Goal: Task Accomplishment & Management: Manage account settings

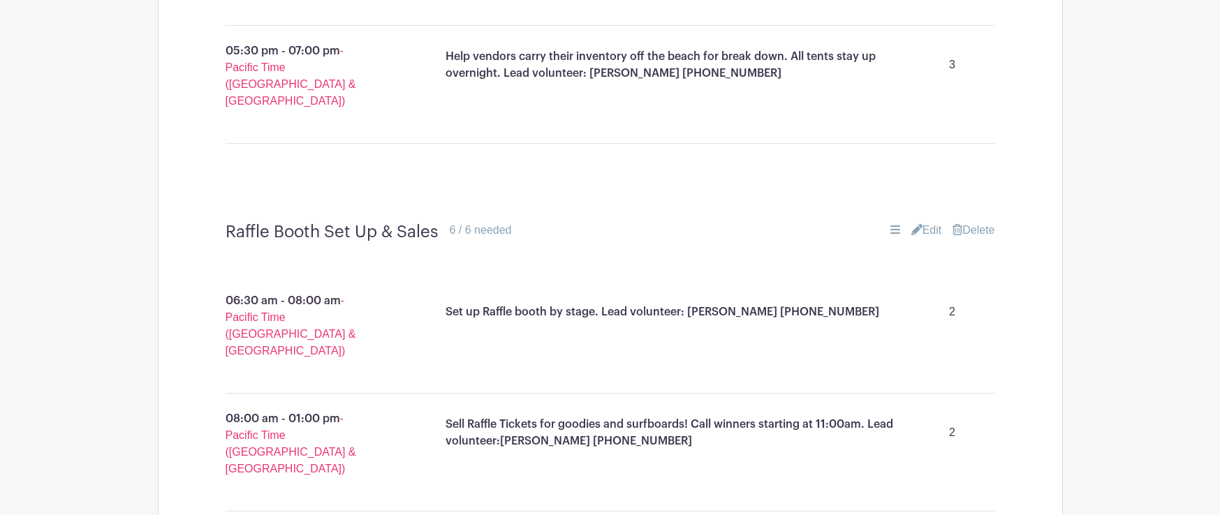
scroll to position [3453, 0]
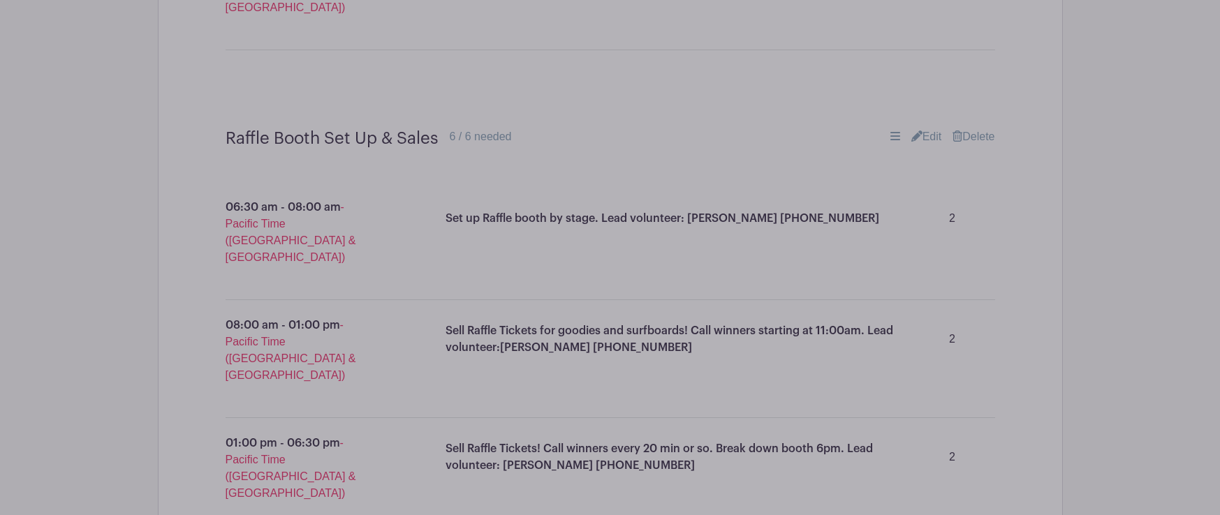
scroll to position [3556, 0]
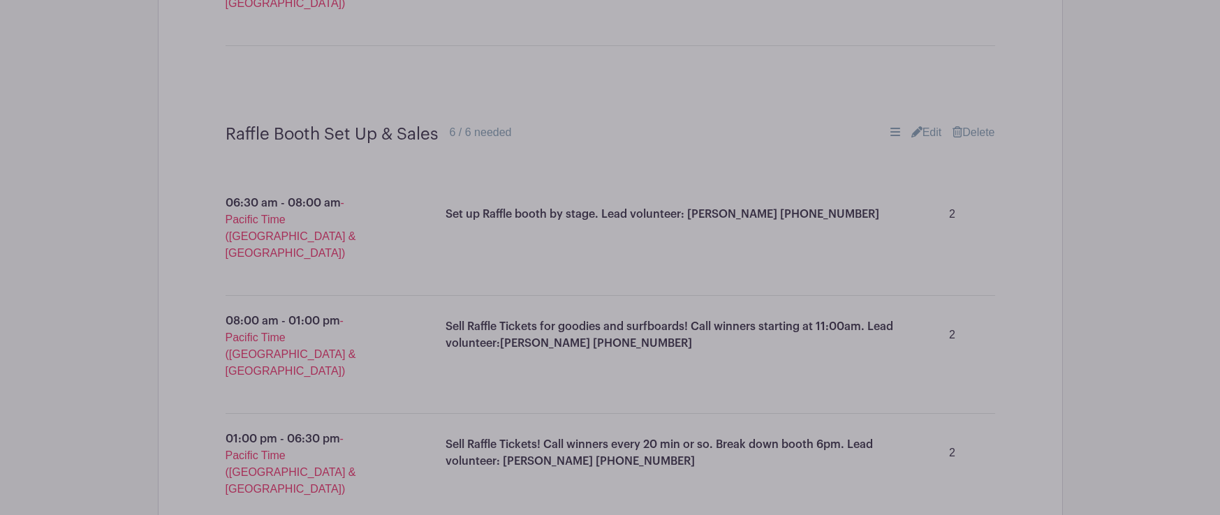
drag, startPoint x: 616, startPoint y: 411, endPoint x: 486, endPoint y: 413, distance: 129.9
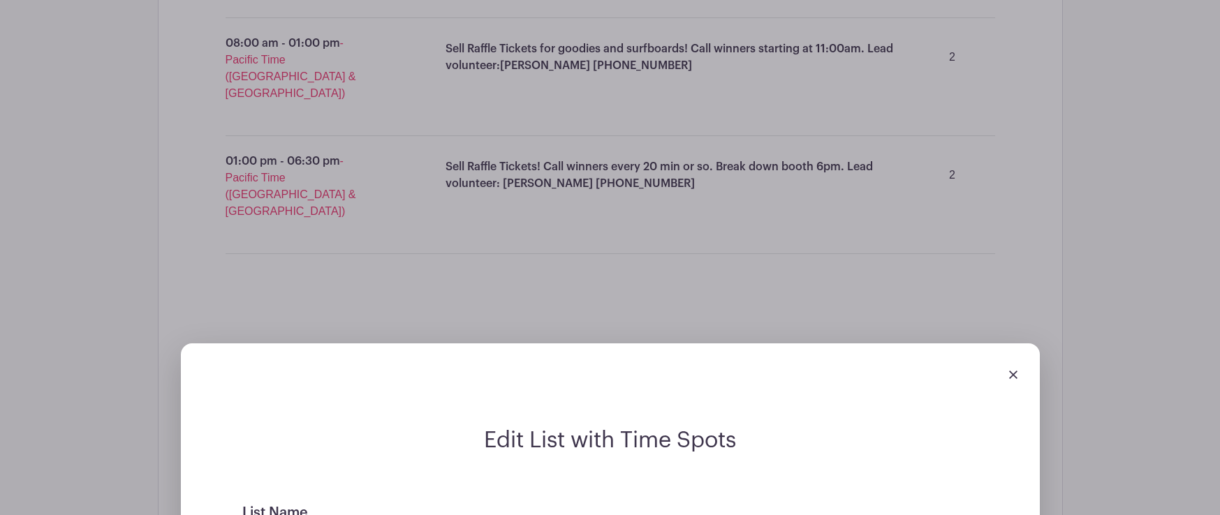
scroll to position [3837, 0]
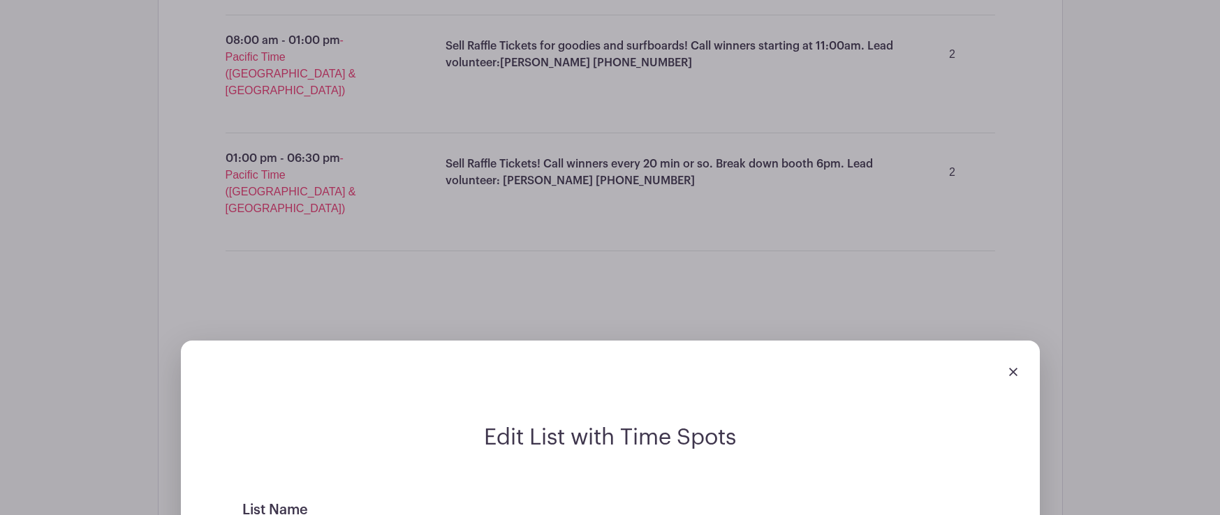
type input "WOW Apparel Sales : Lead Volunteer [PERSON_NAME] [PHONE_NUMBER]"
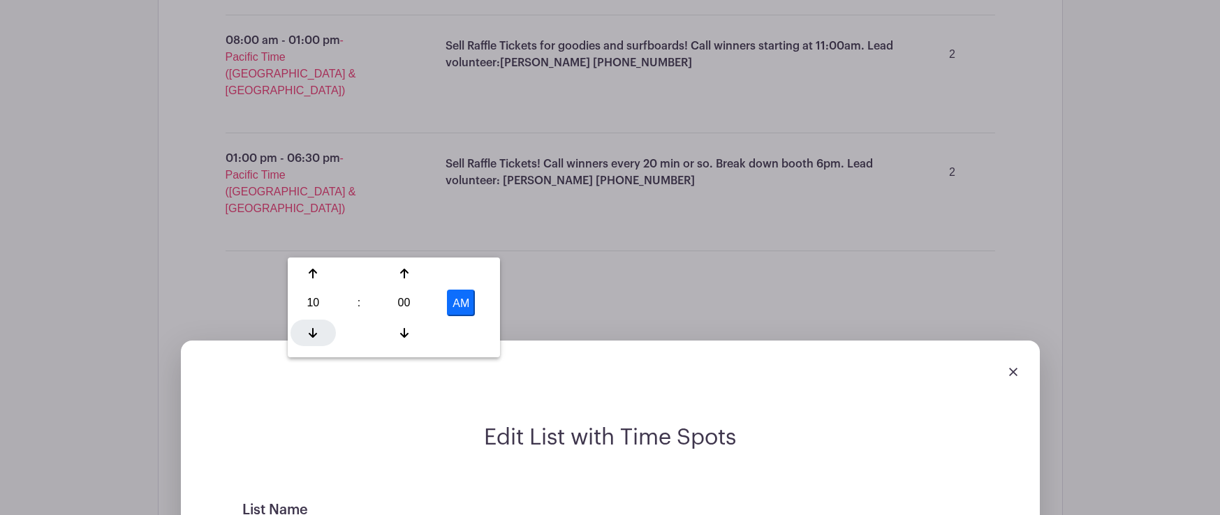
click at [311, 326] on div at bounding box center [312, 333] width 45 height 27
type input "9:00 AM"
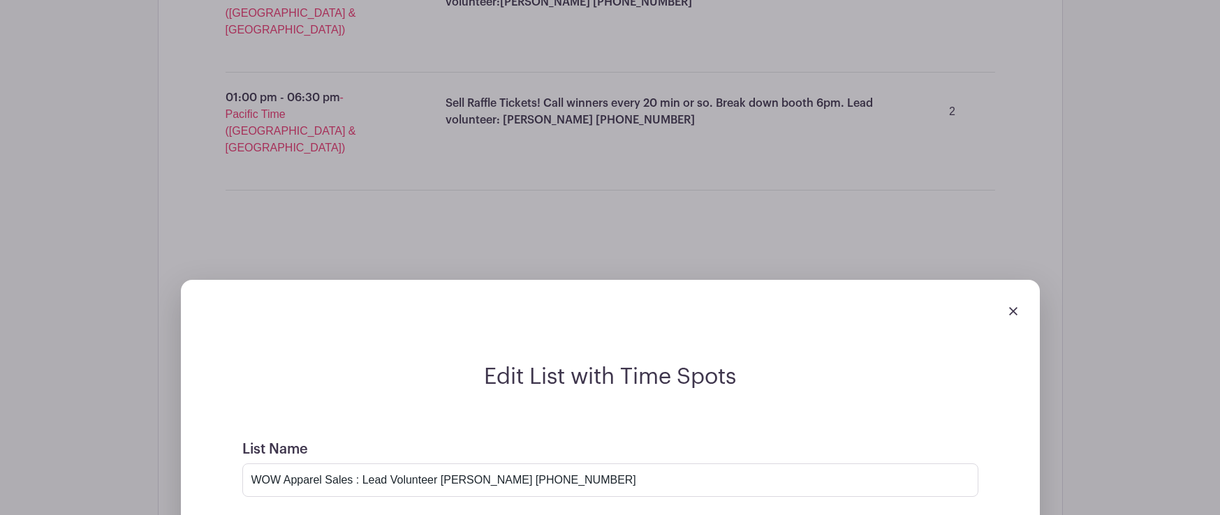
scroll to position [3907, 0]
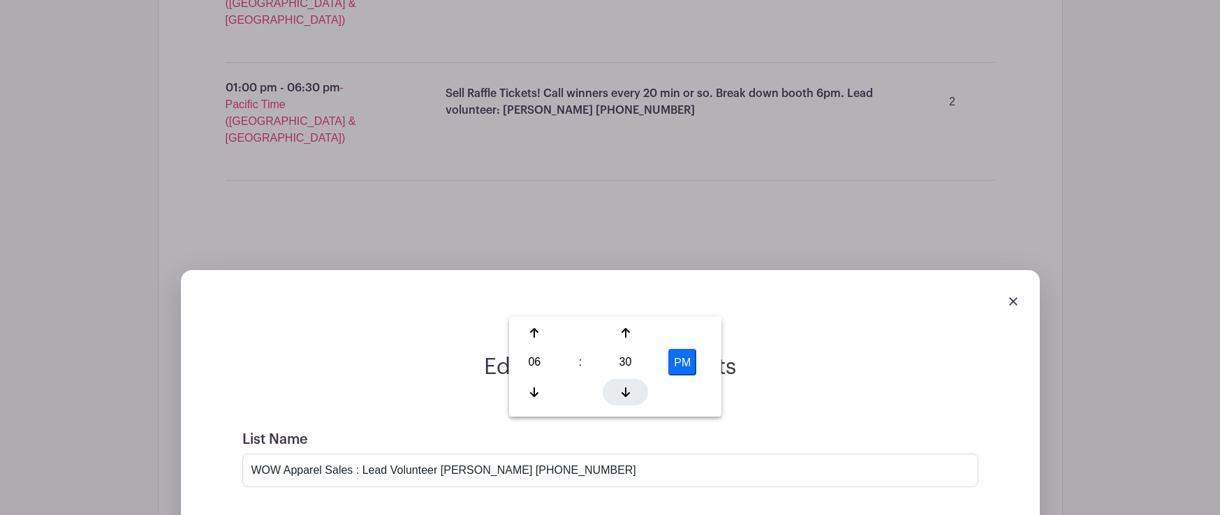
click at [626, 394] on icon at bounding box center [625, 393] width 8 height 10
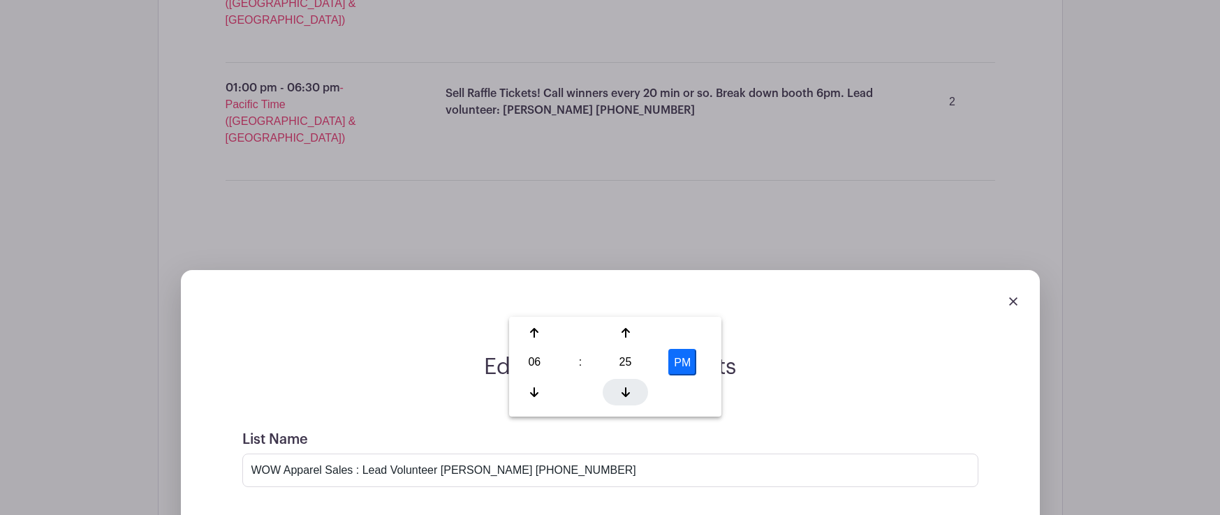
click at [626, 394] on icon at bounding box center [625, 393] width 8 height 10
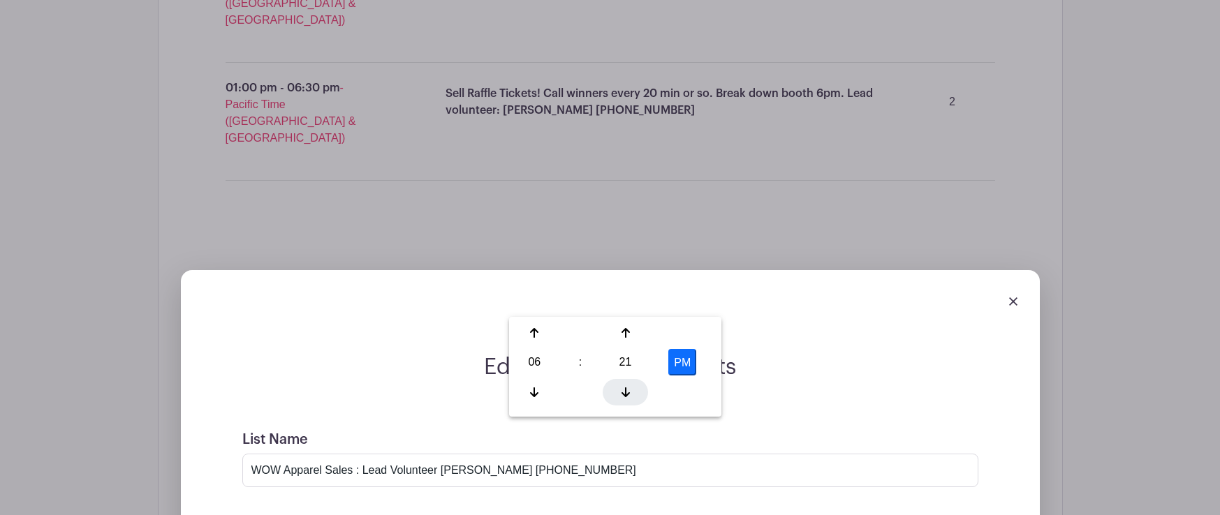
click at [626, 394] on icon at bounding box center [625, 393] width 8 height 10
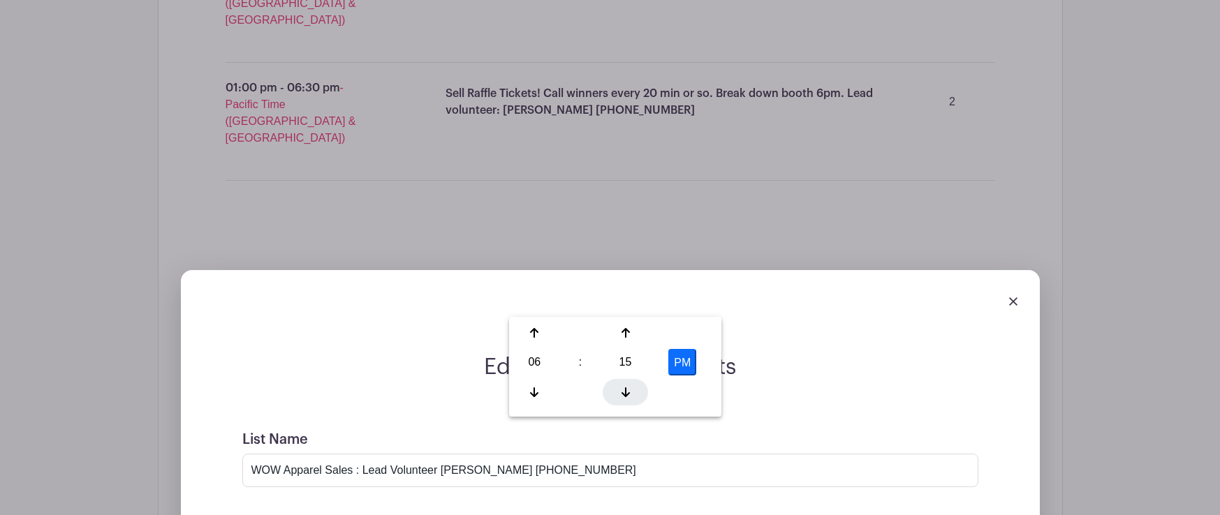
click at [626, 394] on icon at bounding box center [625, 393] width 8 height 10
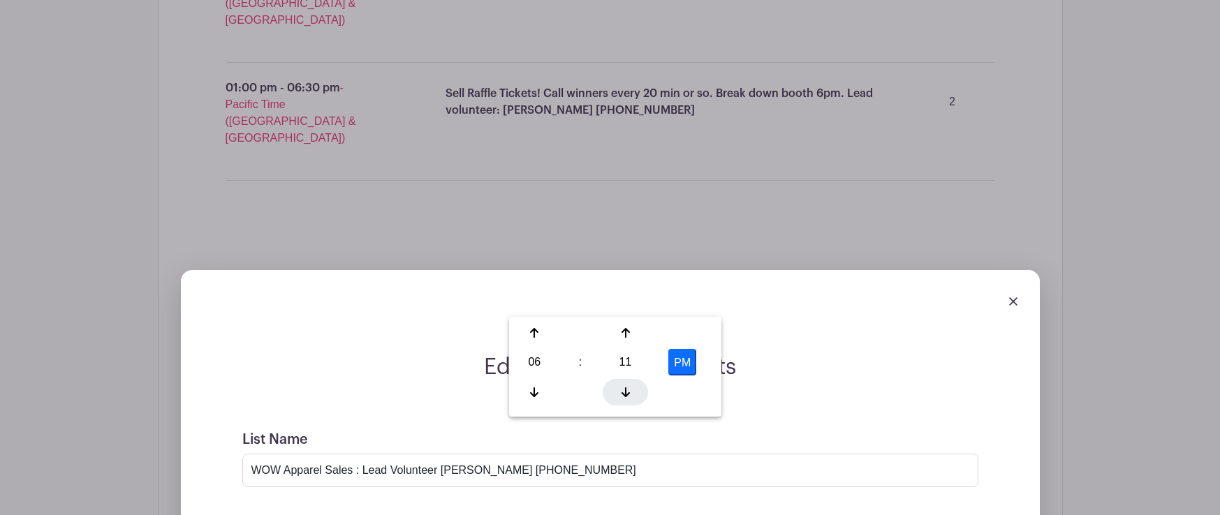
click at [626, 394] on icon at bounding box center [625, 393] width 8 height 10
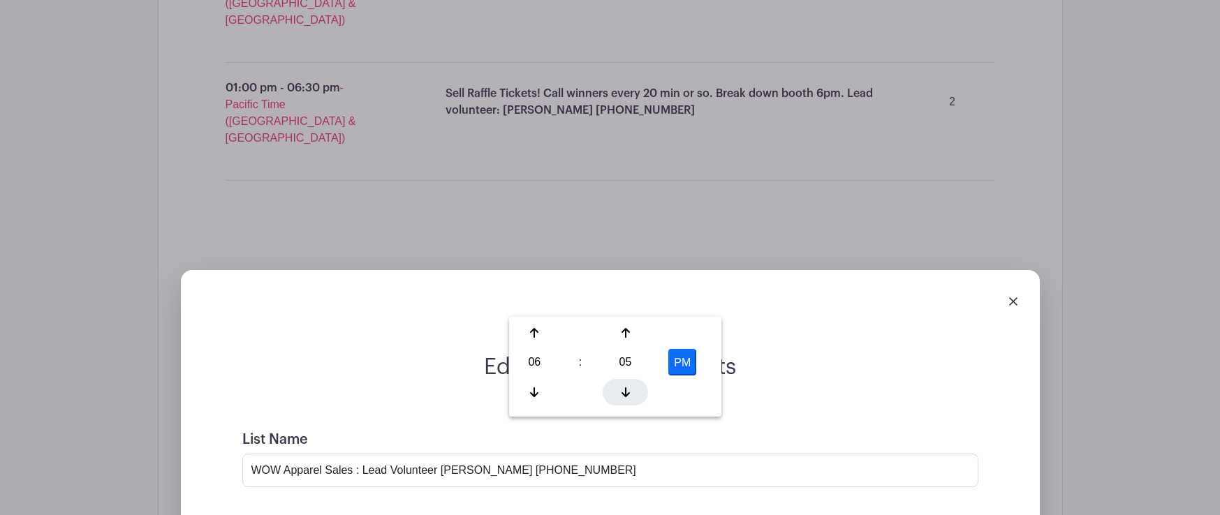
click at [626, 394] on icon at bounding box center [625, 393] width 8 height 10
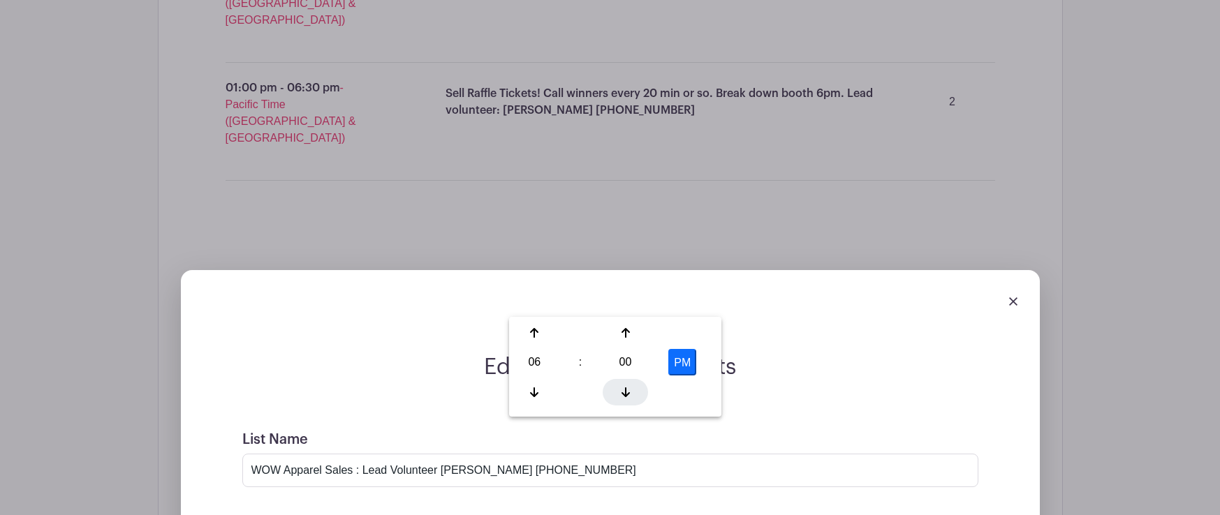
click at [626, 394] on icon at bounding box center [625, 393] width 8 height 10
click at [623, 339] on div at bounding box center [625, 333] width 45 height 27
type input "6:00 PM"
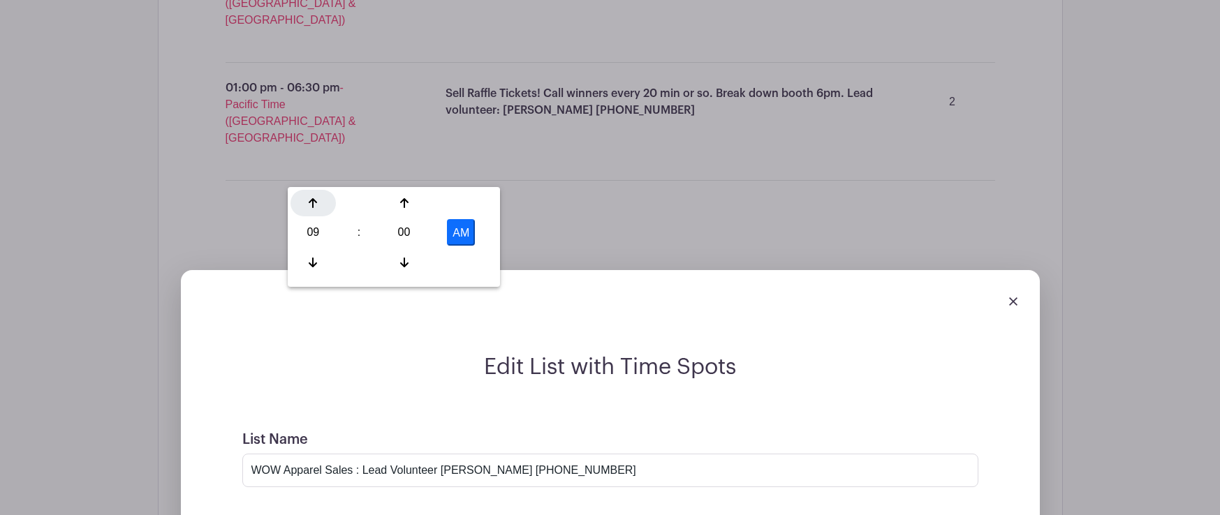
click at [321, 198] on div at bounding box center [312, 203] width 45 height 27
type input "10:00 AM"
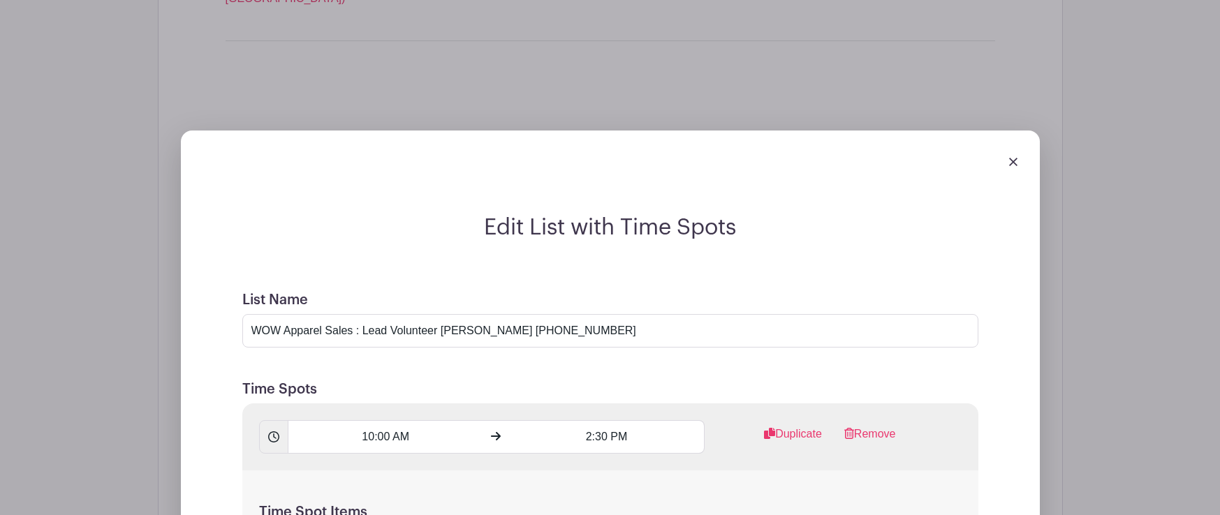
scroll to position [4044, 0]
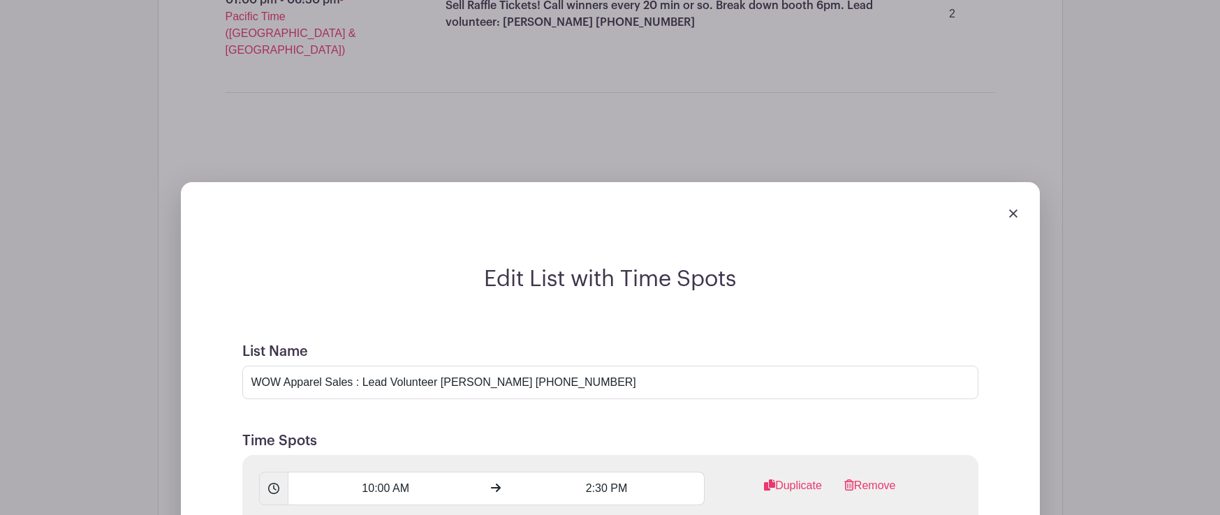
scroll to position [3992, 0]
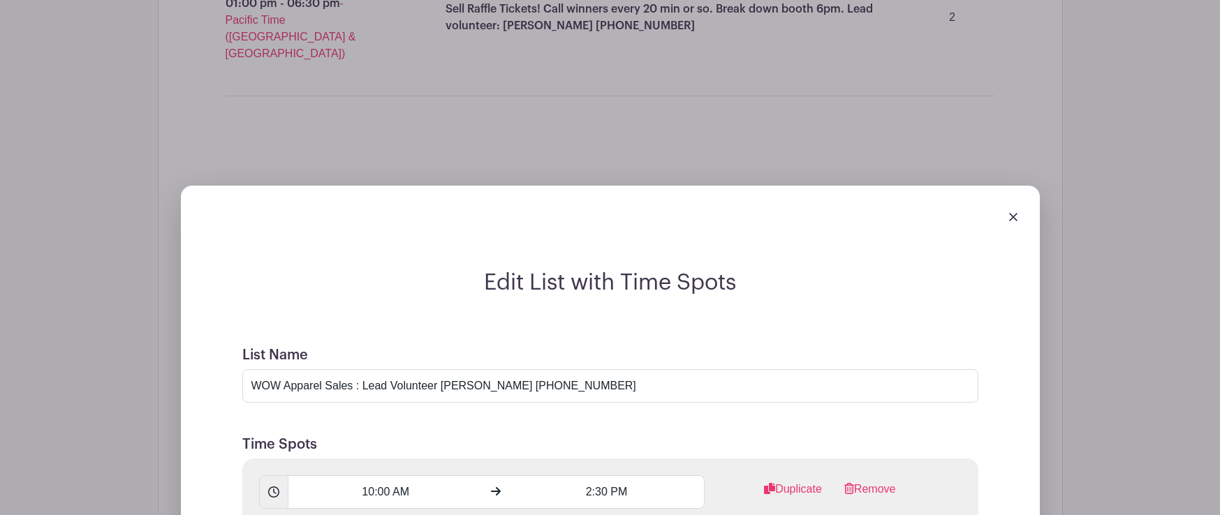
type input "Set up & sell WOW merch, know how to work cc reader. Need to have [PERSON_NAME]…"
click at [394, 476] on input "10:00 AM" at bounding box center [386, 493] width 196 height 34
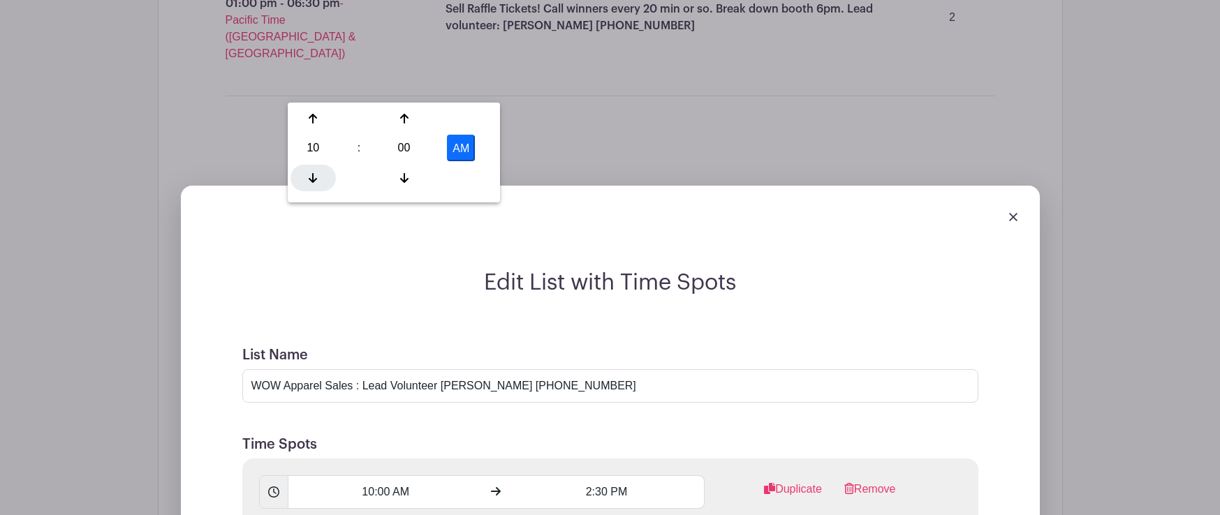
click at [318, 165] on div at bounding box center [312, 178] width 45 height 27
click at [403, 118] on icon at bounding box center [404, 119] width 8 height 10
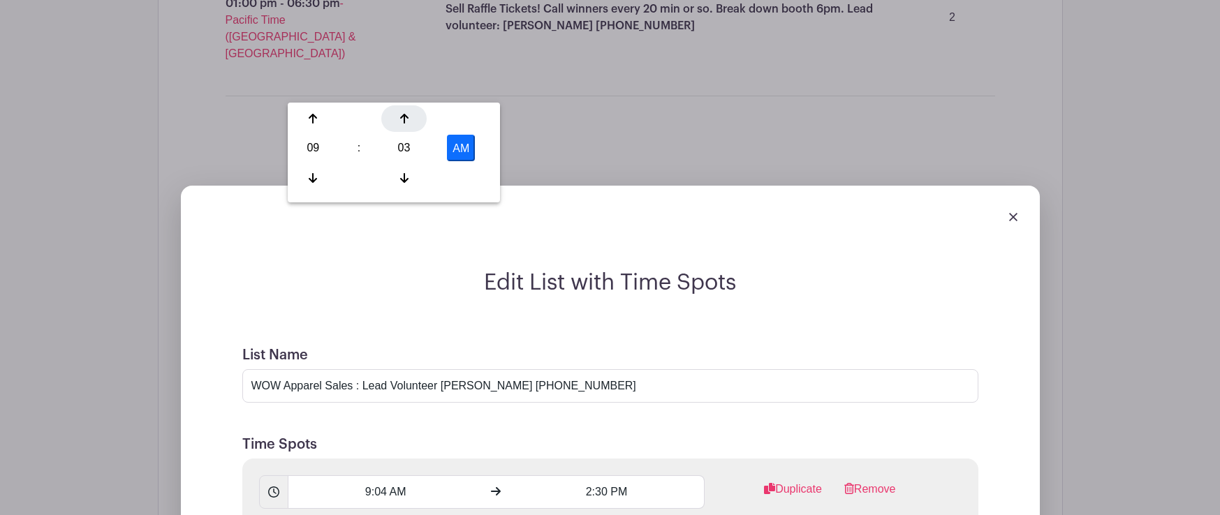
click at [403, 118] on icon at bounding box center [404, 119] width 8 height 10
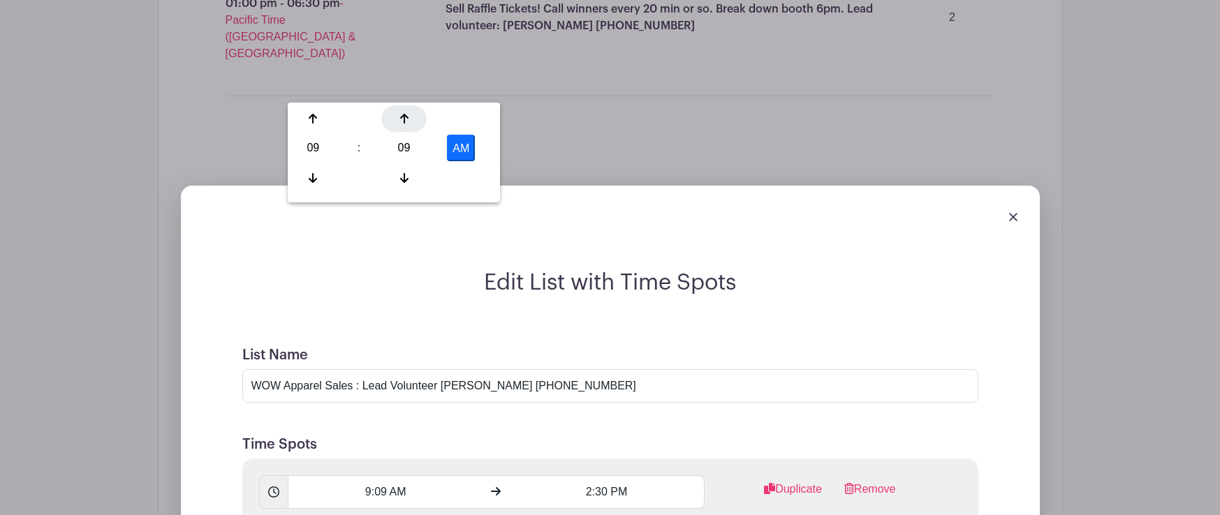
click at [403, 118] on icon at bounding box center [404, 119] width 8 height 10
click at [403, 179] on icon at bounding box center [404, 177] width 8 height 11
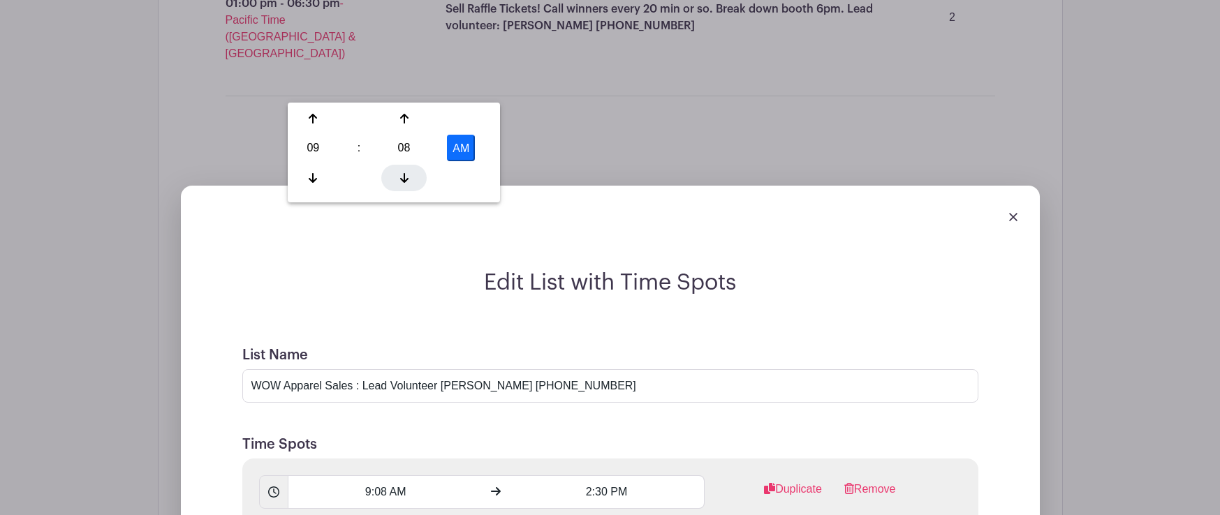
click at [403, 179] on icon at bounding box center [404, 177] width 8 height 11
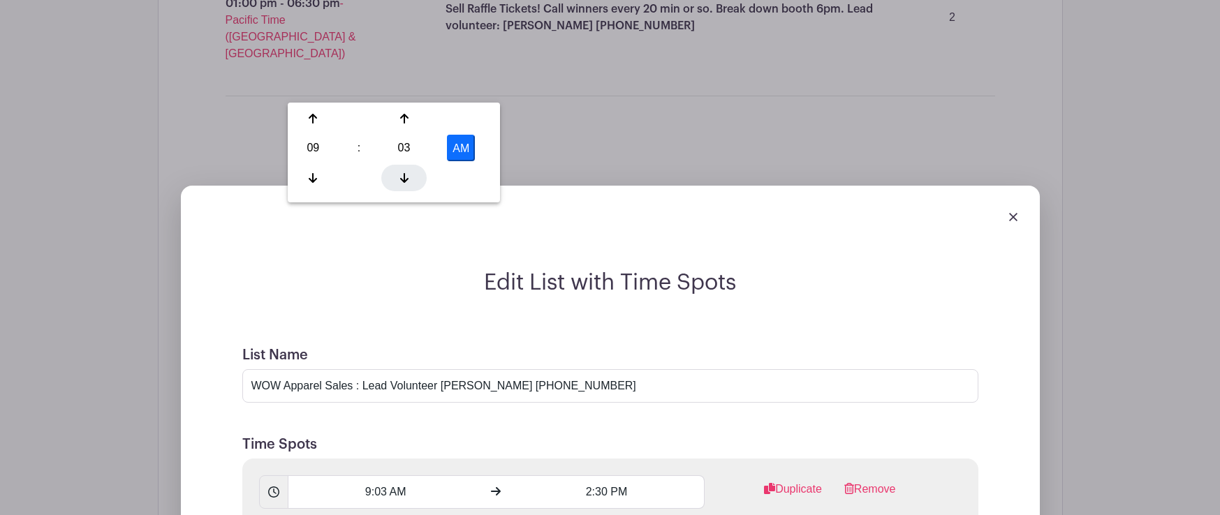
click at [403, 179] on icon at bounding box center [404, 177] width 8 height 11
type input "9:00 AM"
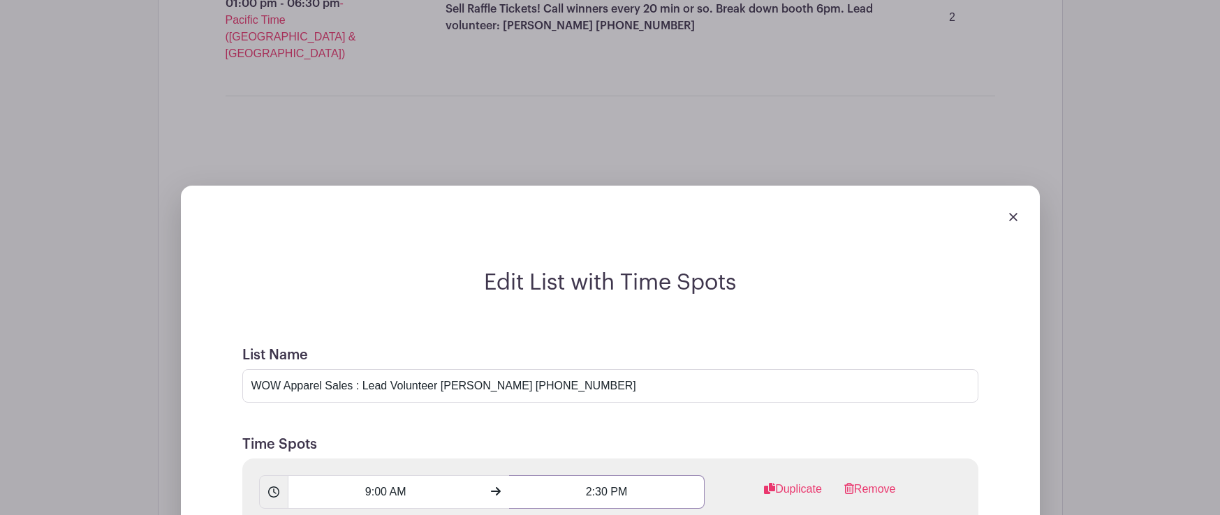
click at [607, 476] on input "2:30 PM" at bounding box center [607, 493] width 196 height 34
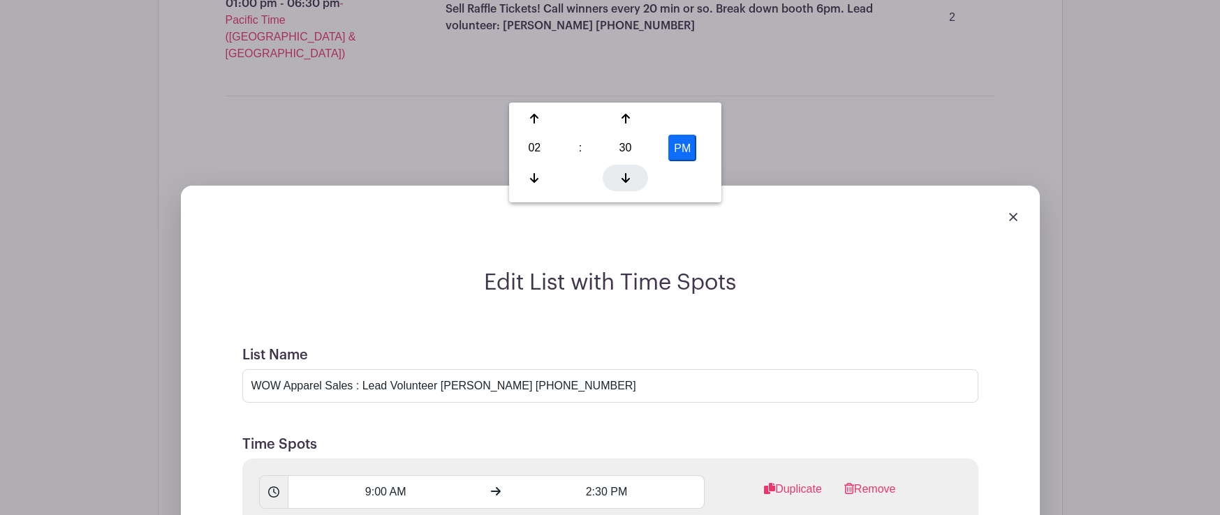
click at [626, 174] on icon at bounding box center [625, 178] width 8 height 10
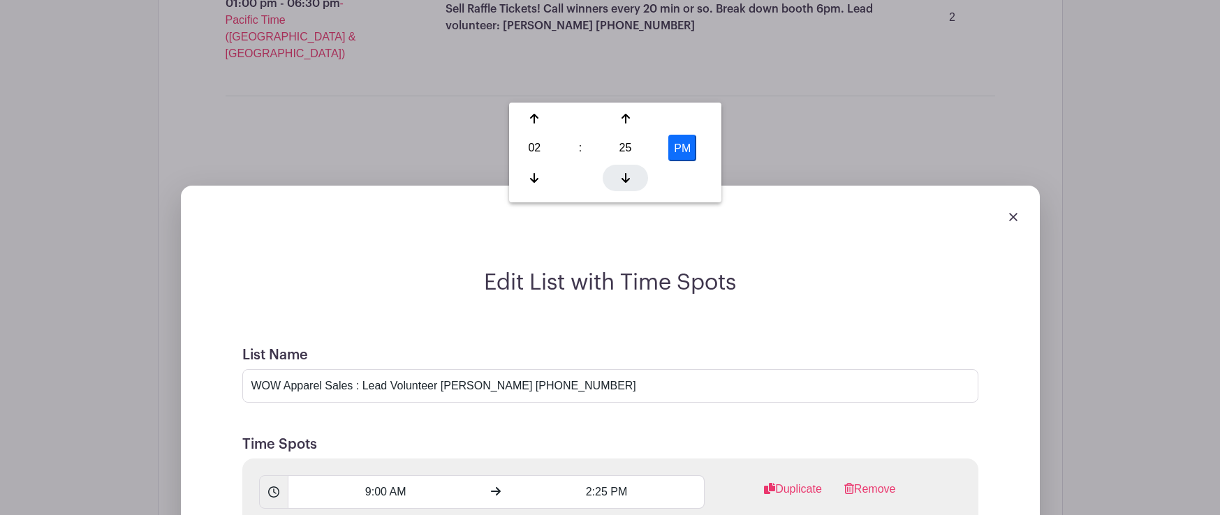
click at [626, 174] on icon at bounding box center [625, 178] width 8 height 10
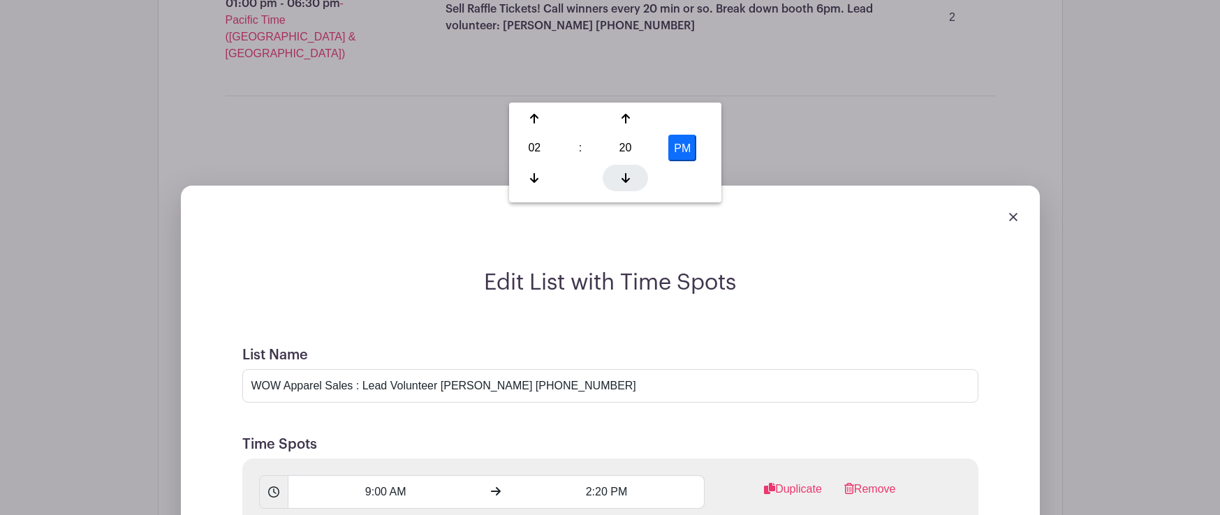
click at [626, 174] on icon at bounding box center [625, 178] width 8 height 10
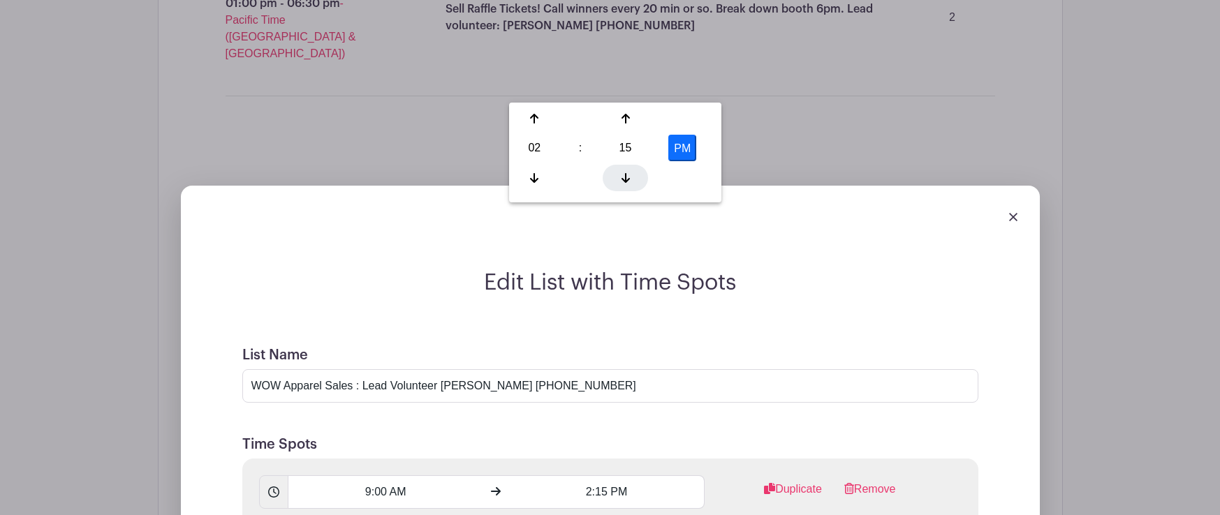
click at [626, 174] on icon at bounding box center [625, 178] width 8 height 10
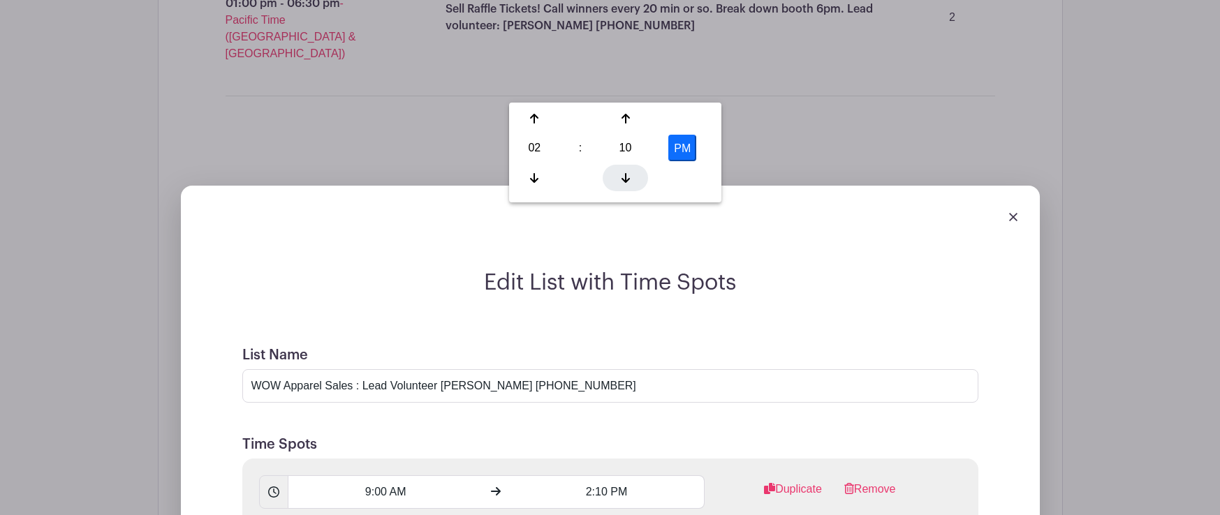
click at [626, 174] on icon at bounding box center [625, 178] width 8 height 10
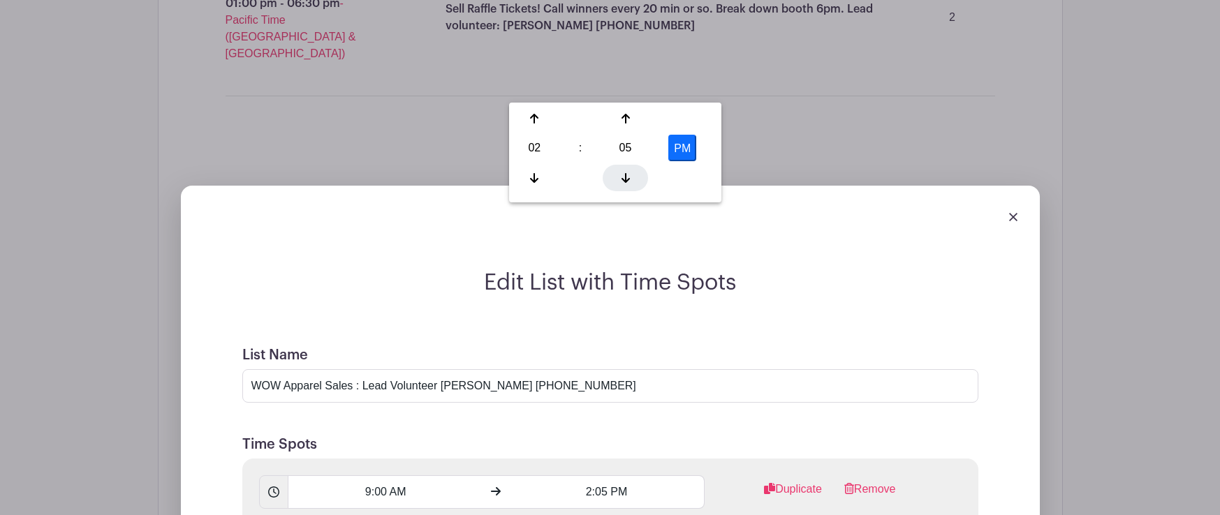
click at [626, 174] on icon at bounding box center [625, 178] width 8 height 10
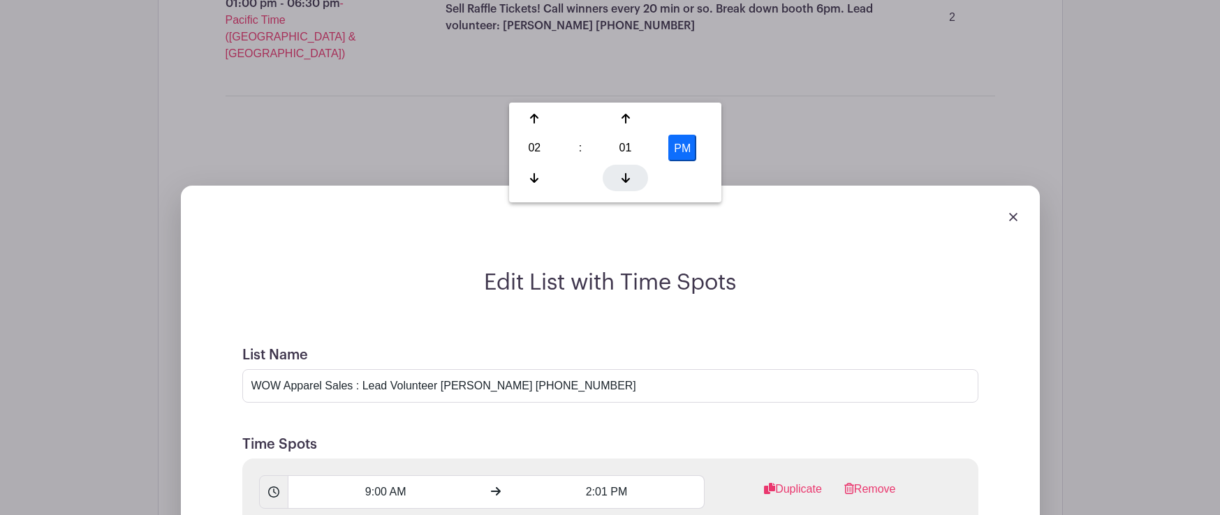
type input "2:00 PM"
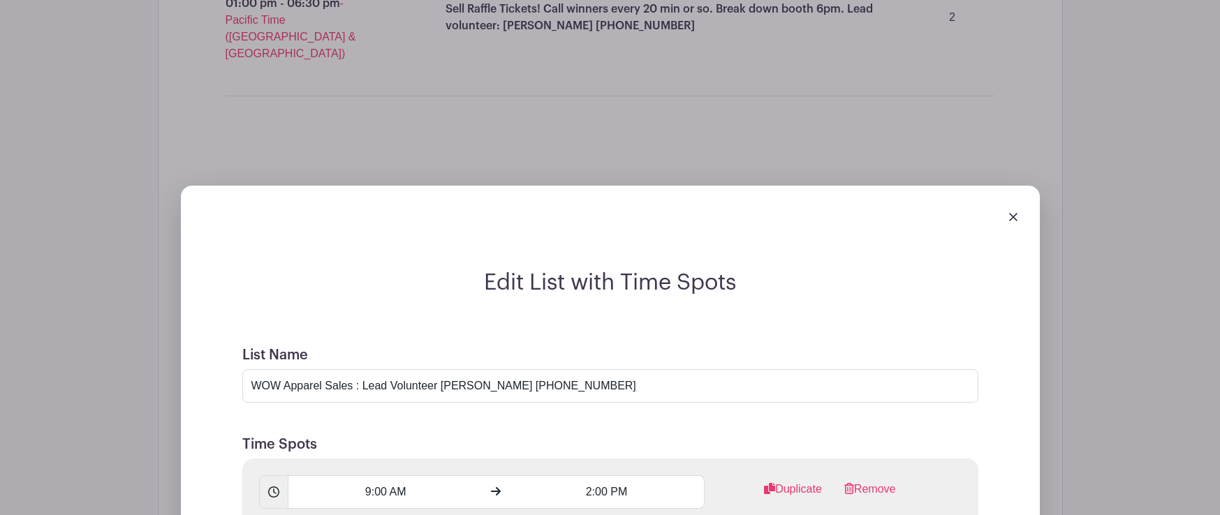
click at [401, 439] on icon at bounding box center [404, 441] width 8 height 11
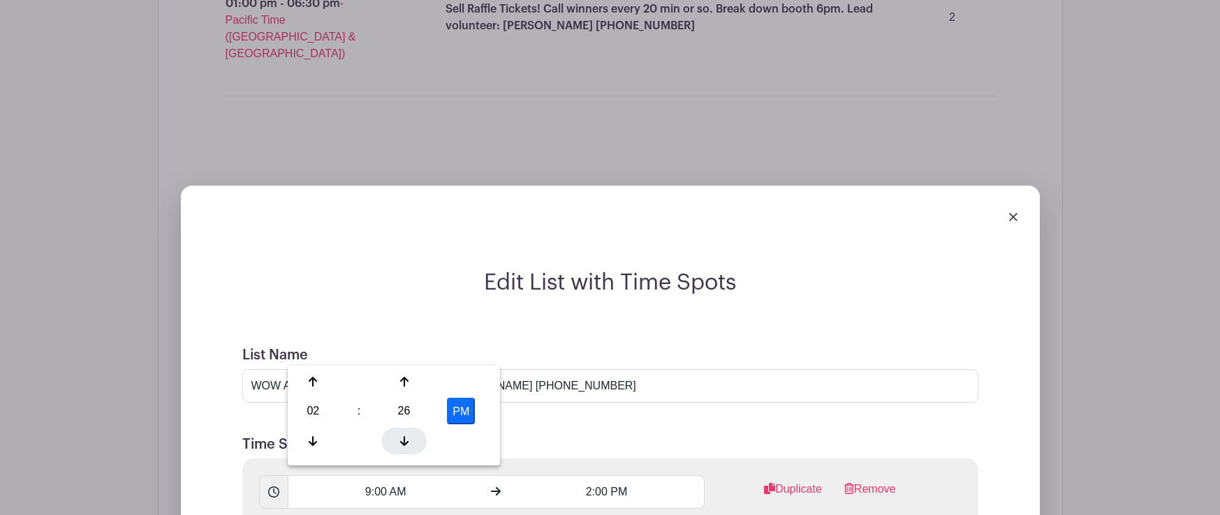
click at [401, 439] on icon at bounding box center [404, 441] width 8 height 11
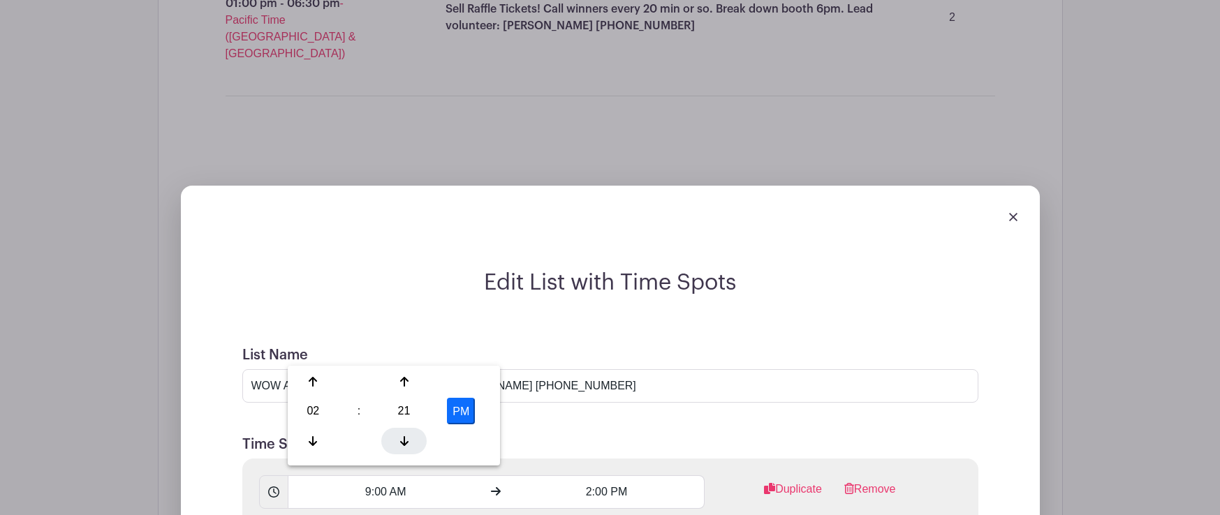
click at [401, 439] on icon at bounding box center [404, 441] width 8 height 11
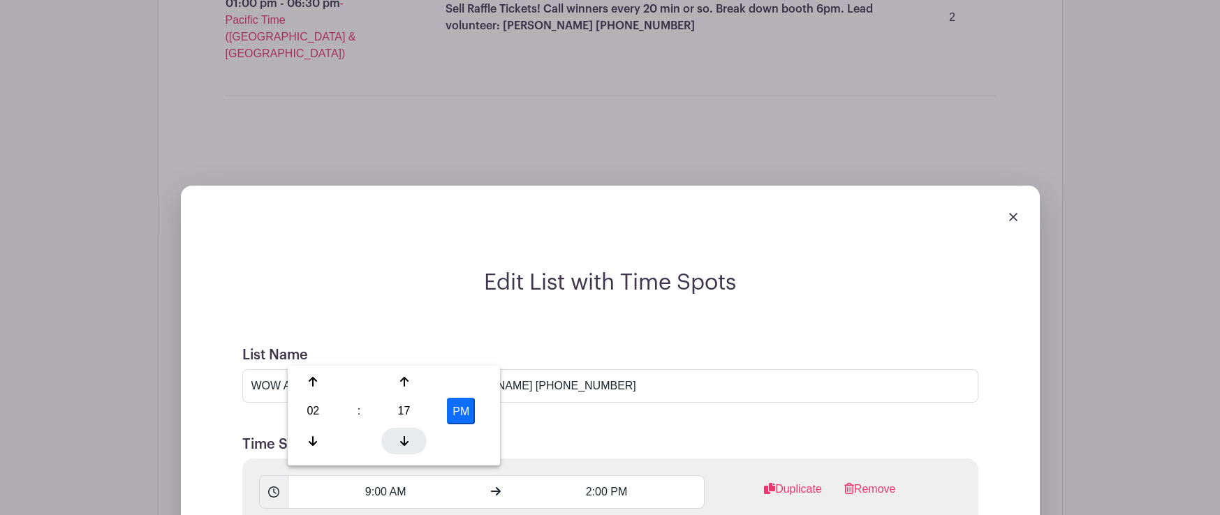
click at [401, 439] on icon at bounding box center [404, 441] width 8 height 11
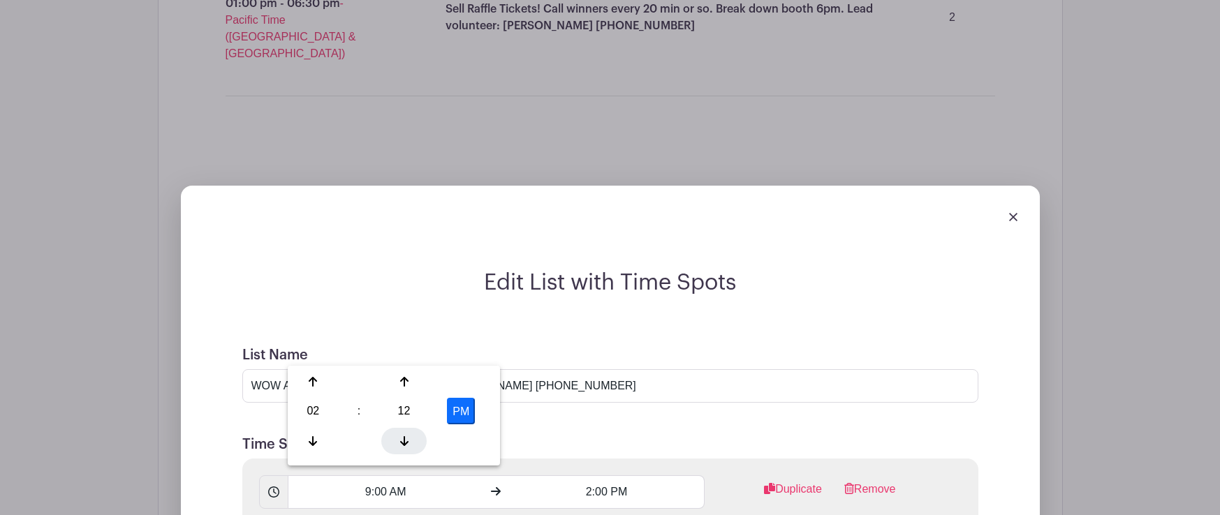
click at [401, 439] on icon at bounding box center [404, 441] width 8 height 11
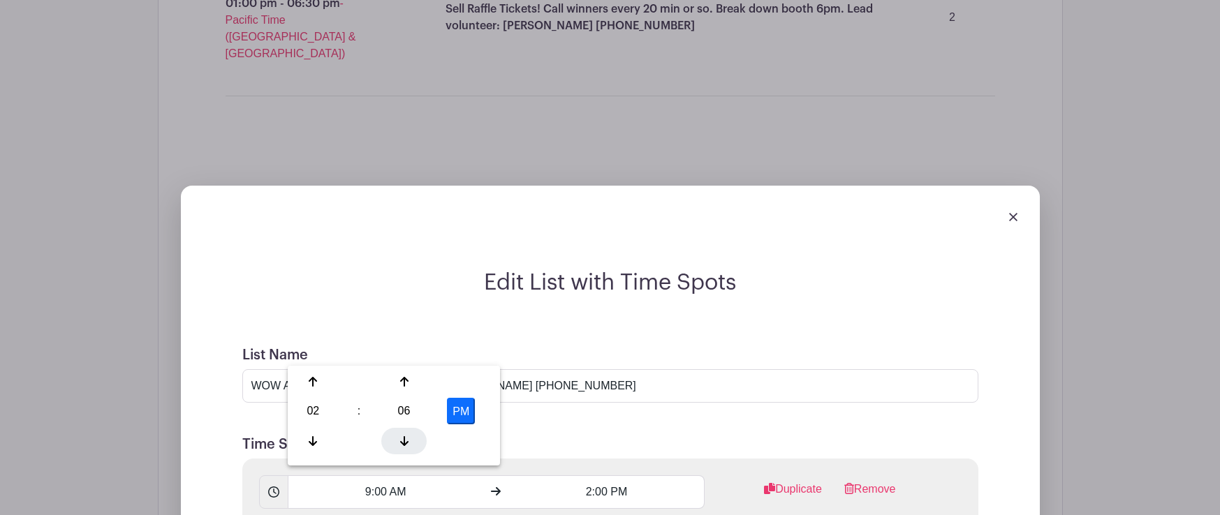
click at [401, 439] on icon at bounding box center [404, 441] width 8 height 11
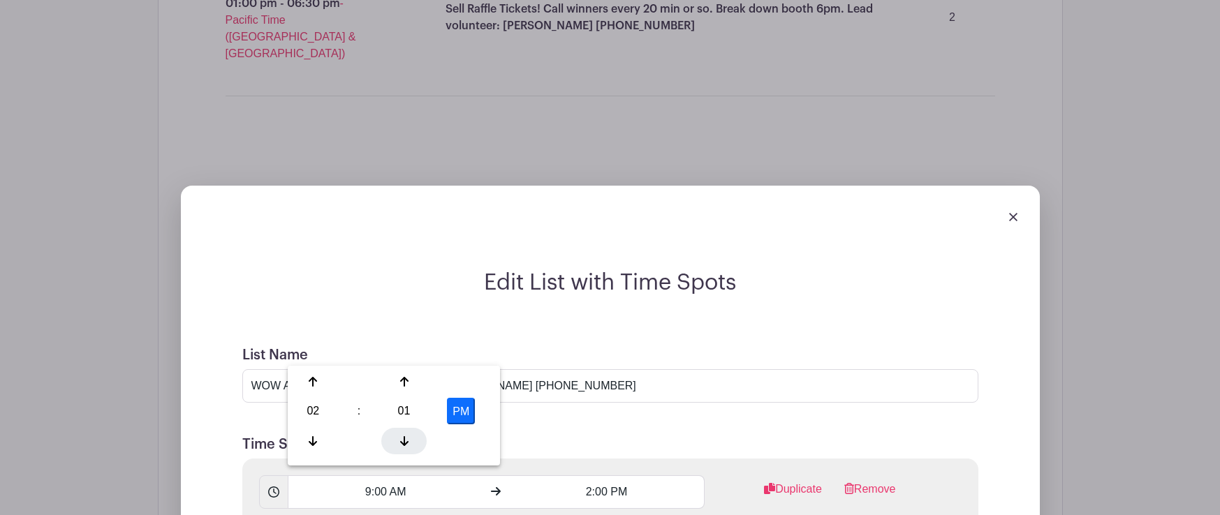
click at [401, 439] on icon at bounding box center [404, 441] width 8 height 11
type input "2:00 PM"
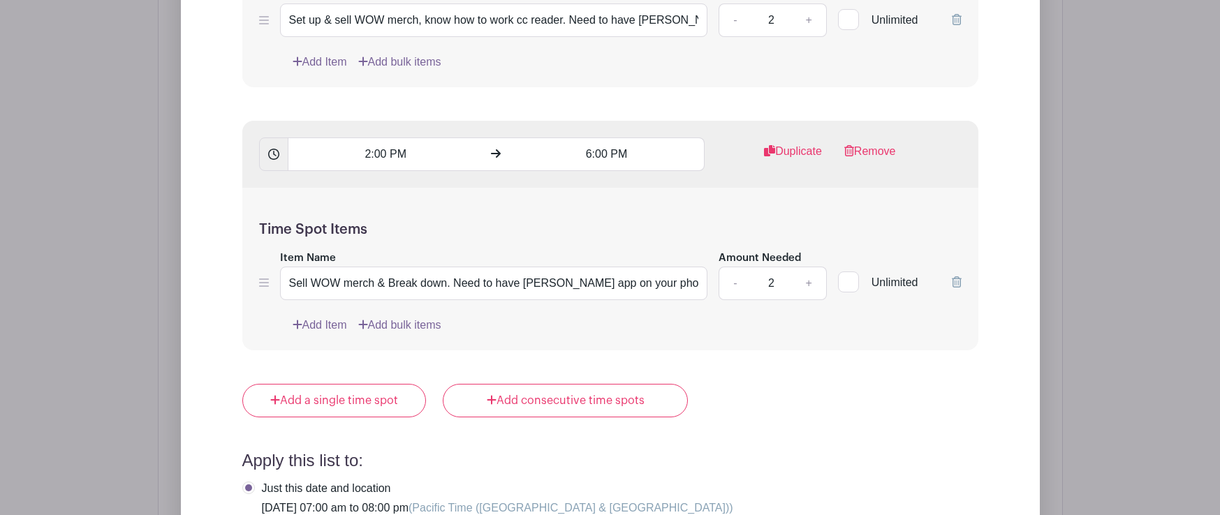
scroll to position [4597, 0]
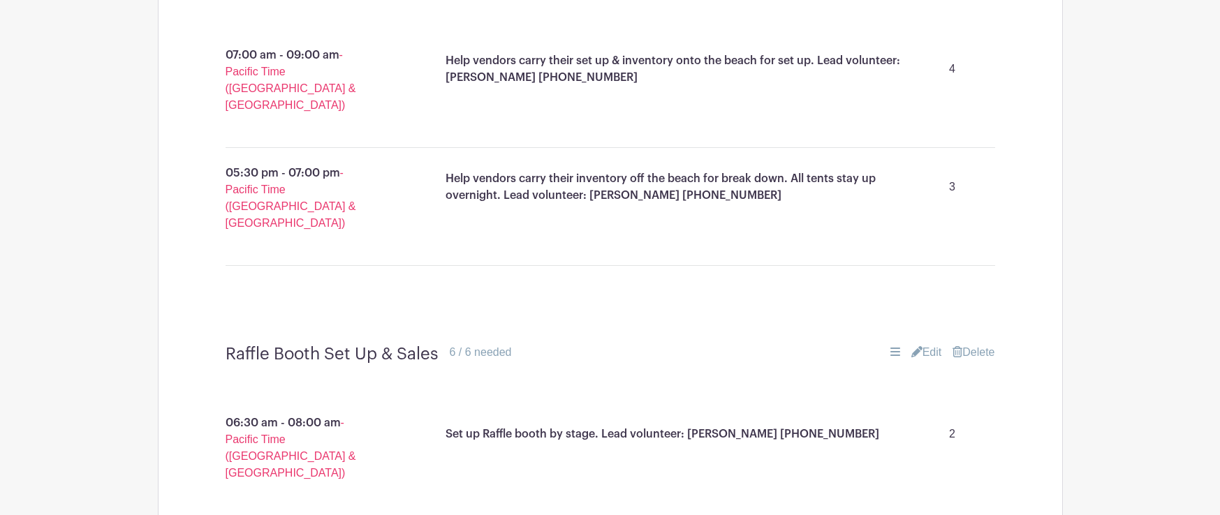
scroll to position [3333, 0]
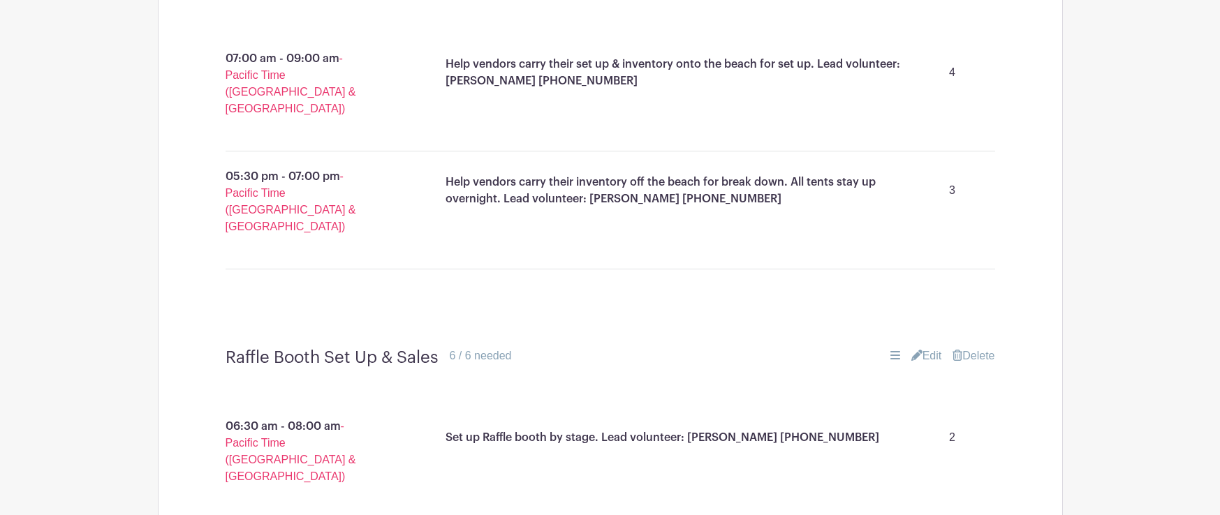
click at [934, 348] on link "Edit" at bounding box center [926, 356] width 31 height 17
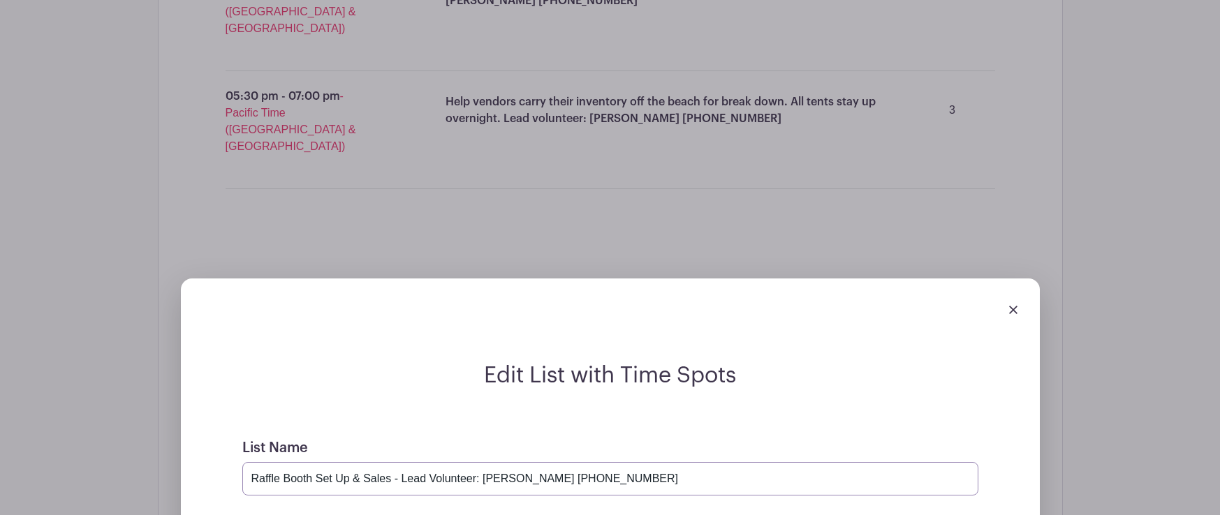
scroll to position [3415, 0]
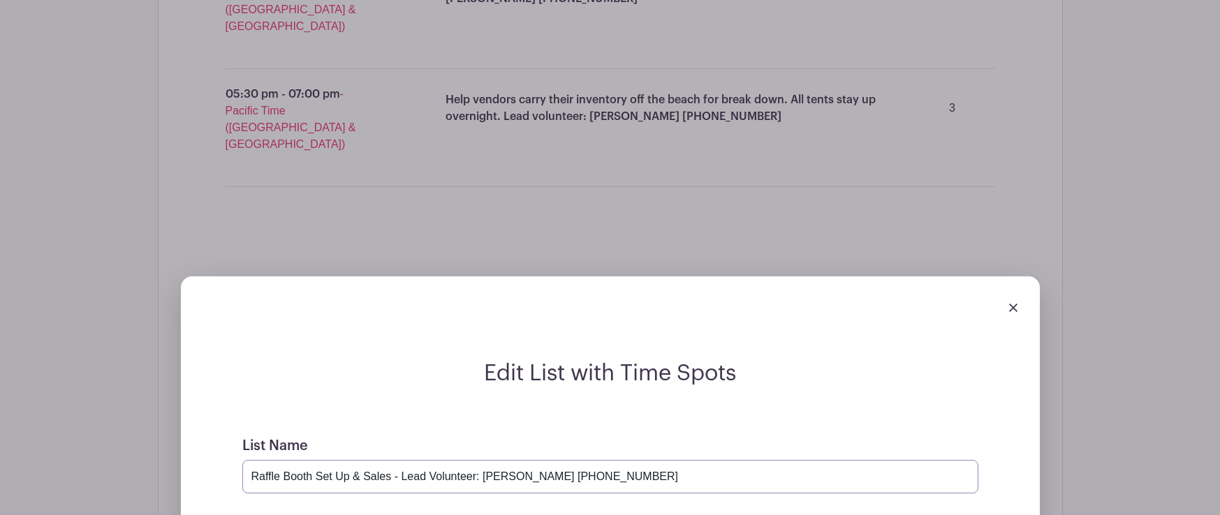
type input "Raffle Booth Set Up & Sales - Lead Volunteer: Maria Campbell (928) 890-4292"
drag, startPoint x: 676, startPoint y: 399, endPoint x: 437, endPoint y: 403, distance: 238.8
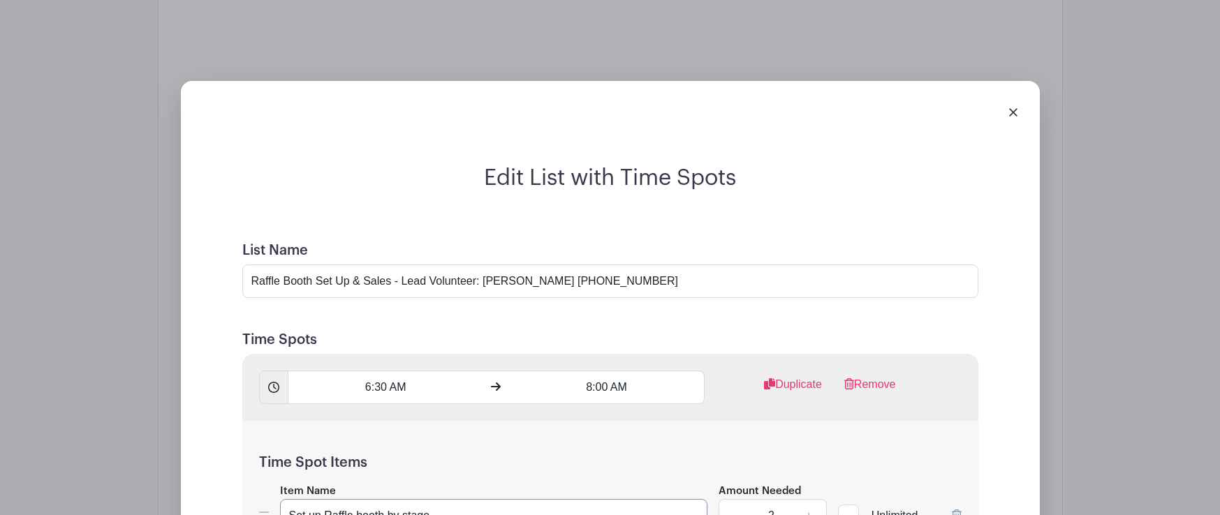
scroll to position [3613, 0]
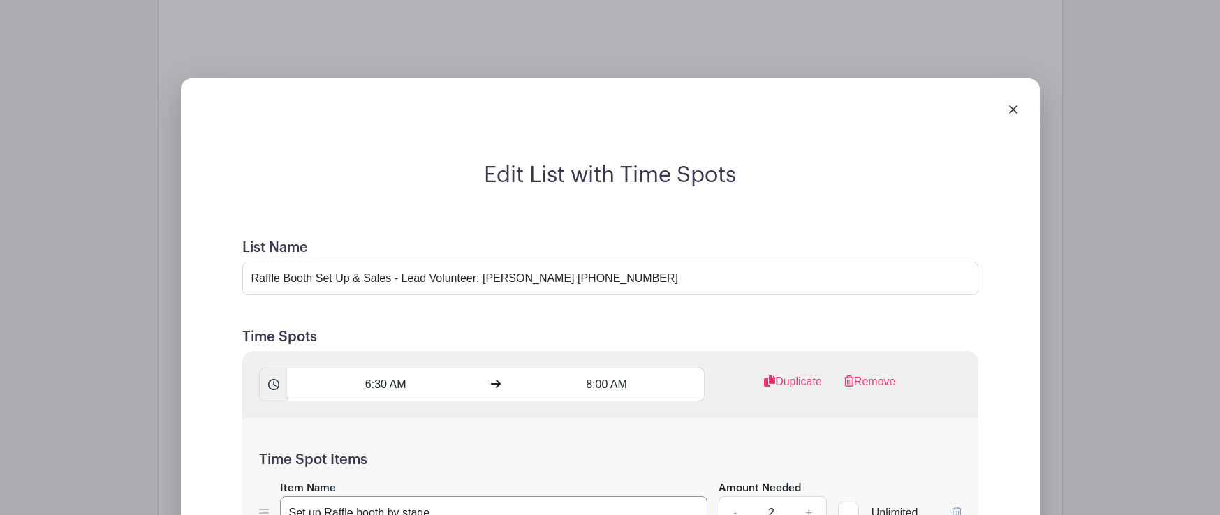
type input "Set up Raffle booth by stage."
click at [396, 368] on input "6:30 AM" at bounding box center [386, 385] width 196 height 34
click at [311, 113] on div at bounding box center [312, 107] width 45 height 27
click at [316, 105] on icon at bounding box center [313, 107] width 8 height 11
click at [404, 163] on icon at bounding box center [404, 167] width 8 height 10
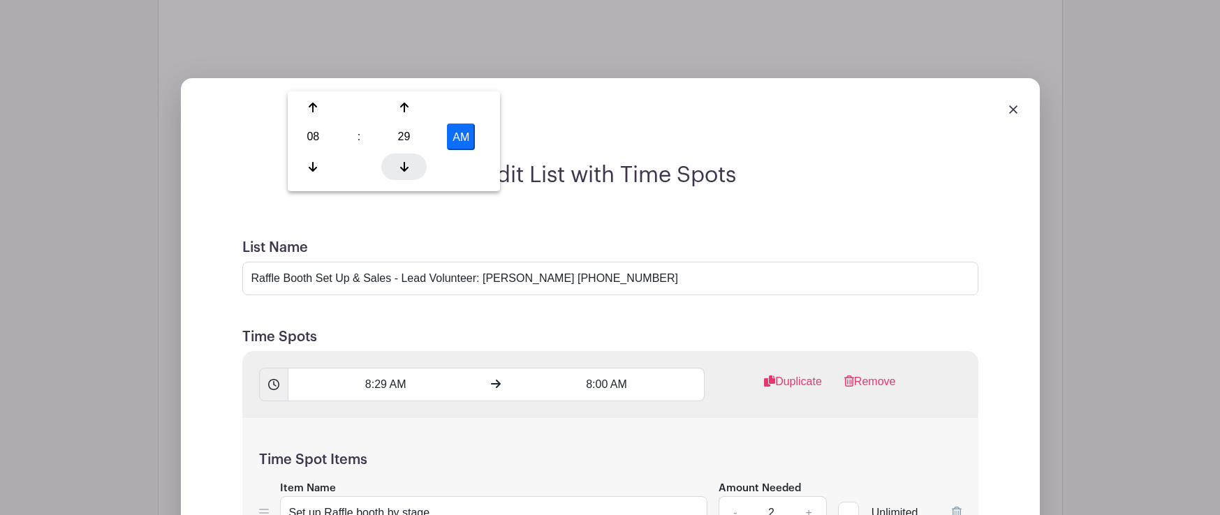
click at [404, 163] on icon at bounding box center [404, 167] width 8 height 10
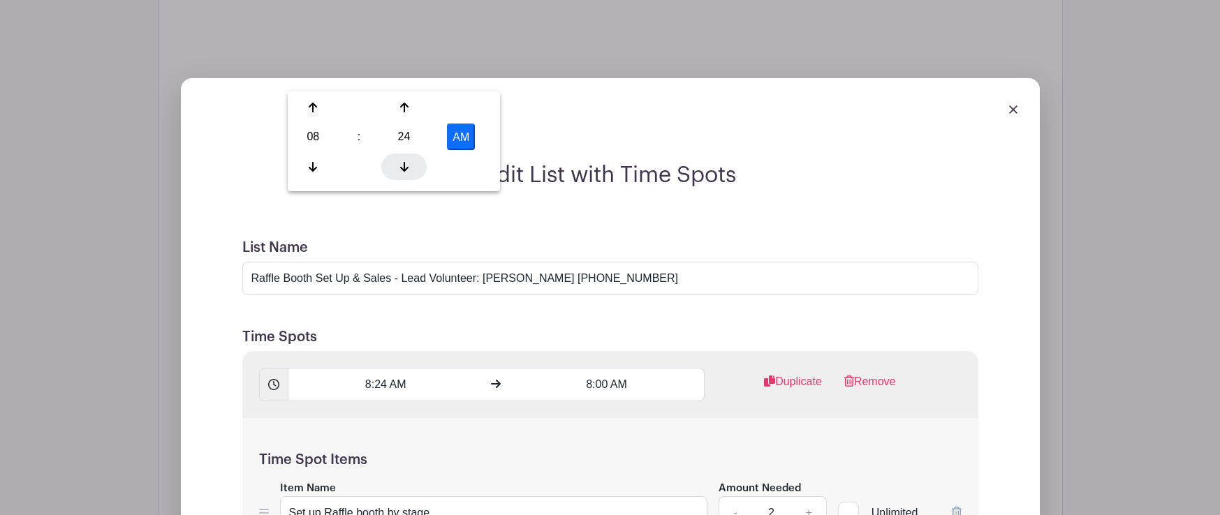
click at [404, 163] on icon at bounding box center [404, 167] width 8 height 10
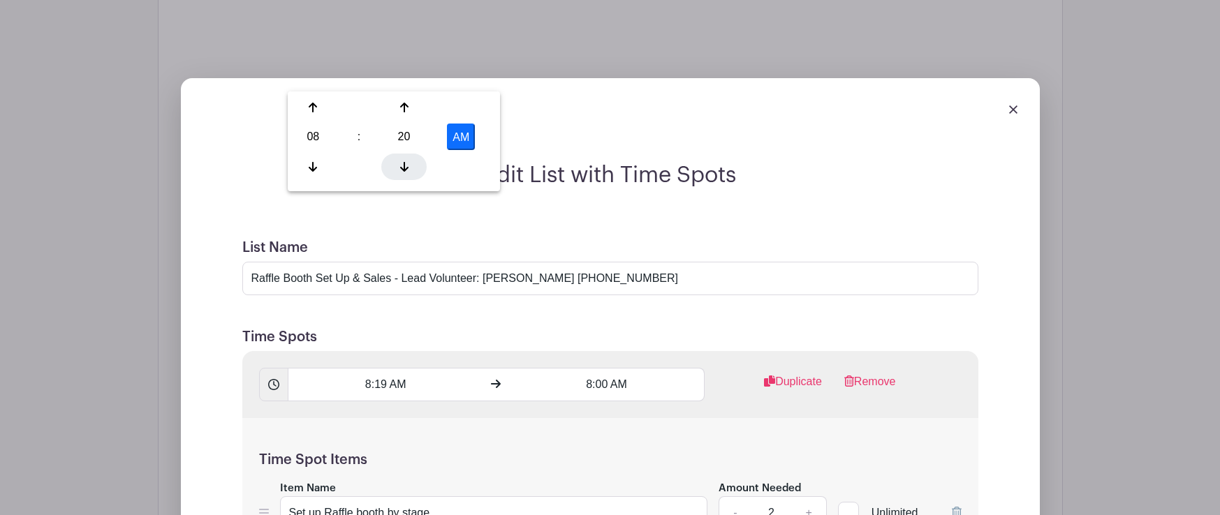
click at [404, 163] on icon at bounding box center [404, 167] width 8 height 10
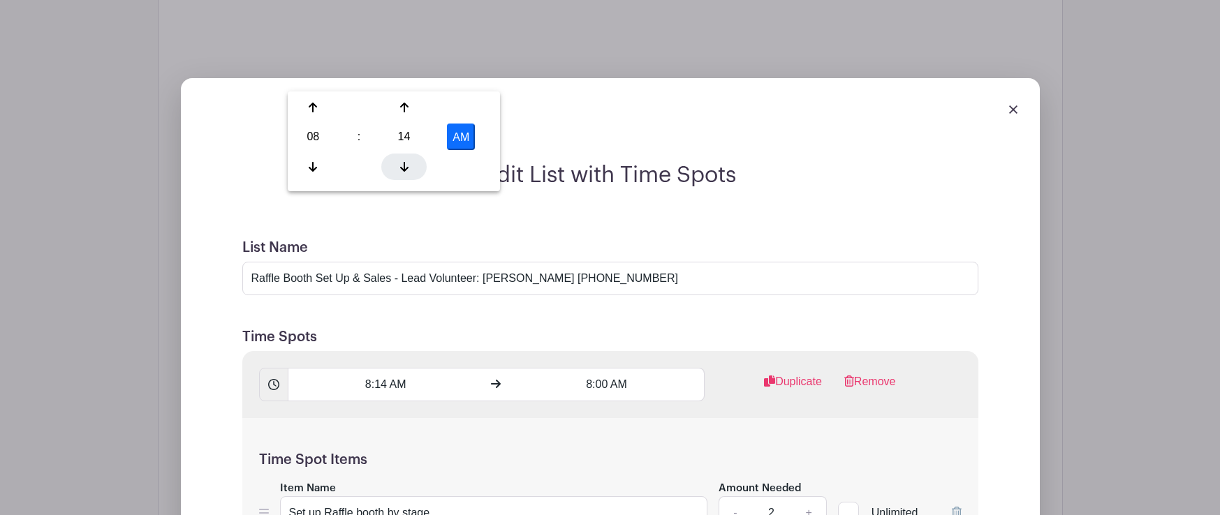
click at [404, 163] on icon at bounding box center [404, 167] width 8 height 10
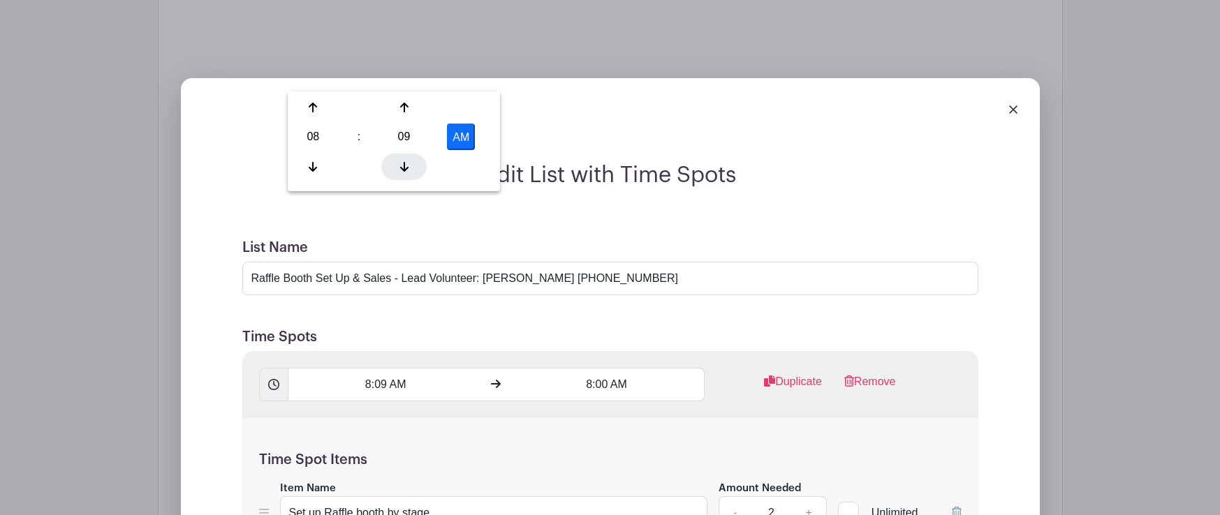
click at [404, 163] on icon at bounding box center [404, 167] width 8 height 10
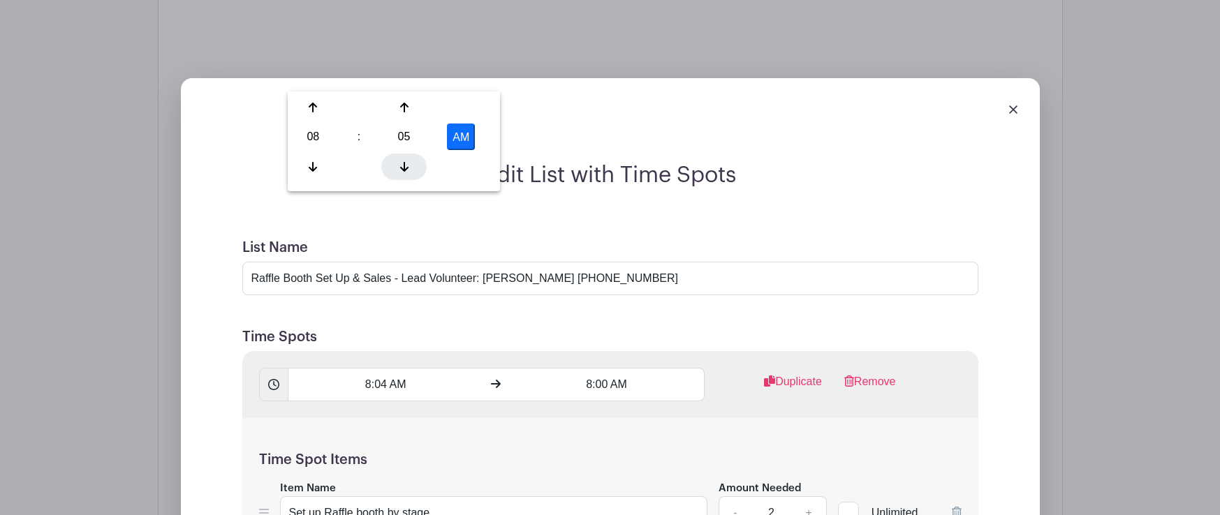
click at [404, 163] on icon at bounding box center [404, 167] width 8 height 10
type input "8:00 AM"
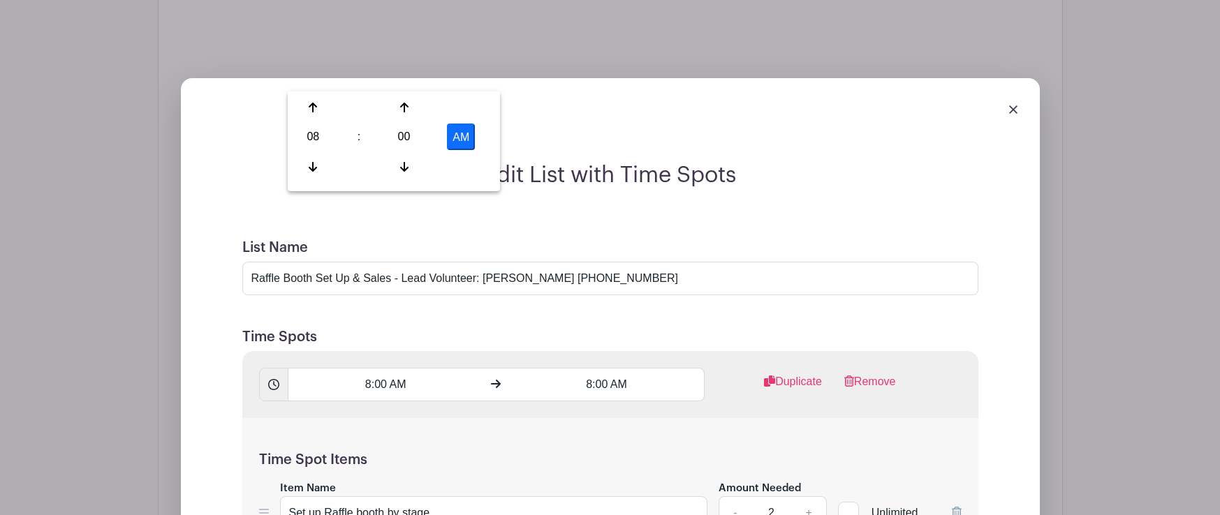
click at [575, 452] on h5 "Time Spot Items" at bounding box center [610, 460] width 702 height 17
click at [617, 368] on input "8:00 AM" at bounding box center [607, 385] width 196 height 34
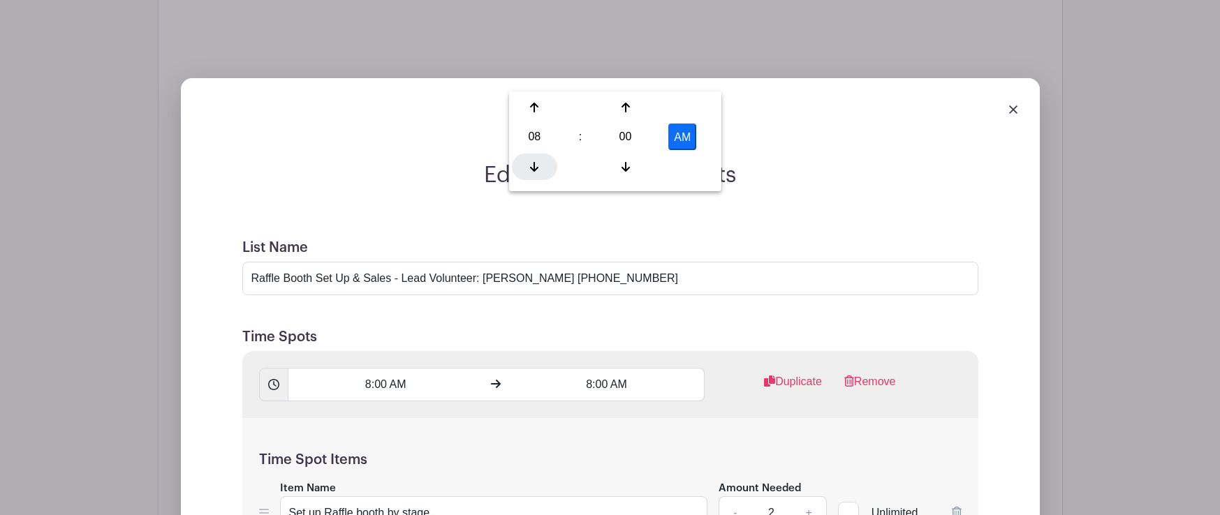
click at [535, 154] on div at bounding box center [534, 167] width 45 height 27
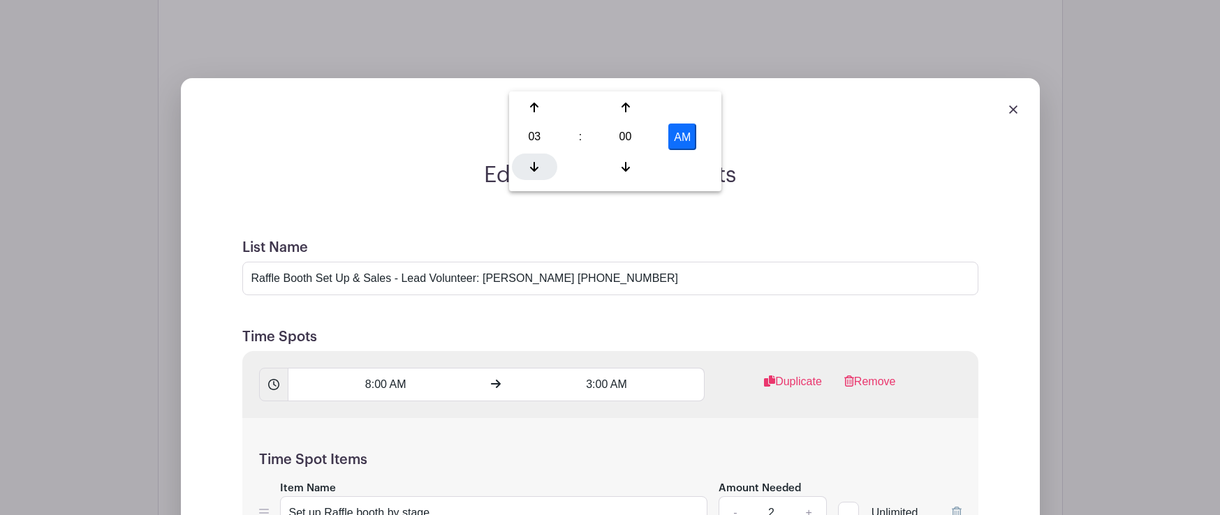
click at [535, 154] on div at bounding box center [534, 167] width 45 height 27
click at [682, 136] on button "AM" at bounding box center [682, 137] width 28 height 27
type input "1:00 PM"
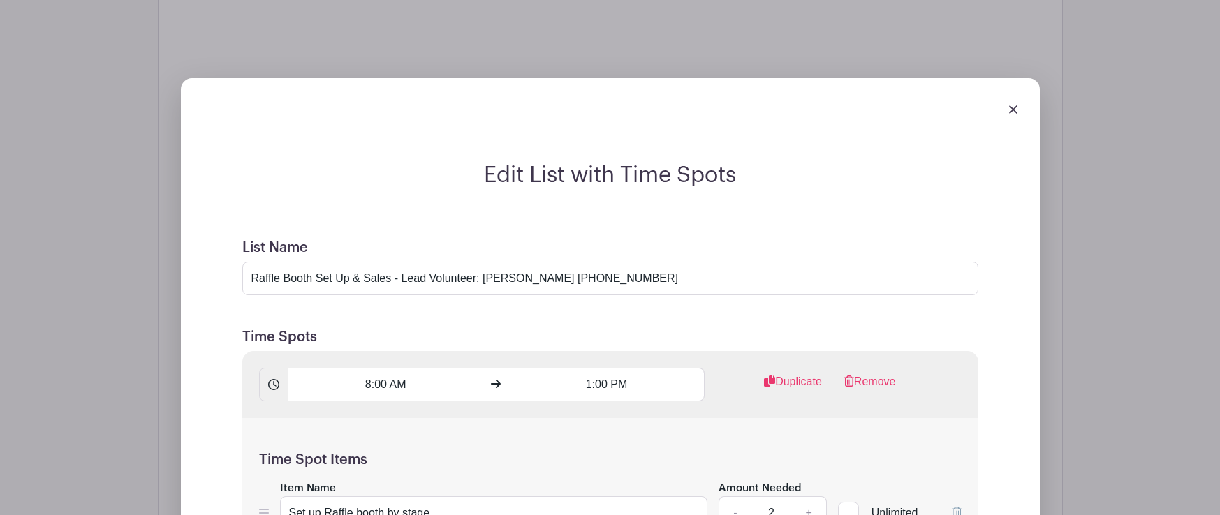
scroll to position [3648, 0]
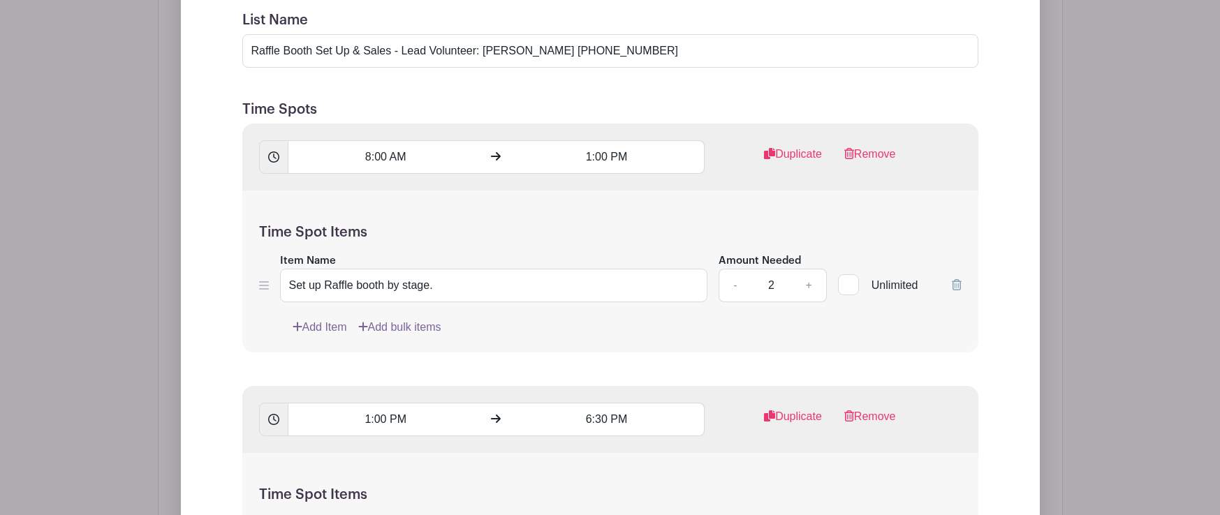
scroll to position [3844, 0]
click at [606, 400] on input "6:30 PM" at bounding box center [607, 417] width 196 height 34
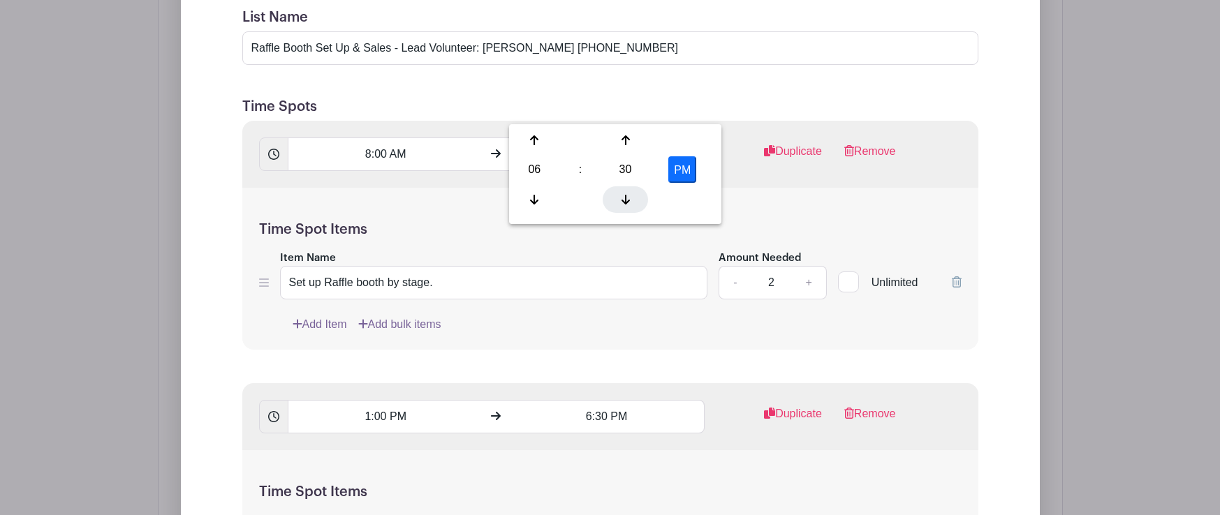
click at [621, 192] on div at bounding box center [625, 199] width 45 height 27
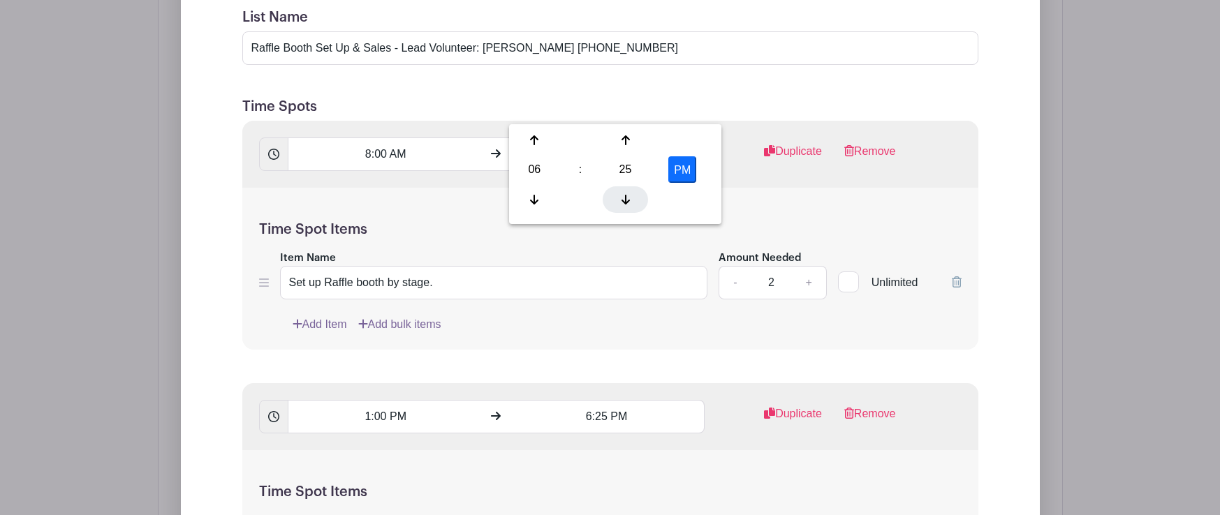
click at [621, 192] on div at bounding box center [625, 199] width 45 height 27
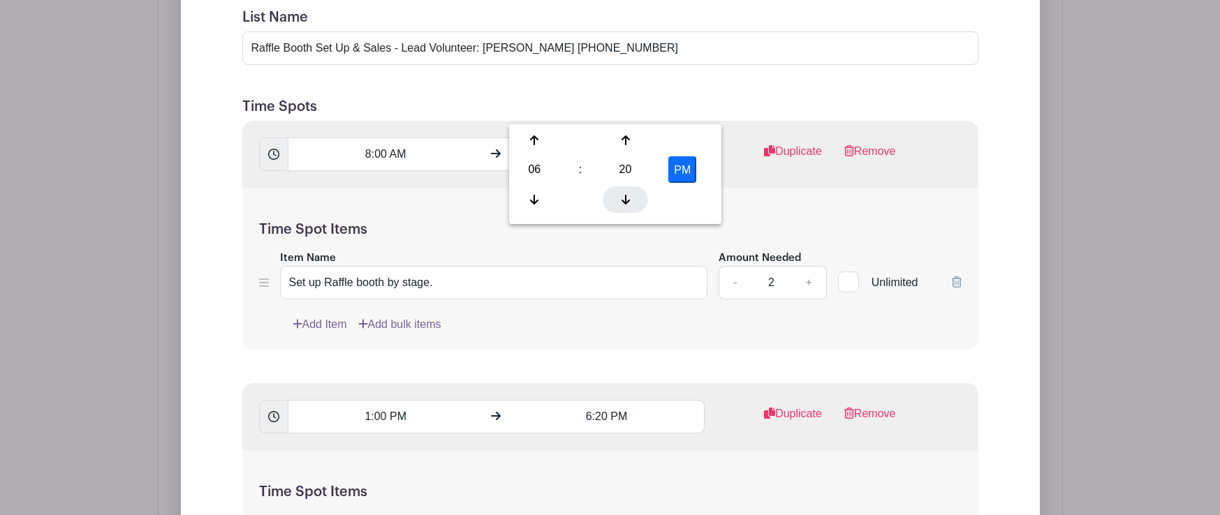
click at [621, 192] on div at bounding box center [625, 199] width 45 height 27
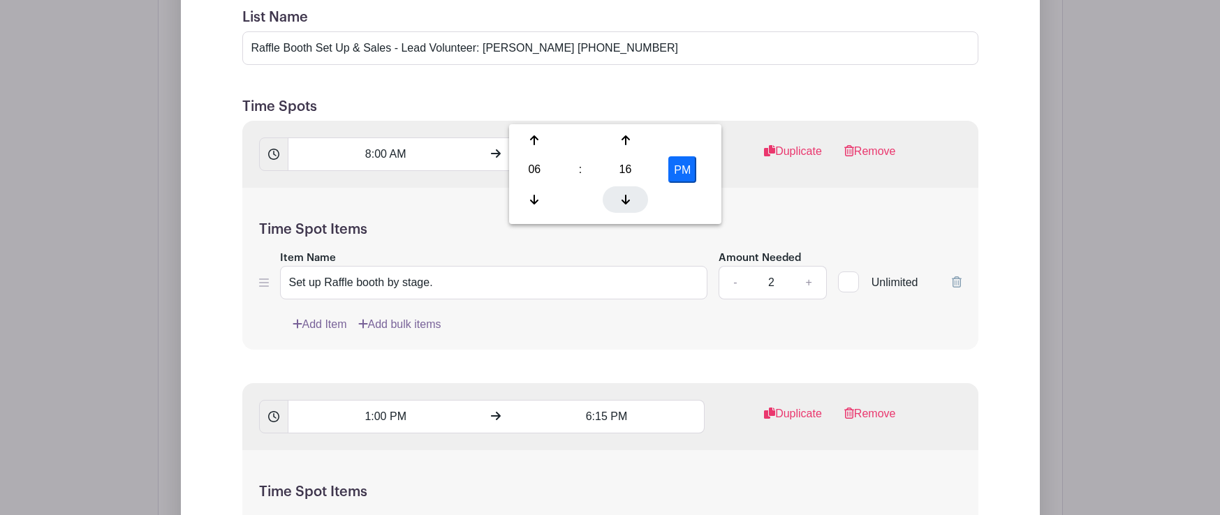
click at [621, 192] on div at bounding box center [625, 199] width 45 height 27
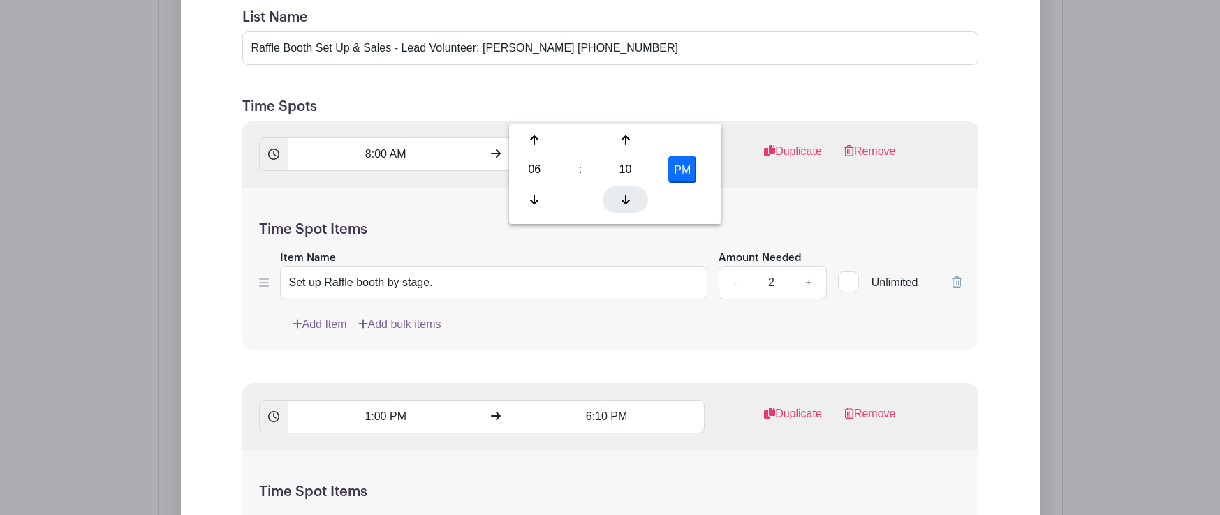
click at [621, 192] on div at bounding box center [625, 199] width 45 height 27
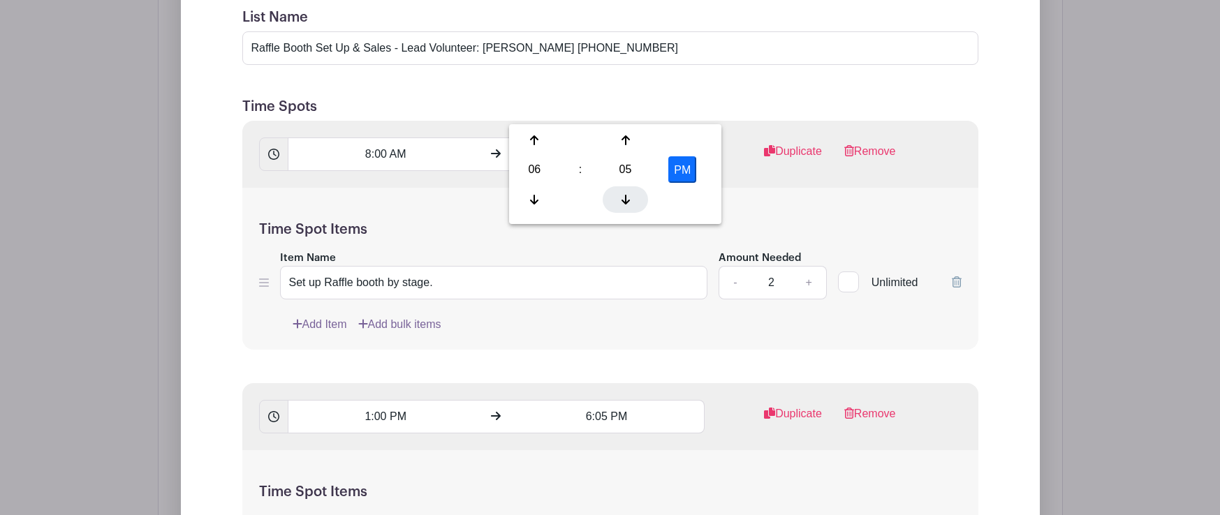
click at [621, 192] on div at bounding box center [625, 199] width 45 height 27
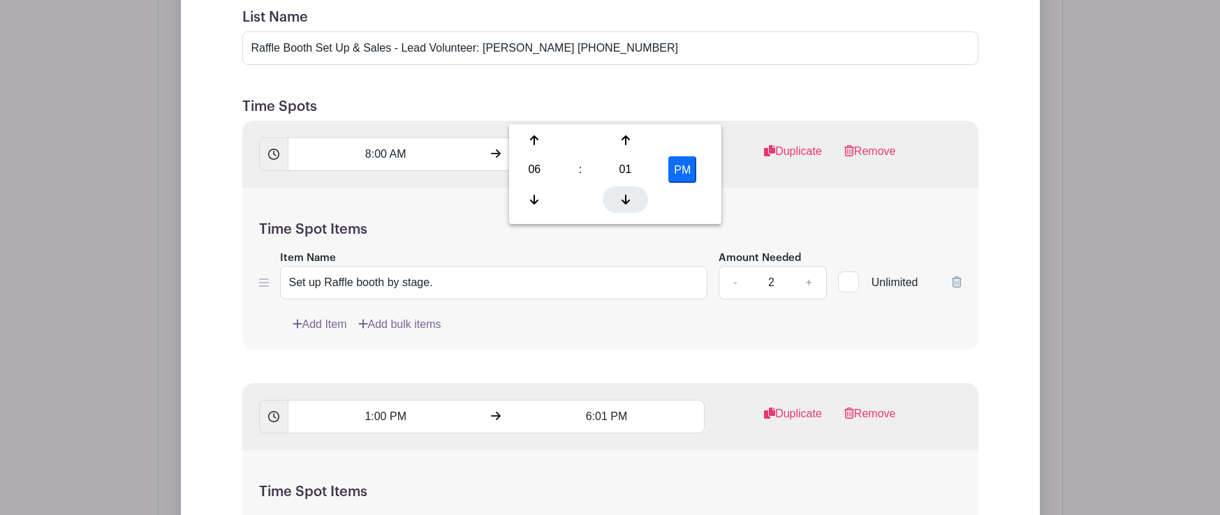
type input "6:00 PM"
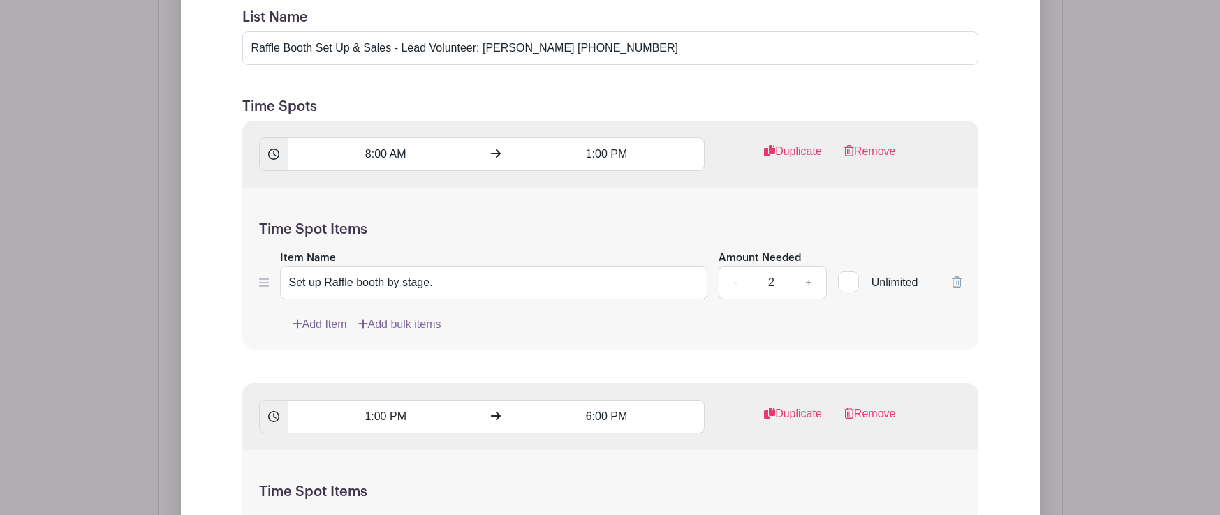
scroll to position [0, 209]
drag, startPoint x: 692, startPoint y: 238, endPoint x: 461, endPoint y: 236, distance: 231.1
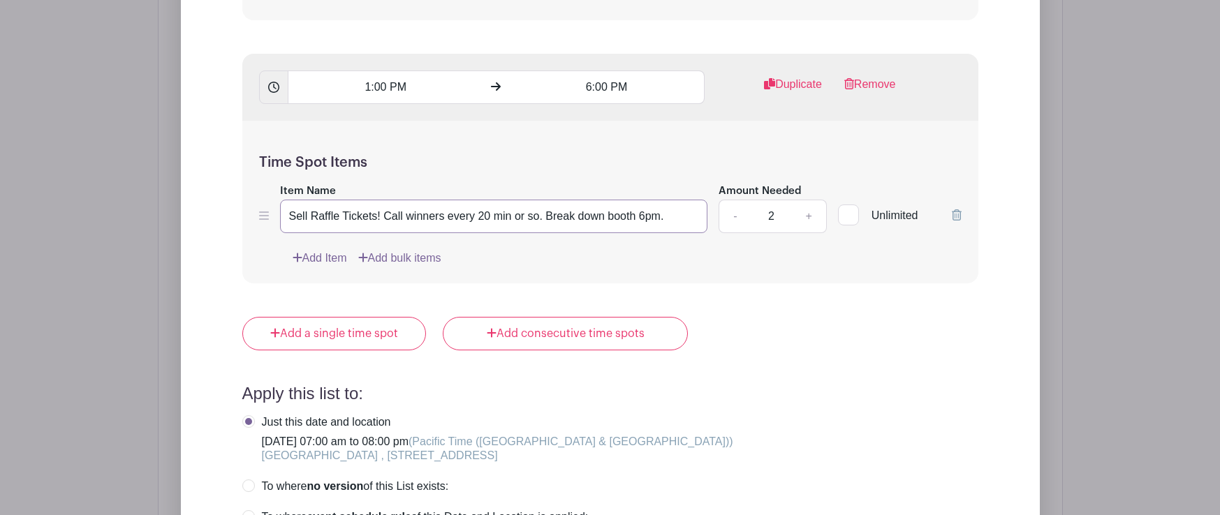
scroll to position [4197, 0]
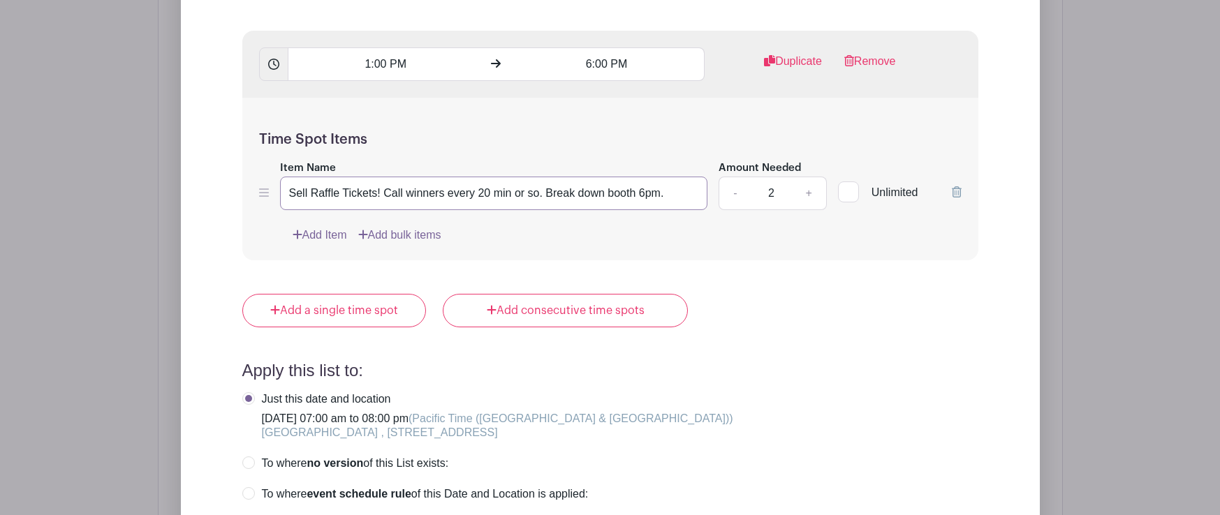
type input "Sell Raffle Tickets! Call winners every 20 min or so. Break down booth 6pm."
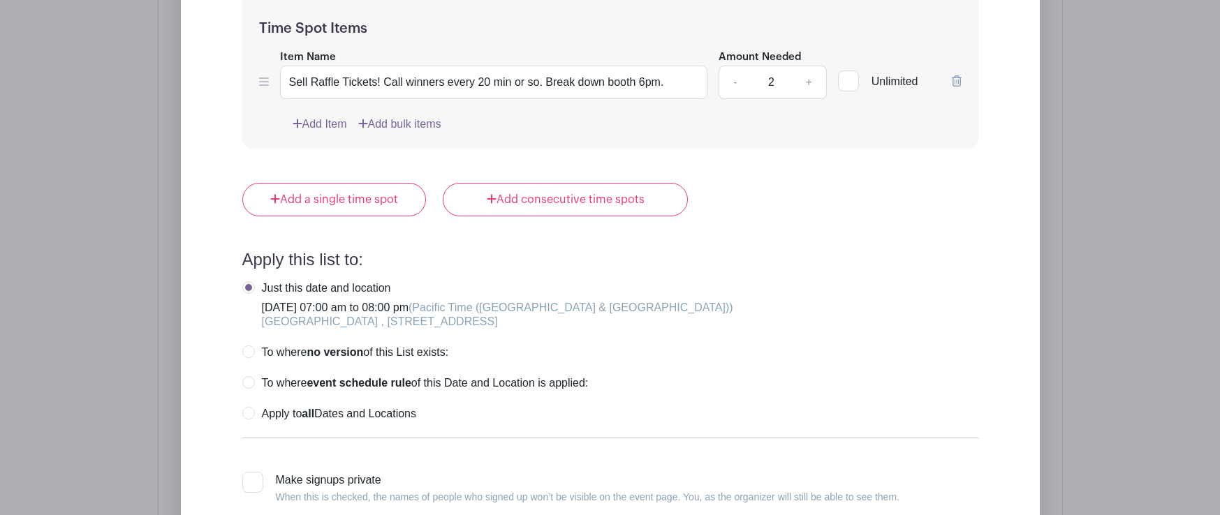
scroll to position [4309, 0]
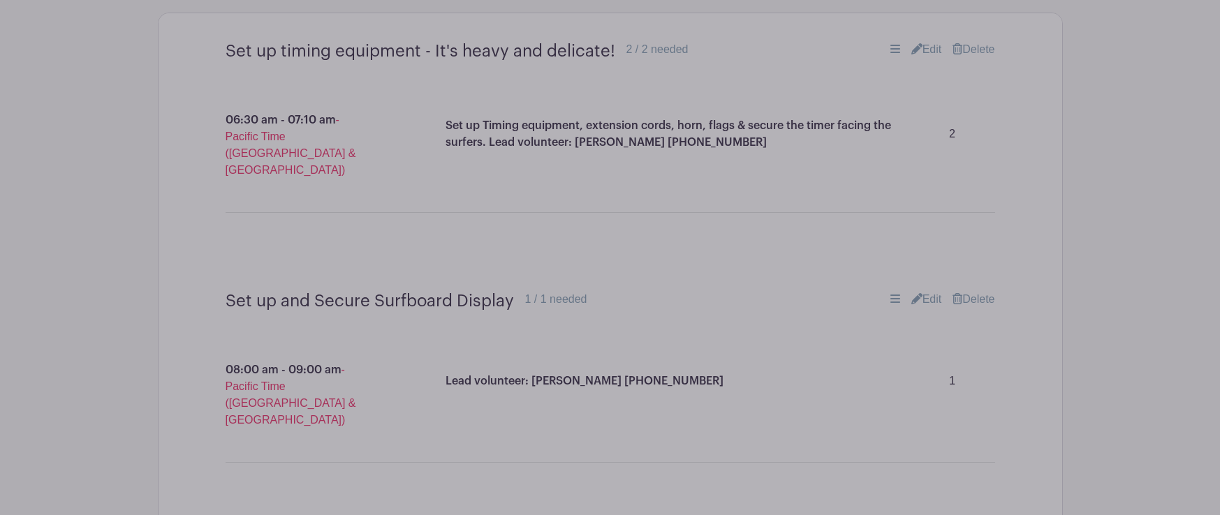
scroll to position [825, 0]
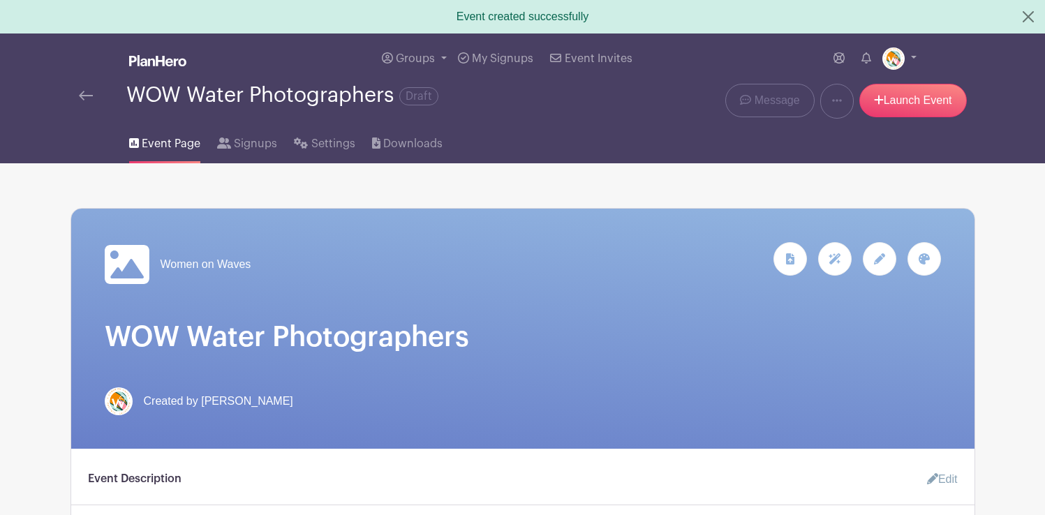
click at [90, 99] on img at bounding box center [86, 96] width 14 height 10
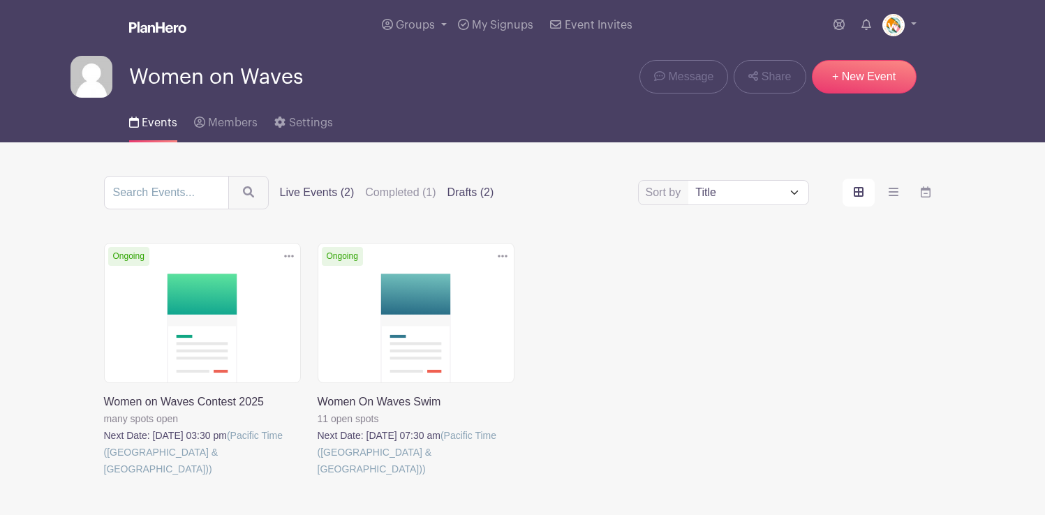
click at [448, 195] on label "Drafts (2)" at bounding box center [471, 192] width 47 height 17
click at [0, 0] on input "Drafts (2)" at bounding box center [0, 0] width 0 height 0
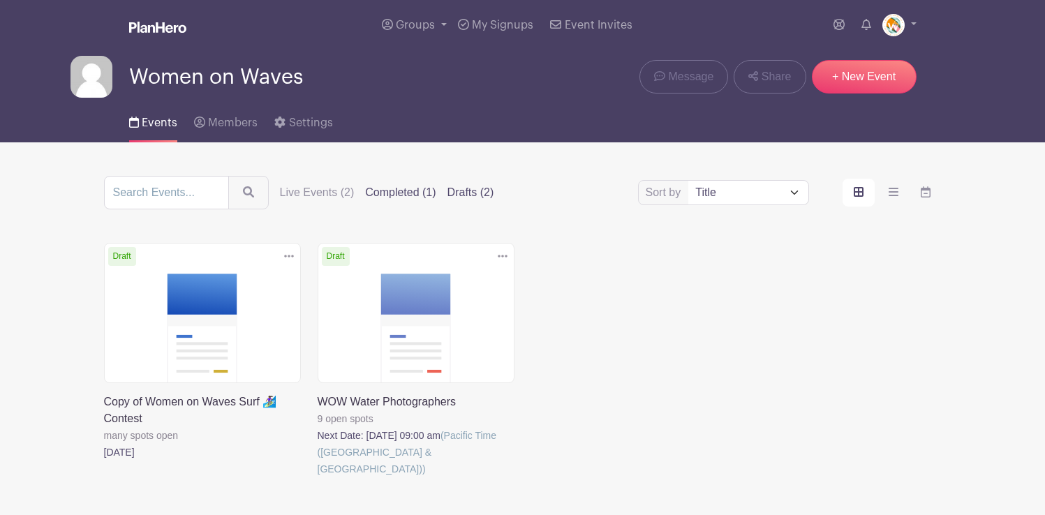
click at [385, 193] on label "Completed (1)" at bounding box center [400, 192] width 71 height 17
click at [0, 0] on input "Completed (1)" at bounding box center [0, 0] width 0 height 0
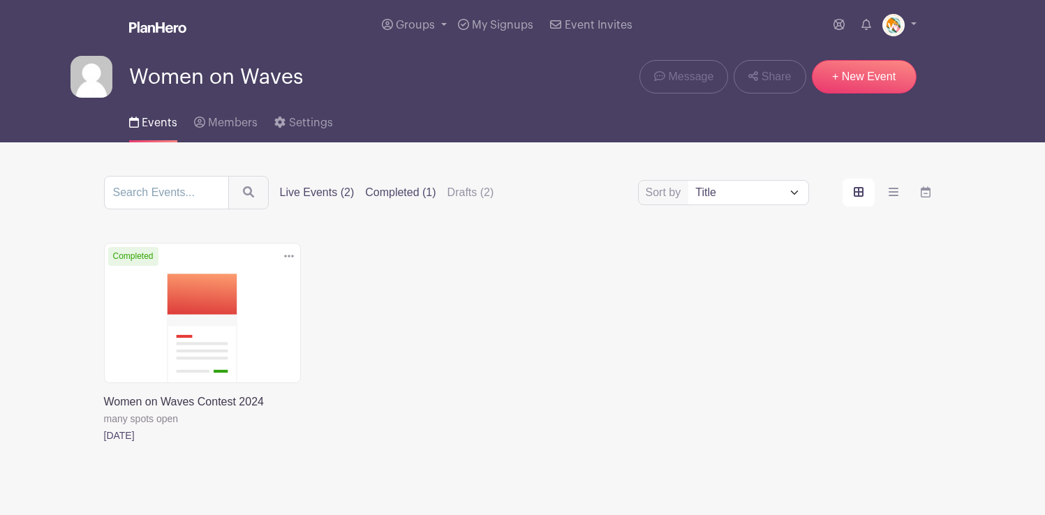
click at [307, 193] on label "Live Events (2)" at bounding box center [317, 192] width 75 height 17
click at [0, 0] on input "Live Events (2)" at bounding box center [0, 0] width 0 height 0
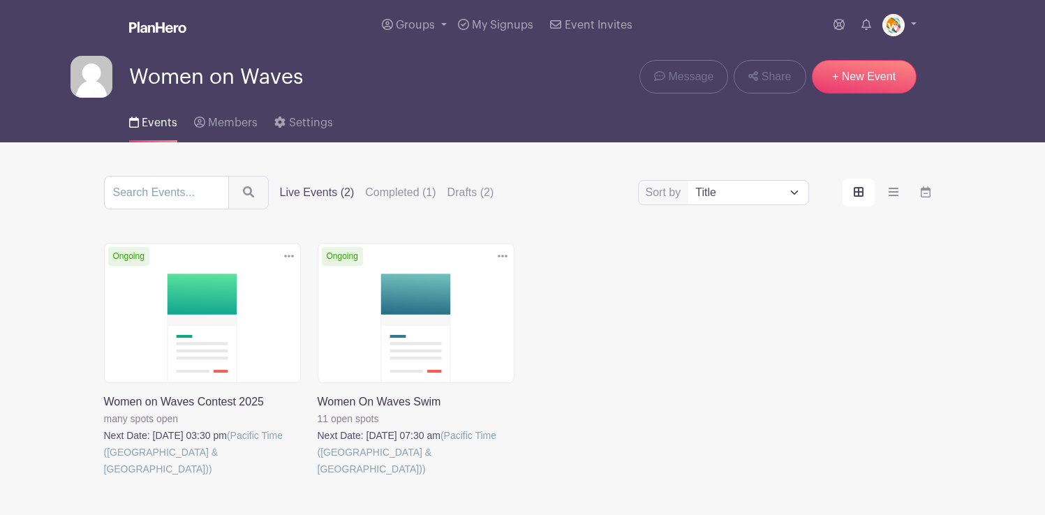
click at [104, 478] on link at bounding box center [104, 478] width 0 height 0
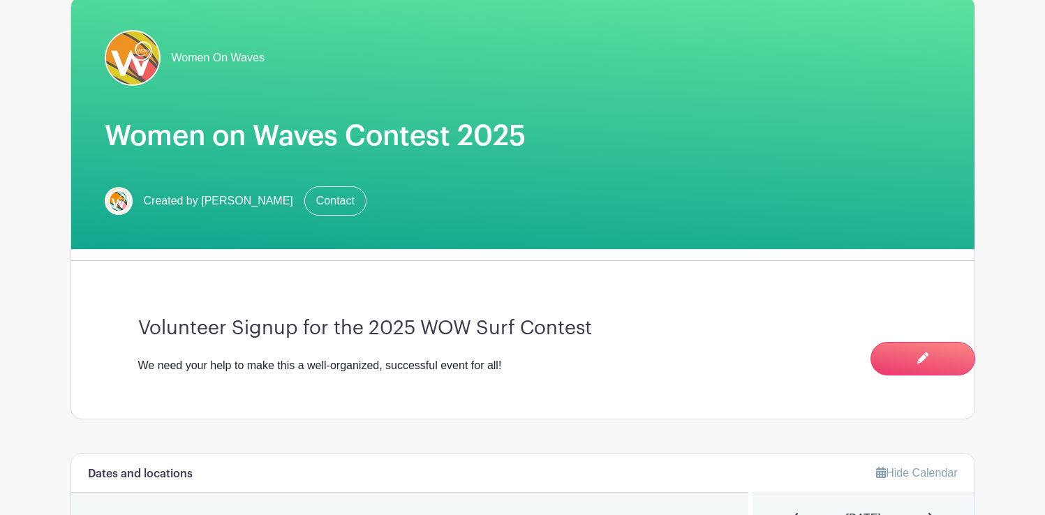
scroll to position [196, 0]
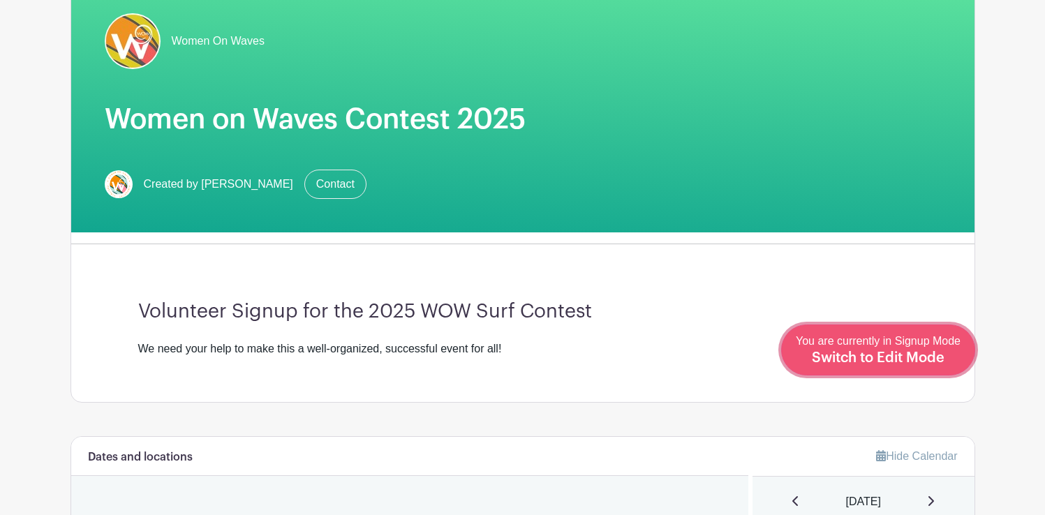
click at [922, 355] on span "Switch to Edit Mode" at bounding box center [878, 358] width 133 height 14
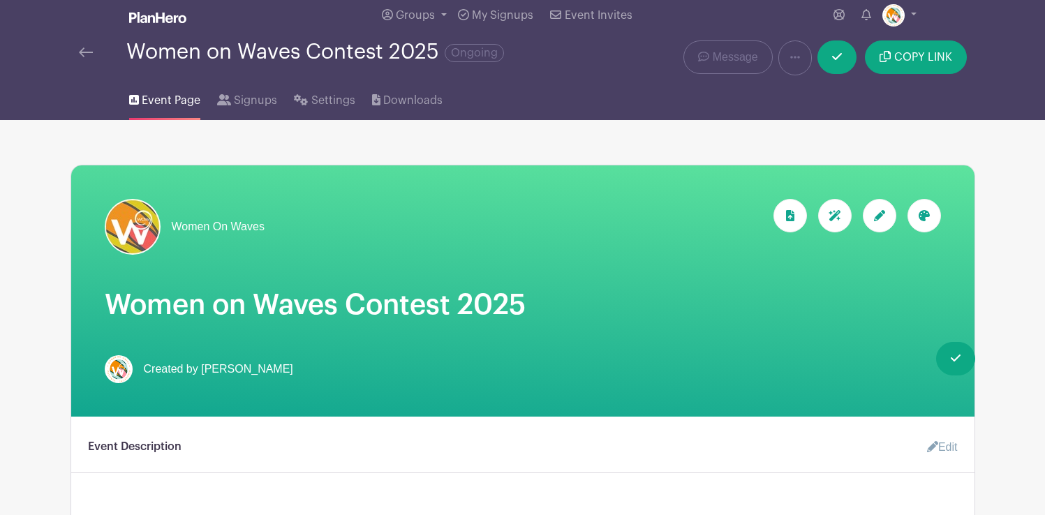
scroll to position [14, 0]
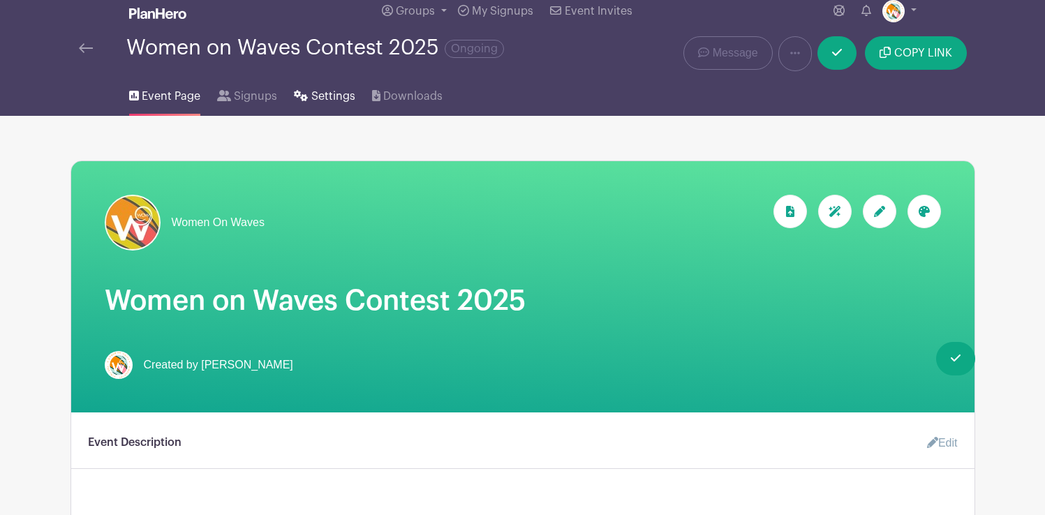
click at [321, 94] on span "Settings" at bounding box center [333, 96] width 44 height 17
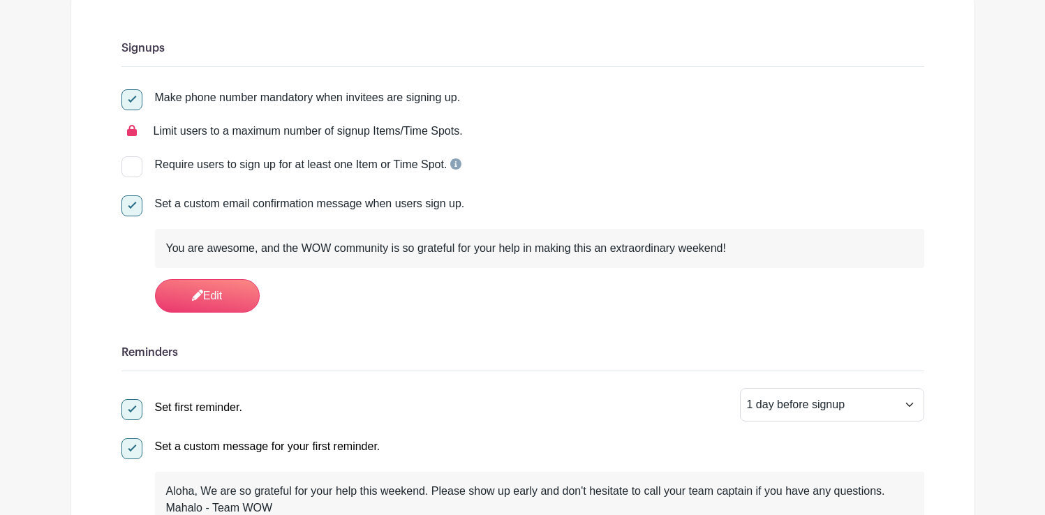
scroll to position [185, 0]
click at [134, 165] on div at bounding box center [131, 165] width 21 height 21
click at [131, 164] on input "Require users to sign up for at least one Item or Time Spot." at bounding box center [125, 159] width 9 height 9
checkbox input "true"
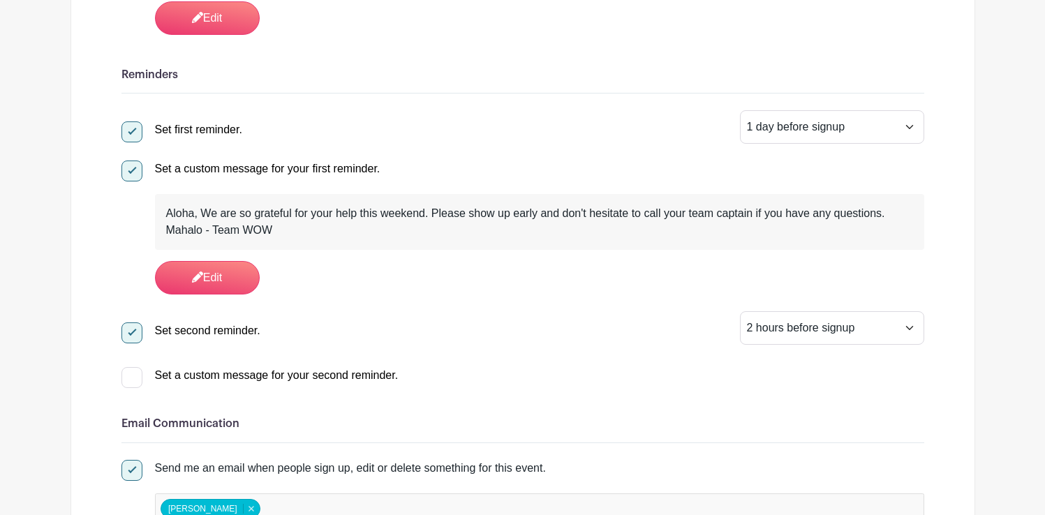
scroll to position [465, 0]
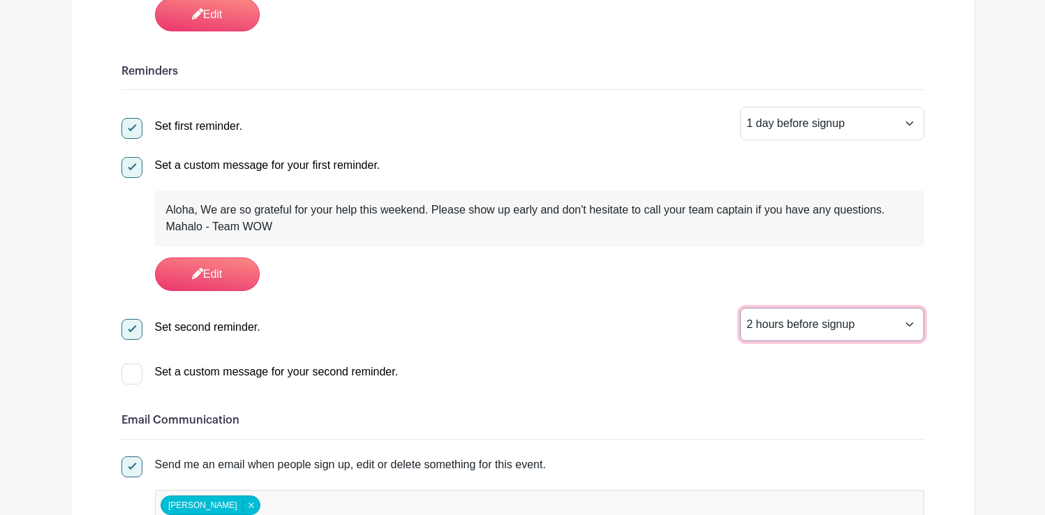
click at [908, 327] on select "1 hour before signup 2 hours before signup 3 hours before signup 4 hours before…" at bounding box center [832, 325] width 184 height 34
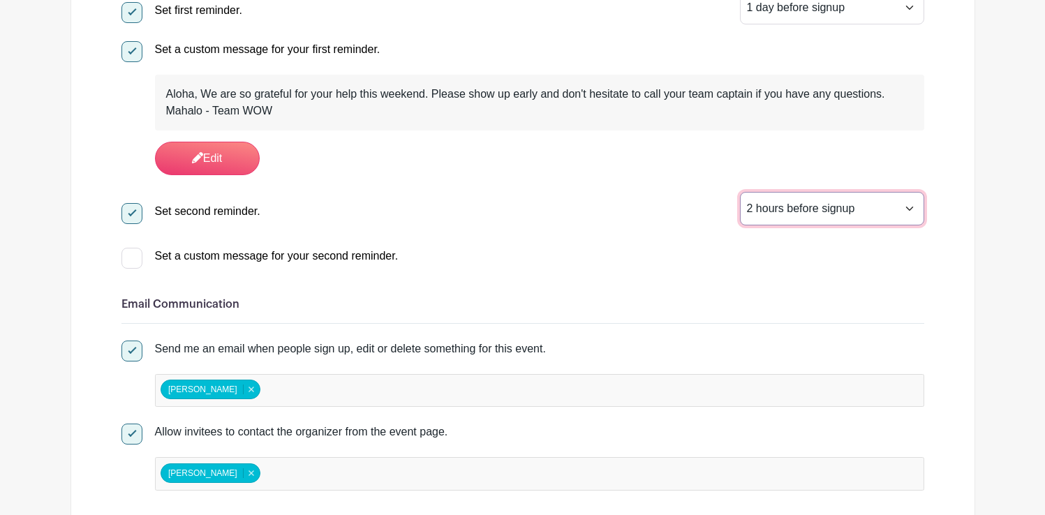
scroll to position [582, 0]
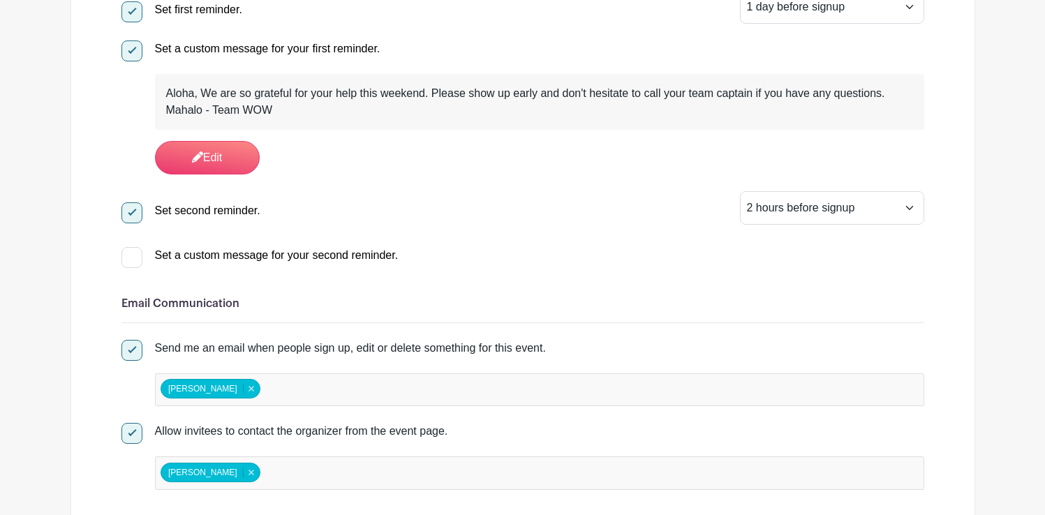
click at [133, 260] on div at bounding box center [131, 257] width 21 height 21
click at [131, 256] on input "Set a custom message for your second reminder." at bounding box center [125, 251] width 9 height 9
checkbox input "true"
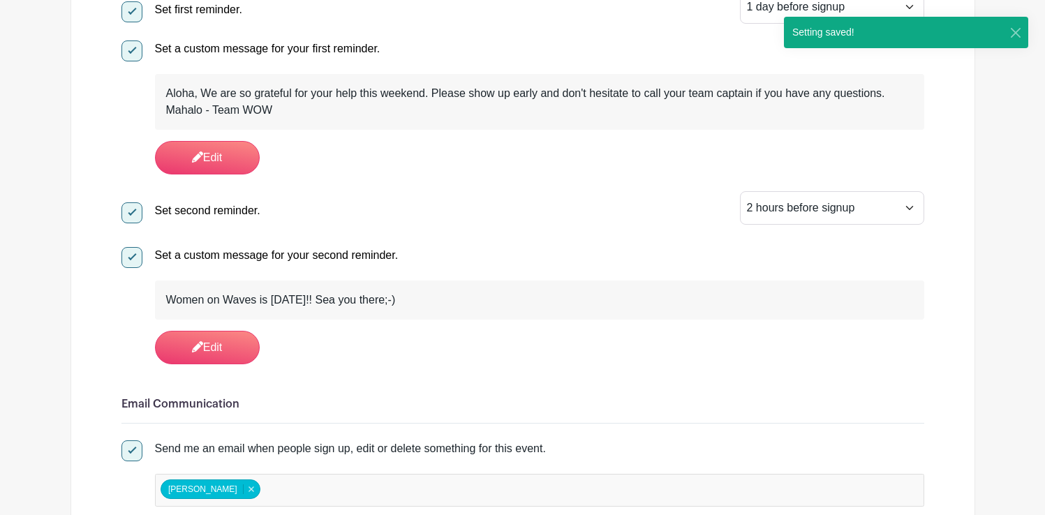
click at [403, 300] on div "Women on Waves is [DATE]!! Sea you there;-)" at bounding box center [539, 300] width 747 height 17
click at [390, 299] on div "Women on Waves is [DATE]!! Sea you there;-)" at bounding box center [539, 300] width 747 height 17
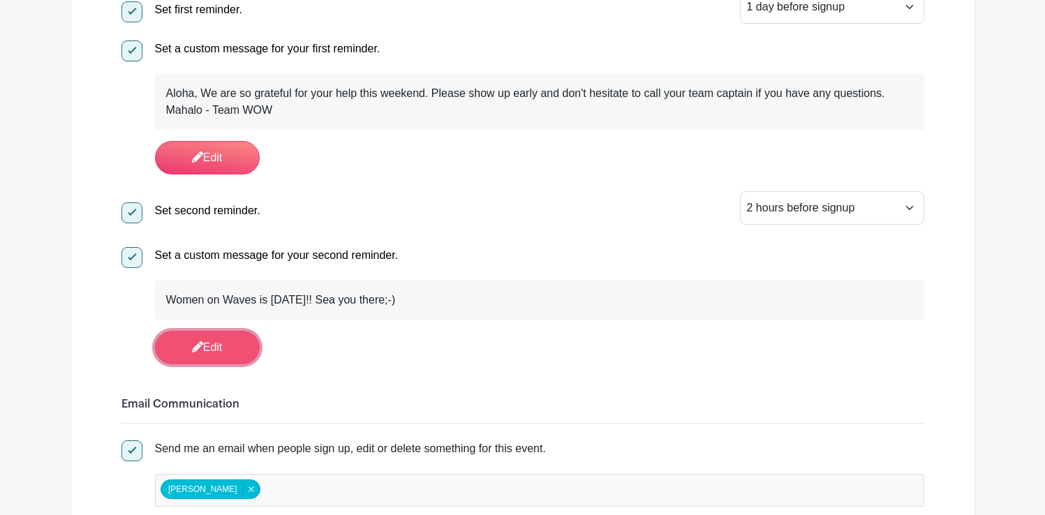
click at [236, 341] on link "Edit" at bounding box center [207, 348] width 105 height 34
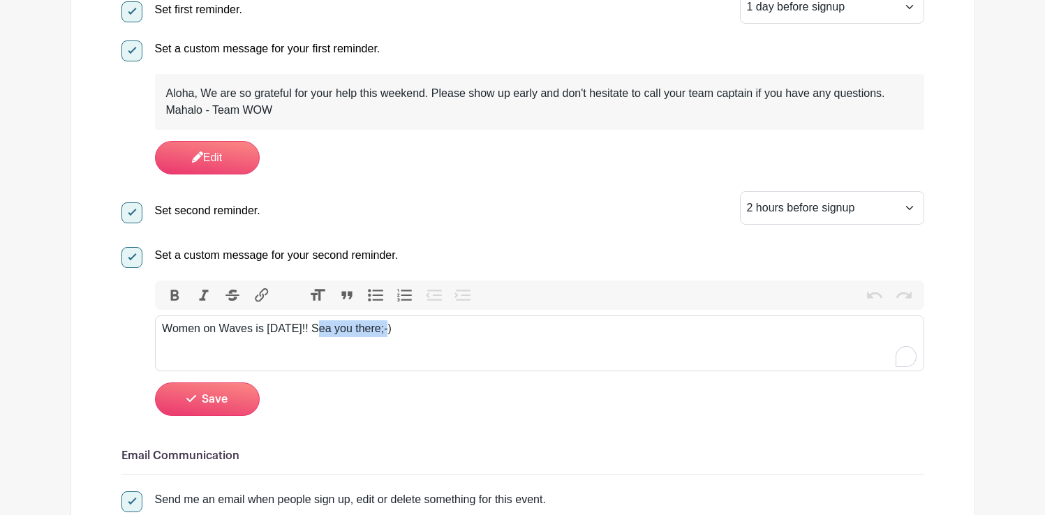
drag, startPoint x: 390, startPoint y: 330, endPoint x: 318, endPoint y: 329, distance: 71.9
click at [318, 329] on div "Women on Waves is [DATE]!! Sea you there;-)" at bounding box center [539, 328] width 755 height 17
type trix-editor "<div>Women on Waves is [DATE]!! See you soon;-)</div>"
click at [226, 397] on span "Save" at bounding box center [215, 399] width 26 height 11
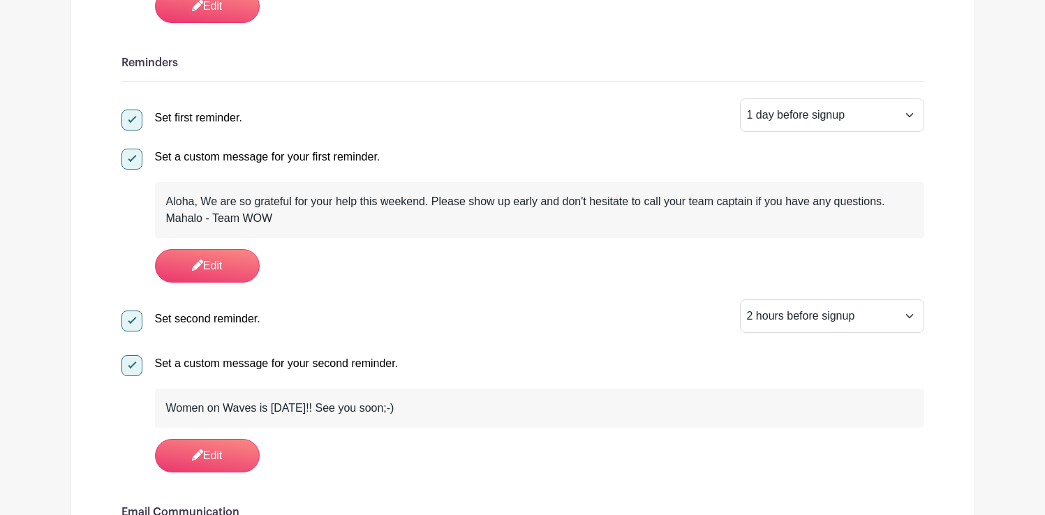
scroll to position [476, 0]
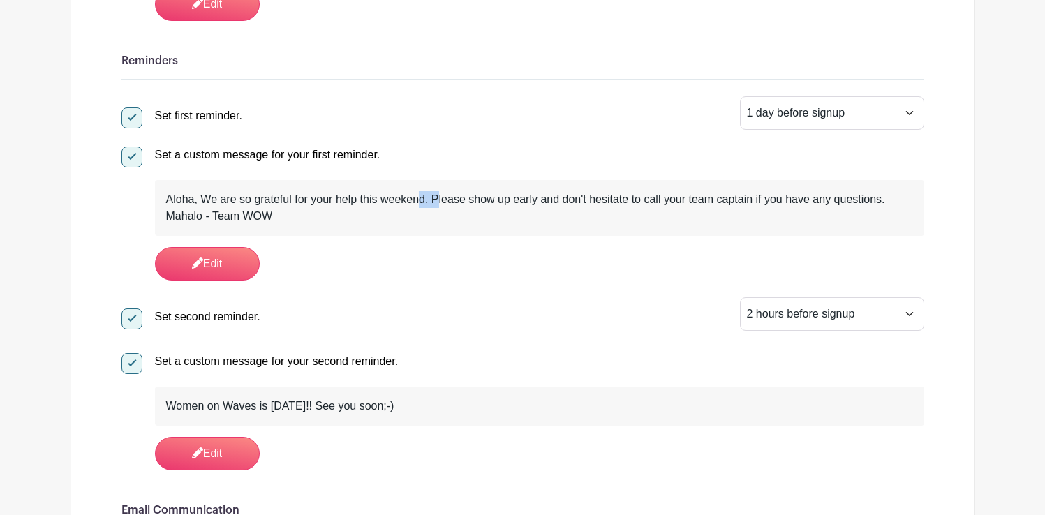
drag, startPoint x: 426, startPoint y: 201, endPoint x: 399, endPoint y: 201, distance: 26.5
click at [399, 201] on div "Aloha, We are so grateful for your help this weekend. Please show up early and …" at bounding box center [539, 208] width 747 height 34
click at [415, 249] on div "Aloha, We are so grateful for your help this weekend. Please show up early and …" at bounding box center [539, 230] width 769 height 101
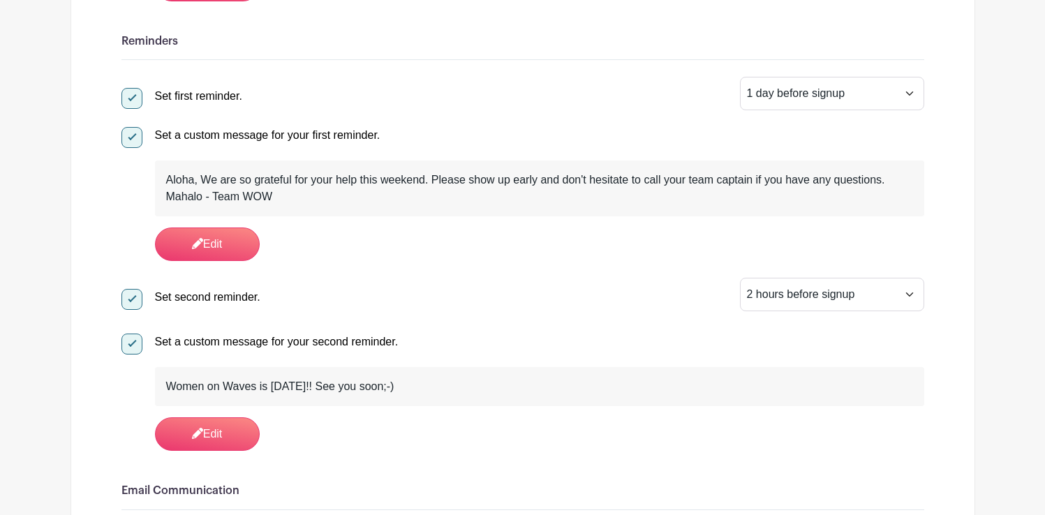
scroll to position [490, 0]
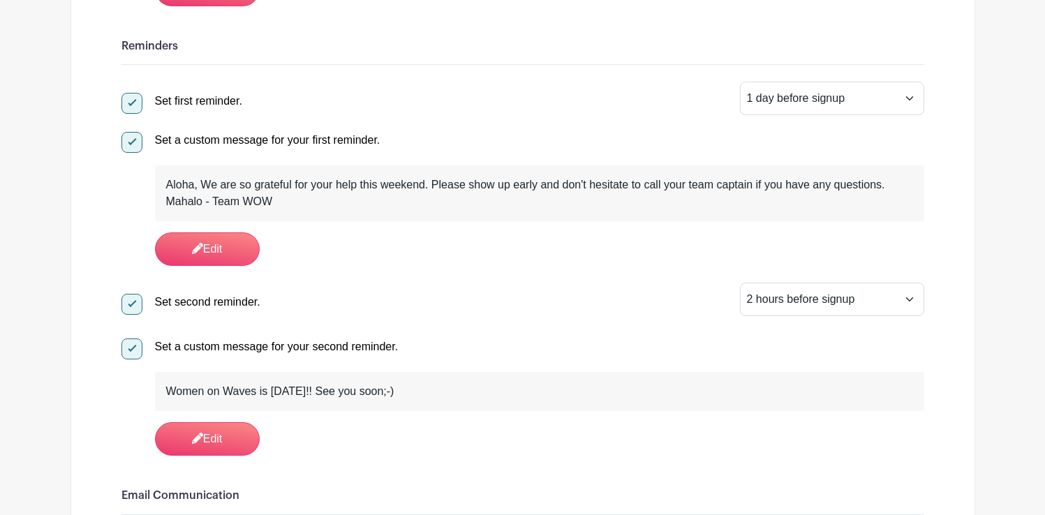
click at [300, 205] on div "Aloha, We are so grateful for your help this weekend. Please show up early and …" at bounding box center [539, 194] width 747 height 34
click at [288, 201] on div "Aloha, We are so grateful for your help this weekend. Please show up early and …" at bounding box center [539, 194] width 747 height 34
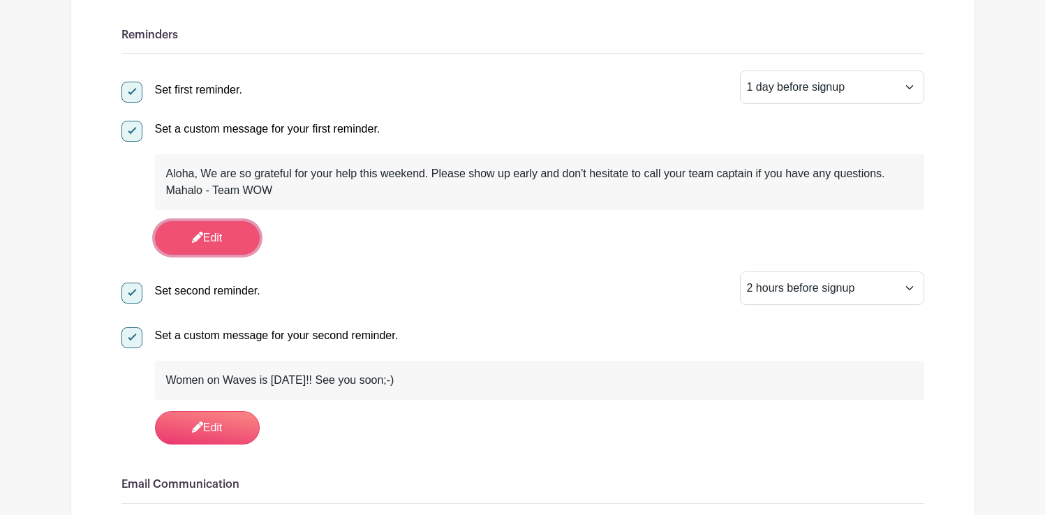
click at [242, 241] on link "Edit" at bounding box center [207, 238] width 105 height 34
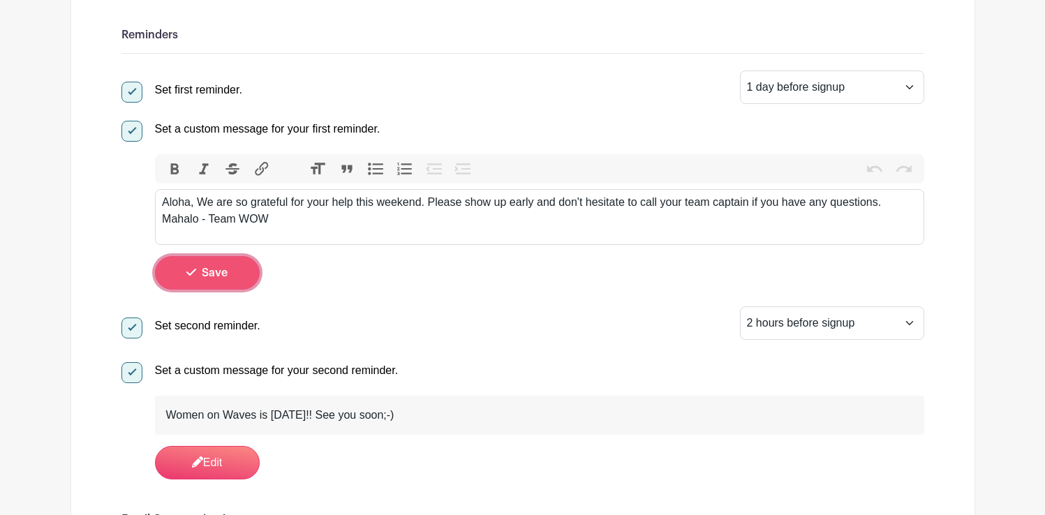
click at [243, 263] on button "Save" at bounding box center [207, 273] width 105 height 34
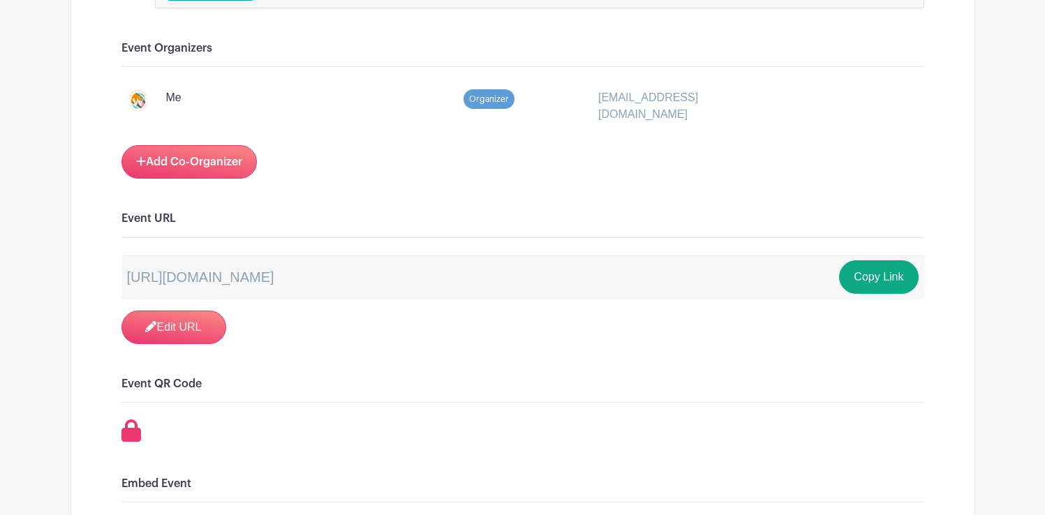
scroll to position [1171, 0]
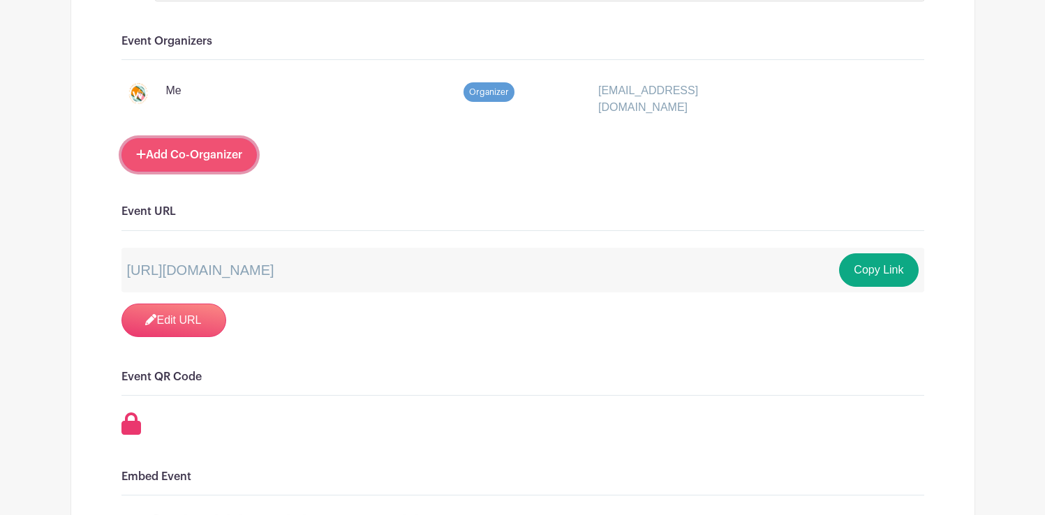
click at [233, 156] on link "Add Co-Organizer" at bounding box center [188, 155] width 135 height 34
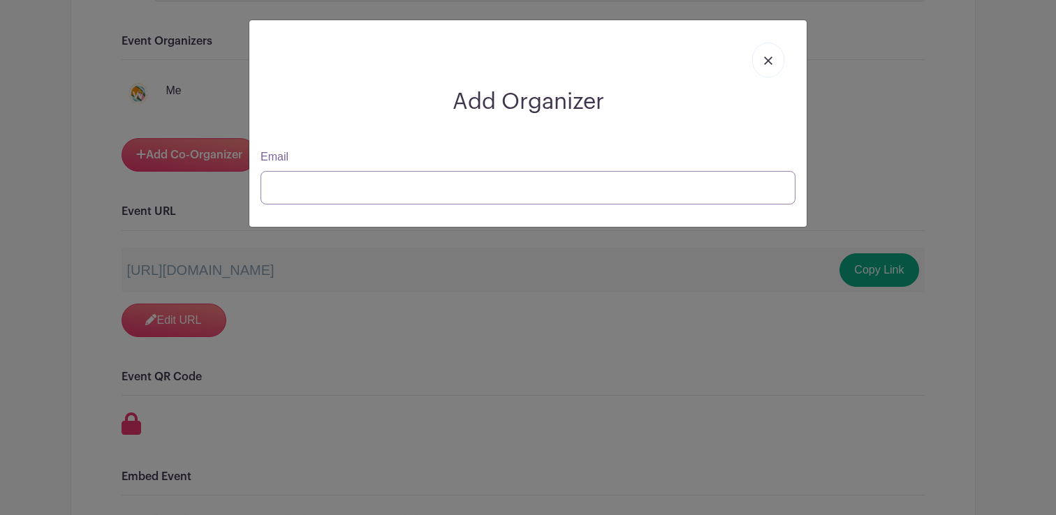
click at [314, 182] on input "Email" at bounding box center [527, 188] width 535 height 34
type input "[EMAIL_ADDRESS][DOMAIN_NAME]"
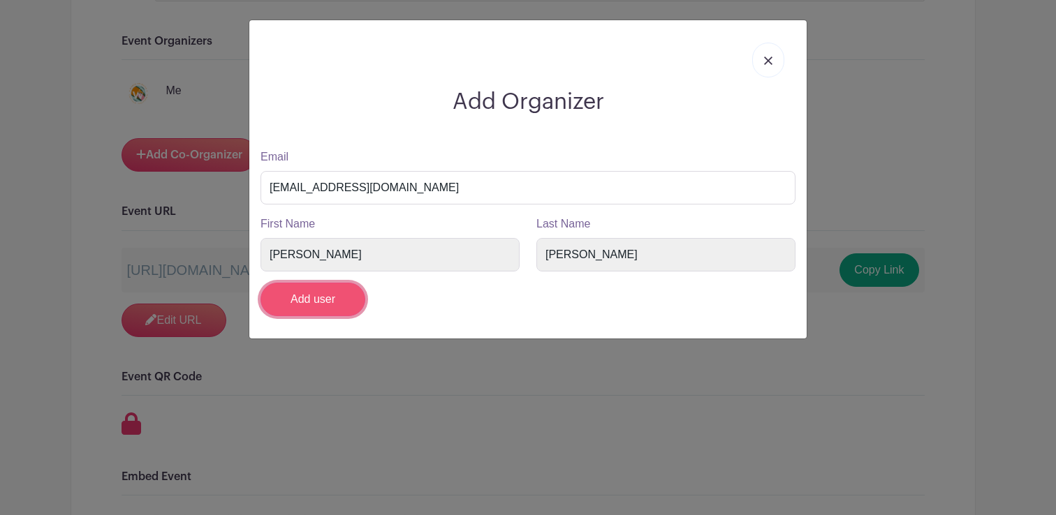
click at [338, 295] on input "Add user" at bounding box center [312, 300] width 105 height 34
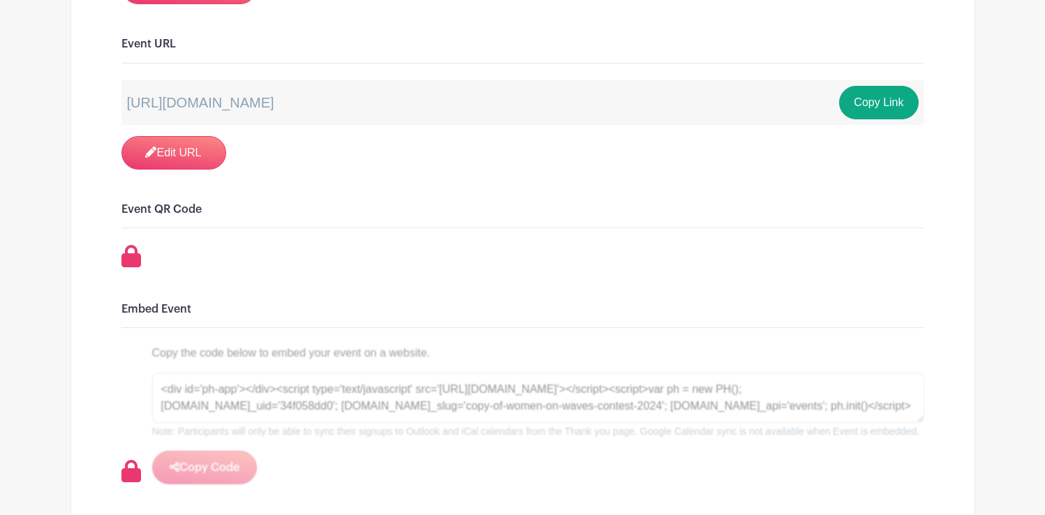
scroll to position [1376, 0]
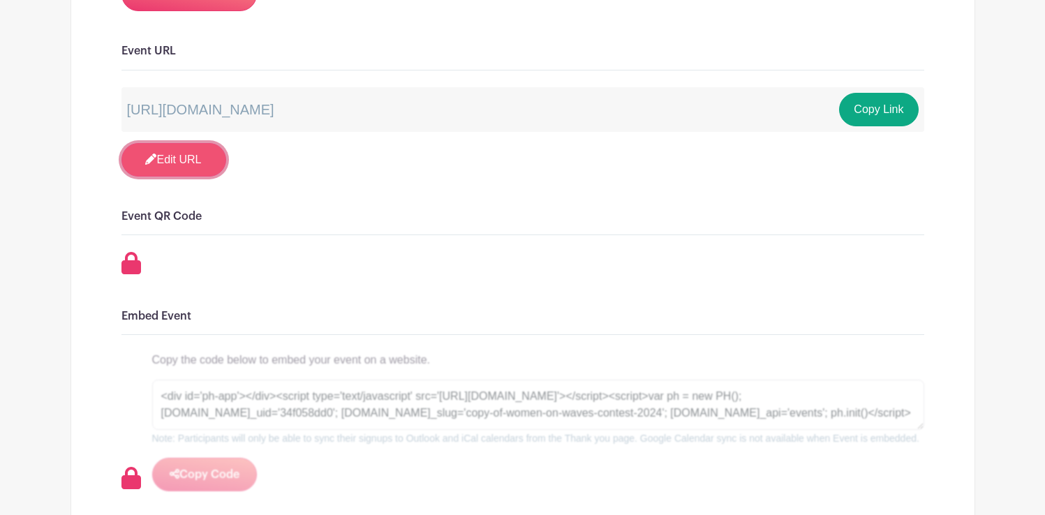
click at [197, 157] on link "Edit URL" at bounding box center [173, 160] width 105 height 34
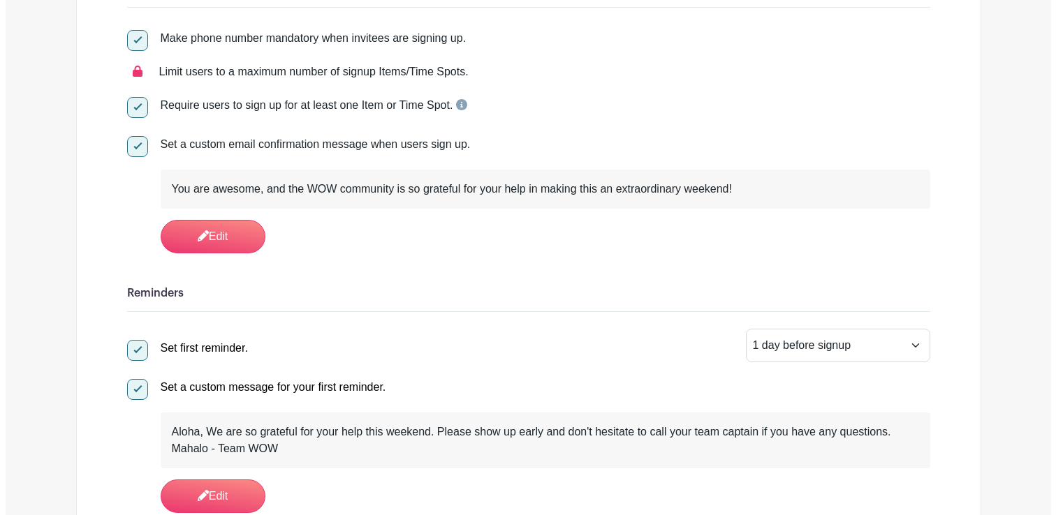
scroll to position [0, 0]
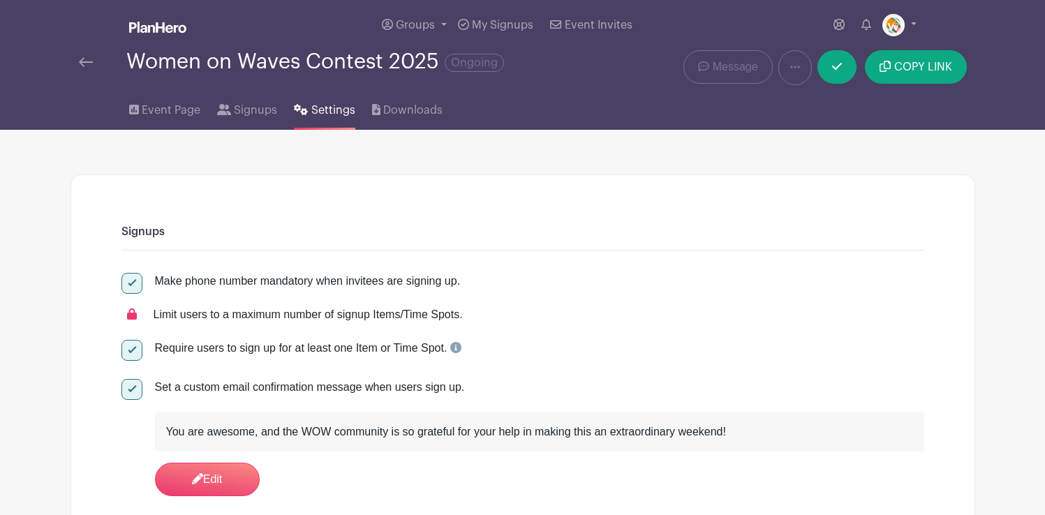
click at [87, 63] on img at bounding box center [86, 62] width 14 height 10
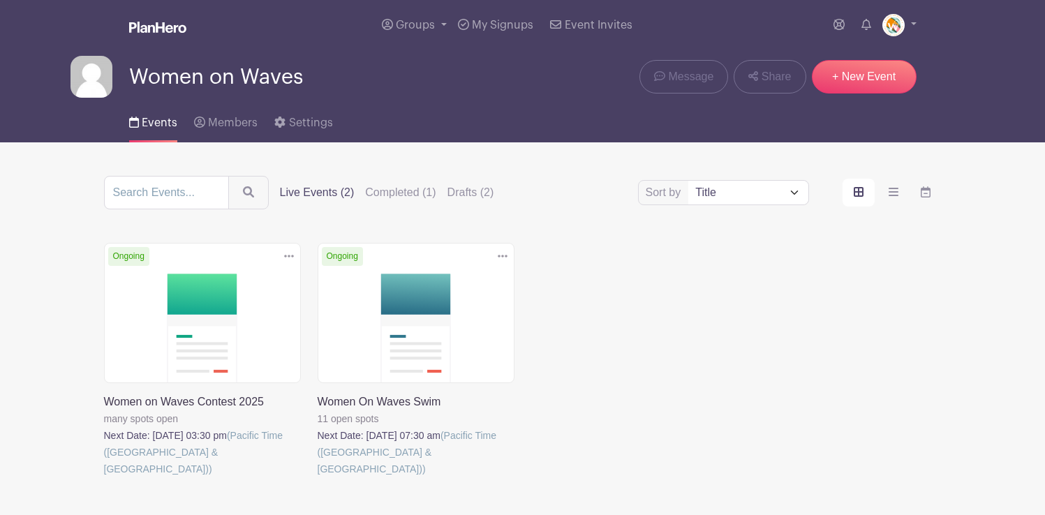
click at [287, 257] on icon at bounding box center [289, 256] width 10 height 11
click at [245, 284] on link "Duplicate" at bounding box center [244, 288] width 110 height 22
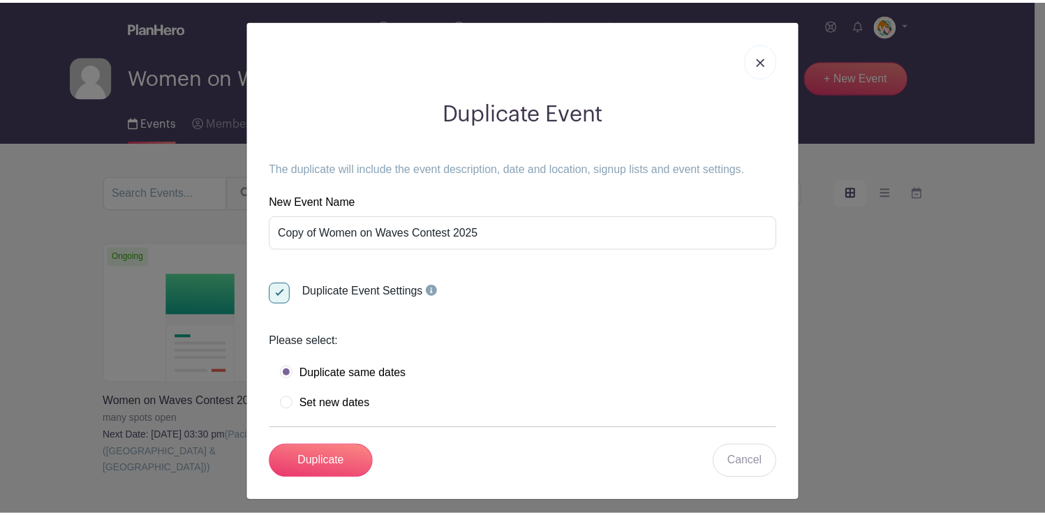
scroll to position [6, 0]
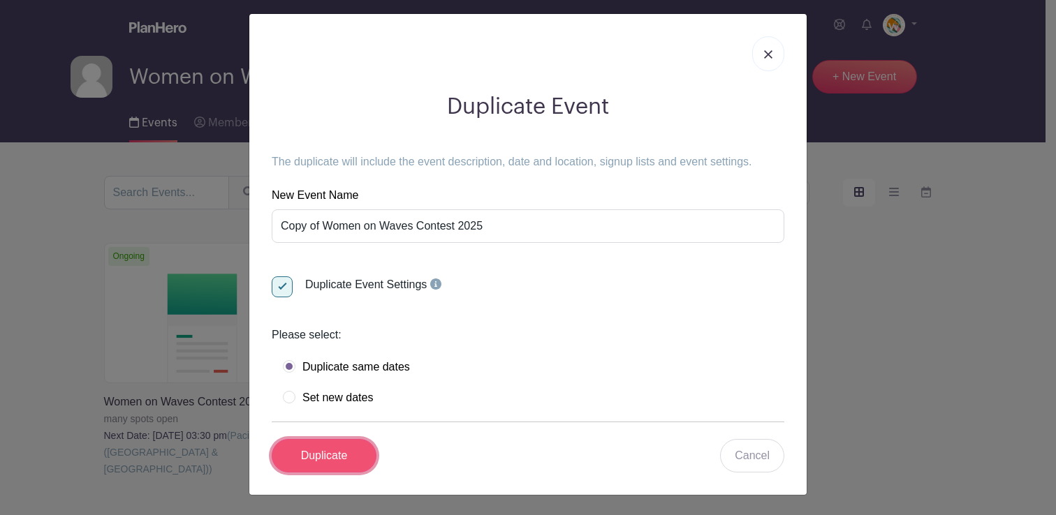
click at [342, 454] on input "Duplicate" at bounding box center [324, 456] width 105 height 34
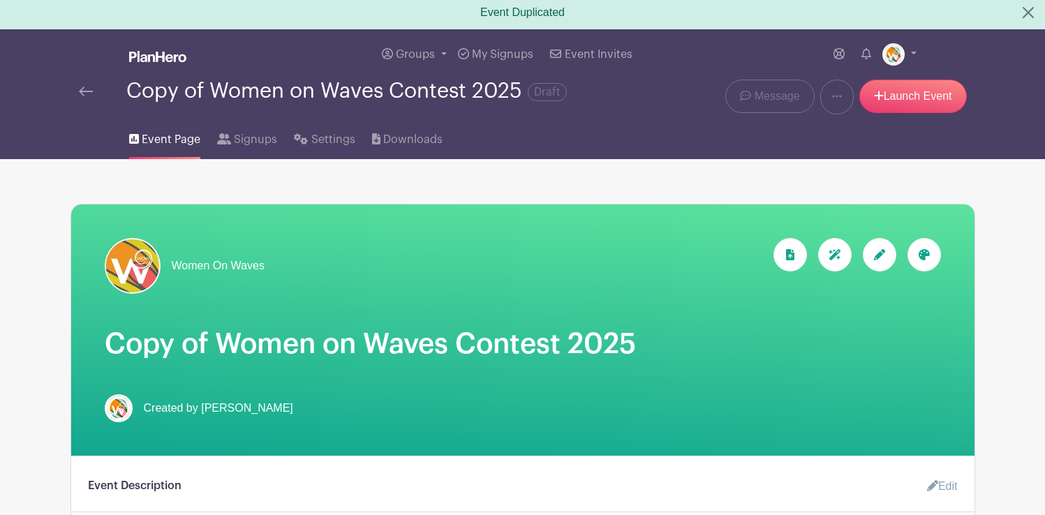
scroll to position [7, 0]
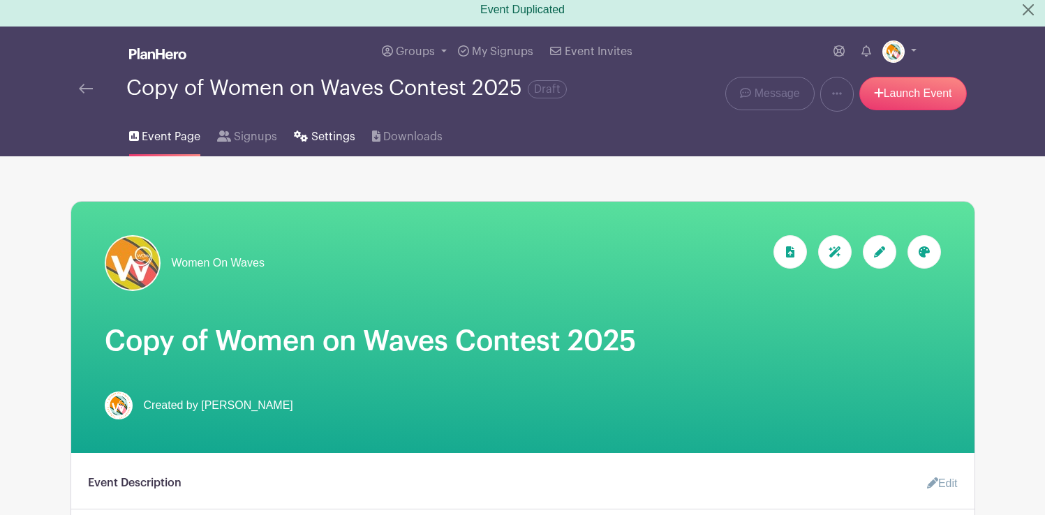
click at [332, 133] on span "Settings" at bounding box center [333, 136] width 44 height 17
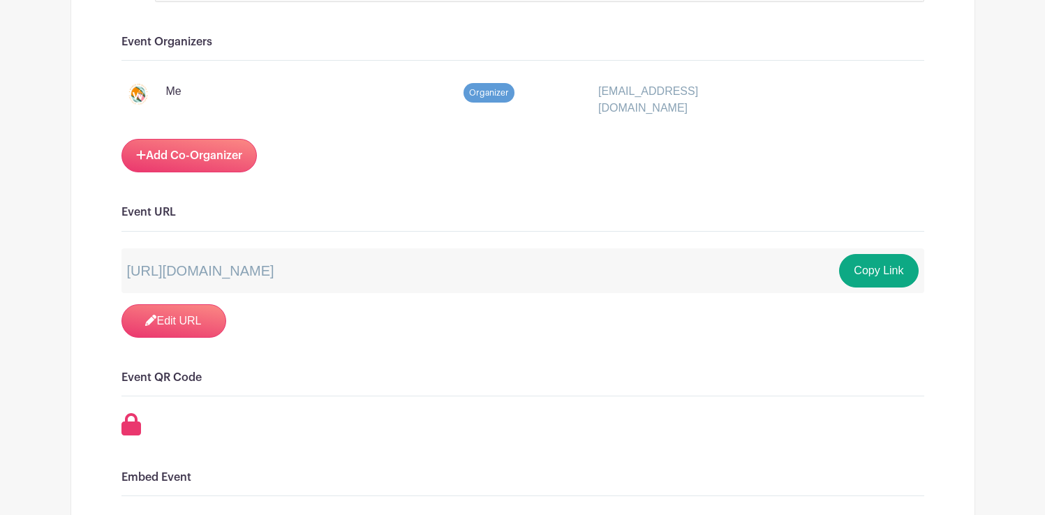
scroll to position [1171, 0]
click at [204, 314] on link "Edit URL" at bounding box center [173, 321] width 105 height 34
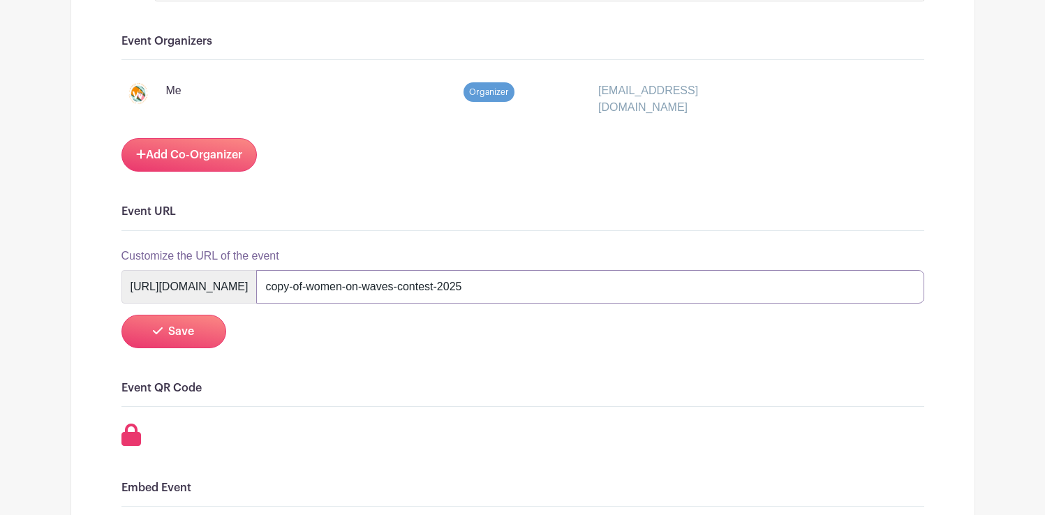
drag, startPoint x: 439, startPoint y: 287, endPoint x: 388, endPoint y: 287, distance: 51.0
click at [388, 287] on div "[URL][DOMAIN_NAME] copy-of-women-on-waves-contest-2025" at bounding box center [522, 287] width 803 height 34
click at [404, 288] on input "-women-on-waves-contest-2025" at bounding box center [590, 287] width 668 height 34
type input "women-on-waves-contest-2025"
click at [191, 327] on span "Save" at bounding box center [181, 331] width 26 height 11
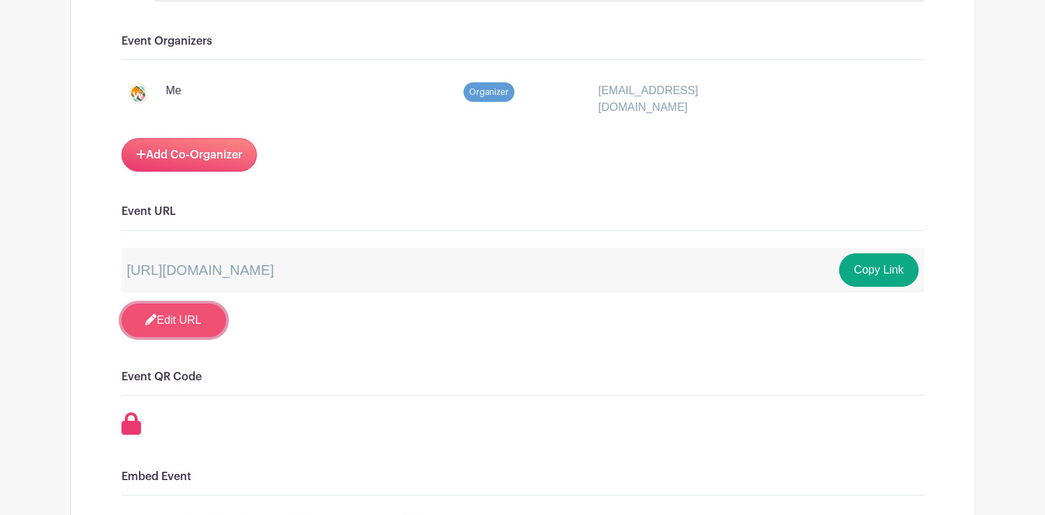
click at [197, 314] on link "Edit URL" at bounding box center [173, 321] width 105 height 34
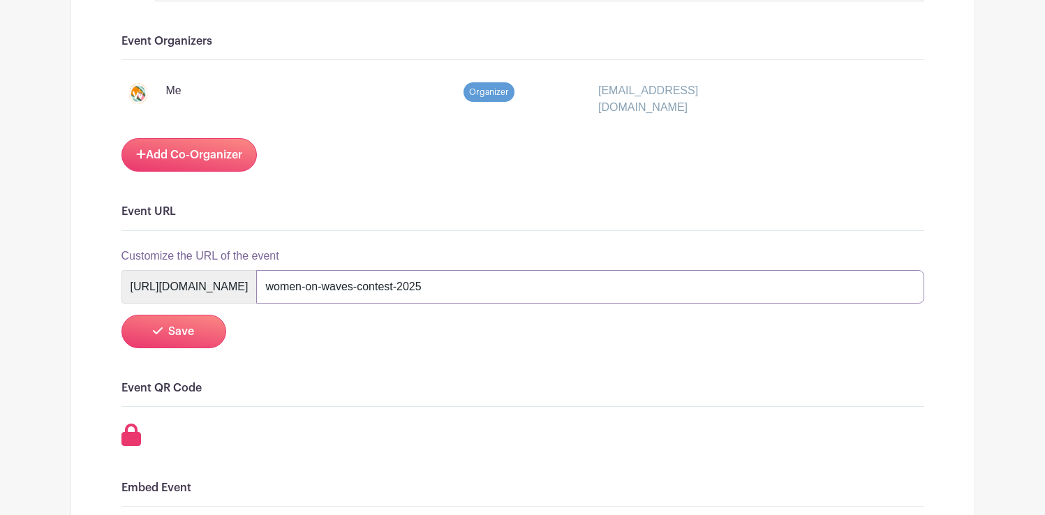
drag, startPoint x: 531, startPoint y: 287, endPoint x: 496, endPoint y: 288, distance: 34.9
click at [496, 288] on input "women-on-waves-contest-2025" at bounding box center [590, 287] width 668 height 34
type input "women-on-waves-festival-2025"
click at [499, 337] on form "Customize the URL of the event [URL][DOMAIN_NAME] women-on-waves-festival-2025 …" at bounding box center [522, 298] width 803 height 101
click at [191, 332] on span "Save" at bounding box center [181, 331] width 26 height 11
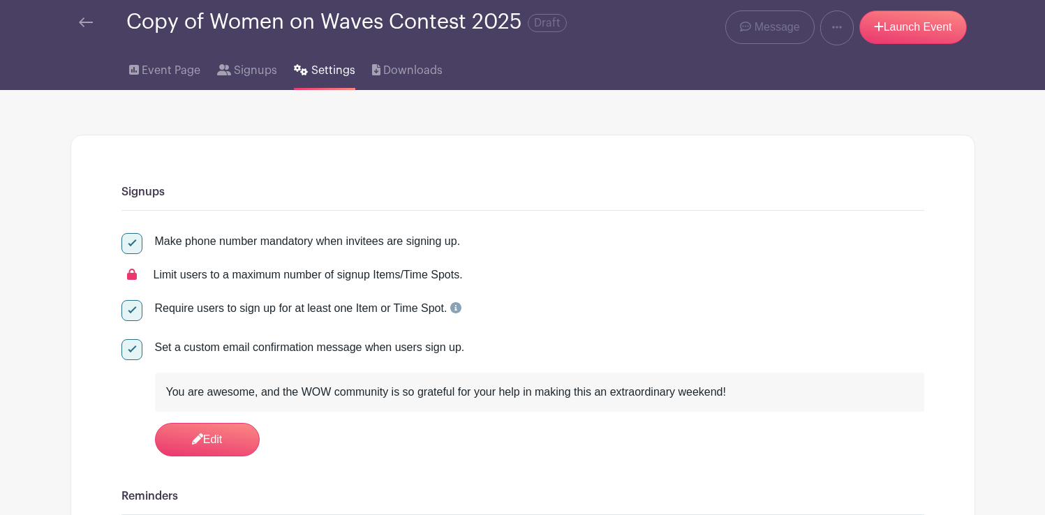
scroll to position [0, 0]
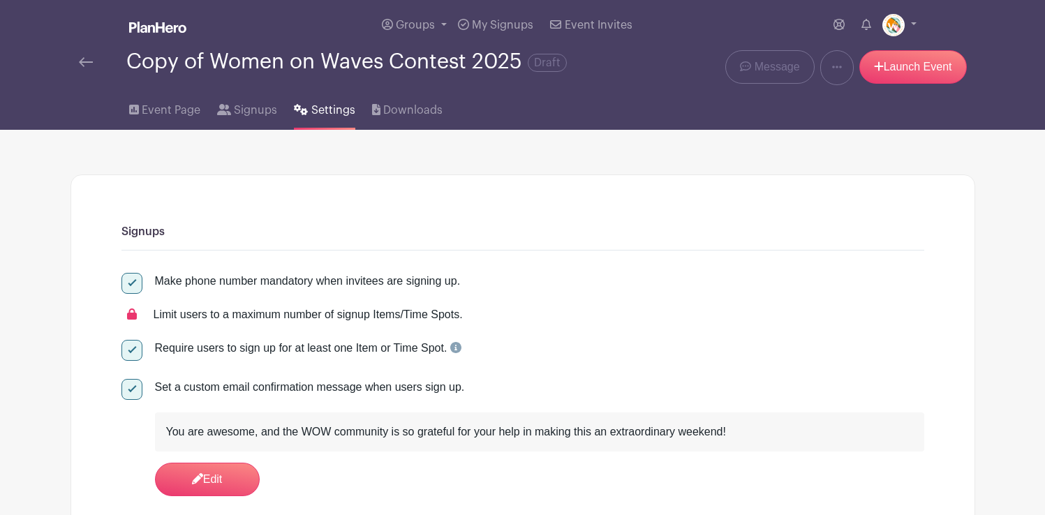
click at [87, 64] on img at bounding box center [86, 62] width 14 height 10
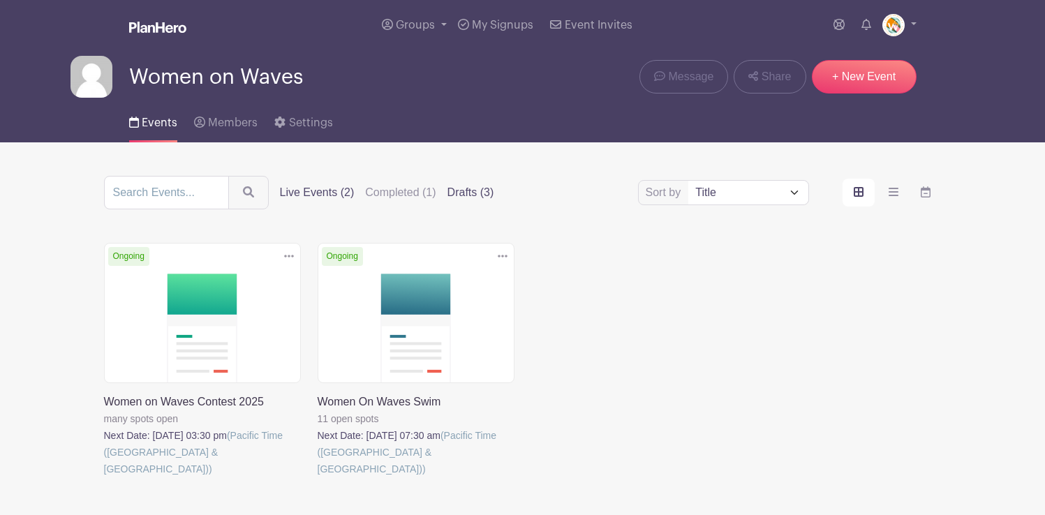
click at [448, 191] on label "Drafts (3)" at bounding box center [471, 192] width 47 height 17
click at [0, 0] on input "Drafts (3)" at bounding box center [0, 0] width 0 height 0
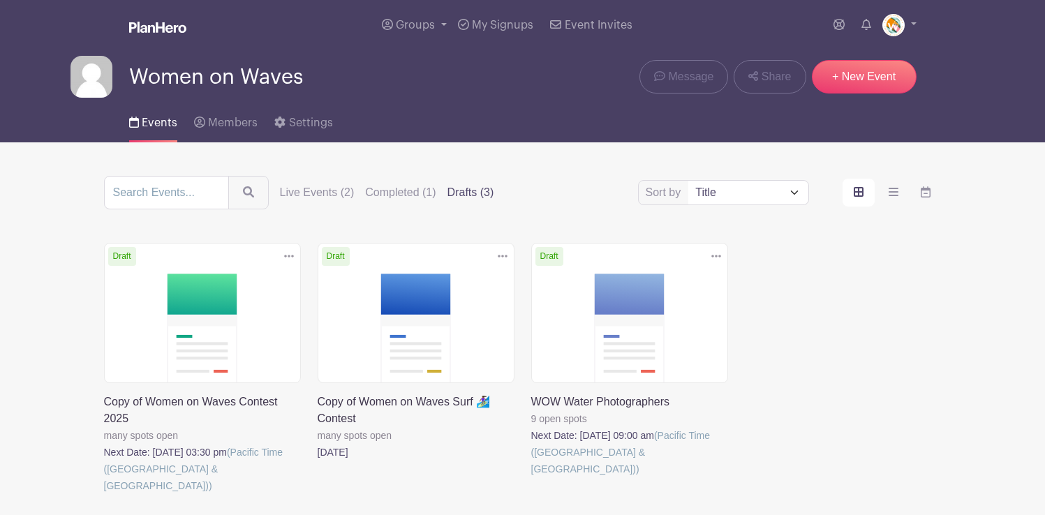
click at [318, 461] on link at bounding box center [318, 461] width 0 height 0
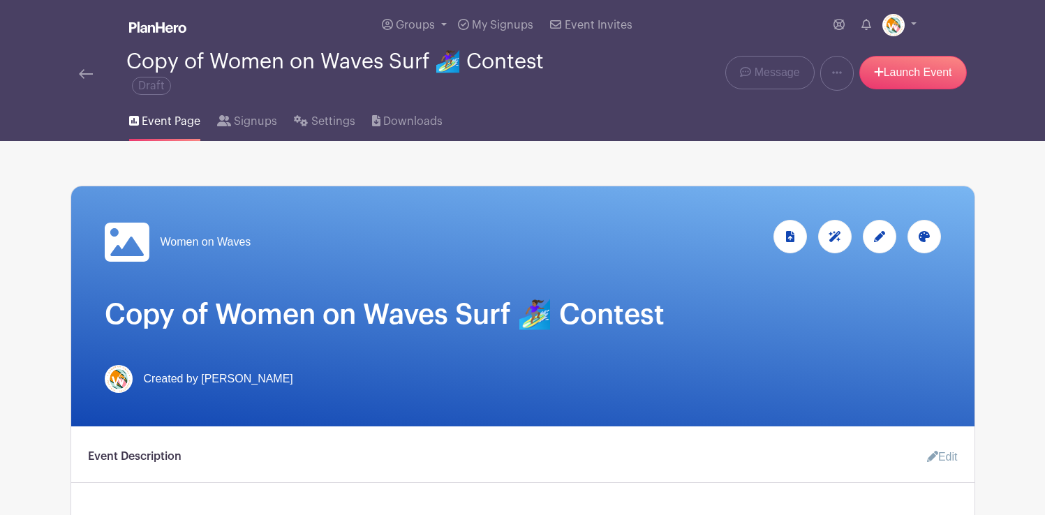
click at [874, 237] on icon at bounding box center [879, 236] width 11 height 11
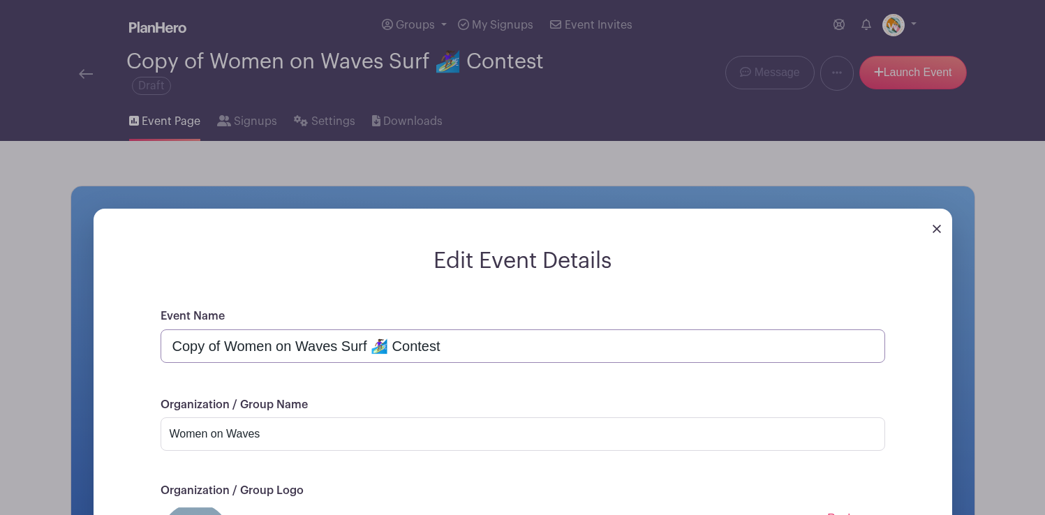
drag, startPoint x: 225, startPoint y: 348, endPoint x: 159, endPoint y: 346, distance: 65.7
click at [159, 346] on div "Event Name Copy of Women on Waves Surf 🏄🏾‍♀️ Contest Organization / Group Name …" at bounding box center [523, 508] width 792 height 400
drag, startPoint x: 386, startPoint y: 346, endPoint x: 338, endPoint y: 346, distance: 48.2
click at [338, 346] on input "Women on Waves Surf 🏄🏾‍♀️ Contest" at bounding box center [523, 347] width 725 height 34
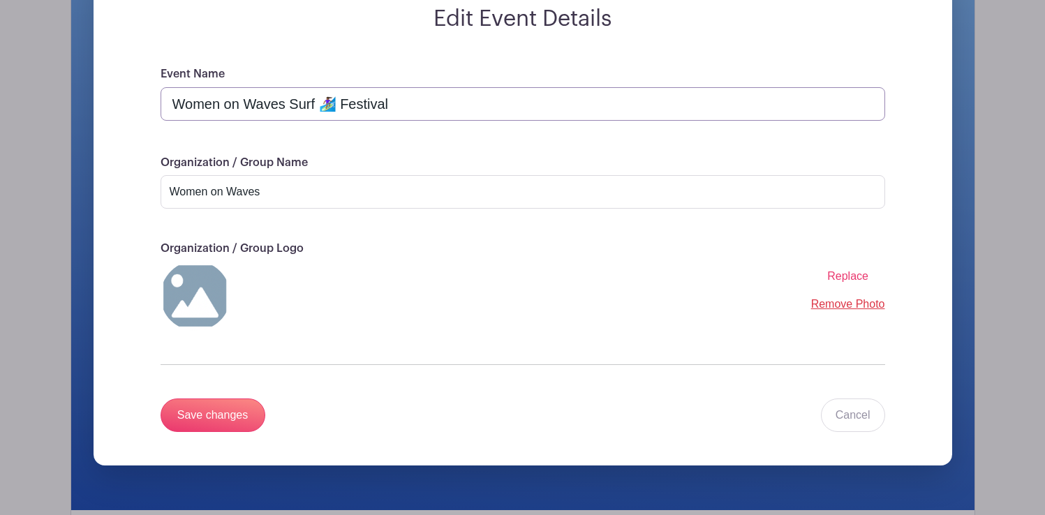
scroll to position [251, 0]
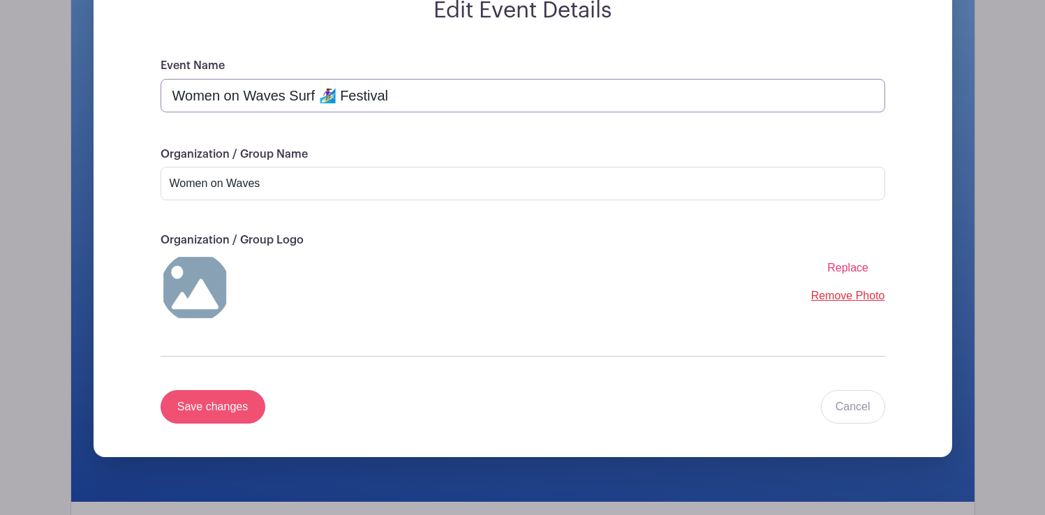
type input "Women on Waves Surf 🏄🏾‍♀️ Festival"
click at [236, 404] on input "Save changes" at bounding box center [213, 407] width 105 height 34
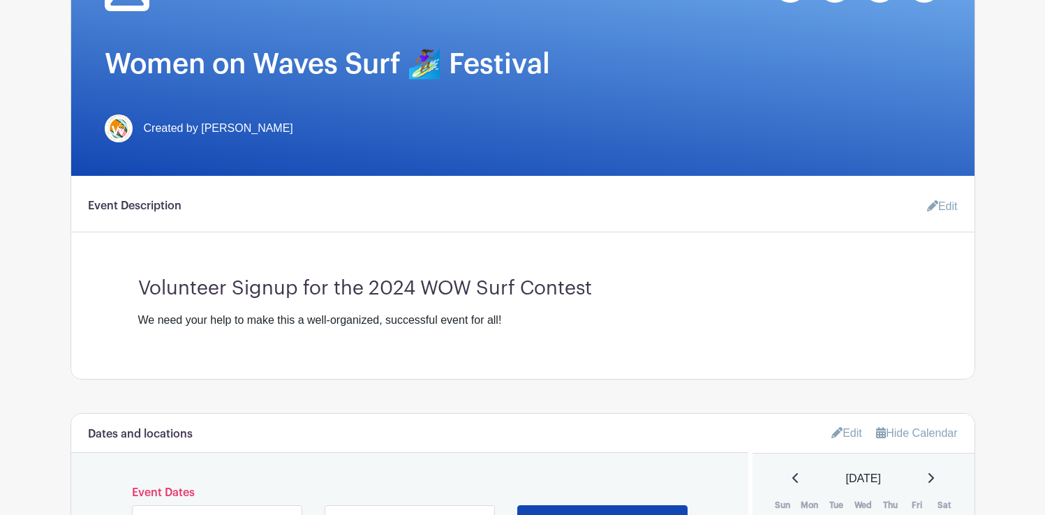
scroll to position [0, 0]
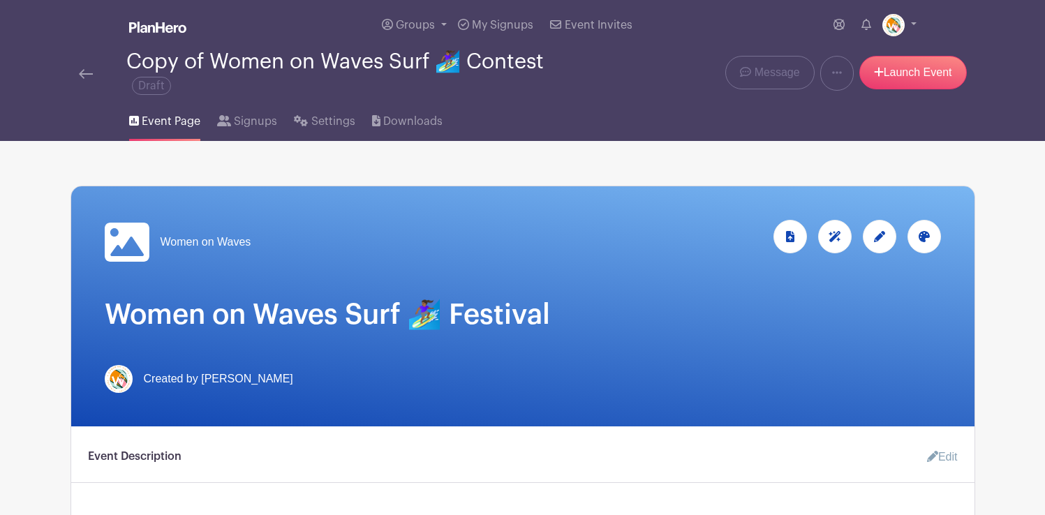
click at [878, 236] on icon at bounding box center [879, 236] width 11 height 11
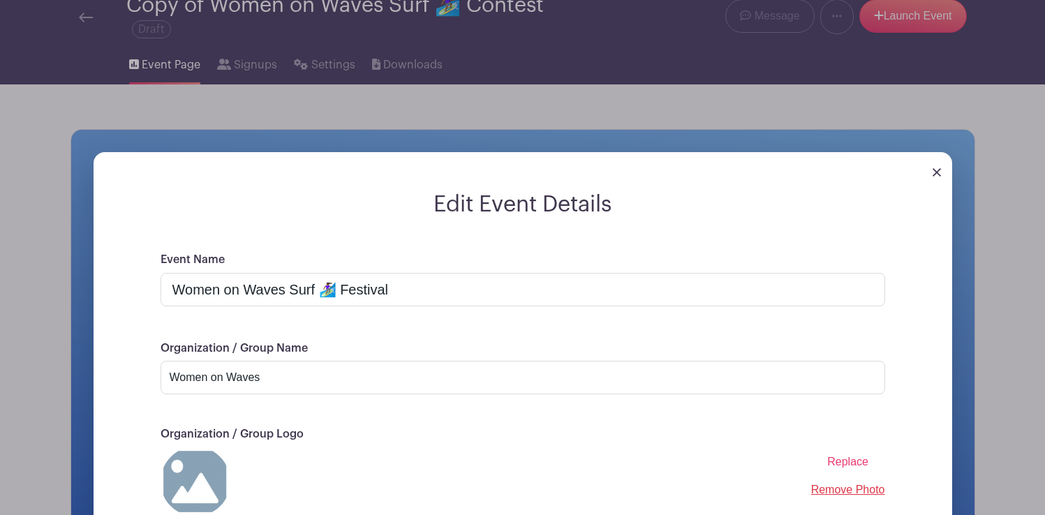
scroll to position [107, 0]
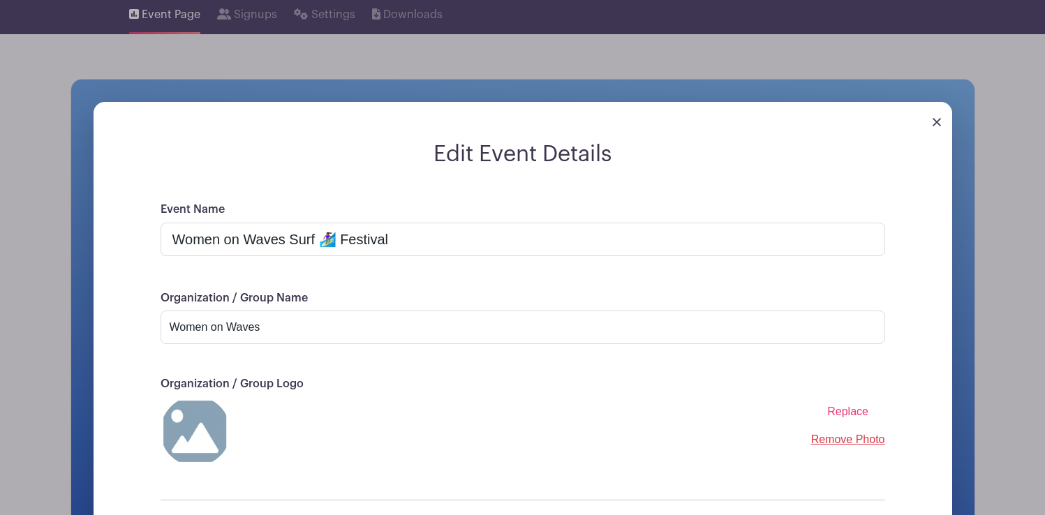
click at [844, 413] on span "Replace" at bounding box center [847, 412] width 41 height 12
click at [0, 0] on input "Replace" at bounding box center [0, 0] width 0 height 0
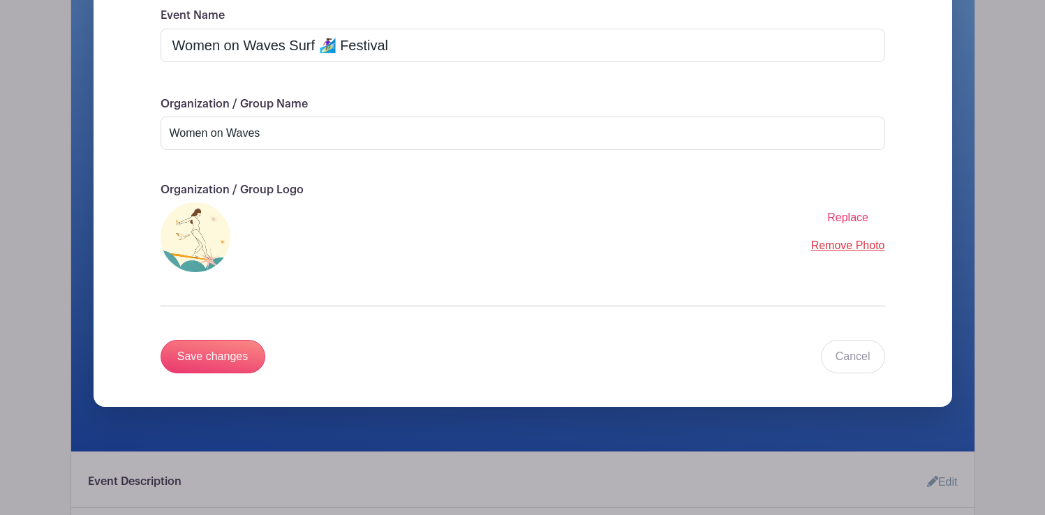
scroll to position [304, 0]
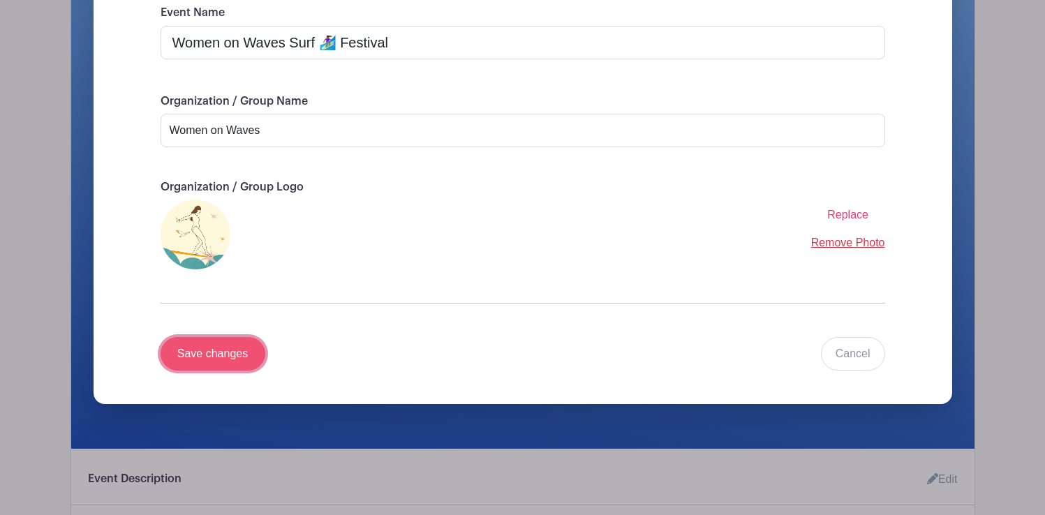
click at [207, 355] on input "Save changes" at bounding box center [213, 354] width 105 height 34
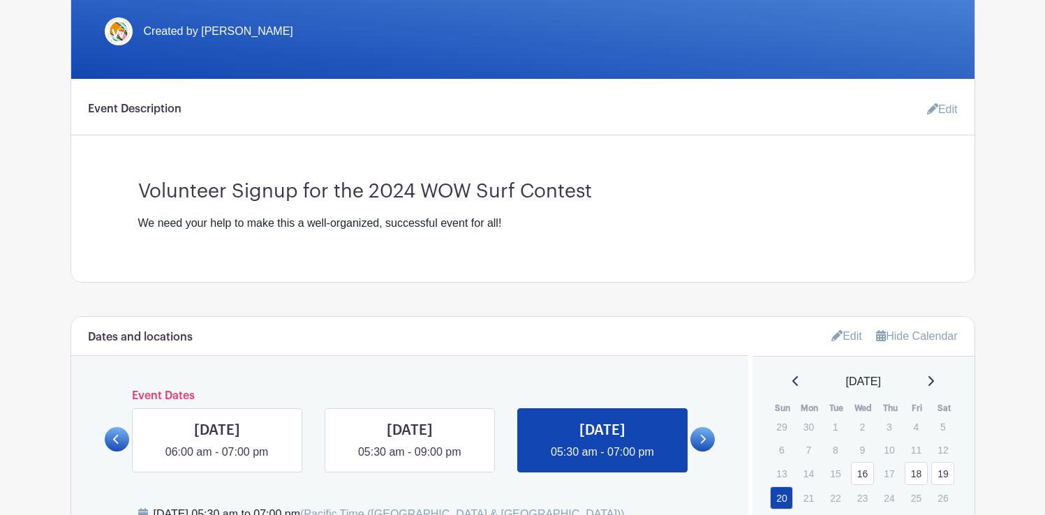
scroll to position [360, 0]
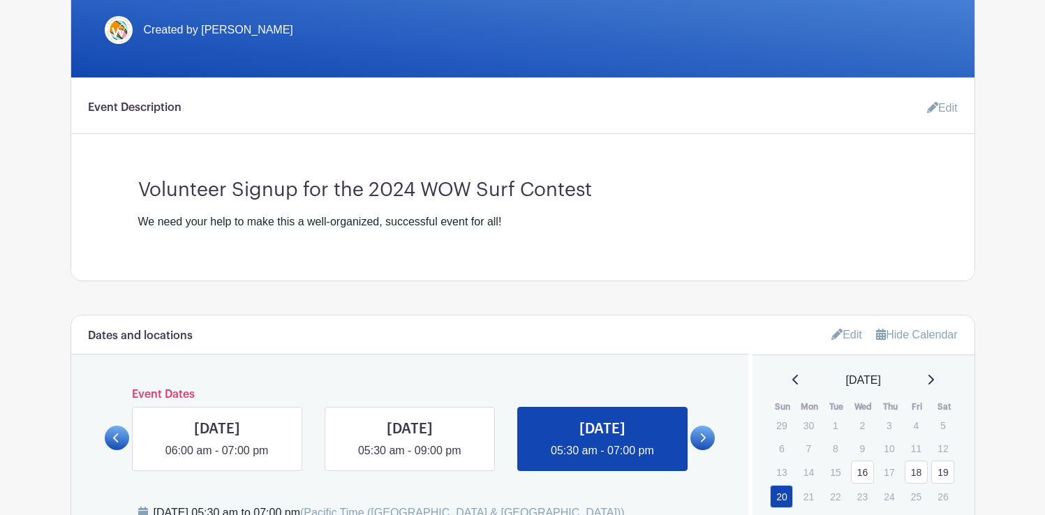
click at [945, 107] on link "Edit" at bounding box center [937, 108] width 42 height 28
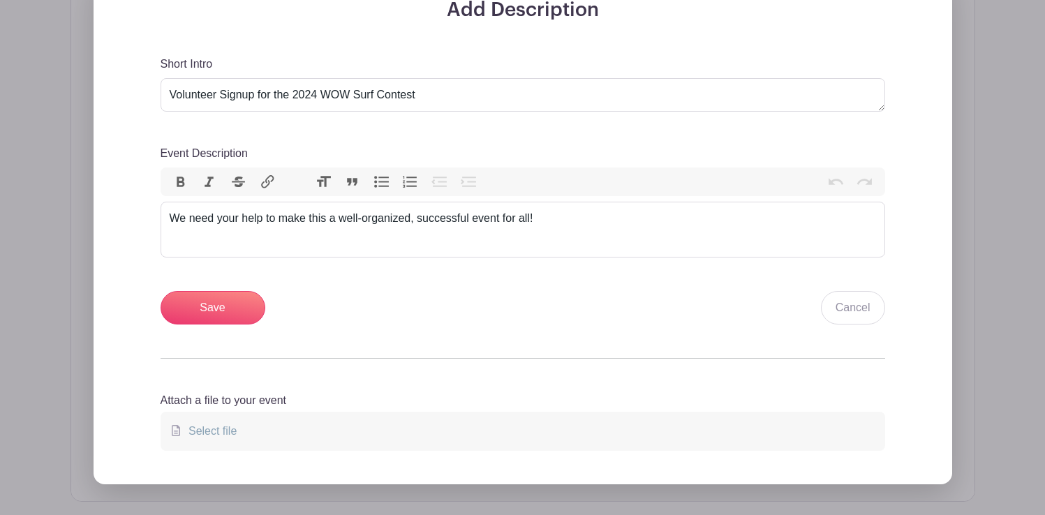
scroll to position [482, 0]
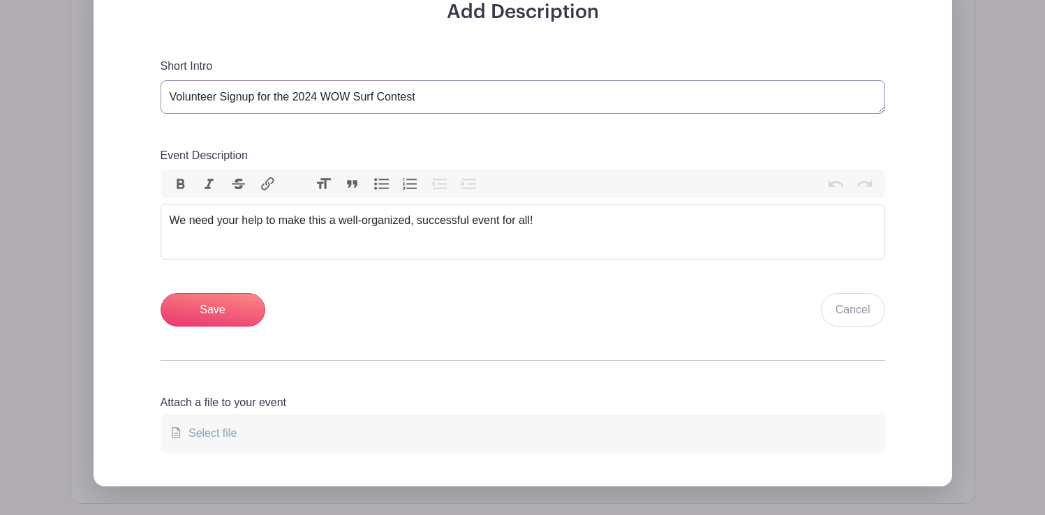
click at [316, 96] on textarea "Volunteer Signup for the 2024 WOW Surf Contest" at bounding box center [523, 97] width 725 height 34
click at [422, 97] on textarea "Volunteer Signup for the 2024 WOW Surf Contest" at bounding box center [523, 97] width 725 height 34
click at [254, 99] on textarea "Volunteer Signup for the 2024 WOW Surf Contest" at bounding box center [523, 97] width 725 height 34
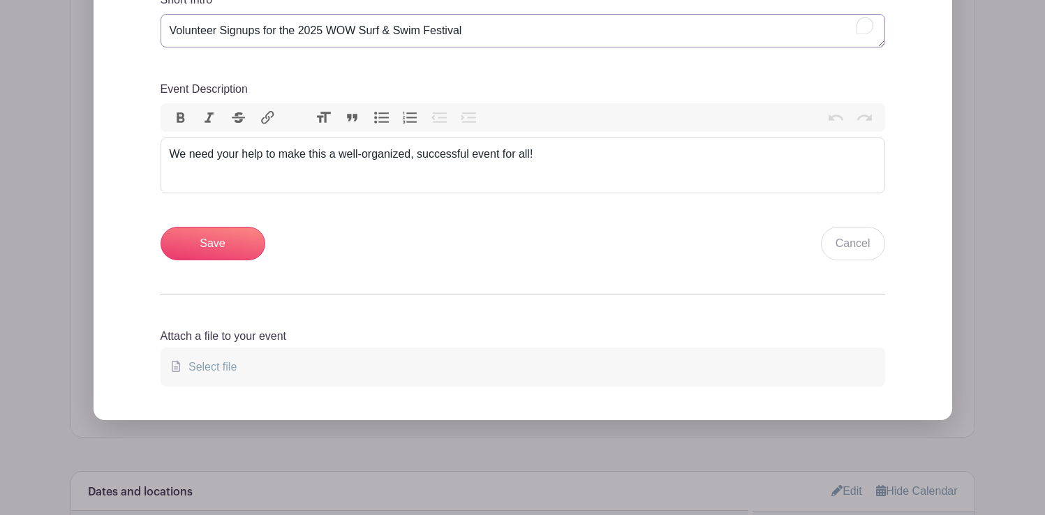
scroll to position [550, 0]
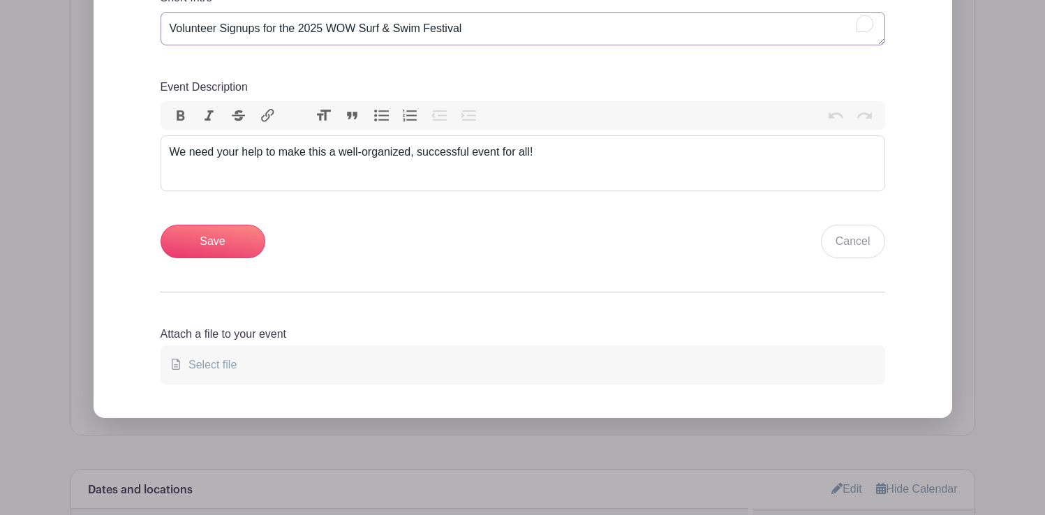
type textarea "Volunteer Signups for the 2025 WOW Surf & Swim Festival"
click at [556, 154] on div "We need your help to make this a well-organized, successful event for all!" at bounding box center [523, 152] width 707 height 17
type trix-editor "<div>We need your help to make this a well-organized, successful event for all!…"
click at [226, 242] on input "Save" at bounding box center [213, 242] width 105 height 34
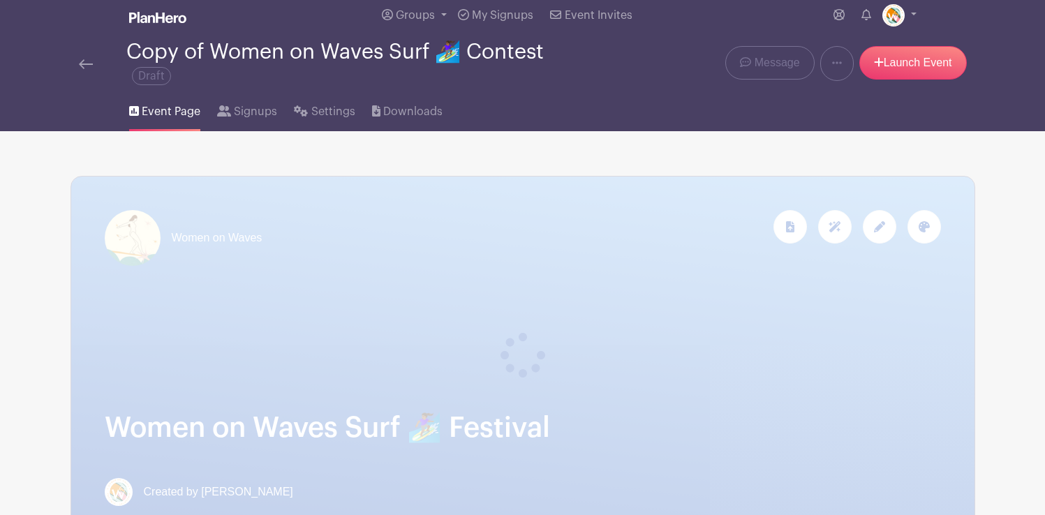
scroll to position [0, 0]
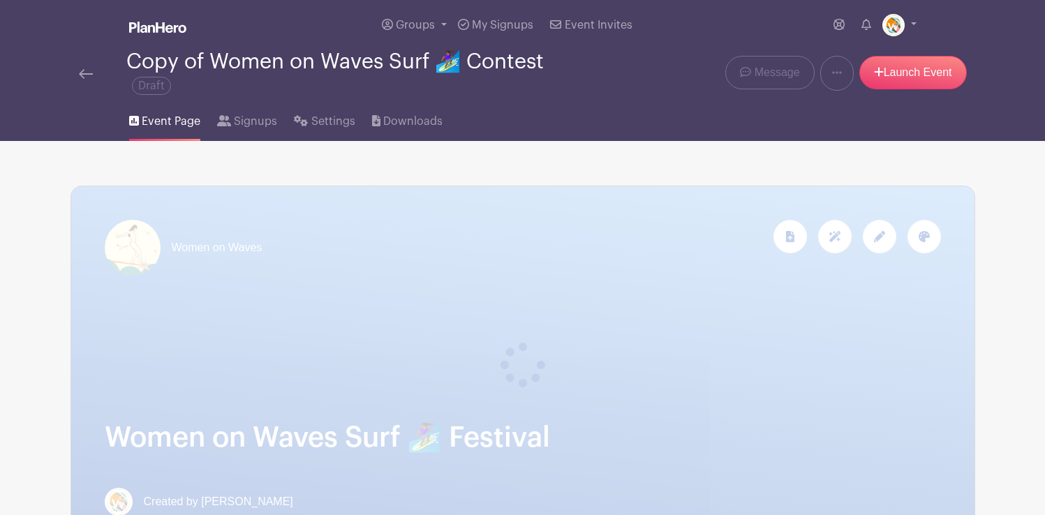
click at [86, 73] on img at bounding box center [86, 74] width 14 height 10
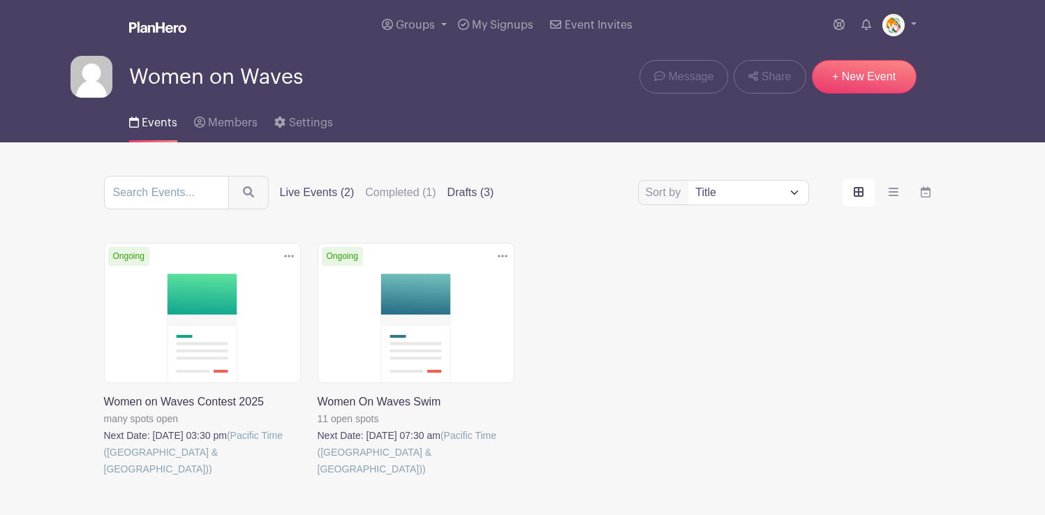
click at [450, 192] on label "Drafts (3)" at bounding box center [471, 192] width 47 height 17
click at [0, 0] on input "Drafts (3)" at bounding box center [0, 0] width 0 height 0
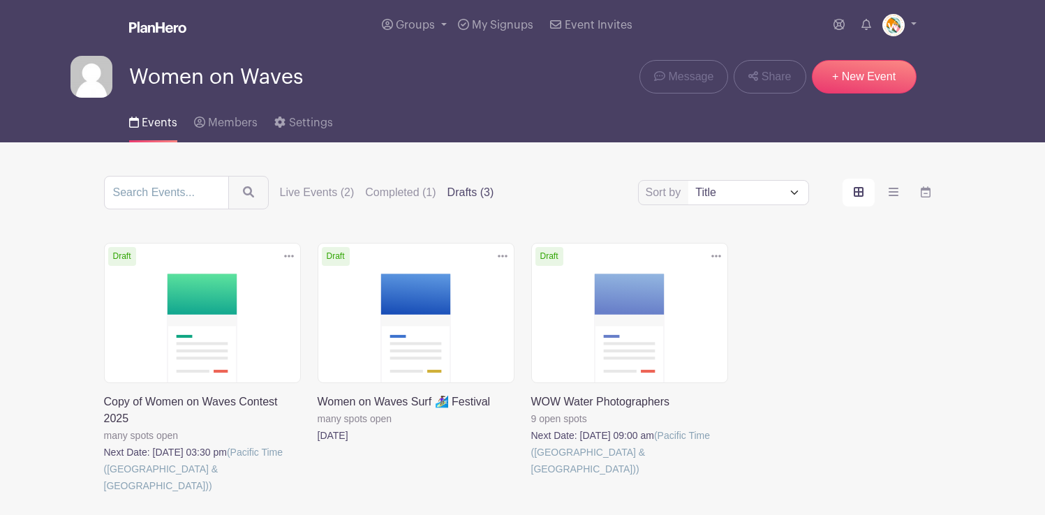
click at [506, 254] on icon at bounding box center [503, 256] width 10 height 11
click at [423, 314] on link "Delete" at bounding box center [457, 310] width 110 height 22
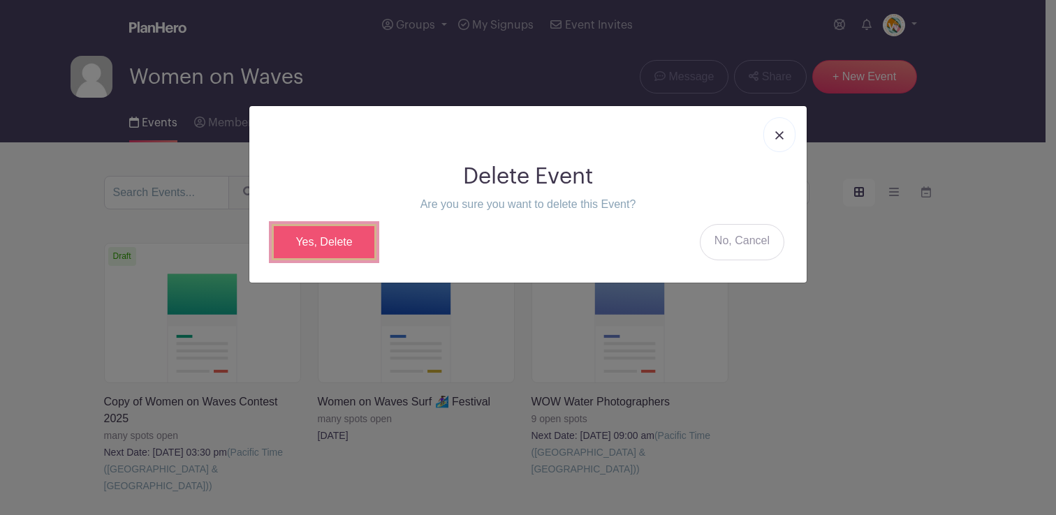
click at [337, 235] on link "Yes, Delete" at bounding box center [324, 242] width 105 height 36
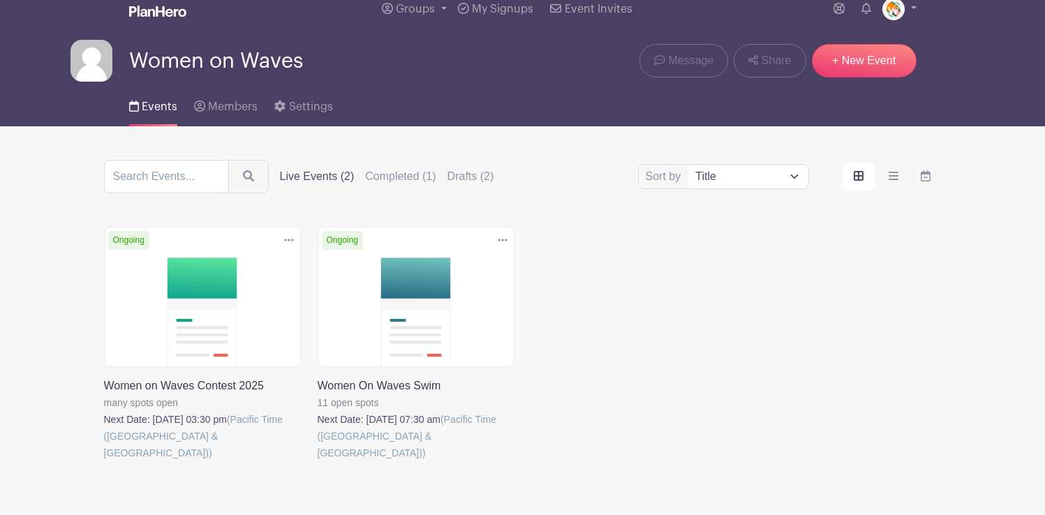
scroll to position [49, 0]
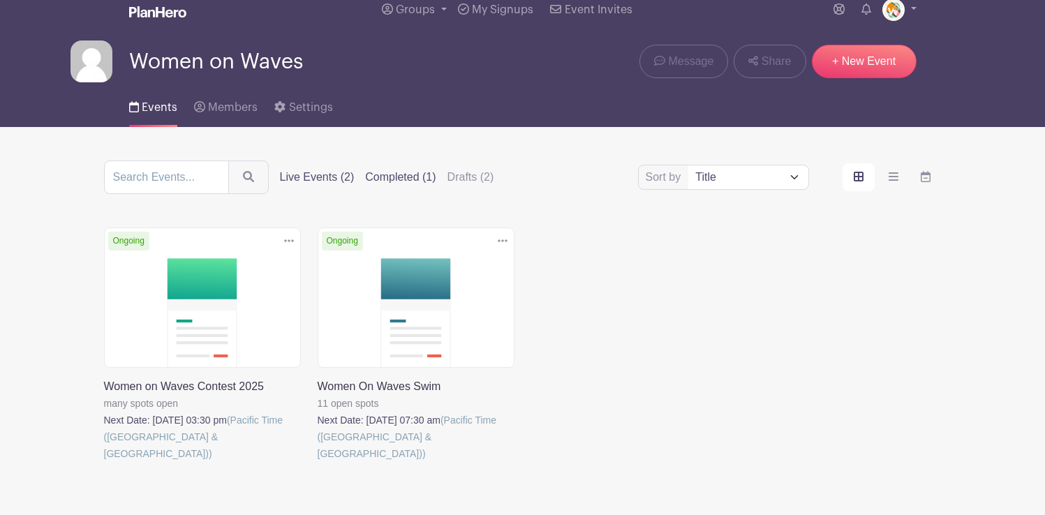
click at [383, 175] on label "Completed (1)" at bounding box center [400, 177] width 71 height 17
click at [0, 0] on input "Completed (1)" at bounding box center [0, 0] width 0 height 0
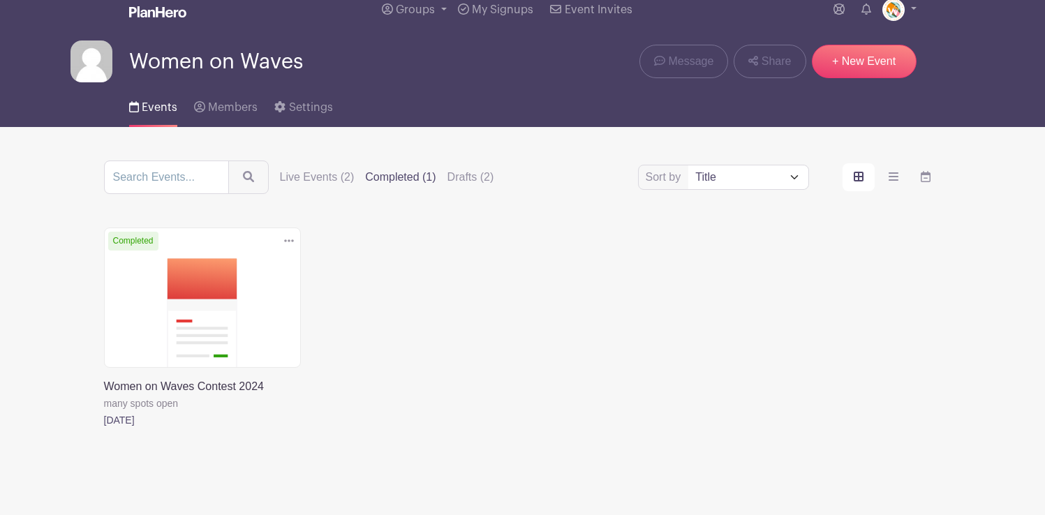
click at [104, 429] on link at bounding box center [104, 429] width 0 height 0
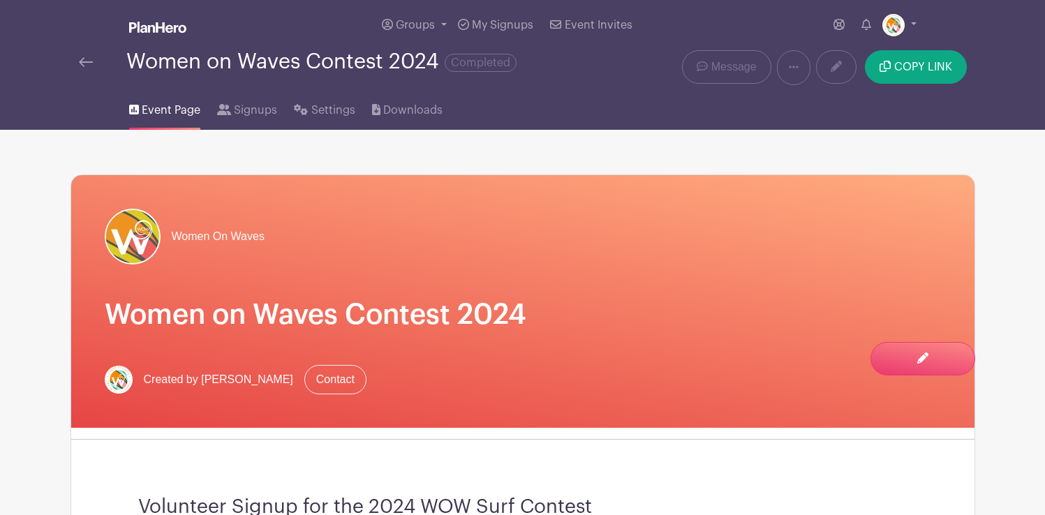
click at [87, 64] on img at bounding box center [86, 62] width 14 height 10
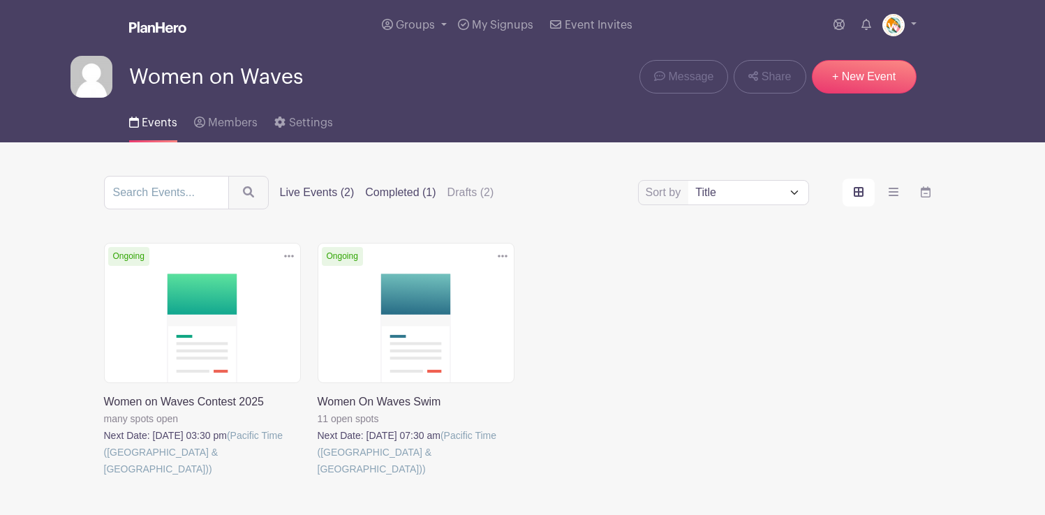
click at [381, 195] on label "Completed (1)" at bounding box center [400, 192] width 71 height 17
click at [0, 0] on input "Completed (1)" at bounding box center [0, 0] width 0 height 0
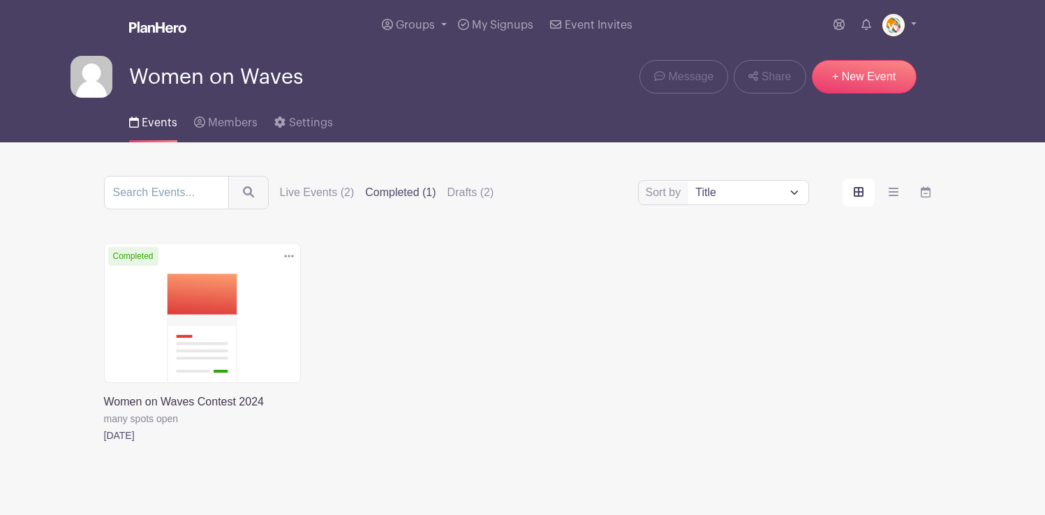
click at [104, 444] on link at bounding box center [104, 444] width 0 height 0
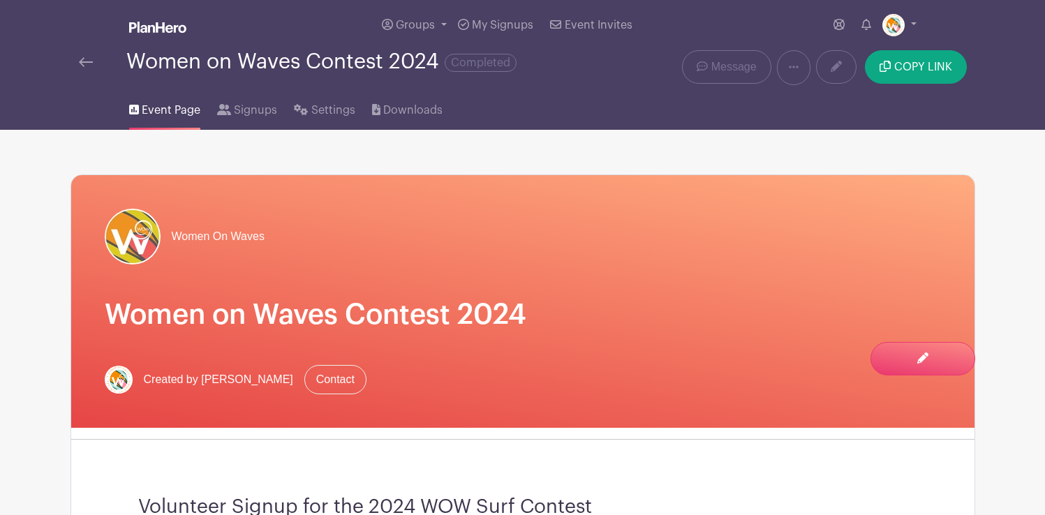
click at [85, 61] on img at bounding box center [86, 62] width 14 height 10
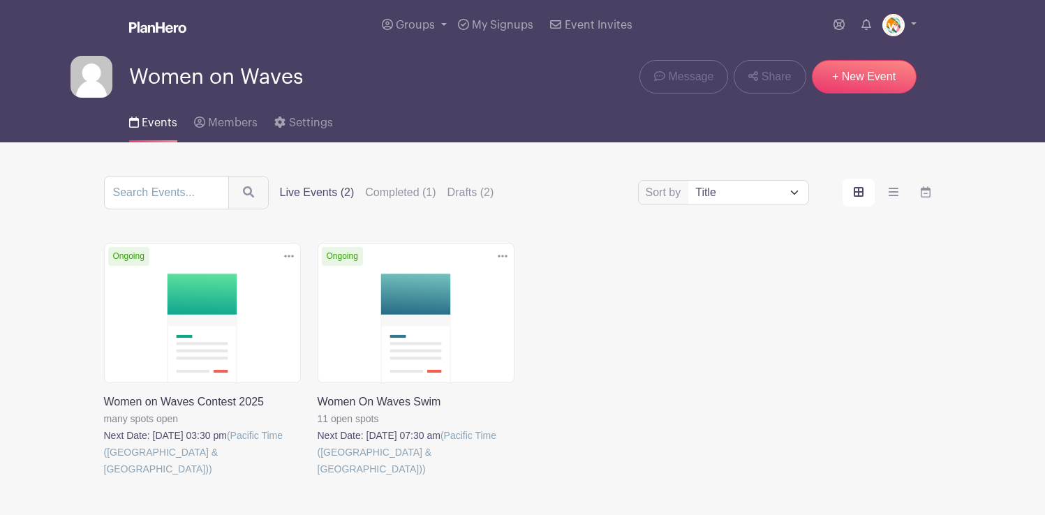
click at [300, 191] on label "Live Events (2)" at bounding box center [317, 192] width 75 height 17
click at [0, 0] on input "Live Events (2)" at bounding box center [0, 0] width 0 height 0
click at [288, 254] on icon at bounding box center [289, 256] width 10 height 11
click at [244, 283] on link "Duplicate" at bounding box center [244, 288] width 110 height 22
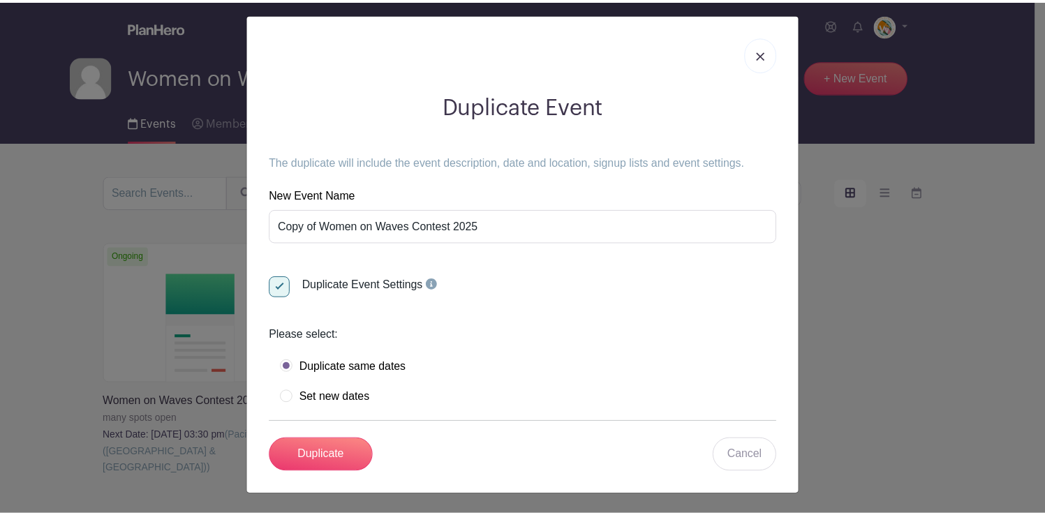
scroll to position [6, 0]
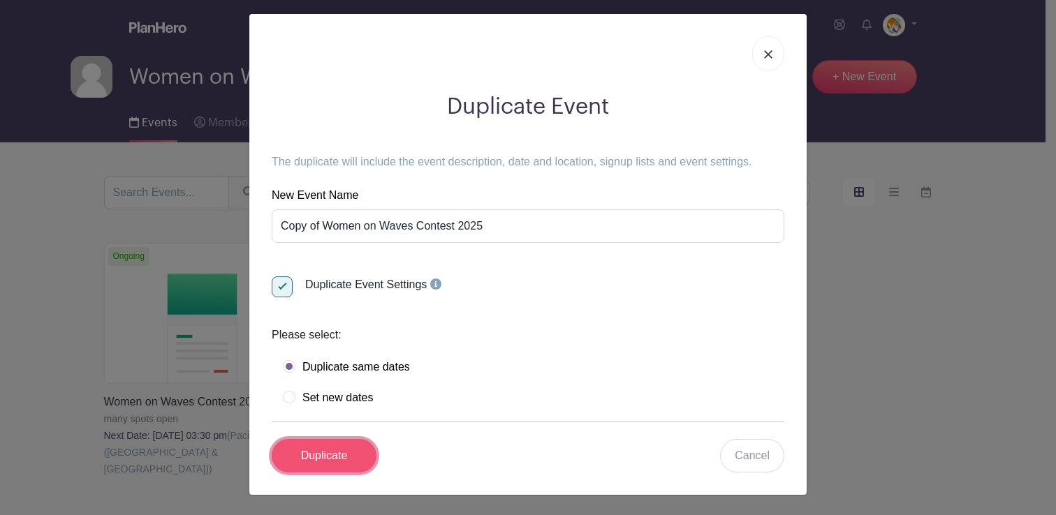
click at [331, 457] on input "Duplicate" at bounding box center [324, 456] width 105 height 34
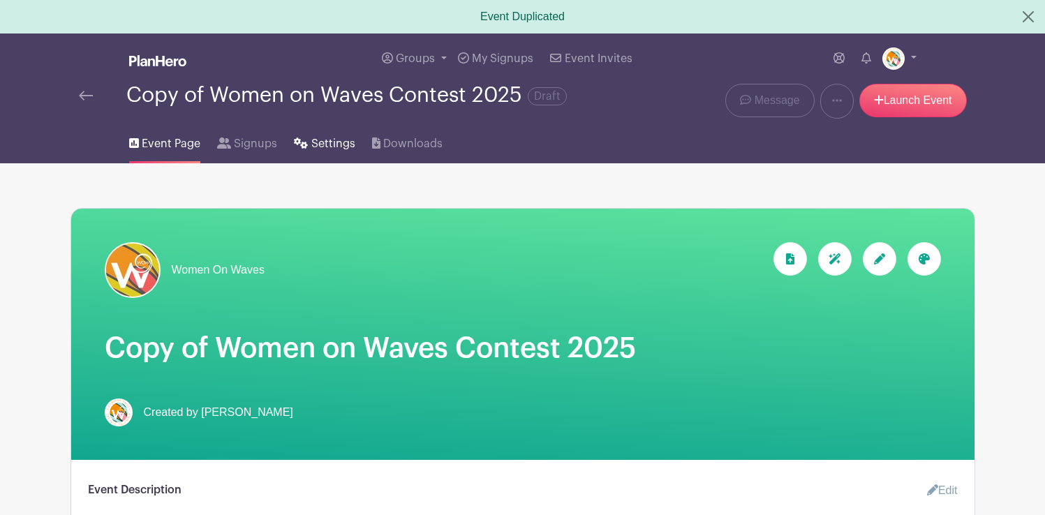
click at [323, 146] on span "Settings" at bounding box center [333, 143] width 44 height 17
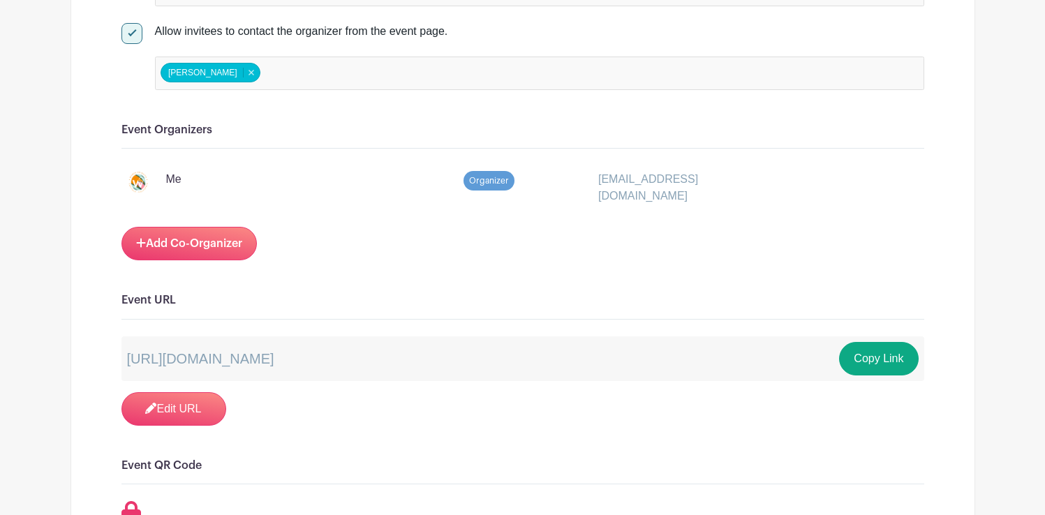
scroll to position [1090, 0]
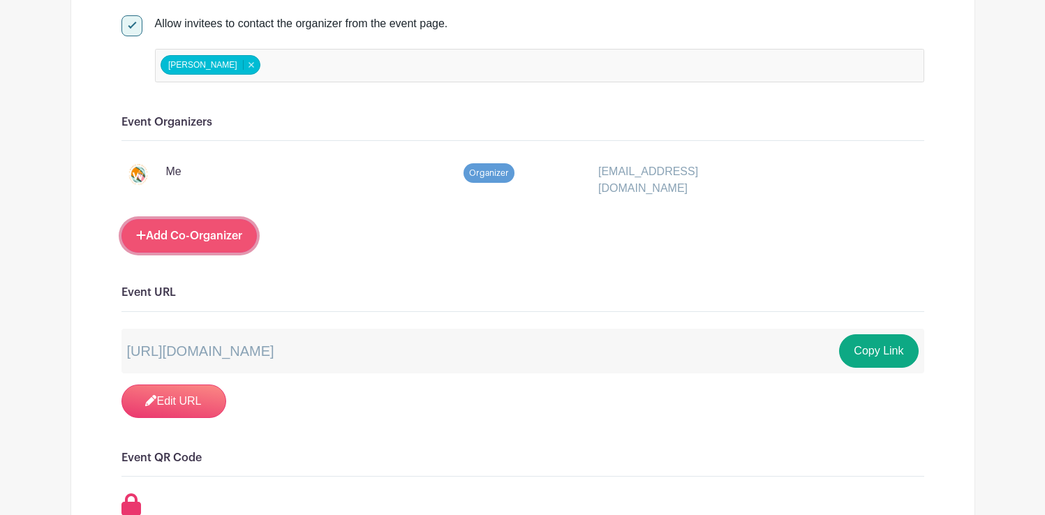
click at [226, 239] on link "Add Co-Organizer" at bounding box center [188, 236] width 135 height 34
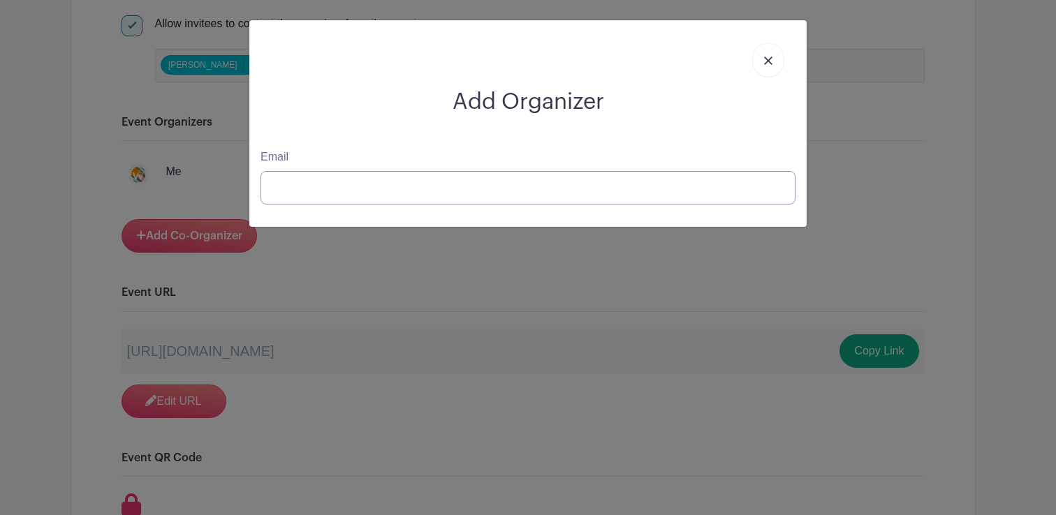
click at [367, 186] on input "Email" at bounding box center [527, 188] width 535 height 34
type input "[EMAIL_ADDRESS][DOMAIN_NAME]"
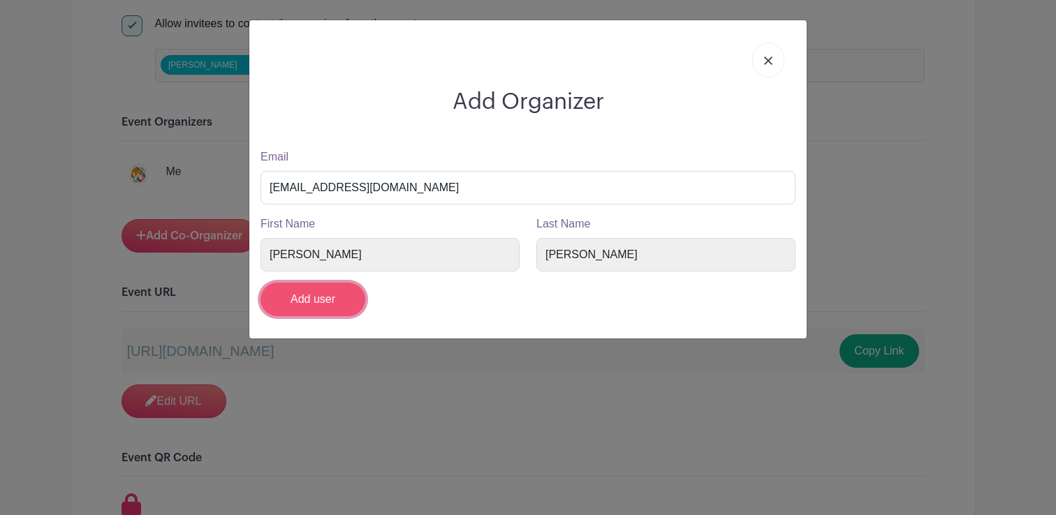
click at [321, 301] on input "Add user" at bounding box center [312, 300] width 105 height 34
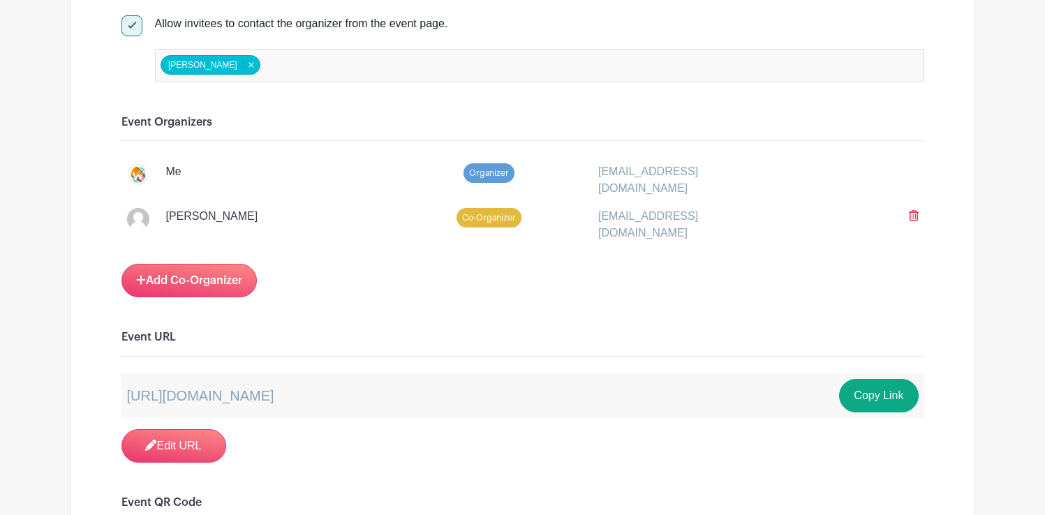
scroll to position [1110, 0]
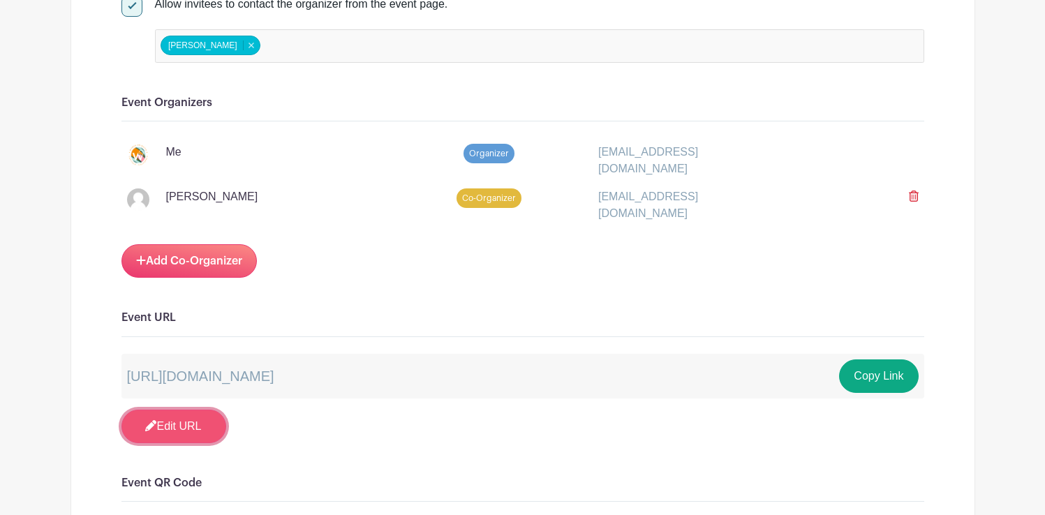
click at [193, 420] on link "Edit URL" at bounding box center [173, 427] width 105 height 34
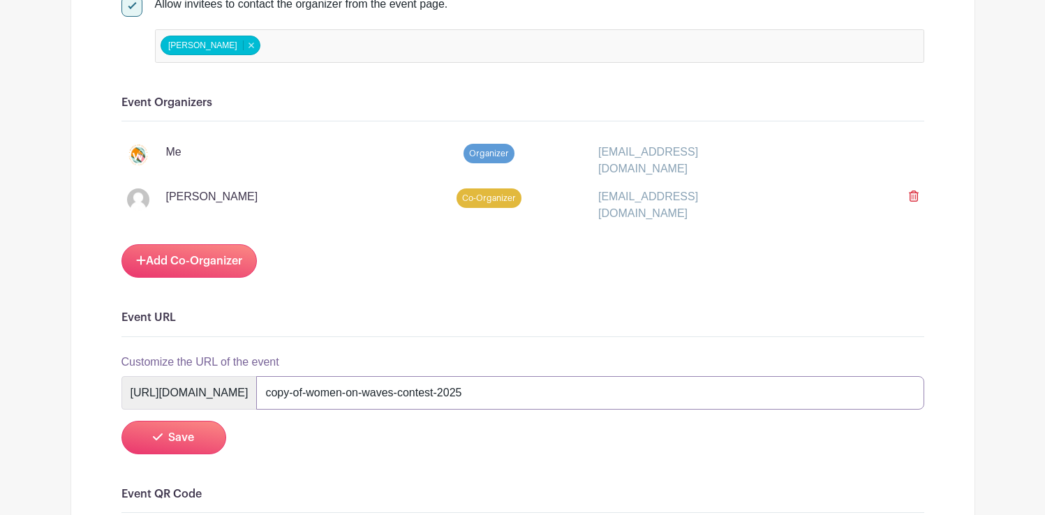
drag, startPoint x: 429, startPoint y: 391, endPoint x: 393, endPoint y: 391, distance: 36.3
click at [393, 391] on input "copy-of-women-on-waves-contest-2025" at bounding box center [590, 393] width 668 height 34
click at [524, 391] on input "women-on-waves-contest-2025" at bounding box center [590, 393] width 668 height 34
type input "women-on-waves-festival-2025"
click at [489, 455] on div "Signups Make phone number mandatory when invitees are signing up. Limit users t…" at bounding box center [522, 317] width 803 height 2402
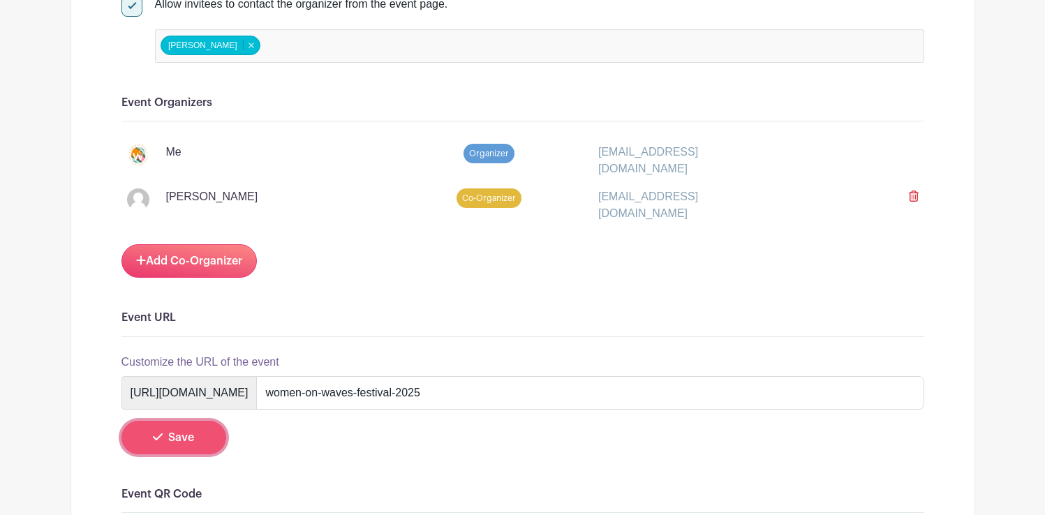
click at [200, 432] on button "Save" at bounding box center [173, 438] width 105 height 34
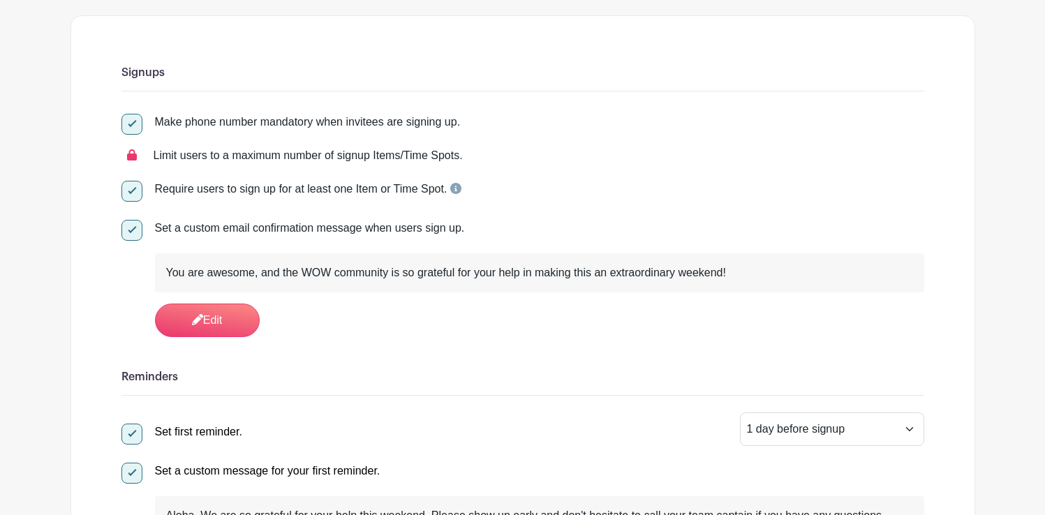
scroll to position [0, 0]
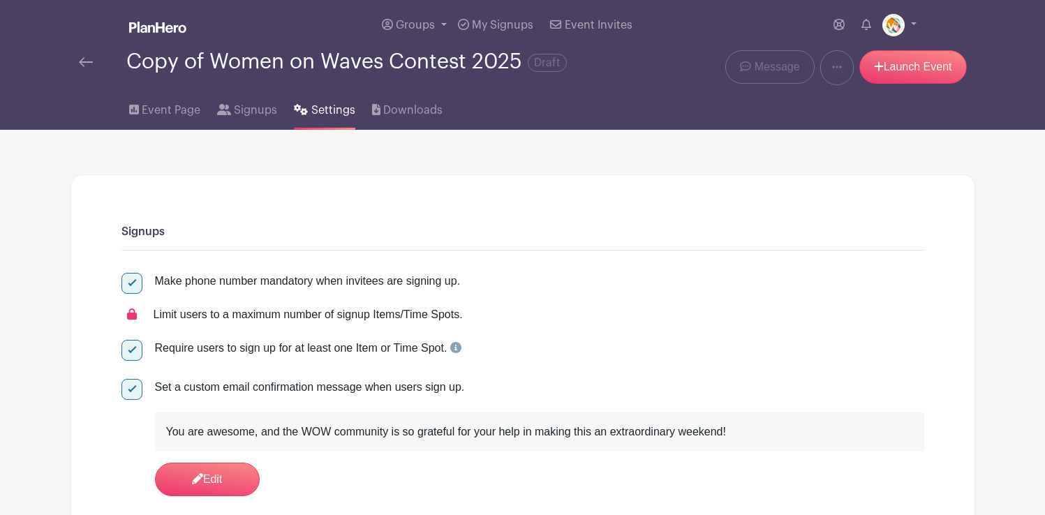
click at [422, 57] on div "Copy of Women on Waves Contest 2025 Draft" at bounding box center [346, 61] width 441 height 23
click at [167, 110] on span "Event Page" at bounding box center [171, 110] width 59 height 17
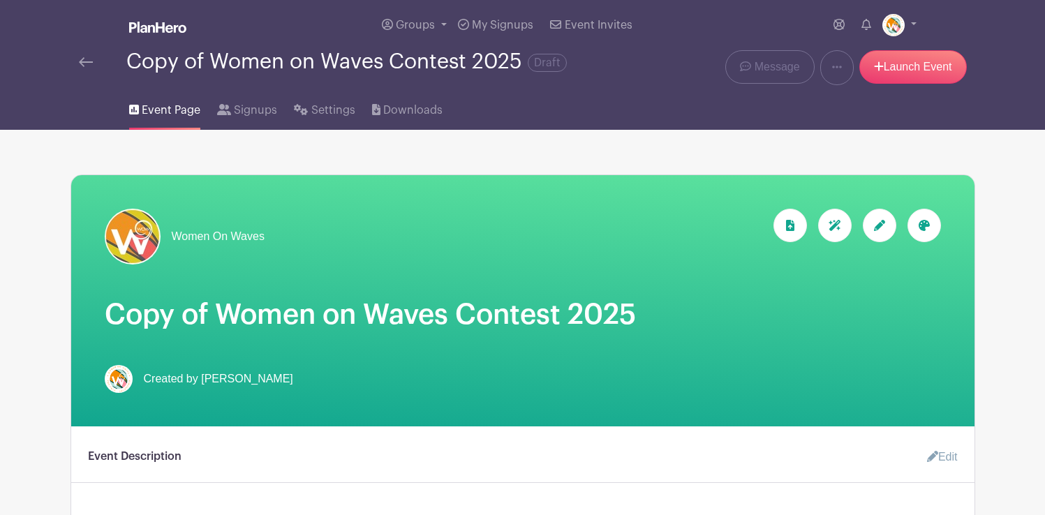
click at [878, 226] on icon at bounding box center [879, 225] width 11 height 11
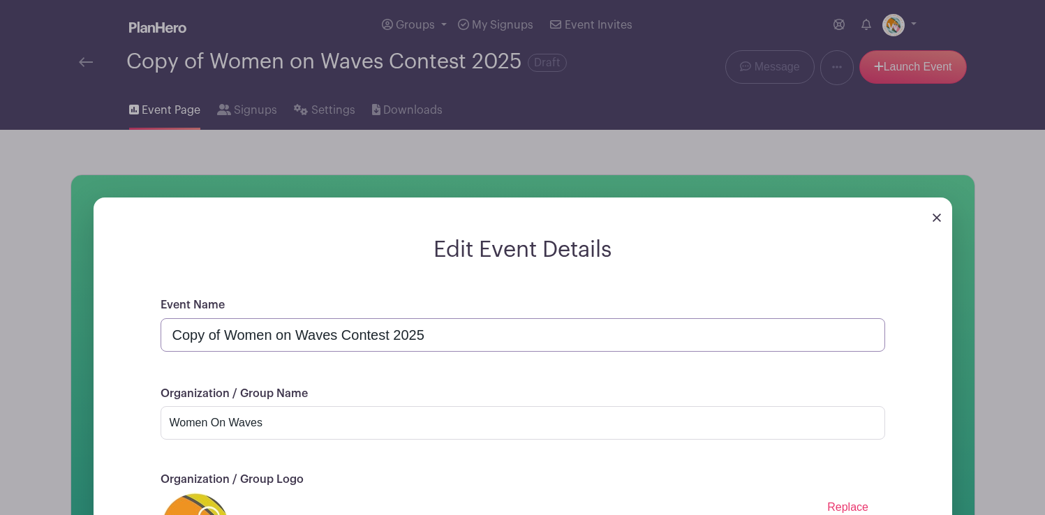
drag, startPoint x: 389, startPoint y: 336, endPoint x: 341, endPoint y: 335, distance: 47.5
click at [341, 335] on input "Copy of Women on Waves Contest 2025" at bounding box center [523, 335] width 725 height 34
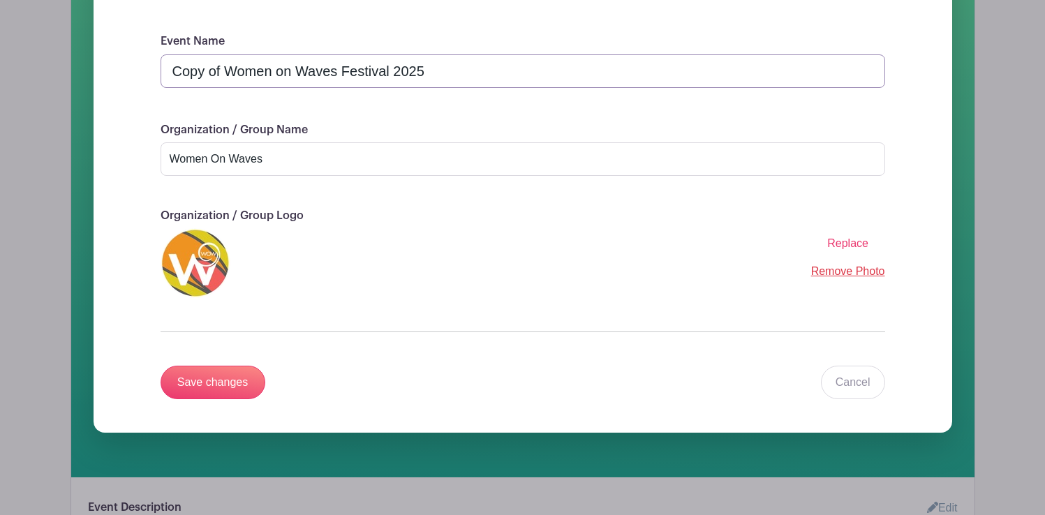
scroll to position [269, 0]
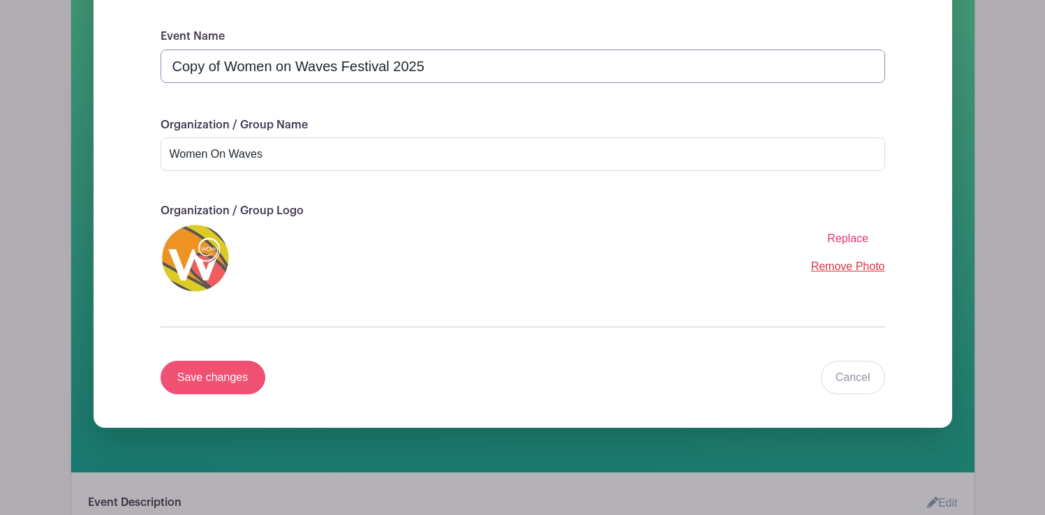
type input "Copy of Women on Waves Festival 2025"
click at [232, 377] on input "Save changes" at bounding box center [213, 378] width 105 height 34
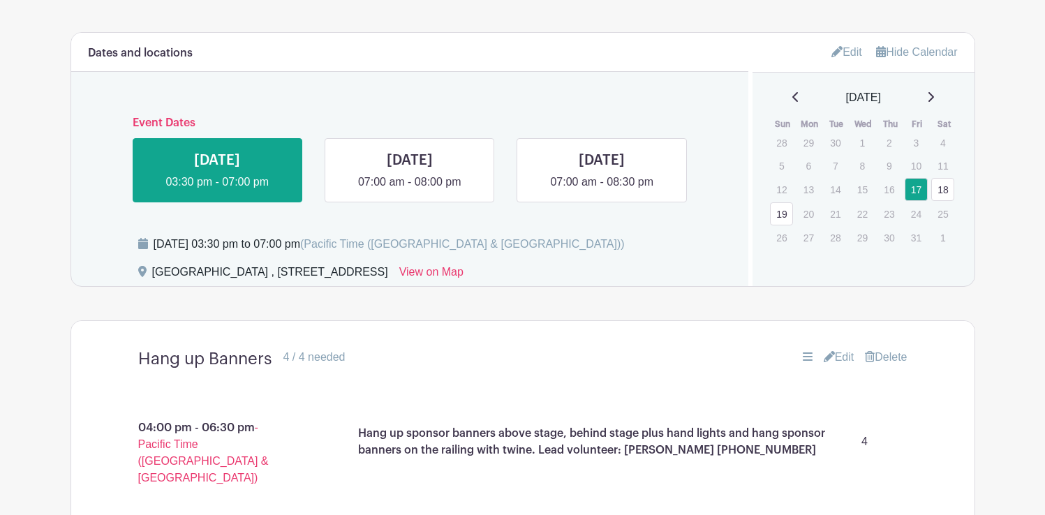
scroll to position [626, 0]
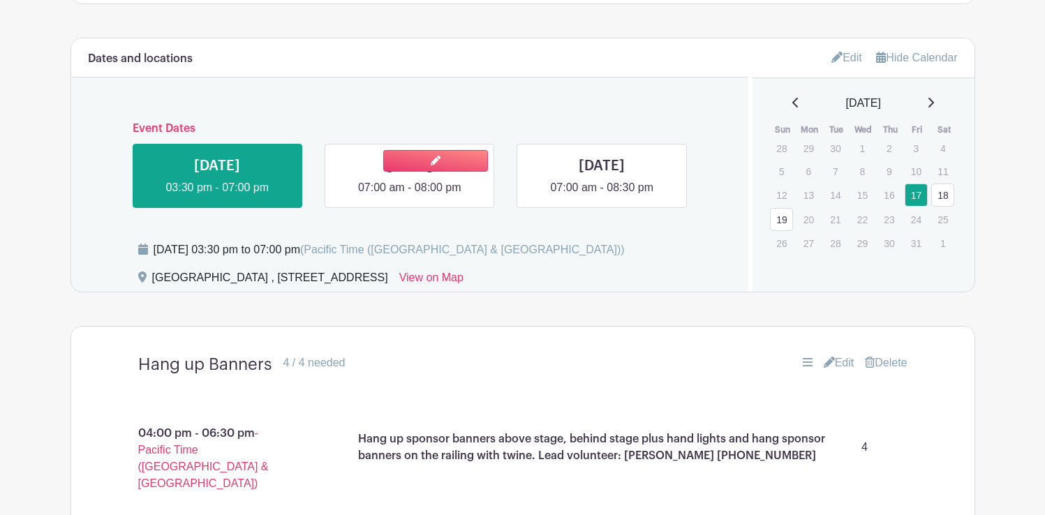
click at [410, 196] on link at bounding box center [410, 196] width 0 height 0
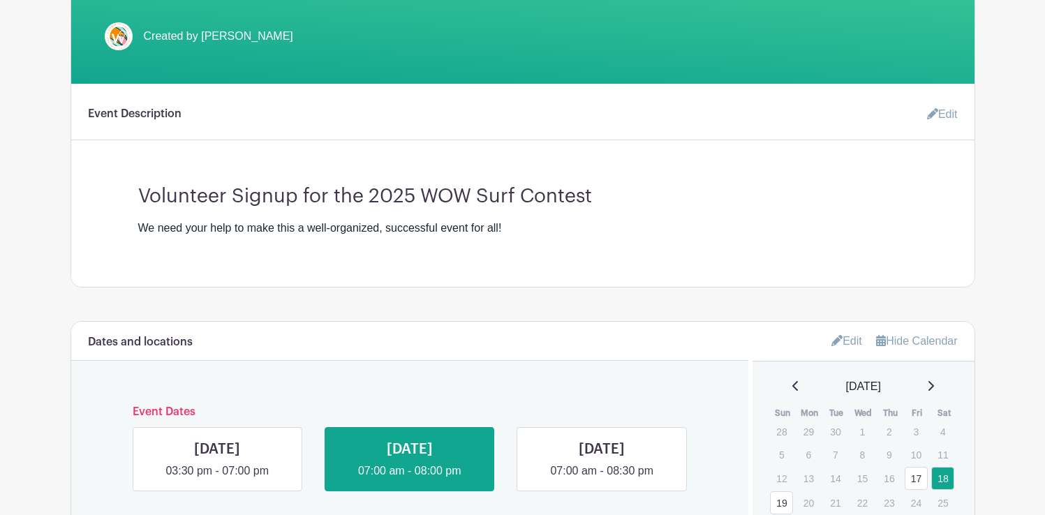
scroll to position [344, 0]
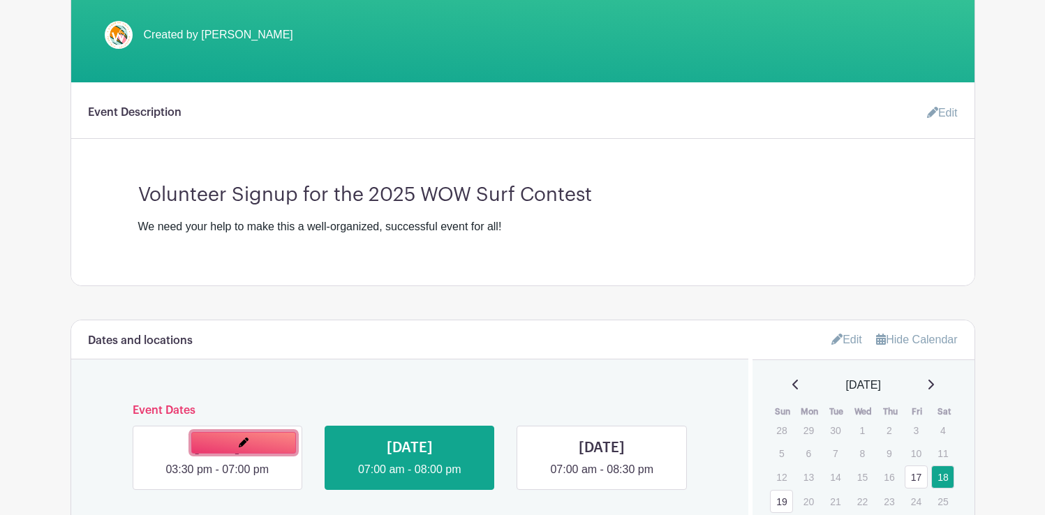
click at [226, 444] on link at bounding box center [243, 443] width 105 height 22
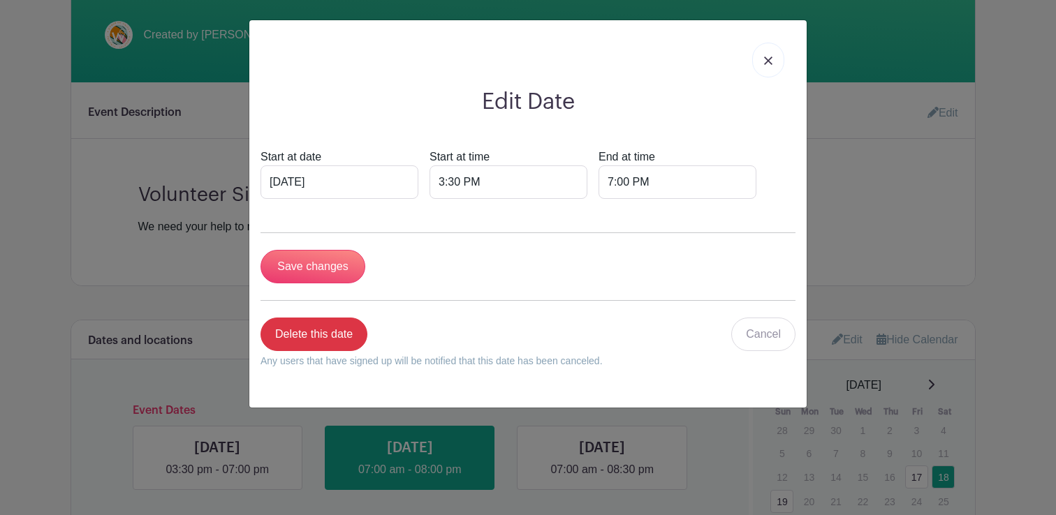
click at [876, 205] on div "Edit Date Start at date [DATE] Start at time 3:30 PM End at time 7:00 PM Save c…" at bounding box center [528, 257] width 1056 height 515
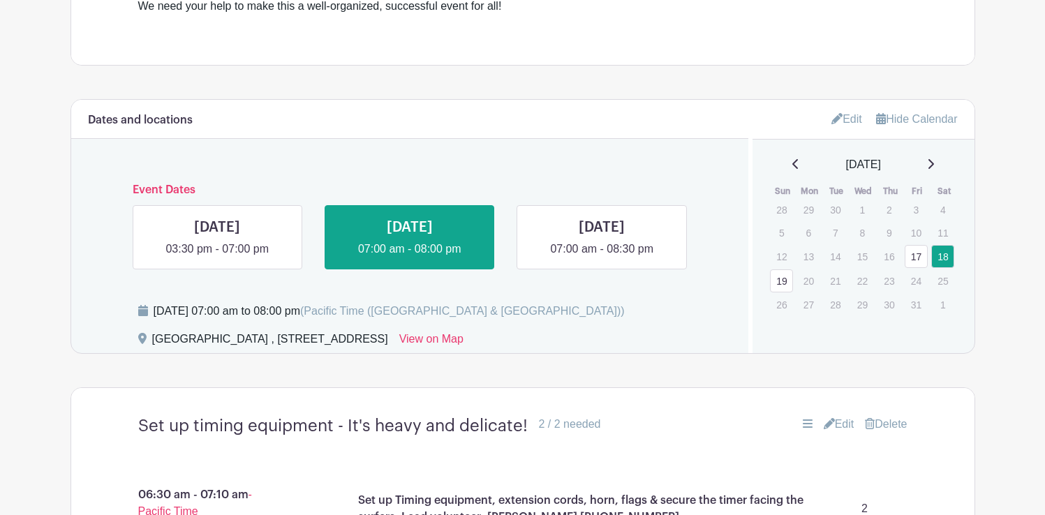
scroll to position [605, 0]
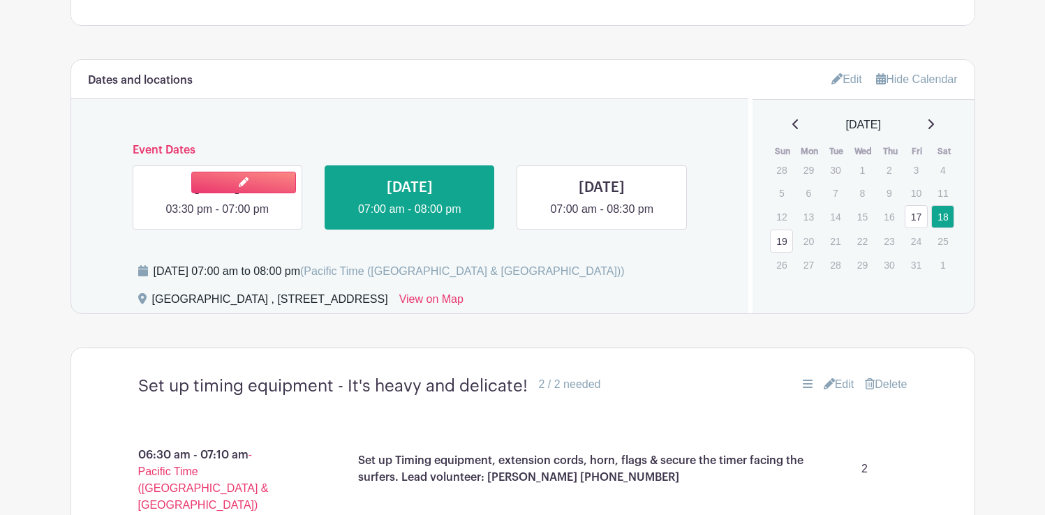
click at [217, 218] on link at bounding box center [217, 218] width 0 height 0
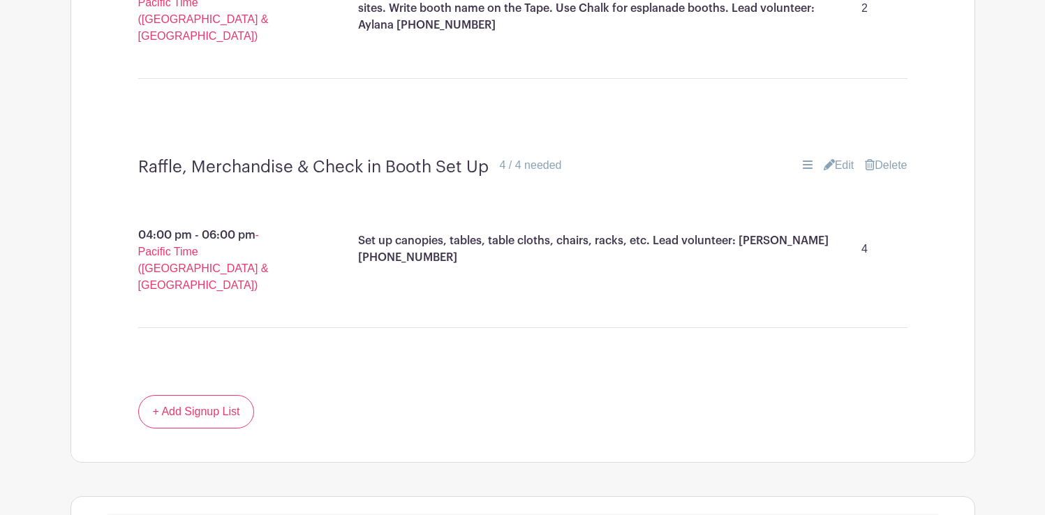
scroll to position [1446, 0]
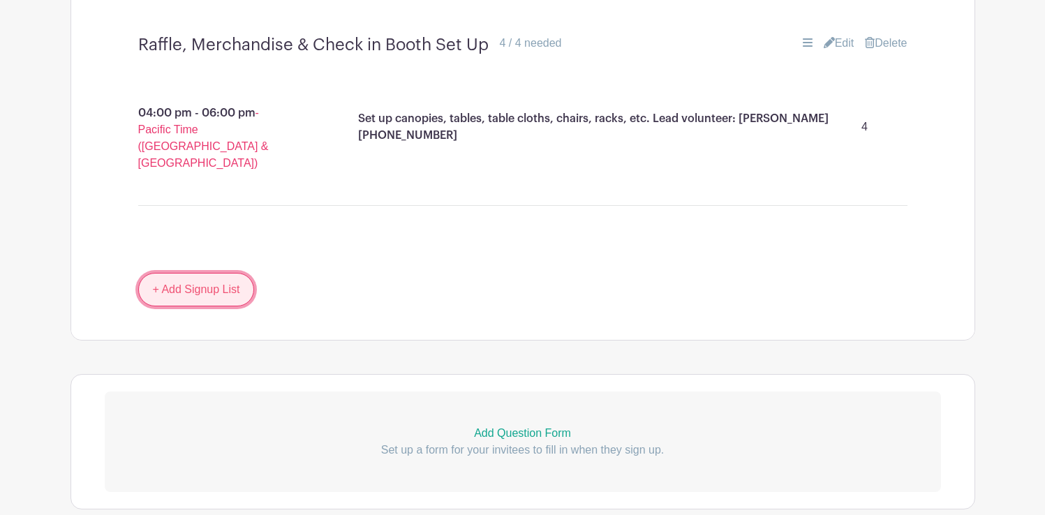
click at [212, 273] on link "+ Add Signup List" at bounding box center [196, 290] width 117 height 34
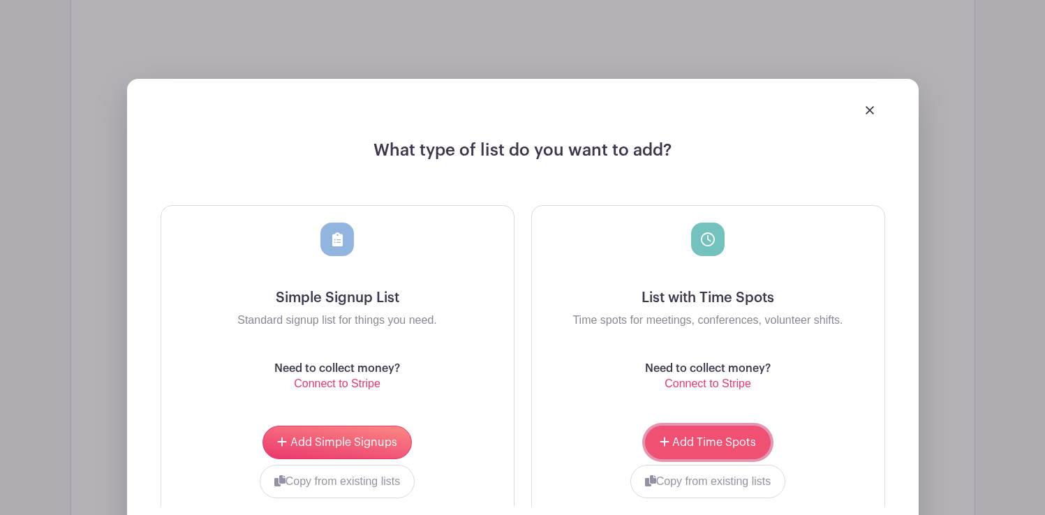
click at [719, 426] on button "Add Time Spots" at bounding box center [708, 443] width 126 height 34
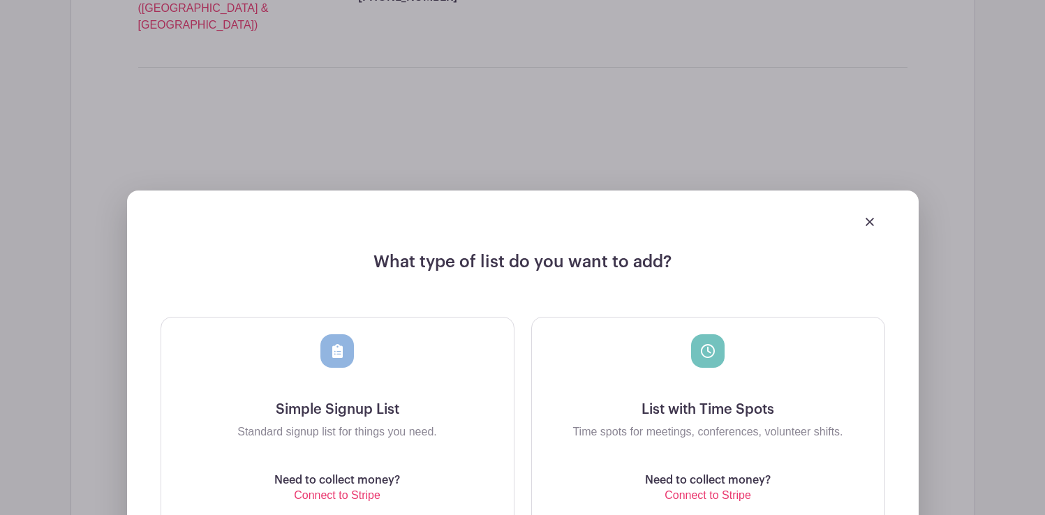
scroll to position [1808, 0]
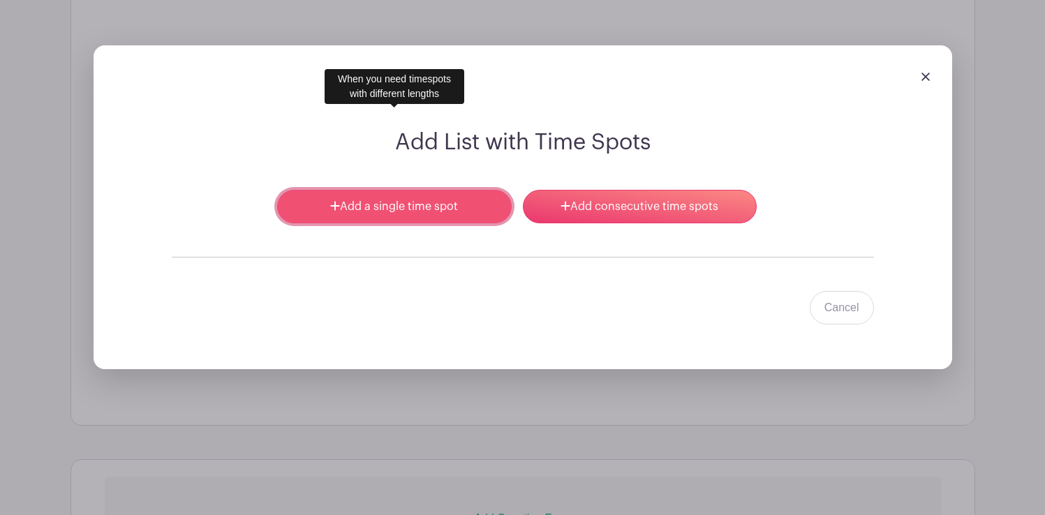
click at [408, 190] on link "Add a single time spot" at bounding box center [394, 207] width 234 height 34
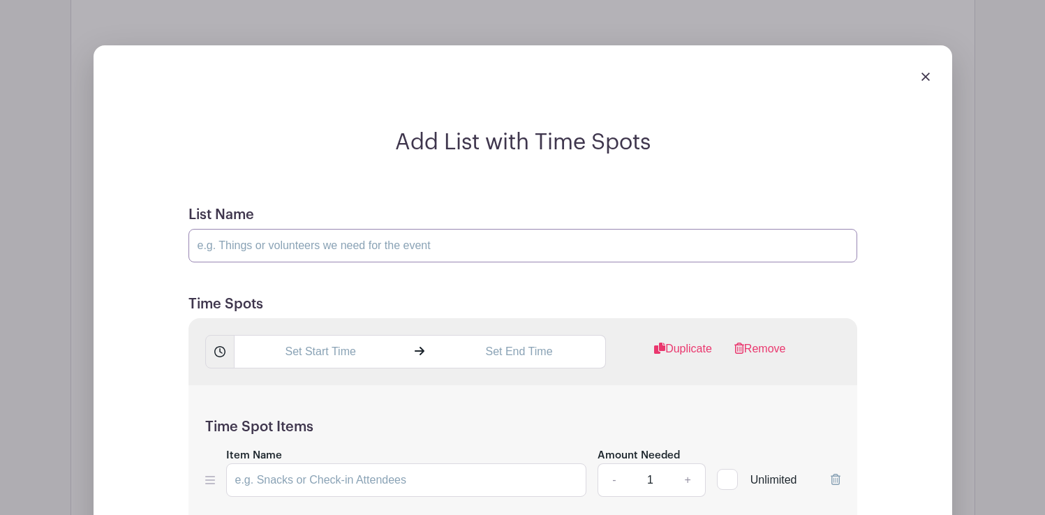
click at [252, 229] on input "List Name" at bounding box center [523, 246] width 669 height 34
paste input "Help set up Judges stand. You must know how to work with tool and be handy and …"
click at [484, 229] on input "Help set up Judges stand. You must know how to work with tool and be handy and …" at bounding box center [523, 246] width 669 height 34
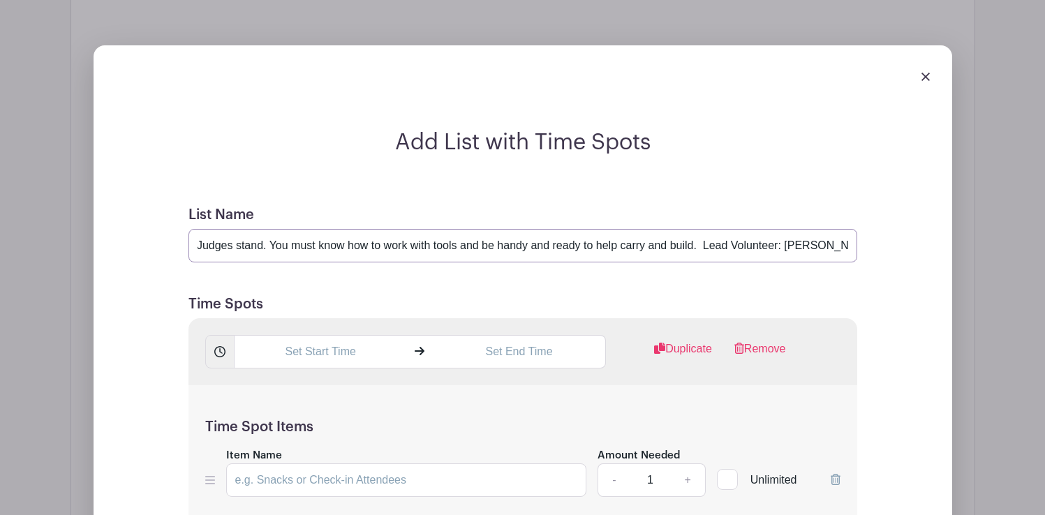
click at [488, 229] on input "Help set up Judges stand. You must know how to work with tools and be handy and…" at bounding box center [523, 246] width 669 height 34
click at [693, 229] on input "Help set up Judges stand. You must know how to work with tools, be handy and re…" at bounding box center [523, 246] width 669 height 34
type input "Help set up Judges stand. You must know how to work with tools, be handy and re…"
click at [332, 335] on input "text" at bounding box center [320, 352] width 173 height 34
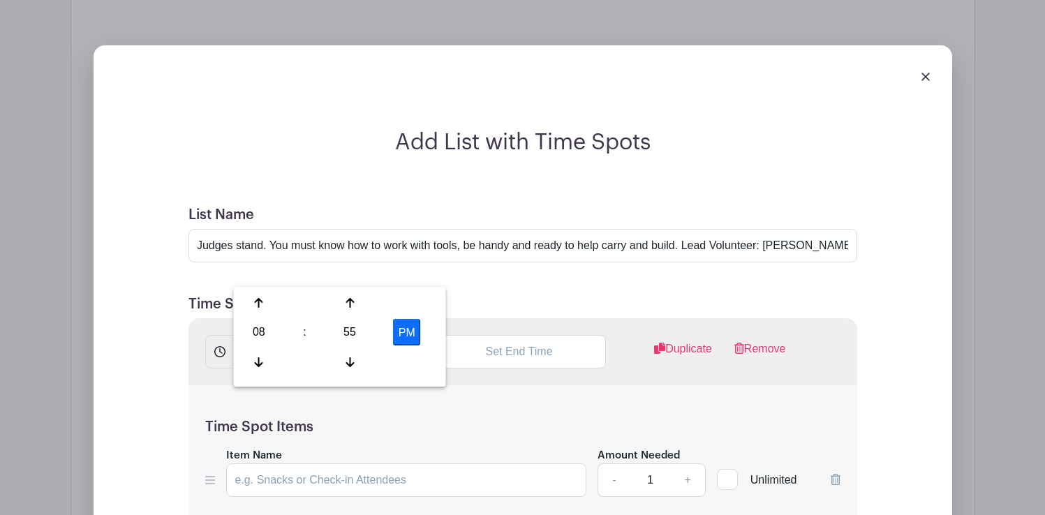
scroll to position [0, 0]
click at [265, 351] on div at bounding box center [259, 362] width 45 height 27
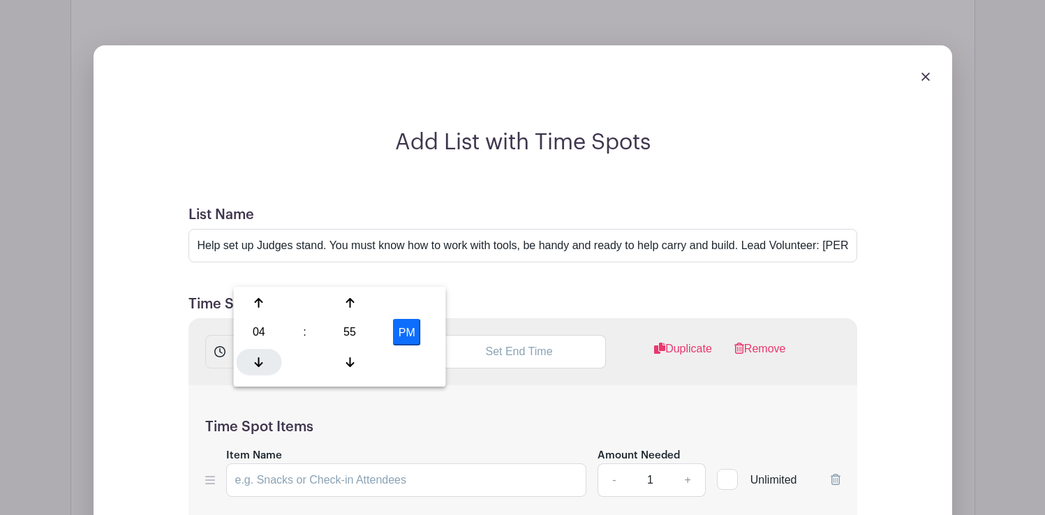
click at [265, 351] on div at bounding box center [259, 362] width 45 height 27
click at [260, 303] on icon at bounding box center [259, 302] width 8 height 11
click at [351, 357] on icon at bounding box center [350, 362] width 8 height 11
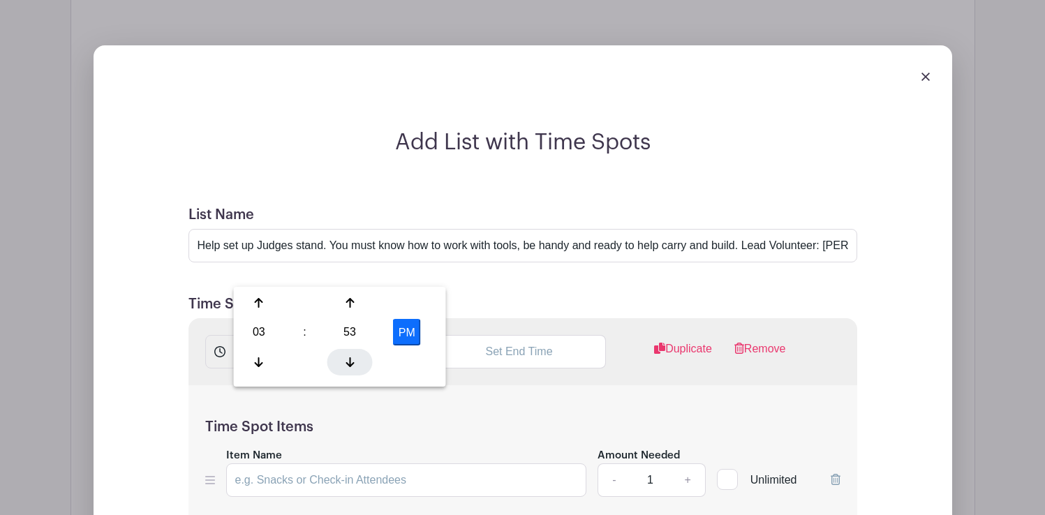
click at [351, 357] on icon at bounding box center [350, 362] width 8 height 11
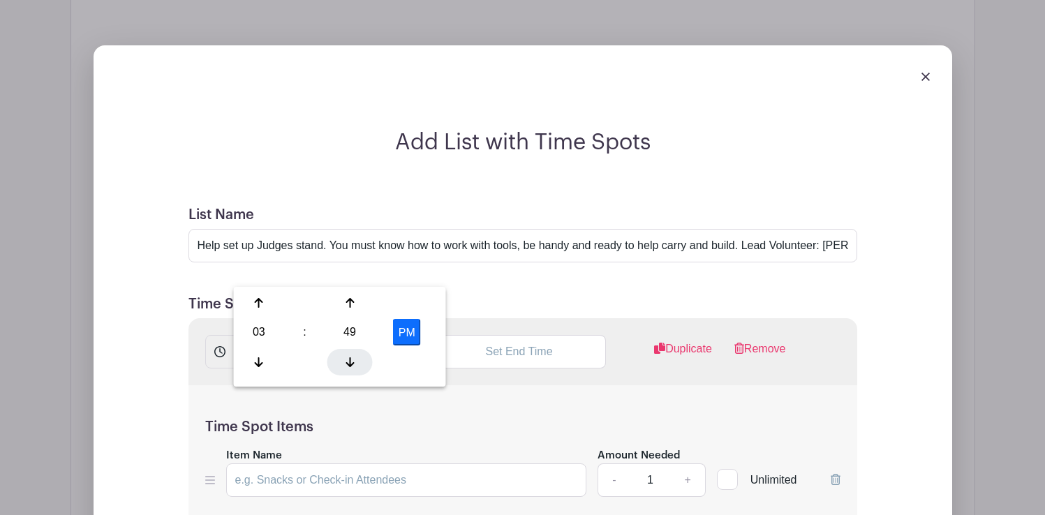
click at [351, 357] on icon at bounding box center [350, 362] width 8 height 11
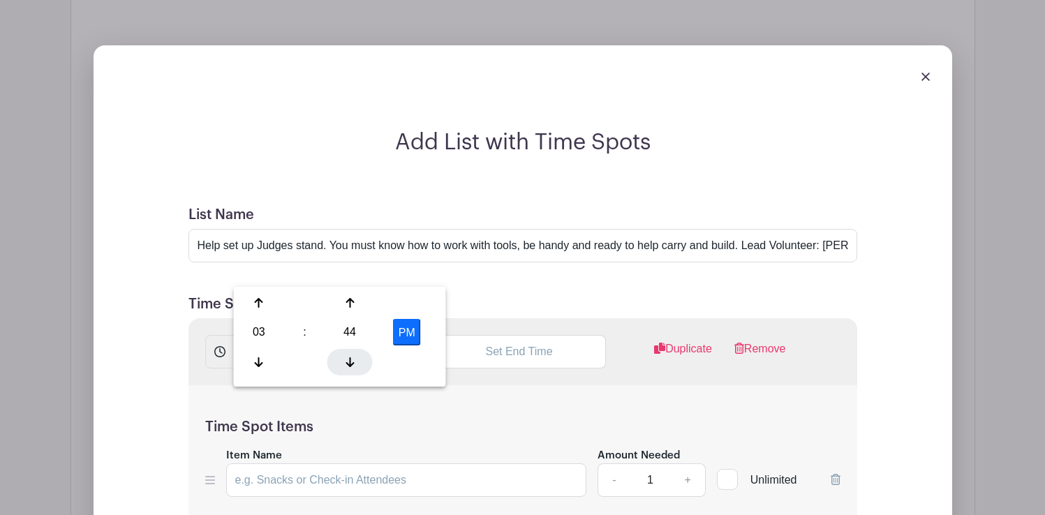
click at [351, 357] on icon at bounding box center [350, 362] width 8 height 11
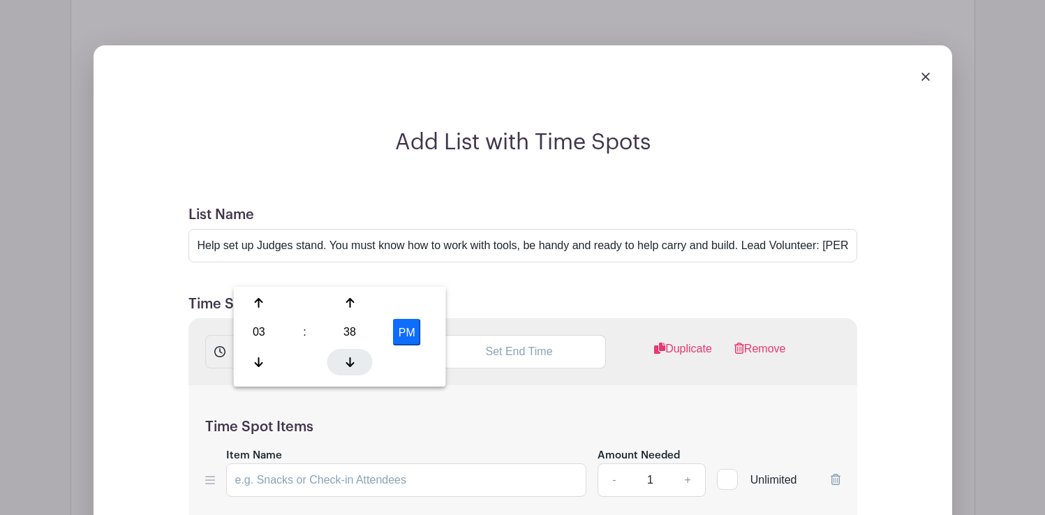
click at [351, 357] on icon at bounding box center [350, 362] width 8 height 11
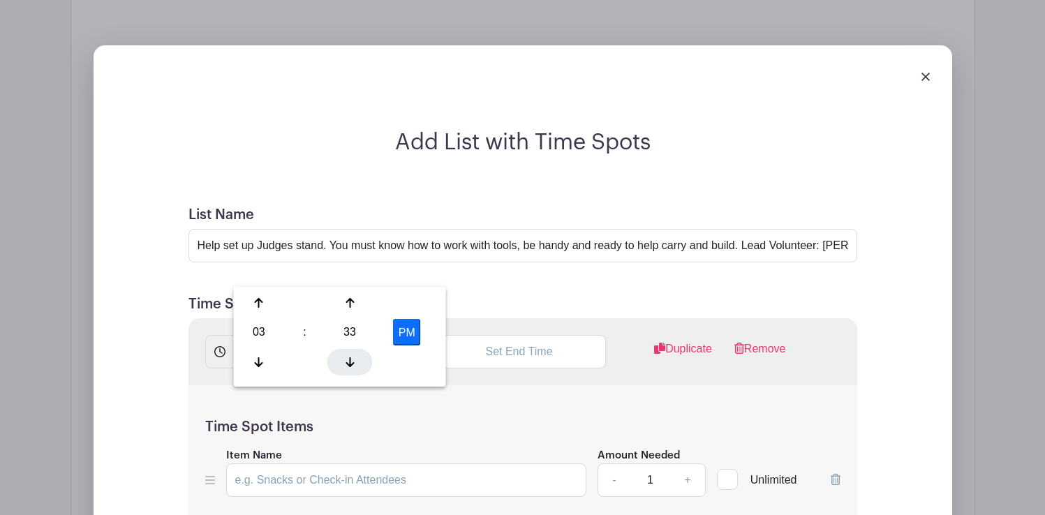
click at [351, 357] on icon at bounding box center [350, 362] width 8 height 11
type input "3:30 PM"
click at [522, 335] on input "text" at bounding box center [519, 352] width 173 height 34
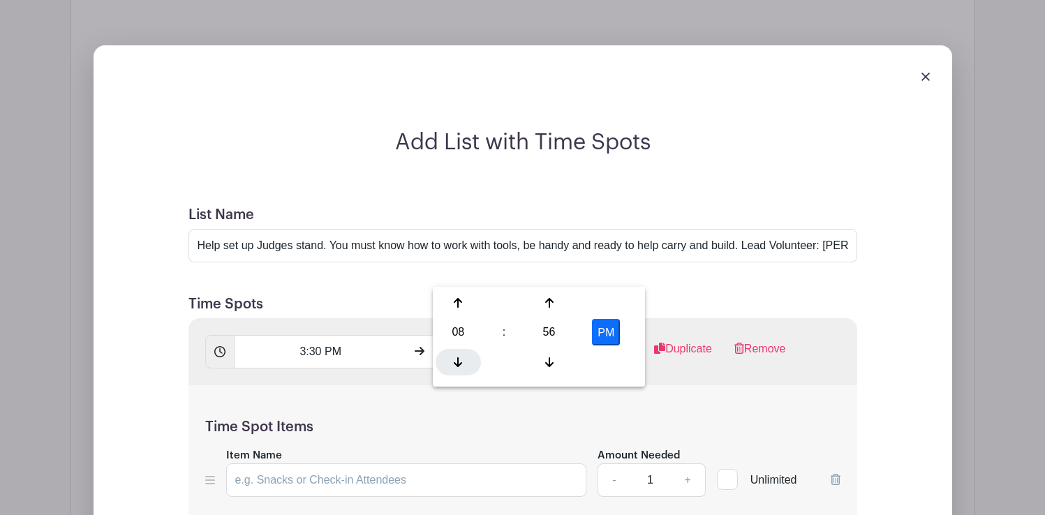
click at [461, 359] on icon at bounding box center [458, 362] width 8 height 11
click at [549, 351] on div at bounding box center [548, 362] width 45 height 27
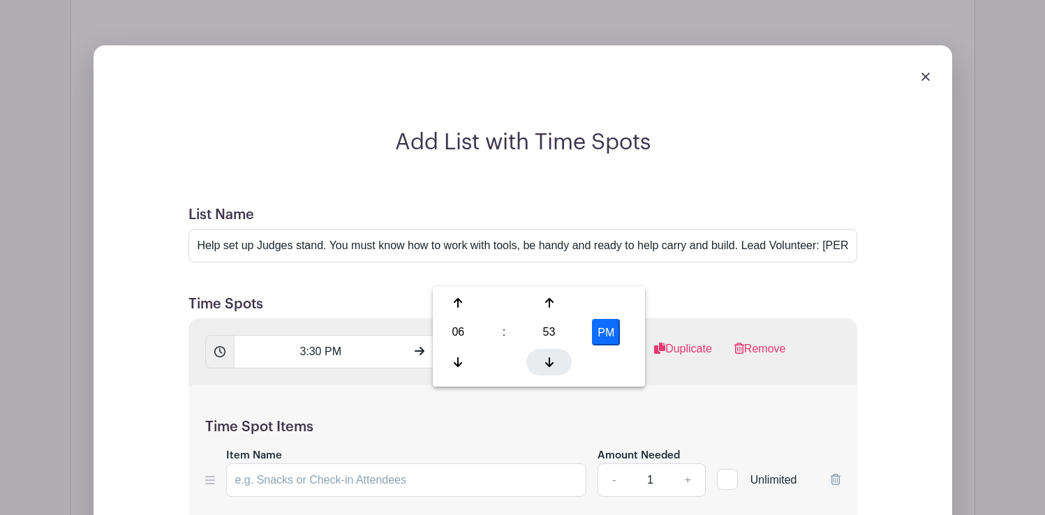
click at [549, 351] on div at bounding box center [548, 362] width 45 height 27
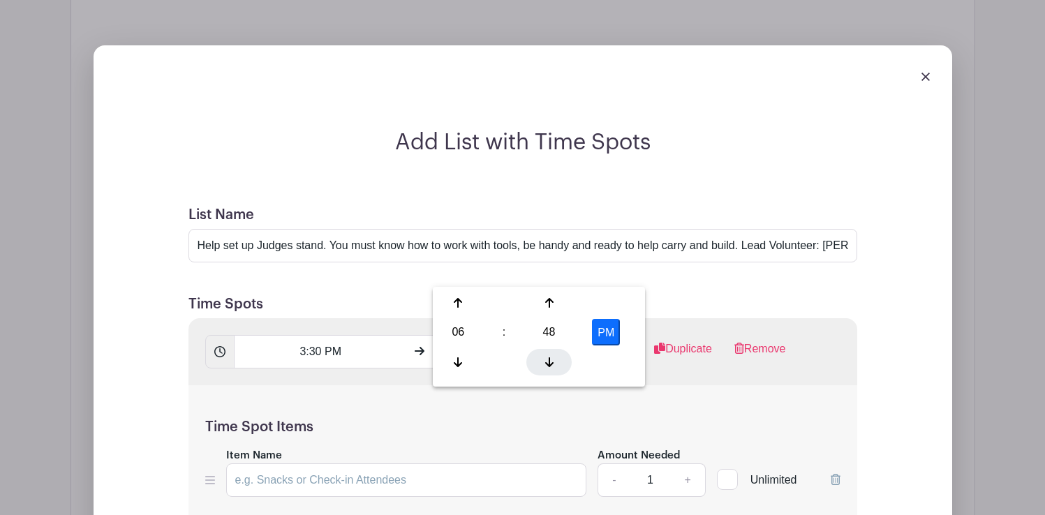
click at [549, 351] on div at bounding box center [548, 362] width 45 height 27
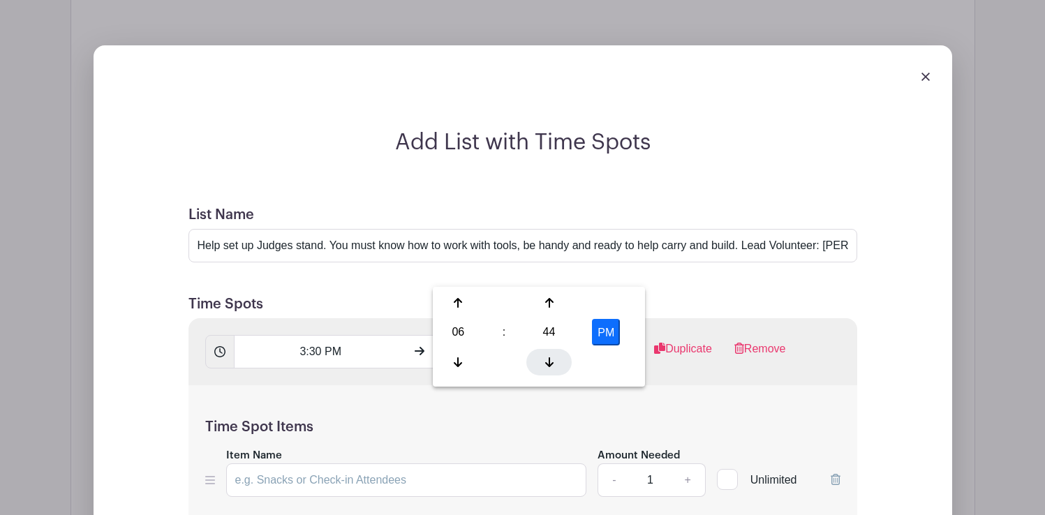
click at [549, 351] on div at bounding box center [548, 362] width 45 height 27
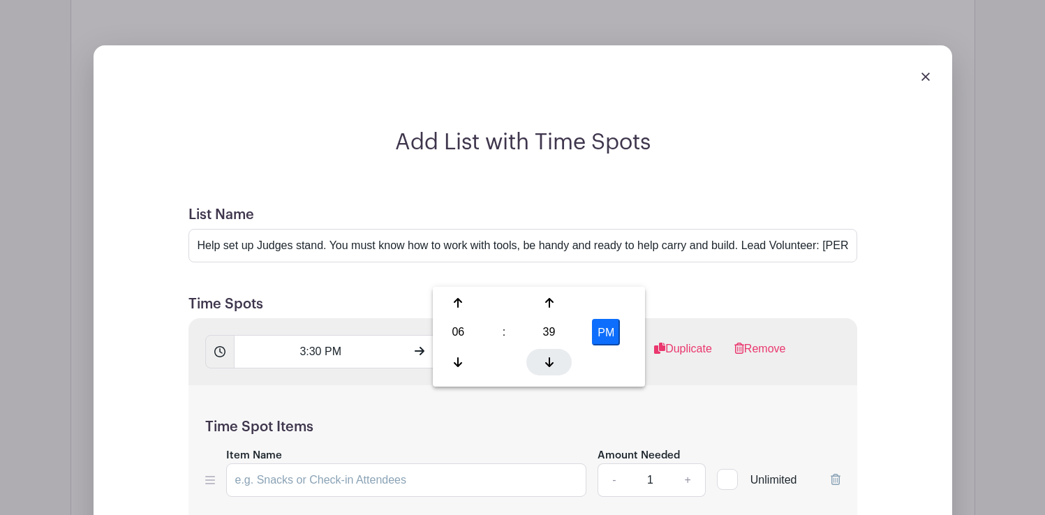
click at [549, 351] on div at bounding box center [548, 362] width 45 height 27
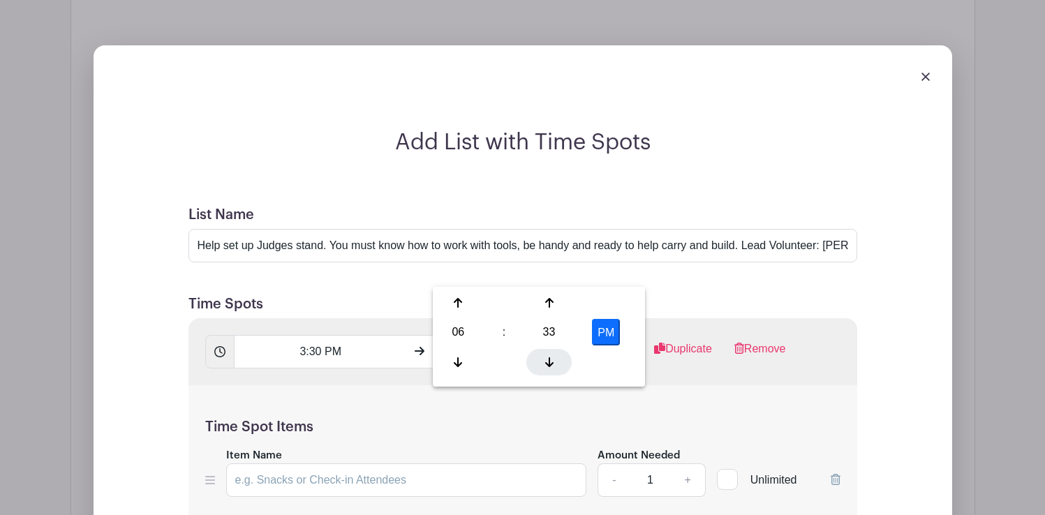
click at [549, 351] on div at bounding box center [548, 362] width 45 height 27
click at [549, 307] on icon at bounding box center [549, 302] width 8 height 11
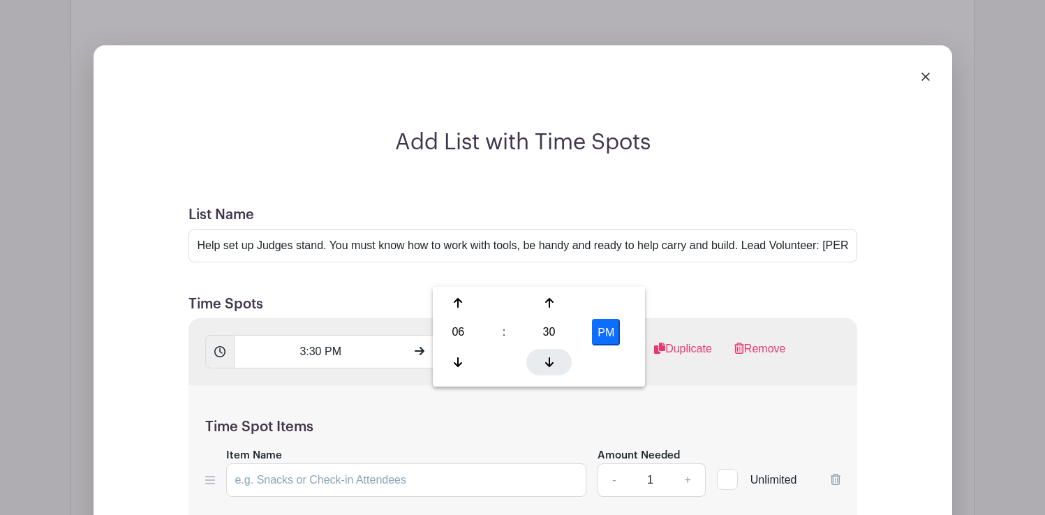
click at [559, 364] on div at bounding box center [548, 362] width 45 height 27
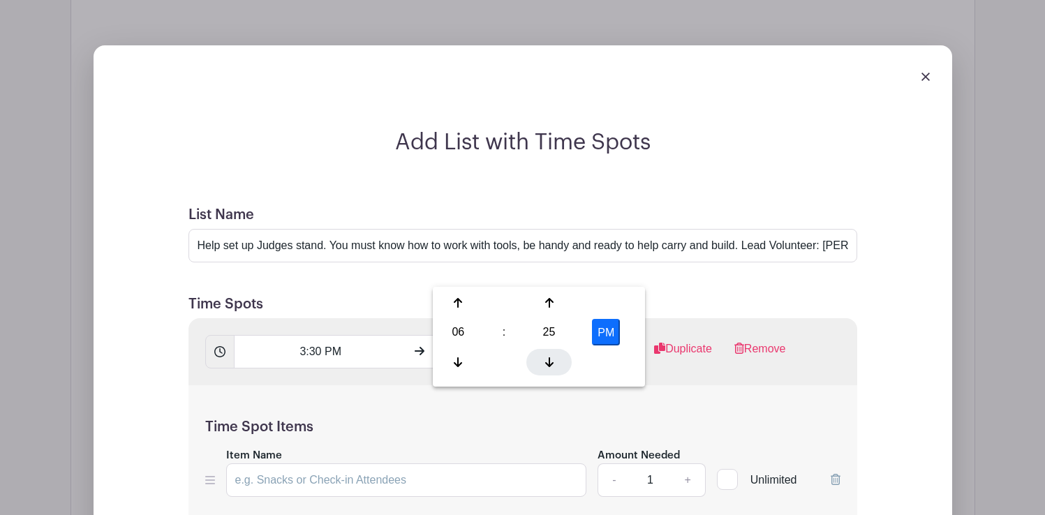
click at [559, 364] on div at bounding box center [548, 362] width 45 height 27
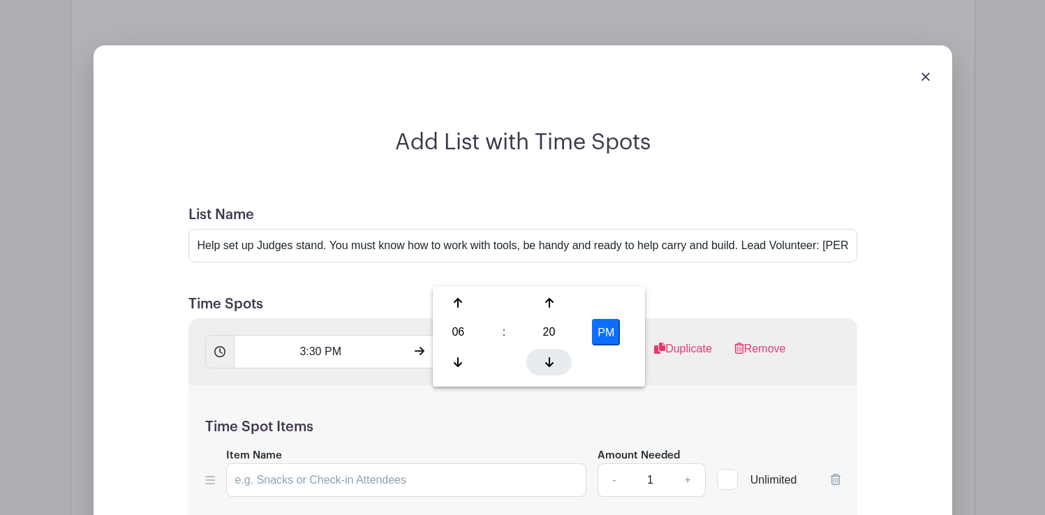
click at [559, 364] on div at bounding box center [548, 362] width 45 height 27
click at [552, 360] on icon at bounding box center [549, 362] width 8 height 11
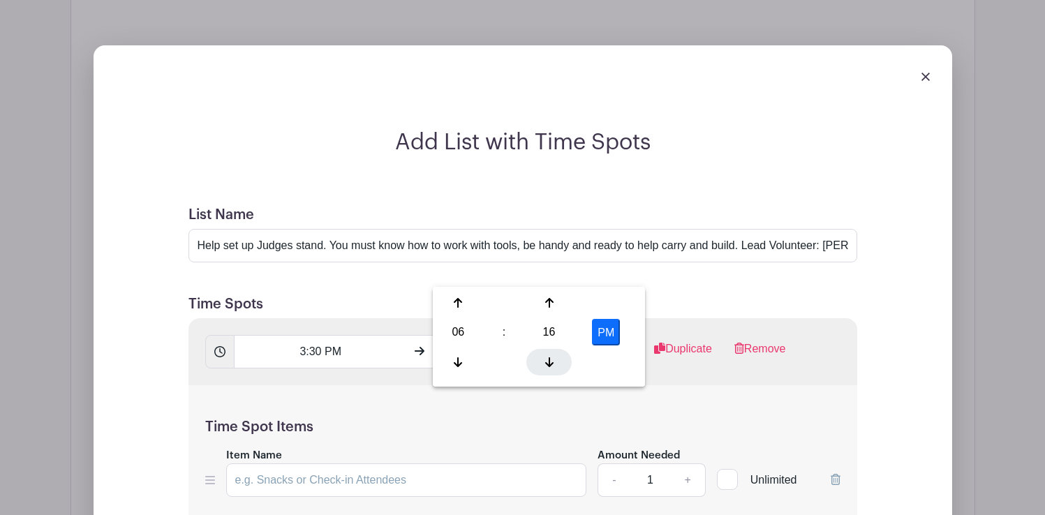
click at [552, 360] on icon at bounding box center [549, 362] width 8 height 11
click at [469, 361] on div at bounding box center [458, 362] width 45 height 27
click at [549, 310] on div at bounding box center [548, 303] width 45 height 27
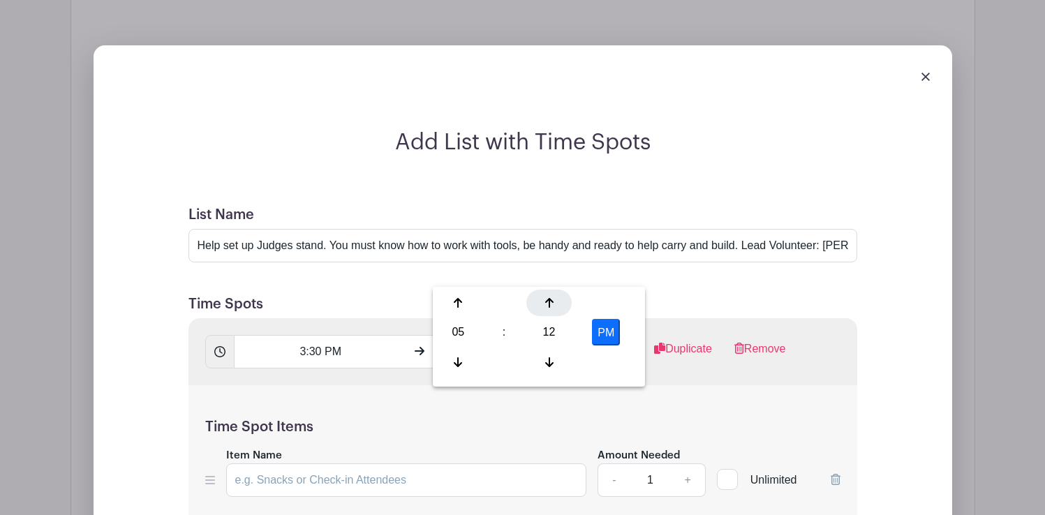
click at [549, 310] on div at bounding box center [548, 303] width 45 height 27
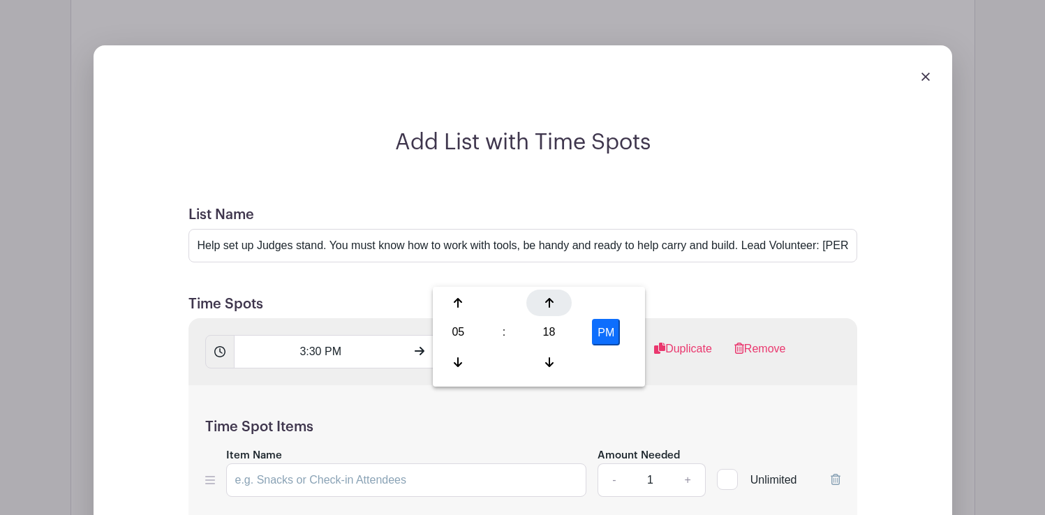
click at [549, 310] on div at bounding box center [548, 303] width 45 height 27
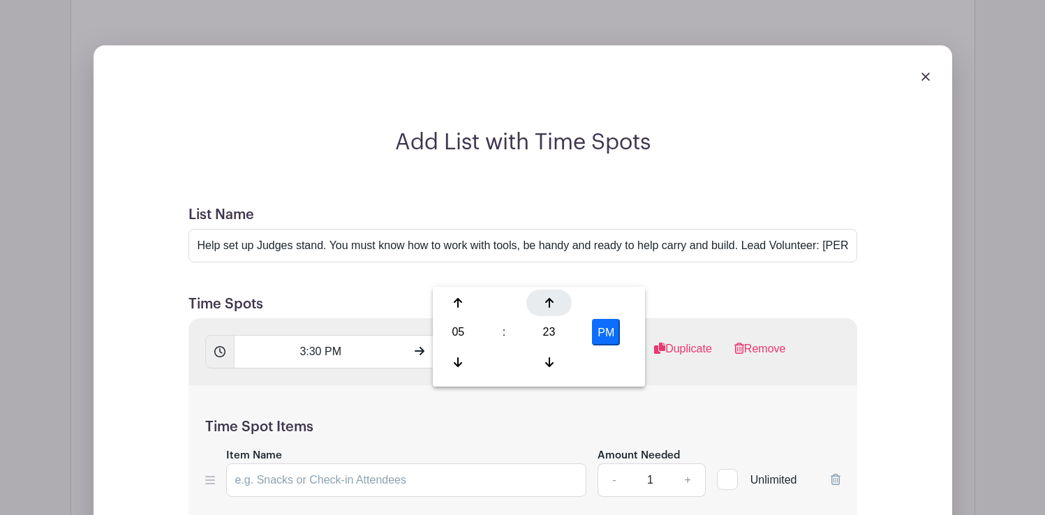
click at [549, 310] on div at bounding box center [548, 303] width 45 height 27
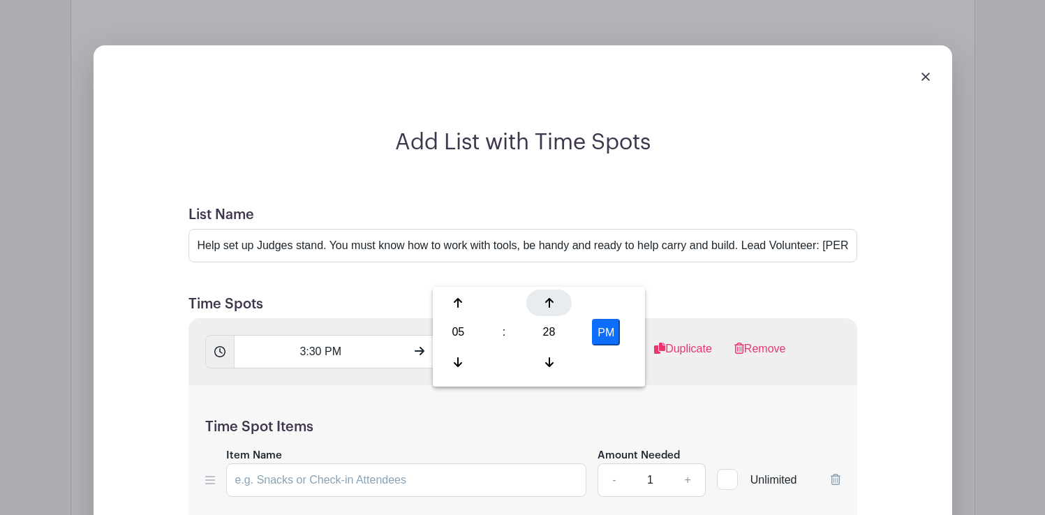
click at [549, 310] on div at bounding box center [548, 303] width 45 height 27
click at [540, 305] on div at bounding box center [548, 303] width 45 height 27
type input "5:30 PM"
click at [708, 385] on div "Time Spot Items Item Name Amount Needed - 1 + Unlimited Add Item Add bulk items" at bounding box center [523, 466] width 669 height 163
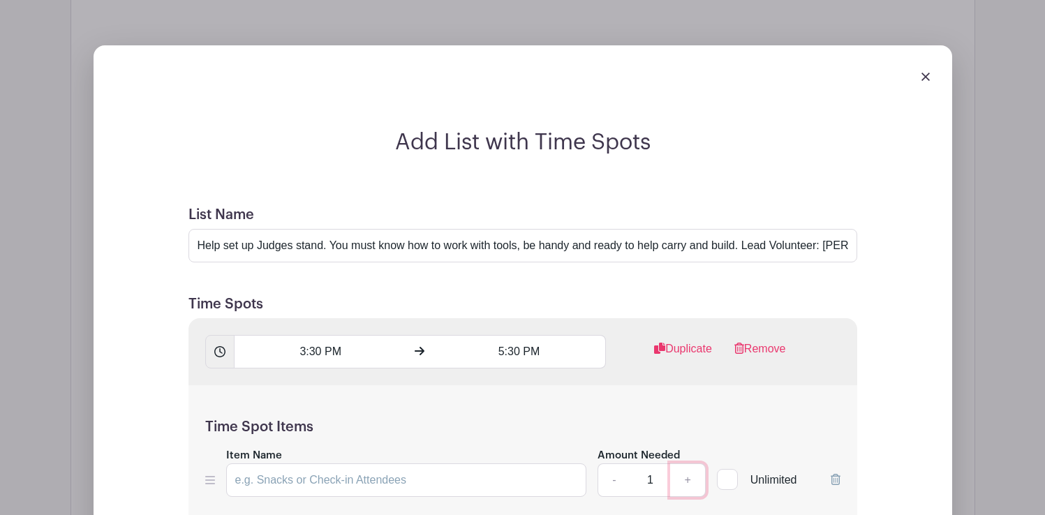
click at [688, 464] on link "+" at bounding box center [687, 481] width 35 height 34
type input "2"
click at [422, 464] on input "Item Name" at bounding box center [406, 481] width 361 height 34
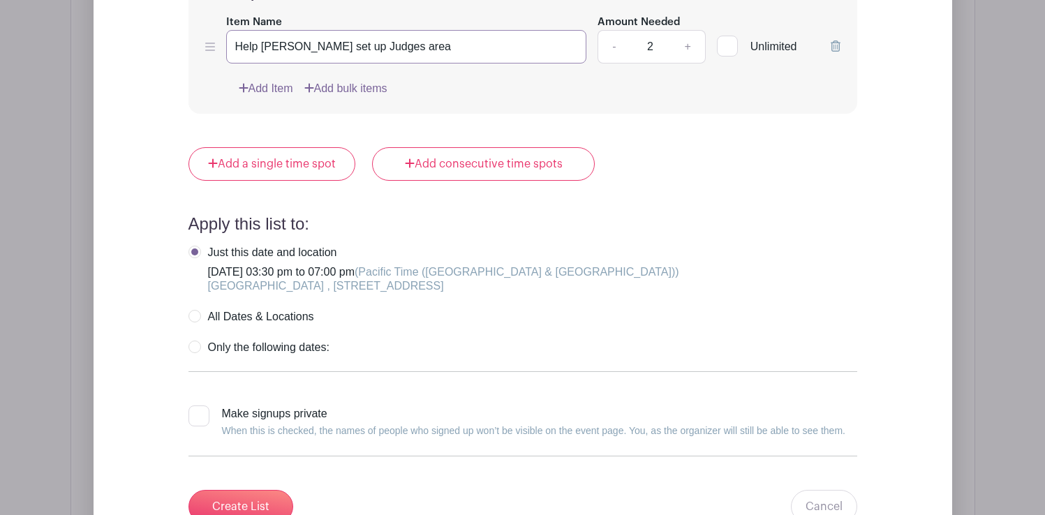
scroll to position [2244, 0]
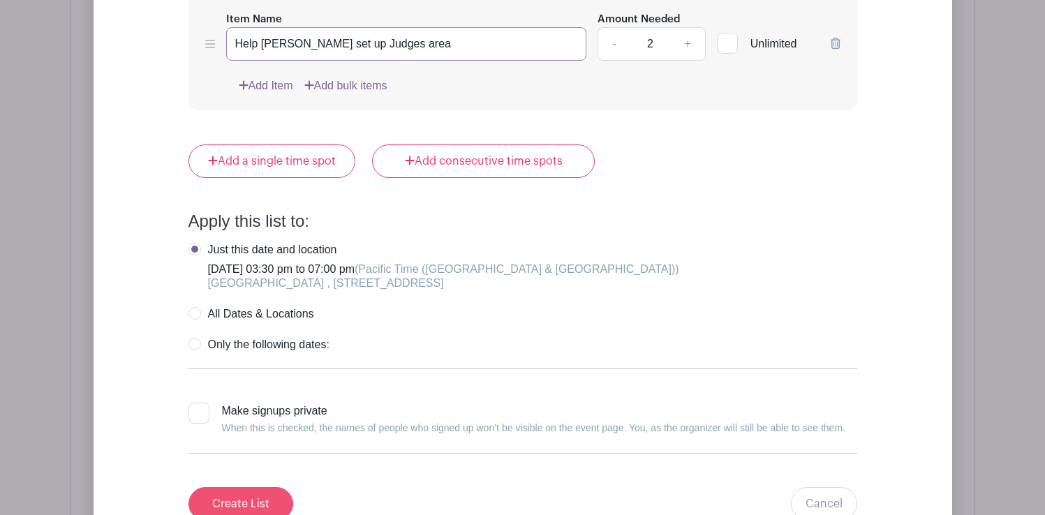
type input "Help Ross set up Judges area"
click at [259, 487] on input "Create List" at bounding box center [241, 504] width 105 height 34
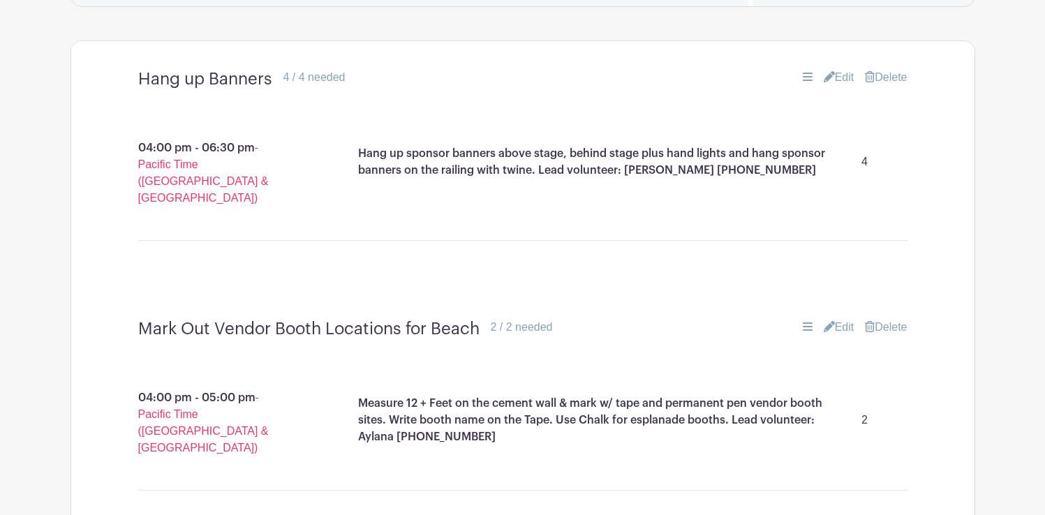
scroll to position [920, 0]
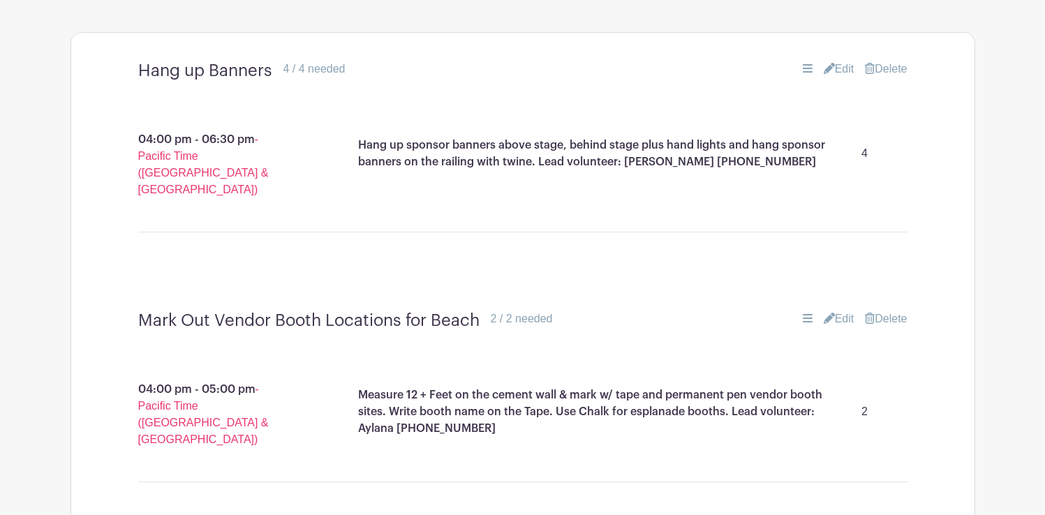
click at [839, 311] on link "Edit" at bounding box center [839, 319] width 31 height 17
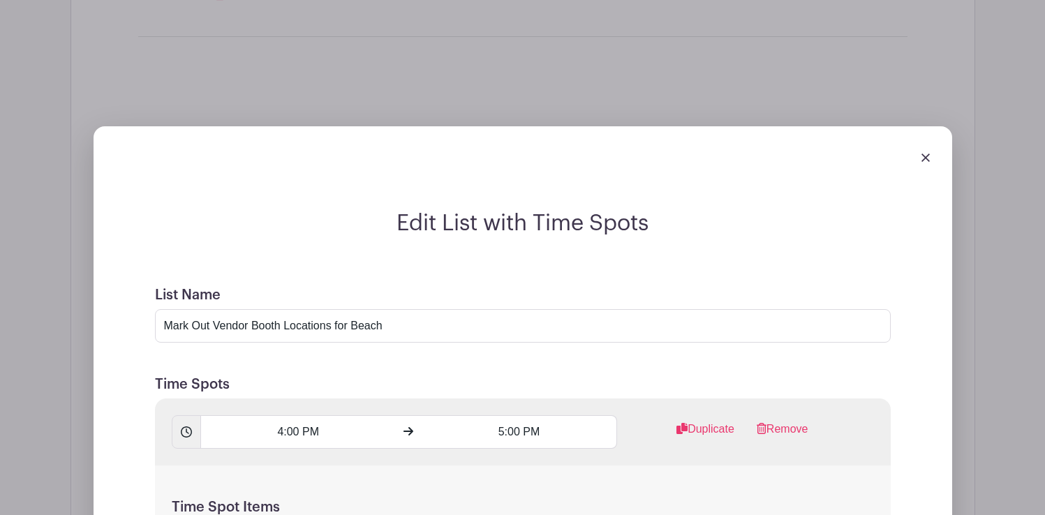
scroll to position [1129, 0]
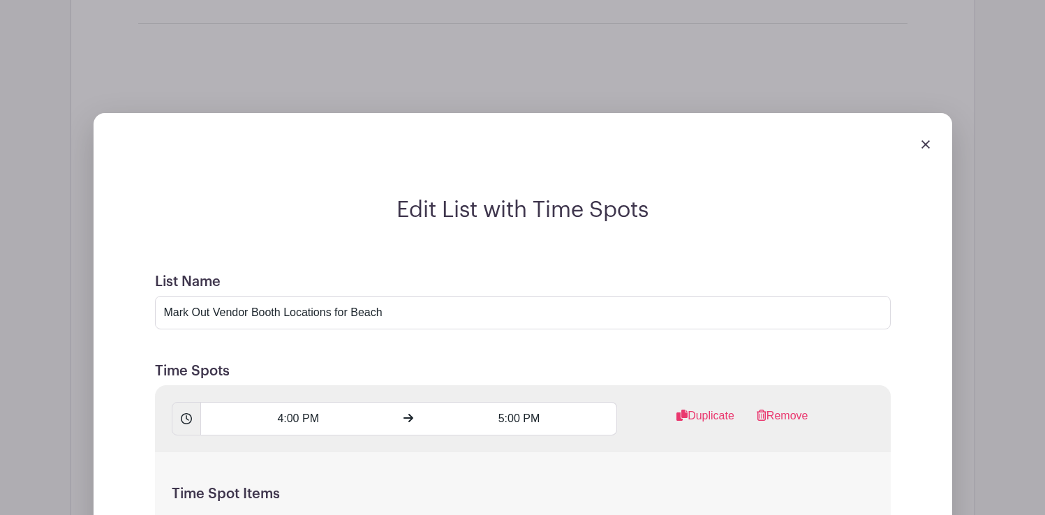
click at [926, 140] on img at bounding box center [926, 144] width 8 height 8
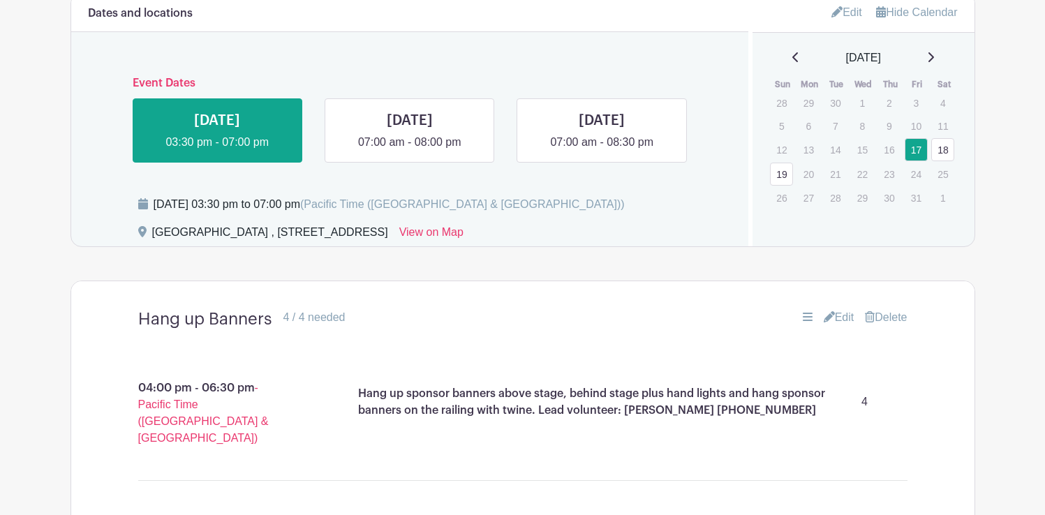
scroll to position [661, 0]
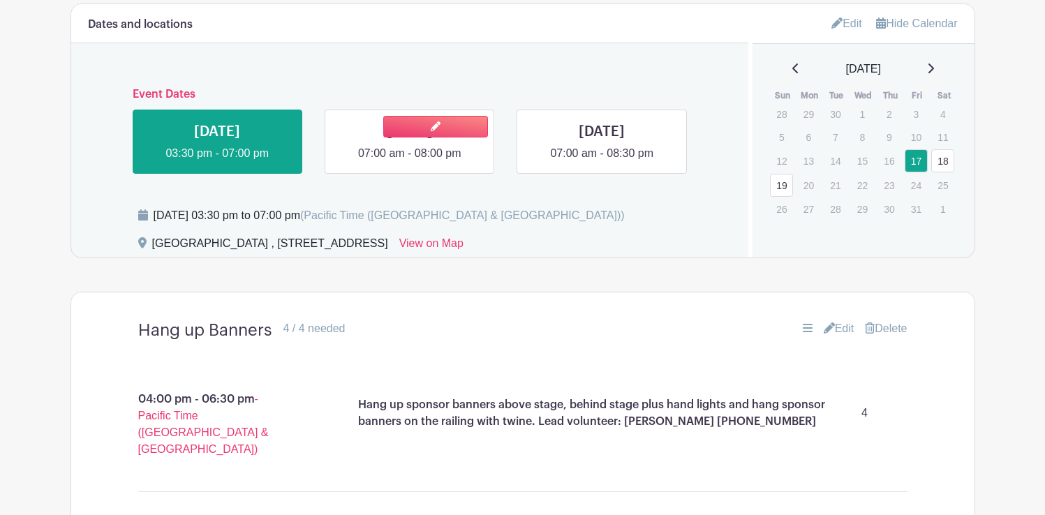
click at [410, 162] on link at bounding box center [410, 162] width 0 height 0
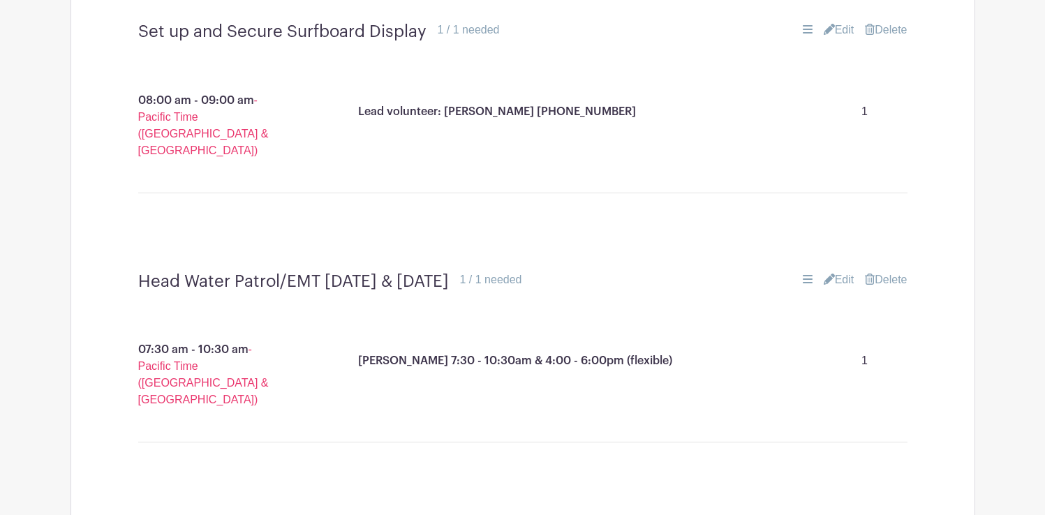
scroll to position [1216, 0]
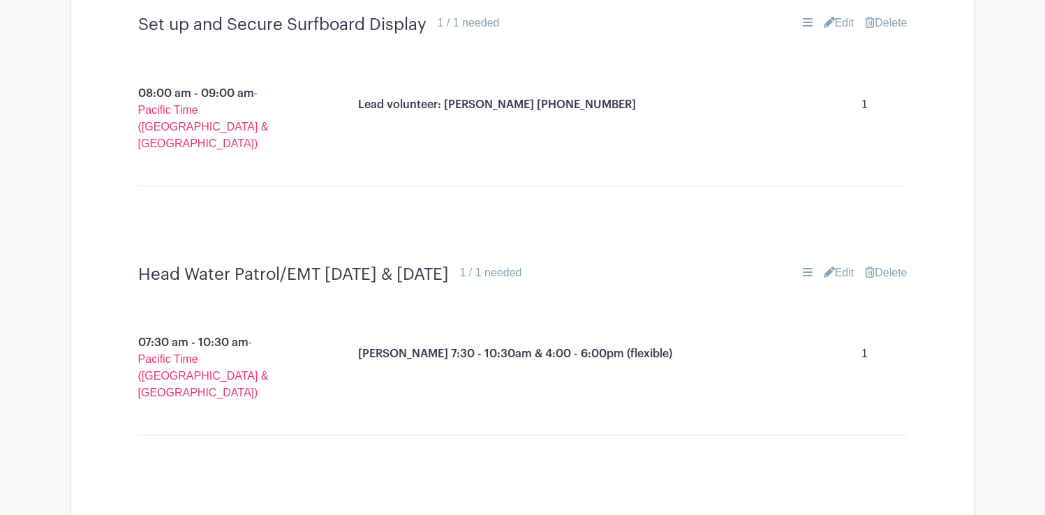
click at [843, 265] on link "Edit" at bounding box center [839, 273] width 31 height 17
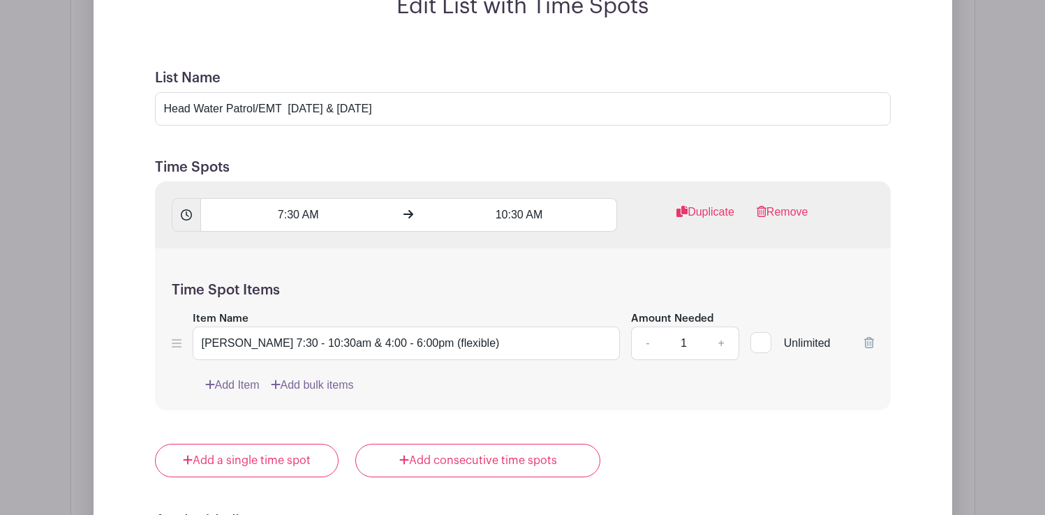
scroll to position [1575, 0]
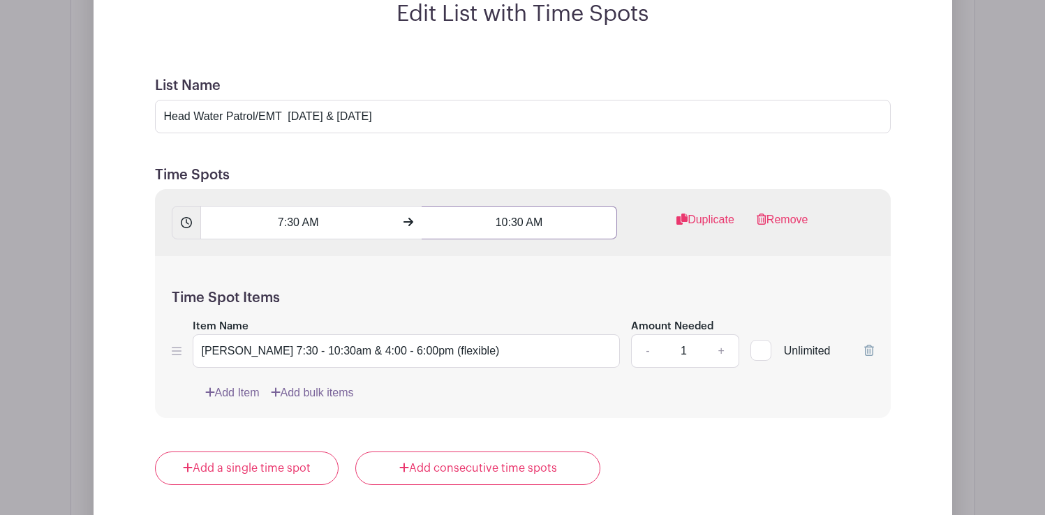
click at [506, 206] on input "10:30 AM" at bounding box center [520, 223] width 196 height 34
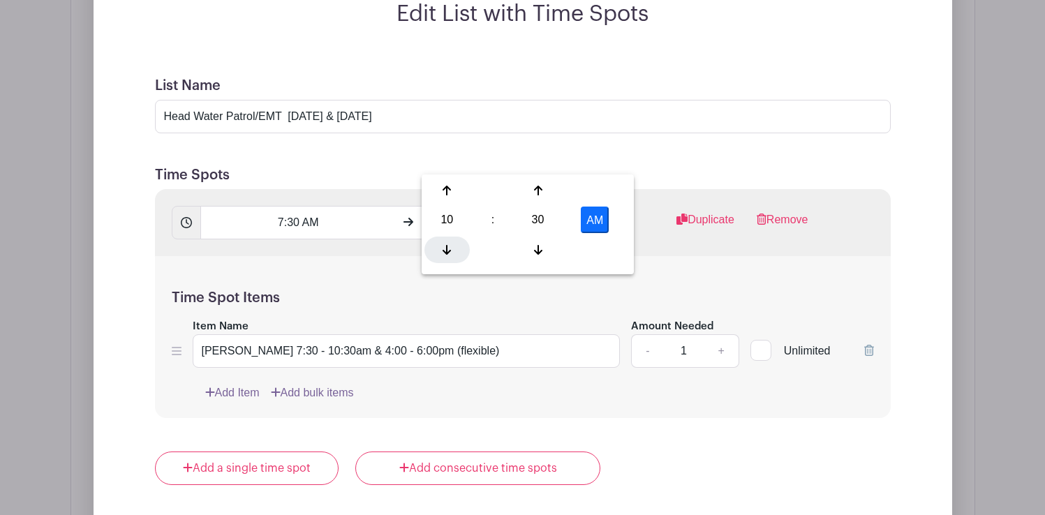
click at [443, 250] on icon at bounding box center [447, 249] width 8 height 11
click at [538, 249] on icon at bounding box center [538, 250] width 8 height 10
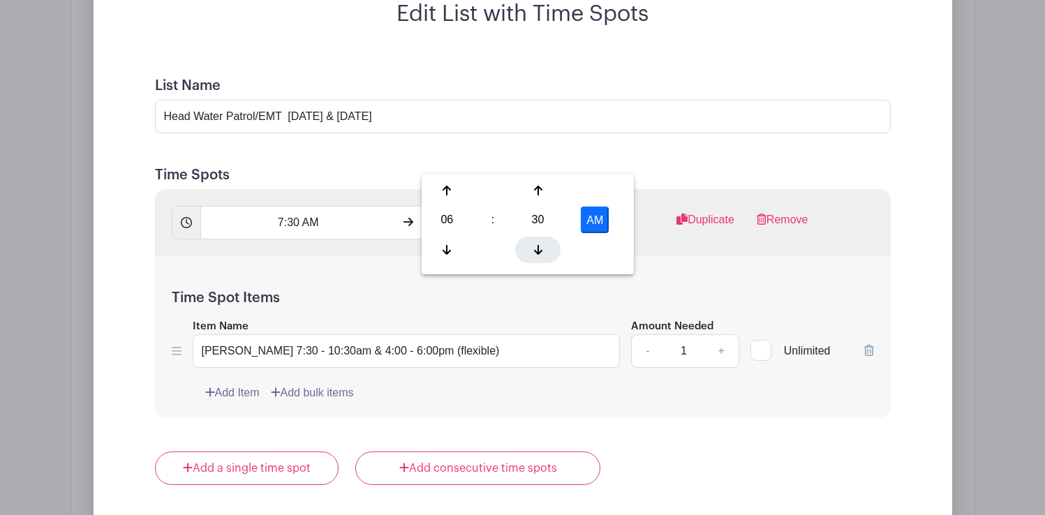
click at [538, 249] on icon at bounding box center [538, 250] width 8 height 10
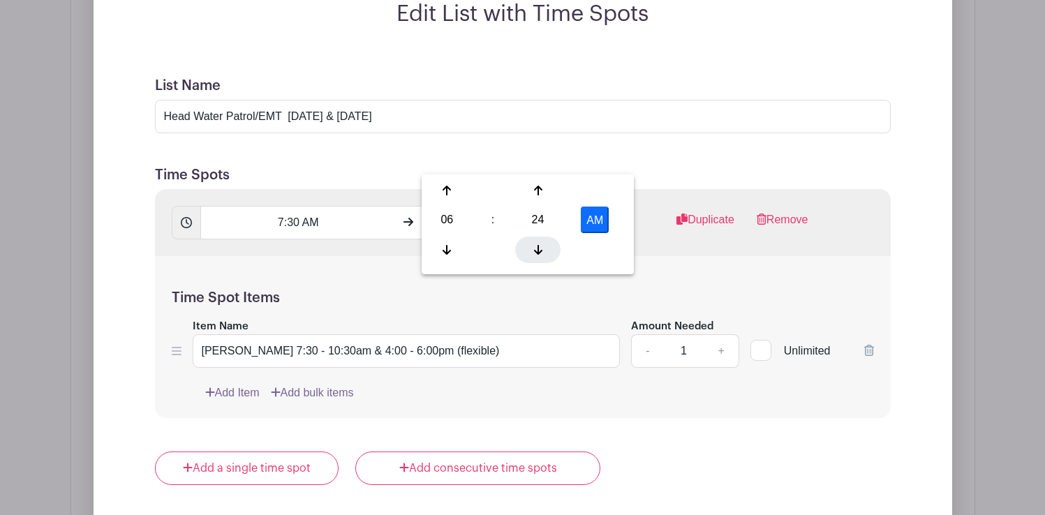
click at [538, 249] on icon at bounding box center [538, 250] width 8 height 10
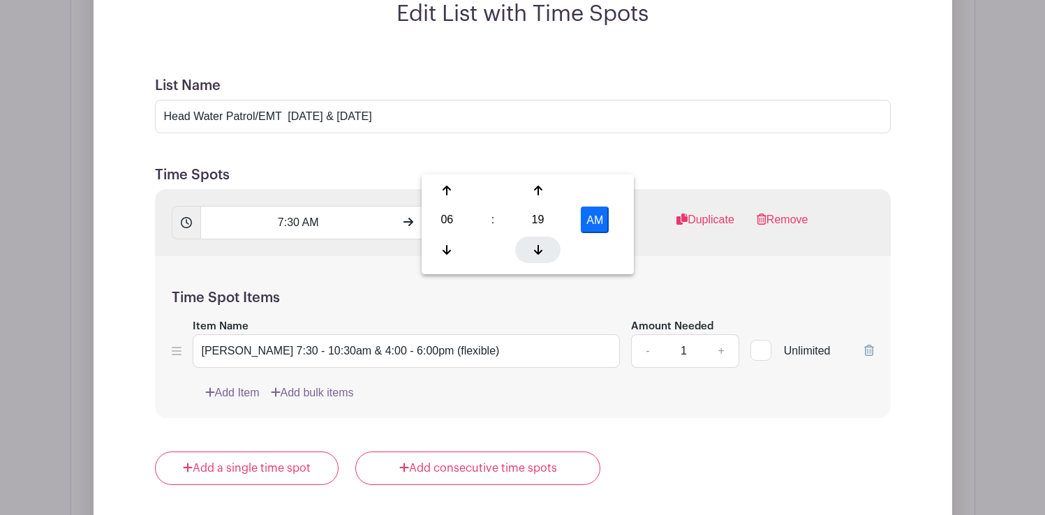
click at [538, 249] on icon at bounding box center [538, 250] width 8 height 10
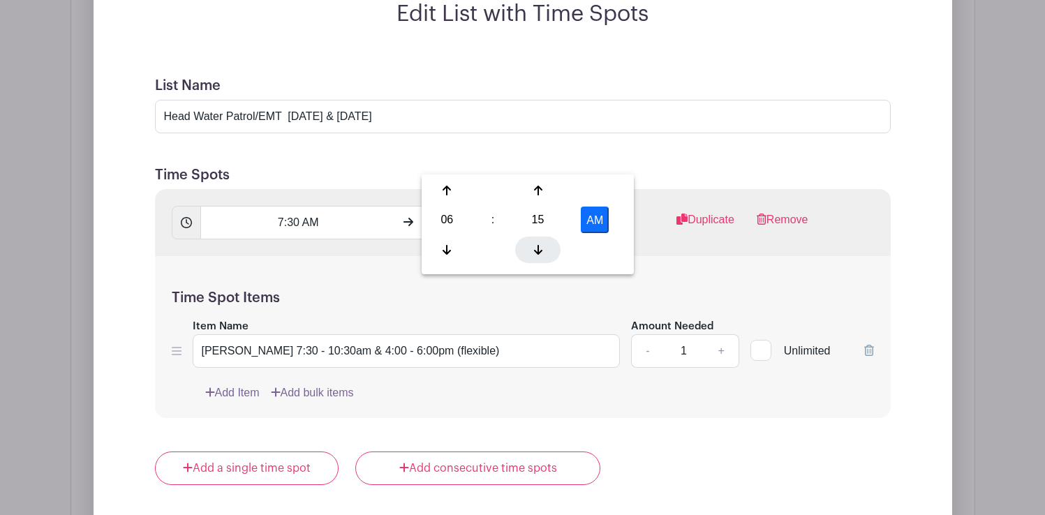
click at [538, 249] on icon at bounding box center [538, 250] width 8 height 10
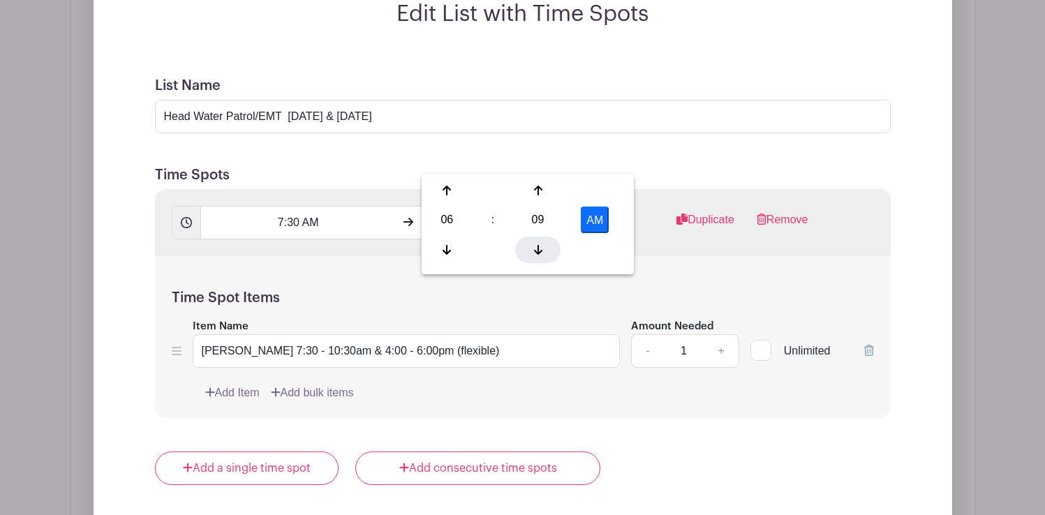
click at [538, 249] on icon at bounding box center [538, 250] width 8 height 10
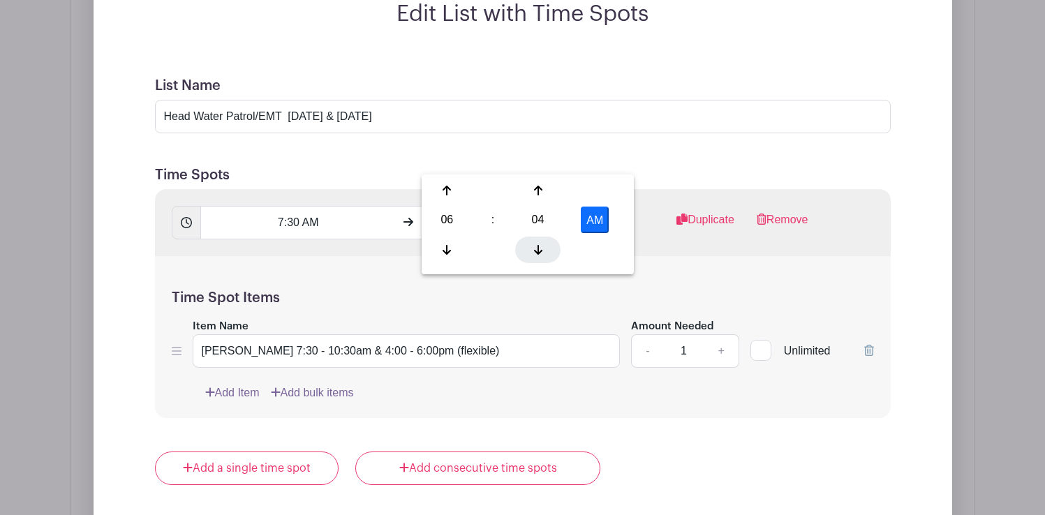
click at [538, 249] on icon at bounding box center [538, 250] width 8 height 10
type input "6:00 AM"
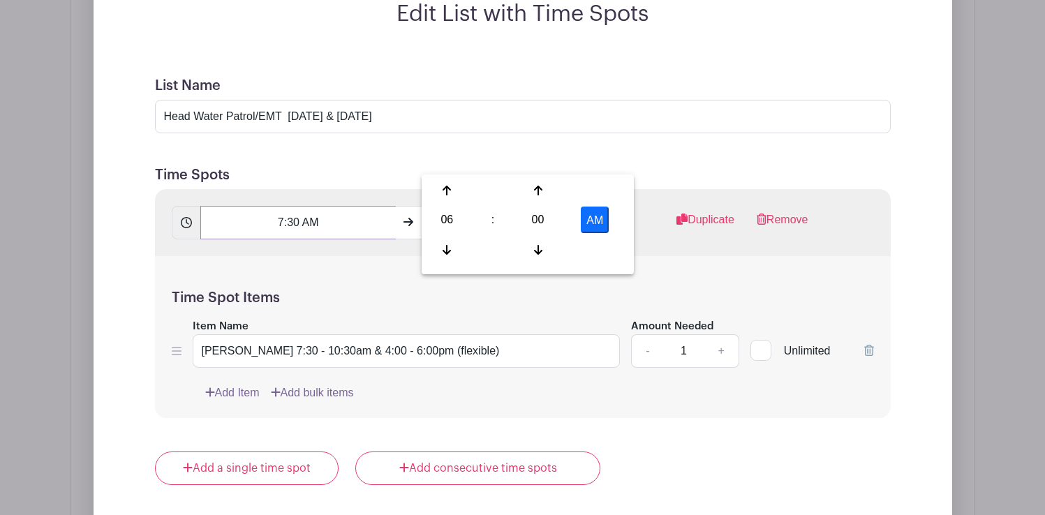
click at [319, 206] on input "7:30 AM" at bounding box center [298, 223] width 196 height 34
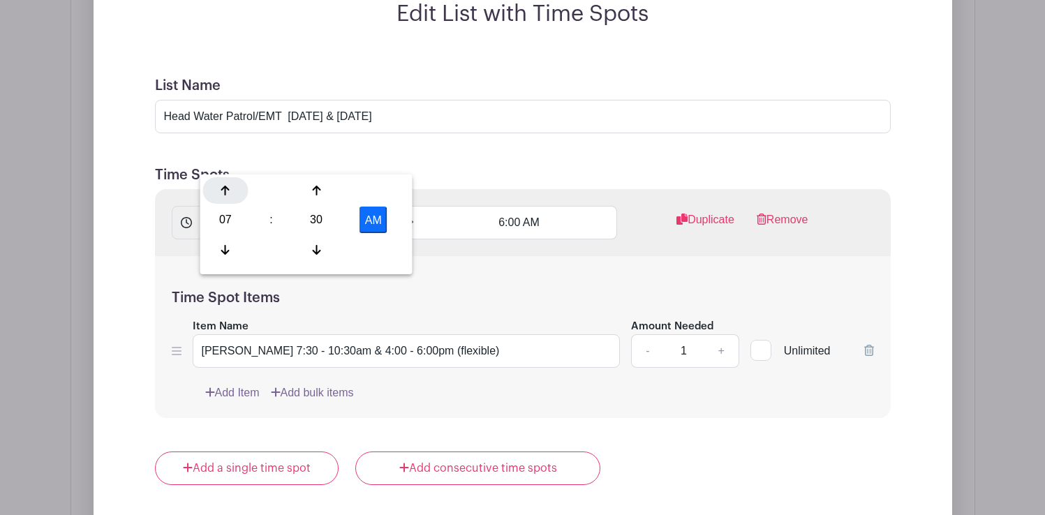
click at [229, 195] on icon at bounding box center [225, 190] width 8 height 11
click at [508, 290] on h5 "Time Spot Items" at bounding box center [523, 298] width 702 height 17
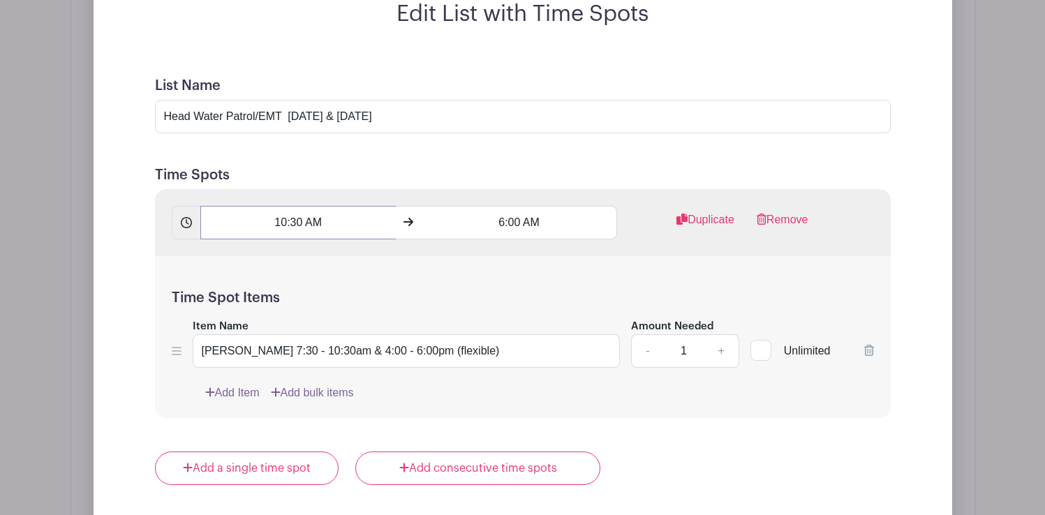
click at [298, 206] on input "10:30 AM" at bounding box center [298, 223] width 196 height 34
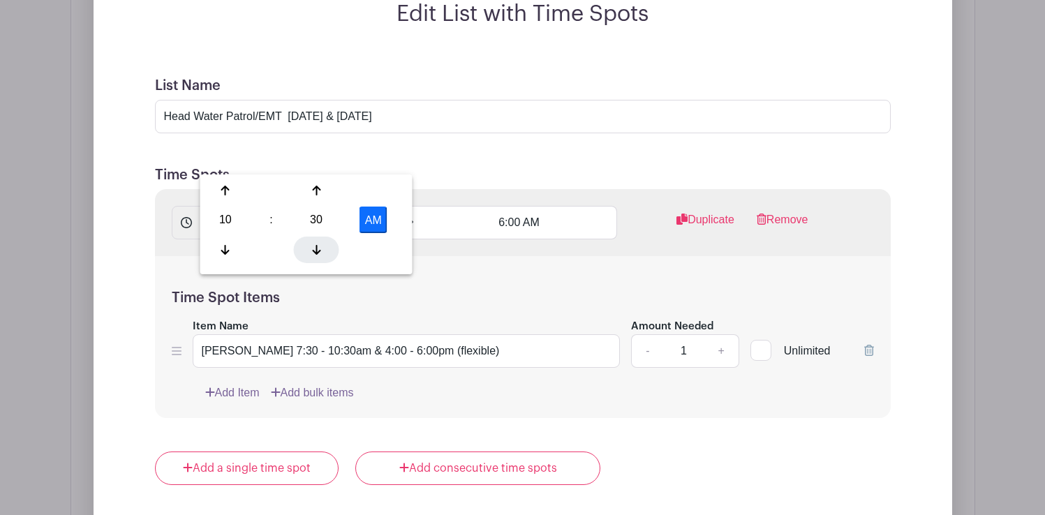
click at [312, 243] on div at bounding box center [316, 250] width 45 height 27
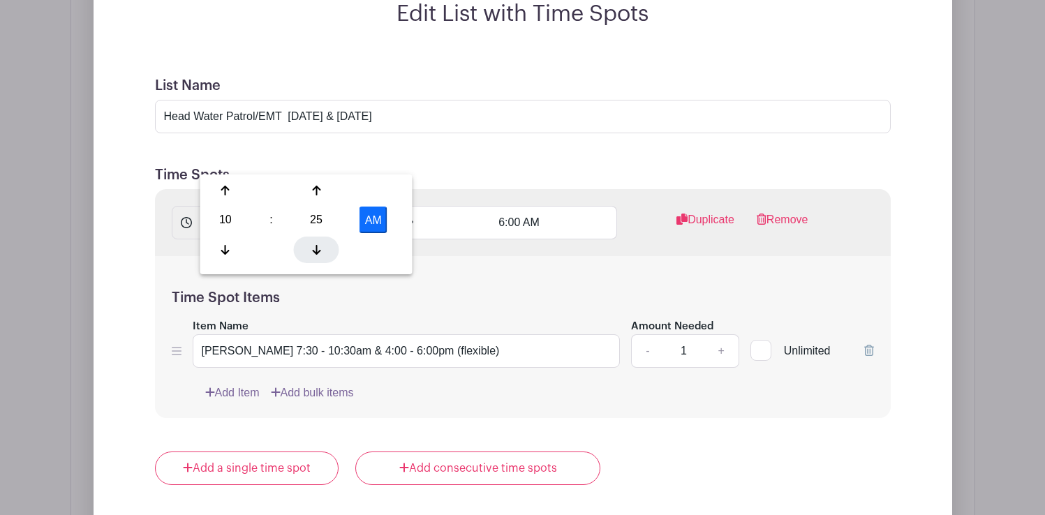
click at [312, 243] on div at bounding box center [316, 250] width 45 height 27
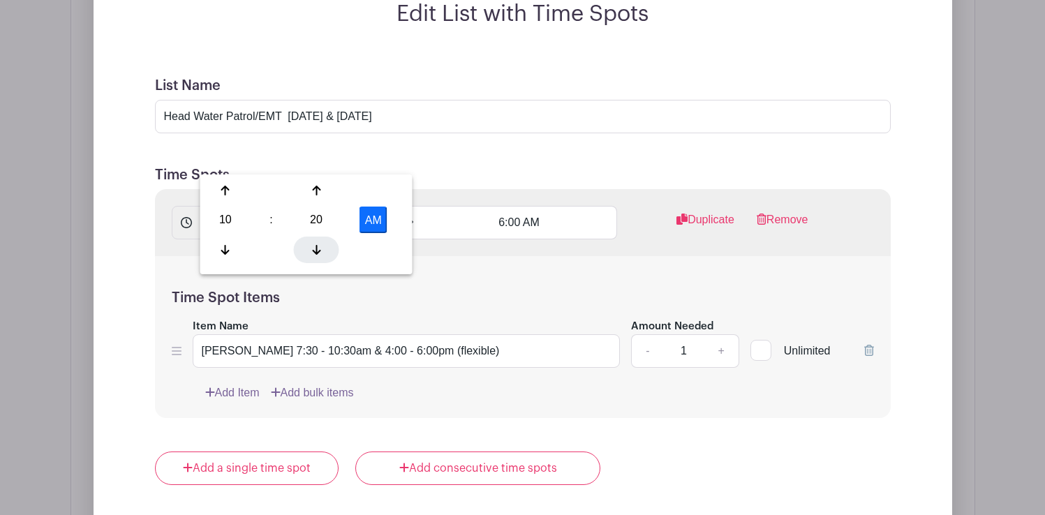
click at [312, 243] on div at bounding box center [316, 250] width 45 height 27
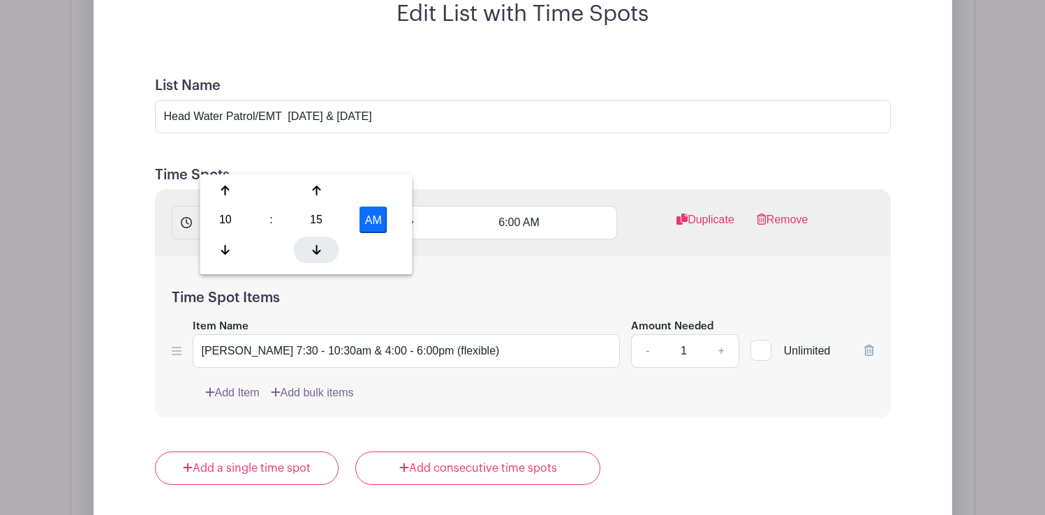
click at [312, 243] on div at bounding box center [316, 250] width 45 height 27
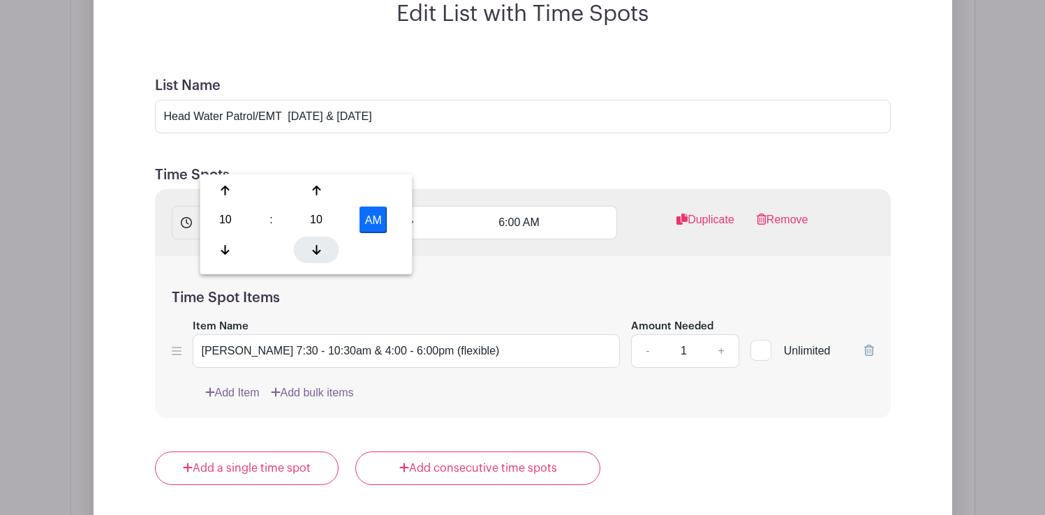
click at [312, 243] on div at bounding box center [316, 250] width 45 height 27
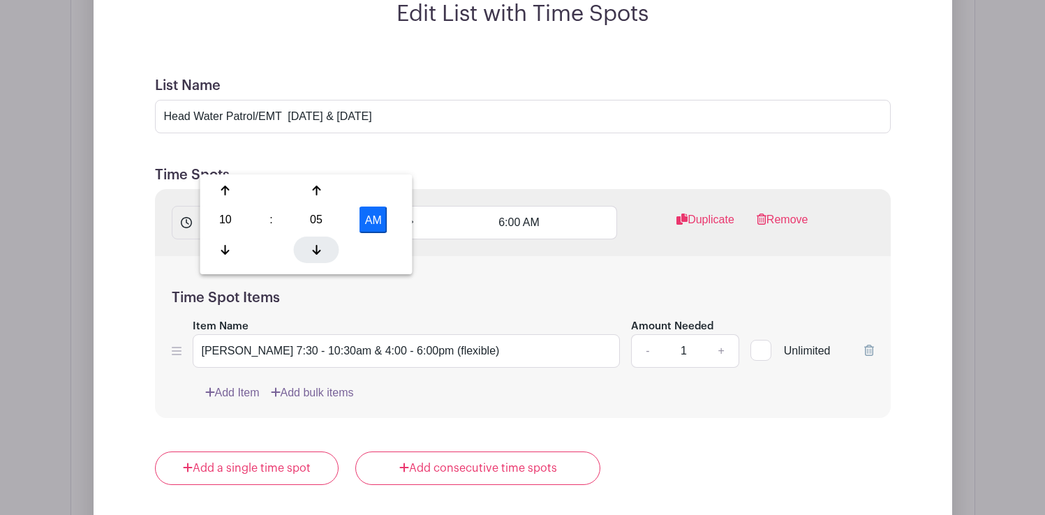
click at [312, 243] on div at bounding box center [316, 250] width 45 height 27
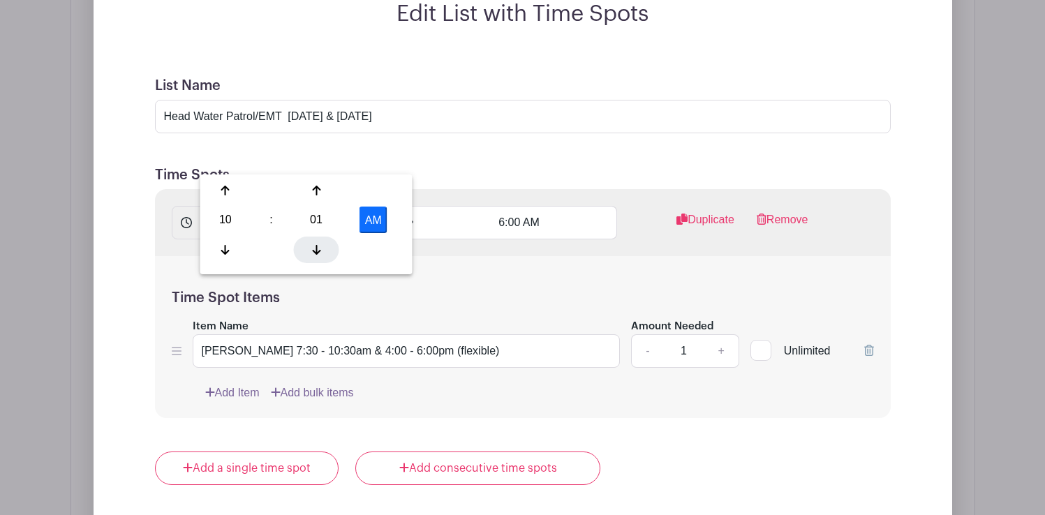
type input "10:00 AM"
click at [475, 256] on div "Time Spot Items Item Name Mike Esplend 7:30 - 10:30am & 4:00 - 6:00pm (flexible…" at bounding box center [523, 337] width 736 height 163
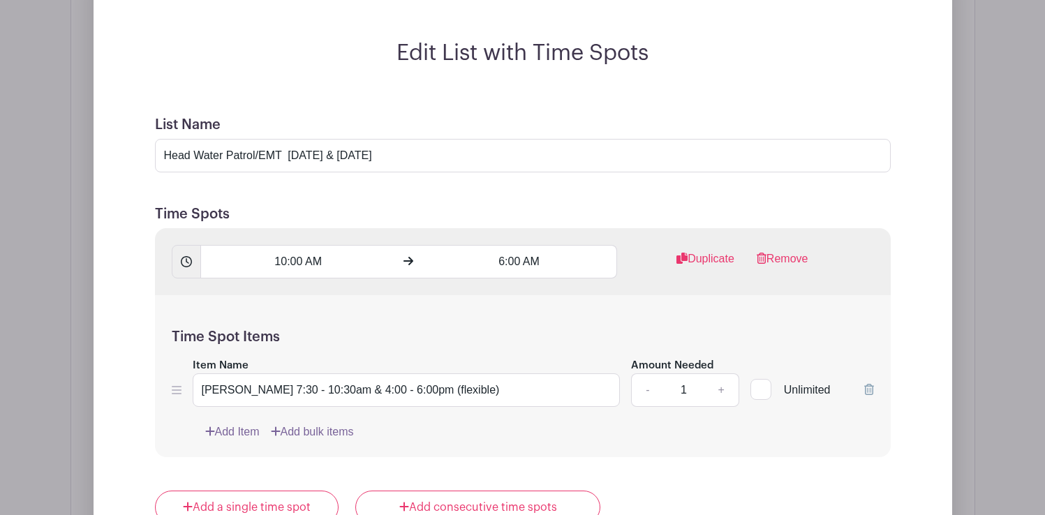
scroll to position [1533, 0]
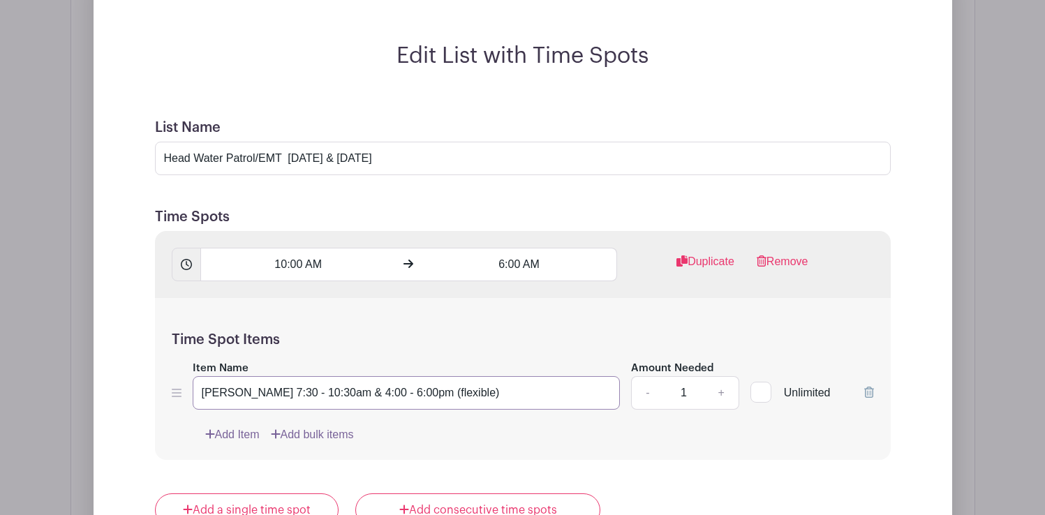
drag, startPoint x: 428, startPoint y: 327, endPoint x: 193, endPoint y: 325, distance: 235.3
click at [193, 376] on input "[PERSON_NAME] 7:30 - 10:30am & 4:00 - 6:00pm (flexible)" at bounding box center [407, 393] width 428 height 34
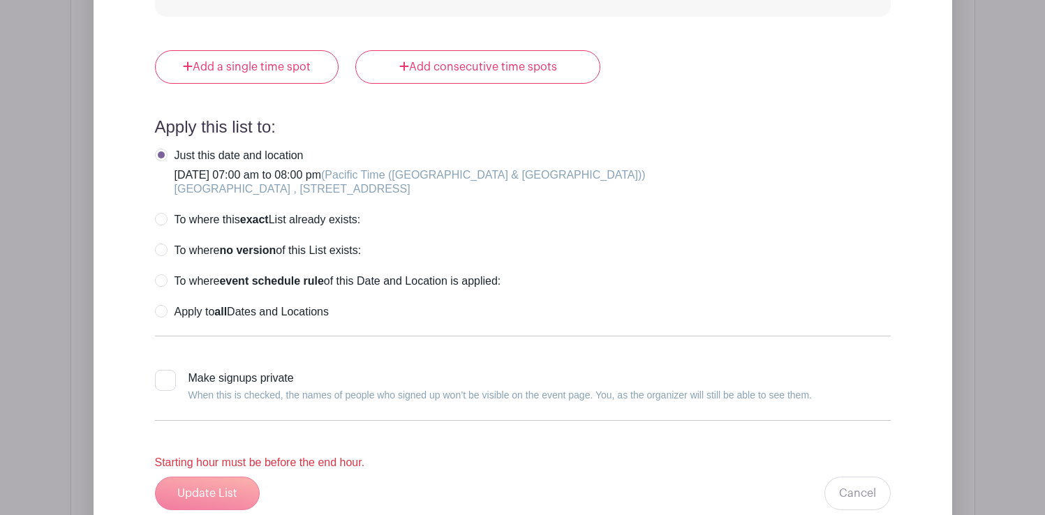
scroll to position [2035, 0]
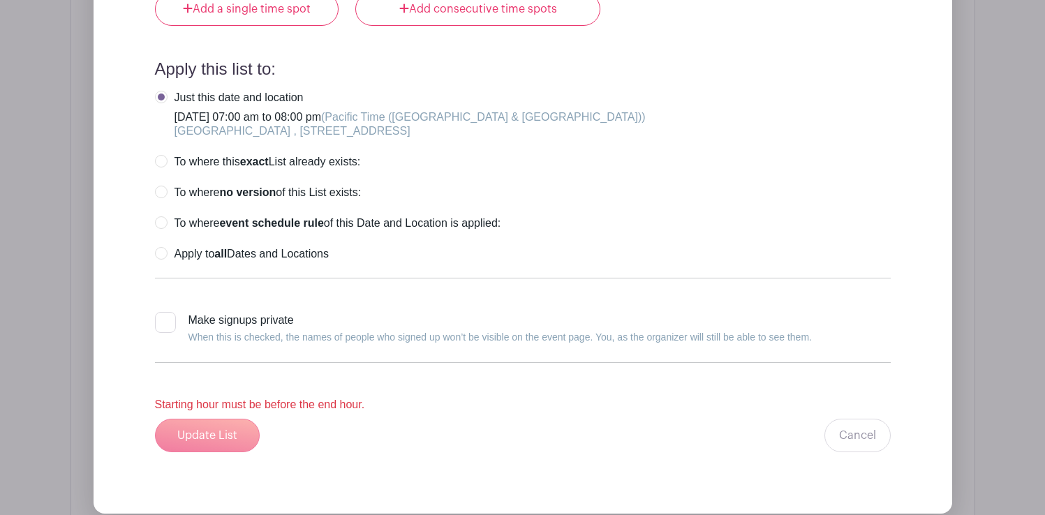
type input "Lead Water Patroll - make sure the water people know what they are doing;)"
click at [226, 419] on div "Update List Cancel" at bounding box center [523, 436] width 736 height 34
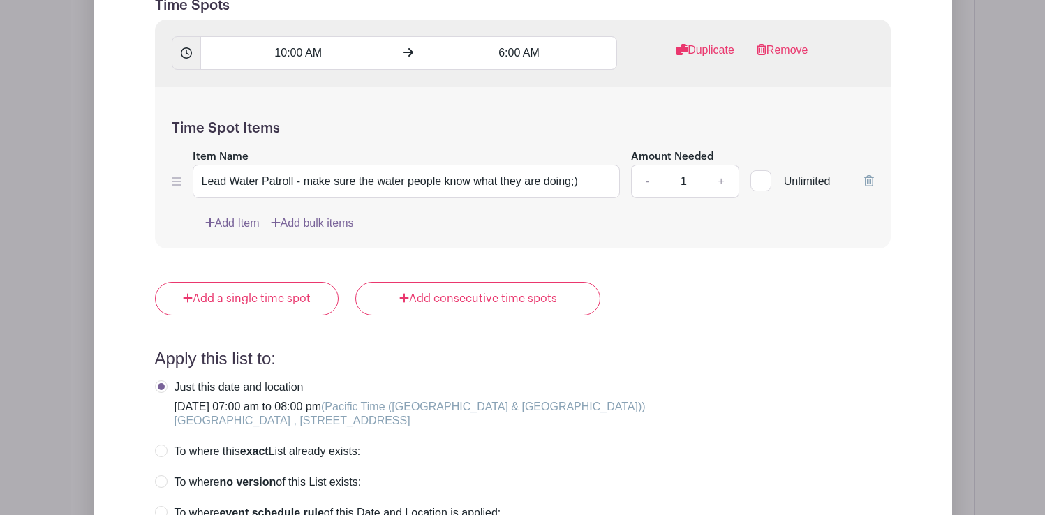
scroll to position [1559, 0]
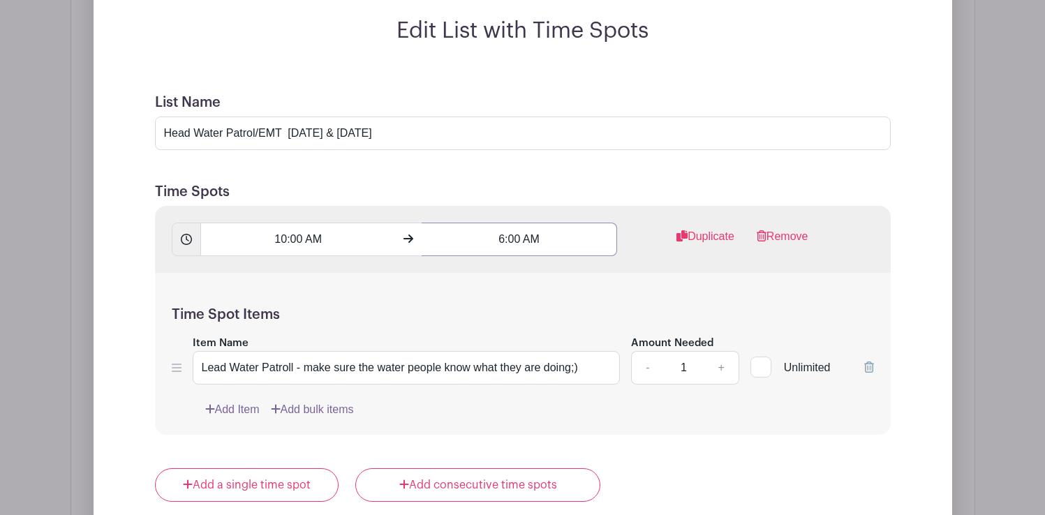
click at [536, 223] on input "6:00 AM" at bounding box center [520, 240] width 196 height 34
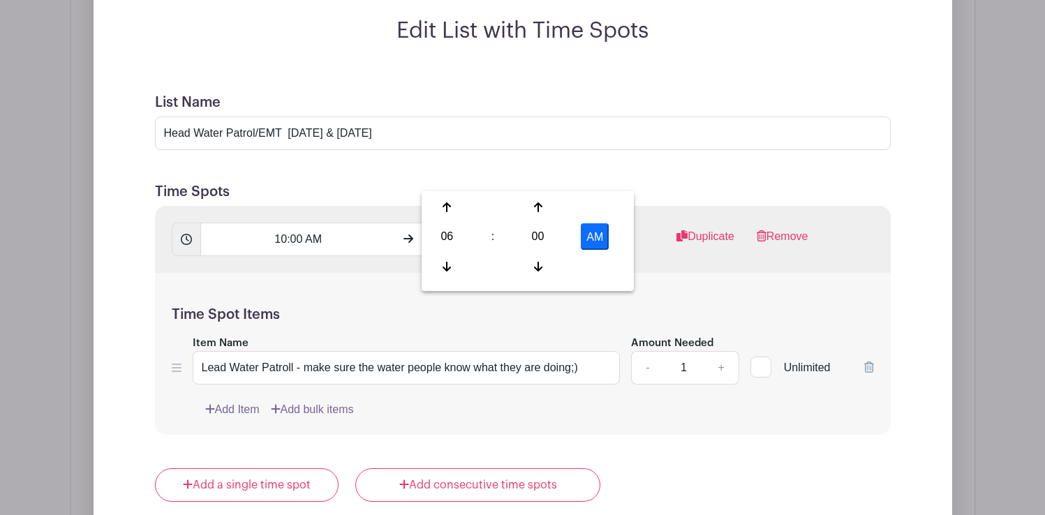
click at [599, 235] on button "AM" at bounding box center [595, 236] width 28 height 27
type input "6:00 PM"
click at [549, 355] on div "Time Spot Items Item Name Lead Water Patroll - make sure the water people know …" at bounding box center [523, 354] width 736 height 163
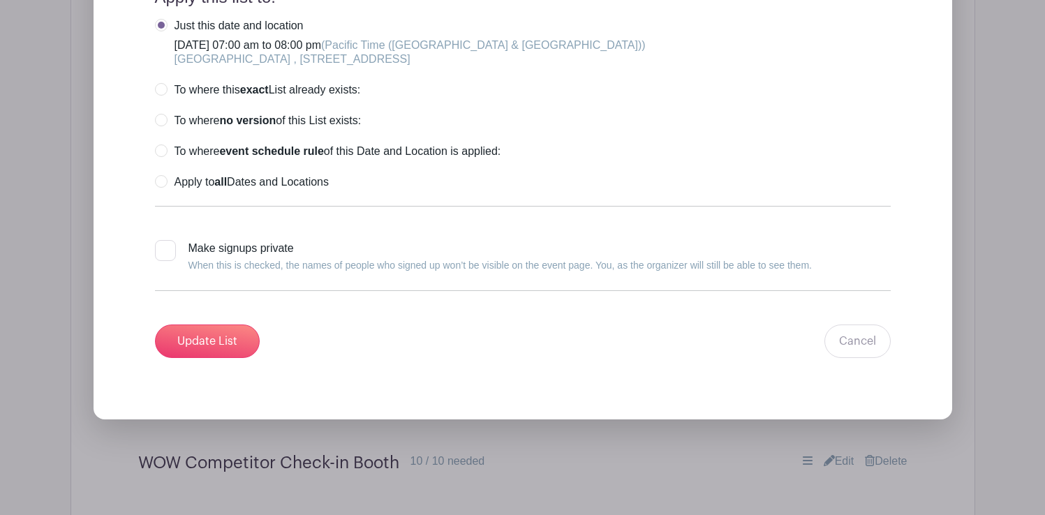
scroll to position [2116, 0]
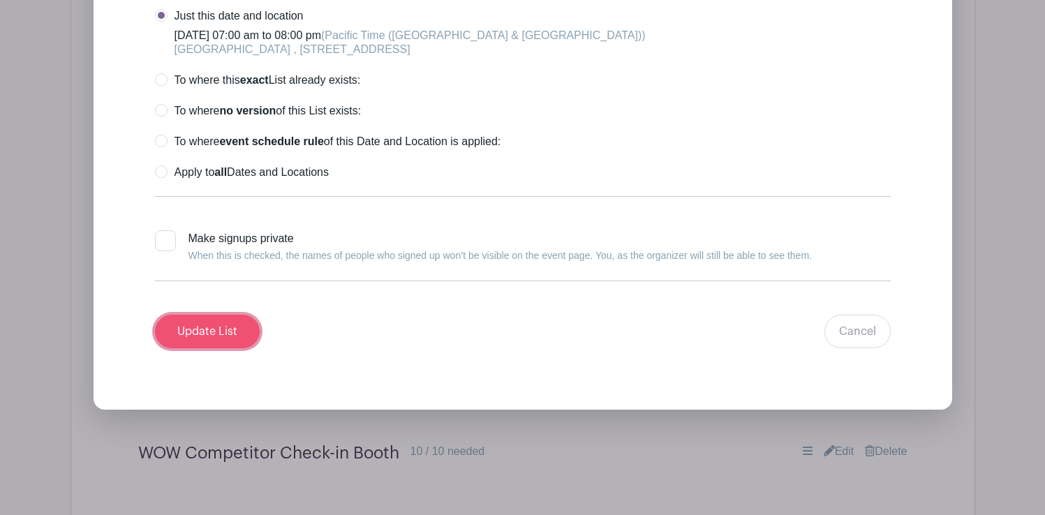
click at [226, 315] on input "Update List" at bounding box center [207, 332] width 105 height 34
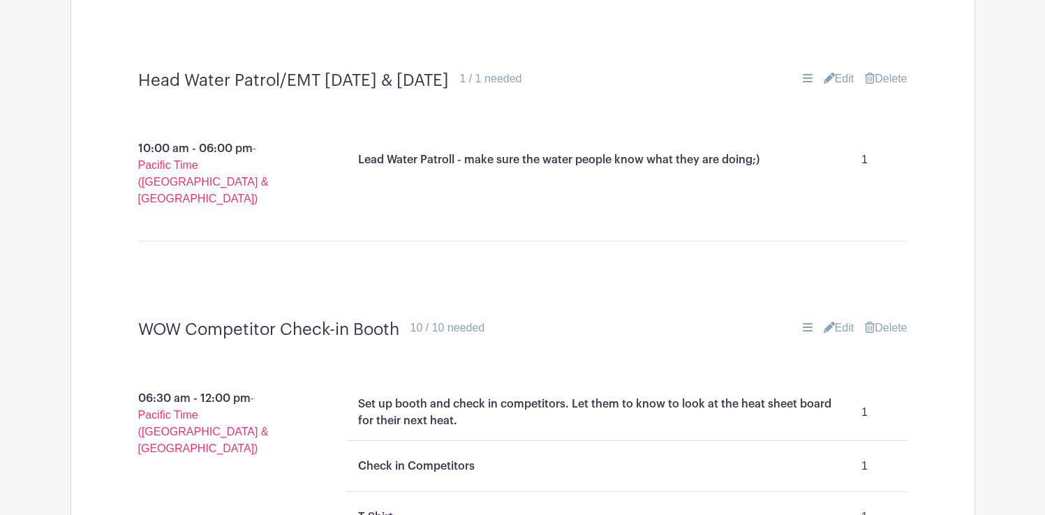
scroll to position [1422, 0]
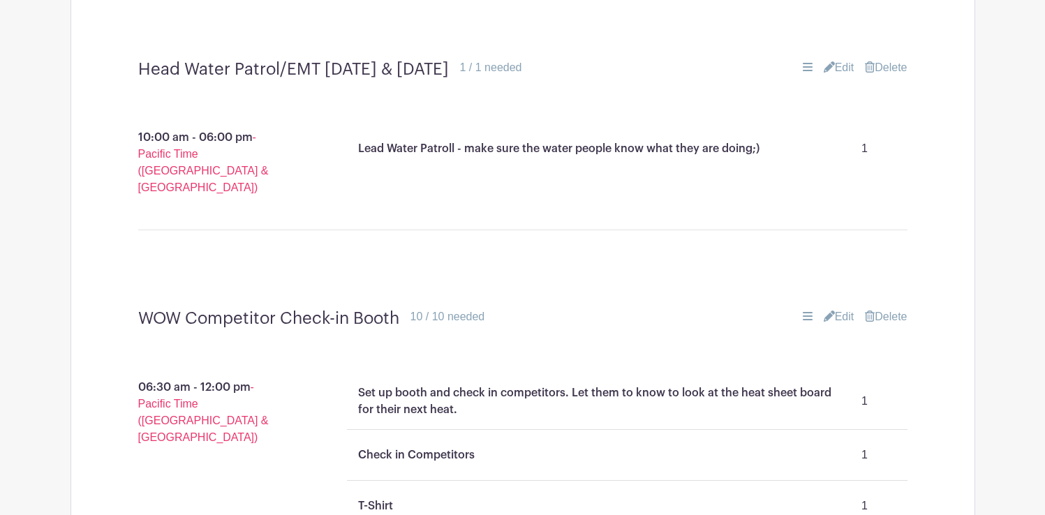
click at [841, 309] on link "Edit" at bounding box center [839, 317] width 31 height 17
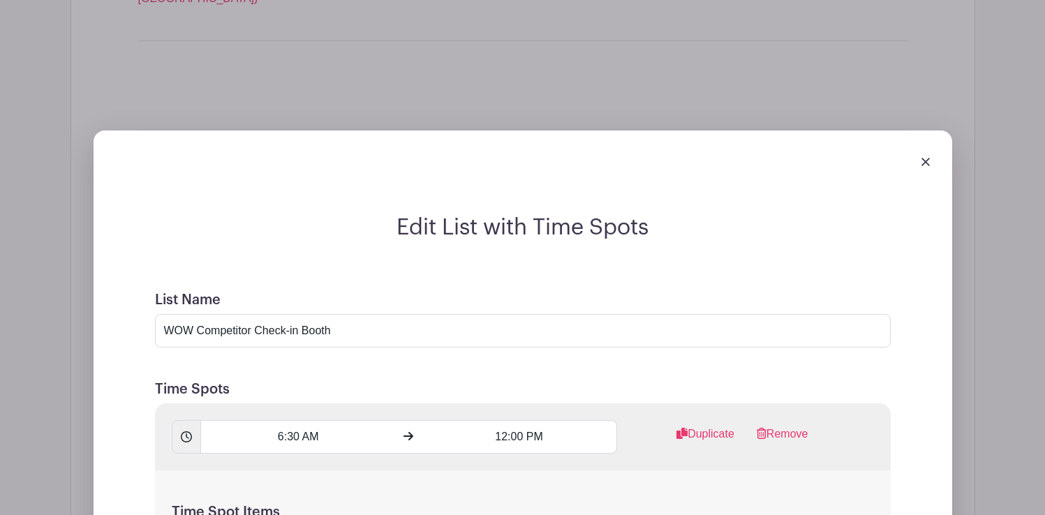
scroll to position [1627, 0]
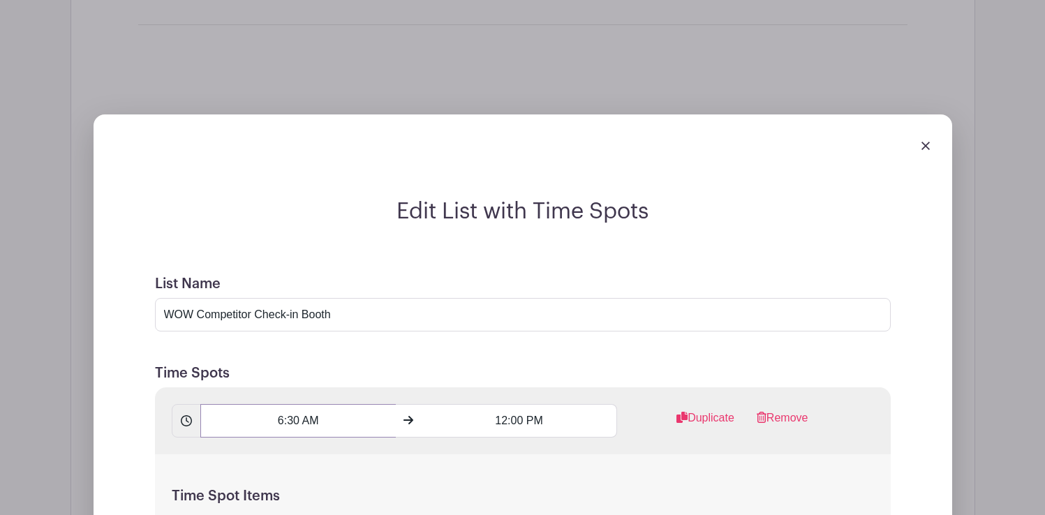
click at [297, 404] on input "6:30 AM" at bounding box center [298, 421] width 196 height 34
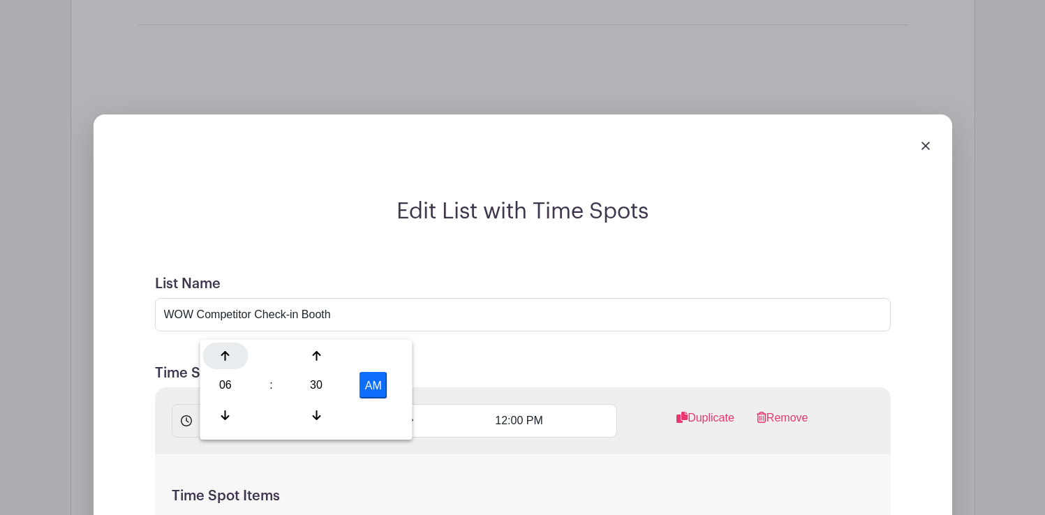
click at [225, 359] on icon at bounding box center [225, 356] width 8 height 10
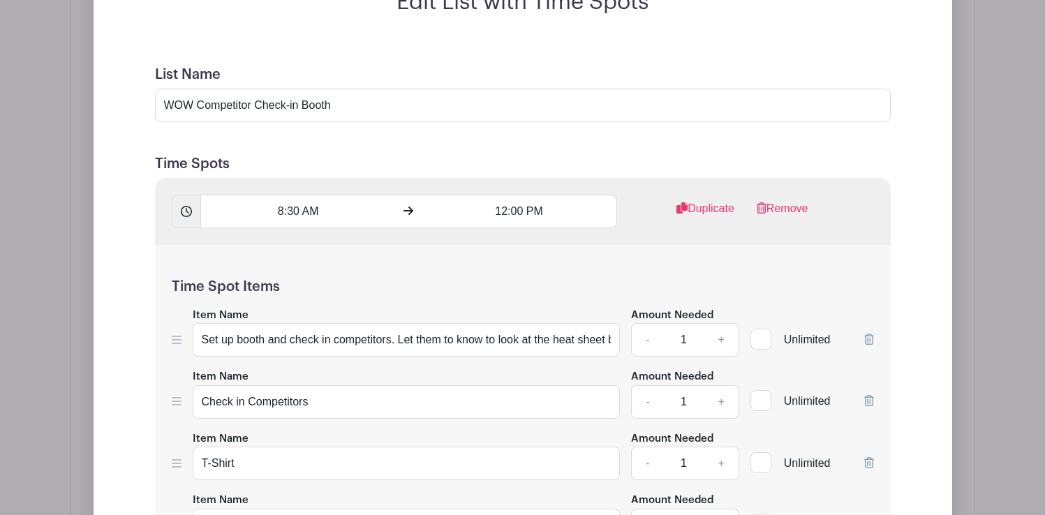
scroll to position [1844, 0]
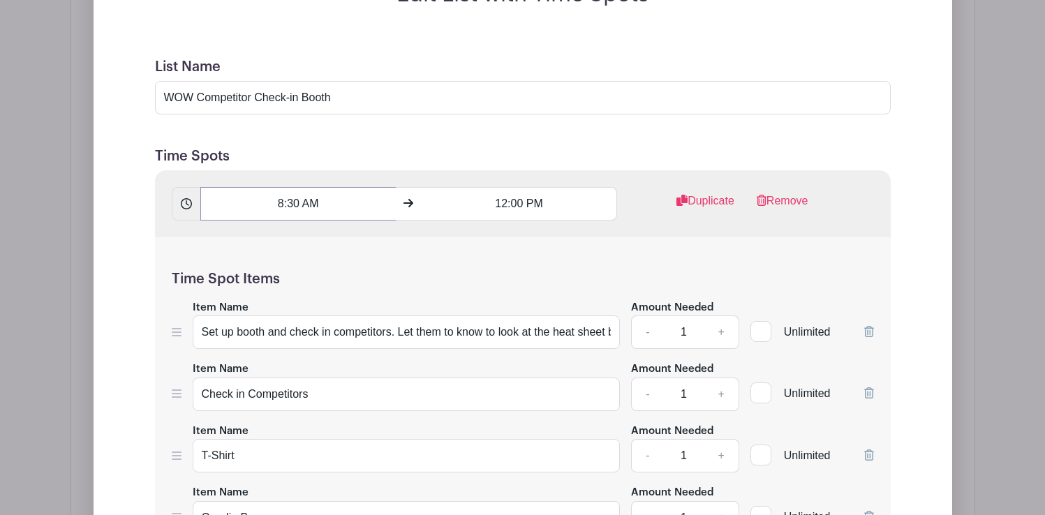
click at [314, 187] on input "8:30 AM" at bounding box center [298, 204] width 196 height 34
click at [319, 193] on icon at bounding box center [316, 198] width 8 height 11
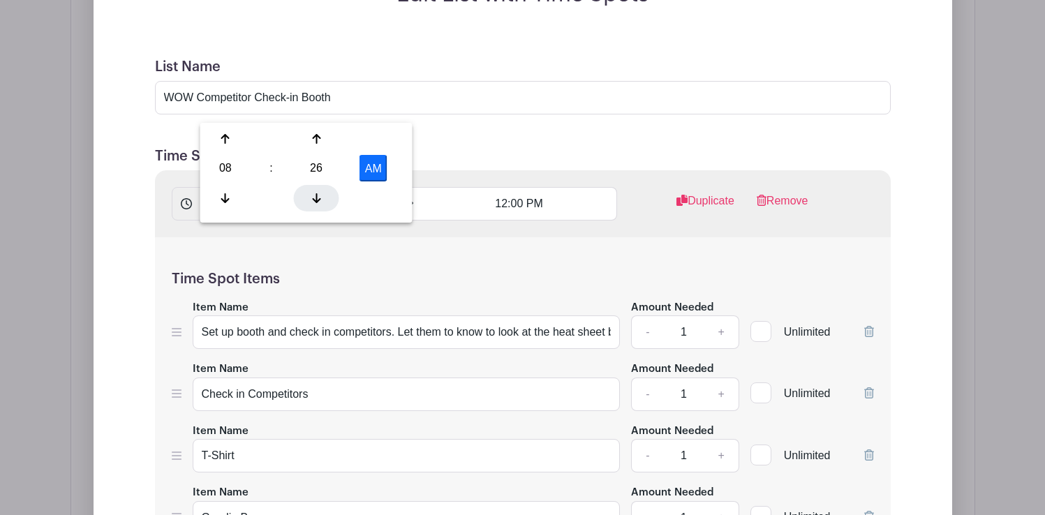
click at [319, 193] on icon at bounding box center [316, 198] width 8 height 11
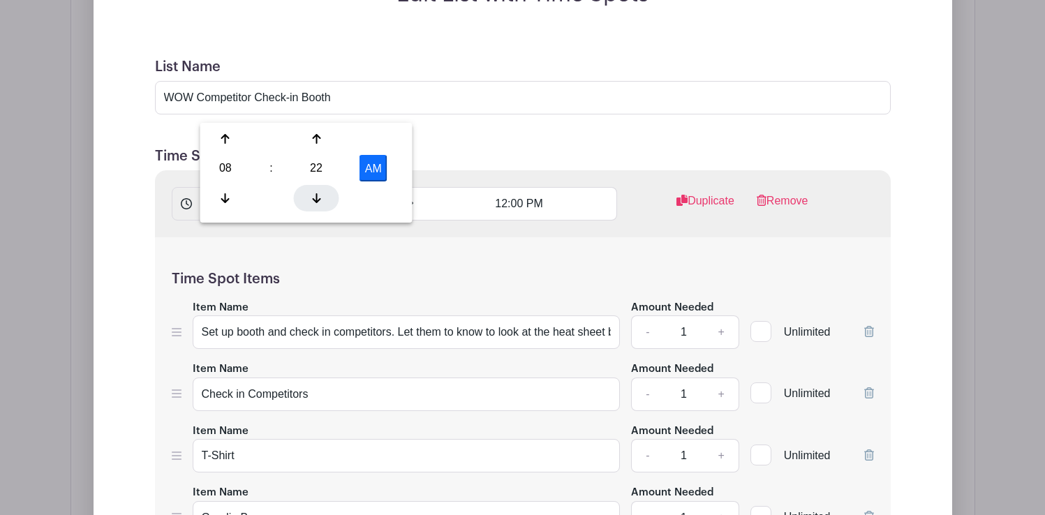
click at [319, 193] on icon at bounding box center [316, 198] width 8 height 11
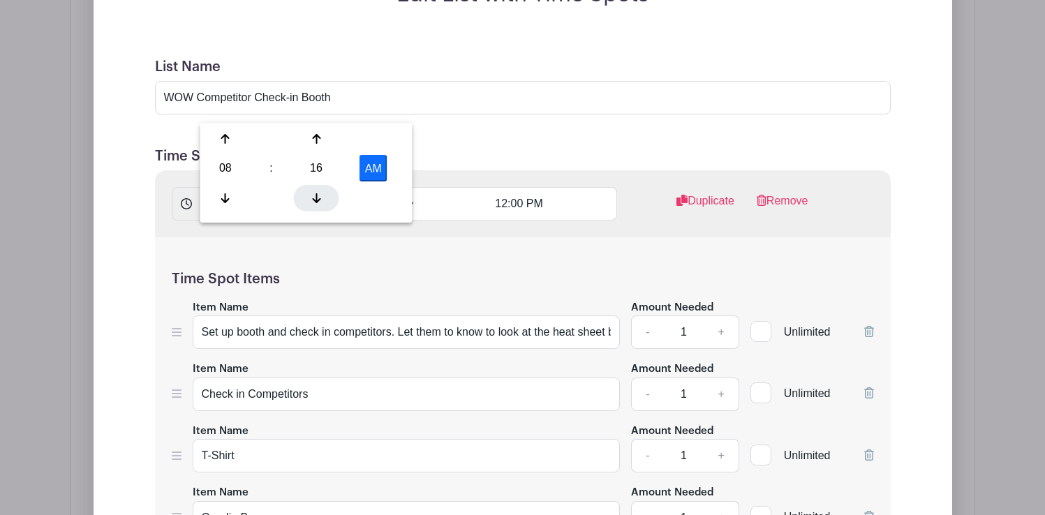
click at [319, 193] on icon at bounding box center [316, 198] width 8 height 11
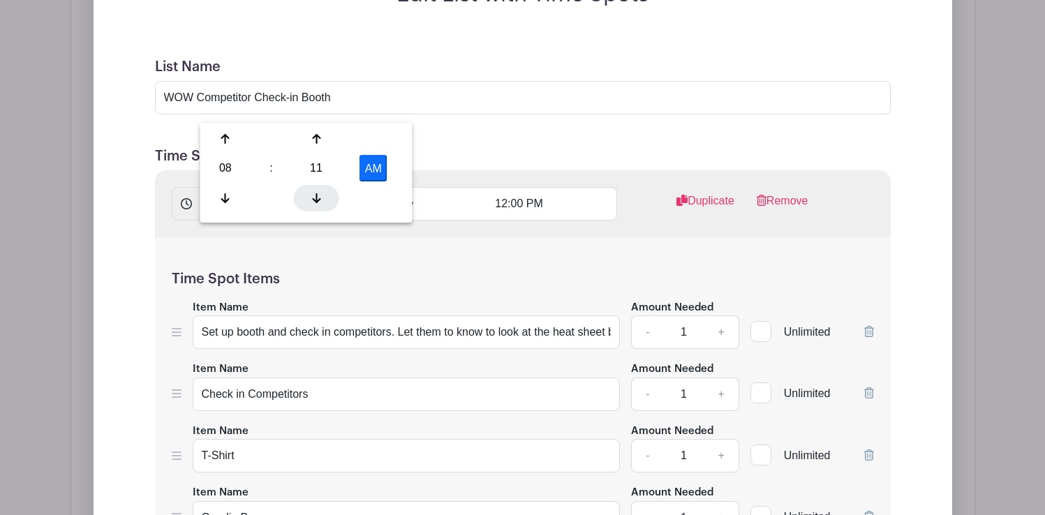
click at [319, 193] on icon at bounding box center [316, 198] width 8 height 11
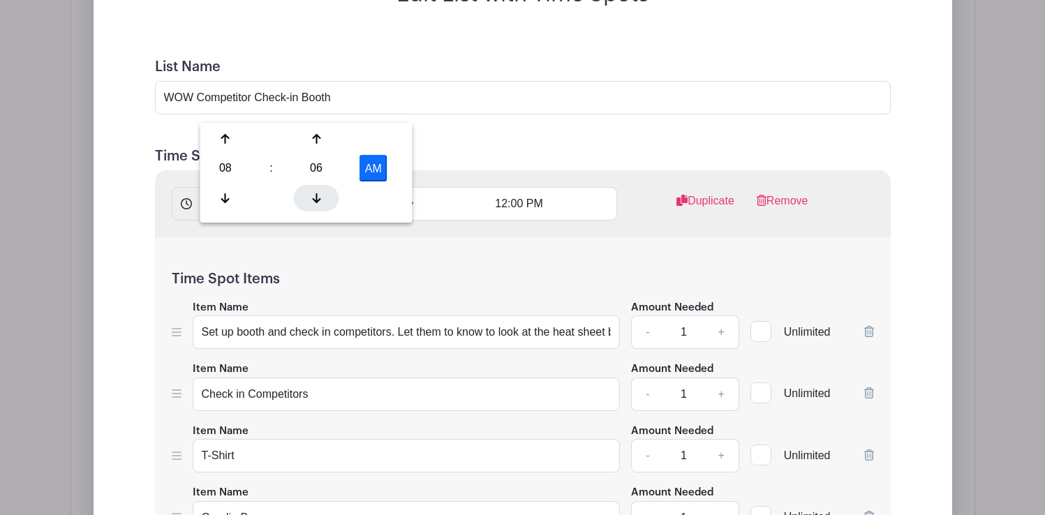
click at [319, 193] on icon at bounding box center [316, 198] width 8 height 11
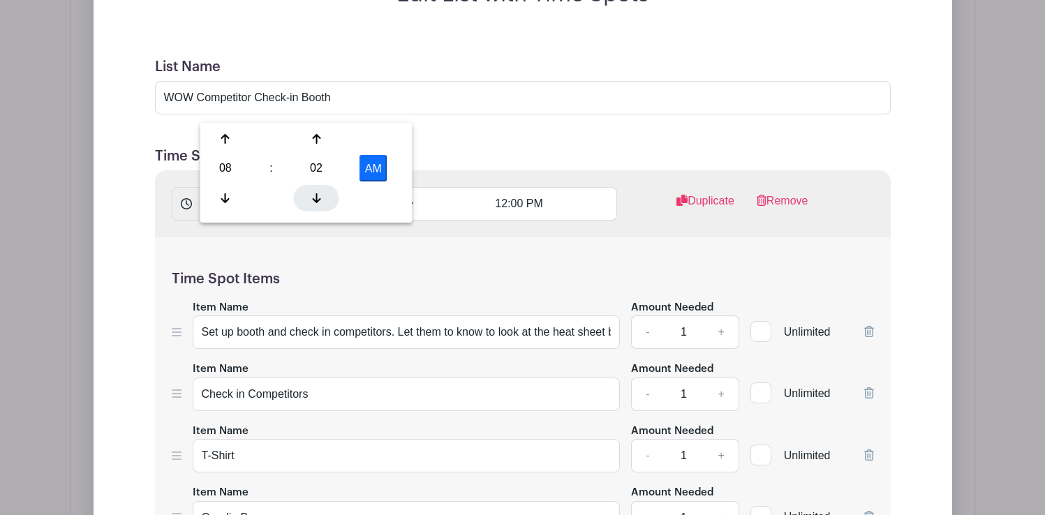
click at [319, 193] on icon at bounding box center [316, 198] width 8 height 11
type input "8:00 AM"
click at [453, 271] on h5 "Time Spot Items" at bounding box center [523, 279] width 702 height 17
click at [513, 187] on input "12:00 PM" at bounding box center [520, 204] width 196 height 34
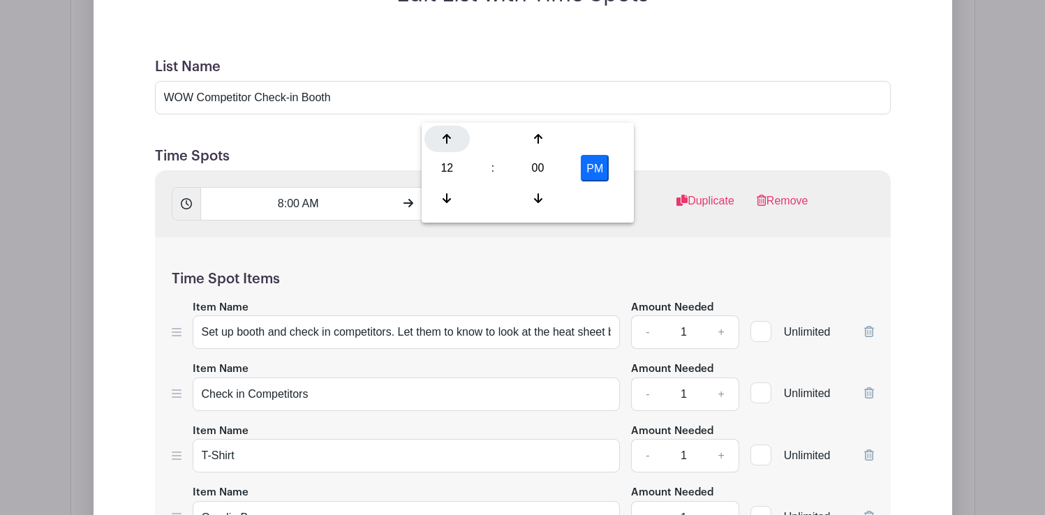
click at [445, 141] on icon at bounding box center [447, 138] width 8 height 11
type input "1:00 PM"
click at [601, 170] on div "8:00 AM 1:00 PM Duplicate Remove" at bounding box center [523, 203] width 736 height 67
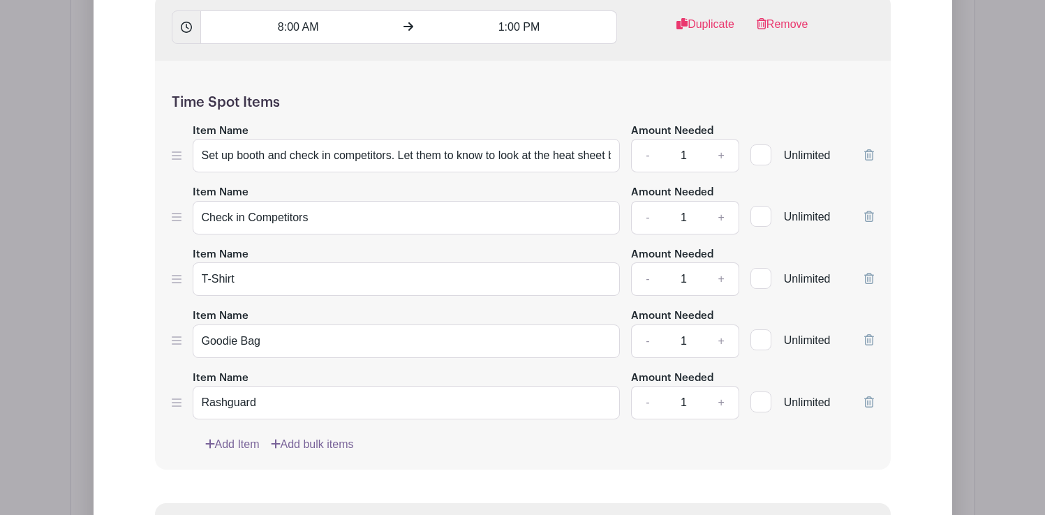
scroll to position [2022, 0]
click at [504, 138] on input "Set up booth and check in competitors. Let them to know to look at the heat she…" at bounding box center [407, 155] width 428 height 34
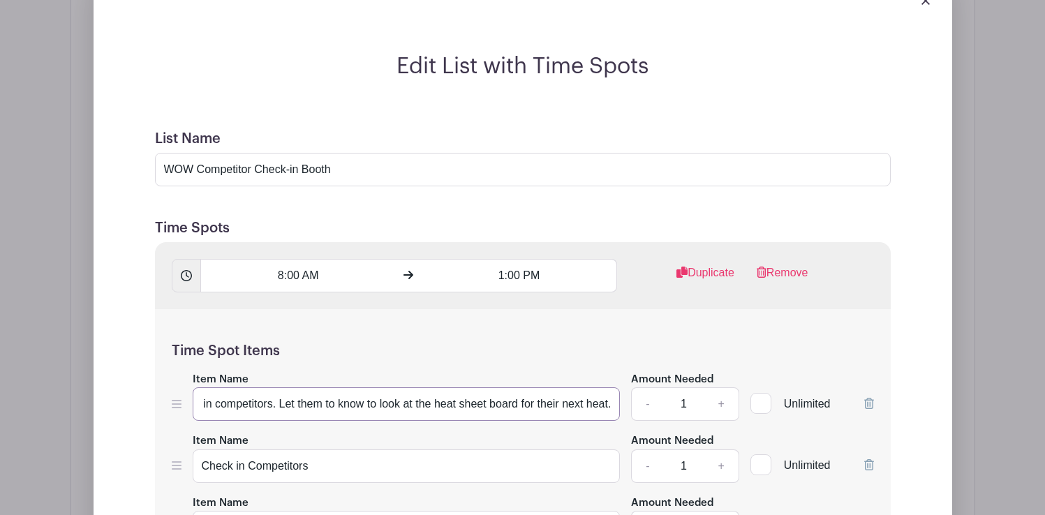
scroll to position [1771, 0]
click at [372, 154] on input "WOW Competitor Check-in Booth" at bounding box center [523, 171] width 736 height 34
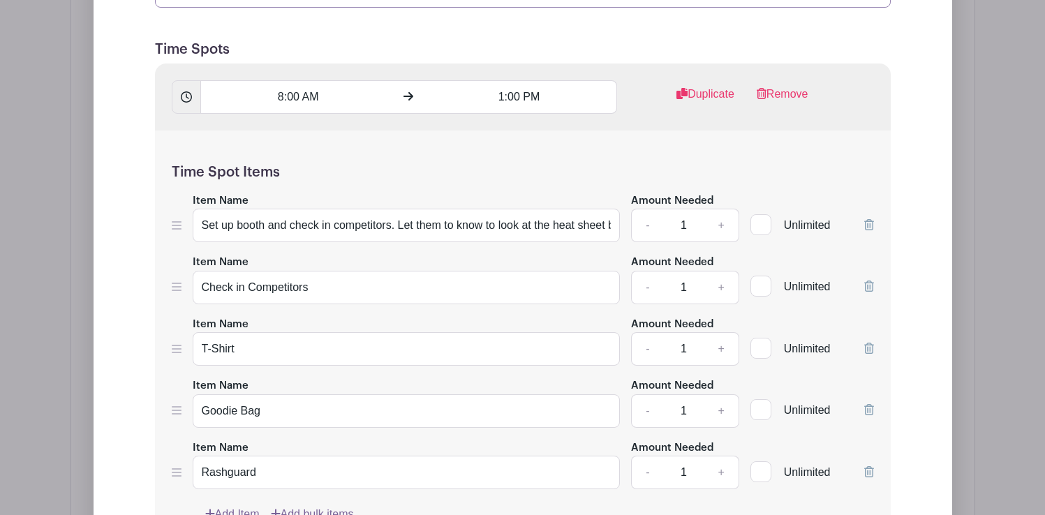
scroll to position [1952, 0]
type input "WOW Competitor Check-in Booth - Make sure they sign the waiver!"
click at [524, 207] on input "Set up booth and check in competitors. Let them to know to look at the heat she…" at bounding box center [407, 224] width 428 height 34
click at [320, 270] on input "Check in Competitors" at bounding box center [407, 287] width 428 height 34
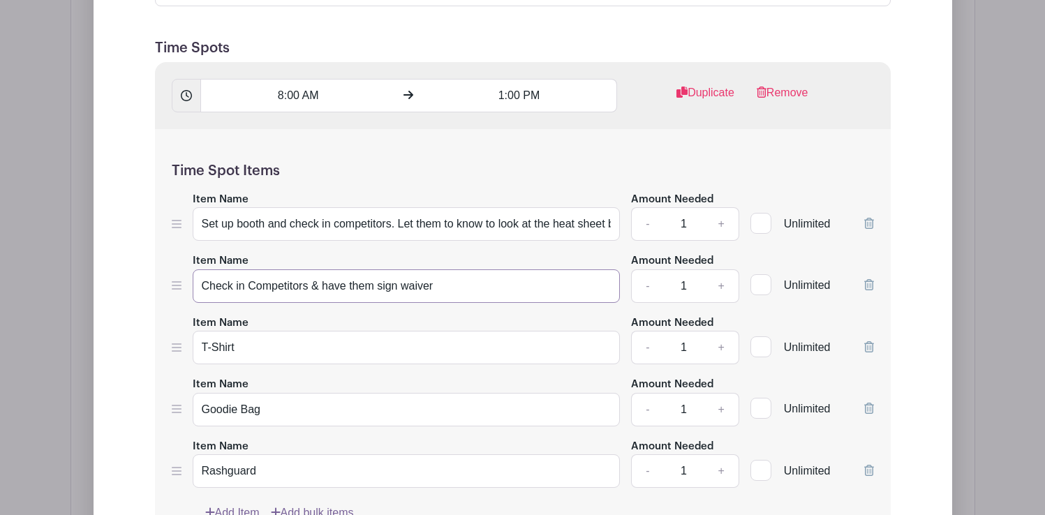
type input "Check in Competitors & have them sign waiver"
click at [240, 331] on input "T-Shirt" at bounding box center [407, 348] width 428 height 34
click at [200, 331] on input "T-Shirt" at bounding box center [407, 348] width 428 height 34
type input "Give them their T-Shirt"
click at [201, 393] on input "Goodie Bag" at bounding box center [407, 410] width 428 height 34
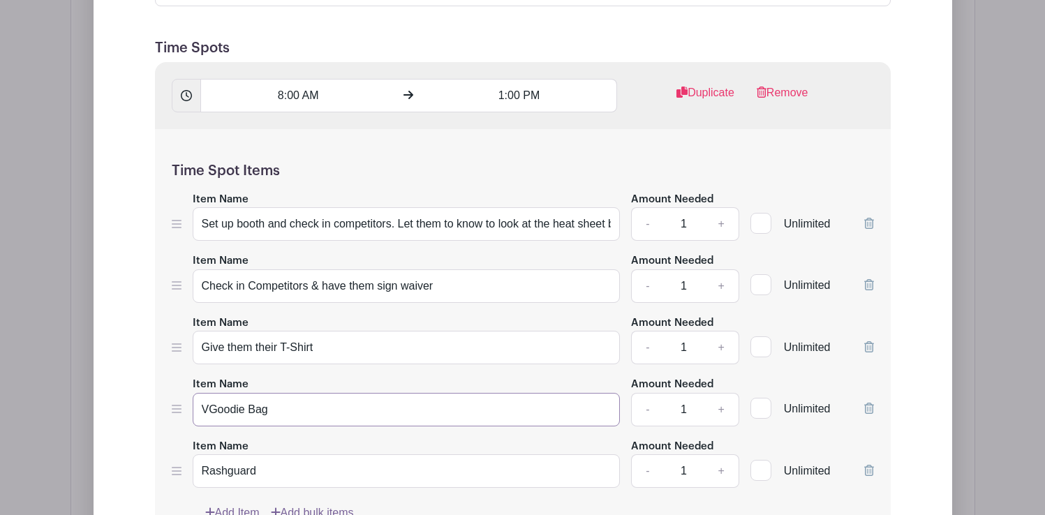
type input "Goodie Bag"
drag, startPoint x: 217, startPoint y: 251, endPoint x: 201, endPoint y: 251, distance: 16.1
click at [201, 331] on input "Give them their T-Shirt" at bounding box center [407, 348] width 428 height 34
type input "Hand them their T-Shirt"
click at [202, 393] on input "Goodie Bag" at bounding box center [407, 410] width 428 height 34
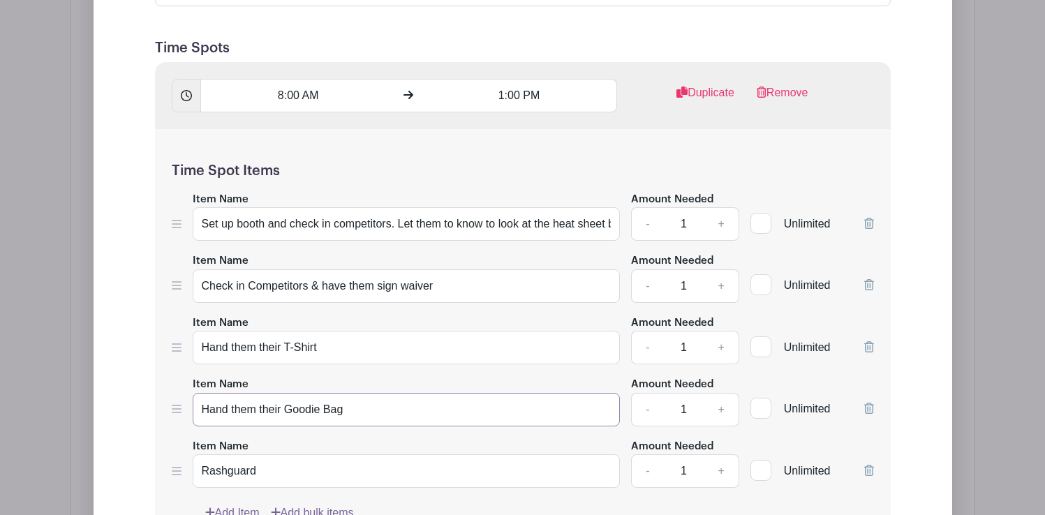
type input "Hand them their Goodie Bag"
click at [200, 455] on input "Rashguard" at bounding box center [407, 472] width 428 height 34
click at [354, 455] on input "Give proper color Rashguard" at bounding box center [407, 472] width 428 height 34
type input "Give proper color Rashguard to the soonest heat that goes out within 15-20min. …"
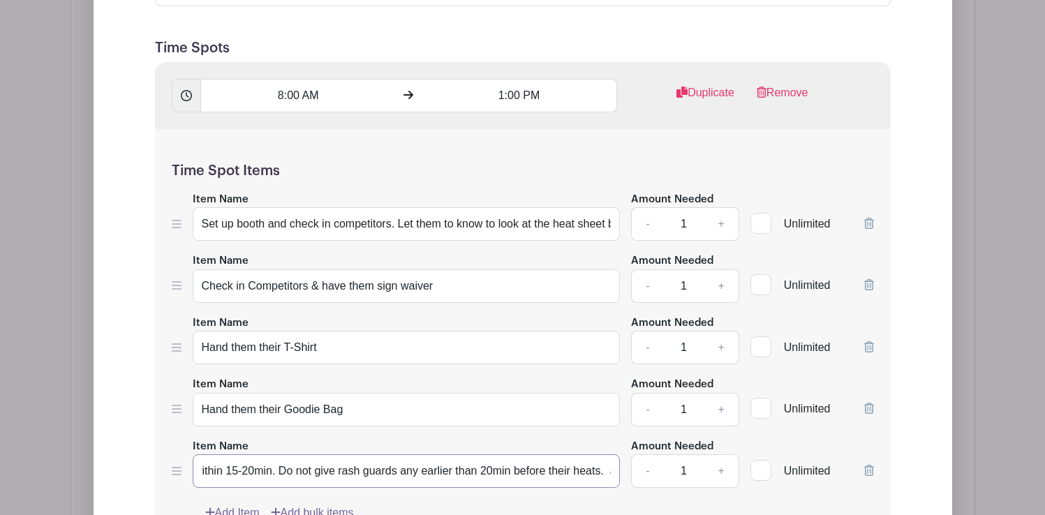
scroll to position [0, 323]
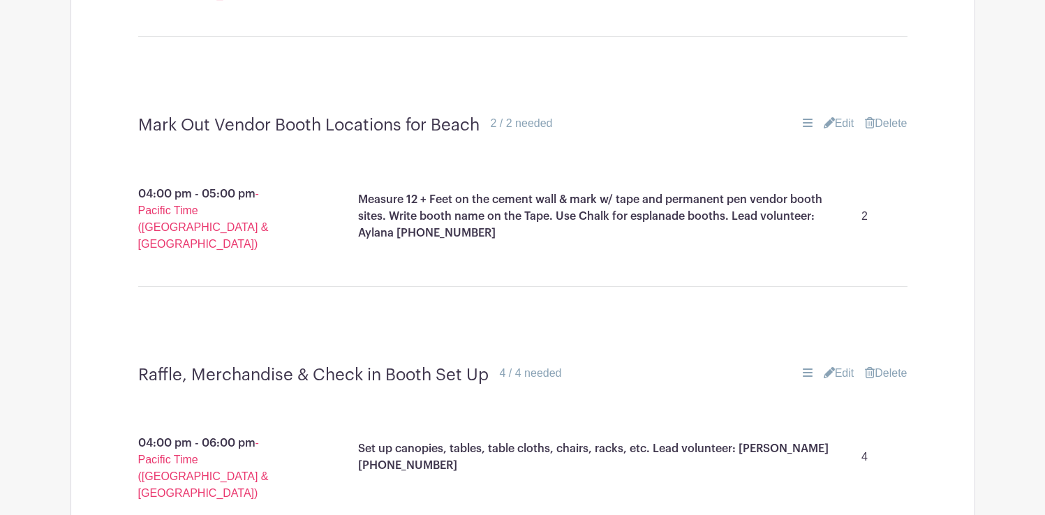
click at [412, 362] on div "Hang up Banners 4 / 4 needed Edit Delete 04:00 pm - 06:30 pm - Pacific Time (US…" at bounding box center [523, 398] width 904 height 1123
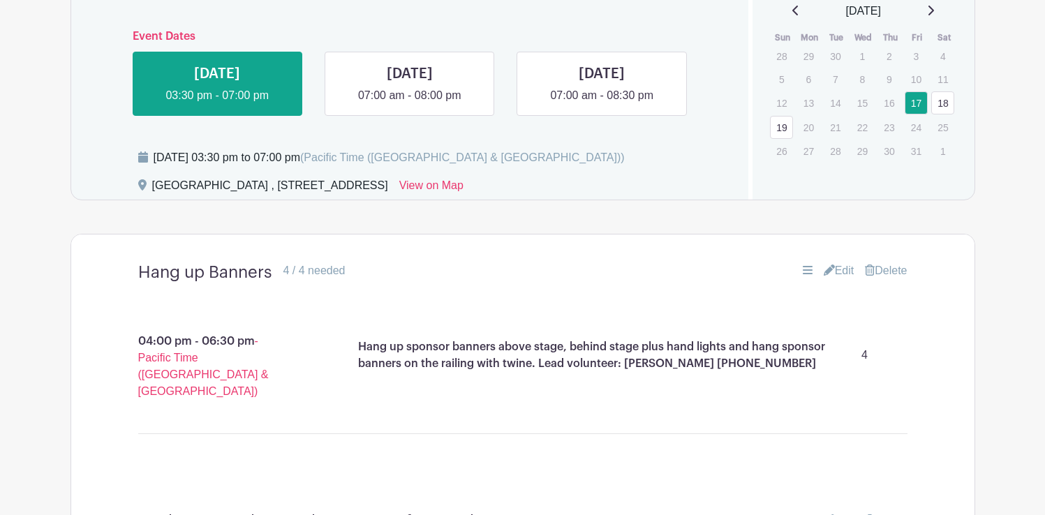
scroll to position [661, 0]
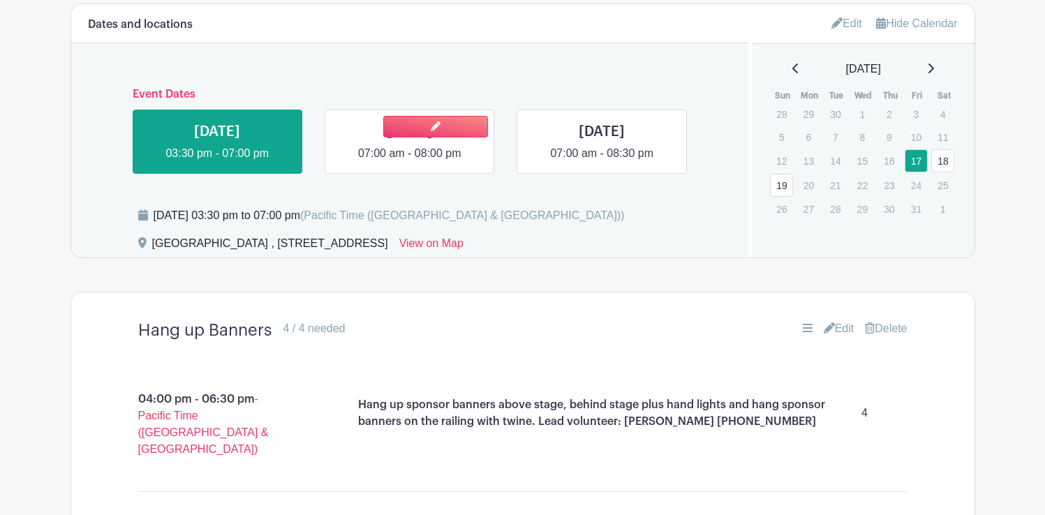
click at [410, 162] on link at bounding box center [410, 162] width 0 height 0
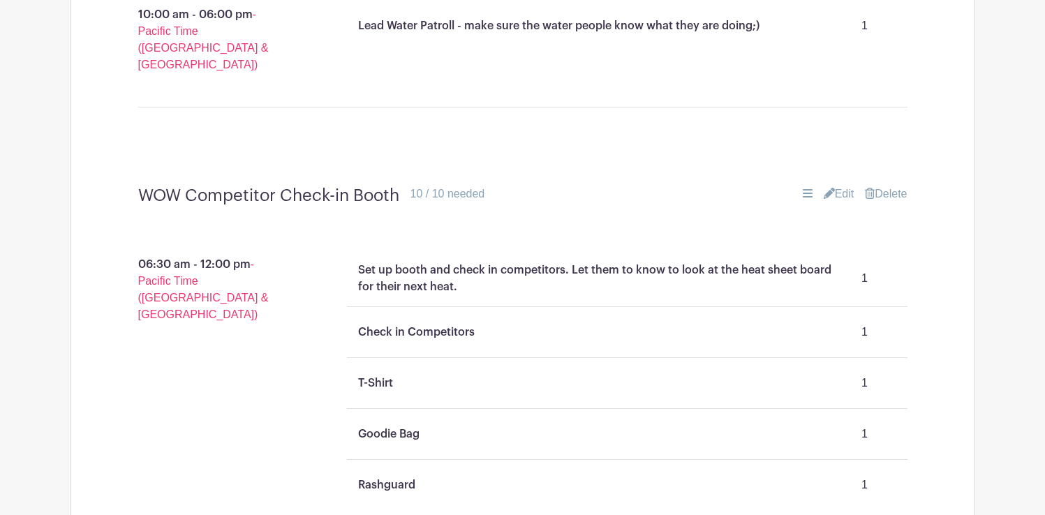
scroll to position [1548, 0]
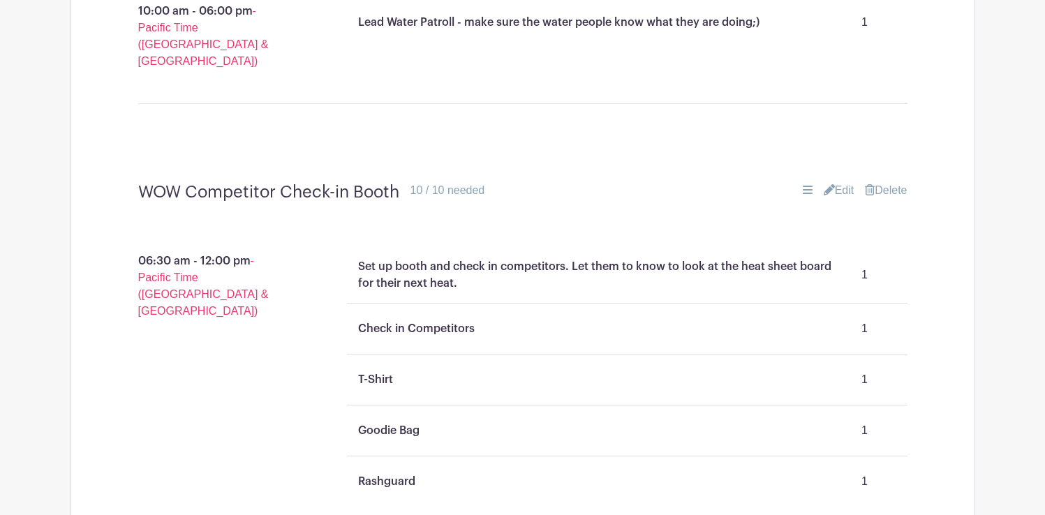
click at [841, 182] on link "Edit" at bounding box center [839, 190] width 31 height 17
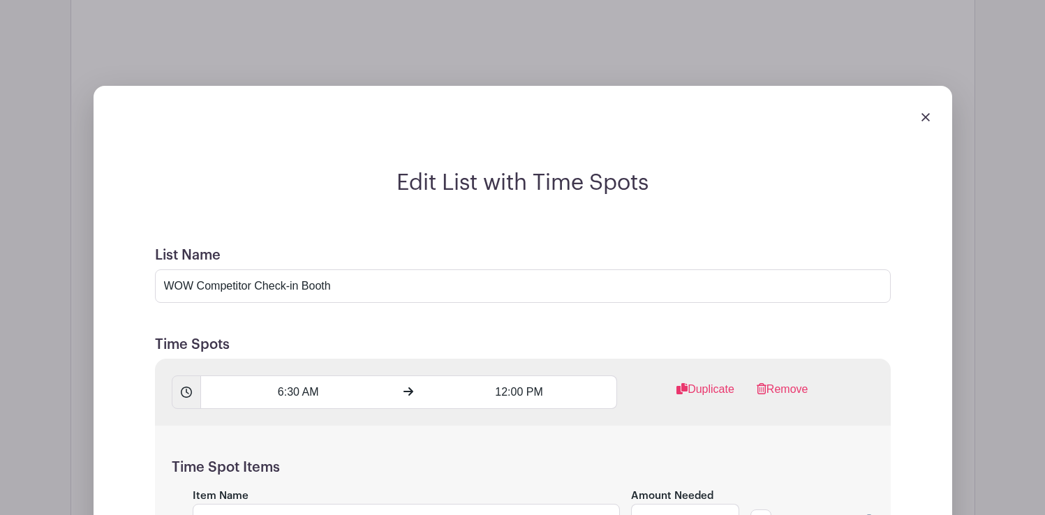
scroll to position [1718, 0]
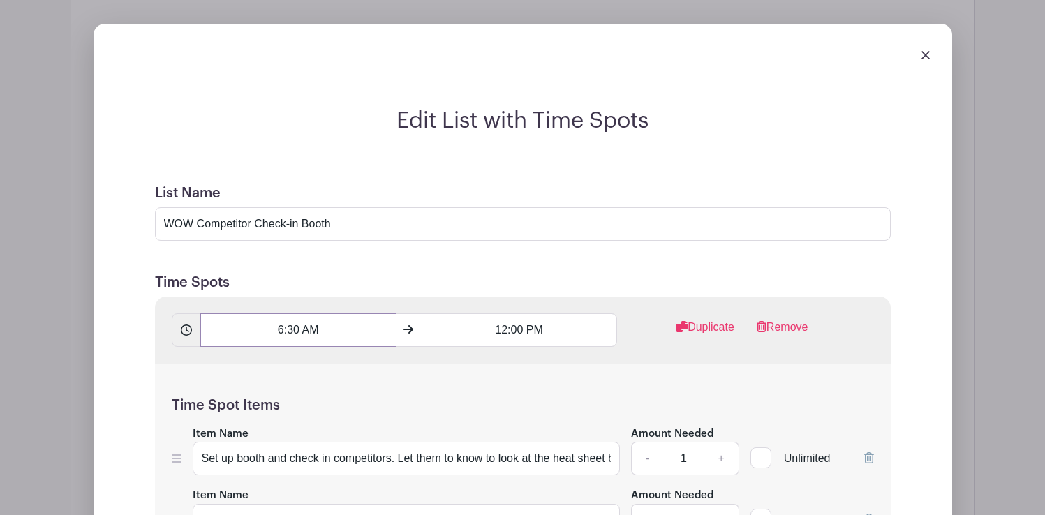
click at [295, 314] on input "6:30 AM" at bounding box center [298, 331] width 196 height 34
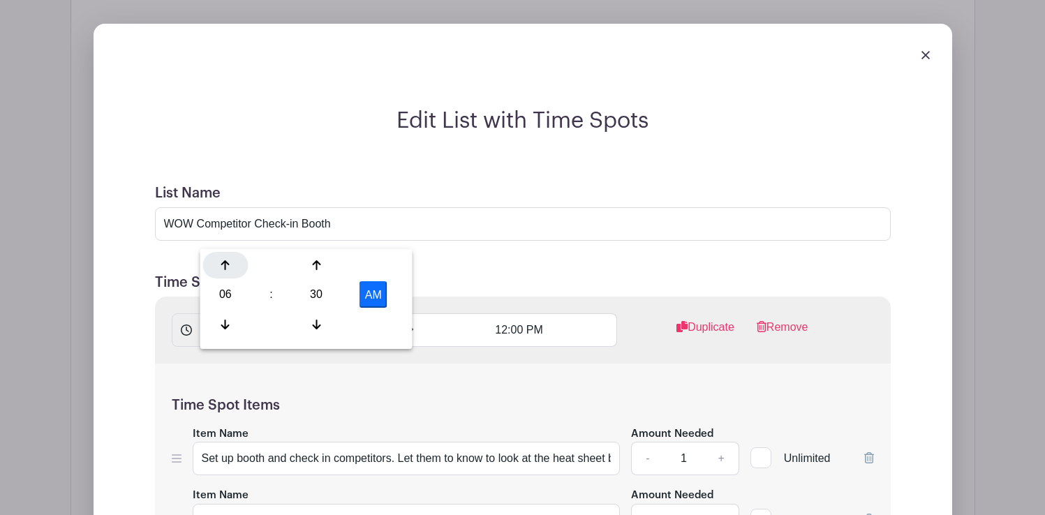
click at [230, 263] on div at bounding box center [225, 265] width 45 height 27
click at [230, 264] on div at bounding box center [225, 265] width 45 height 27
click at [307, 320] on div at bounding box center [316, 324] width 45 height 27
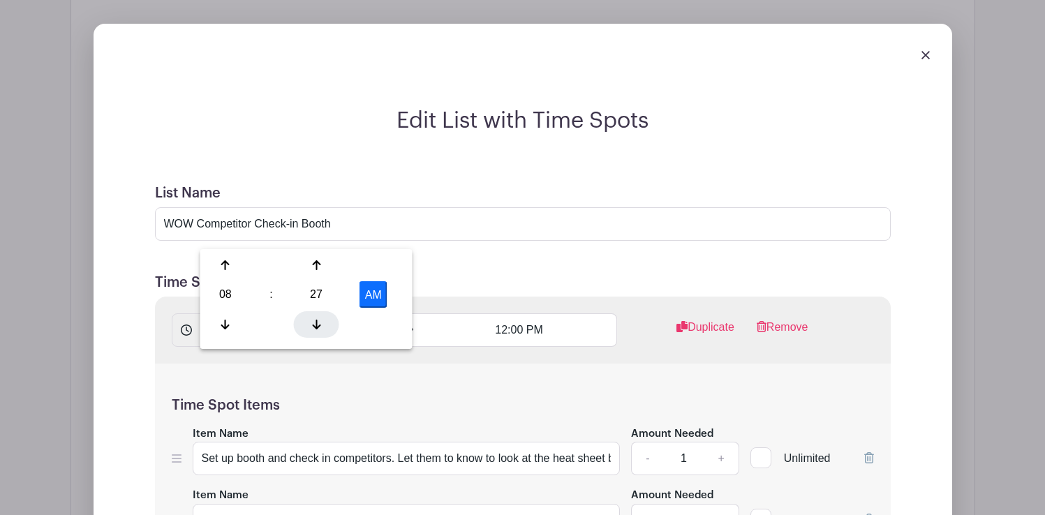
click at [307, 320] on div at bounding box center [316, 324] width 45 height 27
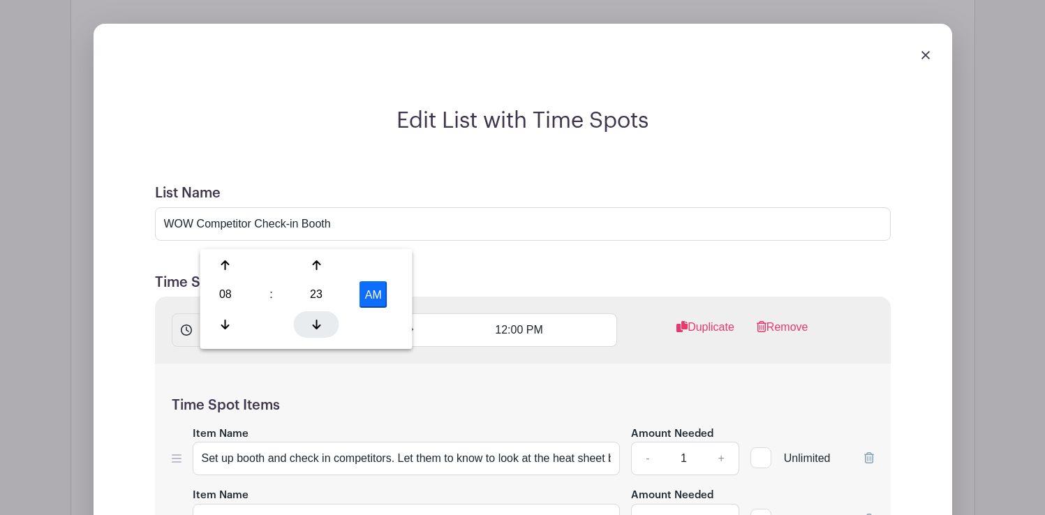
click at [307, 320] on div at bounding box center [316, 324] width 45 height 27
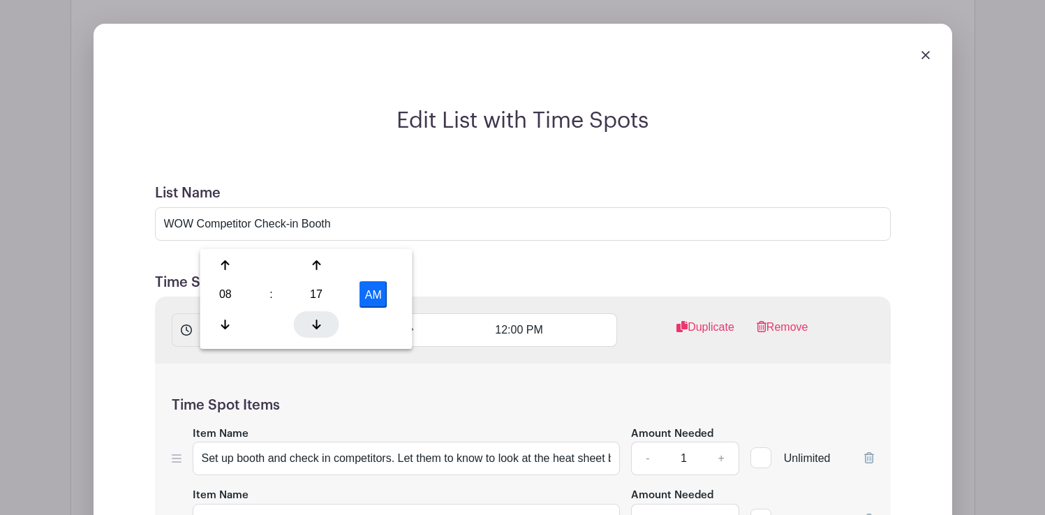
click at [307, 320] on div at bounding box center [316, 324] width 45 height 27
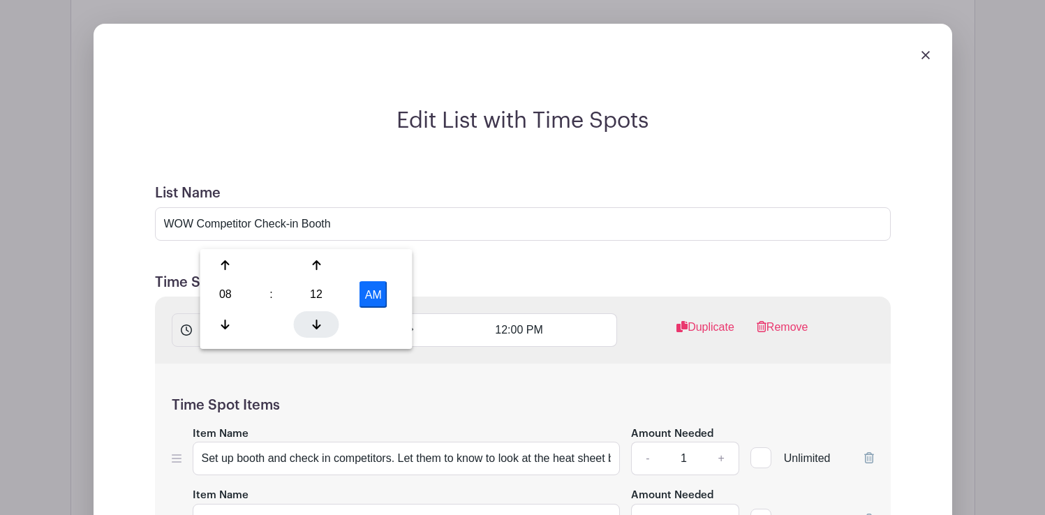
click at [307, 320] on div at bounding box center [316, 324] width 45 height 27
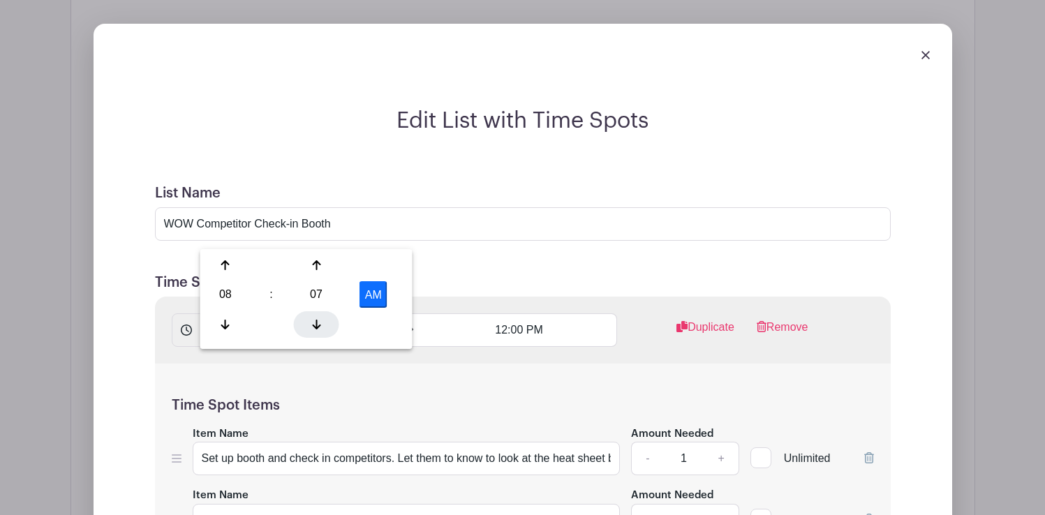
click at [307, 320] on div at bounding box center [316, 324] width 45 height 27
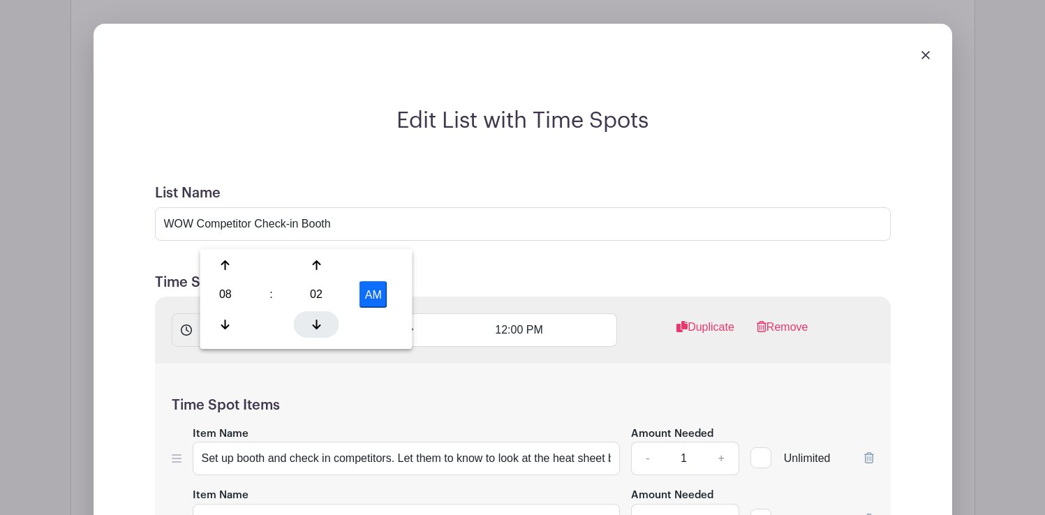
click at [307, 320] on div at bounding box center [316, 324] width 45 height 27
type input "8:00 AM"
click at [531, 314] on input "12:00 PM" at bounding box center [520, 331] width 196 height 34
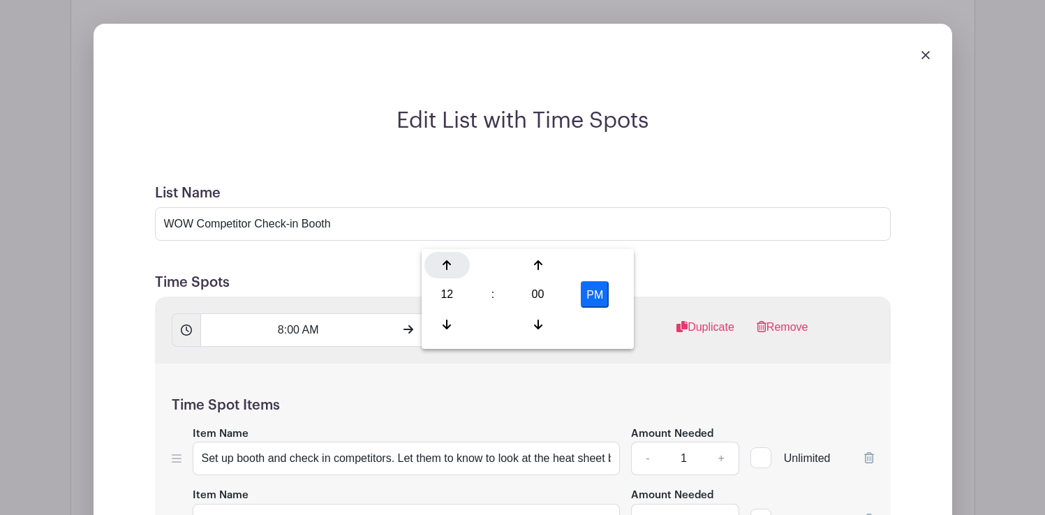
click at [453, 263] on div at bounding box center [447, 265] width 45 height 27
type input "1:00 PM"
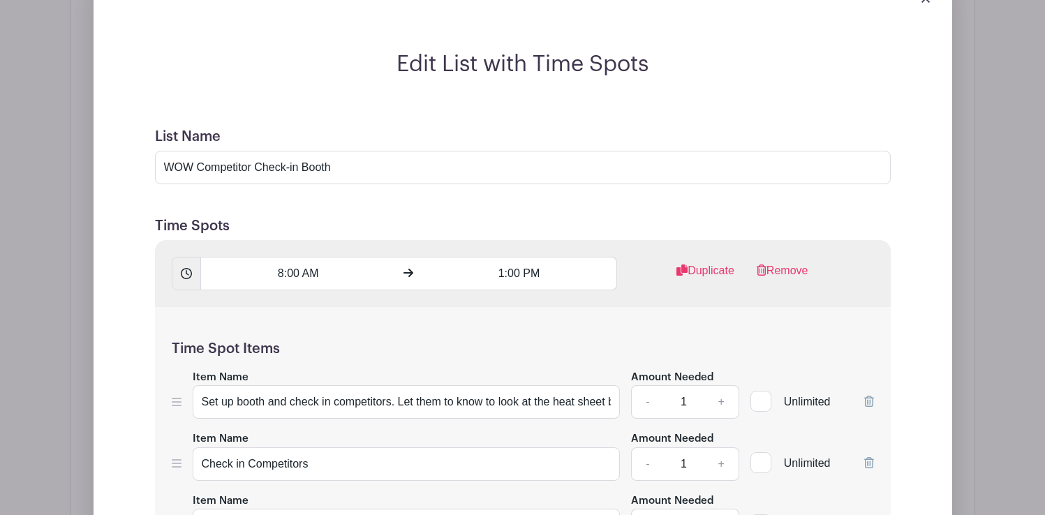
scroll to position [1784, 0]
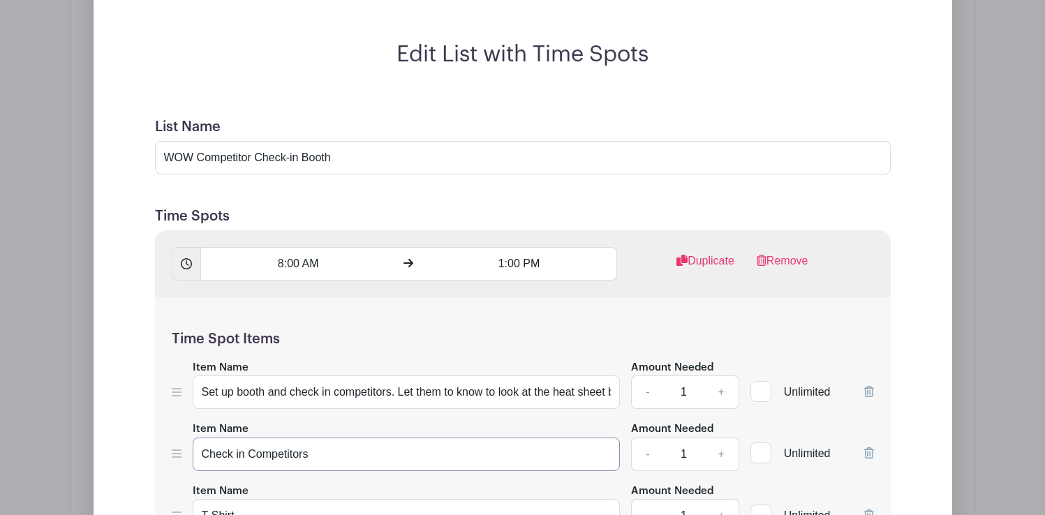
click at [332, 438] on input "Check in Competitors" at bounding box center [407, 455] width 428 height 34
type input "Check in Competitors & have them sign waiver"
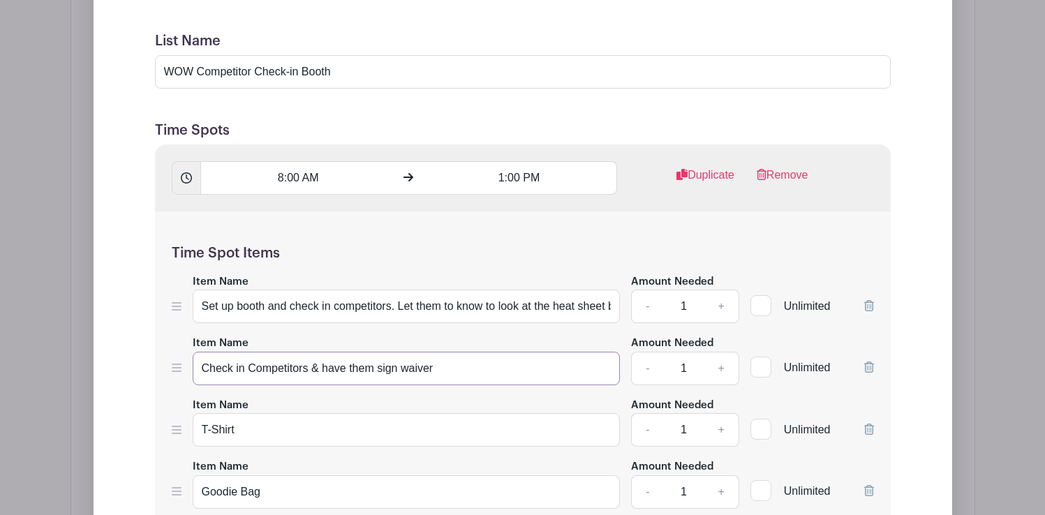
scroll to position [1875, 0]
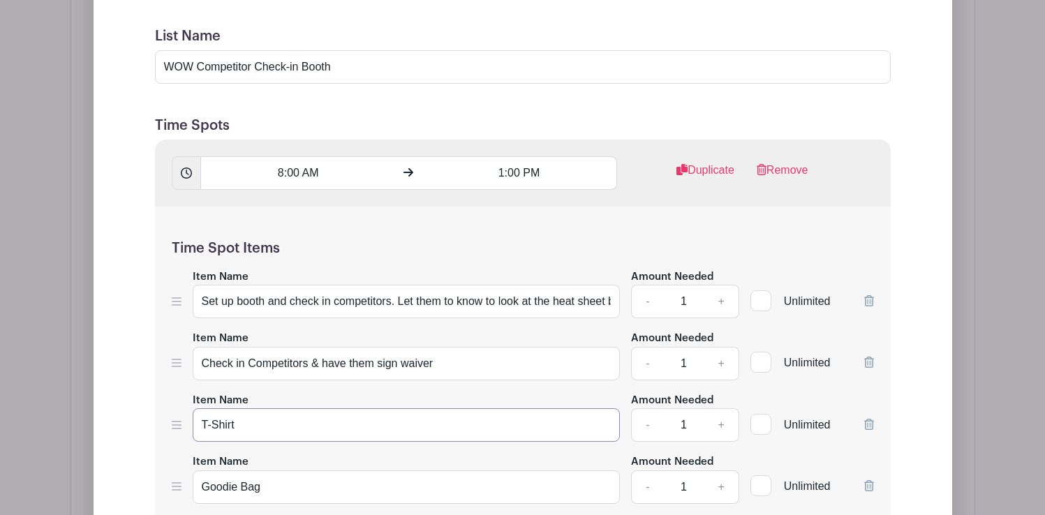
click at [203, 408] on input "T-Shirt" at bounding box center [407, 425] width 428 height 34
type input "Hand participant their correct size T-Shirt"
click at [202, 471] on input "Goodie Bag" at bounding box center [407, 488] width 428 height 34
type input "Hand participant Goodie Bag"
click at [448, 347] on input "Check in Competitors & have them sign waiver" at bounding box center [407, 364] width 428 height 34
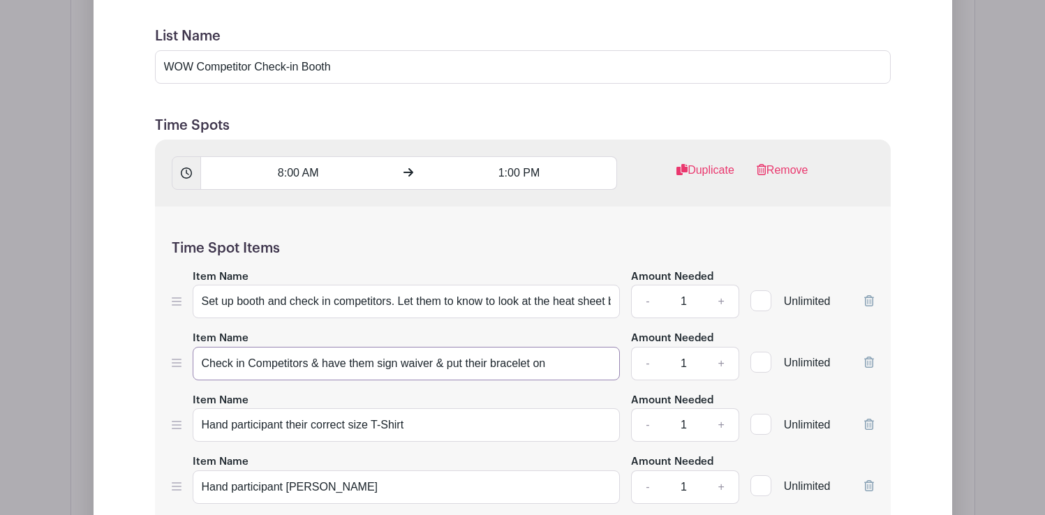
type input "Check in Competitors & have them sign waiver & put their bracelet on"
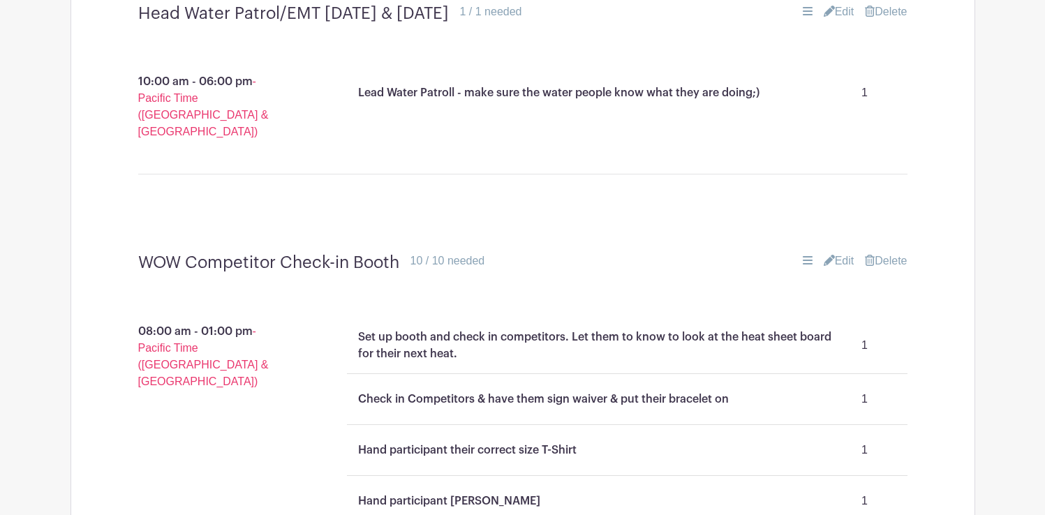
scroll to position [1482, 0]
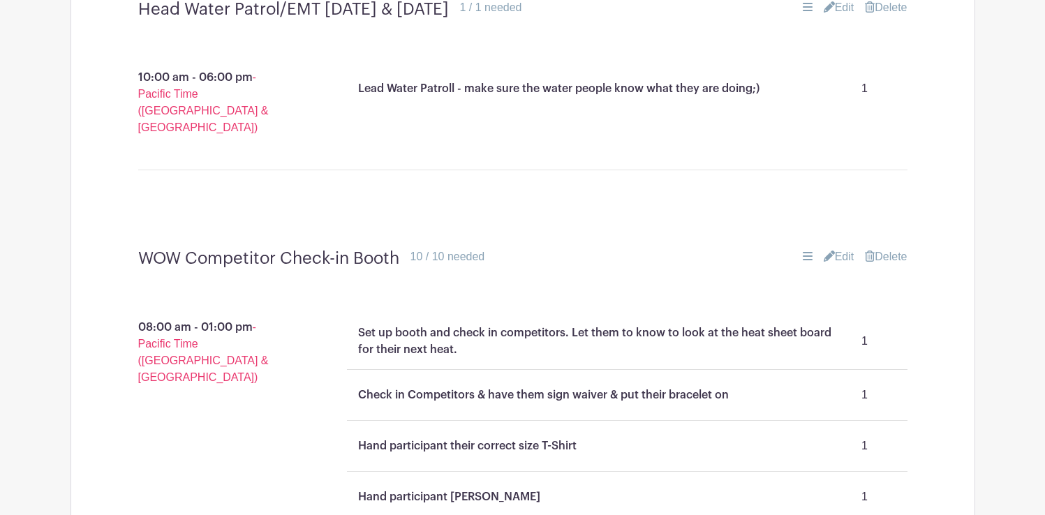
click at [842, 249] on link "Edit" at bounding box center [839, 257] width 31 height 17
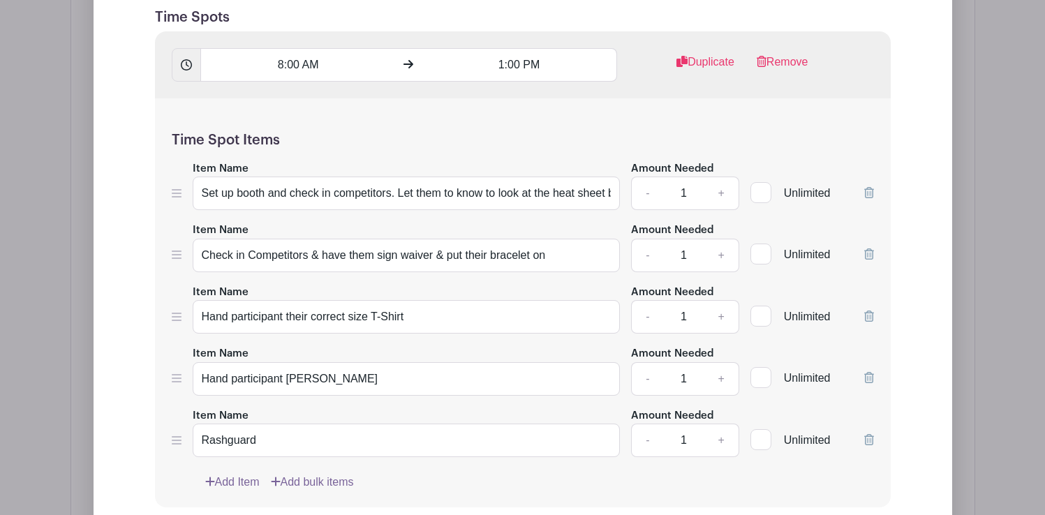
scroll to position [1991, 0]
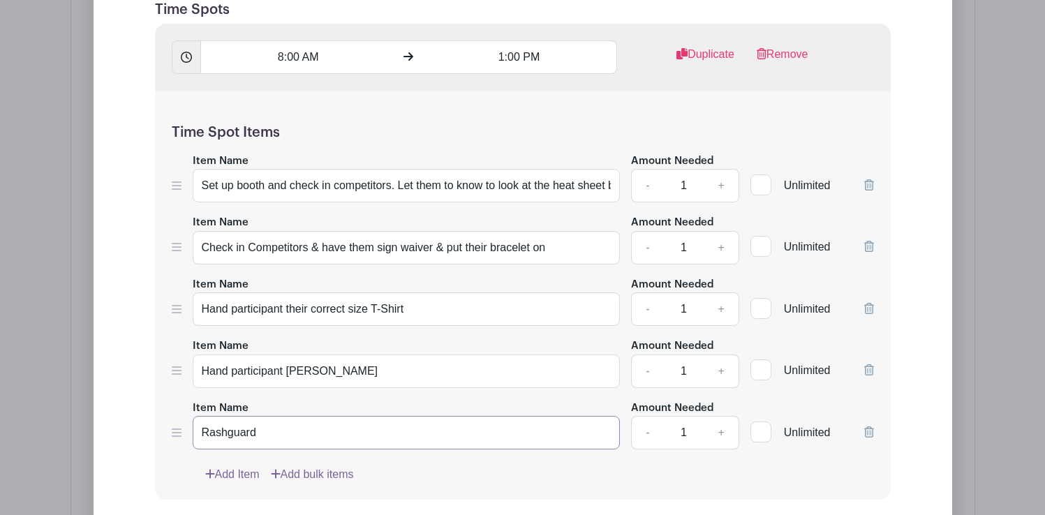
click at [202, 416] on input "Rashguard" at bounding box center [407, 433] width 428 height 34
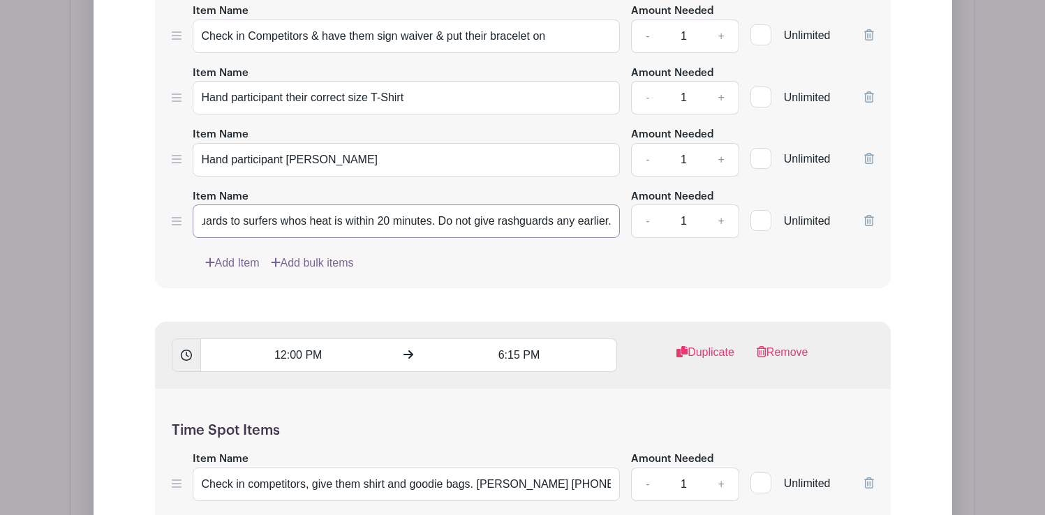
scroll to position [2285, 0]
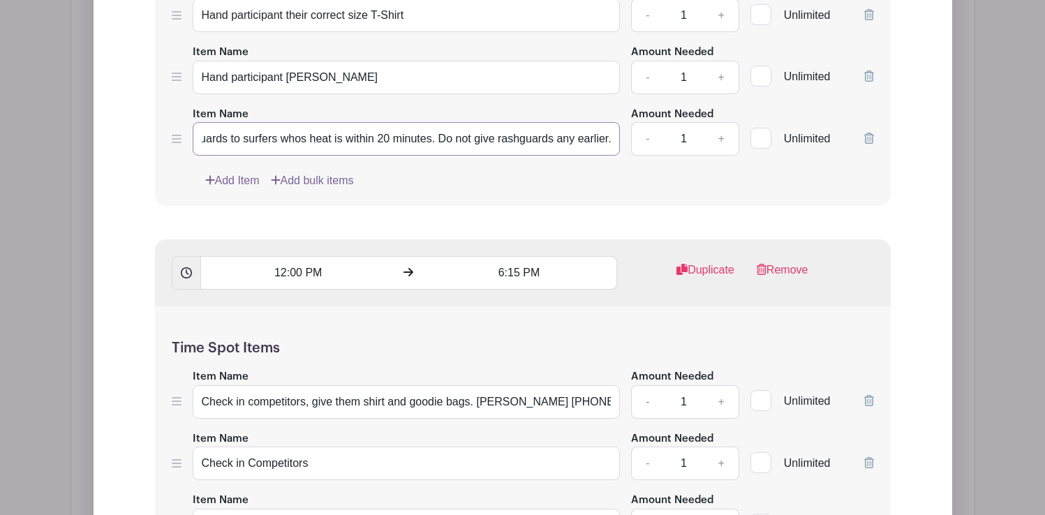
type input "Give Rashguards to surfers whos heat is within 20 minutes. Do not give rashguar…"
click at [300, 256] on input "12:00 PM" at bounding box center [298, 273] width 196 height 34
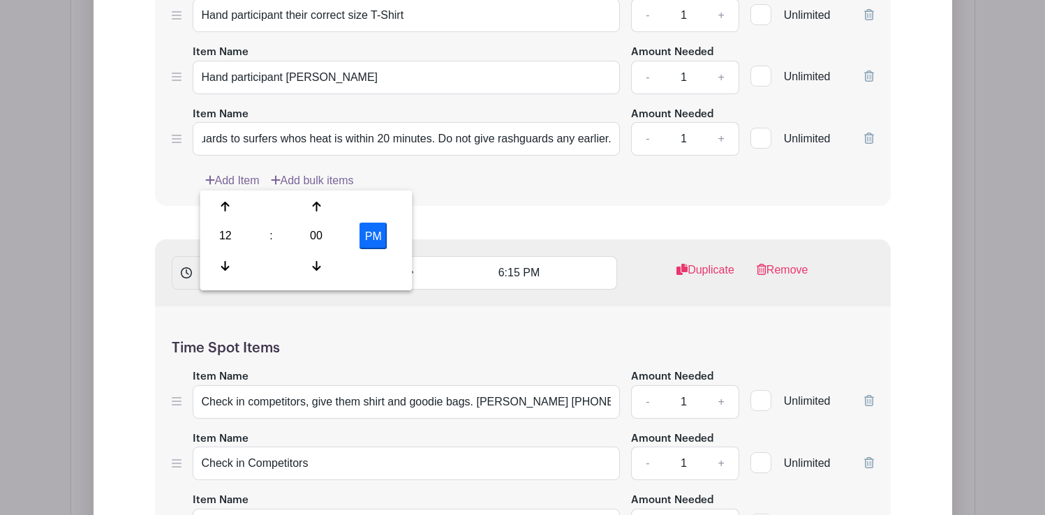
scroll to position [0, 0]
click at [227, 206] on icon at bounding box center [225, 206] width 8 height 11
type input "1:00 PM"
click at [523, 256] on input "6:15 PM" at bounding box center [520, 273] width 196 height 34
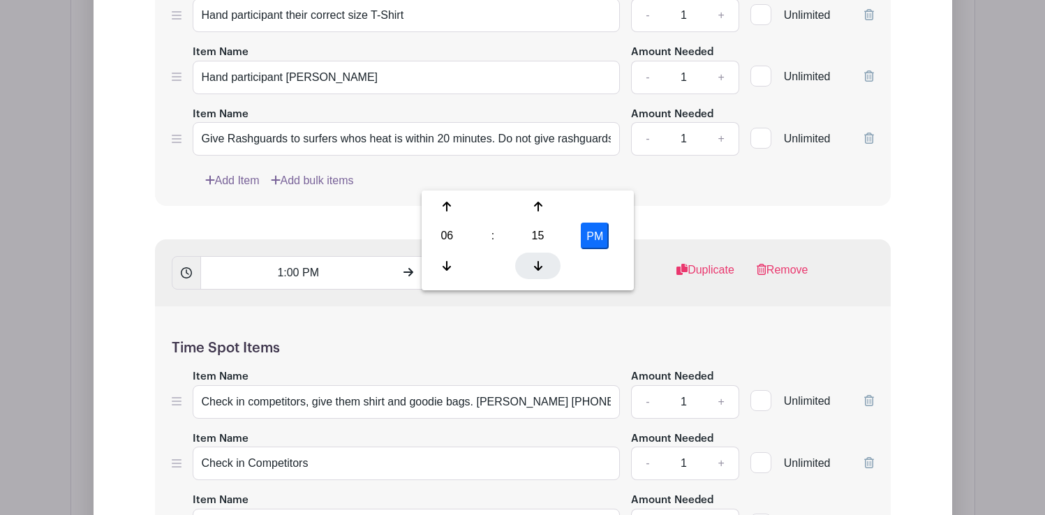
click at [537, 268] on icon at bounding box center [538, 265] width 8 height 11
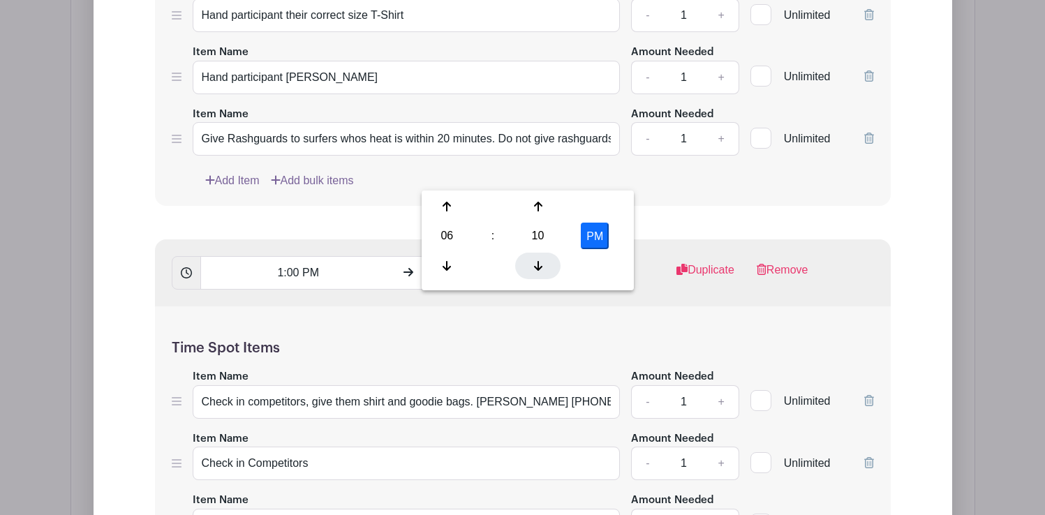
click at [537, 268] on icon at bounding box center [538, 265] width 8 height 11
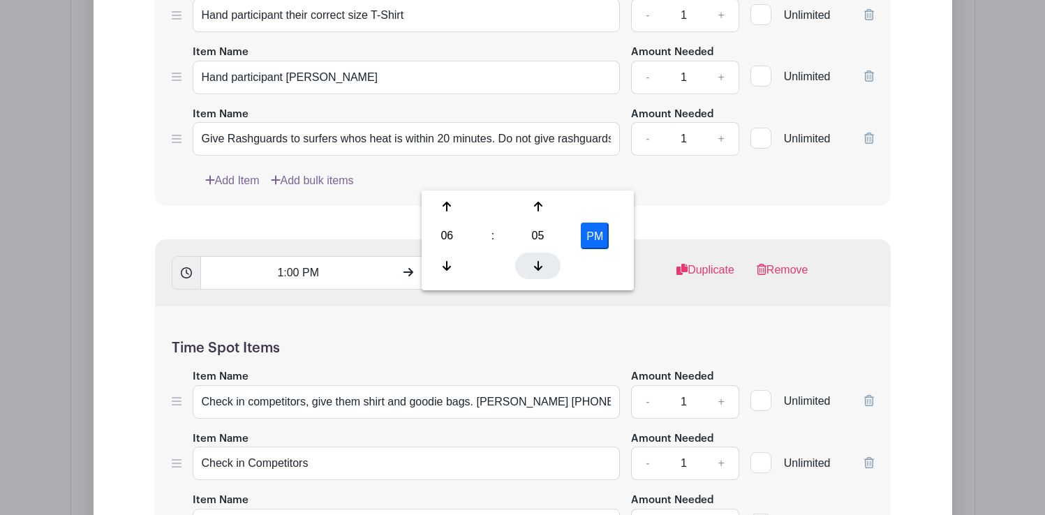
click at [537, 268] on icon at bounding box center [538, 265] width 8 height 11
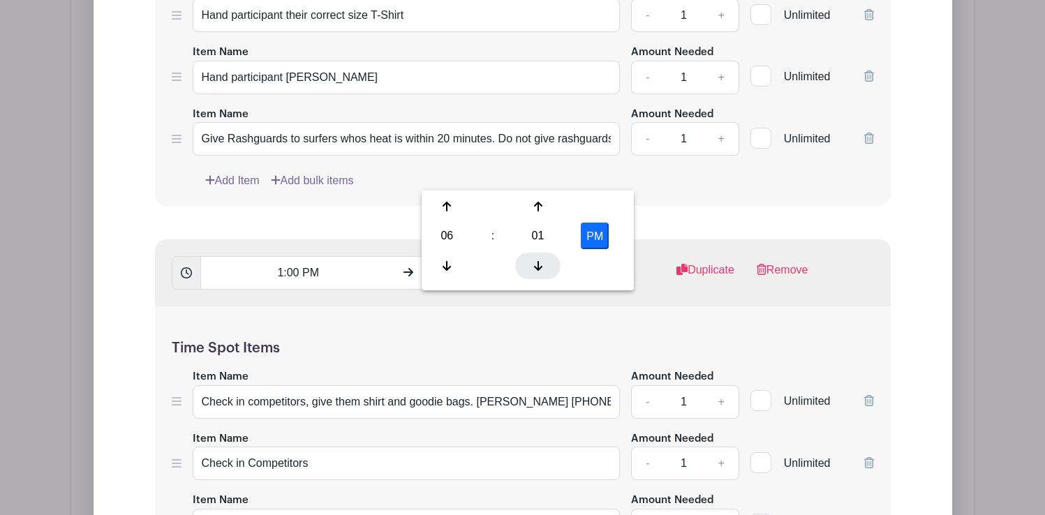
type input "6:00 PM"
click at [675, 307] on div "Time Spot Items Item Name Check in competitors, give them shirt and goodie bags…" at bounding box center [523, 512] width 736 height 410
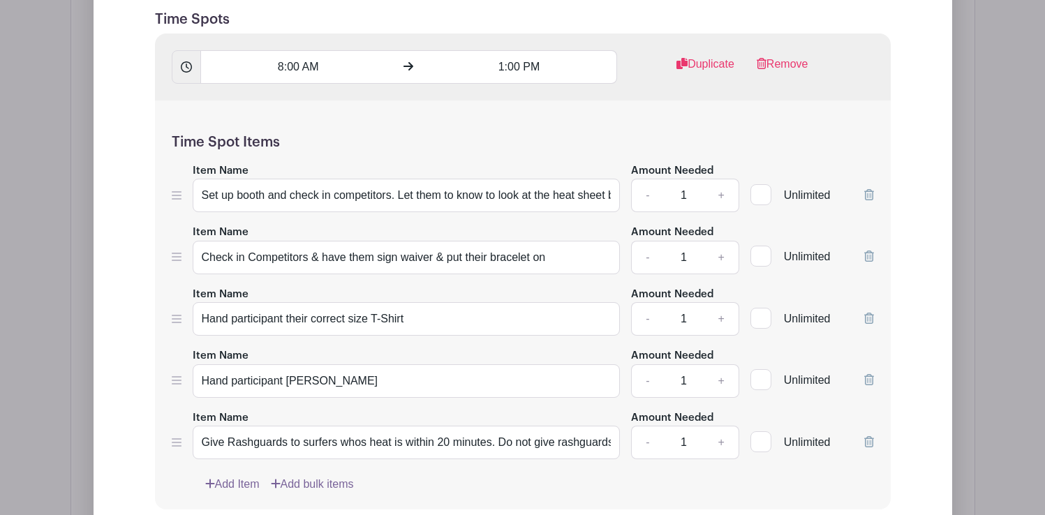
scroll to position [1982, 0]
click at [415, 178] on input "Set up booth and check in competitors. Let them to know to look at the heat she…" at bounding box center [407, 195] width 428 height 34
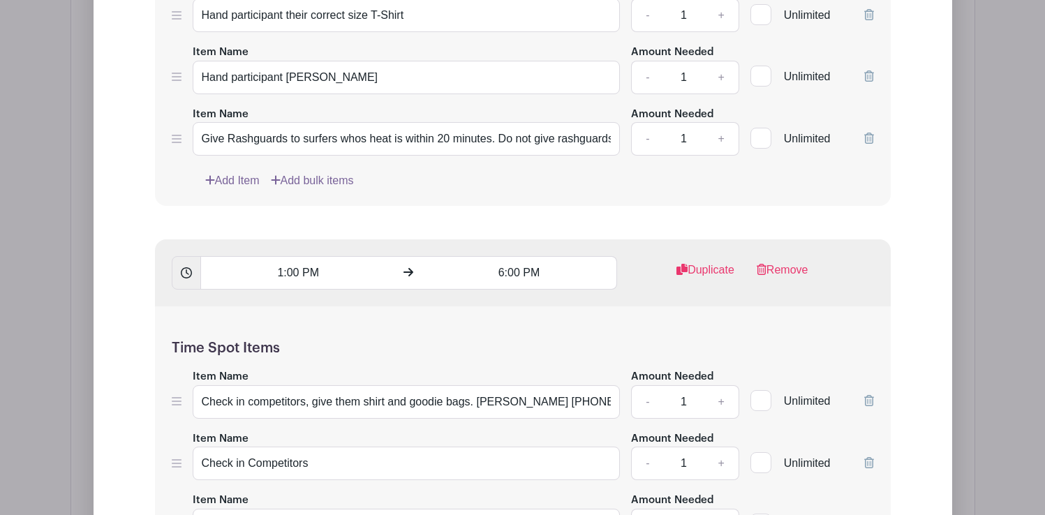
scroll to position [2370, 0]
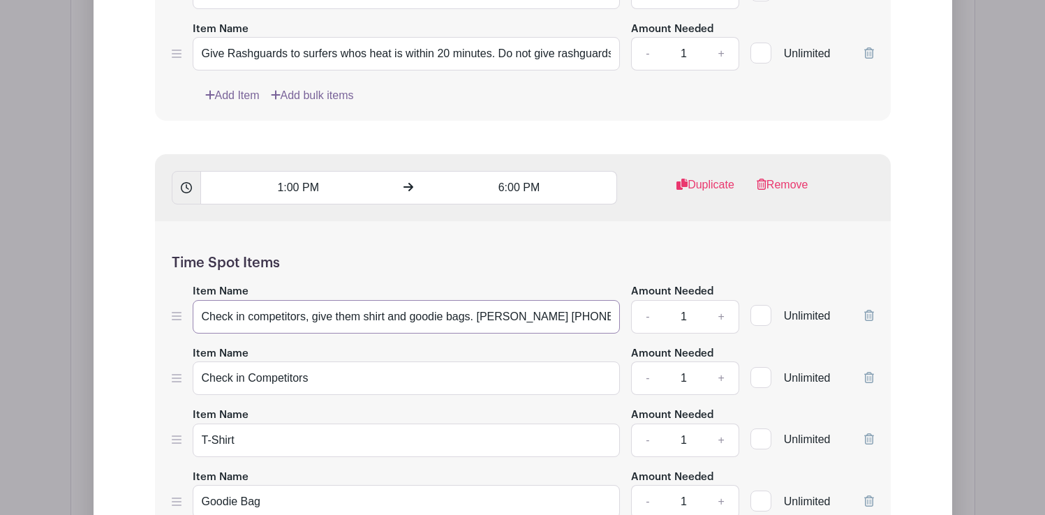
click at [338, 300] on input "Check in competitors, give them shirt and goodie bags. [PERSON_NAME] [PHONE_NUM…" at bounding box center [407, 317] width 428 height 34
paste input "Set up booth and check in competitors. Let them to know to look at the heat she…"
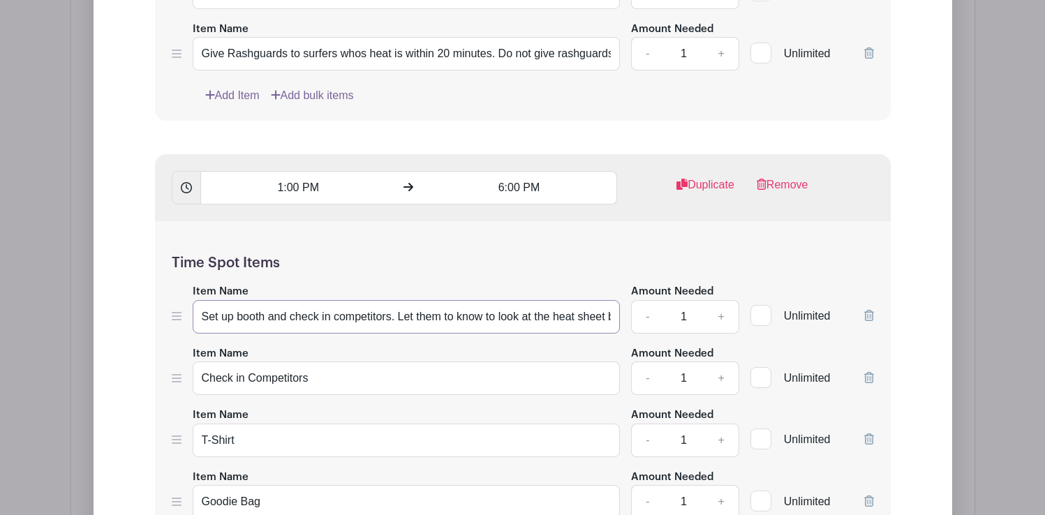
scroll to position [0, 133]
type input "Check in competitors, give them shirt and goodie bags. [PERSON_NAME] [PHONE_NUM…"
click at [276, 362] on input "Check in Competitors" at bounding box center [407, 379] width 428 height 34
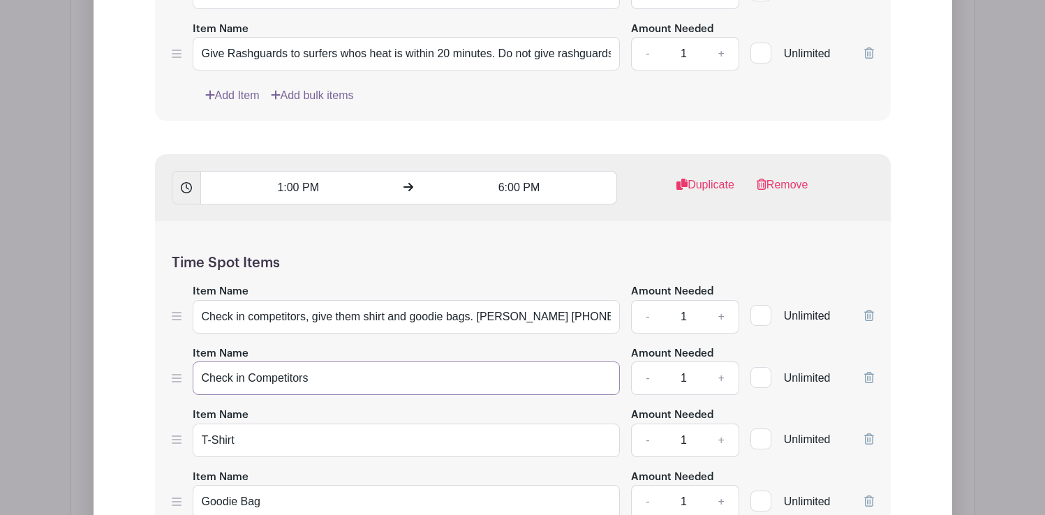
click at [276, 362] on input "Check in Competitors" at bounding box center [407, 379] width 428 height 34
paste input "Set up booth and check in competitors. Let them to know to look at the heat she…"
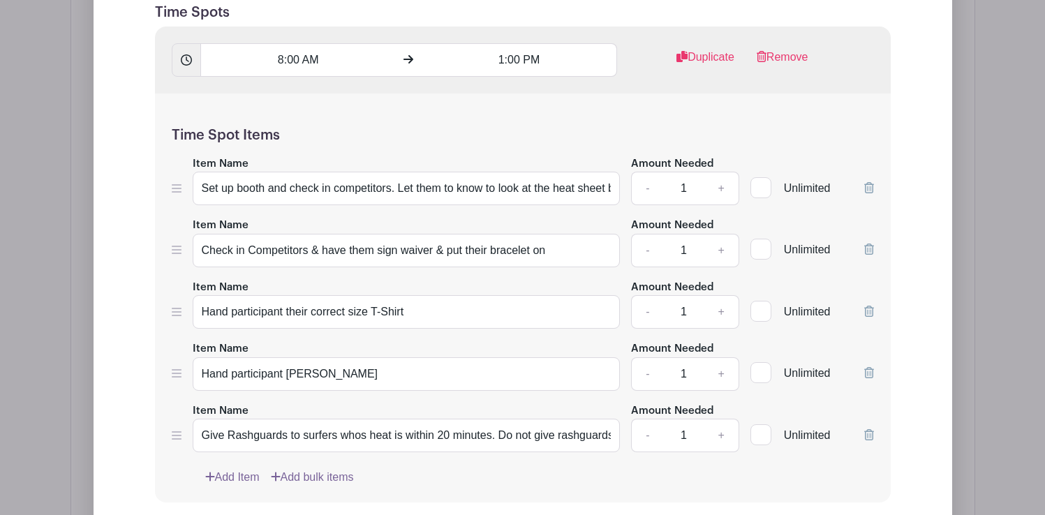
scroll to position [1986, 0]
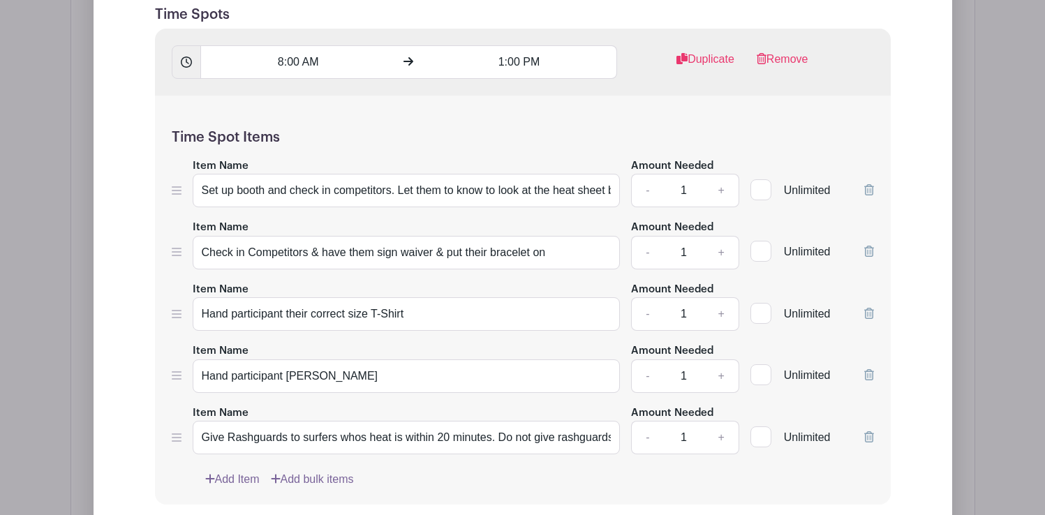
type input "Set up booth and check in competitors. Let them to know to look at the heat she…"
click at [334, 297] on input "Hand participant their correct size T-Shirt" at bounding box center [407, 314] width 428 height 34
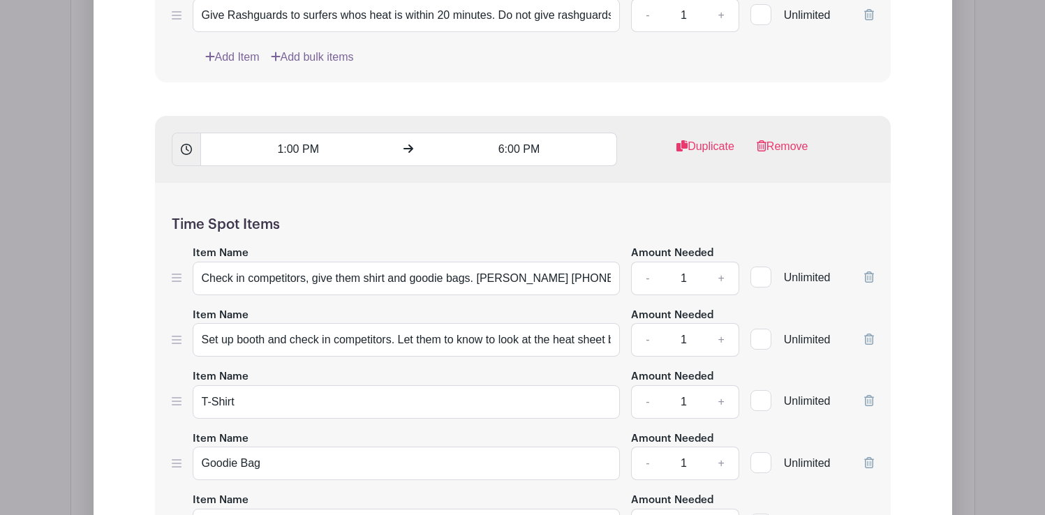
scroll to position [2410, 0]
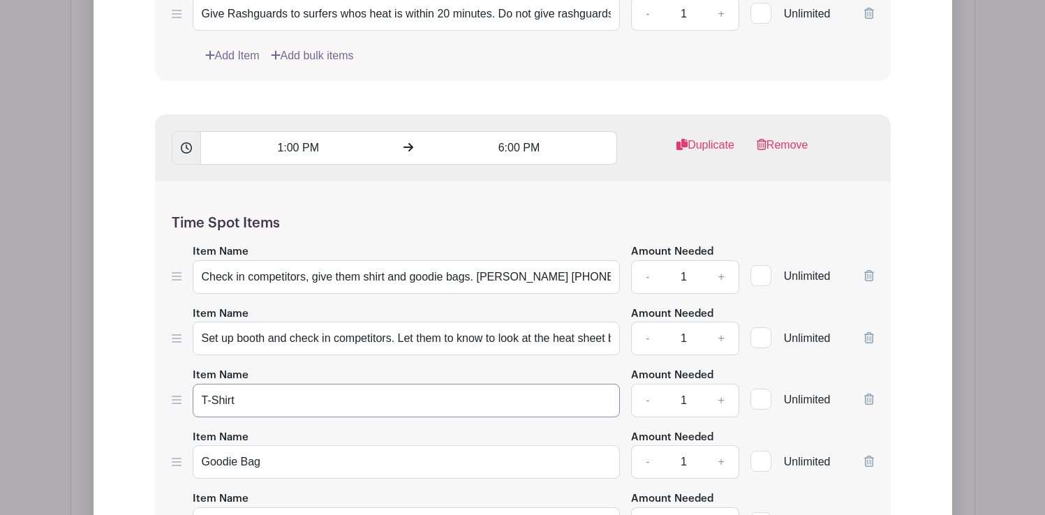
click at [220, 384] on input "T-Shirt" at bounding box center [407, 401] width 428 height 34
paste input "Hand participant their correct size"
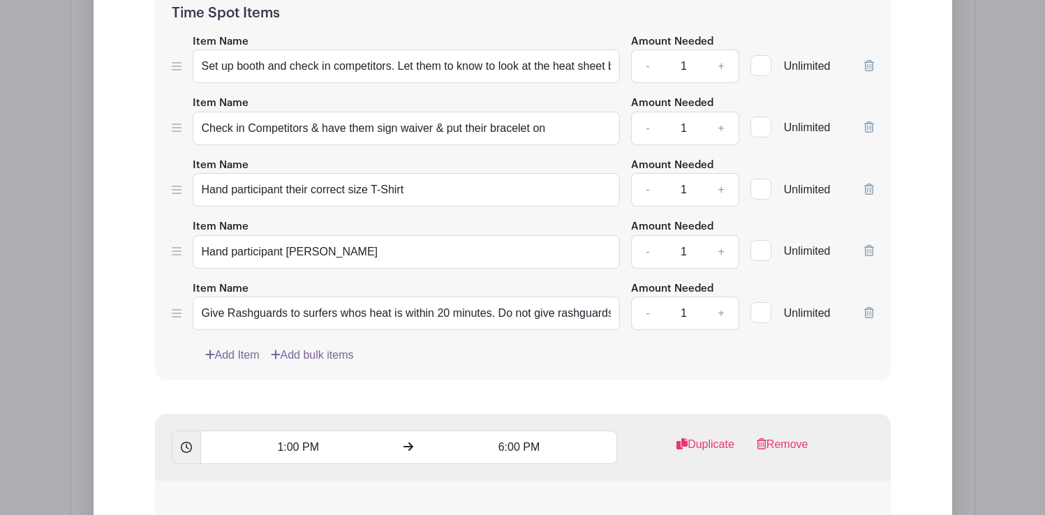
scroll to position [2107, 0]
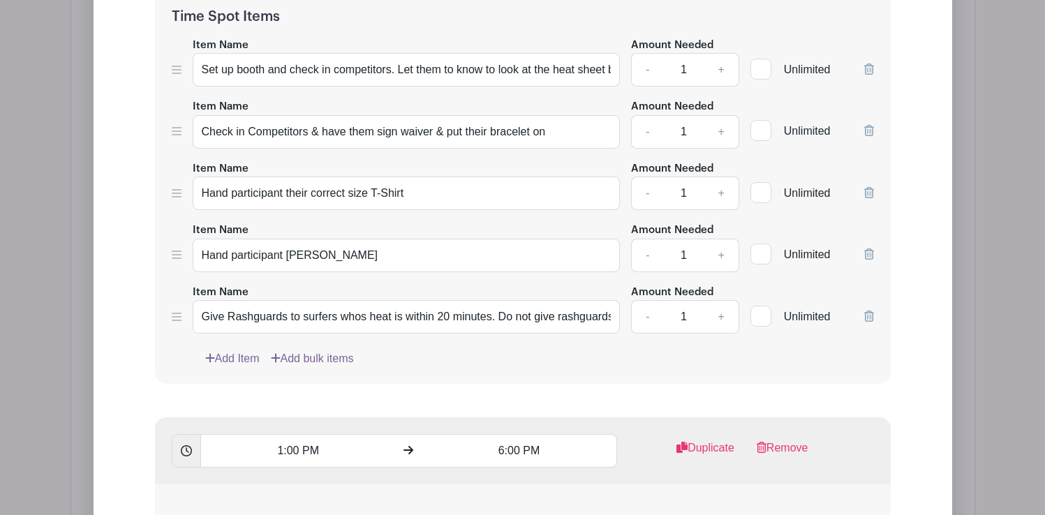
type input "Hand participant their correct size T-Shirt"
click at [307, 239] on input "Hand participant Goodie Bag" at bounding box center [407, 256] width 428 height 34
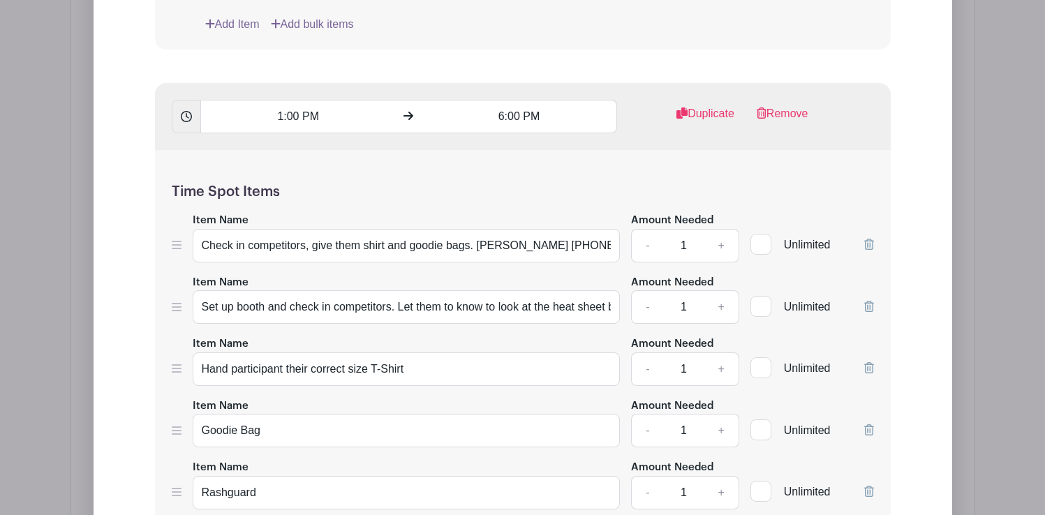
scroll to position [2454, 0]
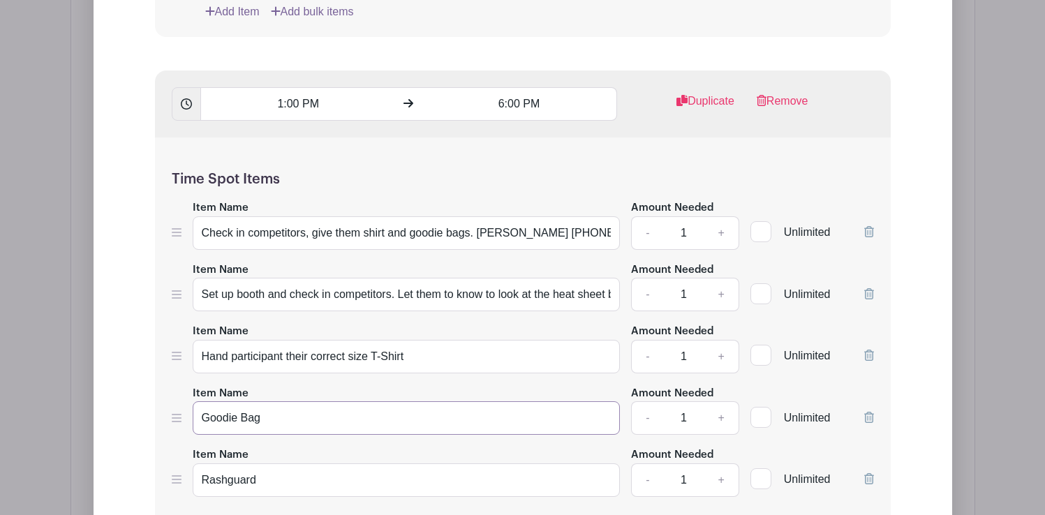
click at [247, 401] on input "Goodie Bag" at bounding box center [407, 418] width 428 height 34
paste input "Hand participant"
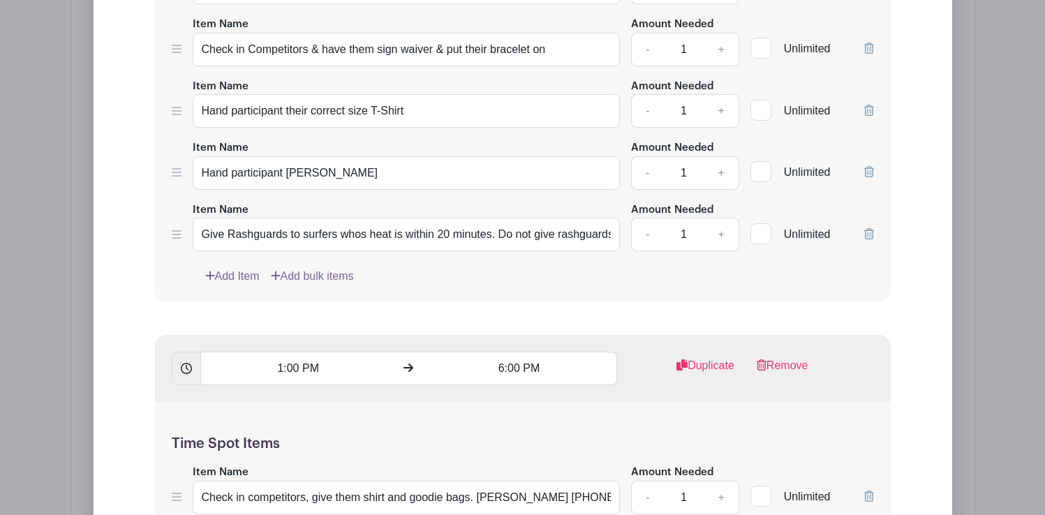
scroll to position [2189, 0]
type input "Hand participant Goodie Bag"
click at [325, 218] on input "Give Rashguards to surfers whos heat is within 20 minutes. Do not give rashguar…" at bounding box center [407, 235] width 428 height 34
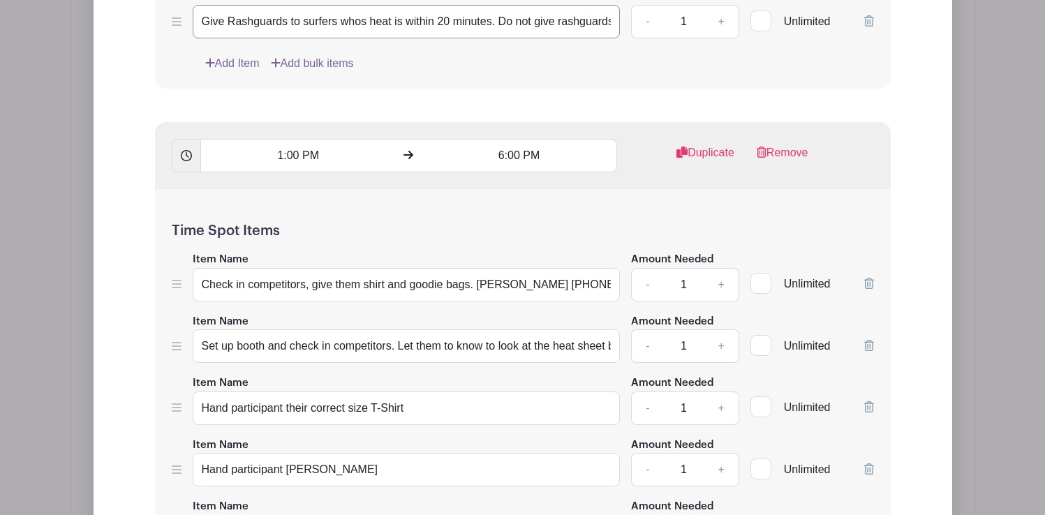
scroll to position [2403, 0]
paste input "Give Rashguards to surfers whos heat is within 20 minutes. Do not give rashguar…"
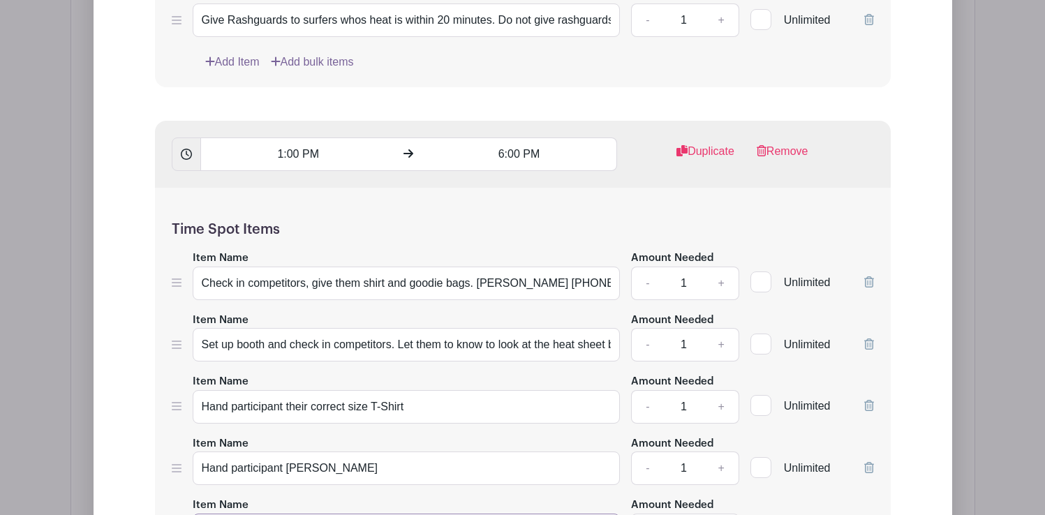
scroll to position [0, 369]
drag, startPoint x: 306, startPoint y: 429, endPoint x: 620, endPoint y: 438, distance: 314.3
click at [620, 496] on div "Item Name Give Rashguards to surfers whos heat is within 20 minutes. Do not giv…" at bounding box center [523, 521] width 702 height 51
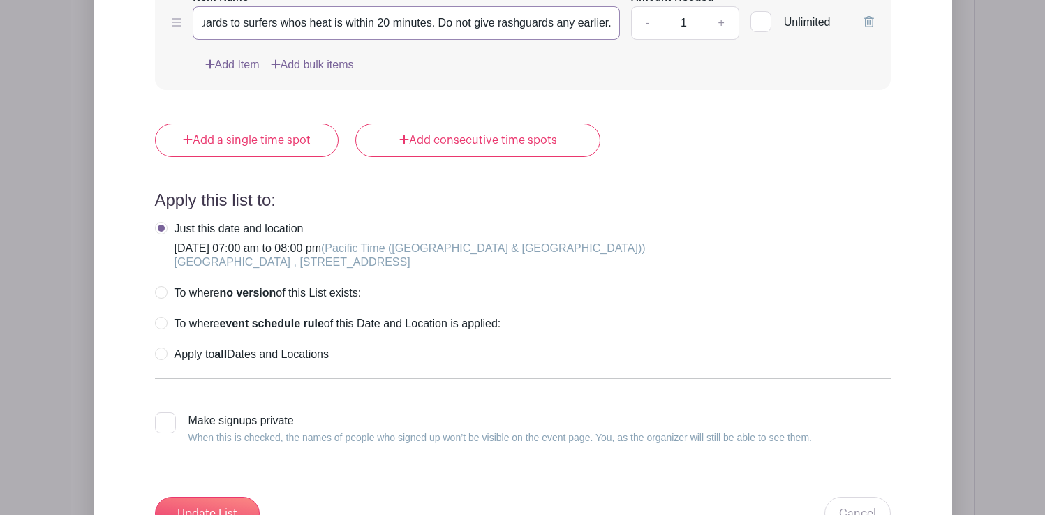
scroll to position [2918, 0]
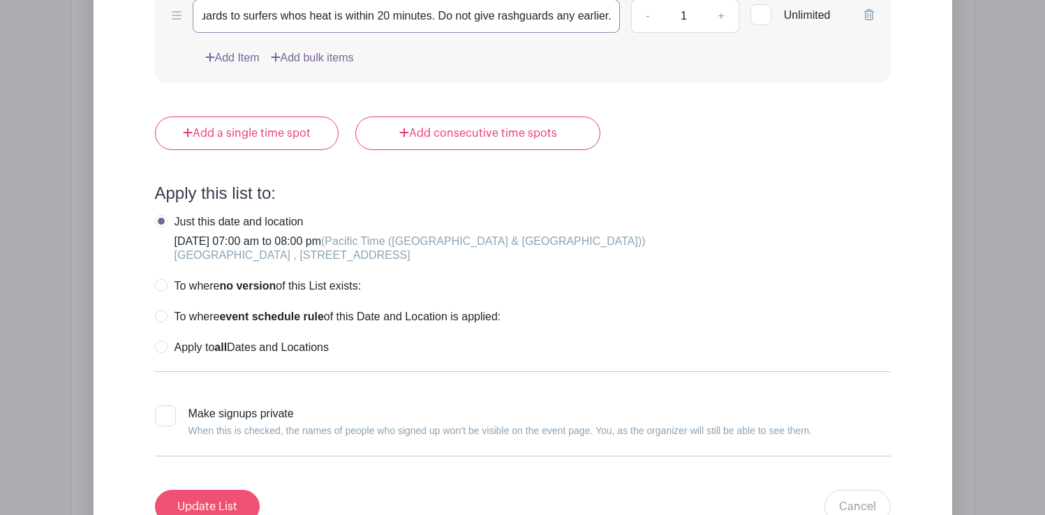
type input "Give Rashguards to surfers whos heat is within 20 minutes. Do not give rashguar…"
click at [230, 490] on input "Update List" at bounding box center [207, 507] width 105 height 34
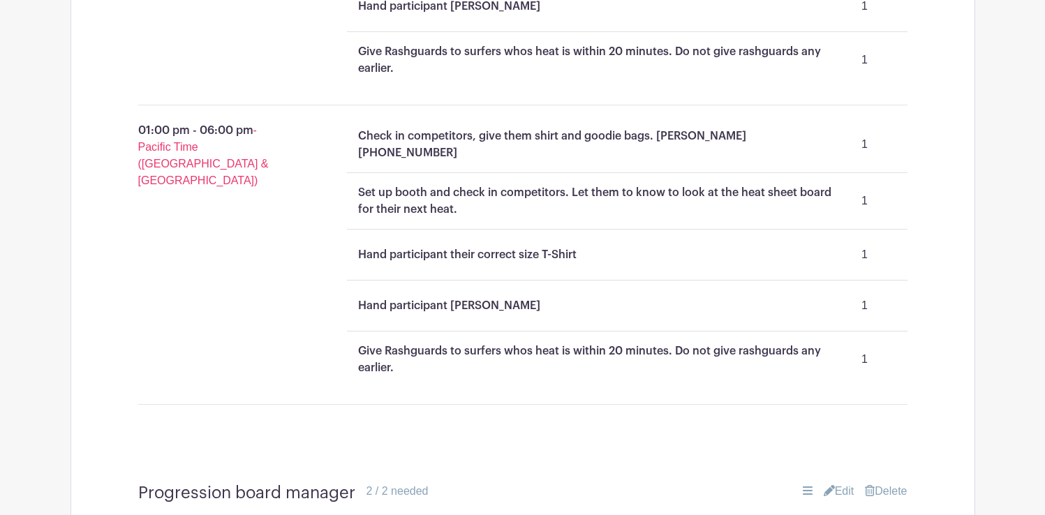
scroll to position [2003, 0]
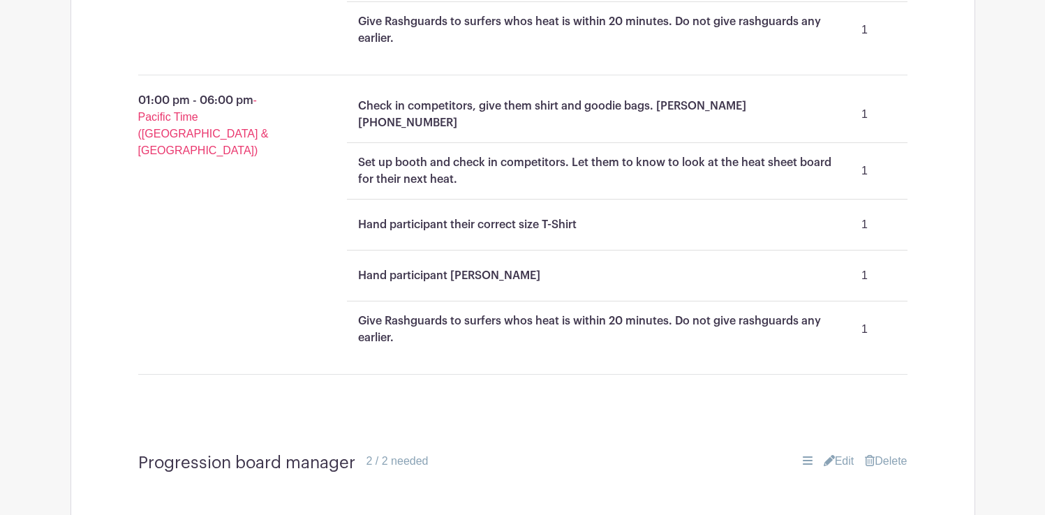
click at [839, 453] on link "Edit" at bounding box center [839, 461] width 31 height 17
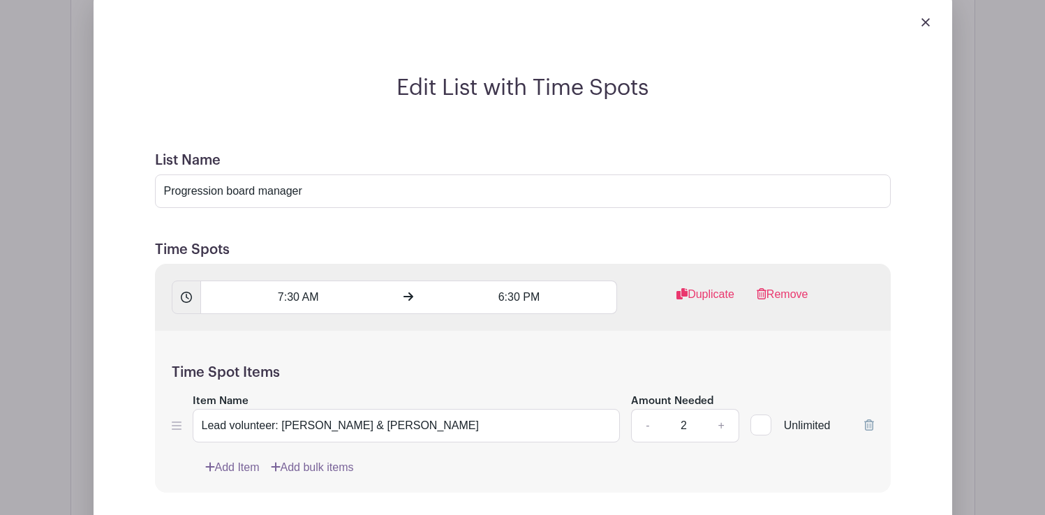
scroll to position [2495, 0]
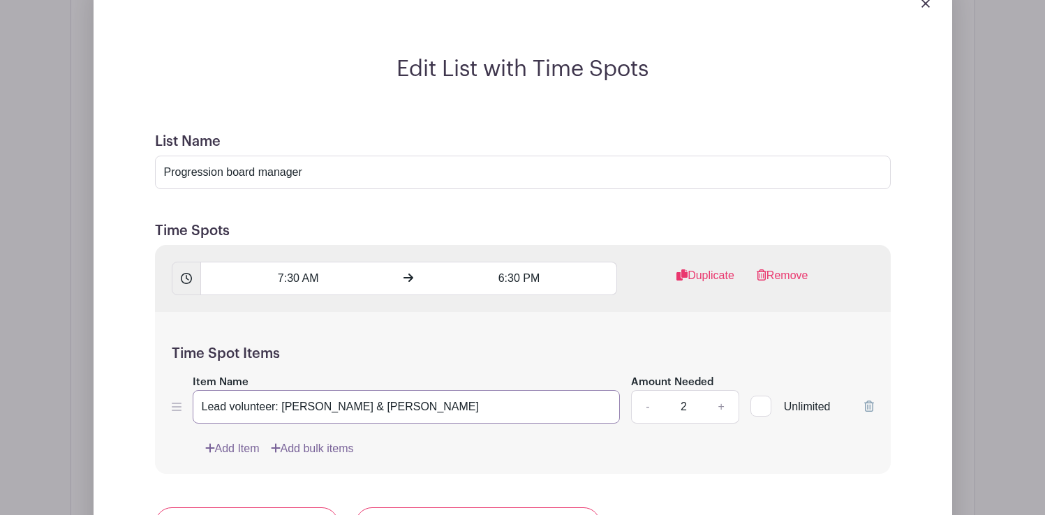
drag, startPoint x: 444, startPoint y: 303, endPoint x: 195, endPoint y: 295, distance: 249.4
click at [195, 390] on input "Lead volunteer: [PERSON_NAME] & [PERSON_NAME]" at bounding box center [407, 407] width 428 height 34
drag, startPoint x: 371, startPoint y: 304, endPoint x: 195, endPoint y: 306, distance: 176.7
click at [195, 390] on input "Need to know how to do math;)" at bounding box center [407, 407] width 428 height 34
click at [328, 390] on input "Need to know how to do math;)" at bounding box center [407, 407] width 428 height 34
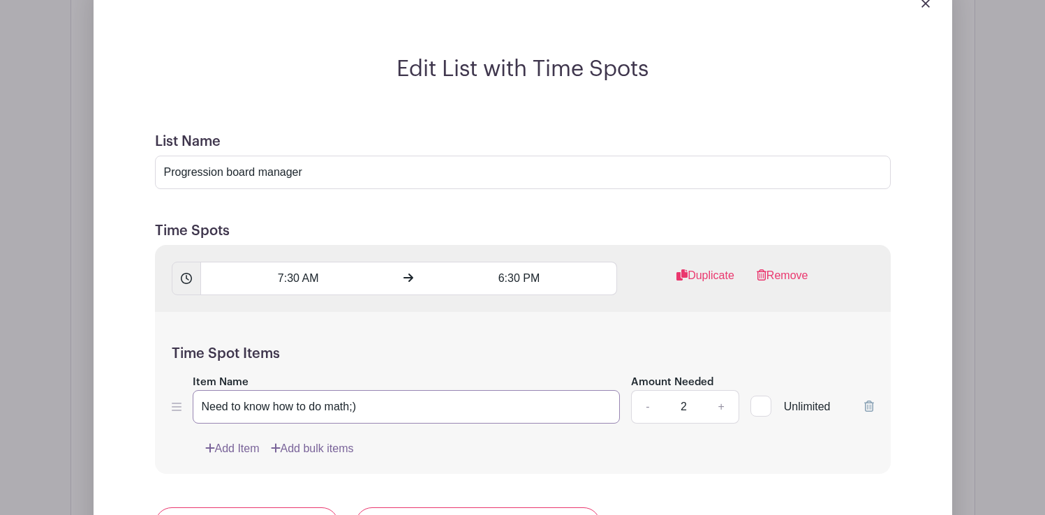
click at [328, 390] on input "Need to know how to do math;)" at bounding box center [407, 407] width 428 height 34
type input "We would like someone with experience in this area here"
click at [310, 262] on input "7:30 AM" at bounding box center [298, 279] width 196 height 34
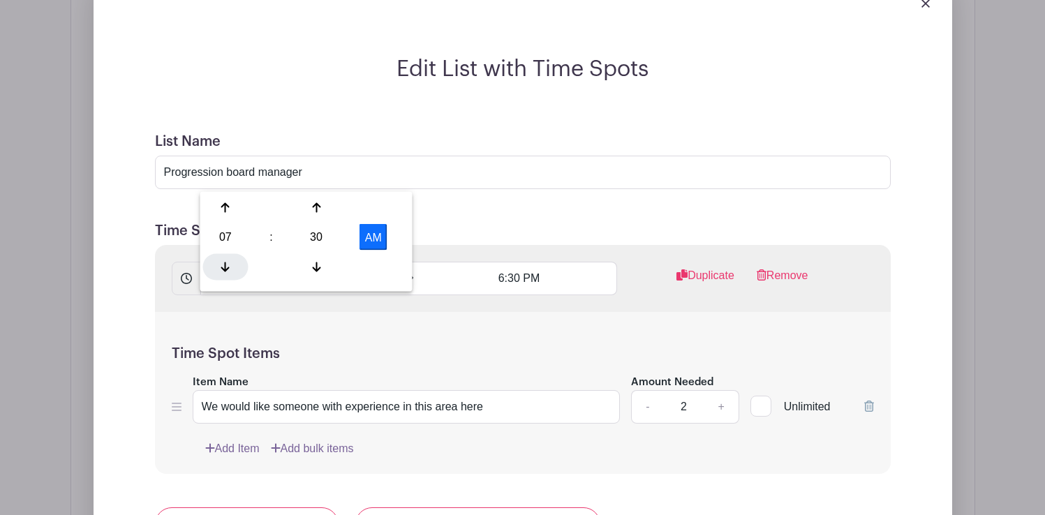
click at [233, 259] on div at bounding box center [225, 266] width 45 height 27
click at [227, 209] on icon at bounding box center [225, 207] width 8 height 11
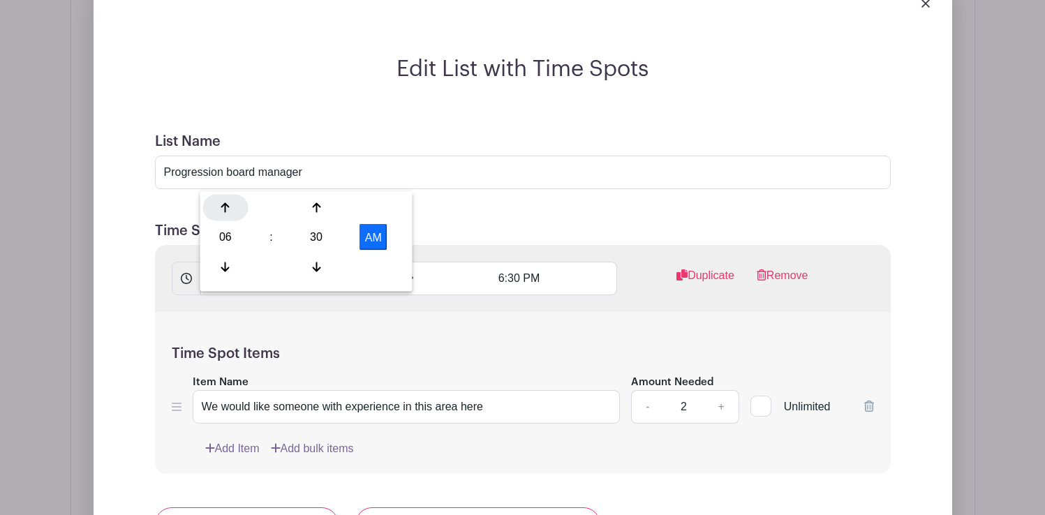
click at [227, 209] on icon at bounding box center [225, 207] width 8 height 11
click at [318, 266] on icon at bounding box center [316, 266] width 8 height 11
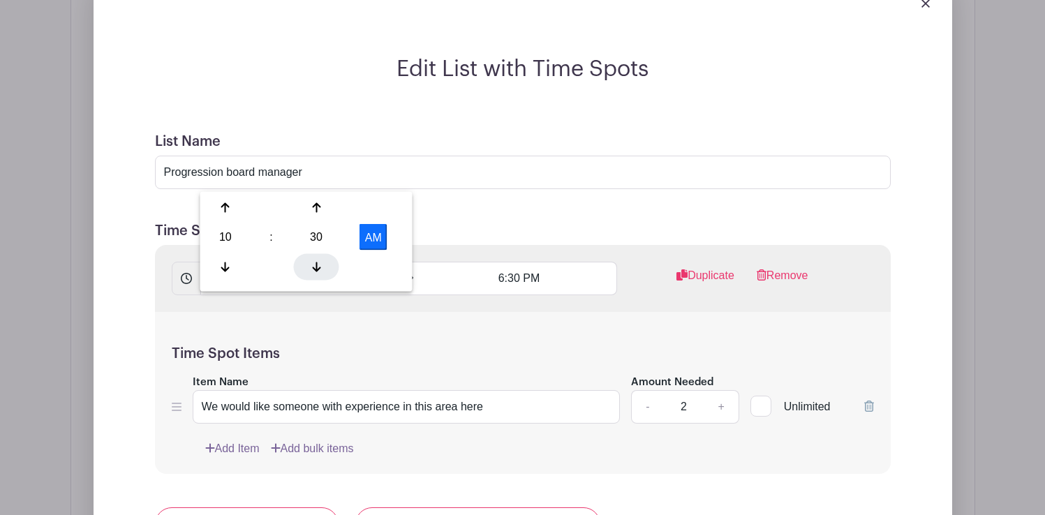
click at [318, 266] on icon at bounding box center [316, 266] width 8 height 11
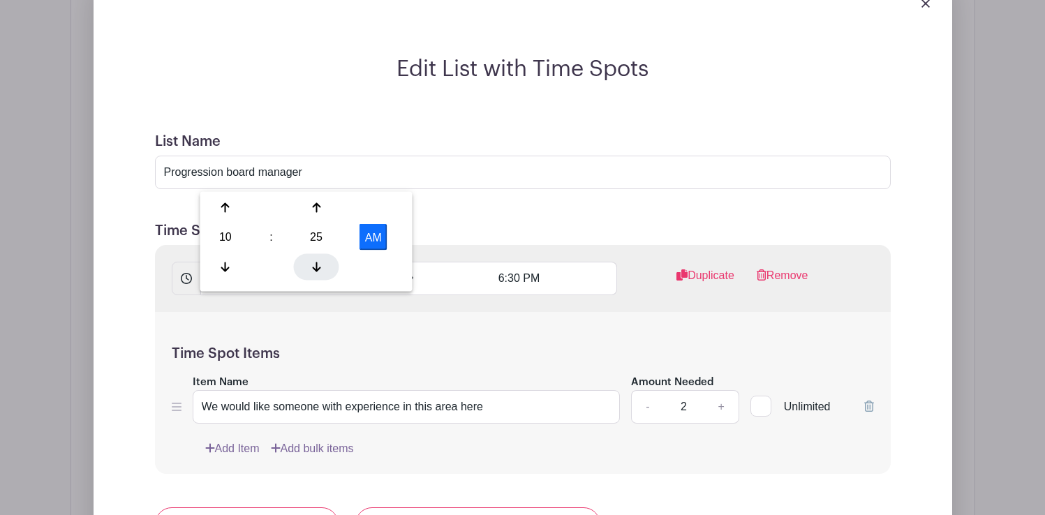
click at [318, 266] on icon at bounding box center [316, 266] width 8 height 11
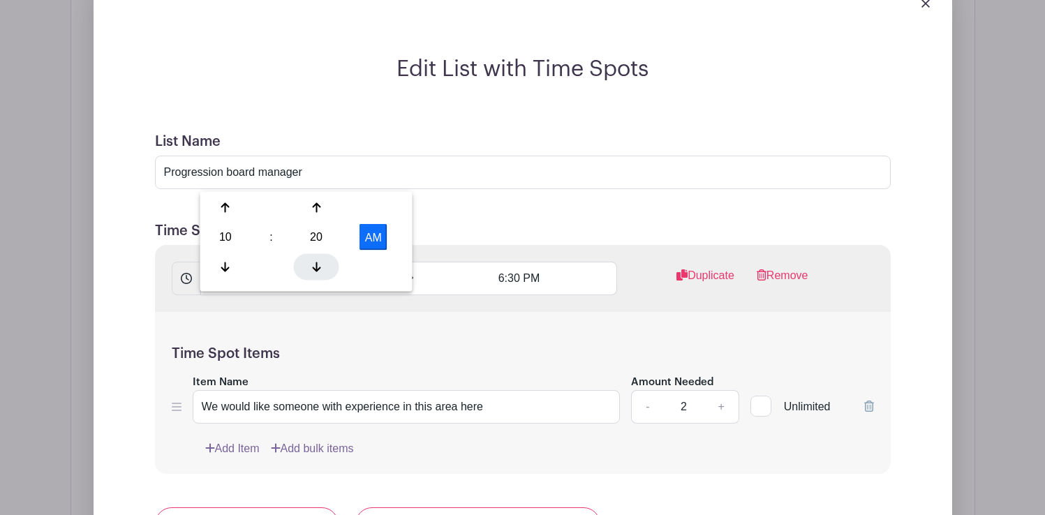
click at [318, 266] on icon at bounding box center [316, 266] width 8 height 11
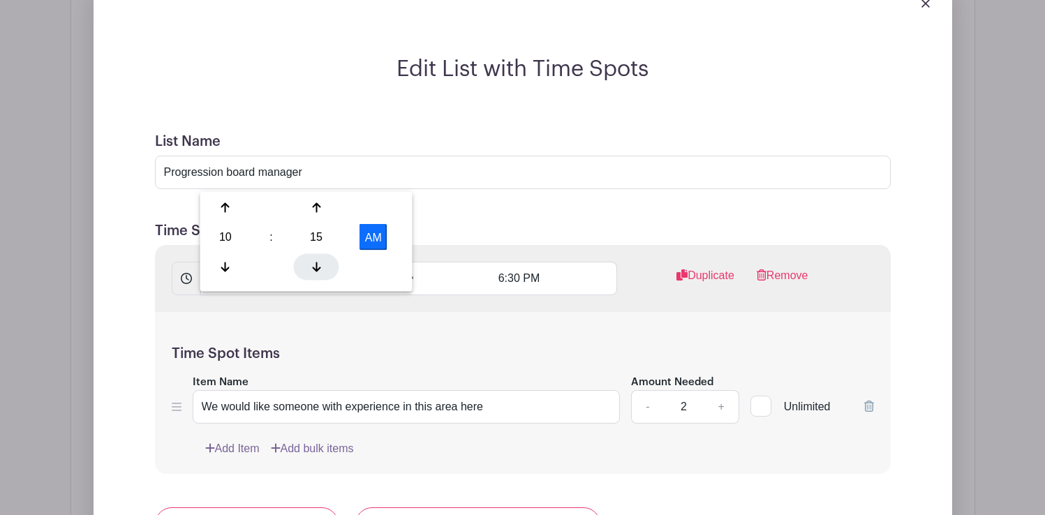
click at [318, 266] on icon at bounding box center [316, 266] width 8 height 11
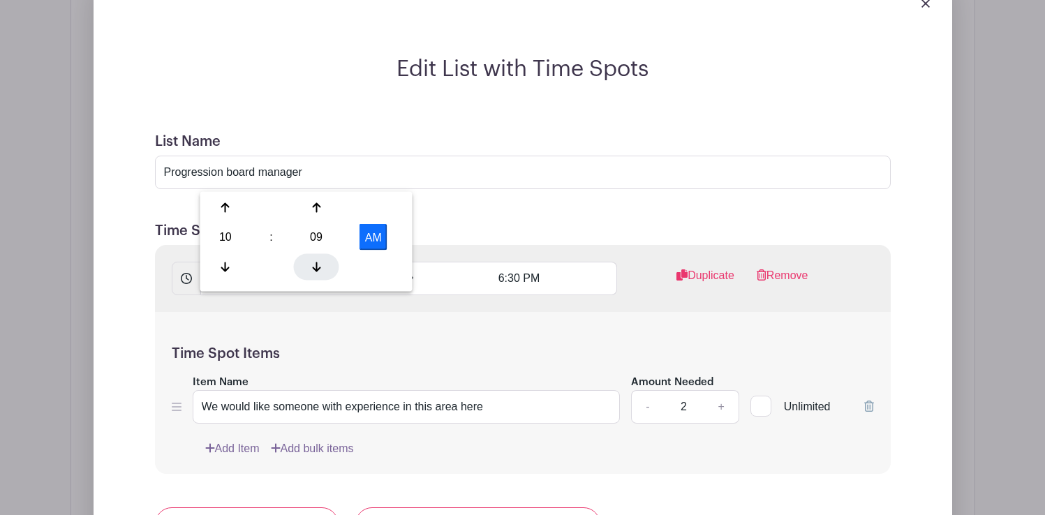
click at [318, 266] on icon at bounding box center [316, 266] width 8 height 11
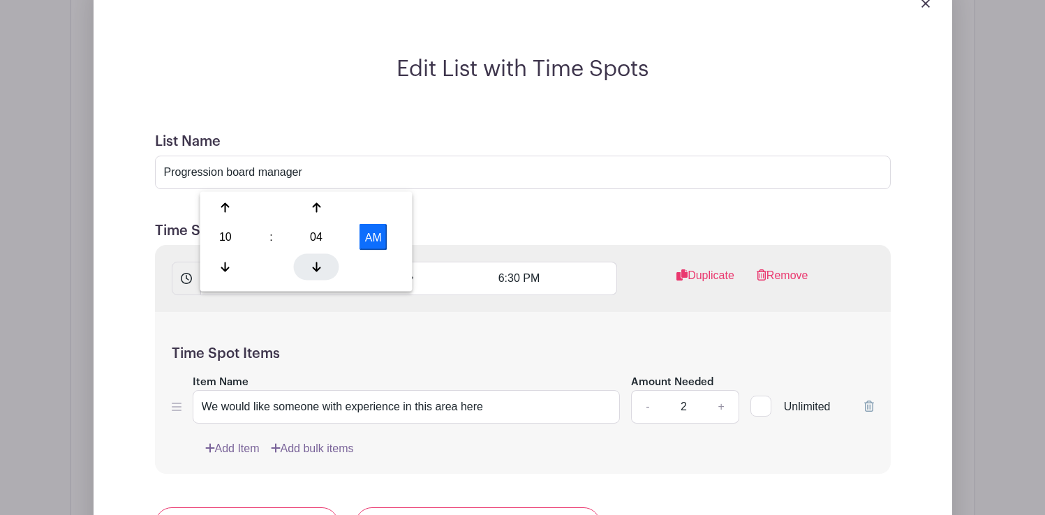
click at [318, 266] on icon at bounding box center [316, 266] width 8 height 11
type input "10:00 AM"
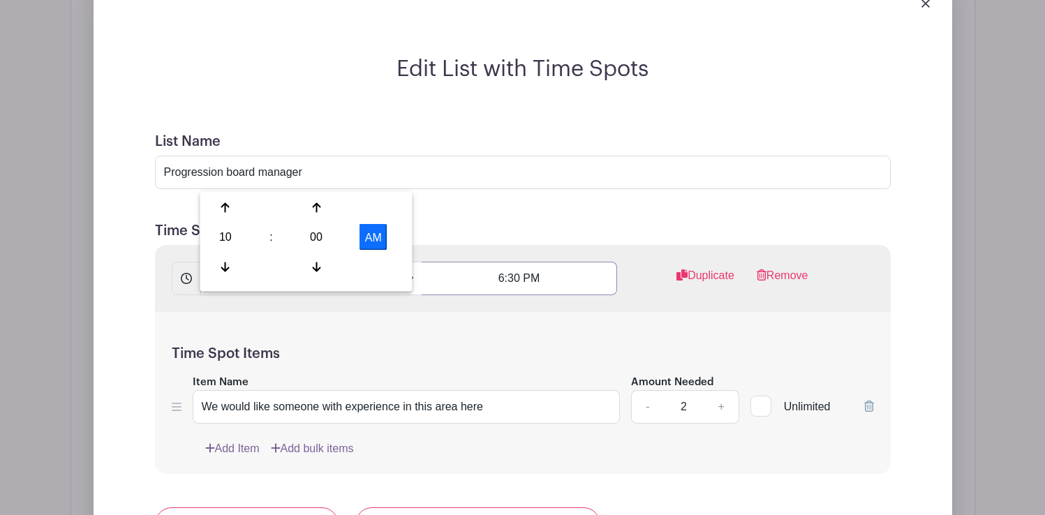
click at [520, 262] on input "6:30 PM" at bounding box center [520, 279] width 196 height 34
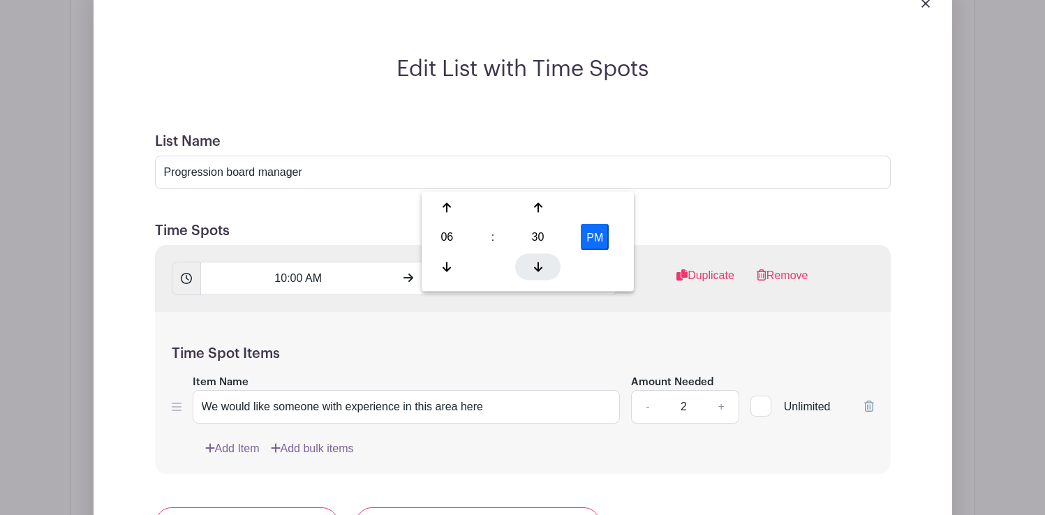
click at [542, 266] on div at bounding box center [537, 266] width 45 height 27
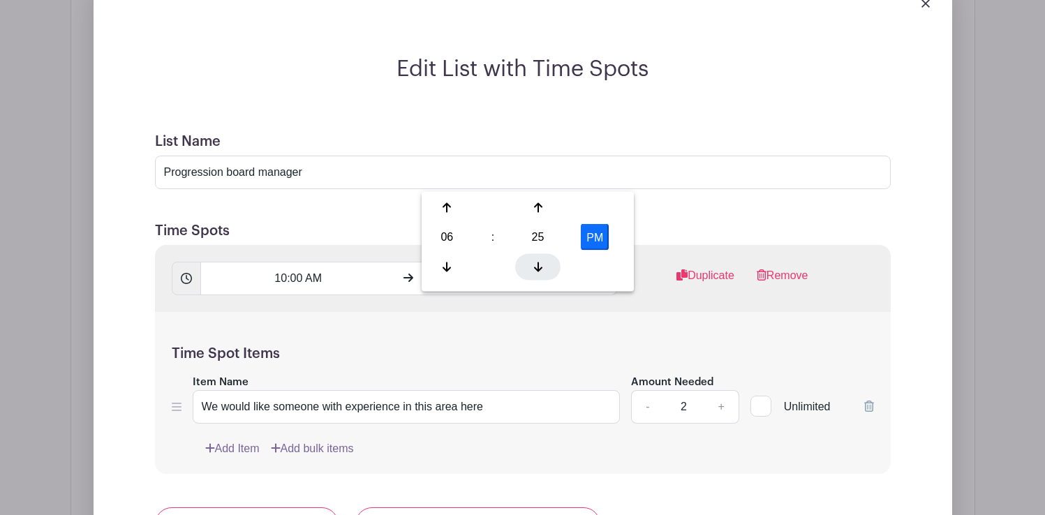
click at [542, 266] on div at bounding box center [537, 266] width 45 height 27
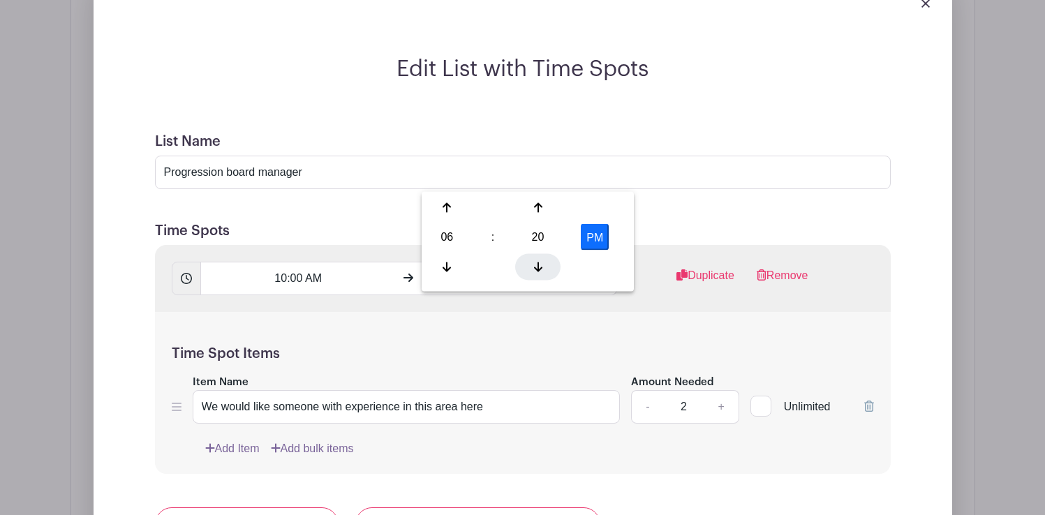
click at [542, 266] on div at bounding box center [537, 266] width 45 height 27
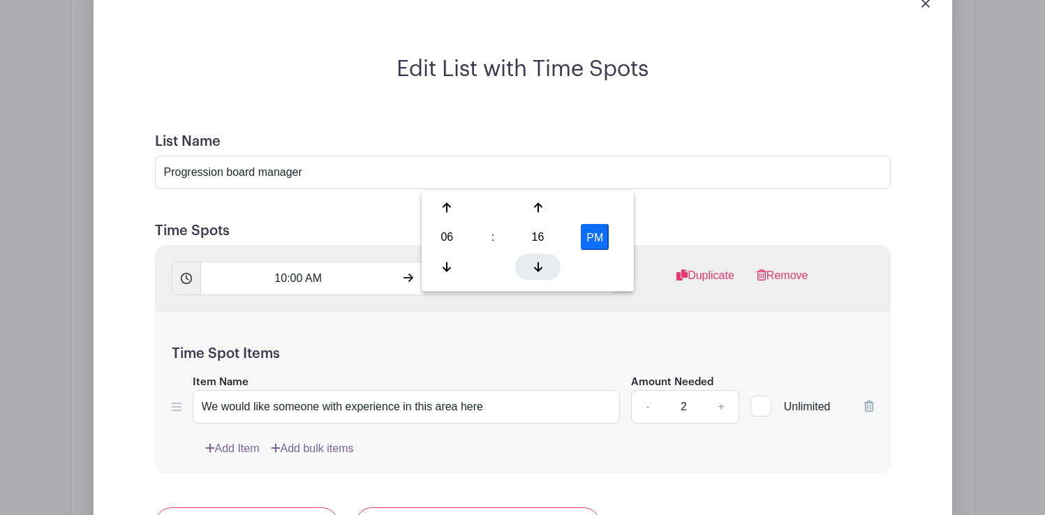
type input "6:15 PM"
click at [338, 312] on div "Time Spot Items Item Name We would like someone with experience in this area he…" at bounding box center [523, 393] width 736 height 163
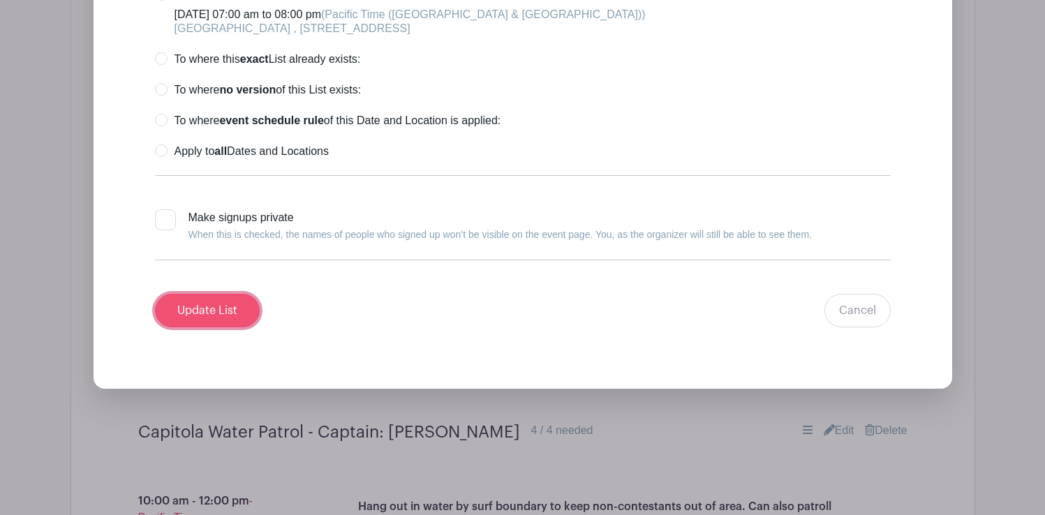
click at [216, 294] on input "Update List" at bounding box center [207, 311] width 105 height 34
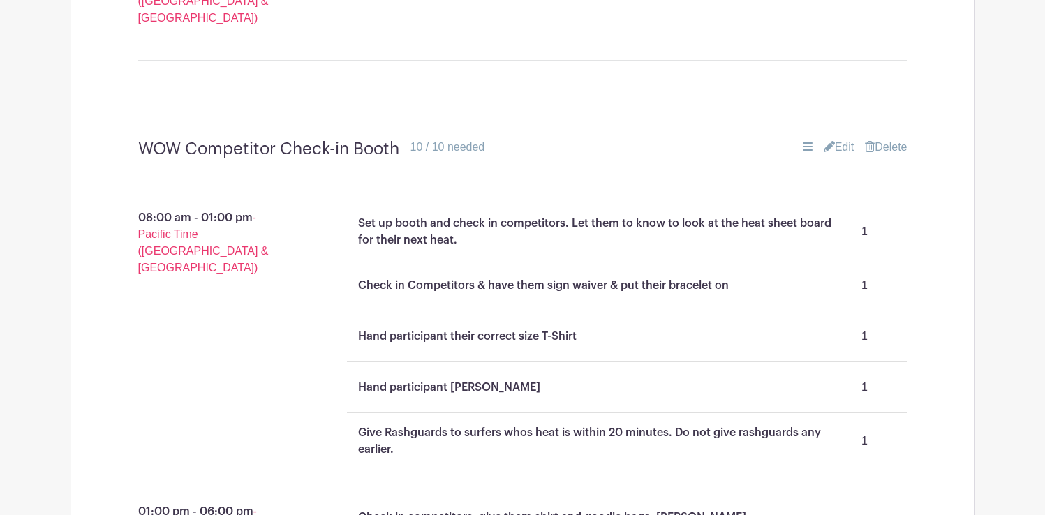
scroll to position [1593, 0]
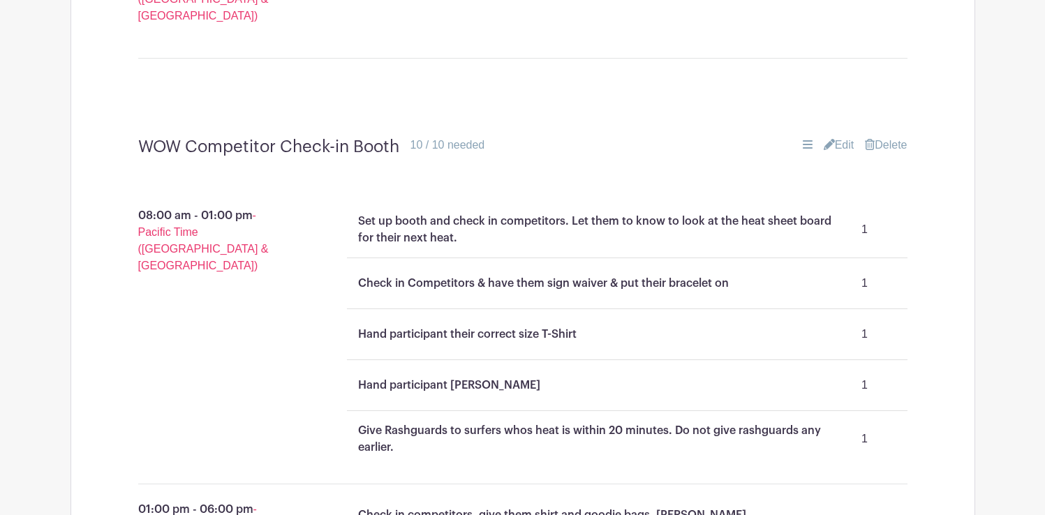
click at [846, 137] on link "Edit" at bounding box center [839, 145] width 31 height 17
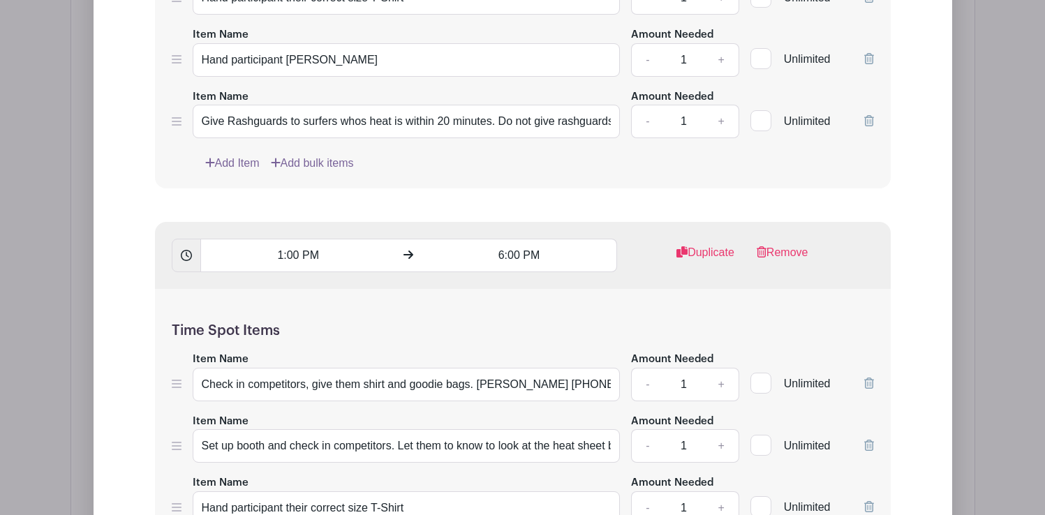
scroll to position [2305, 0]
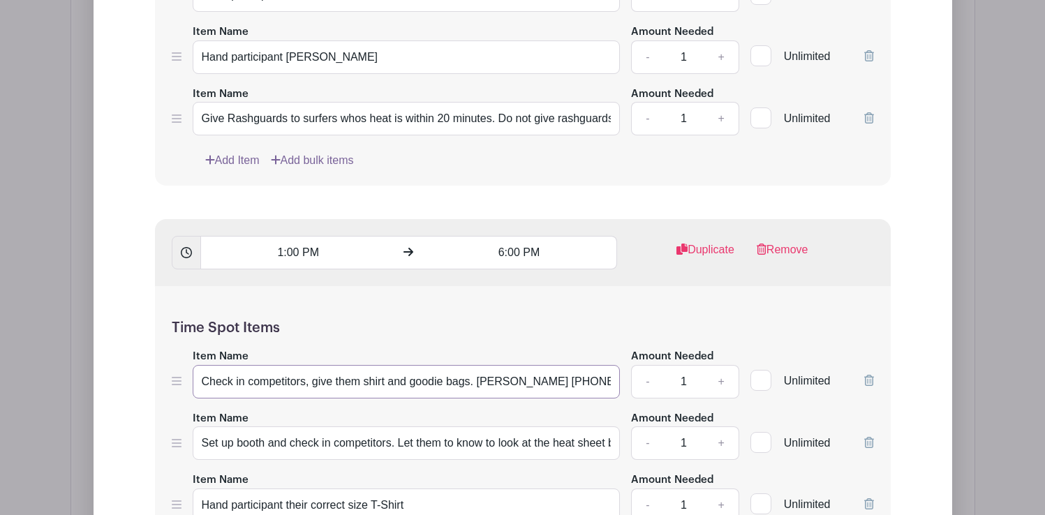
drag, startPoint x: 445, startPoint y: 283, endPoint x: 207, endPoint y: 272, distance: 238.4
click at [207, 365] on input "Check in competitors, give them shirt and goodie bags. [PERSON_NAME] [PHONE_NUM…" at bounding box center [407, 382] width 428 height 34
type input "Lead Volunteer: Julia Powell 831-234-4063"
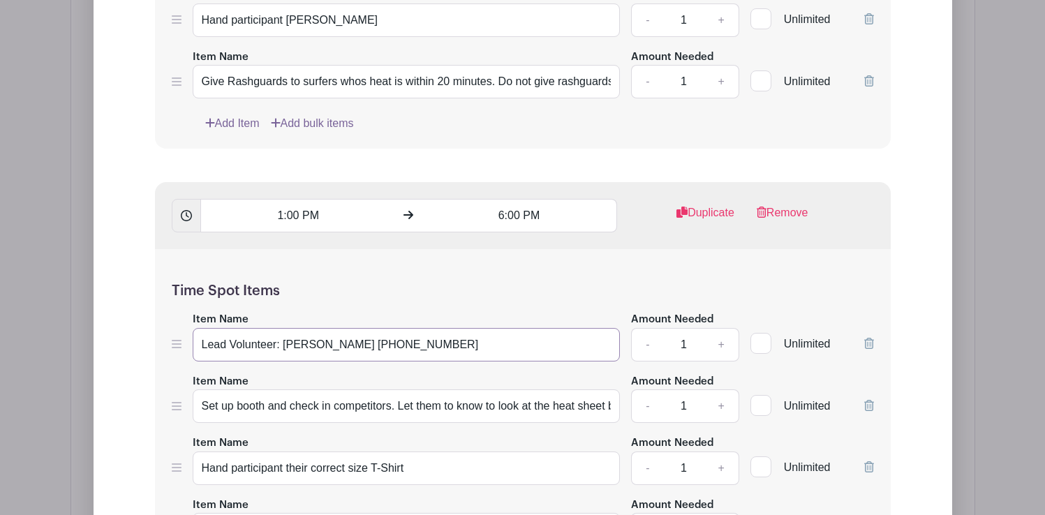
scroll to position [2340, 0]
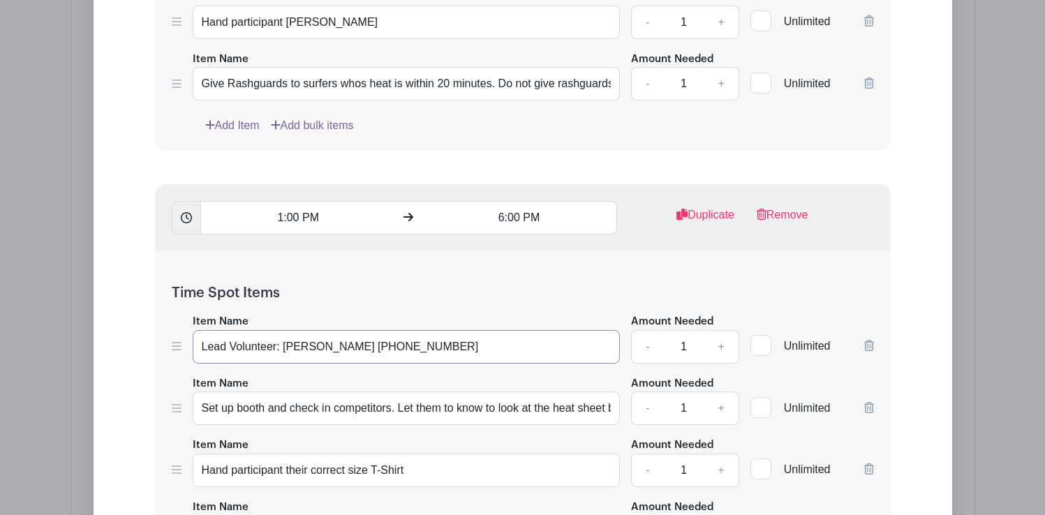
drag, startPoint x: 429, startPoint y: 247, endPoint x: 205, endPoint y: 240, distance: 224.2
click at [184, 313] on div "Item Name Lead Volunteer: Julia Powell 831-234-4063 Amount Needed - 1 + Unlimit…" at bounding box center [523, 338] width 702 height 51
click at [870, 340] on icon at bounding box center [869, 345] width 10 height 11
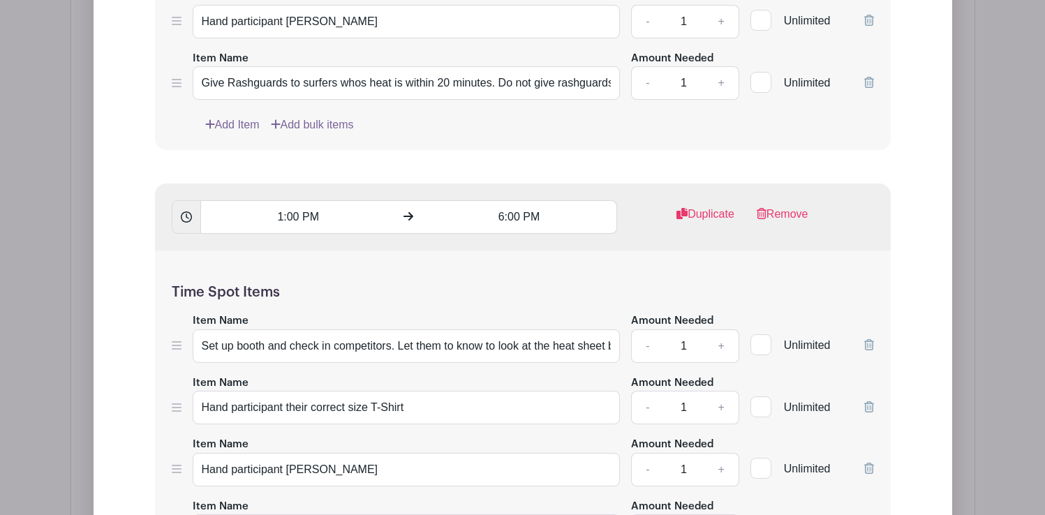
scroll to position [2342, 0]
drag, startPoint x: 289, startPoint y: 245, endPoint x: 182, endPoint y: 244, distance: 106.8
click at [182, 311] on div "Item Name Set up booth and check in competitors. Let them to know to look at th…" at bounding box center [523, 336] width 702 height 51
click at [209, 328] on input "check in competitors. Let them to know to look at the heat sheet board for thei…" at bounding box center [407, 345] width 428 height 34
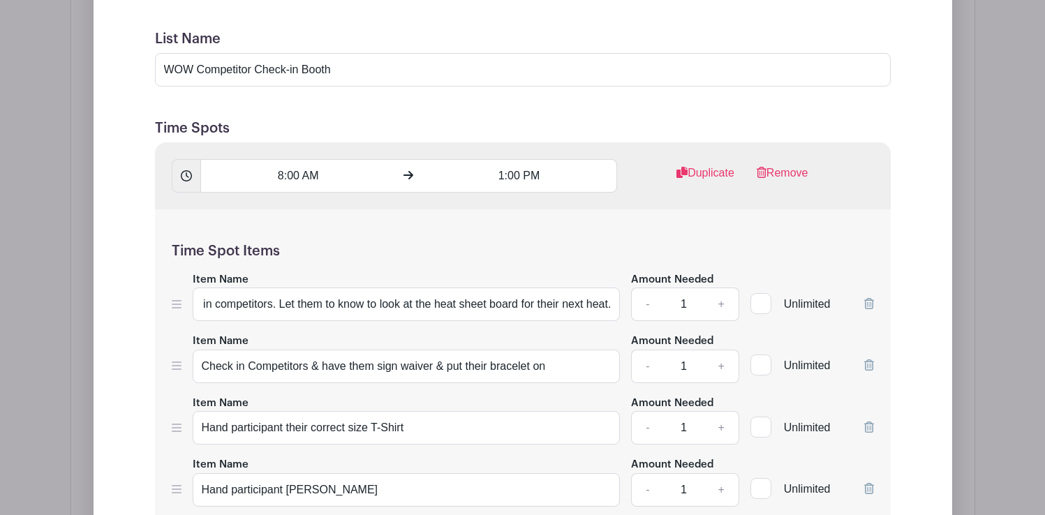
scroll to position [1876, 0]
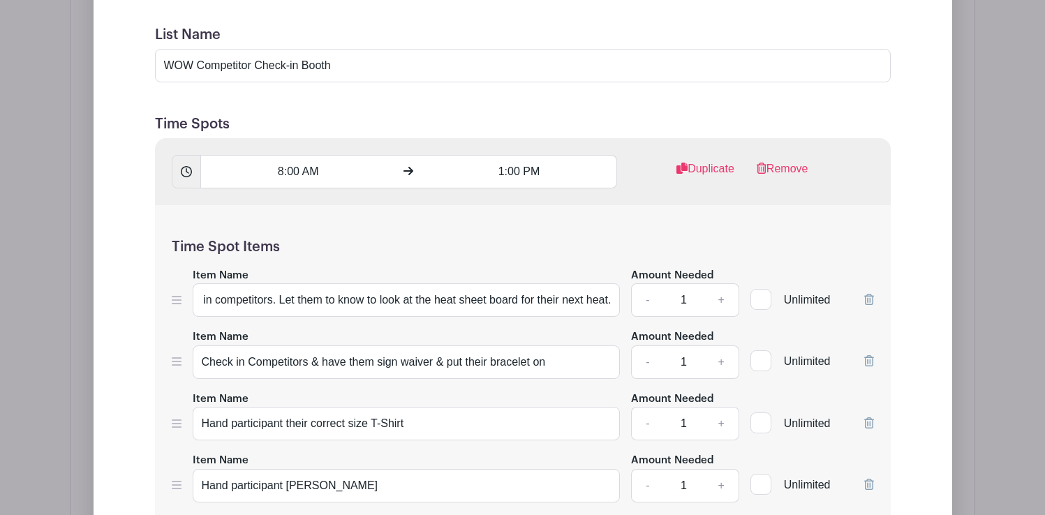
type input "Check in competitors. Let them to know to look at the heat sheet board for thei…"
click at [870, 355] on icon at bounding box center [869, 360] width 10 height 11
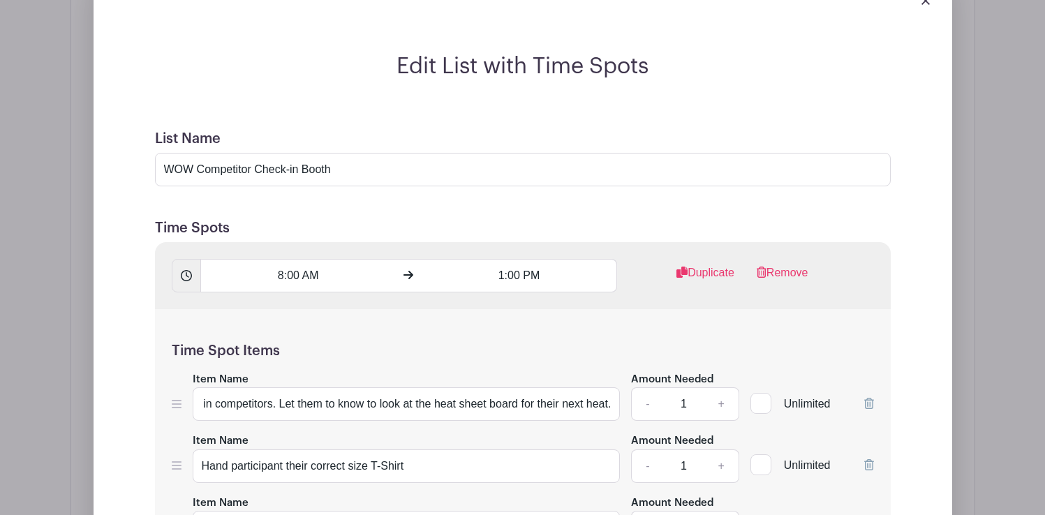
scroll to position [1765, 0]
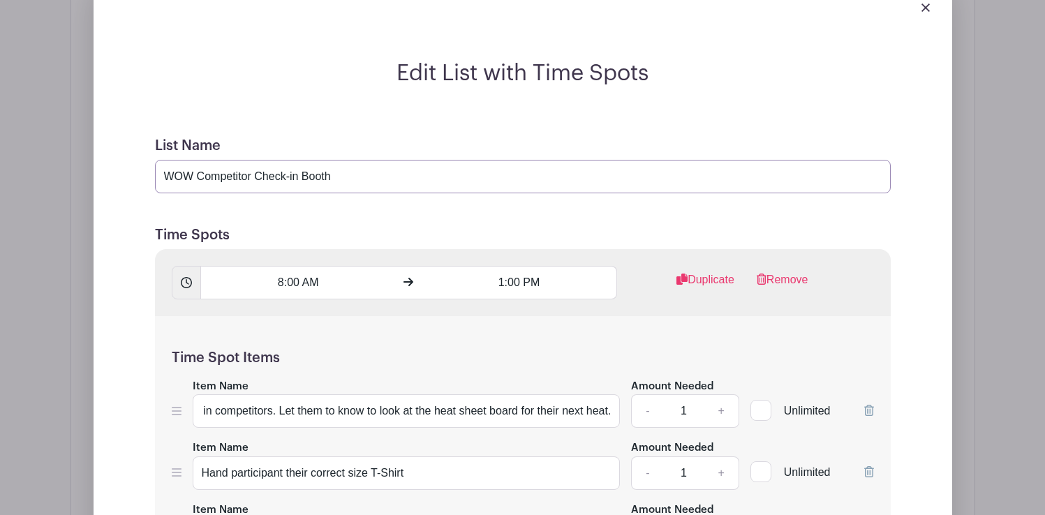
click at [361, 160] on input "WOW Competitor Check-in Booth" at bounding box center [523, 177] width 736 height 34
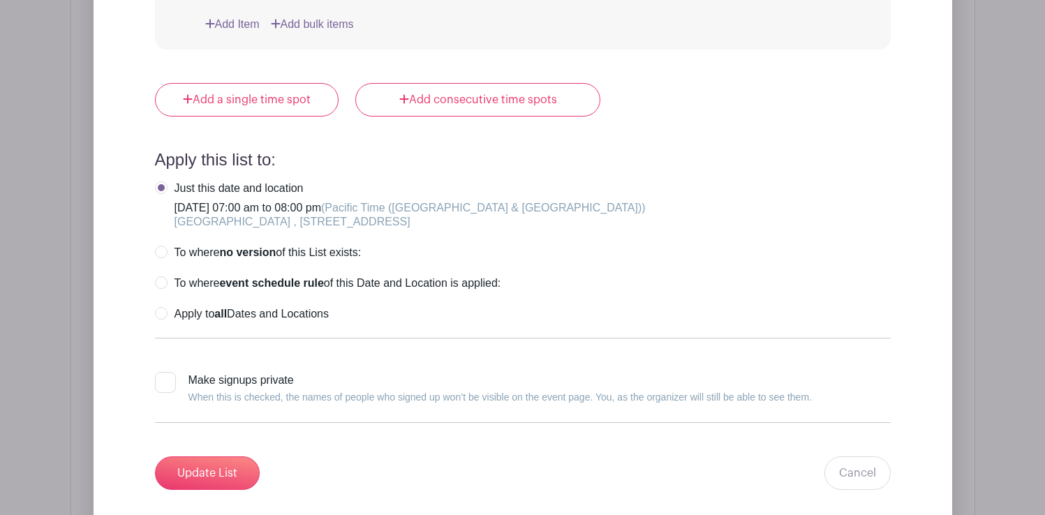
scroll to position [2830, 0]
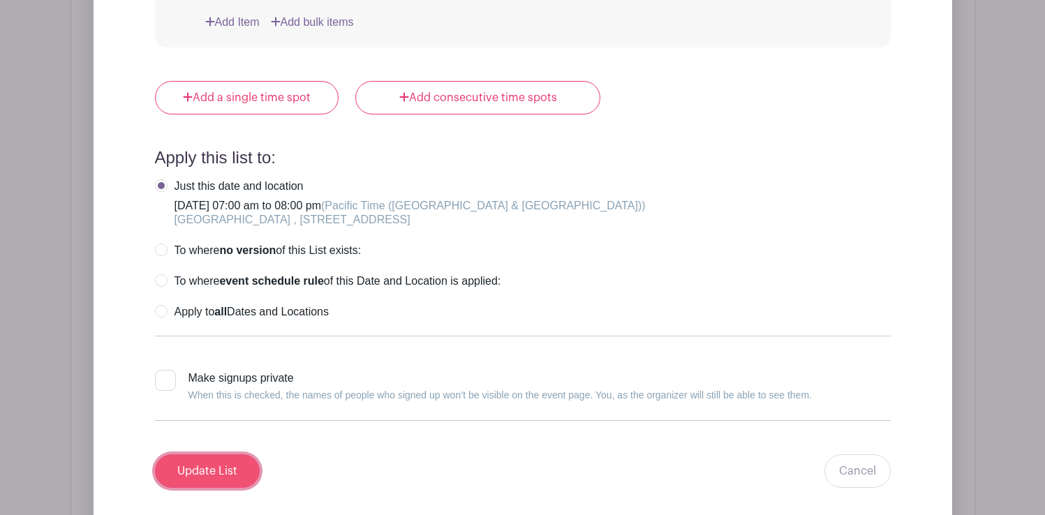
click at [222, 455] on input "Update List" at bounding box center [207, 472] width 105 height 34
click at [216, 455] on input "Update List" at bounding box center [207, 472] width 105 height 34
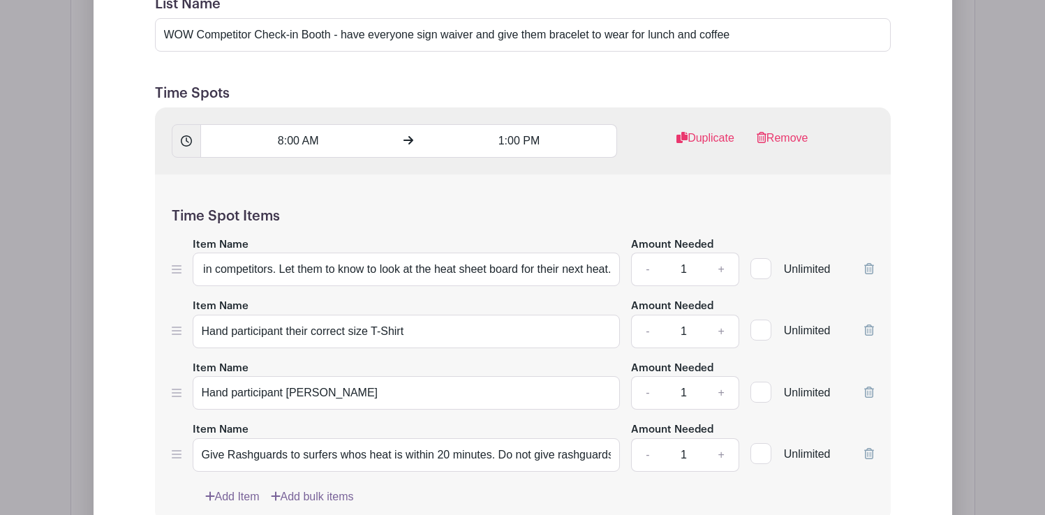
scroll to position [1906, 0]
click at [401, 209] on h5 "Time Spot Items" at bounding box center [523, 217] width 702 height 17
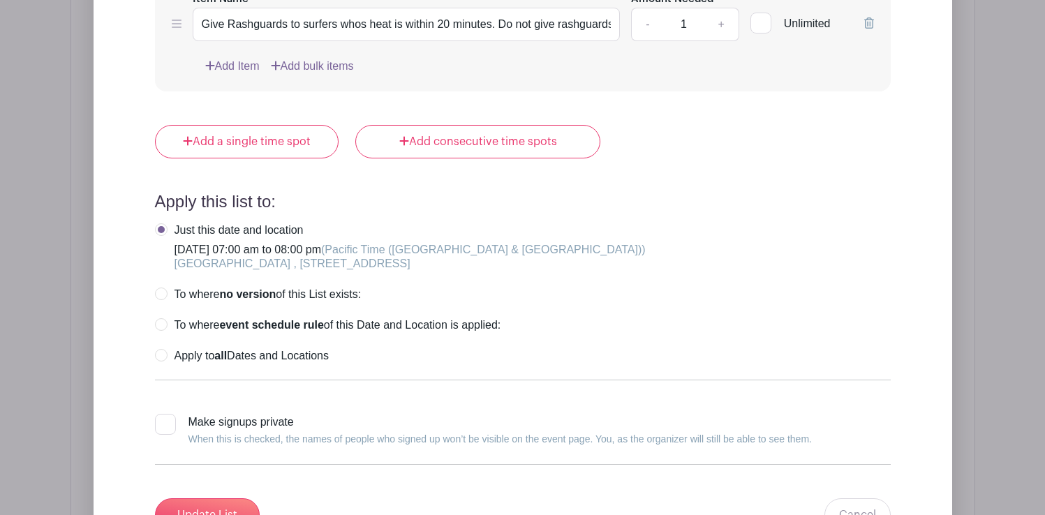
scroll to position [2868, 0]
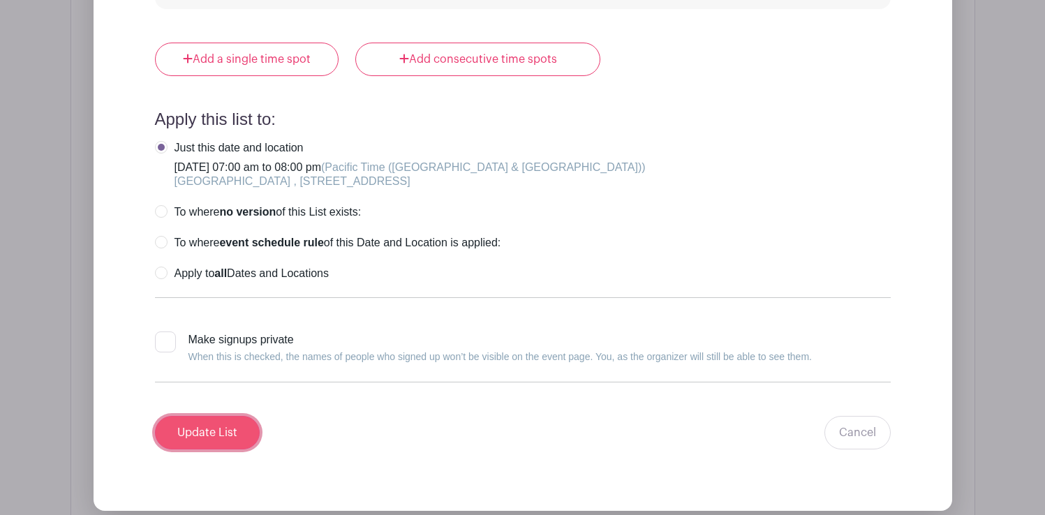
click at [212, 416] on input "Update List" at bounding box center [207, 433] width 105 height 34
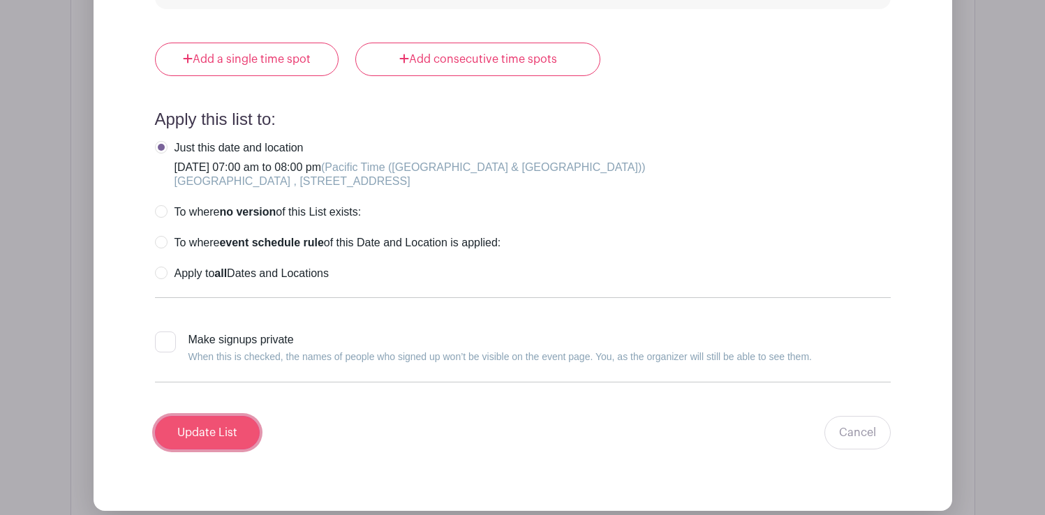
click at [212, 416] on input "Update List" at bounding box center [207, 433] width 105 height 34
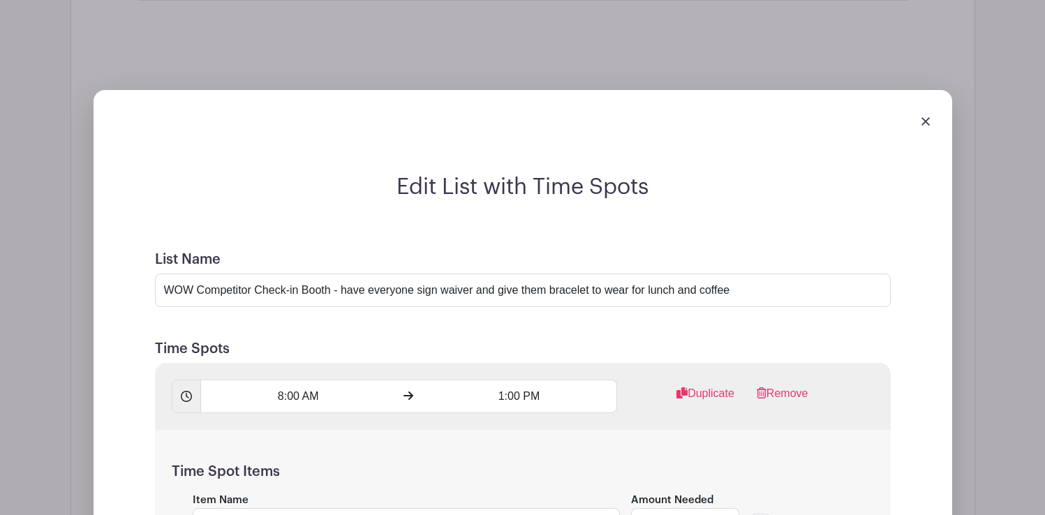
scroll to position [1645, 0]
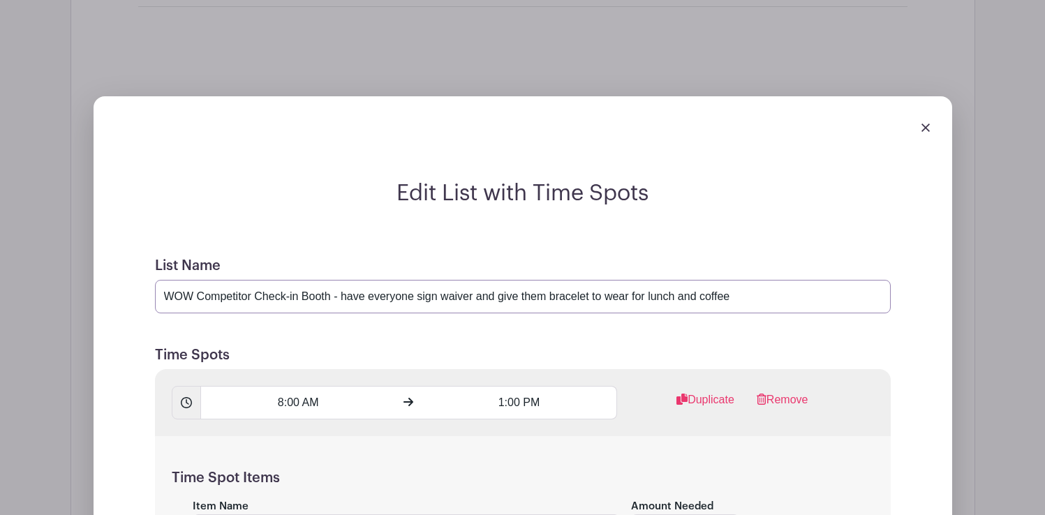
click at [735, 280] on input "WOW Competitor Check-in Booth - have everyone sign waiver and give them bracele…" at bounding box center [523, 297] width 736 height 34
type input "WOW Competitor Check-in Booth - have everyone sign waiver and give them bracele…"
click at [626, 369] on div "8:00 AM 1:00 PM Duplicate Remove" at bounding box center [523, 402] width 736 height 67
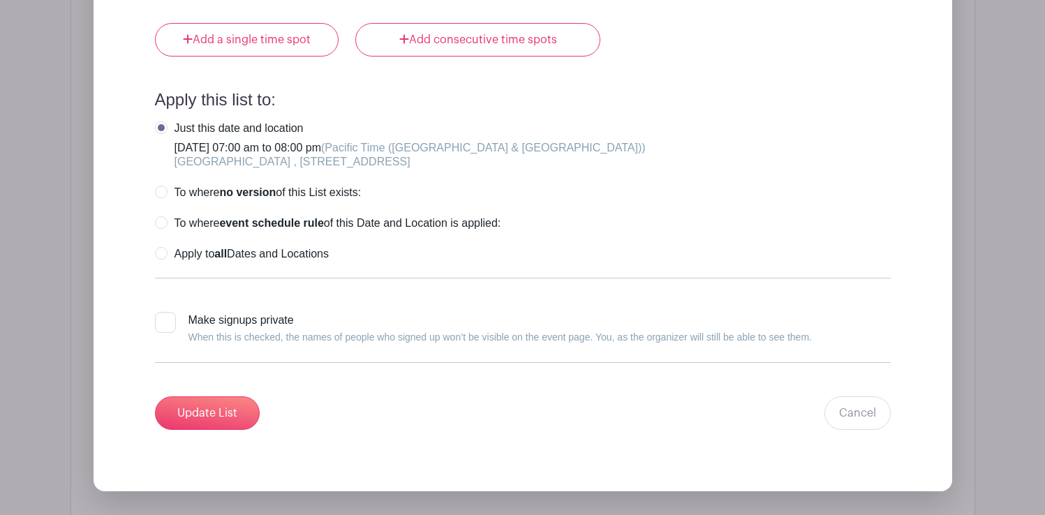
scroll to position [2937, 0]
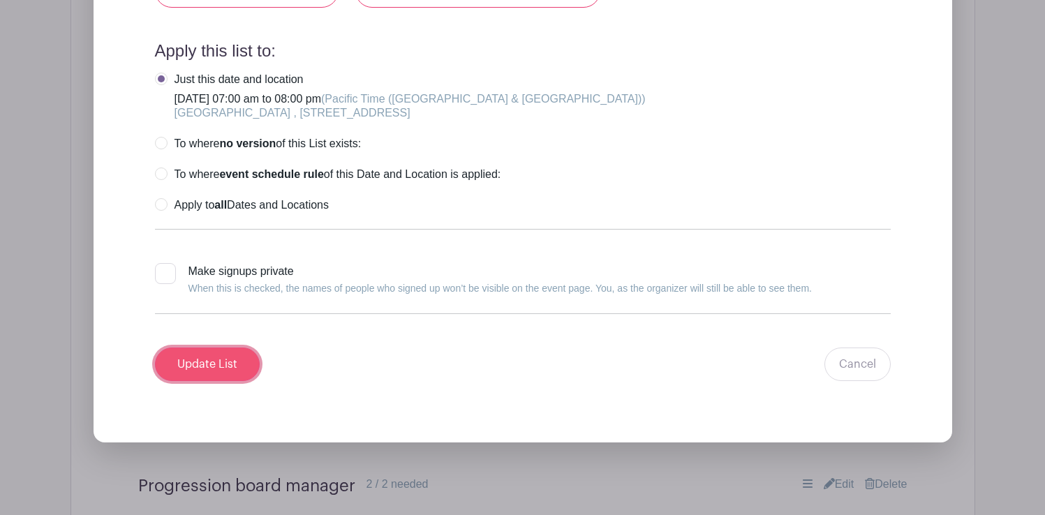
click at [235, 348] on input "Update List" at bounding box center [207, 365] width 105 height 34
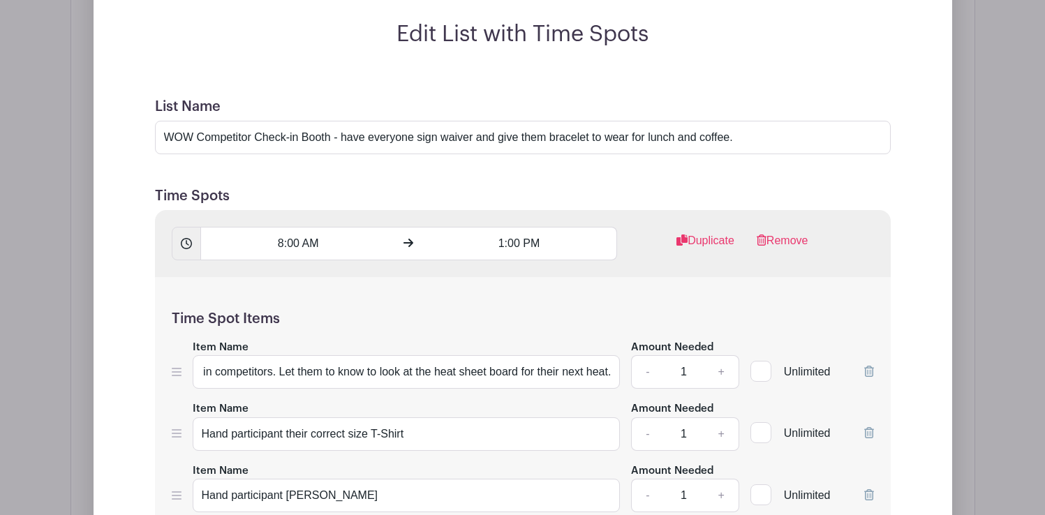
scroll to position [1804, 0]
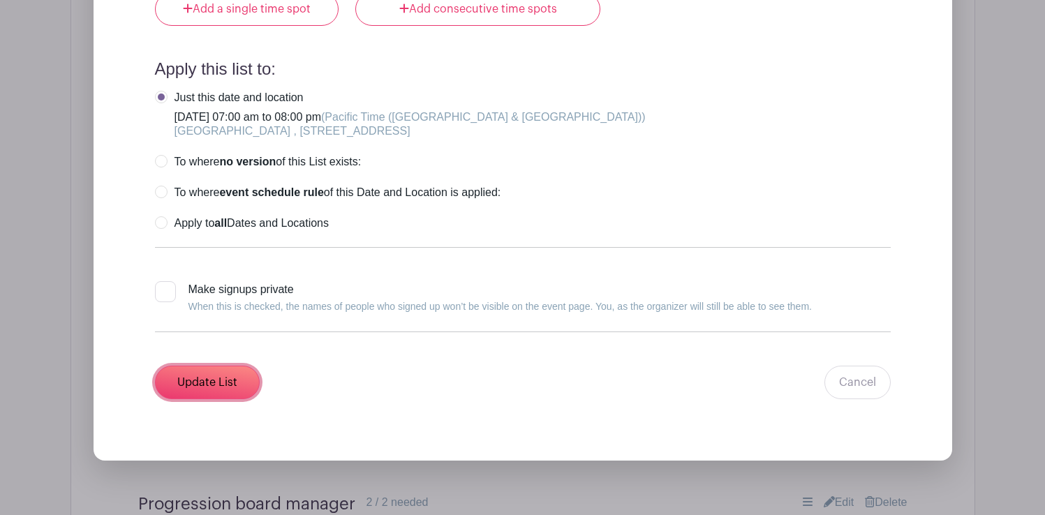
scroll to position [2919, 0]
click at [236, 365] on input "Update List" at bounding box center [207, 382] width 105 height 34
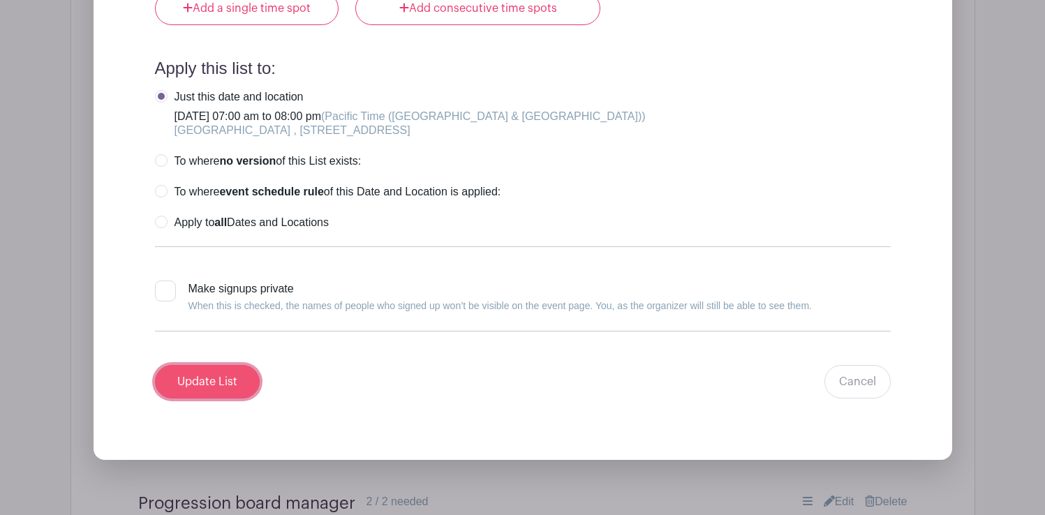
click at [236, 365] on input "Update List" at bounding box center [207, 382] width 105 height 34
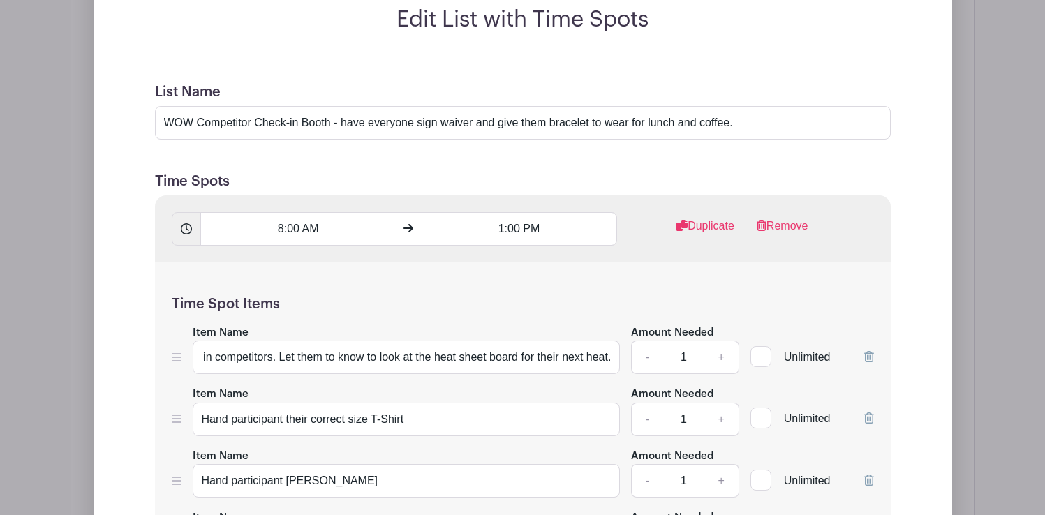
scroll to position [1820, 0]
click at [507, 212] on input "1:00 PM" at bounding box center [520, 229] width 196 height 34
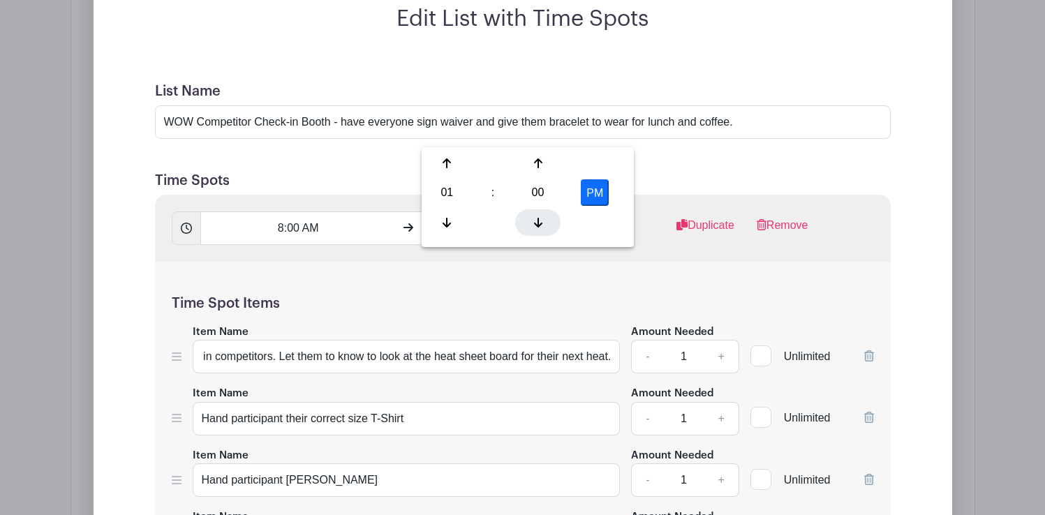
click at [536, 219] on icon at bounding box center [538, 222] width 8 height 11
click at [445, 159] on icon at bounding box center [447, 163] width 8 height 11
click at [542, 171] on div at bounding box center [537, 163] width 45 height 27
click at [439, 220] on div at bounding box center [447, 222] width 45 height 27
type input "1:00 PM"
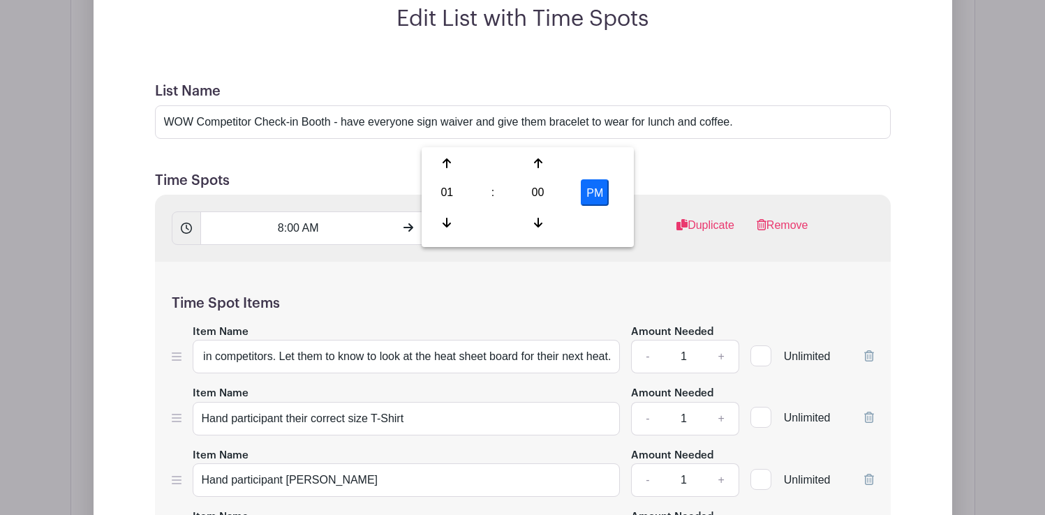
click at [675, 295] on h5 "Time Spot Items" at bounding box center [523, 303] width 702 height 17
click at [325, 212] on input "8:00 AM" at bounding box center [298, 229] width 196 height 34
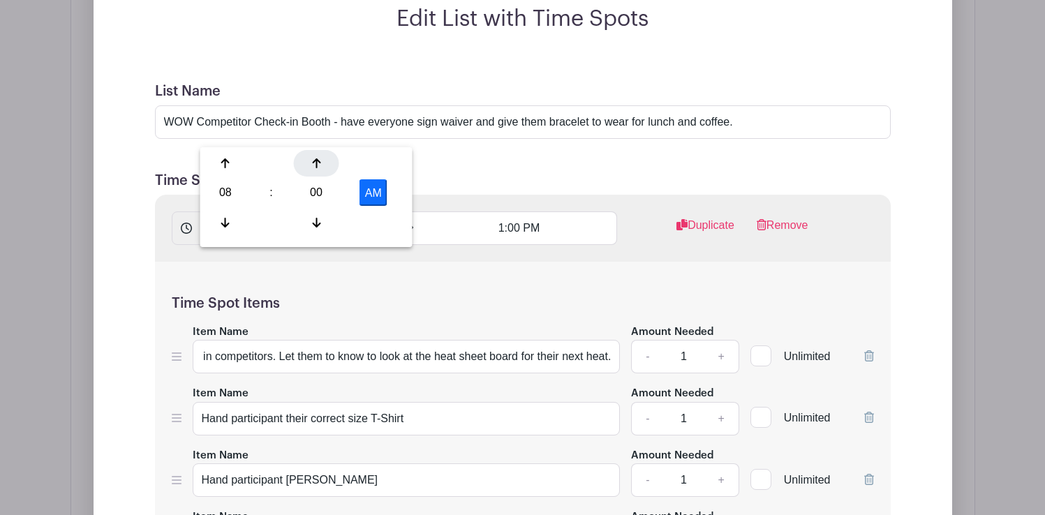
click at [312, 165] on icon at bounding box center [316, 163] width 8 height 11
click at [318, 221] on icon at bounding box center [316, 222] width 8 height 11
type input "8:00 AM"
click at [452, 262] on div "Time Spot Items Item Name Set up booth and check in competitors. Let them to kn…" at bounding box center [523, 436] width 736 height 348
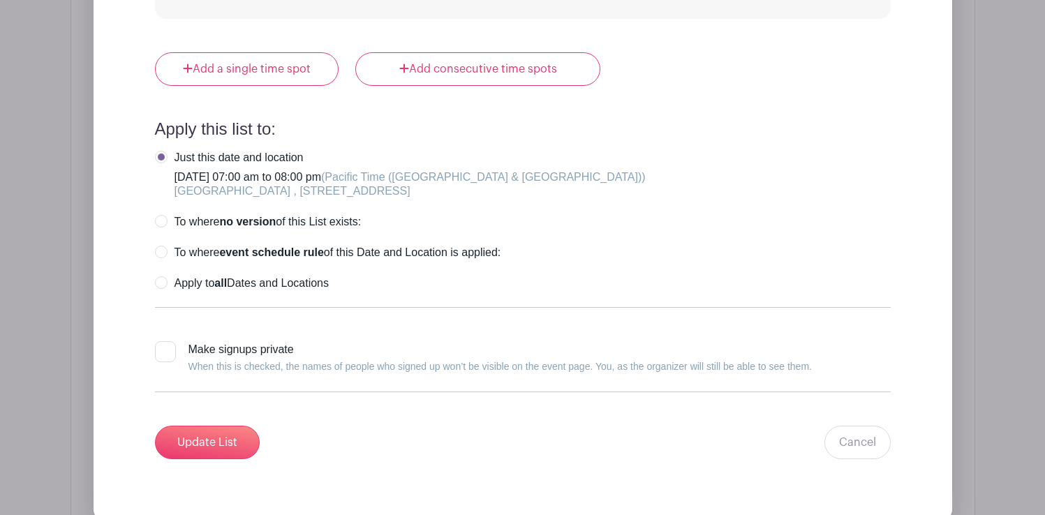
scroll to position [2865, 0]
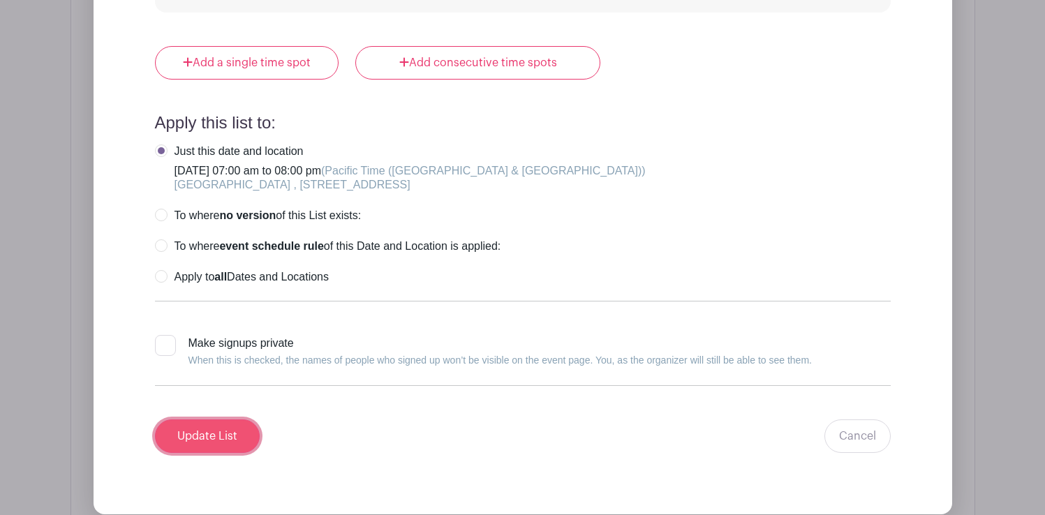
click at [227, 420] on input "Update List" at bounding box center [207, 437] width 105 height 34
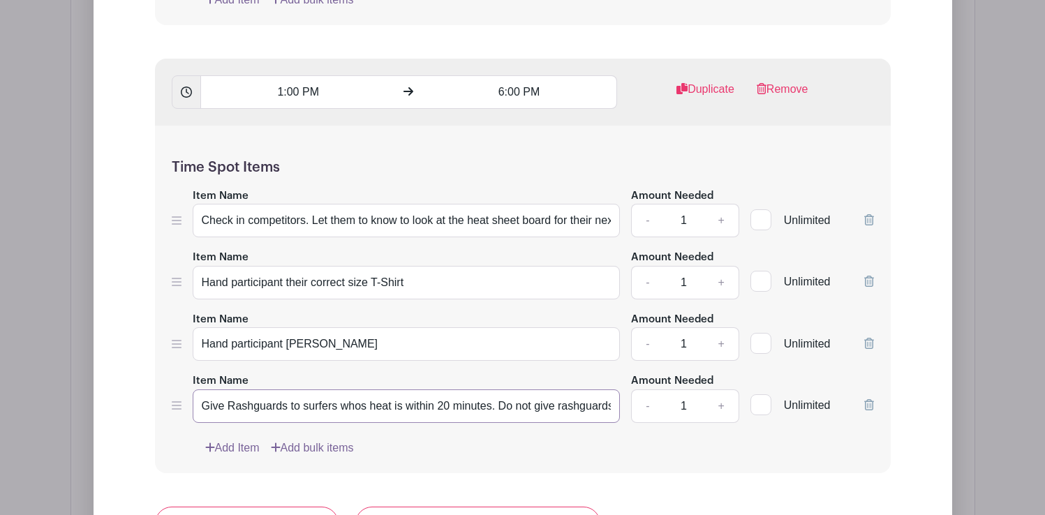
scroll to position [0, 66]
drag, startPoint x: 500, startPoint y: 306, endPoint x: 636, endPoint y: 310, distance: 136.2
click at [636, 372] on div "Item Name Give Rashguards to surfers whos heat is within 20 minutes. Do not giv…" at bounding box center [523, 397] width 702 height 51
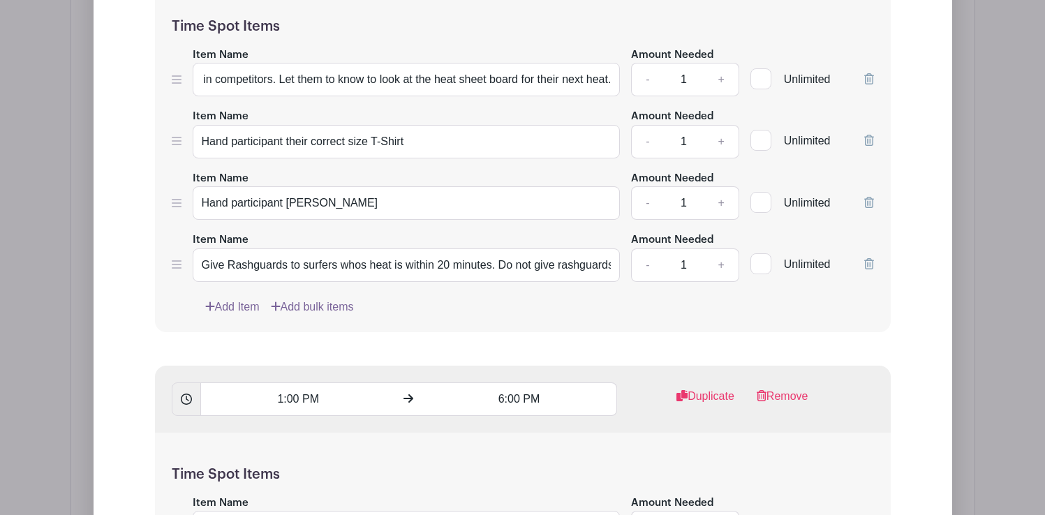
scroll to position [2112, 0]
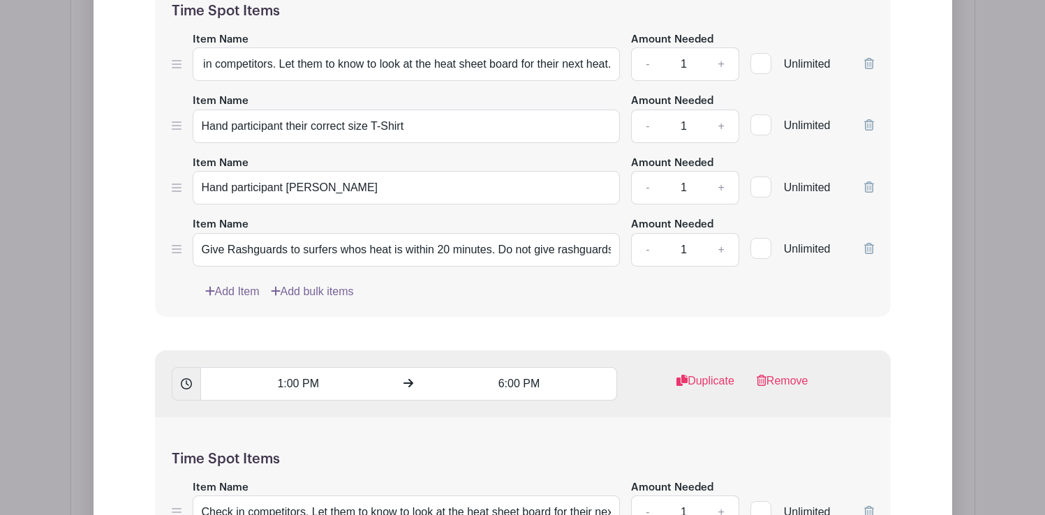
type input "Give Rashguards to surfers whos heat is within 20 minutes."
drag, startPoint x: 498, startPoint y: 154, endPoint x: 621, endPoint y: 156, distance: 122.9
click at [625, 216] on div "Item Name Give Rashguards to surfers whos heat is within 20 minutes. Do not giv…" at bounding box center [523, 241] width 702 height 51
drag, startPoint x: 500, startPoint y: 151, endPoint x: 635, endPoint y: 156, distance: 135.6
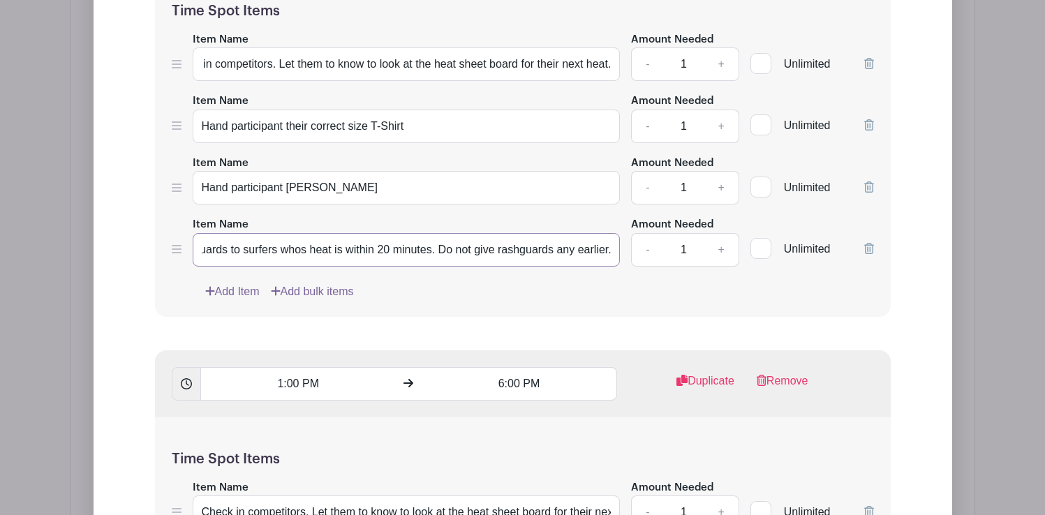
click at [635, 216] on div "Item Name Give Rashguards to surfers whos heat is within 20 minutes. Do not giv…" at bounding box center [523, 241] width 702 height 51
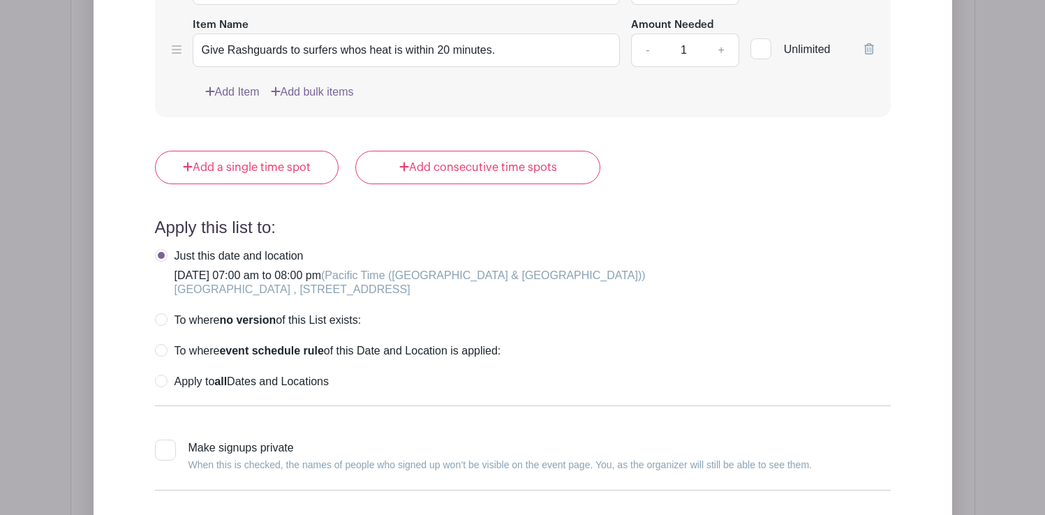
scroll to position [2762, 0]
type input "Give Rashguards to surfers whos heat is within 20 minutes."
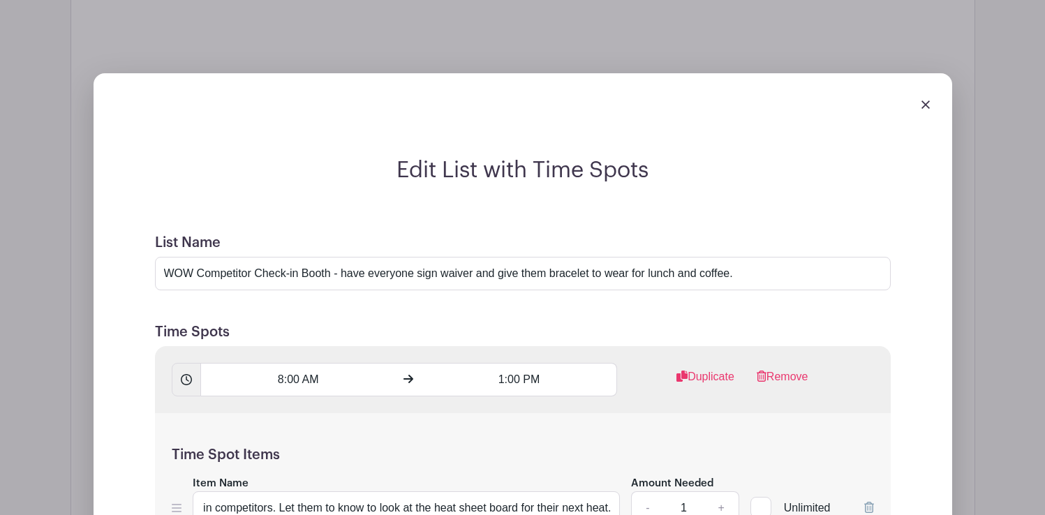
scroll to position [1665, 0]
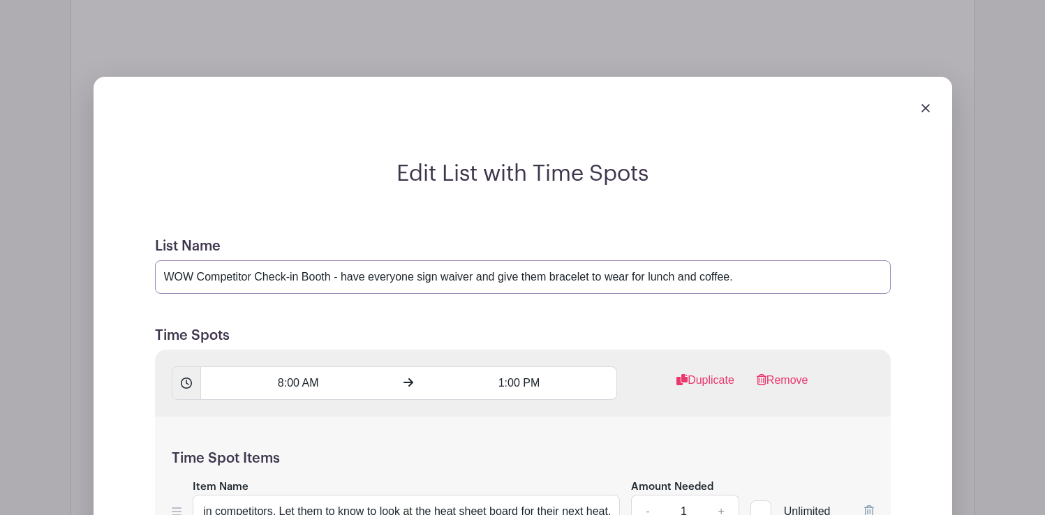
drag, startPoint x: 754, startPoint y: 179, endPoint x: 338, endPoint y: 180, distance: 416.2
click at [338, 260] on input "WOW Competitor Check-in Booth - have everyone sign waiver and give them bracele…" at bounding box center [523, 277] width 736 height 34
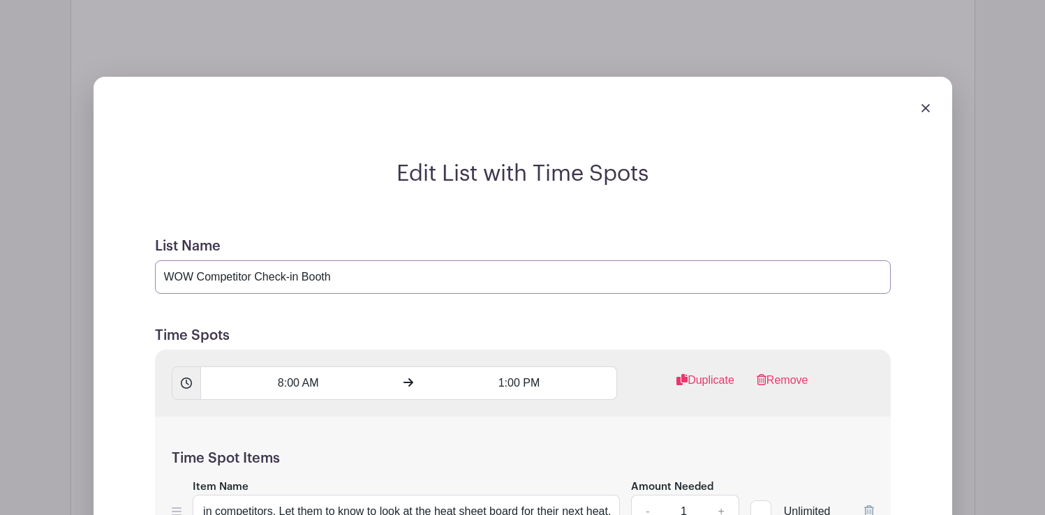
type input "WOW Competitor Check-in Booth"
click at [458, 327] on h5 "Time Spots" at bounding box center [523, 335] width 736 height 17
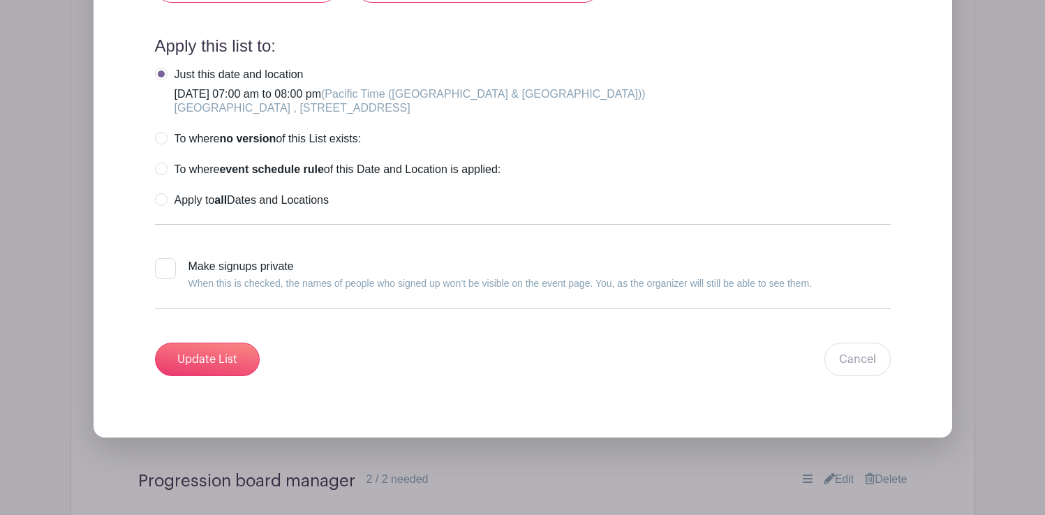
scroll to position [2945, 0]
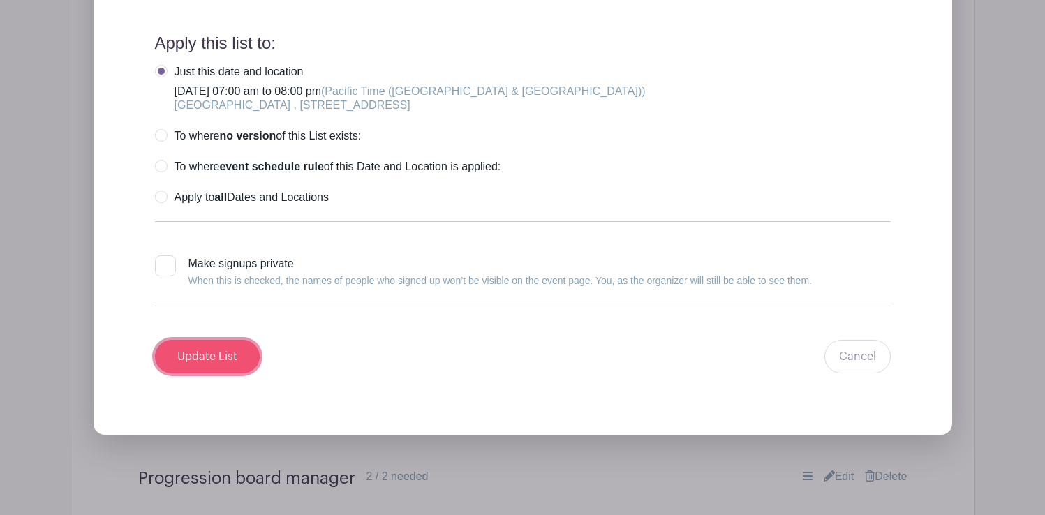
click at [238, 340] on input "Update List" at bounding box center [207, 357] width 105 height 34
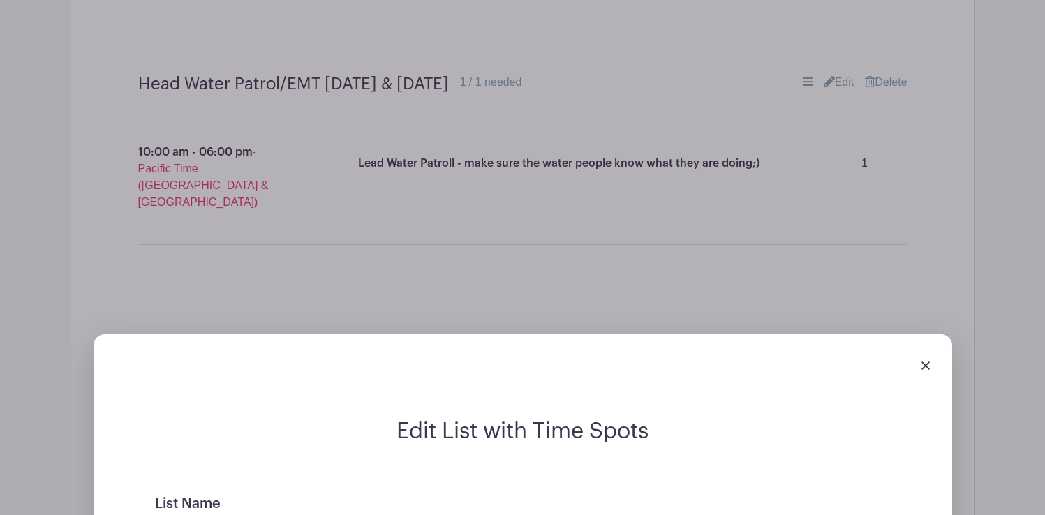
scroll to position [1408, 0]
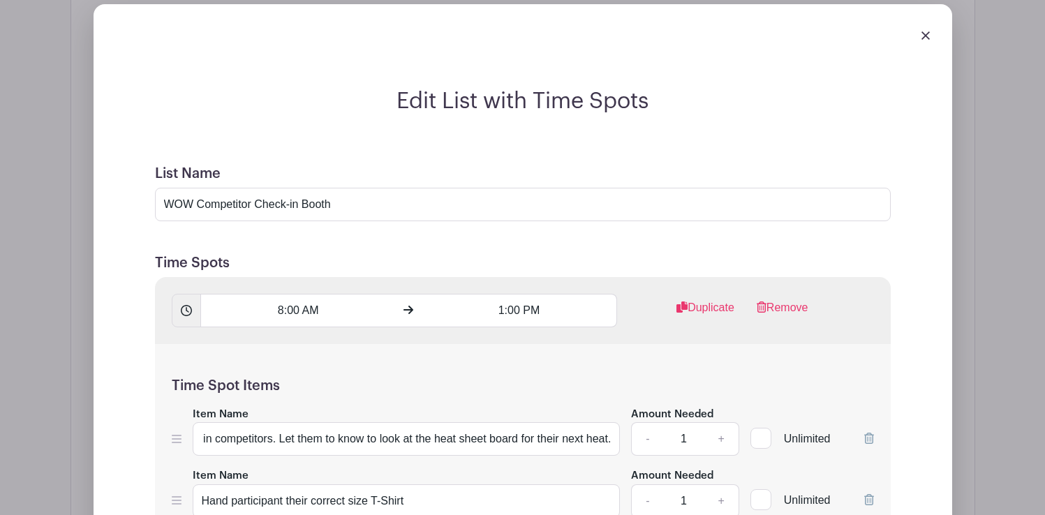
scroll to position [1741, 0]
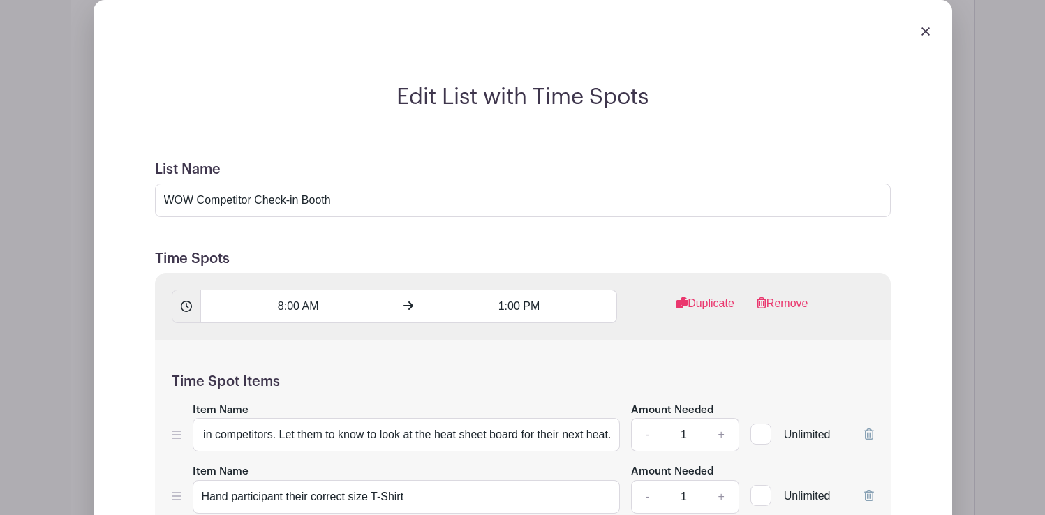
click at [183, 301] on icon at bounding box center [186, 306] width 11 height 11
click at [695, 295] on link "Duplicate" at bounding box center [706, 309] width 58 height 28
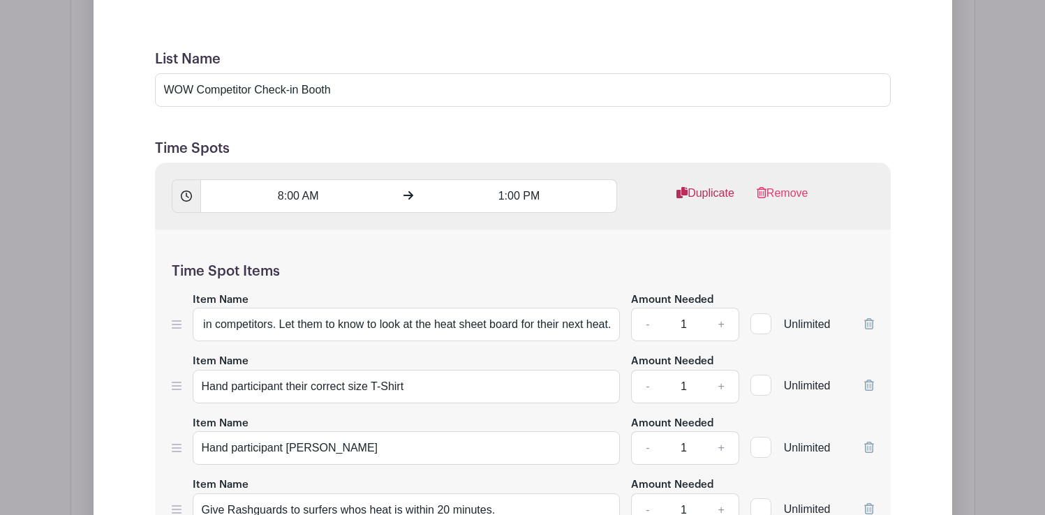
scroll to position [1850, 0]
click at [781, 187] on link "Remove" at bounding box center [783, 201] width 52 height 28
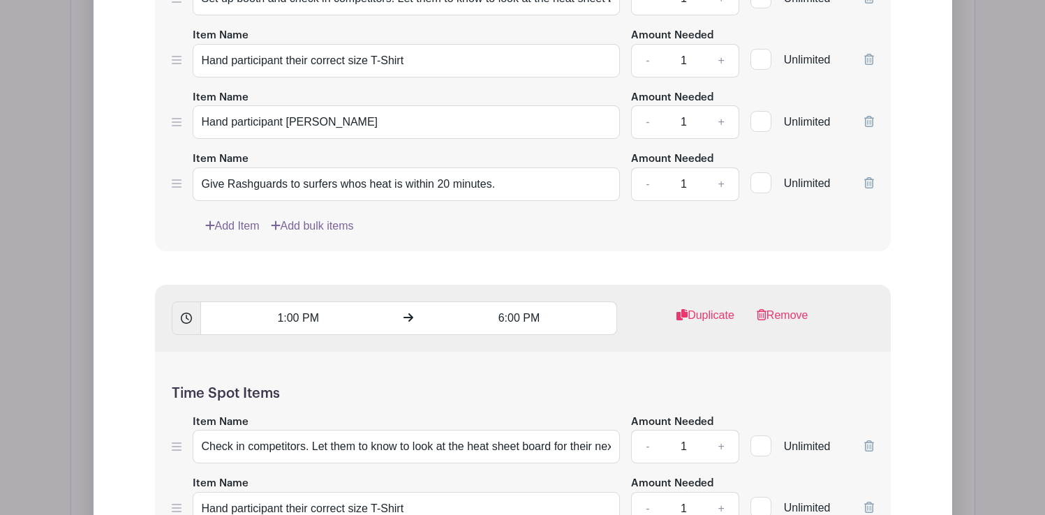
scroll to position [2179, 0]
click at [714, 307] on link "Duplicate" at bounding box center [706, 321] width 58 height 28
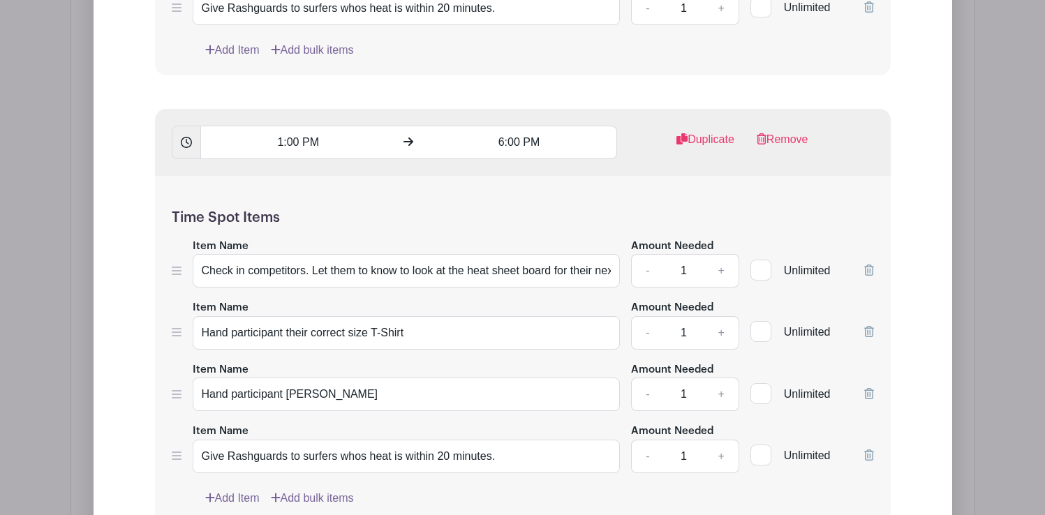
scroll to position [2308, 0]
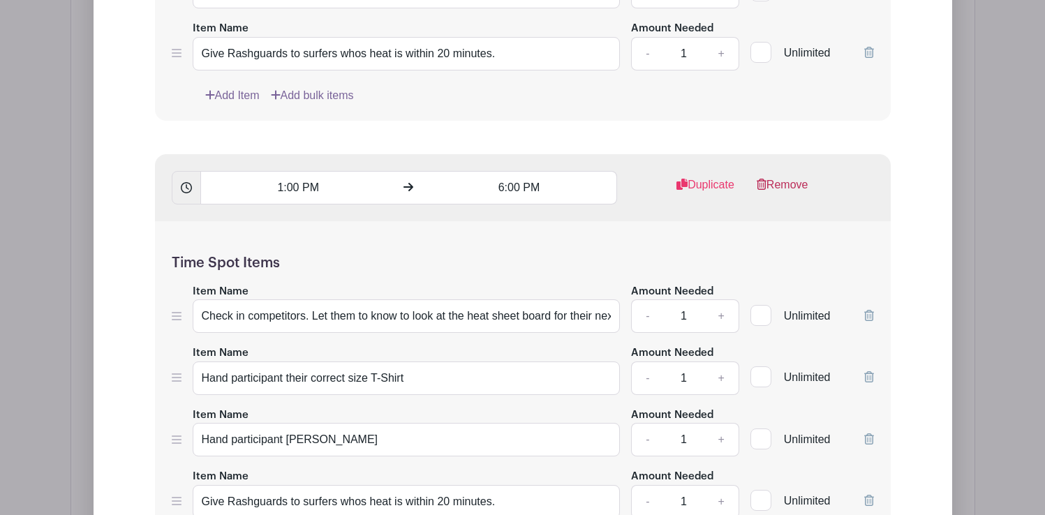
click at [787, 177] on link "Remove" at bounding box center [783, 191] width 52 height 28
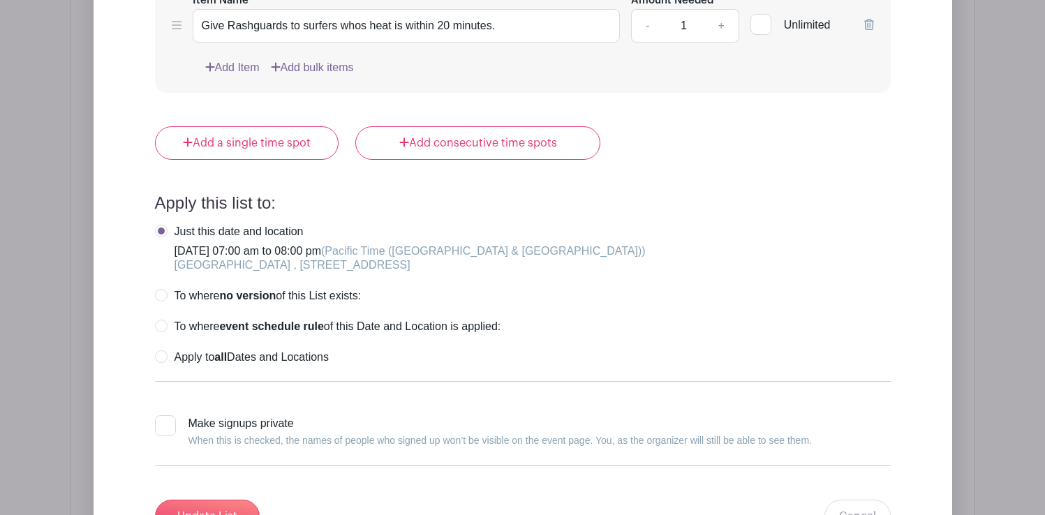
scroll to position [2786, 0]
click at [218, 499] on input "Update List" at bounding box center [207, 516] width 105 height 34
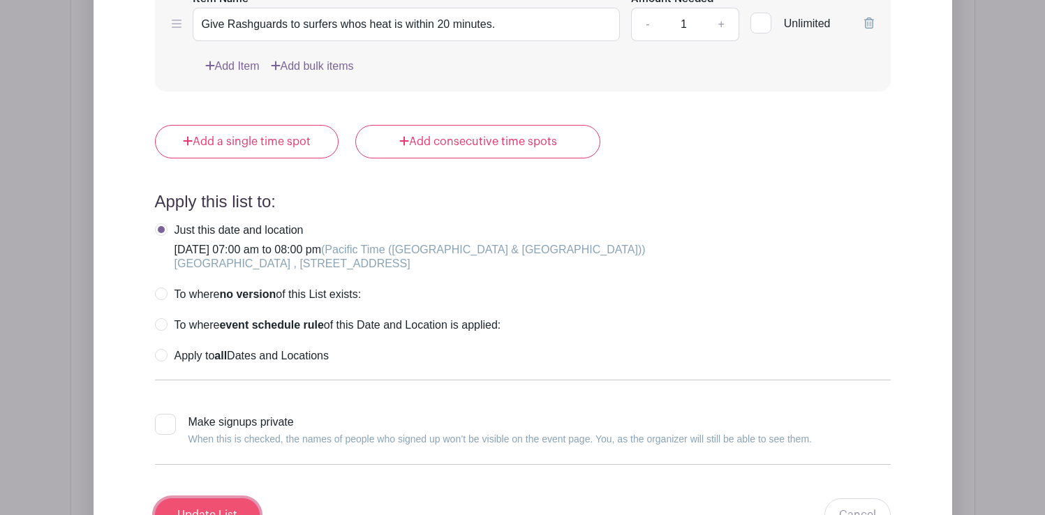
click at [218, 499] on input "Update List" at bounding box center [207, 516] width 105 height 34
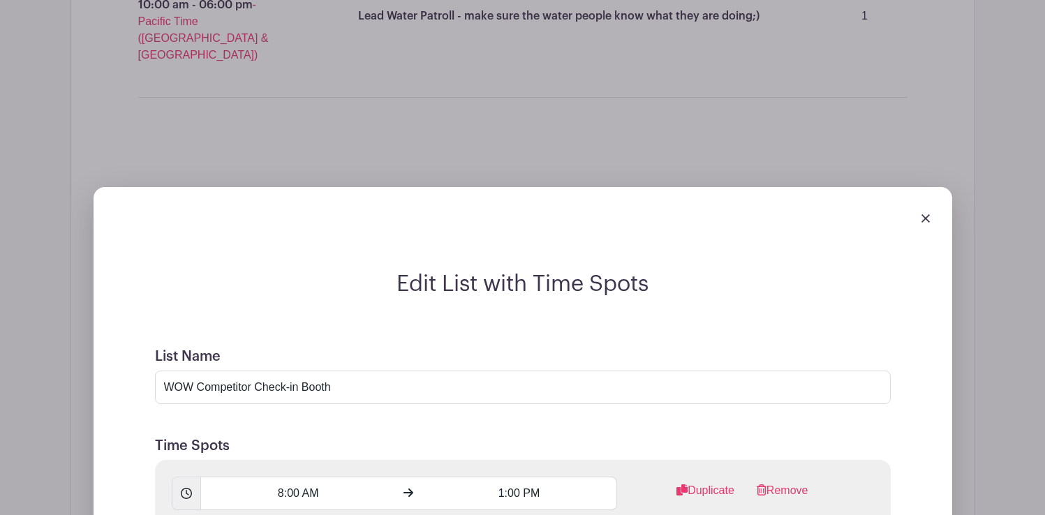
scroll to position [1540, 0]
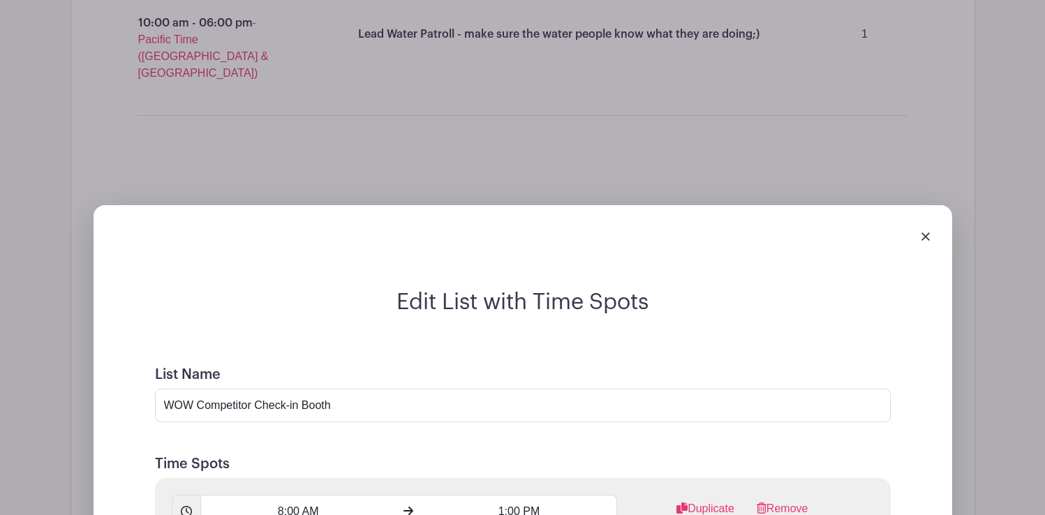
scroll to position [1508, 0]
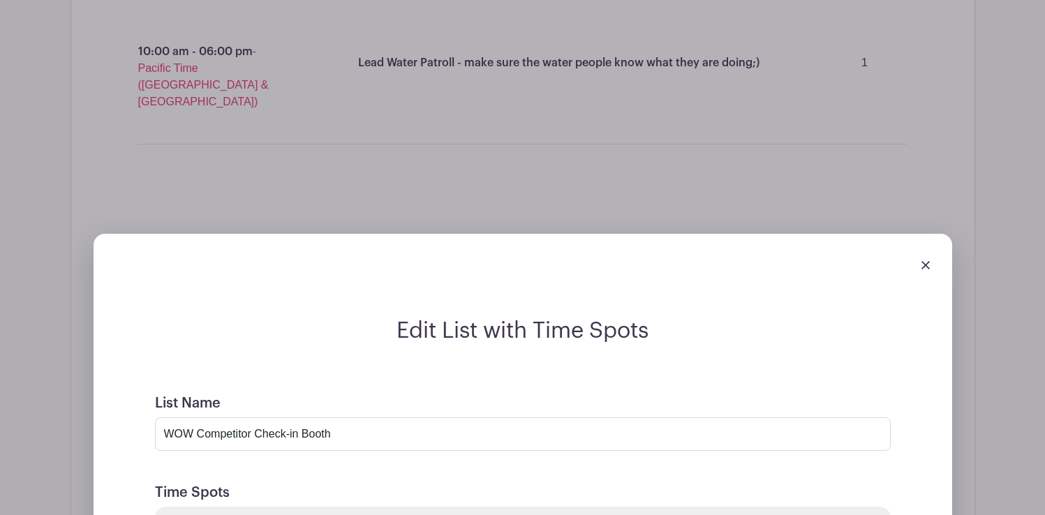
click at [925, 261] on img at bounding box center [926, 265] width 8 height 8
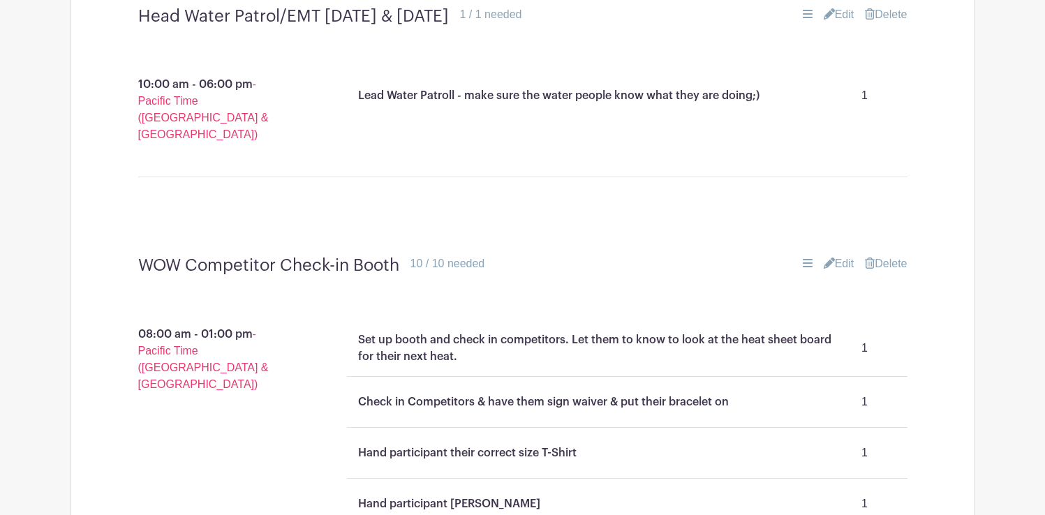
scroll to position [1474, 0]
click at [837, 256] on link "Edit" at bounding box center [839, 264] width 31 height 17
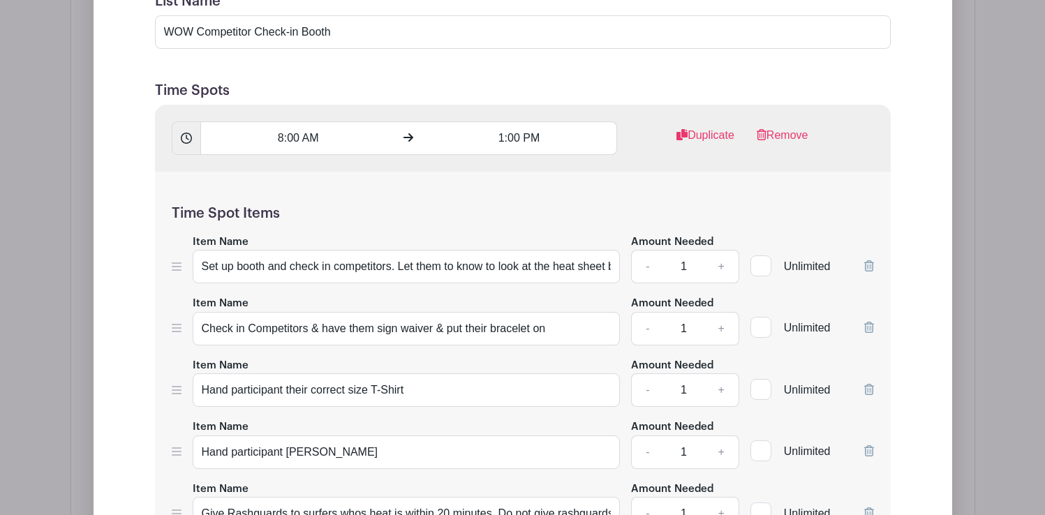
scroll to position [1911, 0]
click at [512, 249] on input "Set up booth and check in competitors. Let them to know to look at the heat she…" at bounding box center [407, 266] width 428 height 34
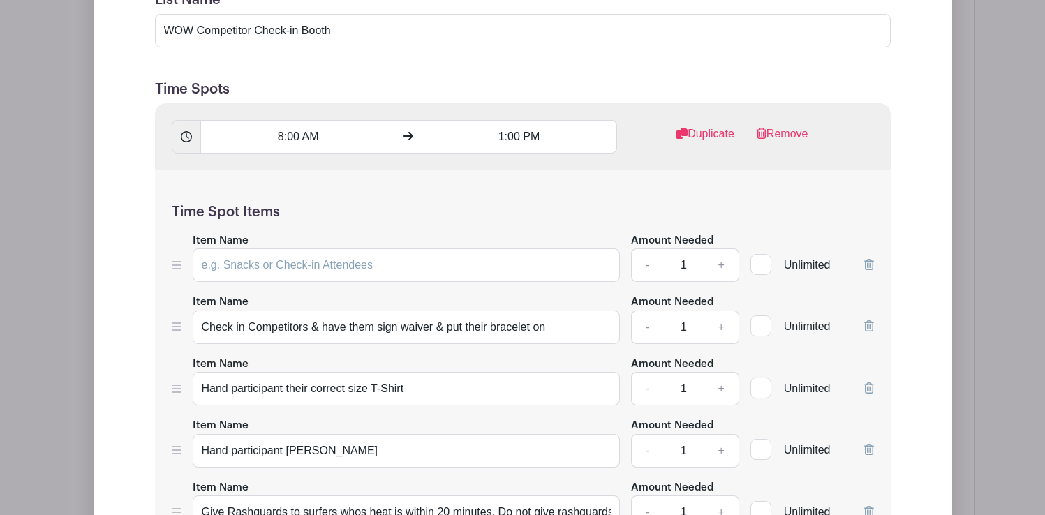
click at [865, 259] on icon at bounding box center [869, 264] width 10 height 11
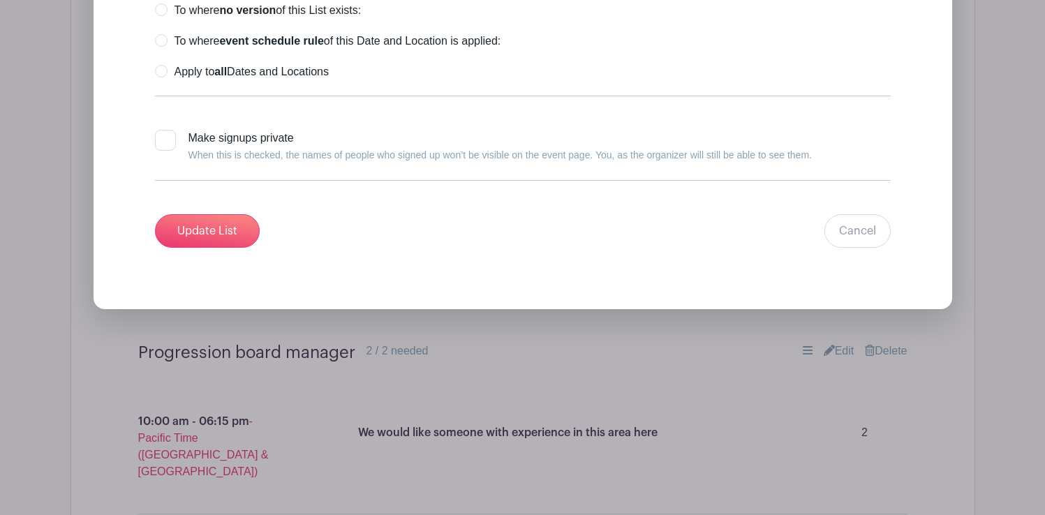
scroll to position [3193, 0]
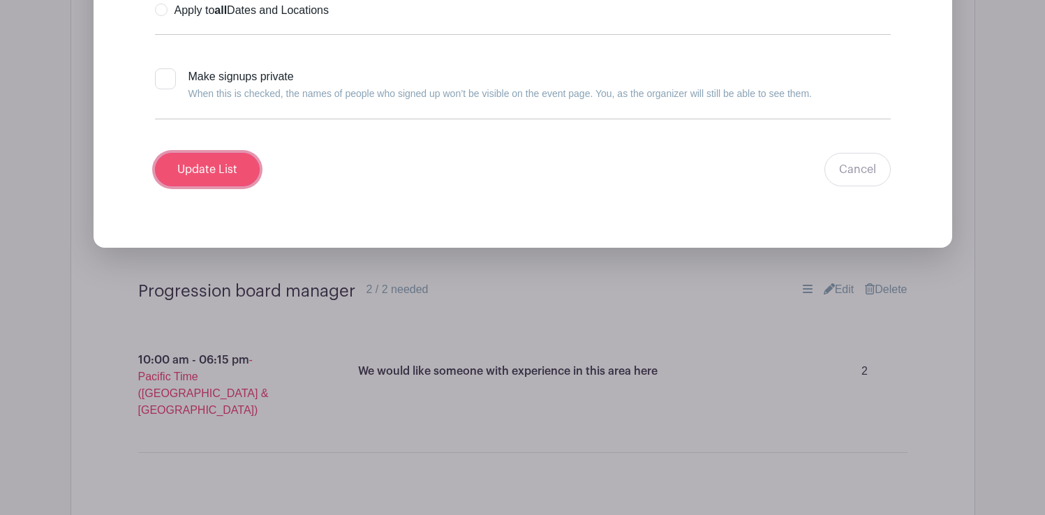
click at [216, 153] on input "Update List" at bounding box center [207, 170] width 105 height 34
click at [221, 153] on input "Update List" at bounding box center [207, 170] width 105 height 34
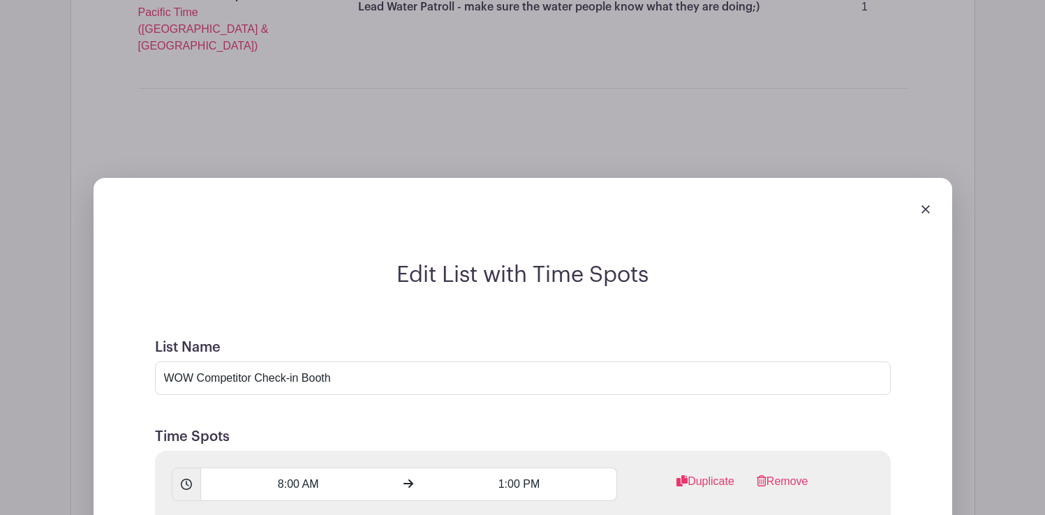
scroll to position [1474, 0]
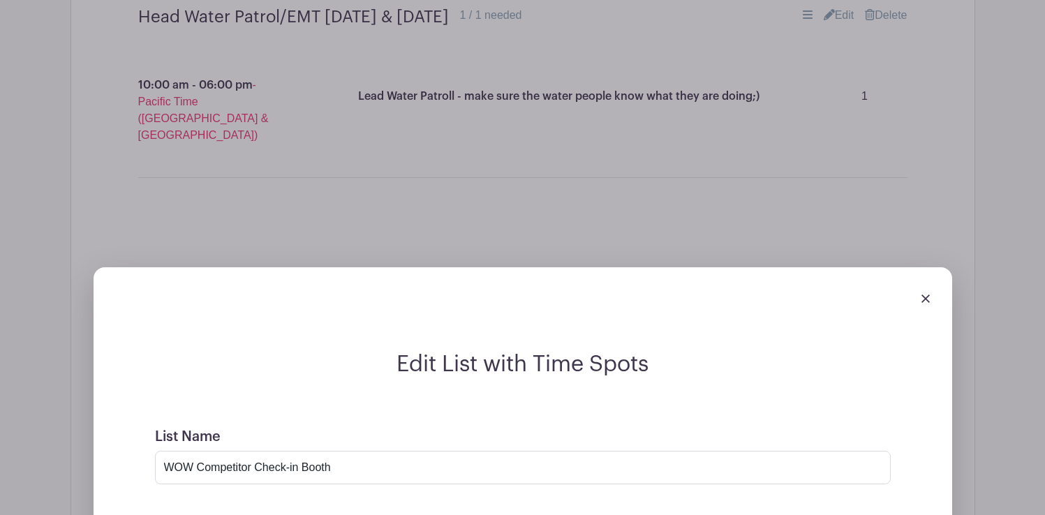
click at [927, 295] on img at bounding box center [926, 299] width 8 height 8
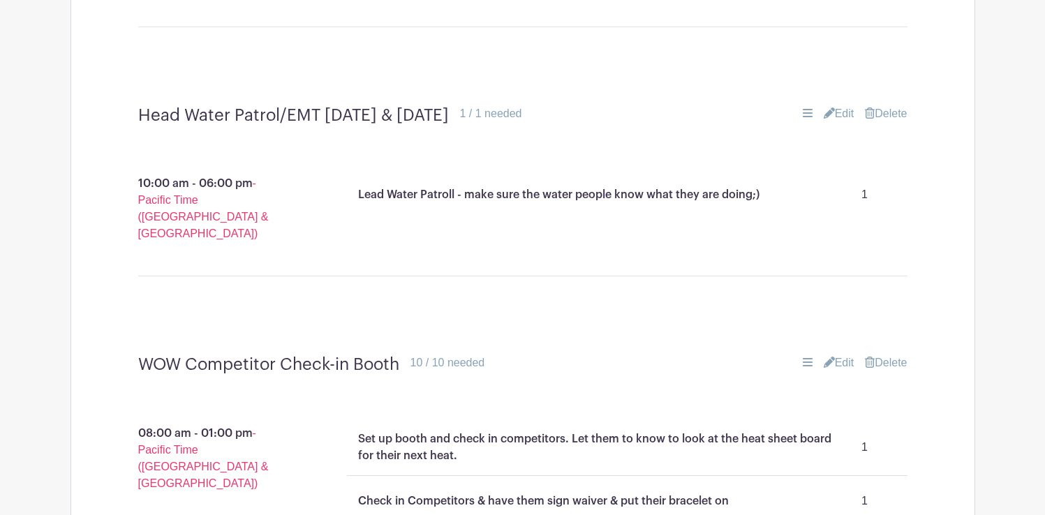
scroll to position [1363, 0]
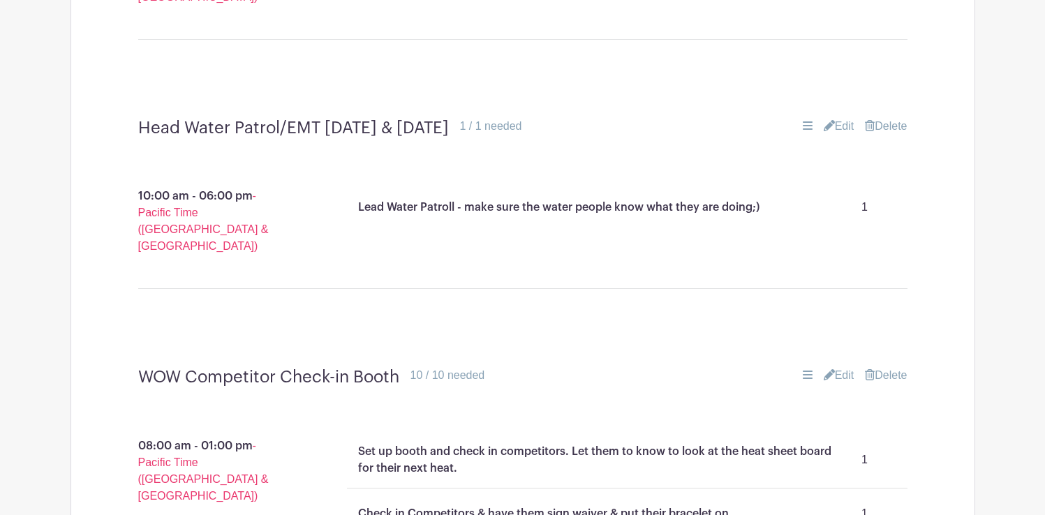
click at [846, 367] on link "Edit" at bounding box center [839, 375] width 31 height 17
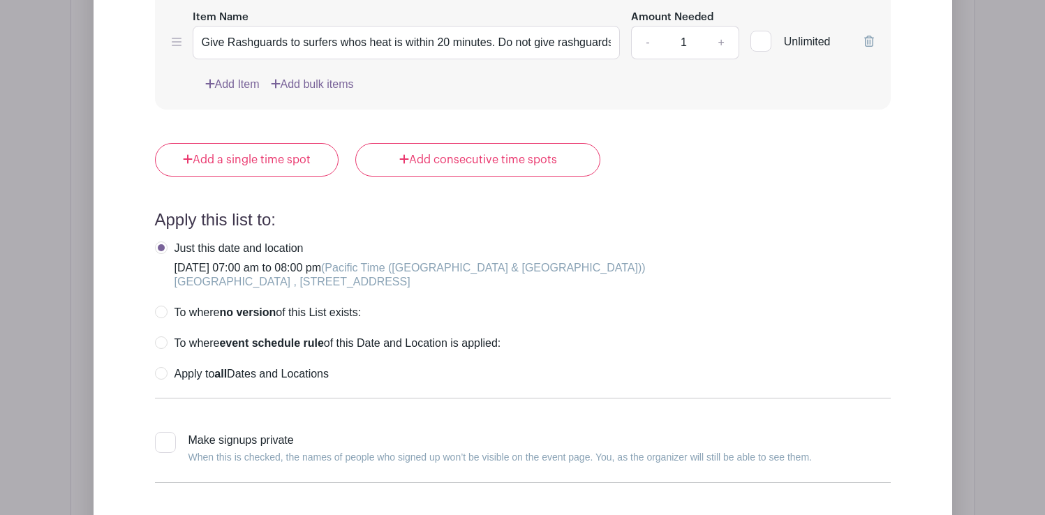
type input "WOW Competitor Check-in Booth - Have everyone sign waiver and put on a bracelet…"
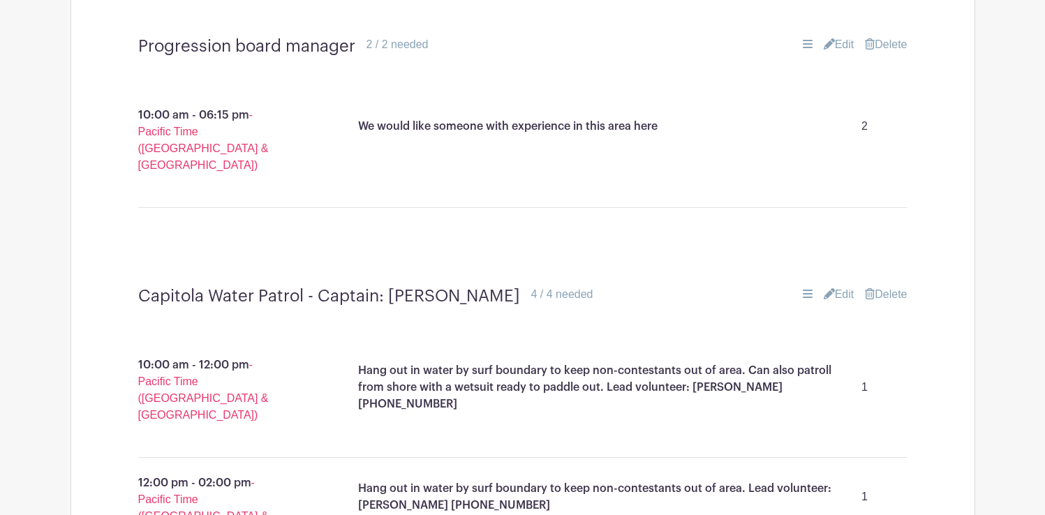
scroll to position [2440, 0]
click at [840, 286] on link "Edit" at bounding box center [839, 294] width 31 height 17
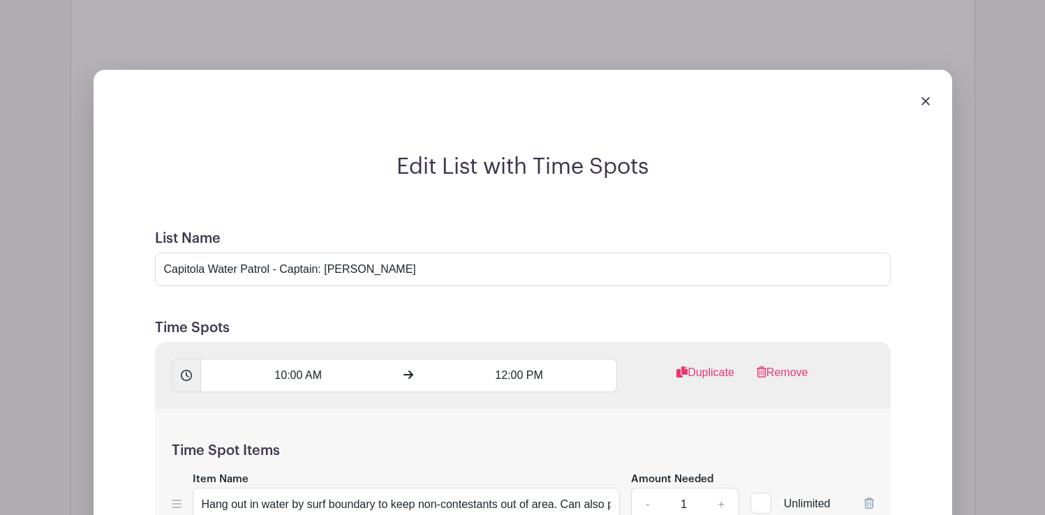
scroll to position [2672, 0]
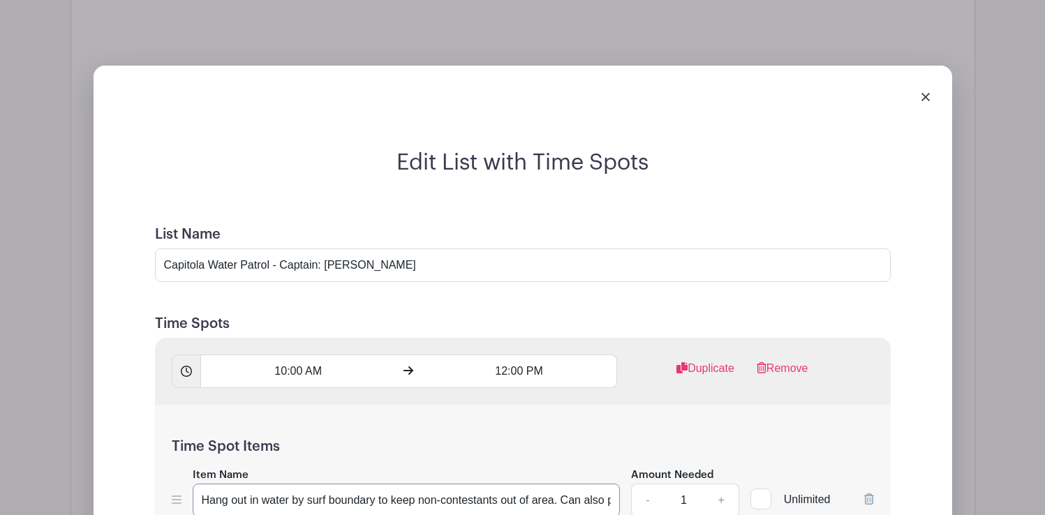
click at [467, 484] on input "Hang out in water by surf boundary to keep non-contestants out of area. Can als…" at bounding box center [407, 501] width 428 height 34
drag, startPoint x: 539, startPoint y: 386, endPoint x: 626, endPoint y: 393, distance: 86.9
click at [626, 466] on div "Item Name Hang out in water by surf boundary to keep non-contestants out of are…" at bounding box center [523, 491] width 702 height 51
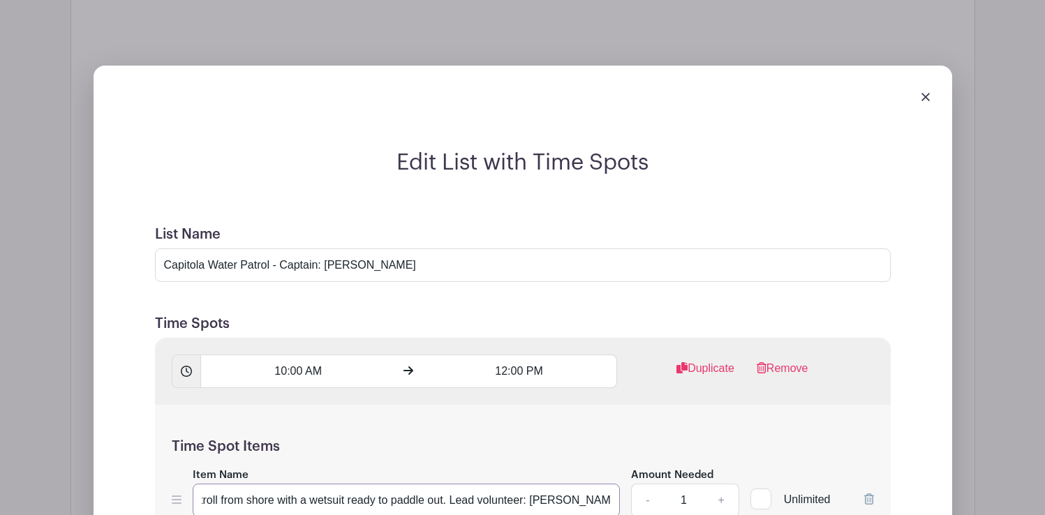
type input "Hang out in water by surf boundary to keep non-contestants out of area. Can als…"
click at [436, 249] on input "Capitola Water Patrol - Captain: [PERSON_NAME]" at bounding box center [523, 266] width 736 height 34
click at [410, 249] on input "Capitola Water Patrol - Captain: [PERSON_NAME]" at bounding box center [523, 266] width 736 height 34
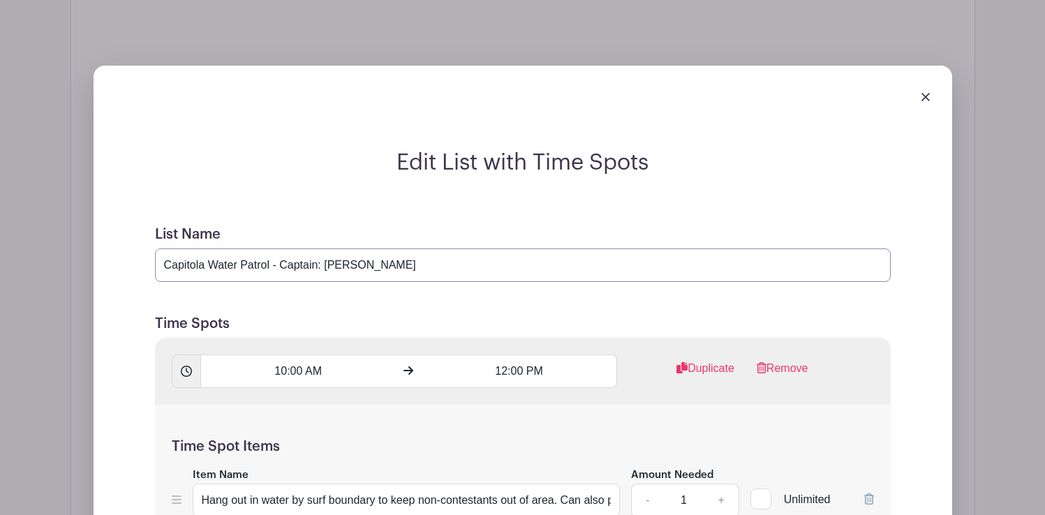
paste input "415-342-3011"
click at [395, 249] on input "Capitola Water Patrol - Captain: Mike Esplend415-342-3011" at bounding box center [523, 266] width 736 height 34
click at [420, 249] on input "Capitola Water Patrol - Captain: Mike Esplend (415-342-3011" at bounding box center [523, 266] width 736 height 34
type input "Capitola Water Patrol - Captain: Mike Esplend (415) 342-3011"
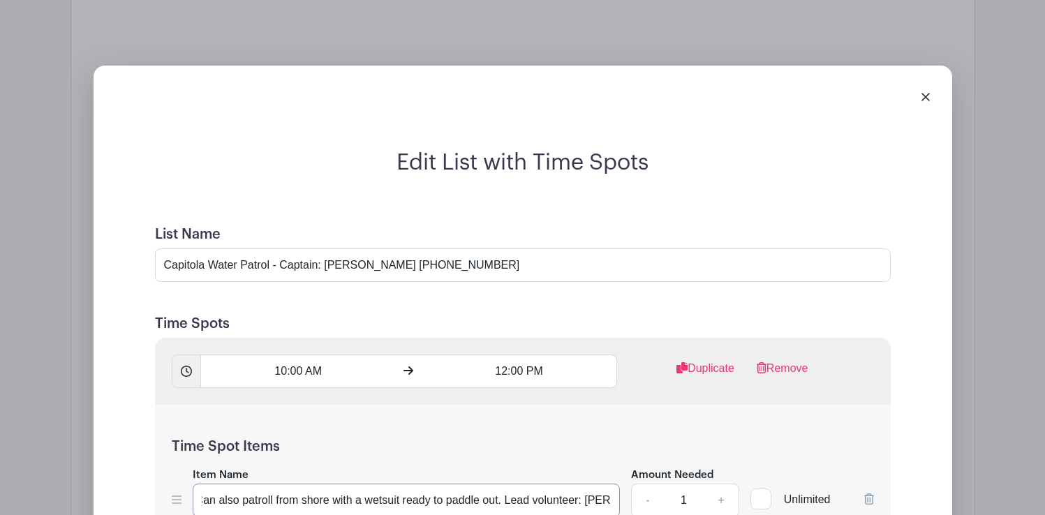
scroll to position [0, 420]
drag, startPoint x: 260, startPoint y: 385, endPoint x: 617, endPoint y: 390, distance: 356.8
click at [617, 484] on input "Hang out in water by surf boundary to keep non-contestants out of area. Can als…" at bounding box center [407, 501] width 428 height 34
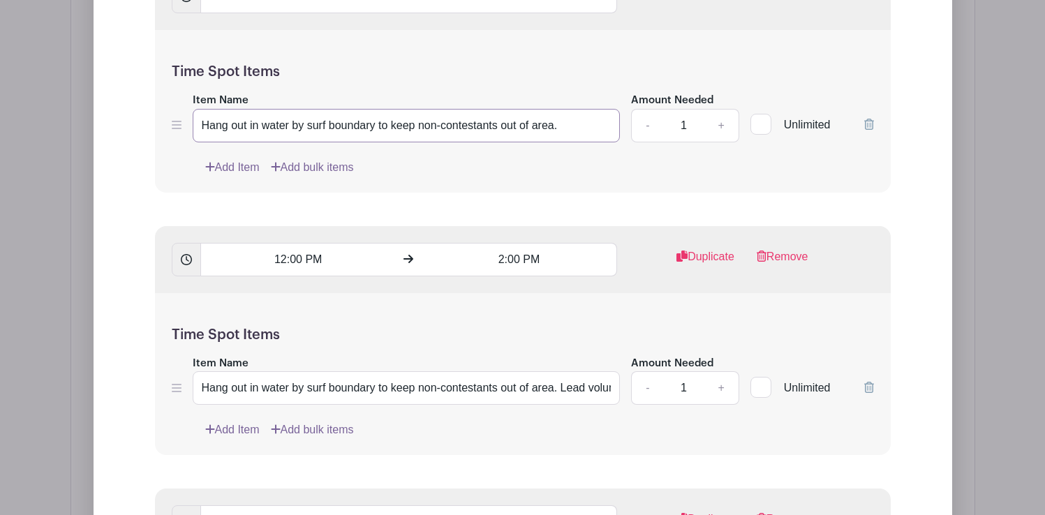
scroll to position [3051, 0]
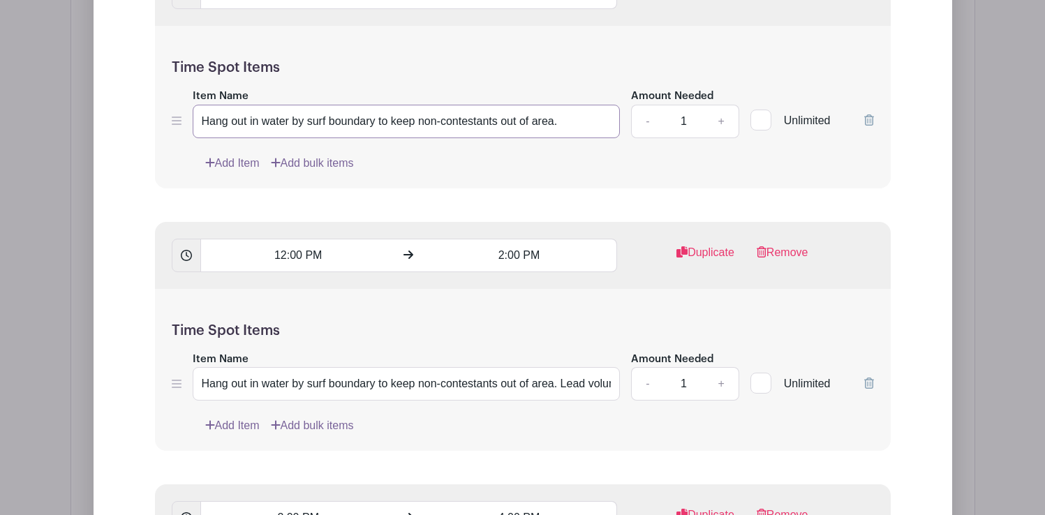
type input "Hang out in water by surf boundary to keep non-contestants out of area."
click at [503, 367] on input "Hang out in water by surf boundary to keep non-contestants out of area. Lead vo…" at bounding box center [407, 384] width 428 height 34
drag, startPoint x: 385, startPoint y: 269, endPoint x: 639, endPoint y: 276, distance: 254.3
click at [639, 351] on div "Item Name Hang out in water by surf boundary to keep non-contestants out of are…" at bounding box center [523, 376] width 702 height 51
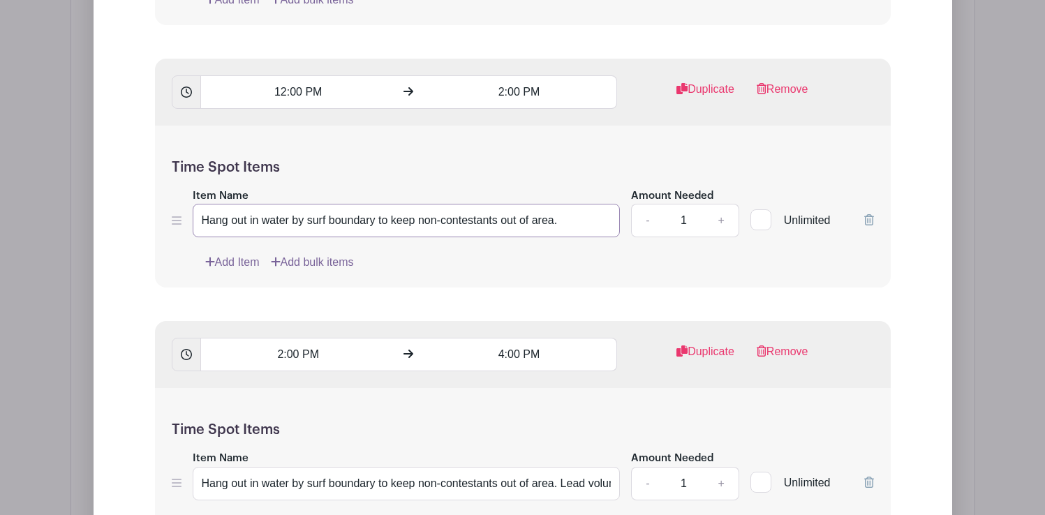
scroll to position [3215, 0]
type input "Hang out in water by surf boundary to keep non-contestants out of area."
click at [512, 466] on input "Hang out in water by surf boundary to keep non-contestants out of area. Lead vo…" at bounding box center [407, 483] width 428 height 34
drag, startPoint x: 388, startPoint y: 367, endPoint x: 667, endPoint y: 374, distance: 279.4
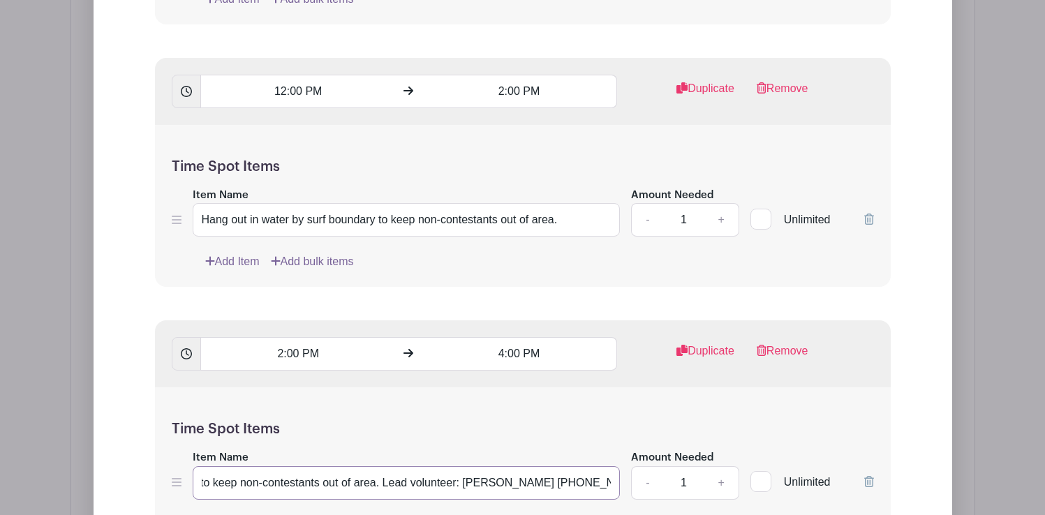
click at [667, 449] on div "Item Name Hang out in water by surf boundary to keep non-contestants out of are…" at bounding box center [523, 474] width 702 height 51
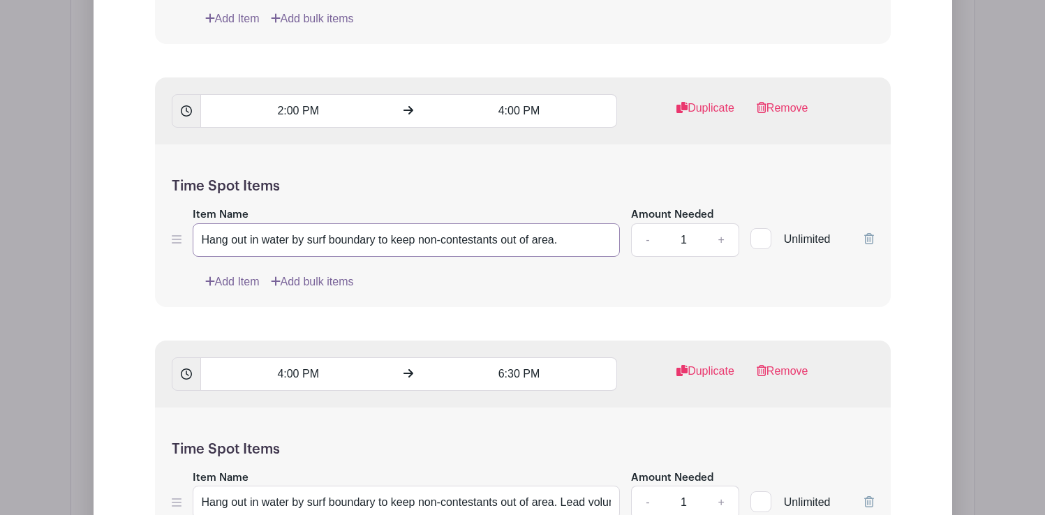
scroll to position [3458, 0]
type input "Hang out in water by surf boundary to keep non-contestants out of area."
click at [520, 485] on input "Hang out in water by surf boundary to keep non-contestants out of area. Lead vo…" at bounding box center [407, 502] width 428 height 34
drag, startPoint x: 386, startPoint y: 386, endPoint x: 667, endPoint y: 385, distance: 280.7
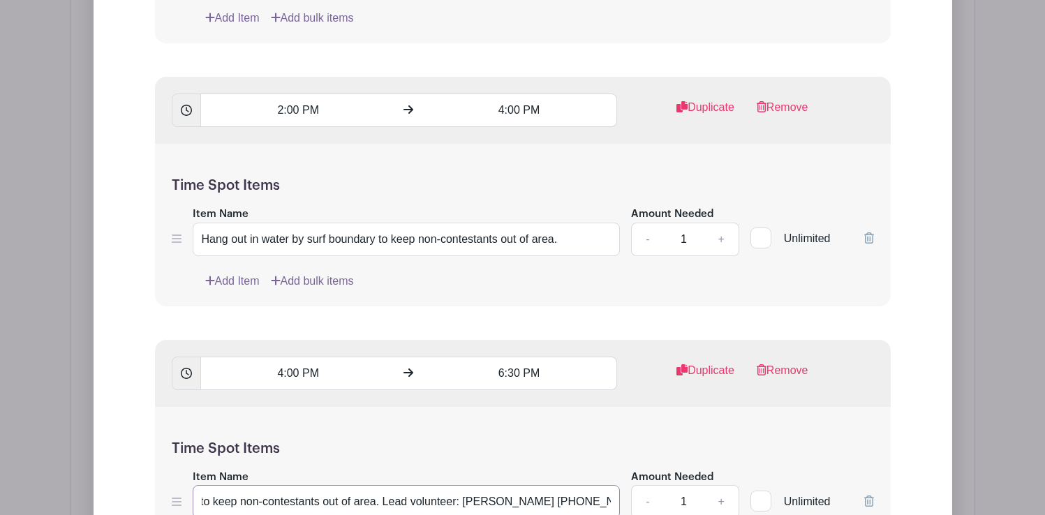
click at [667, 469] on div "Item Name Hang out in water by surf boundary to keep non-contestants out of are…" at bounding box center [523, 494] width 702 height 51
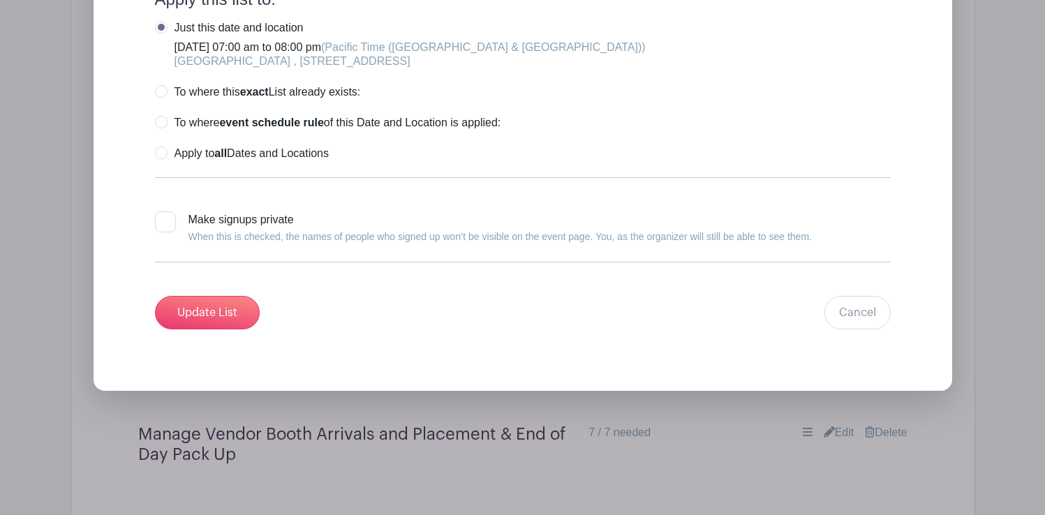
scroll to position [4157, 0]
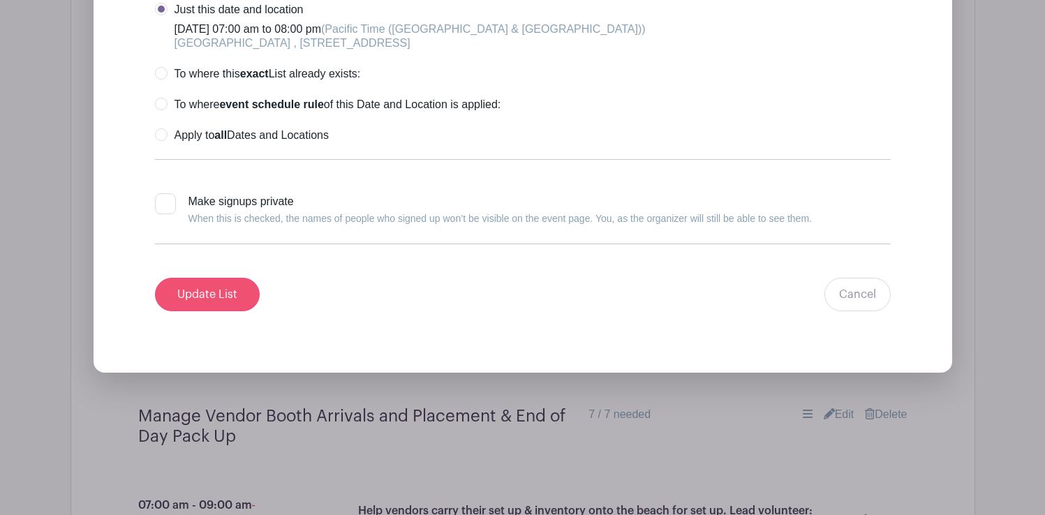
type input "Hang out in water by surf boundary to keep non-contestants out of area."
click at [219, 278] on input "Update List" at bounding box center [207, 295] width 105 height 34
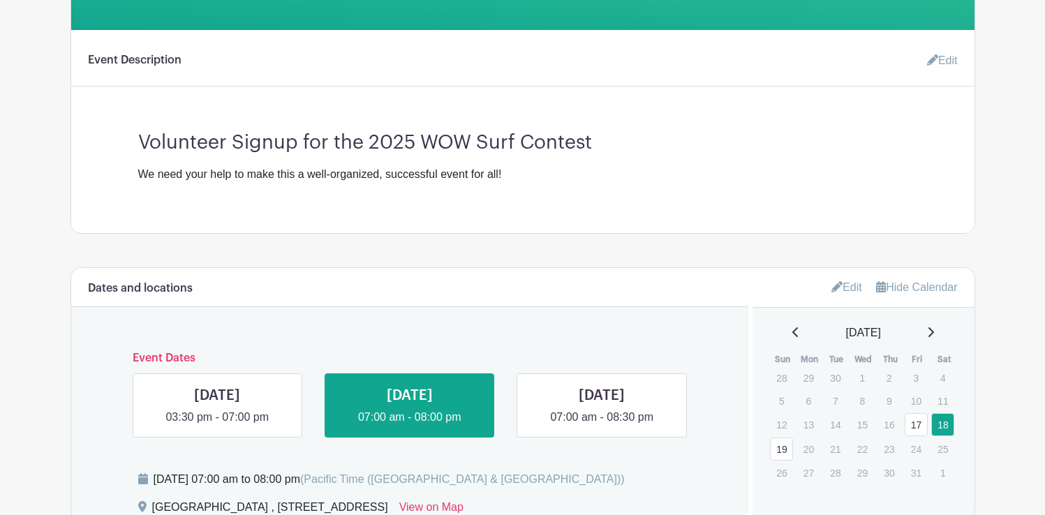
scroll to position [508, 0]
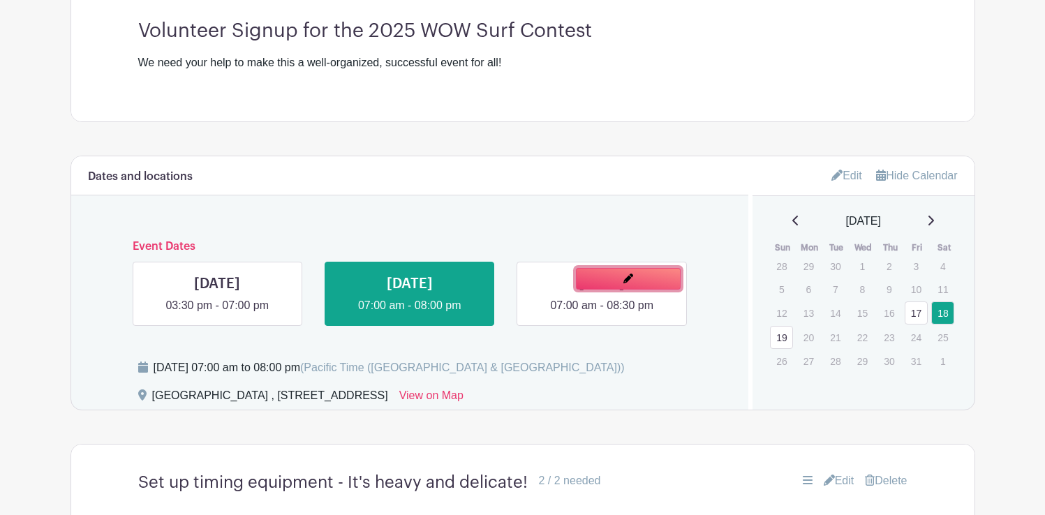
click at [601, 274] on link at bounding box center [628, 279] width 105 height 22
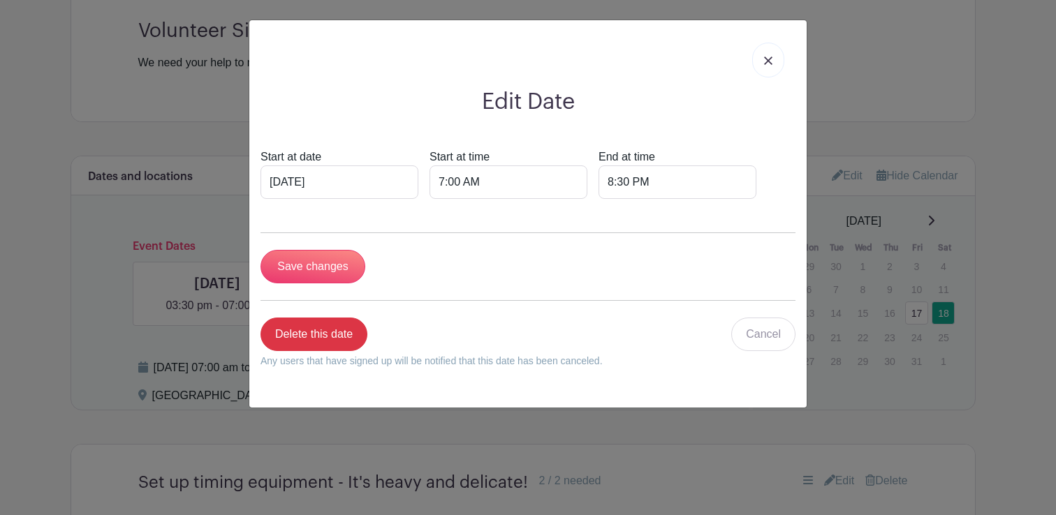
click at [767, 61] on img at bounding box center [768, 61] width 8 height 8
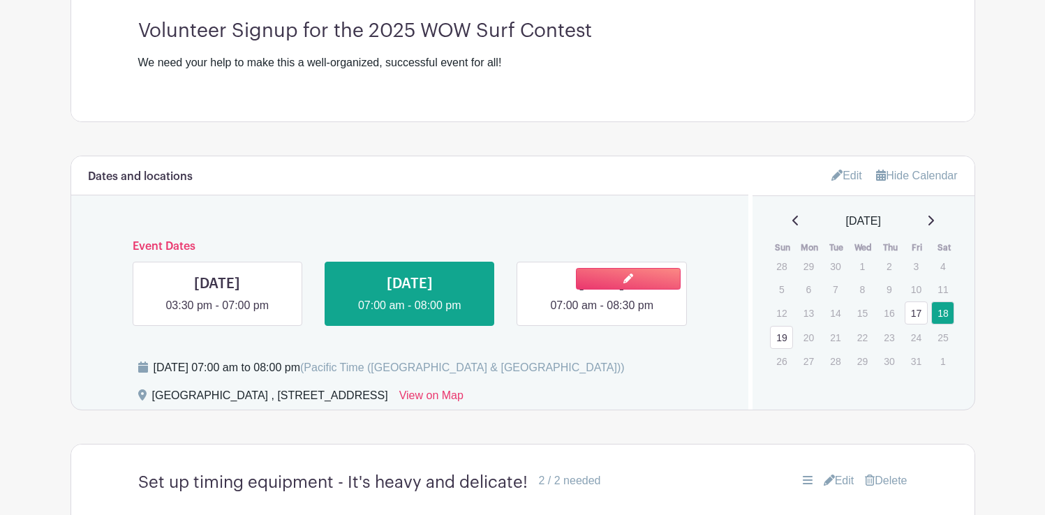
click at [602, 314] on link at bounding box center [602, 314] width 0 height 0
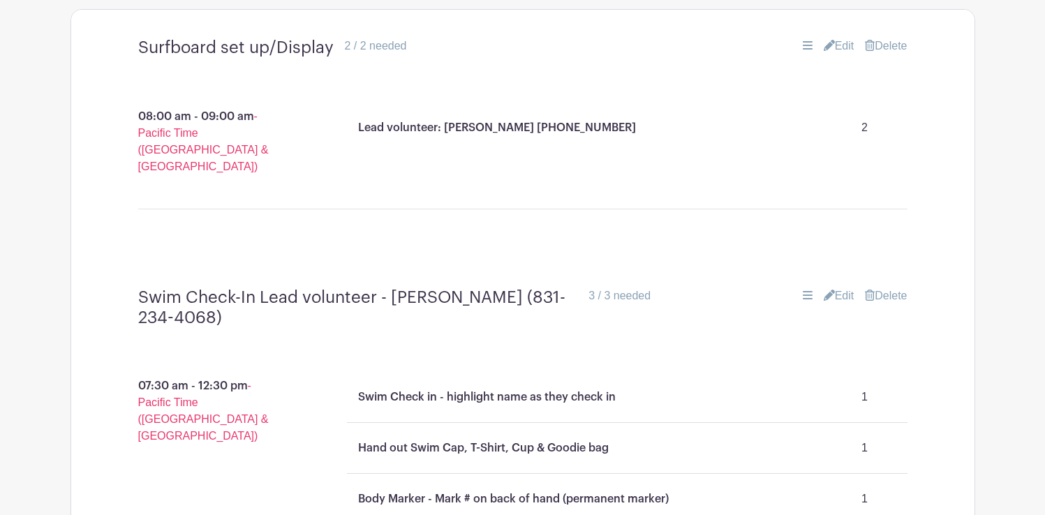
scroll to position [943, 0]
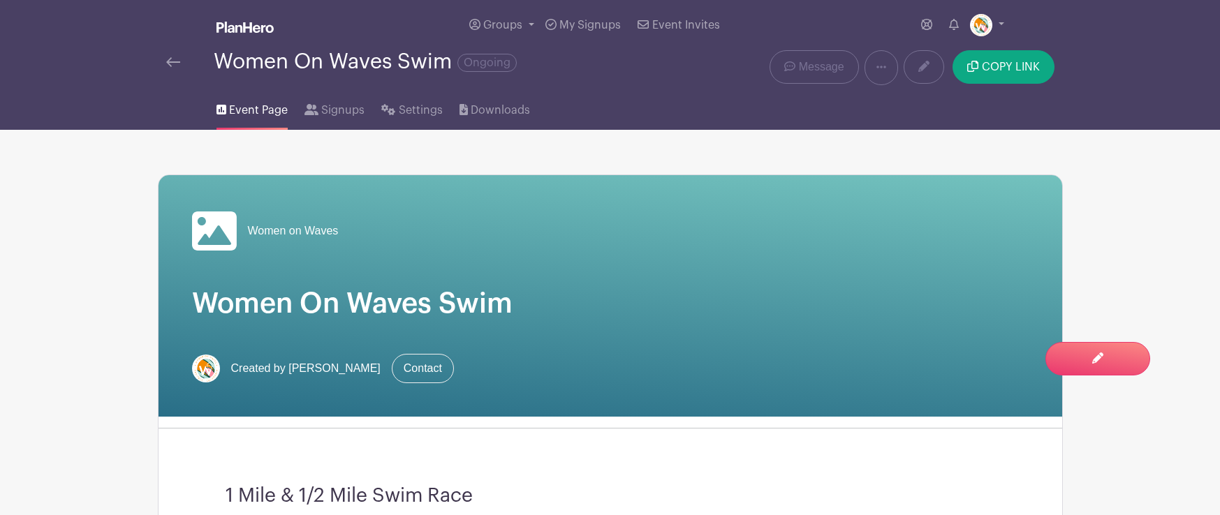
click at [175, 64] on img at bounding box center [173, 62] width 14 height 10
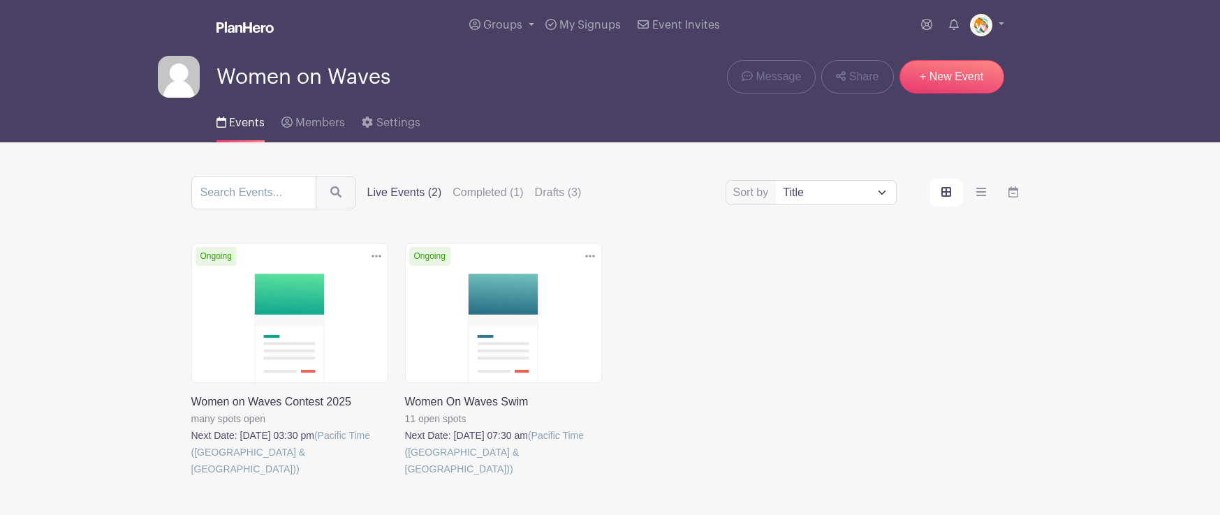
click at [191, 478] on link at bounding box center [191, 478] width 0 height 0
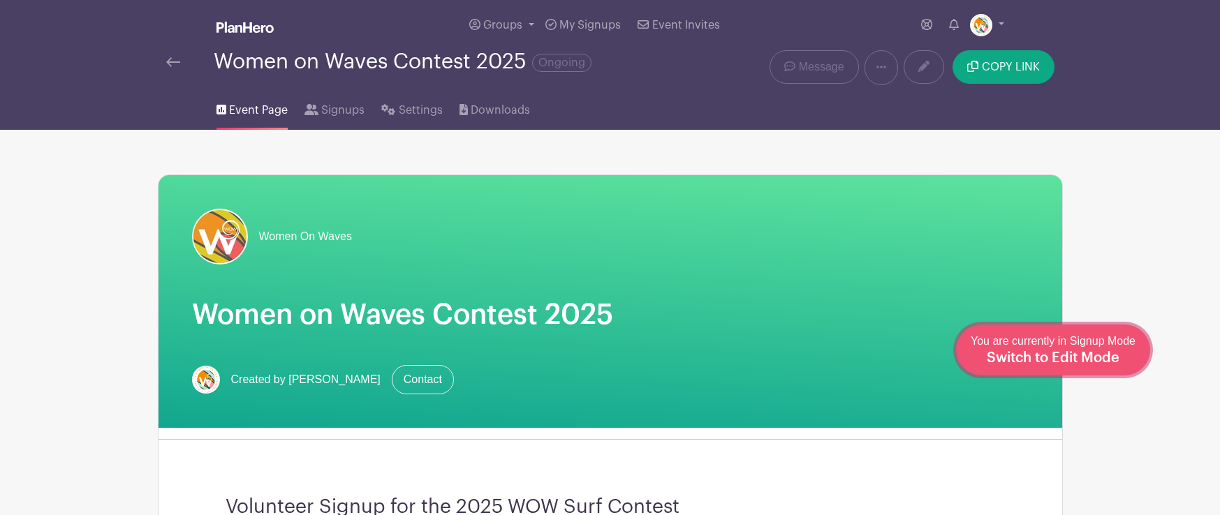
click at [1051, 352] on span "Switch to Edit Mode" at bounding box center [1053, 358] width 133 height 14
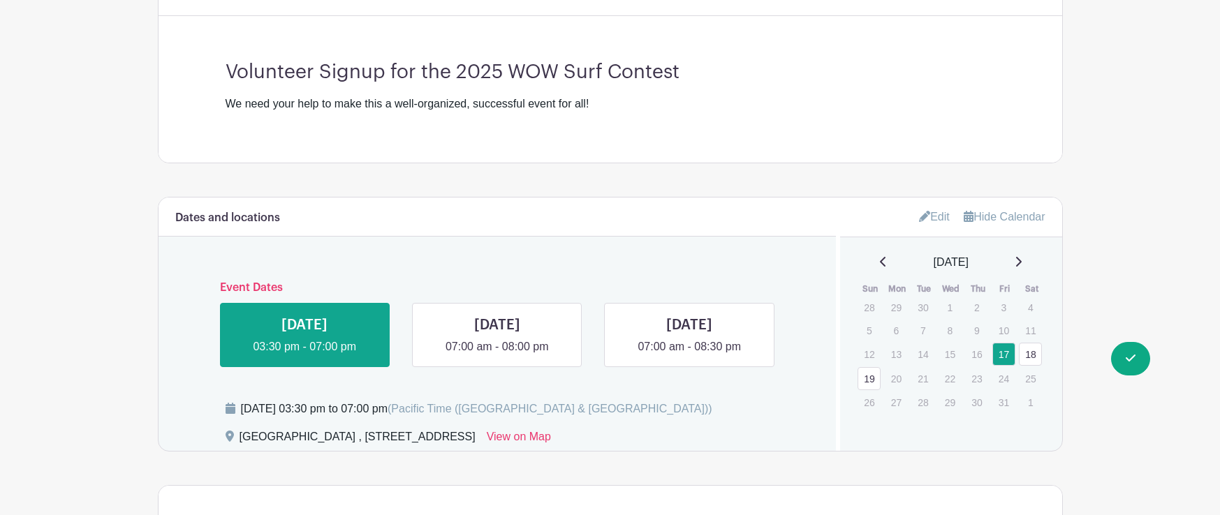
scroll to position [533, 0]
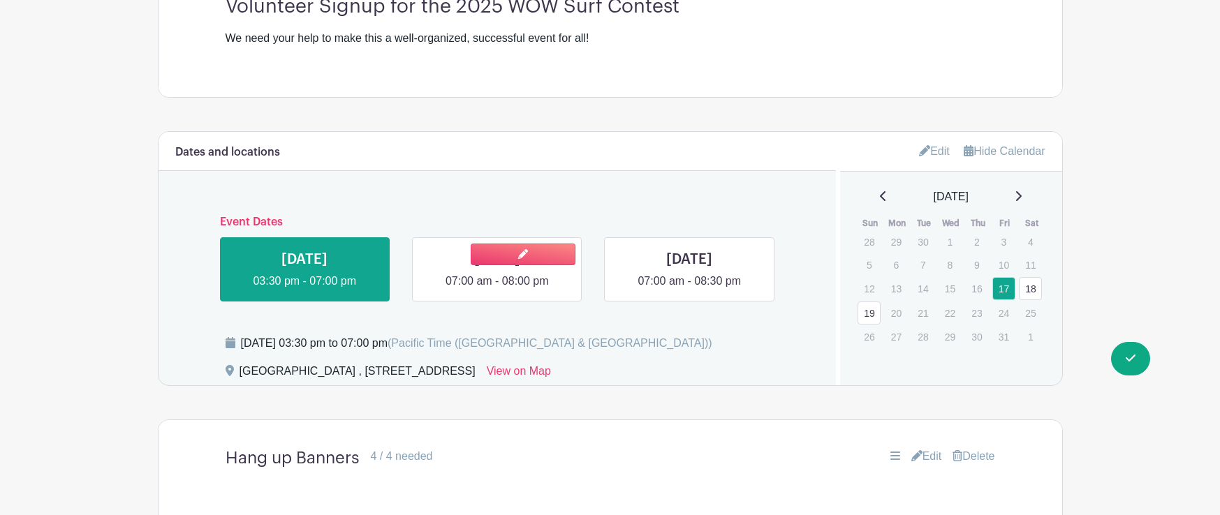
click at [497, 290] on link at bounding box center [497, 290] width 0 height 0
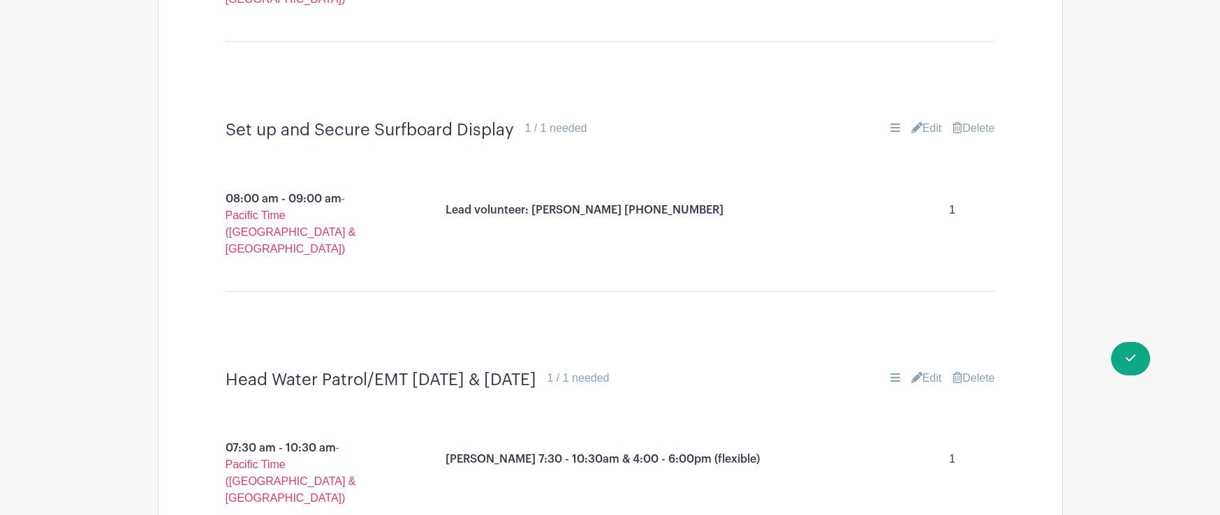
scroll to position [1115, 0]
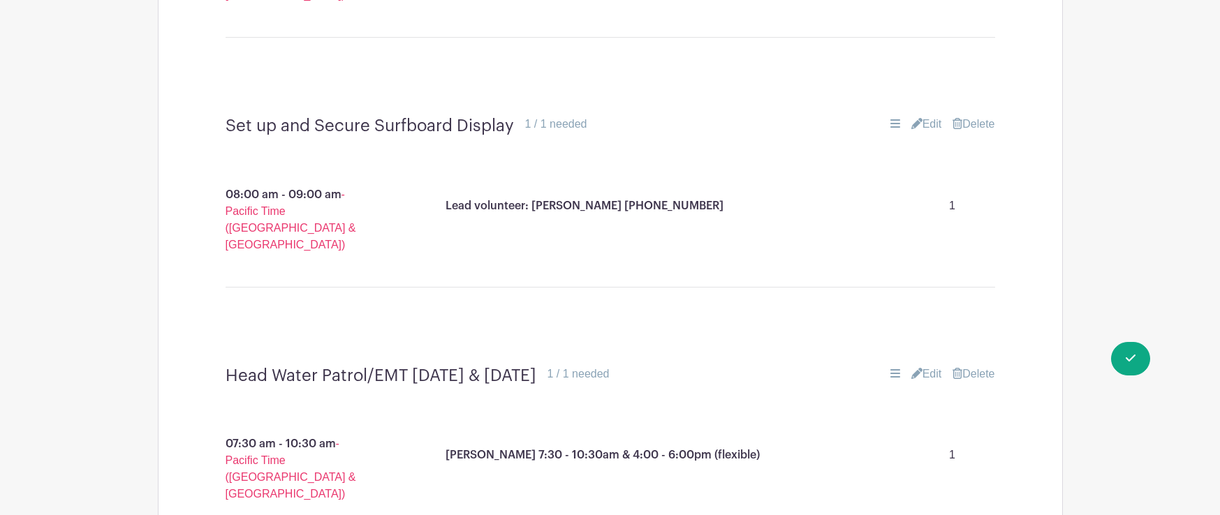
click at [926, 116] on link "Edit" at bounding box center [926, 124] width 31 height 17
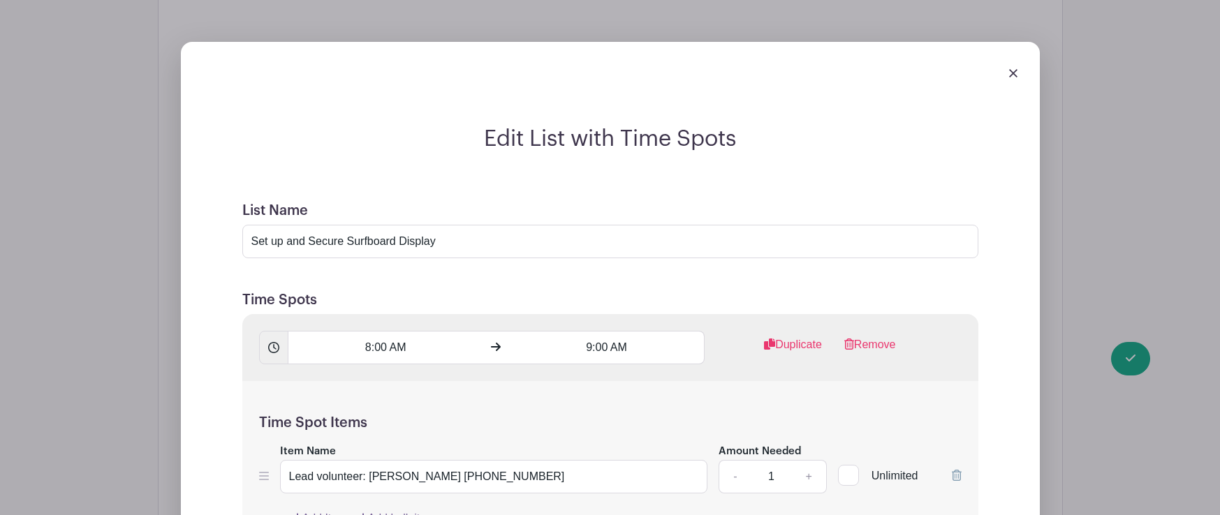
scroll to position [1228, 0]
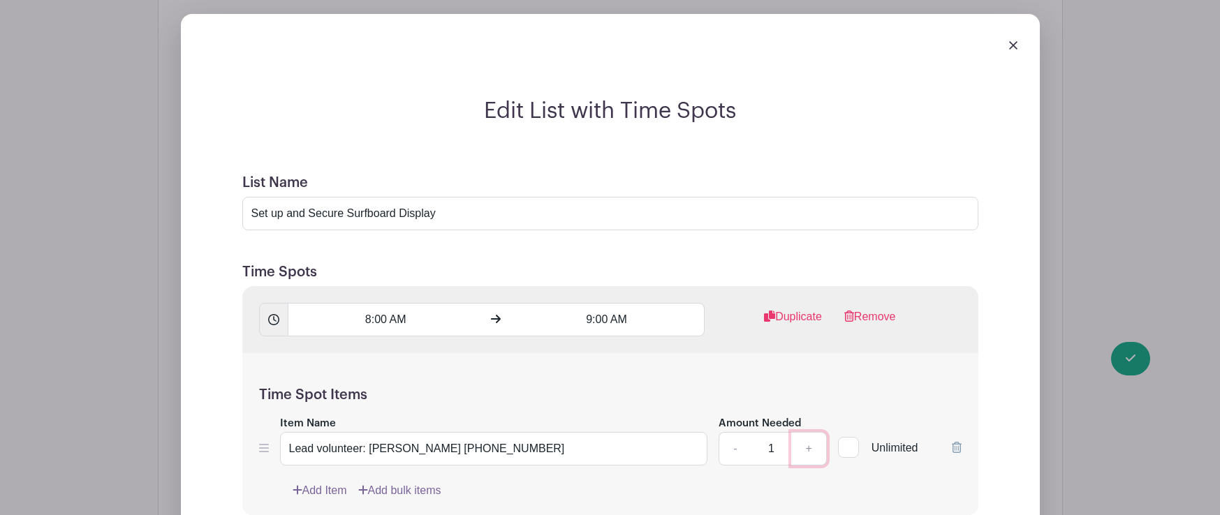
click at [808, 432] on link "+" at bounding box center [808, 449] width 35 height 34
type input "2"
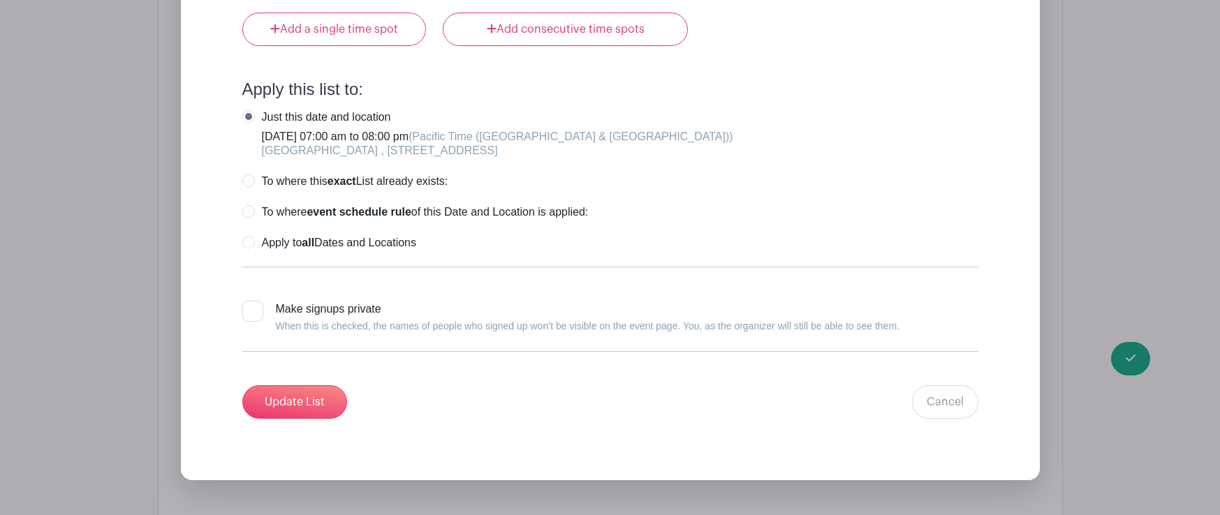
scroll to position [1815, 0]
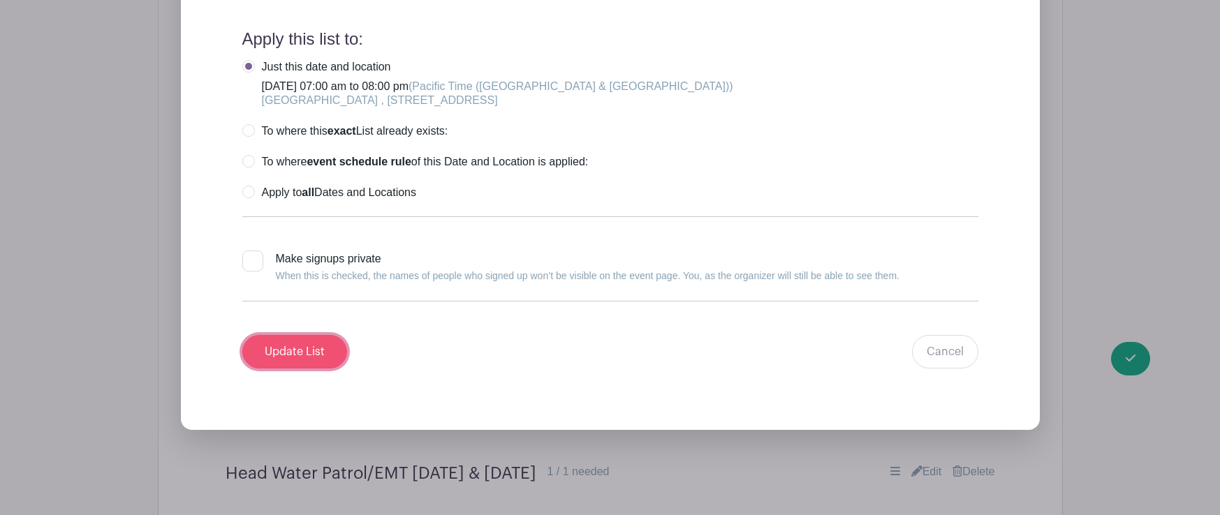
click at [306, 335] on input "Update List" at bounding box center [294, 352] width 105 height 34
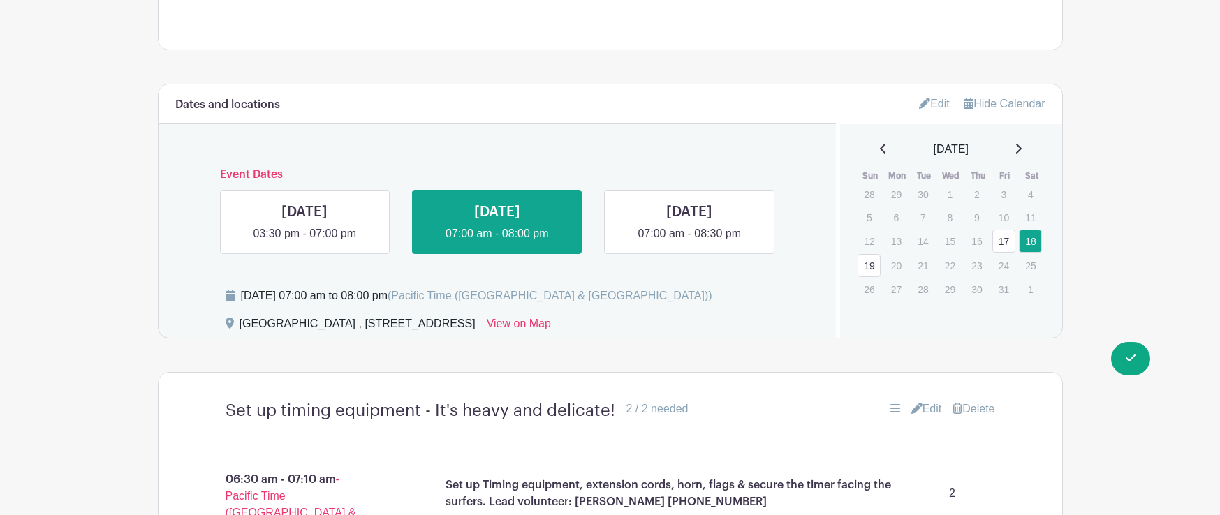
scroll to position [573, 0]
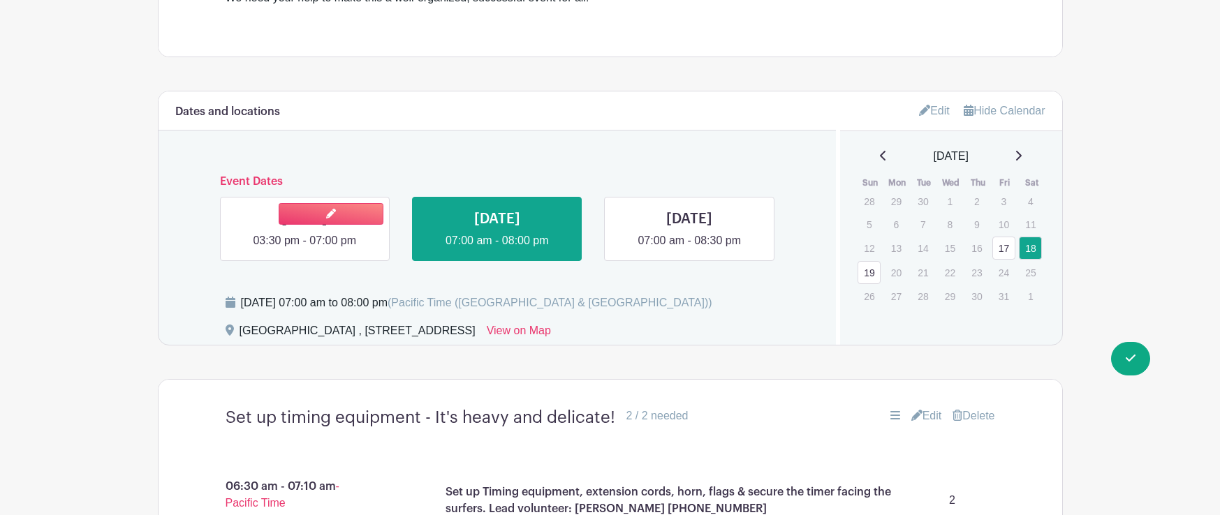
click at [304, 249] on link at bounding box center [304, 249] width 0 height 0
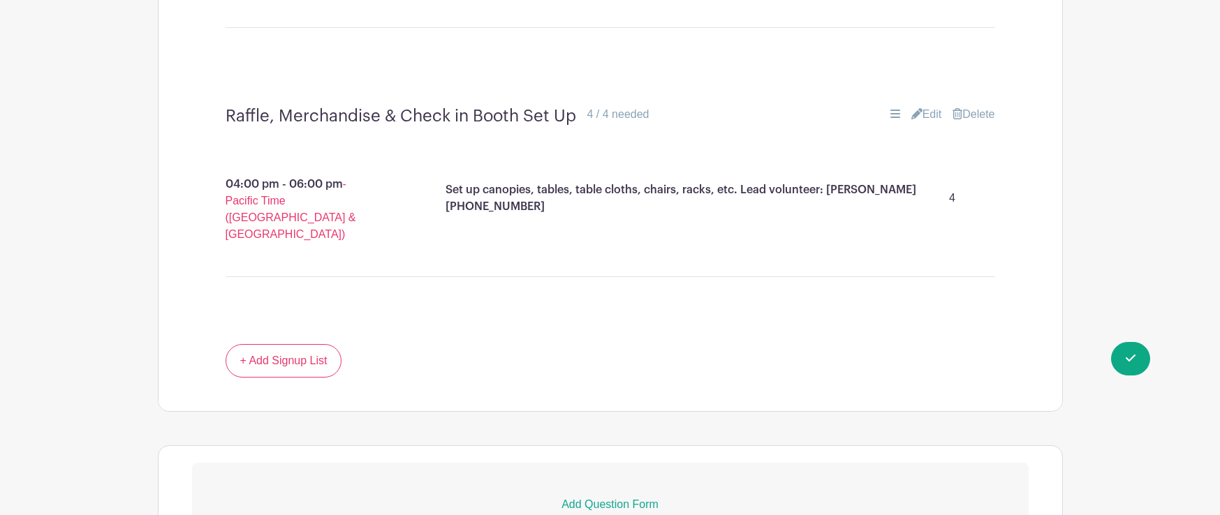
scroll to position [1366, 0]
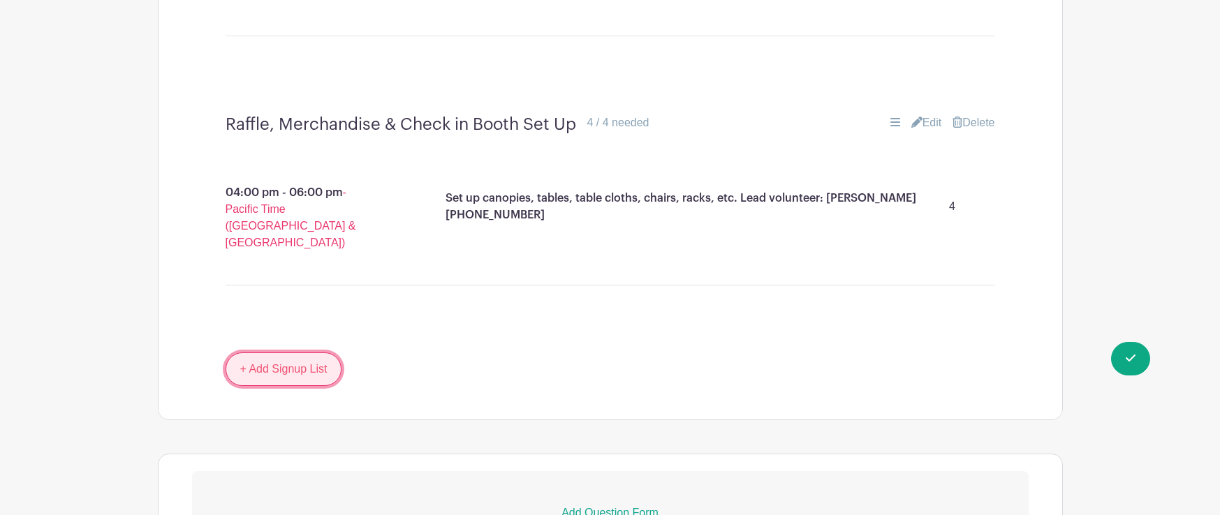
click at [302, 353] on link "+ Add Signup List" at bounding box center [284, 370] width 117 height 34
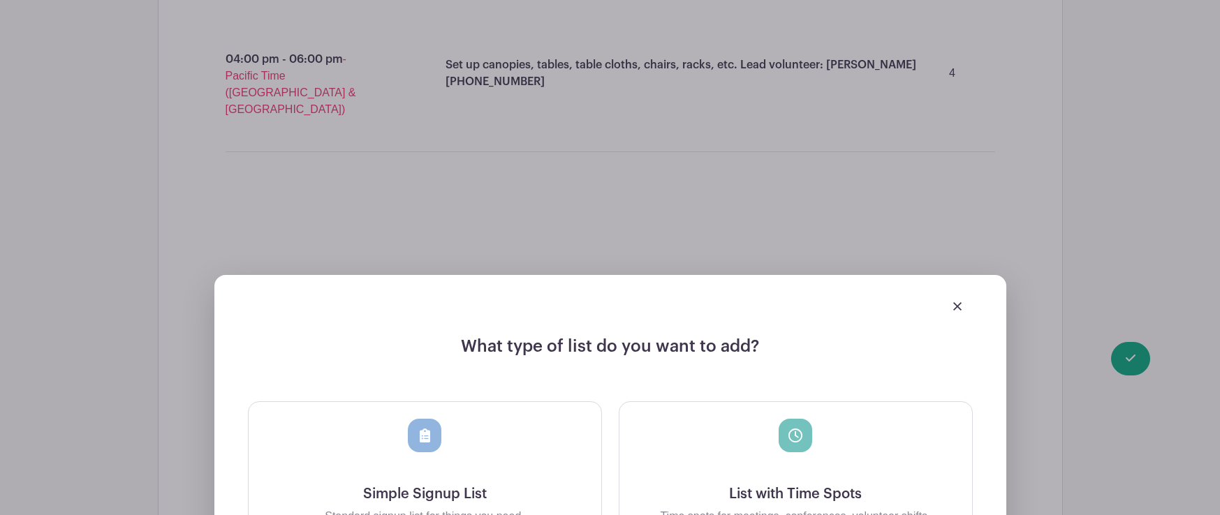
scroll to position [1598, 0]
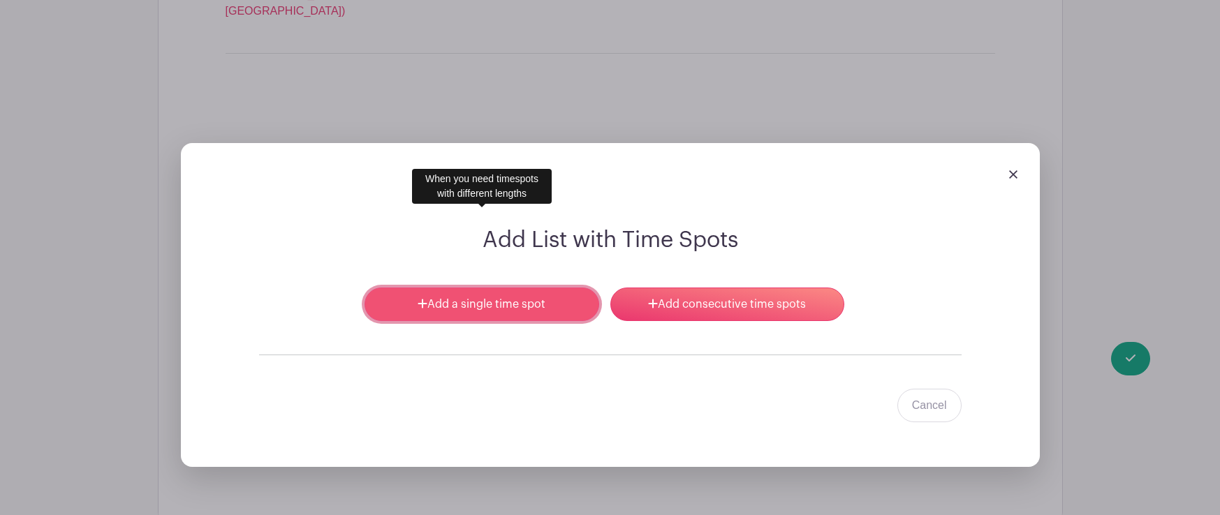
click at [514, 288] on link "Add a single time spot" at bounding box center [481, 305] width 234 height 34
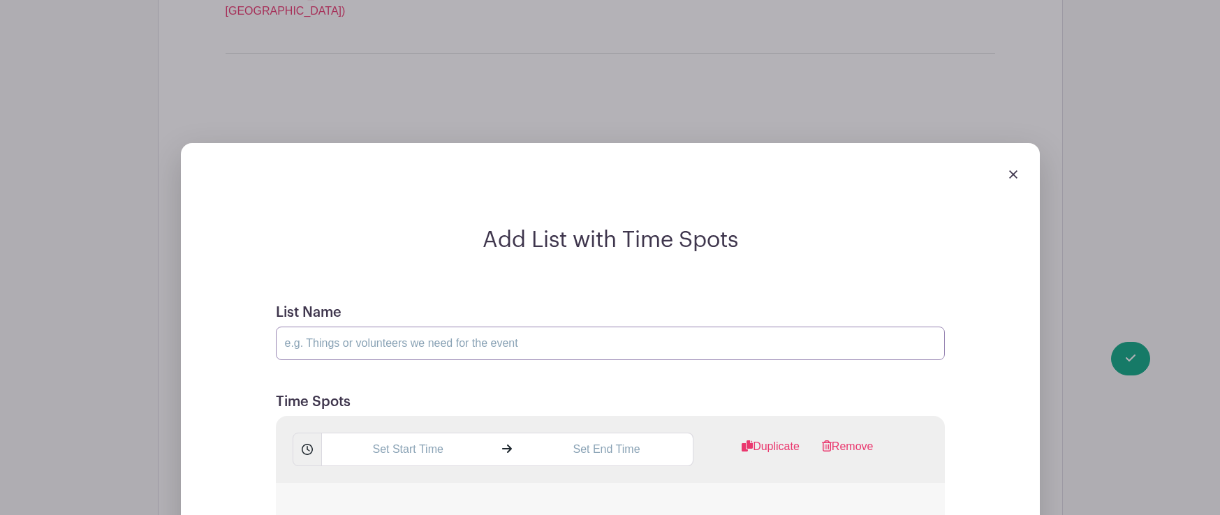
click at [367, 327] on input "List Name" at bounding box center [610, 344] width 669 height 34
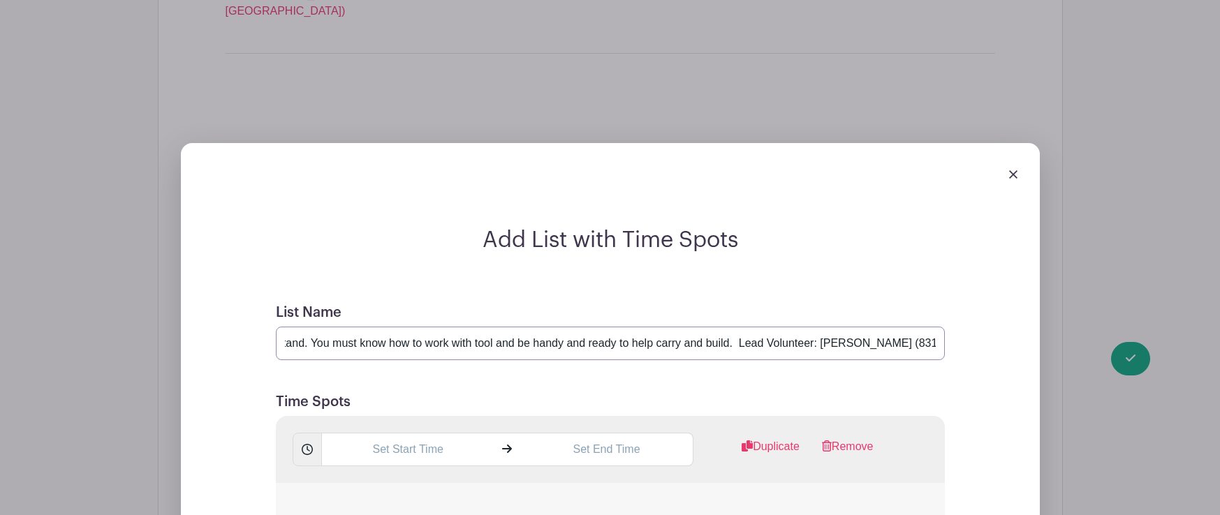
scroll to position [0, 110]
type input "Help set up Judges stand. You must know how to work with tool and be handy and …"
click at [794, 327] on input "Help set up Judges stand. You must know how to work with tool and be handy and …" at bounding box center [610, 344] width 669 height 34
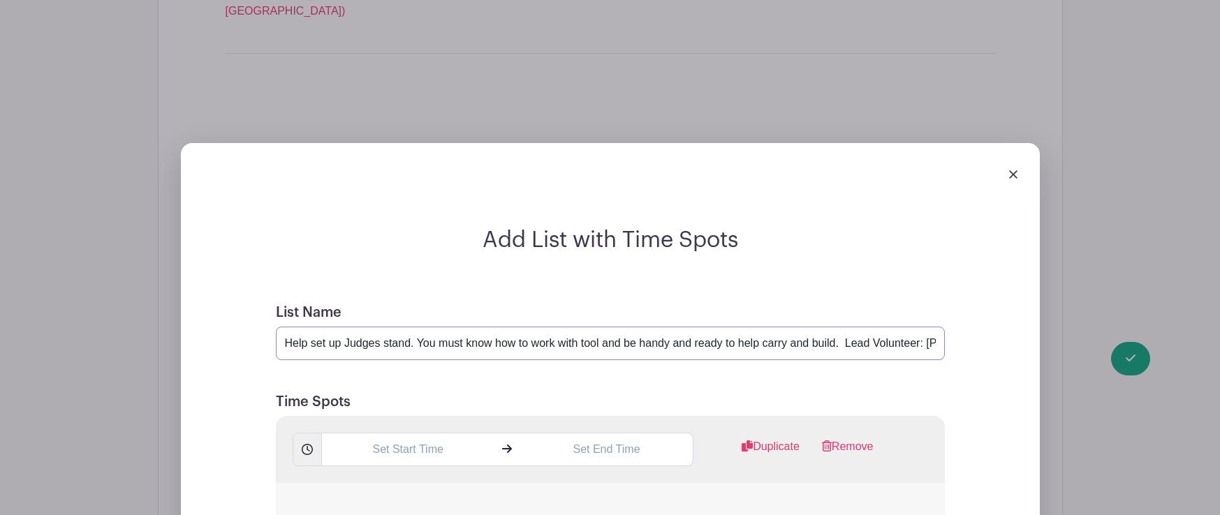
click at [794, 327] on input "Help set up Judges stand. You must know how to work with tool and be handy and …" at bounding box center [610, 344] width 669 height 34
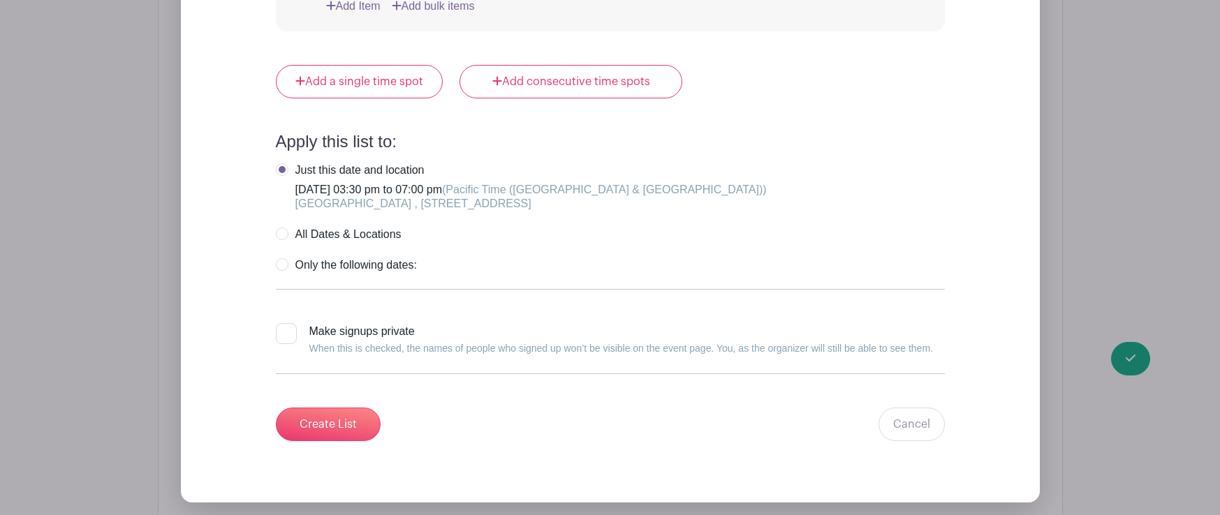
scroll to position [2326, 0]
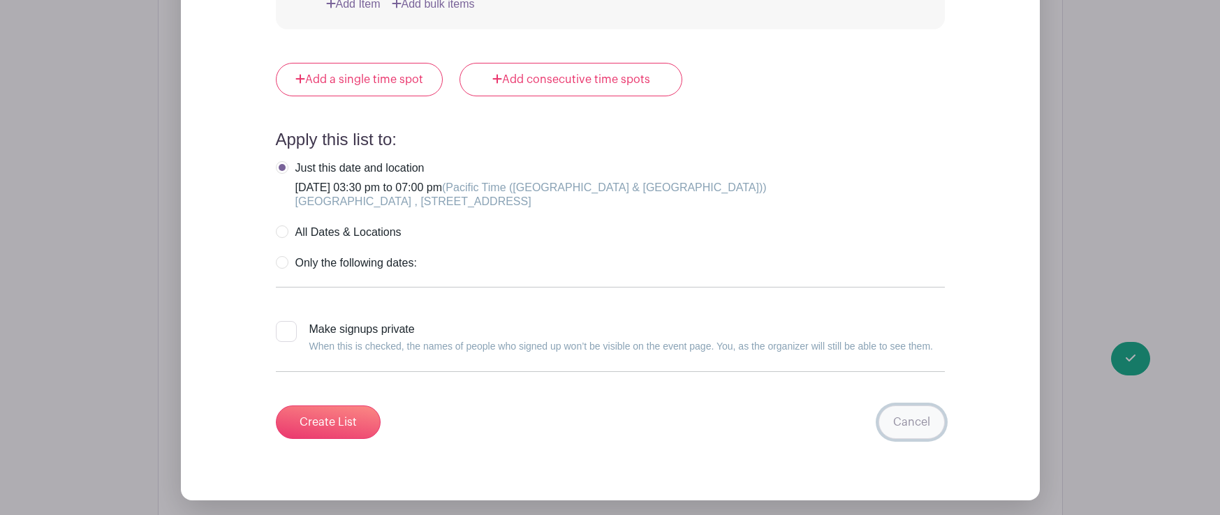
click at [911, 406] on link "Cancel" at bounding box center [911, 423] width 66 height 34
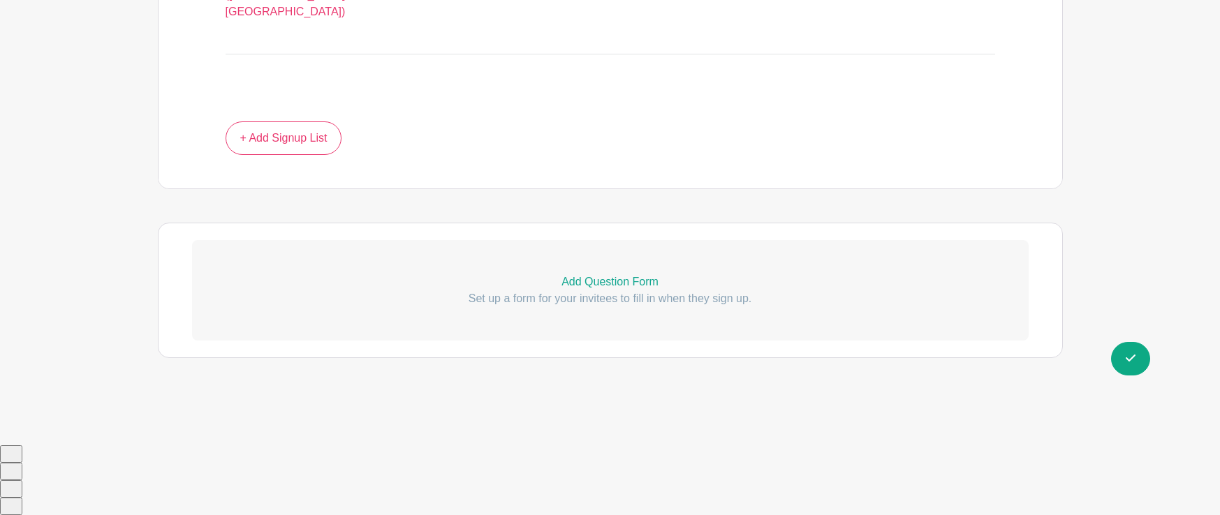
scroll to position [1341, 0]
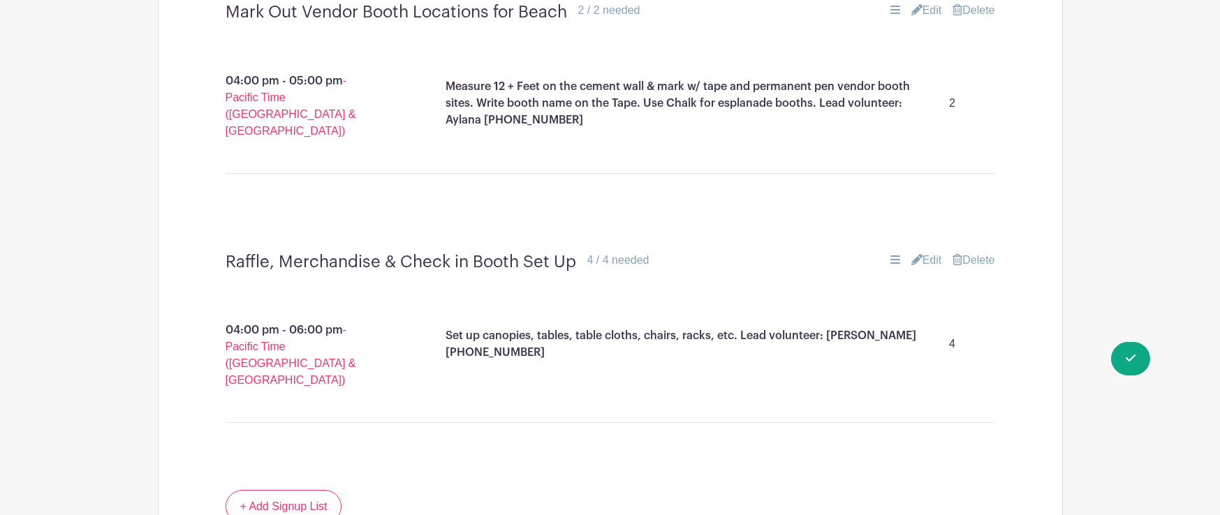
click at [911, 345] on div "04:00 pm - 06:00 pm - Pacific Time (US & Canada) Set up canopies, tables, table…" at bounding box center [610, 386] width 837 height 207
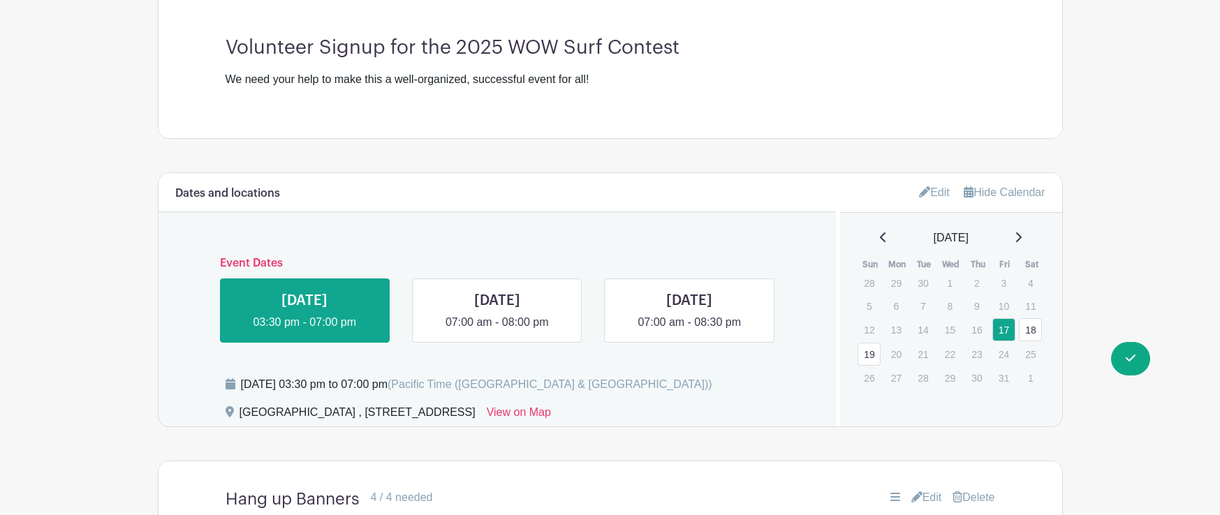
scroll to position [613, 0]
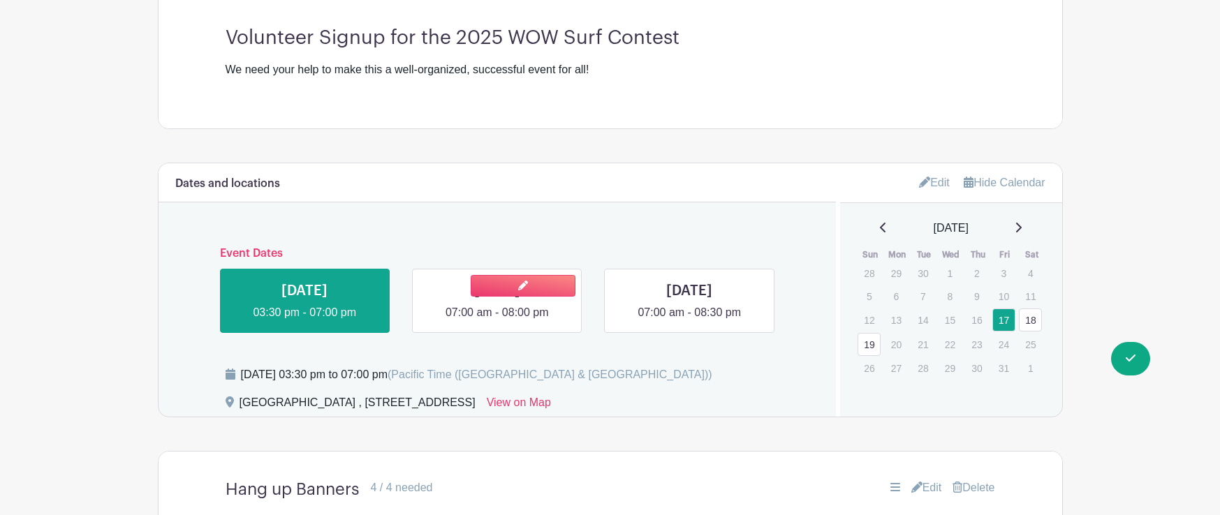
click at [497, 321] on link at bounding box center [497, 321] width 0 height 0
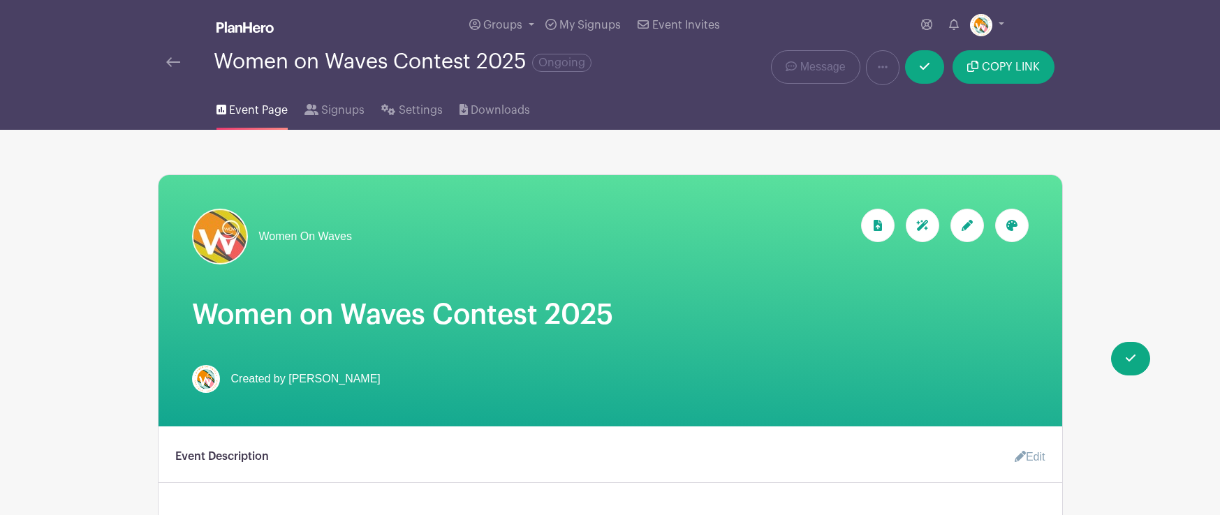
click at [966, 228] on icon at bounding box center [966, 225] width 11 height 11
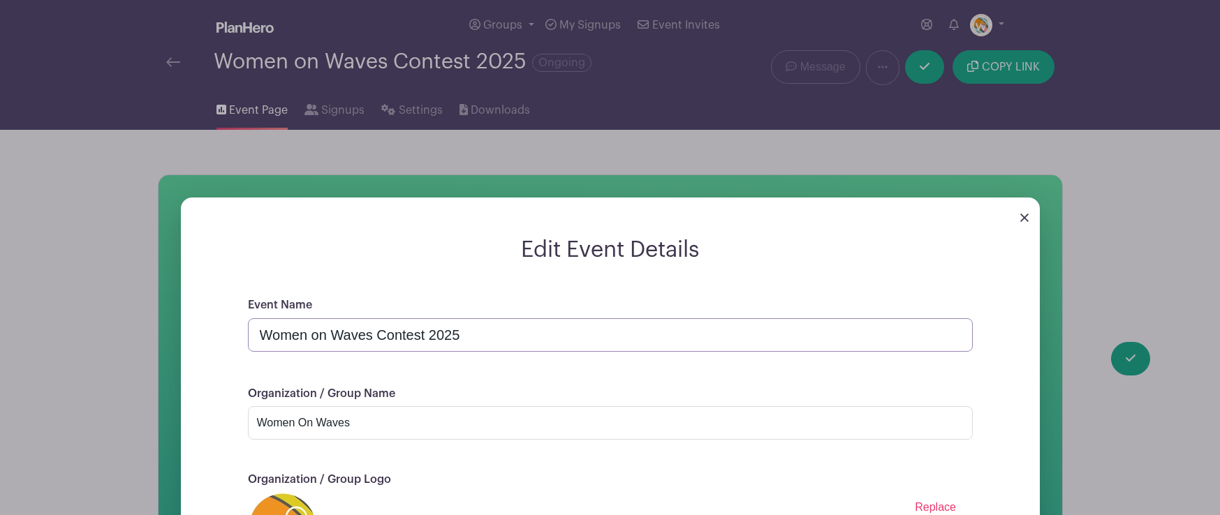
click at [476, 335] on input "Women on Waves Contest 2025" at bounding box center [610, 335] width 725 height 34
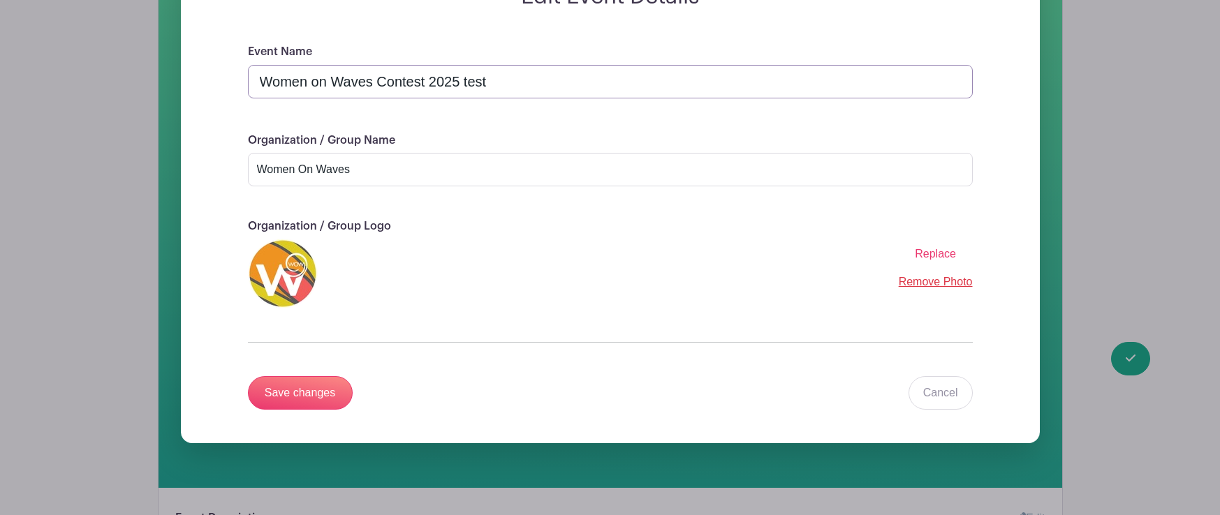
scroll to position [262, 0]
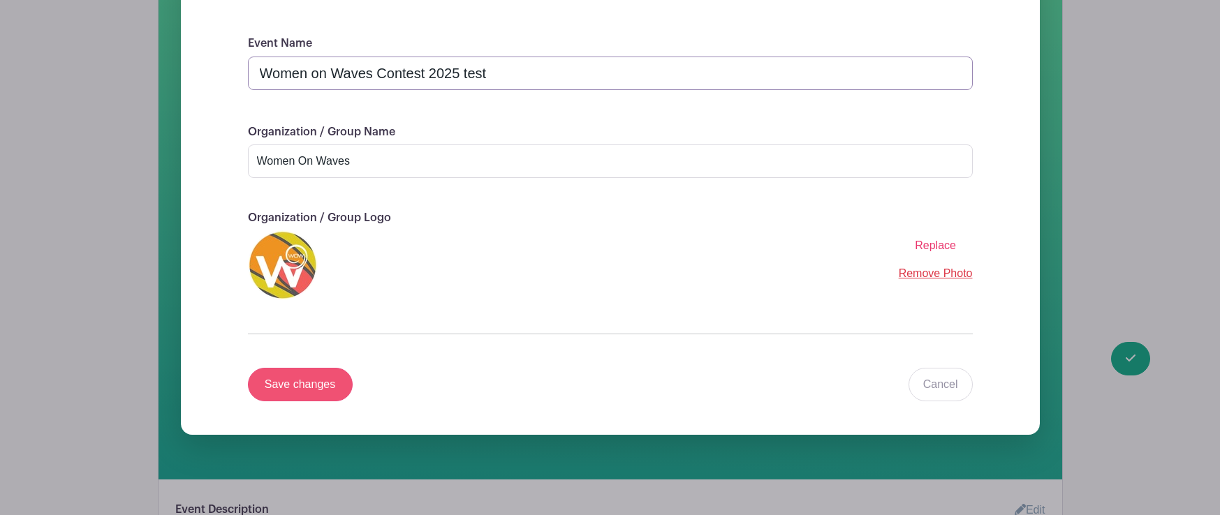
type input "Women on Waves Contest 2025 test"
click at [311, 379] on input "Save changes" at bounding box center [300, 385] width 105 height 34
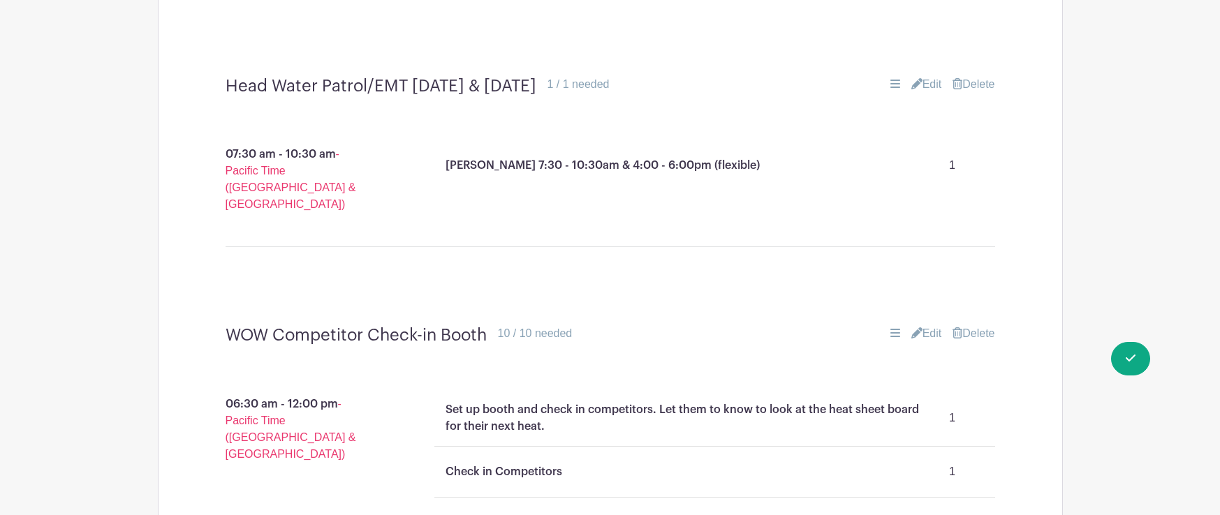
scroll to position [1411, 0]
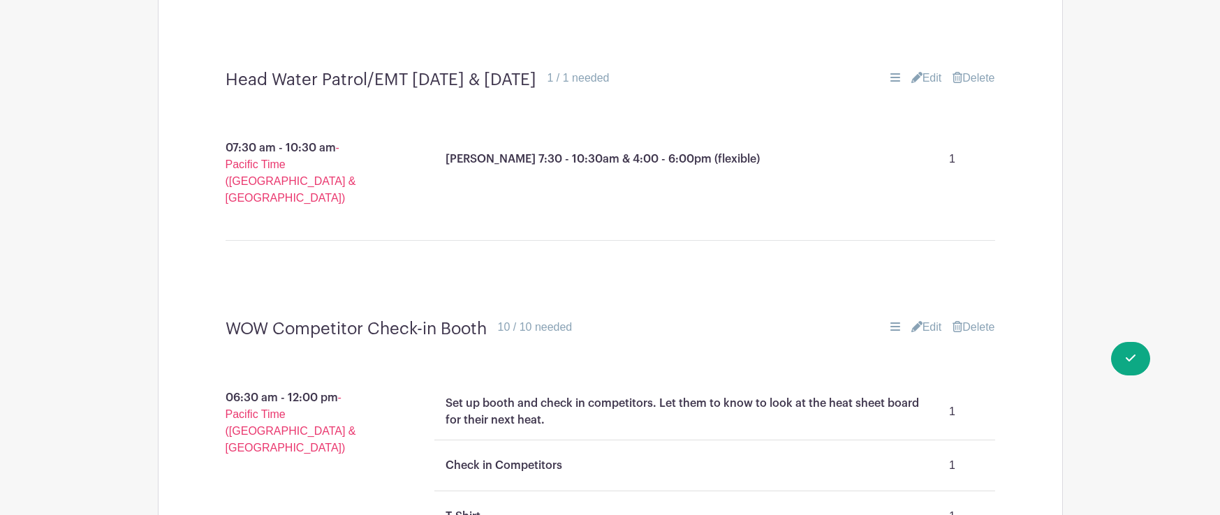
click at [929, 319] on link "Edit" at bounding box center [926, 327] width 31 height 17
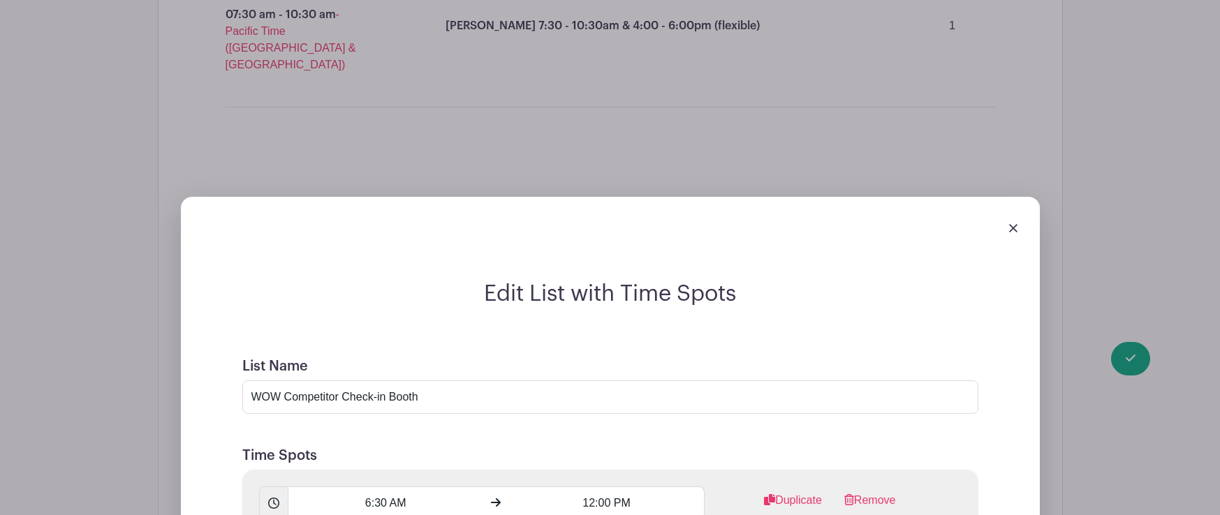
scroll to position [1592, 0]
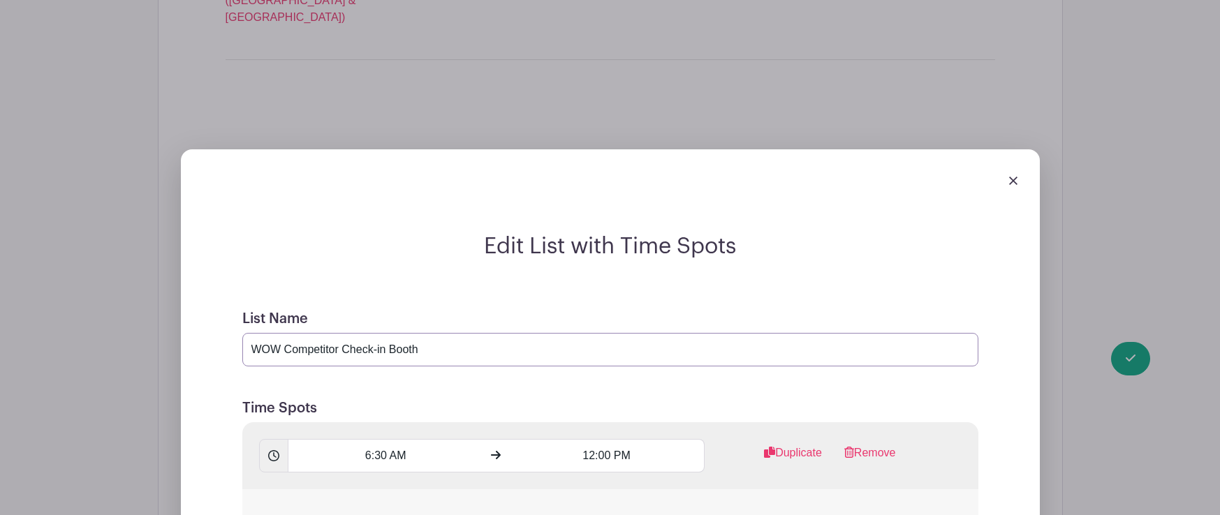
click at [476, 333] on input "WOW Competitor Check-in Booth" at bounding box center [610, 350] width 736 height 34
type input "WOW Competitor Check-in Booth why wont it save?"
click at [403, 439] on input "6:30 AM" at bounding box center [386, 456] width 196 height 34
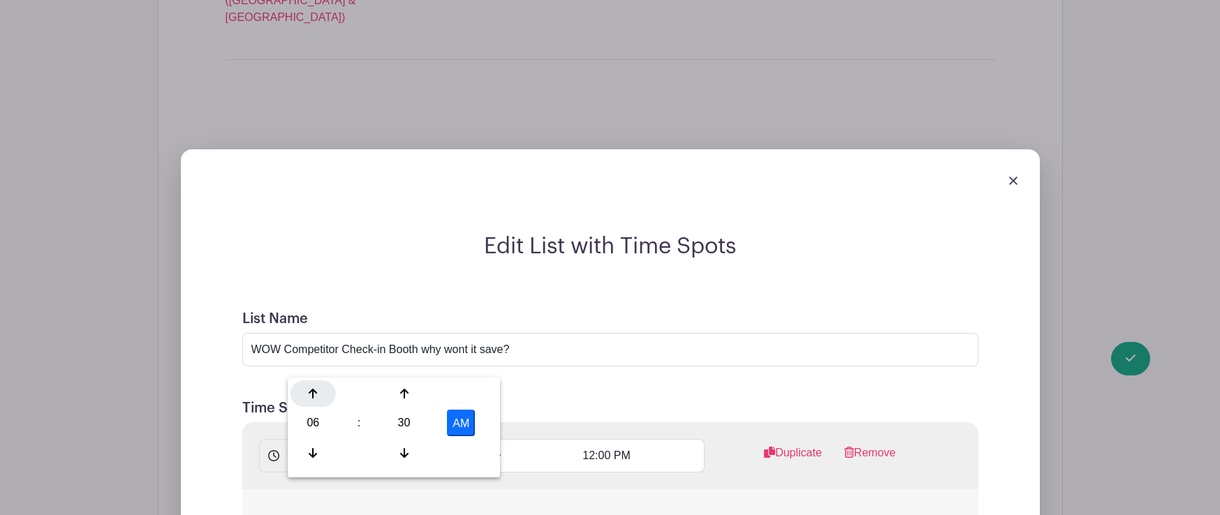
click at [317, 396] on div at bounding box center [312, 394] width 45 height 27
type input "8:30 AM"
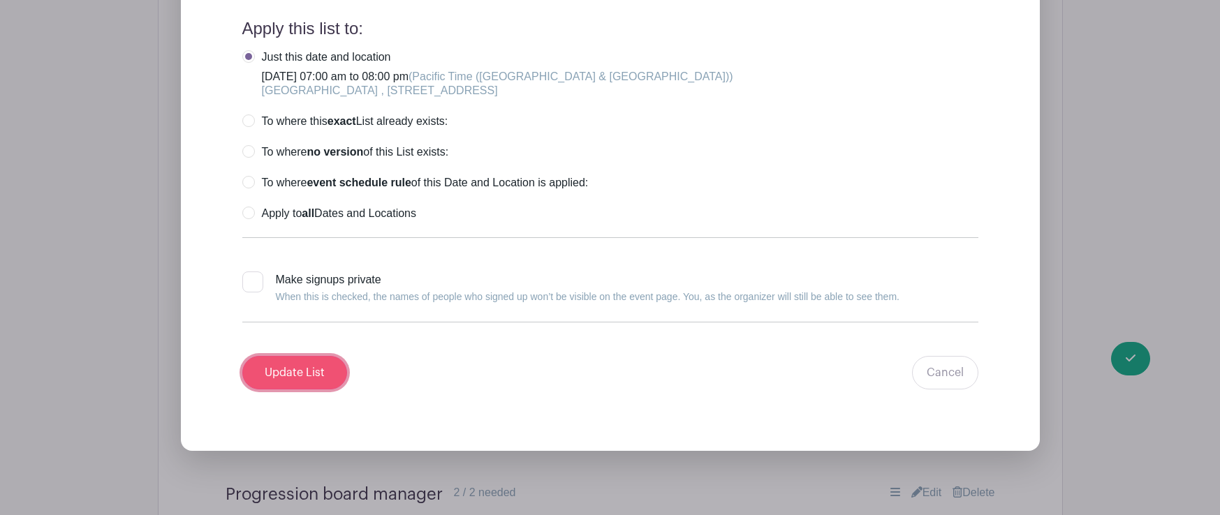
click at [288, 356] on input "Update List" at bounding box center [294, 373] width 105 height 34
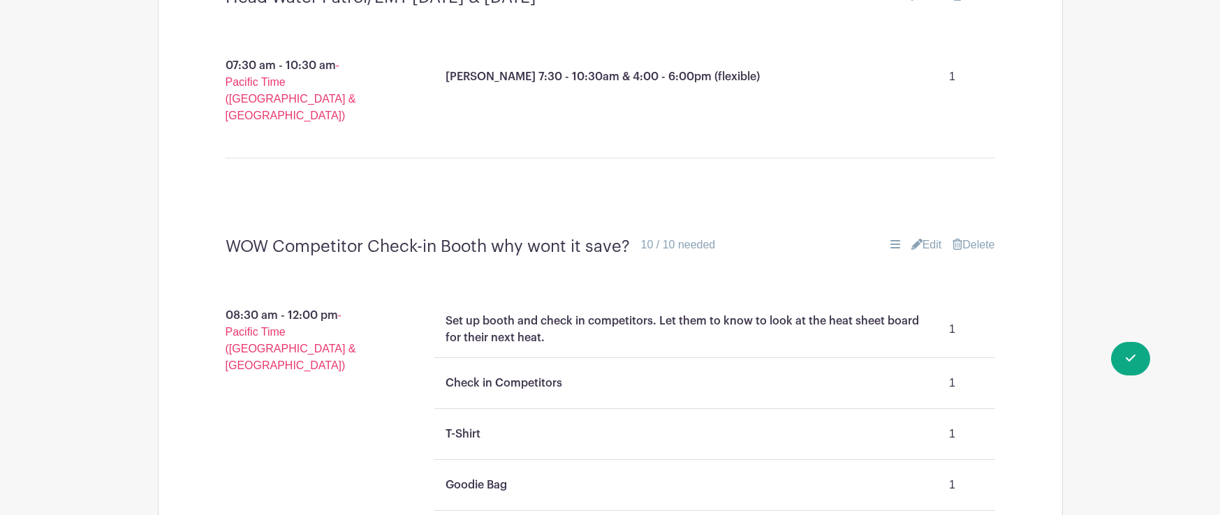
scroll to position [1496, 0]
click at [930, 234] on link "Edit" at bounding box center [926, 242] width 31 height 17
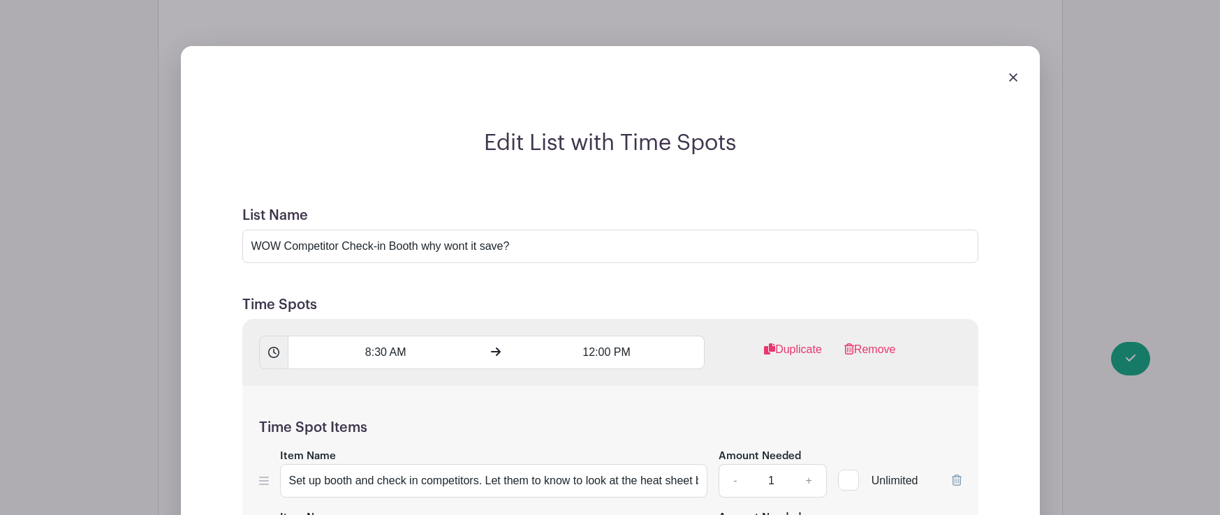
scroll to position [1700, 0]
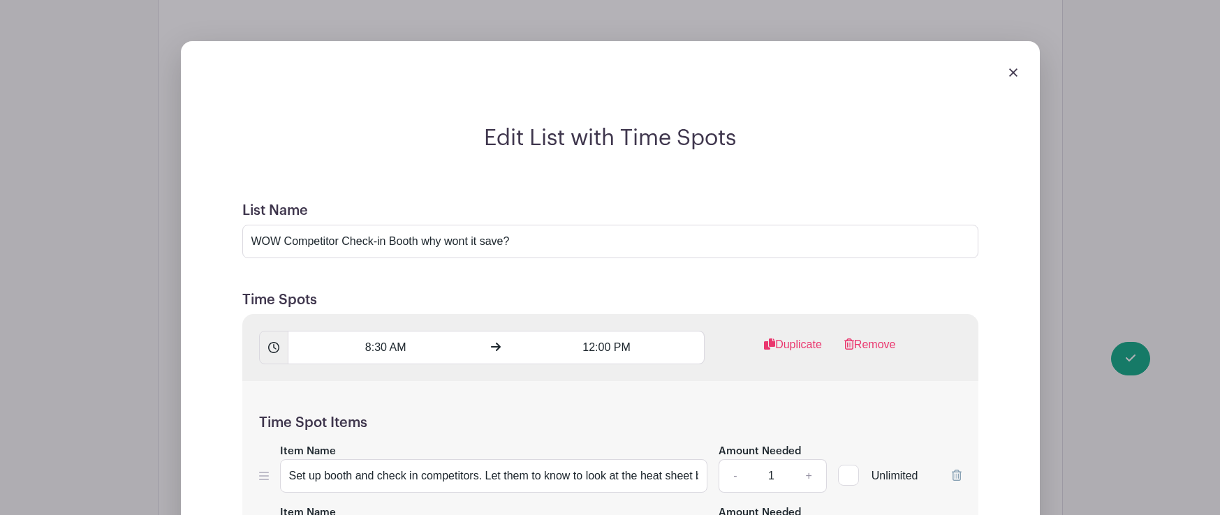
click at [957, 470] on icon at bounding box center [957, 475] width 10 height 11
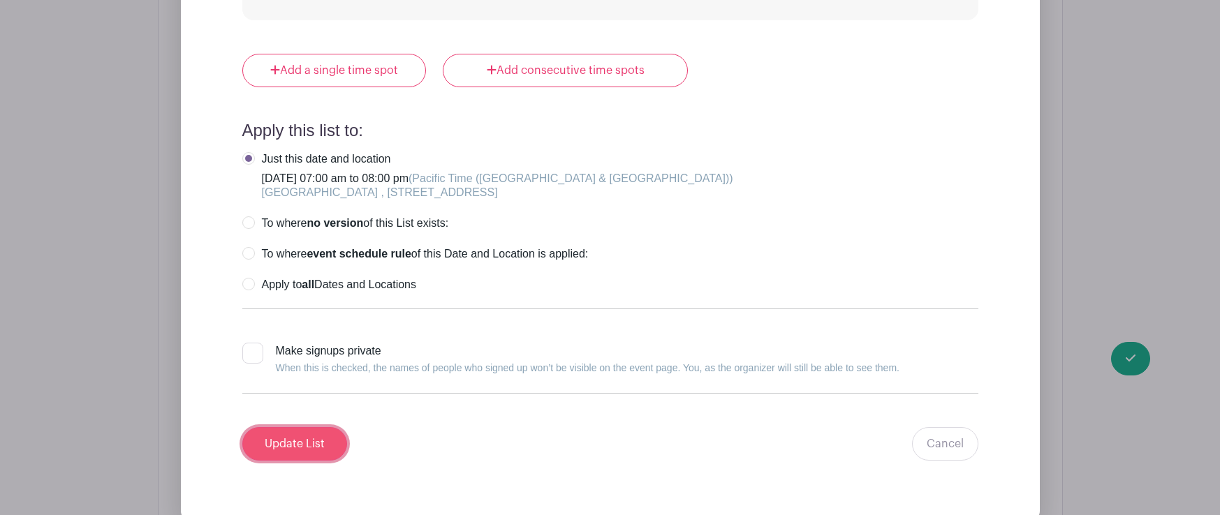
click at [311, 427] on input "Update List" at bounding box center [294, 444] width 105 height 34
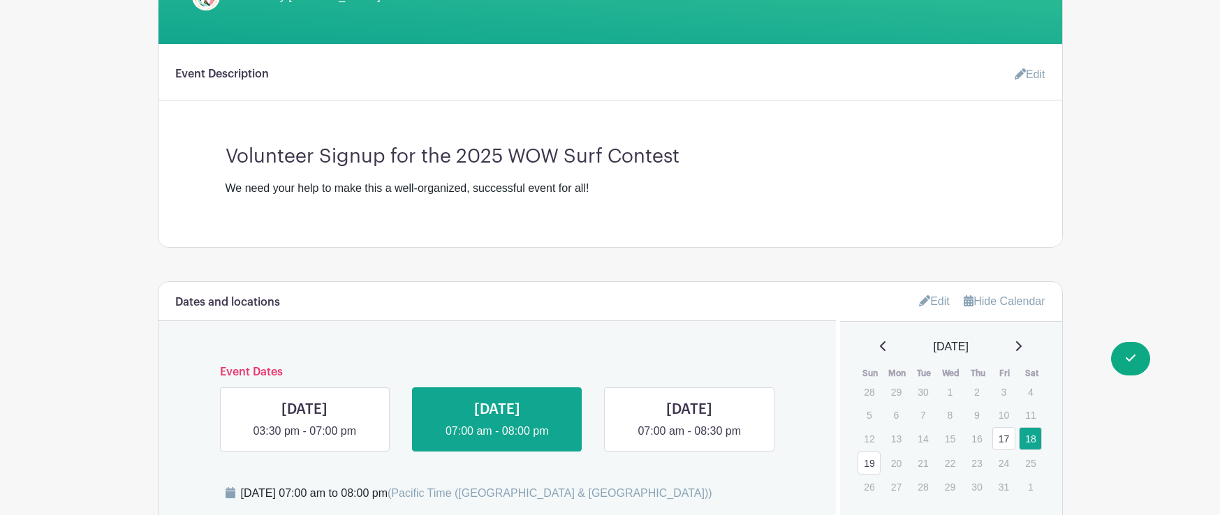
scroll to position [360, 0]
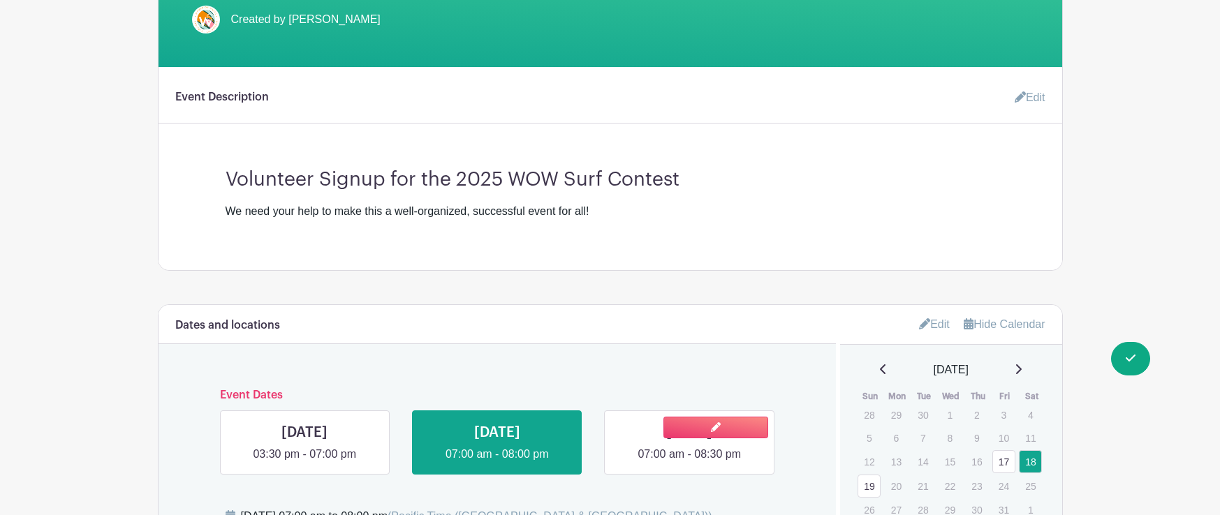
click at [689, 463] on link at bounding box center [689, 463] width 0 height 0
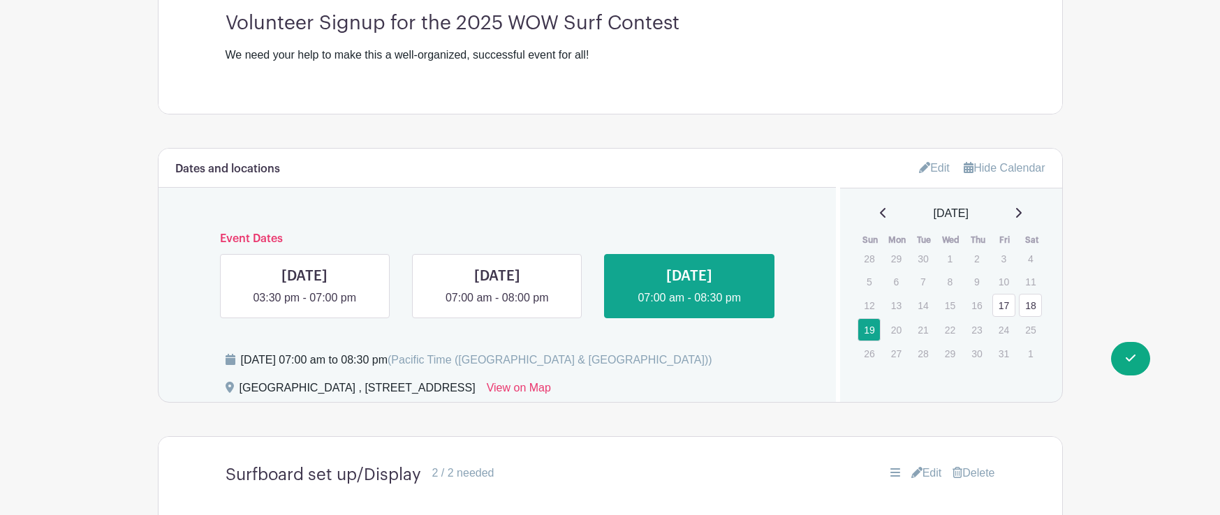
scroll to position [653, 0]
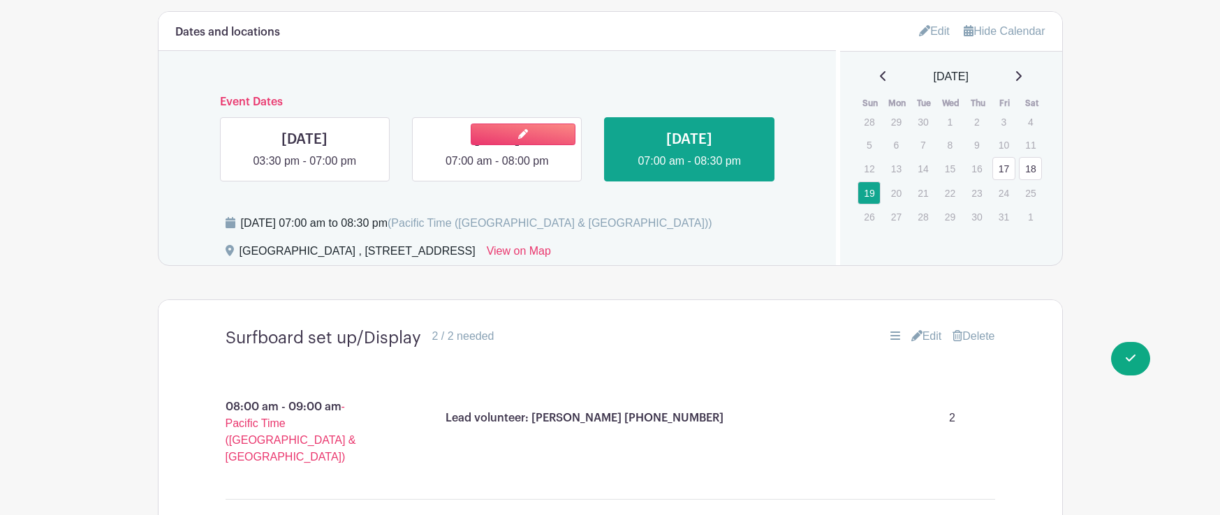
click at [501, 145] on link at bounding box center [523, 135] width 105 height 22
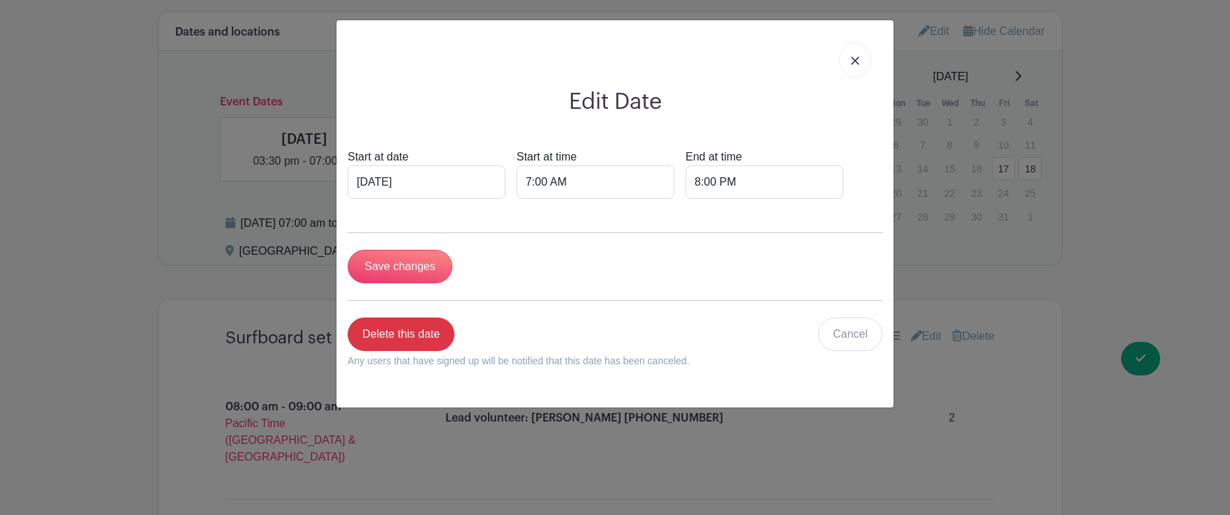
click at [938, 243] on div "Edit Date Start at date Oct 18 2025 Start at time 7:00 AM End at time 8:00 PM S…" at bounding box center [615, 257] width 1230 height 515
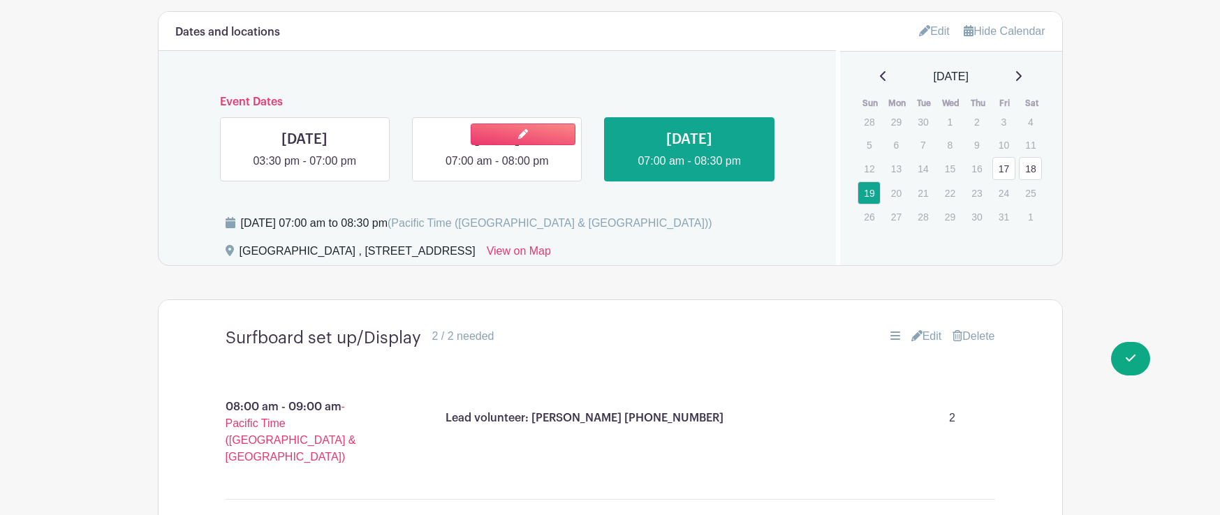
click at [497, 170] on link at bounding box center [497, 170] width 0 height 0
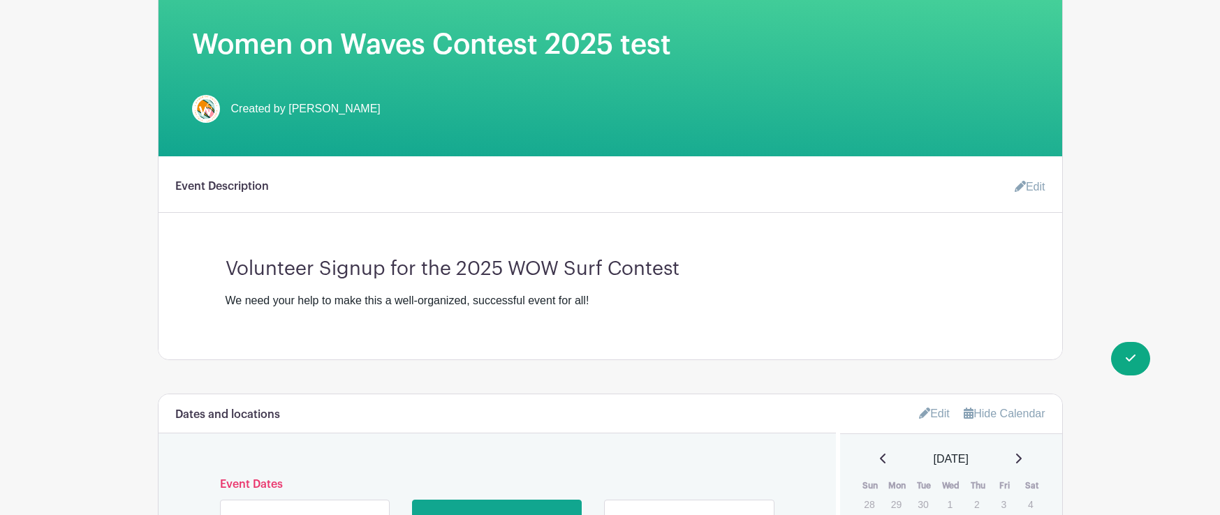
scroll to position [57, 0]
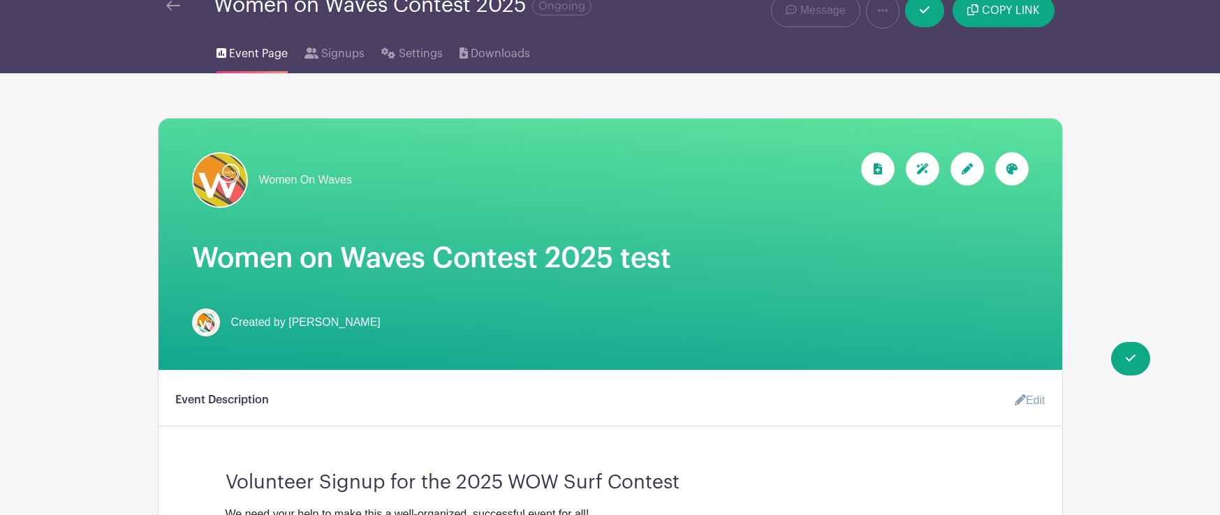
click at [178, 5] on img at bounding box center [173, 6] width 14 height 10
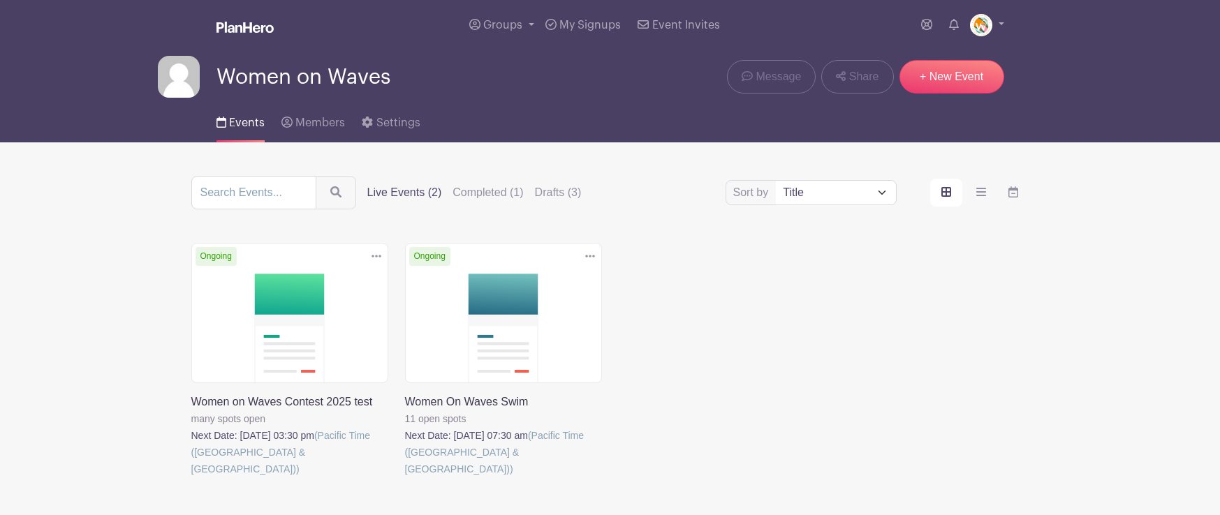
click at [374, 258] on icon at bounding box center [376, 256] width 10 height 11
click at [310, 314] on link "Delete" at bounding box center [331, 310] width 110 height 22
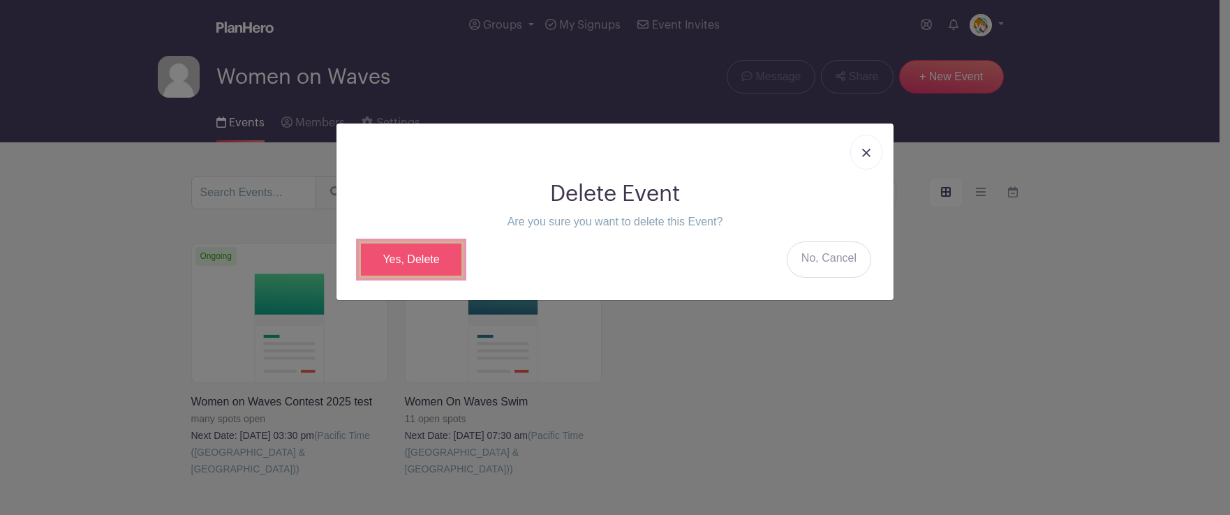
click at [420, 255] on link "Yes, Delete" at bounding box center [411, 260] width 105 height 36
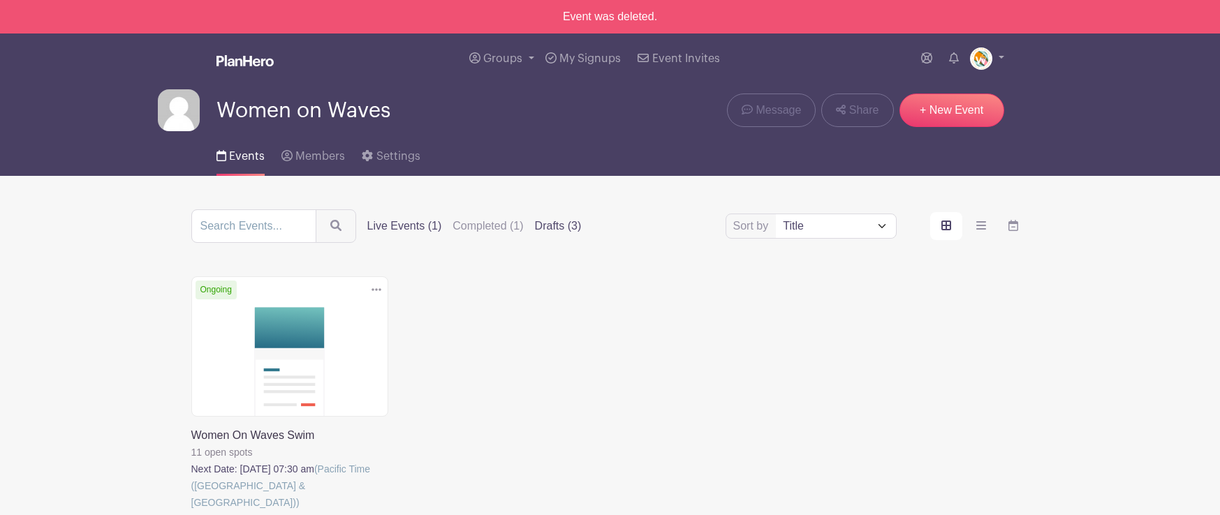
click at [536, 228] on label "Drafts (3)" at bounding box center [558, 226] width 47 height 17
click at [0, 0] on input "Drafts (3)" at bounding box center [0, 0] width 0 height 0
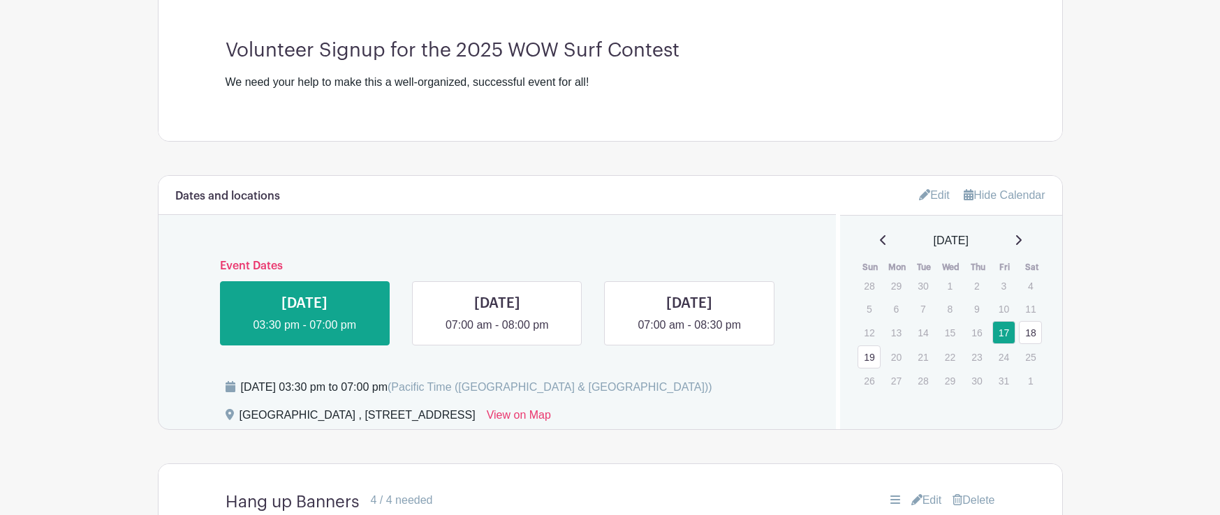
scroll to position [492, 0]
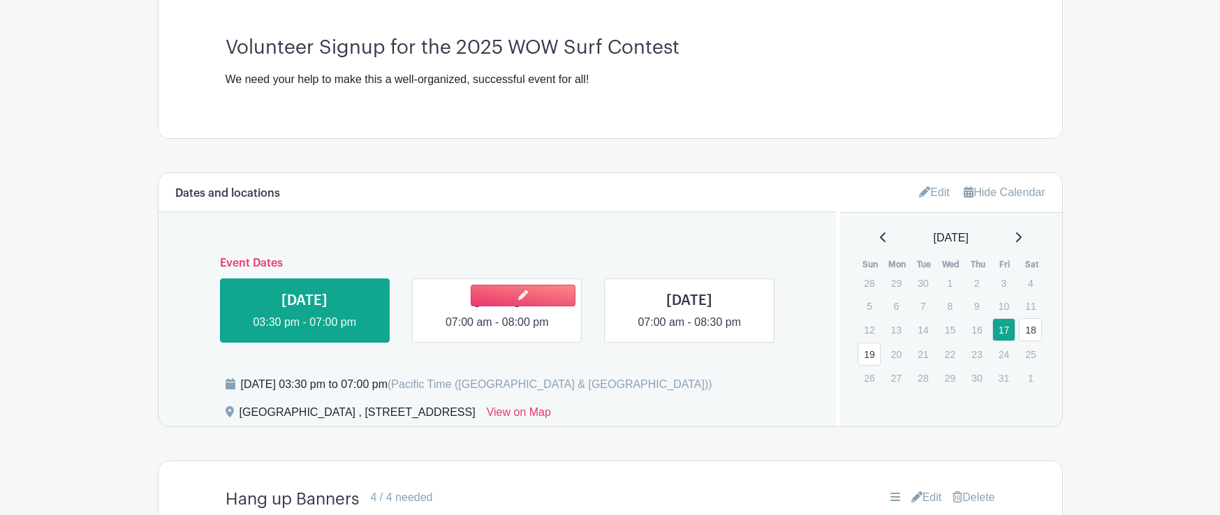
click at [497, 331] on link at bounding box center [497, 331] width 0 height 0
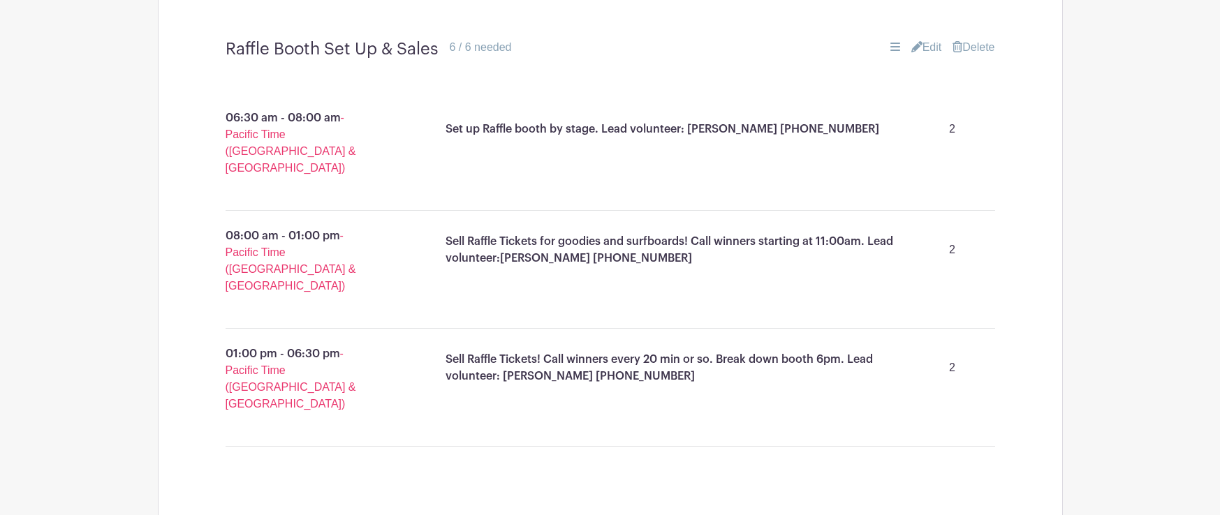
scroll to position [3703, 0]
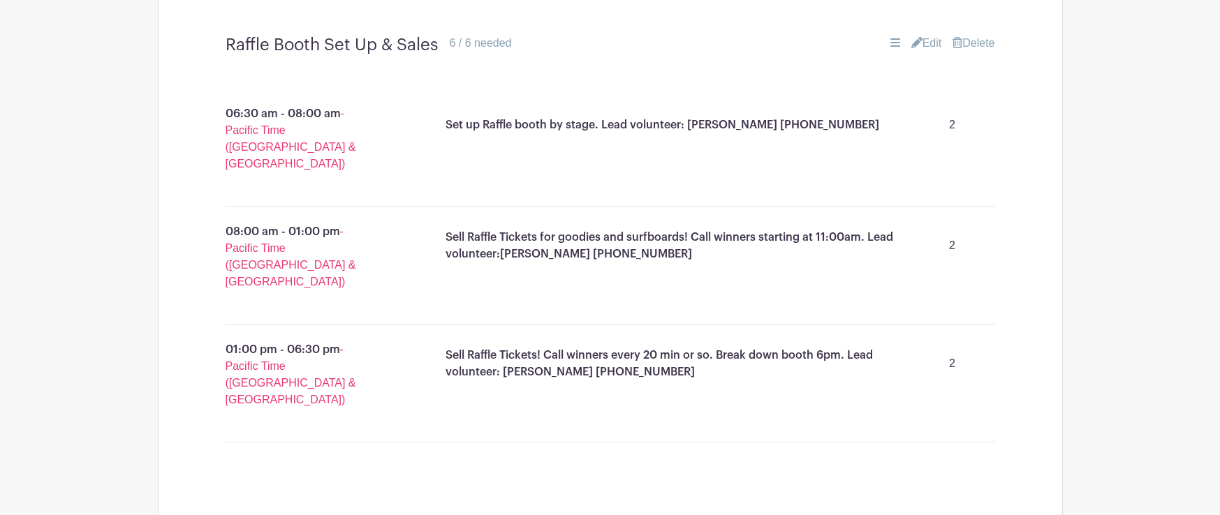
drag, startPoint x: 394, startPoint y: 128, endPoint x: 626, endPoint y: 153, distance: 233.9
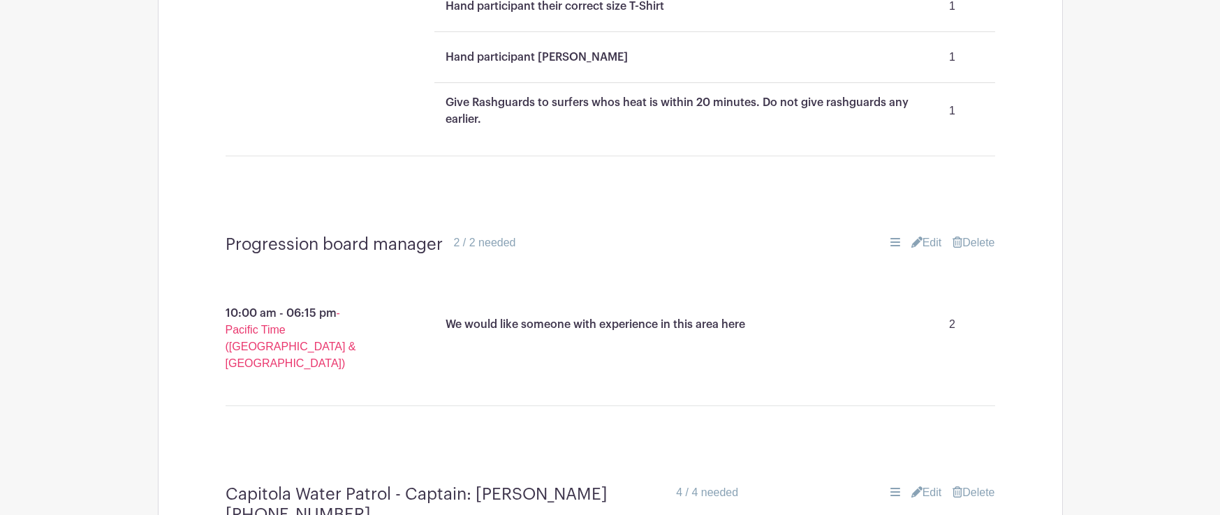
scroll to position [2253, 0]
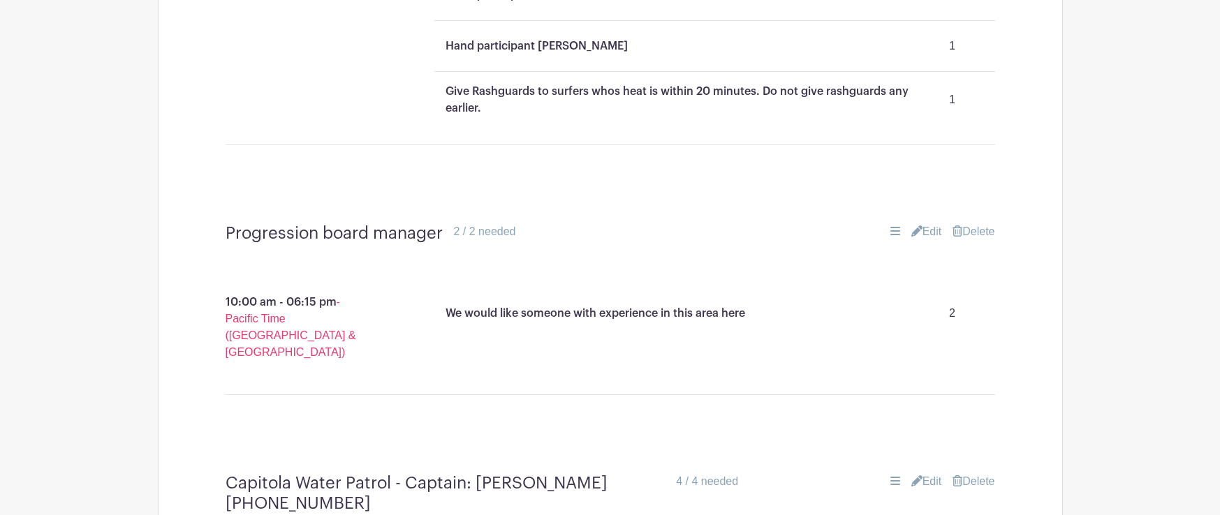
click at [921, 223] on link "Edit" at bounding box center [926, 231] width 31 height 17
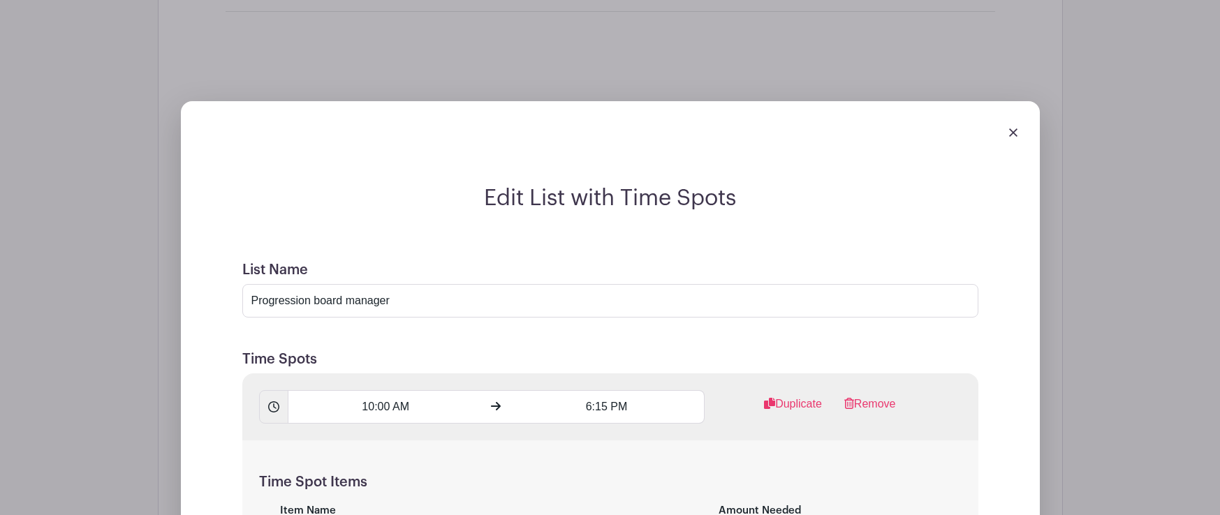
scroll to position [2398, 0]
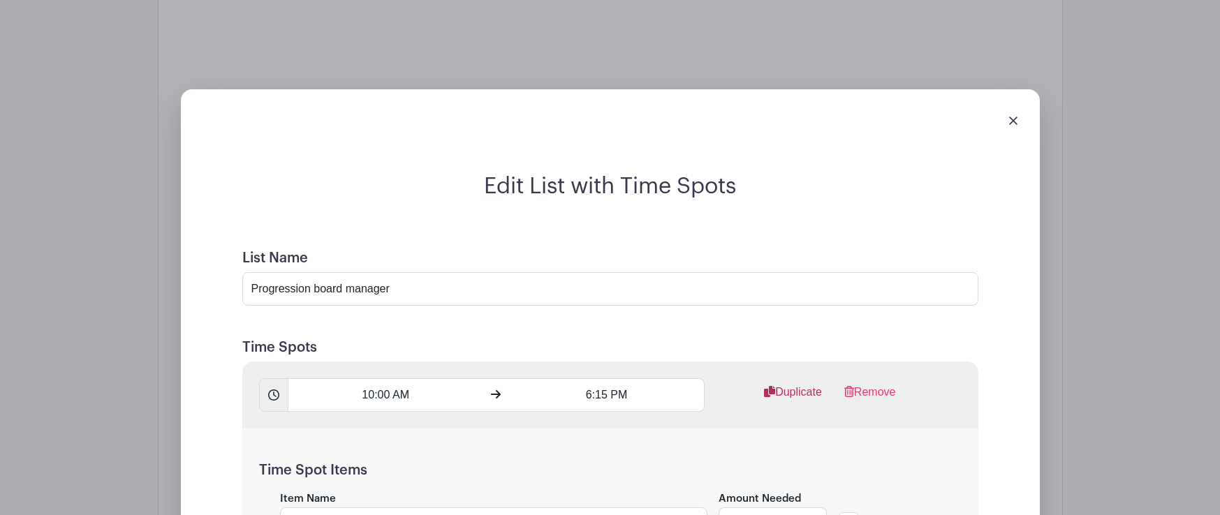
click at [793, 384] on link "Duplicate" at bounding box center [793, 398] width 58 height 28
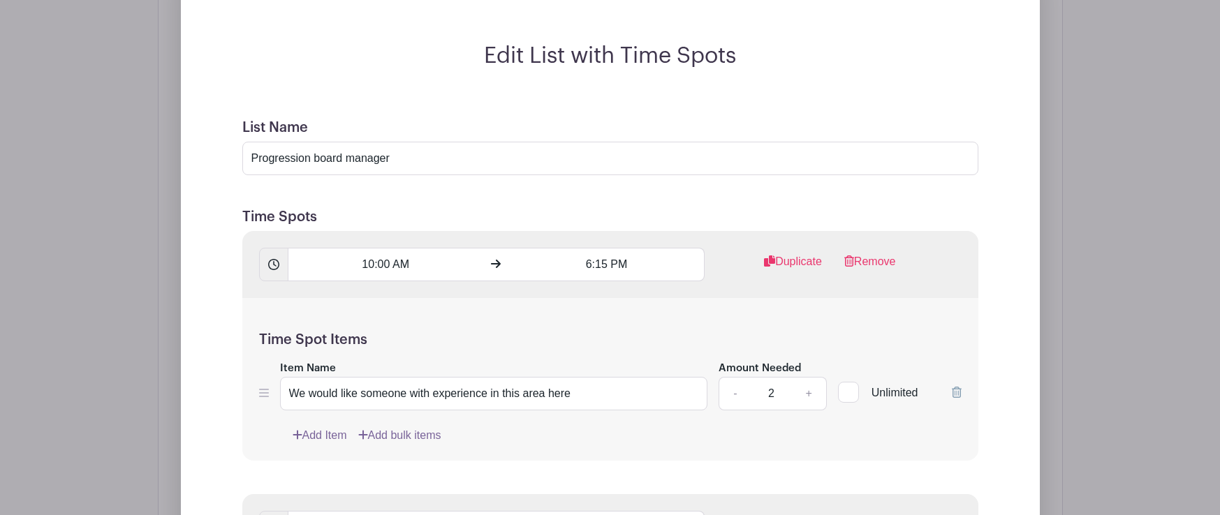
scroll to position [2529, 0]
click at [615, 247] on input "6:15 PM" at bounding box center [607, 264] width 196 height 34
click at [538, 277] on icon at bounding box center [534, 276] width 8 height 10
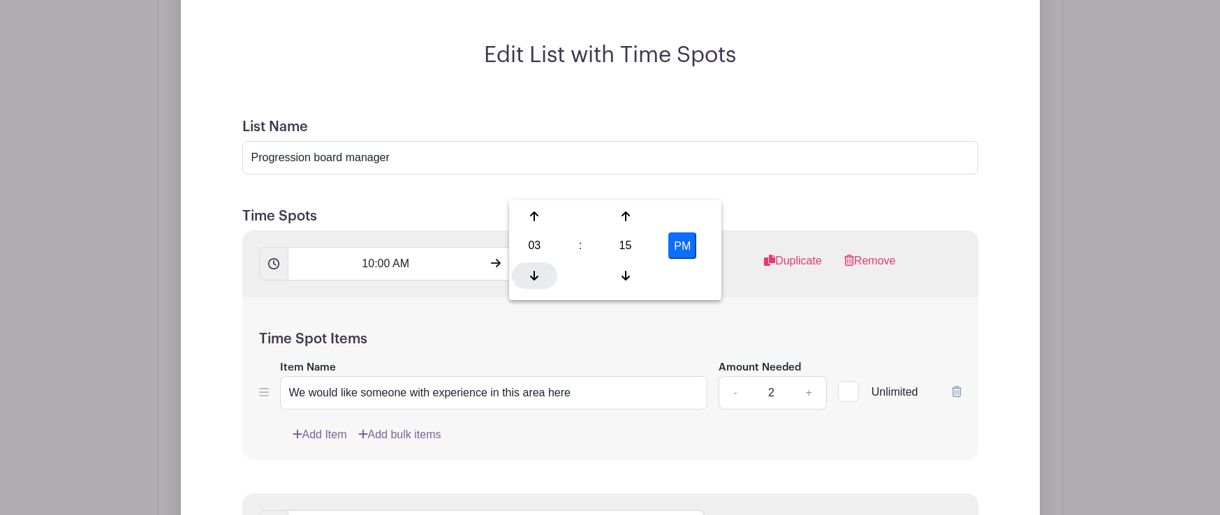
click at [538, 277] on icon at bounding box center [534, 276] width 8 height 10
click at [533, 223] on div at bounding box center [534, 216] width 45 height 27
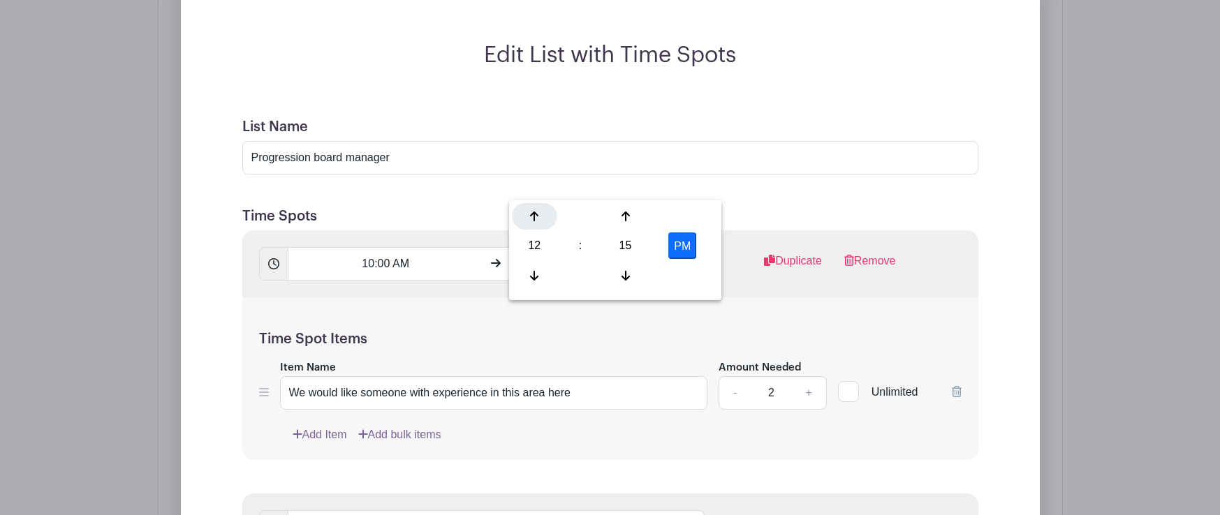
click at [533, 223] on div at bounding box center [534, 216] width 45 height 27
click at [626, 272] on icon at bounding box center [625, 275] width 8 height 11
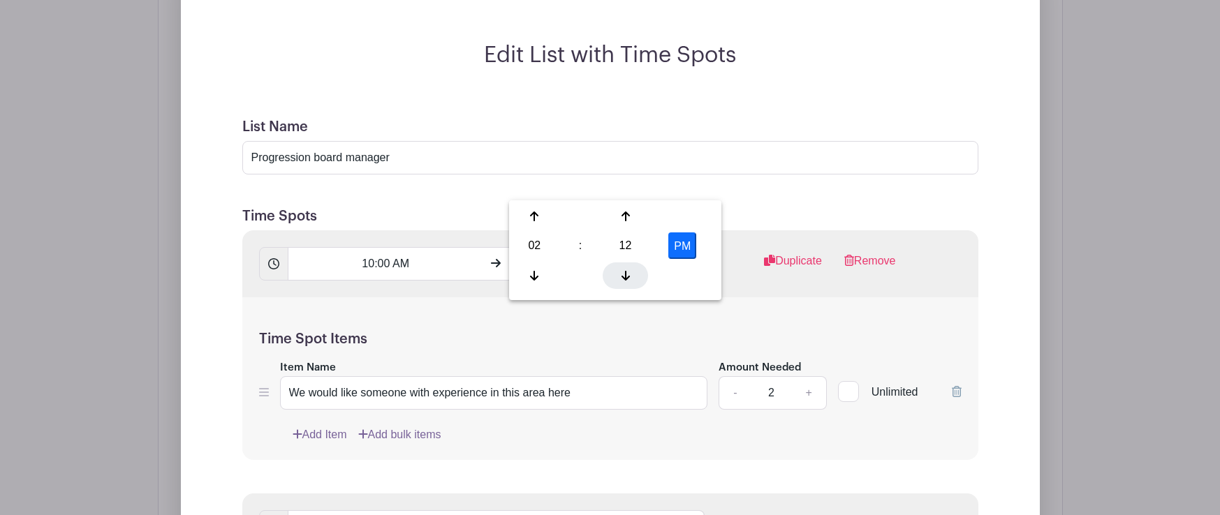
click at [626, 272] on icon at bounding box center [625, 275] width 8 height 11
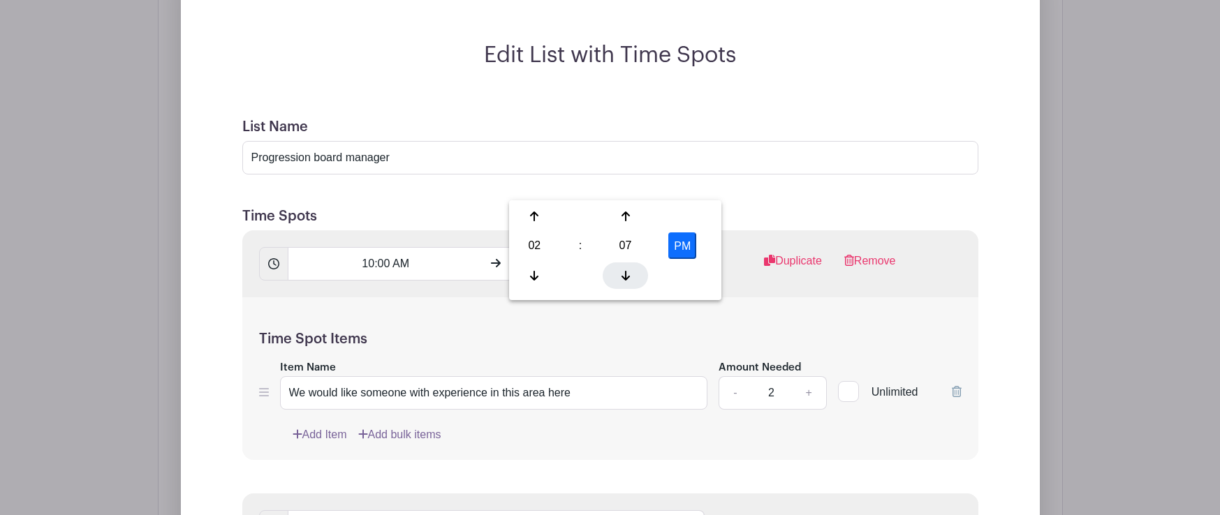
click at [626, 272] on icon at bounding box center [625, 275] width 8 height 11
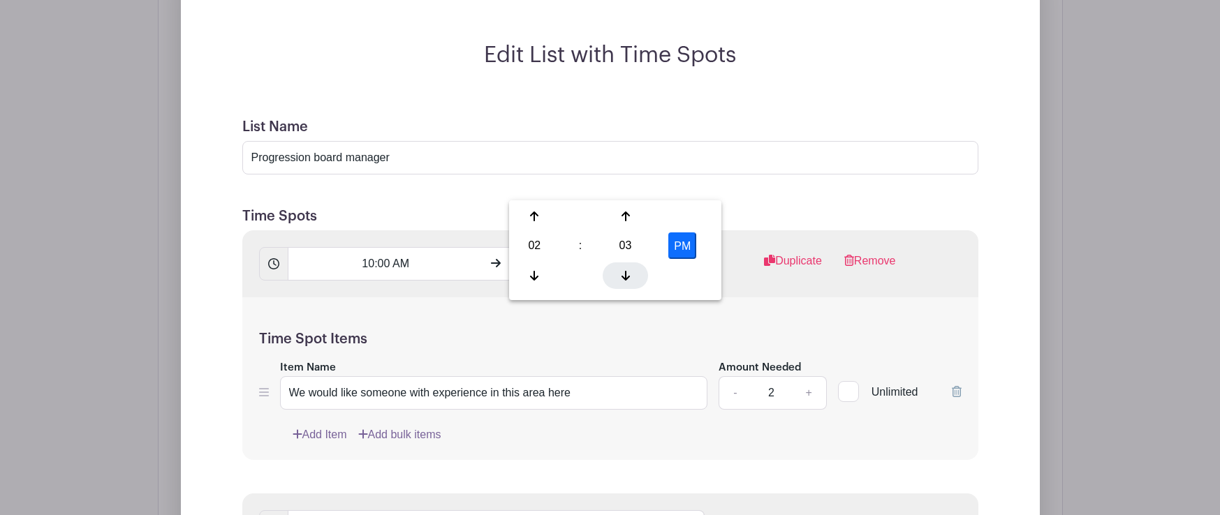
click at [626, 272] on icon at bounding box center [625, 275] width 8 height 11
click at [768, 297] on div "Time Spot Items Item Name We would like someone with experience in this area he…" at bounding box center [610, 378] width 736 height 163
click at [603, 247] on input "2:00 PM" at bounding box center [607, 264] width 196 height 34
click at [534, 219] on icon at bounding box center [534, 217] width 8 height 10
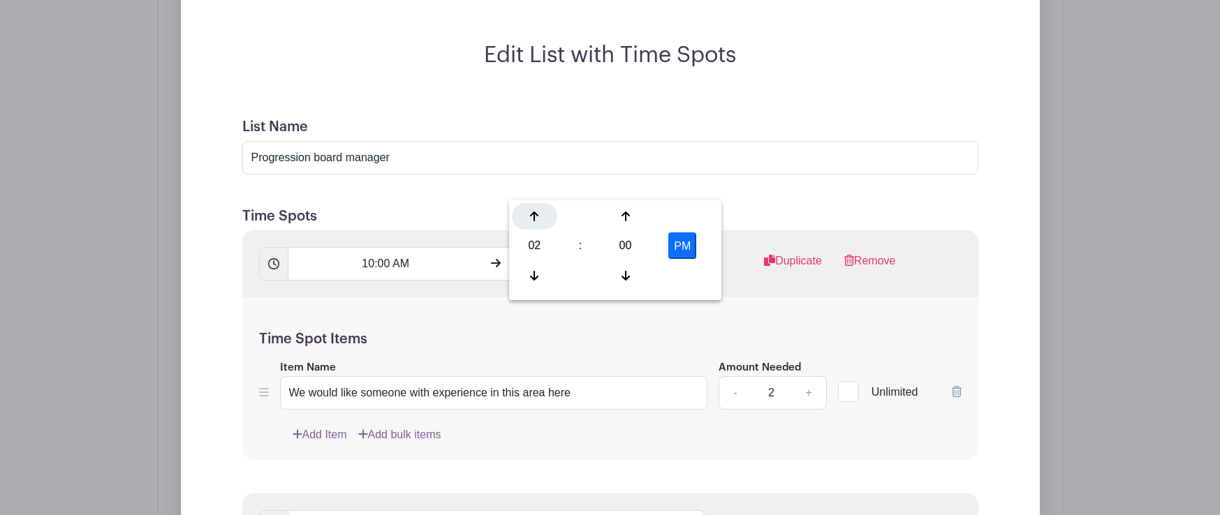
type input "3:00 PM"
click at [788, 297] on div "Time Spot Items Item Name We would like someone with experience in this area he…" at bounding box center [610, 378] width 736 height 163
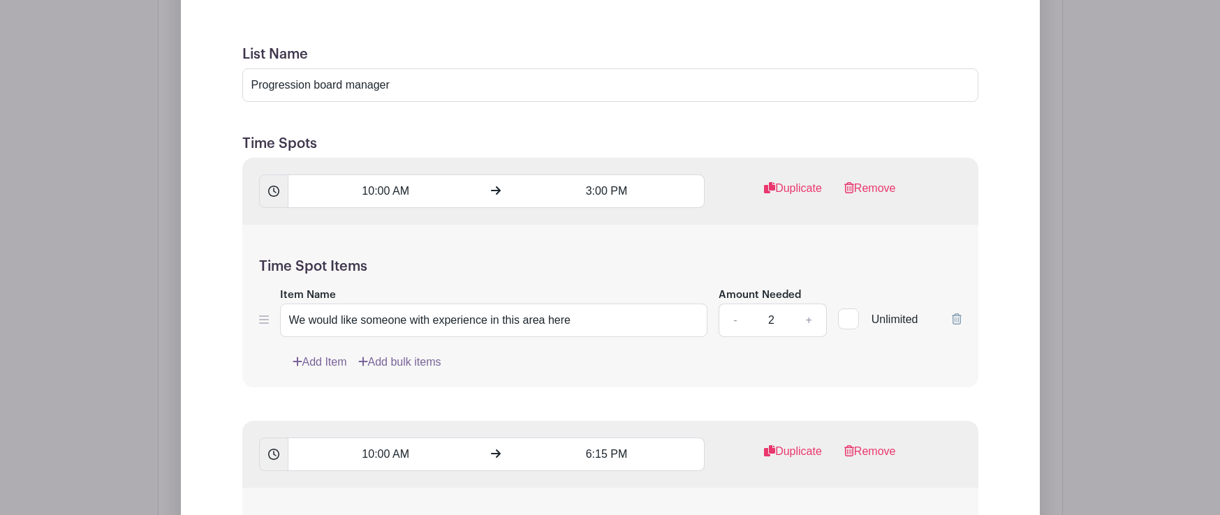
scroll to position [2605, 0]
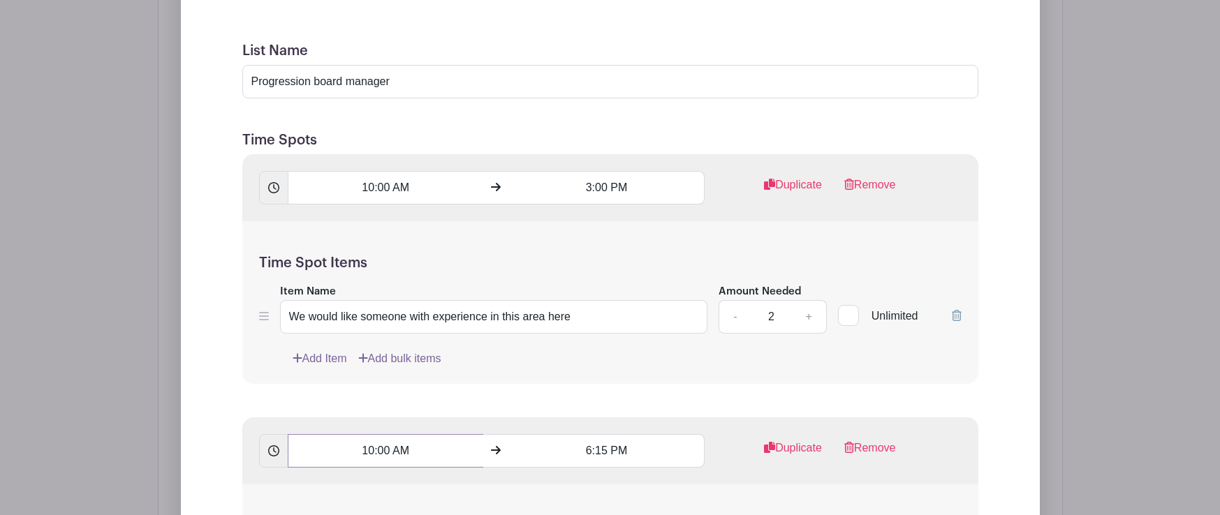
click at [388, 434] on input "10:00 AM" at bounding box center [386, 451] width 196 height 34
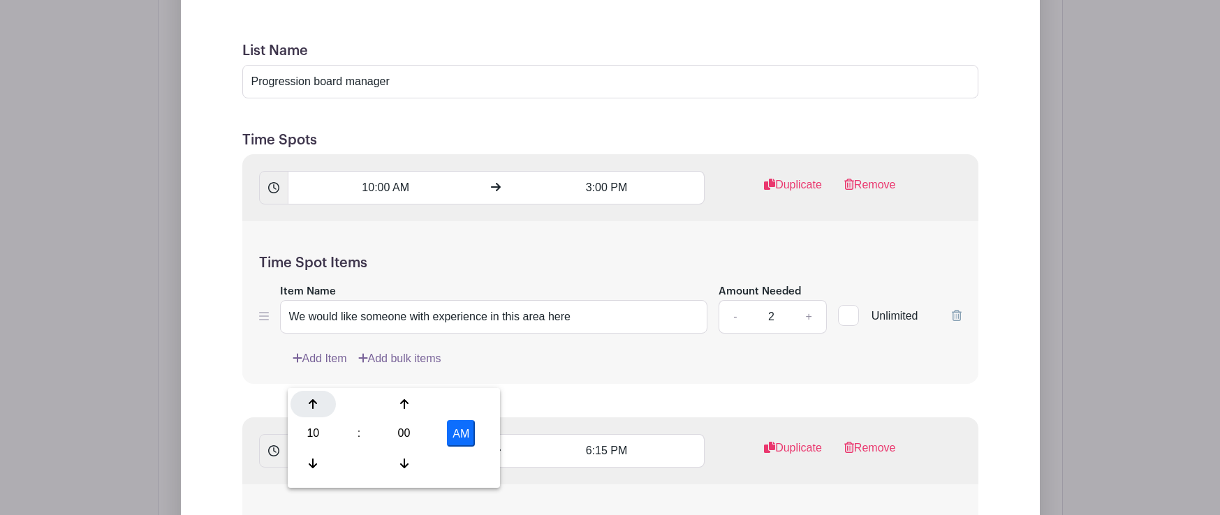
click at [312, 399] on icon at bounding box center [313, 404] width 8 height 11
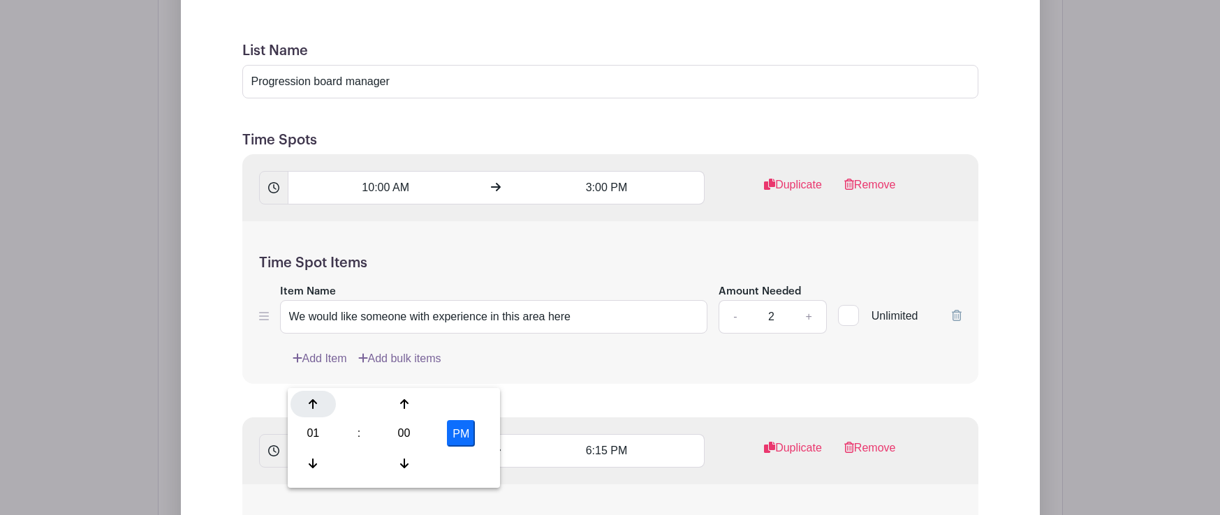
type input "3:00 PM"
click at [591, 434] on input "6:15 PM" at bounding box center [607, 451] width 196 height 34
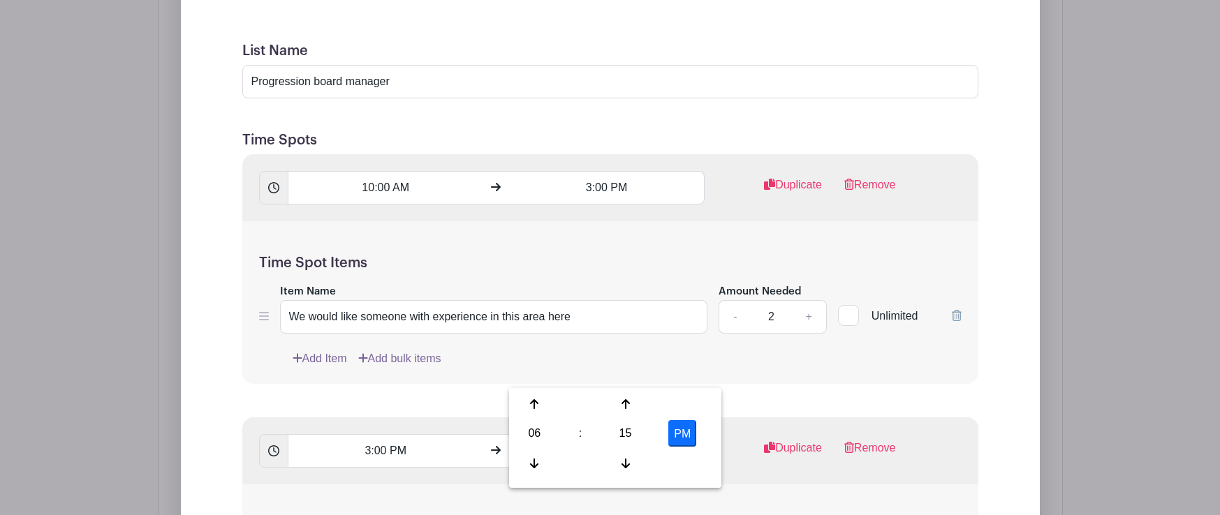
click at [595, 171] on input "3:00 PM" at bounding box center [607, 188] width 196 height 34
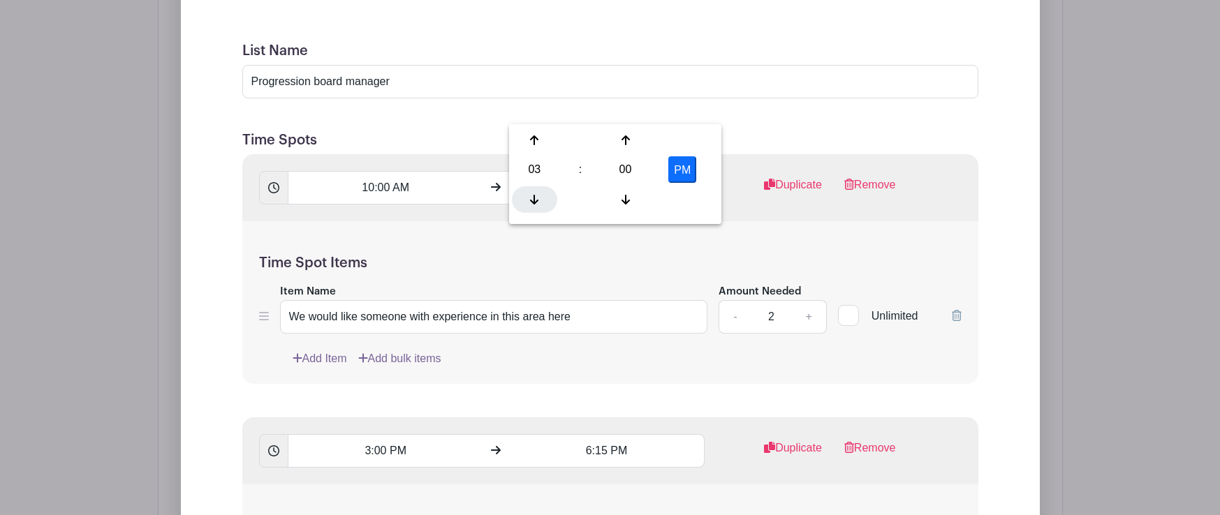
click at [543, 200] on div at bounding box center [534, 199] width 45 height 27
type input "2:00 PM"
click at [390, 434] on input "3:00 PM" at bounding box center [386, 451] width 196 height 34
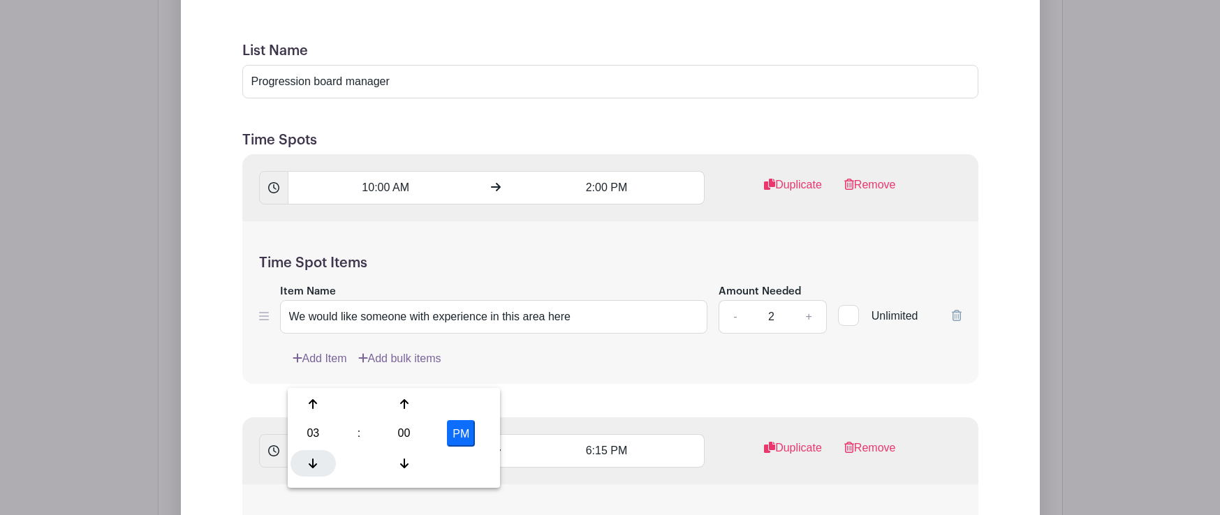
click at [313, 466] on icon at bounding box center [313, 464] width 8 height 10
type input "2:00 PM"
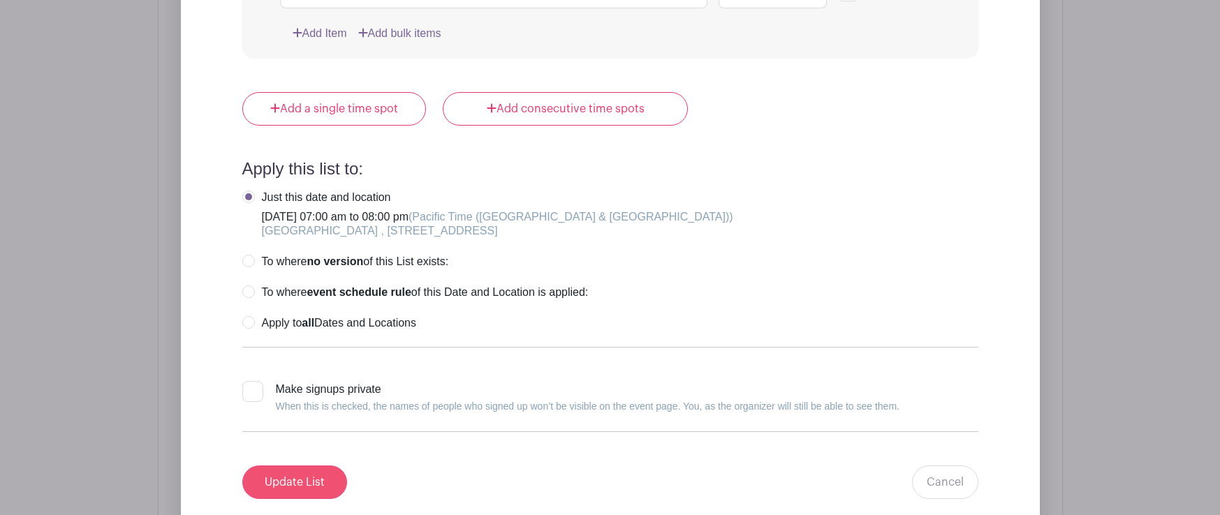
click at [297, 466] on input "Update List" at bounding box center [294, 483] width 105 height 34
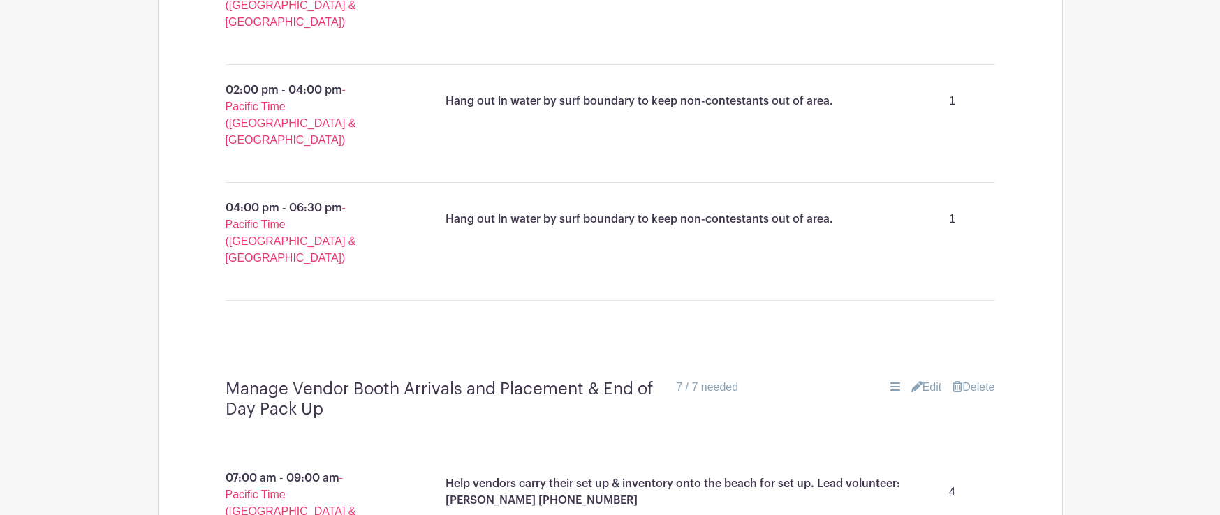
scroll to position [3090, 0]
click at [928, 378] on link "Edit" at bounding box center [926, 386] width 31 height 17
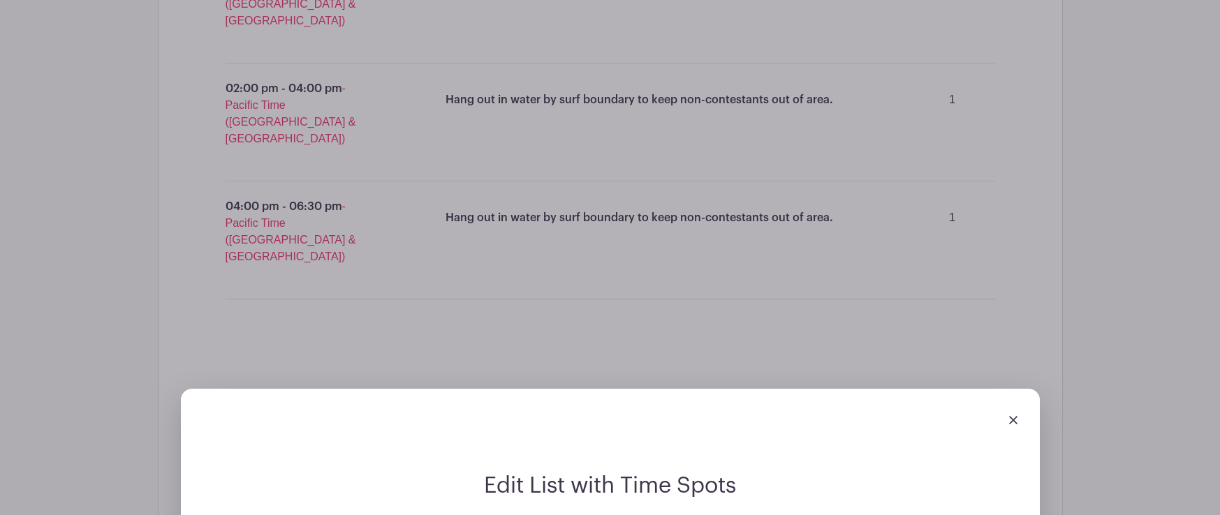
paste input "Help Vendor set up their booths. Help them carry items from the loading area to…"
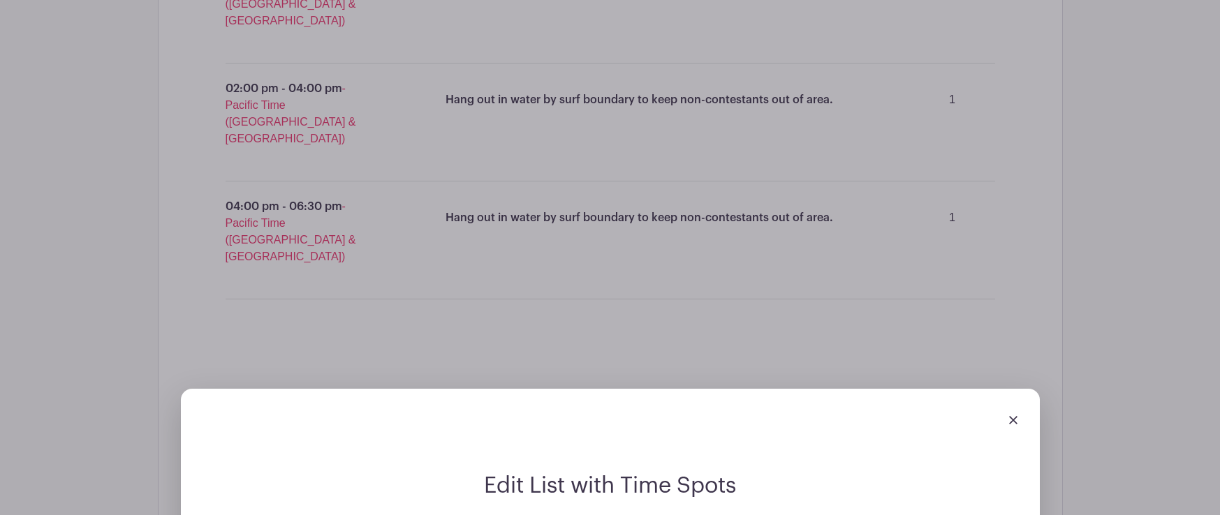
scroll to position [0, 200]
type input "Help Vendor set up their booths. Help them carry items from the loading area to…"
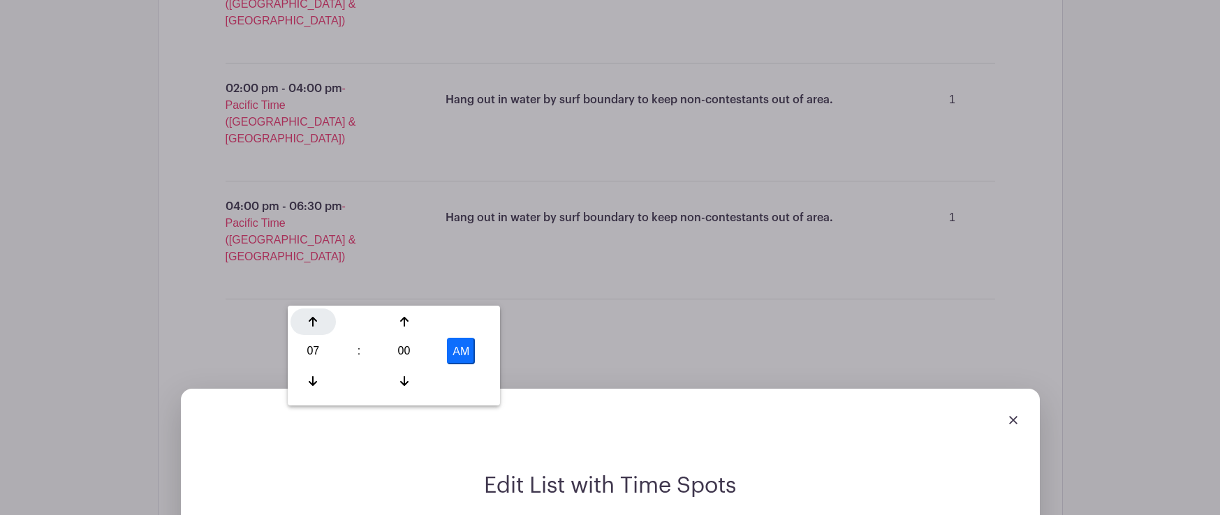
click at [306, 325] on div at bounding box center [312, 322] width 45 height 27
type input "8:00 AM"
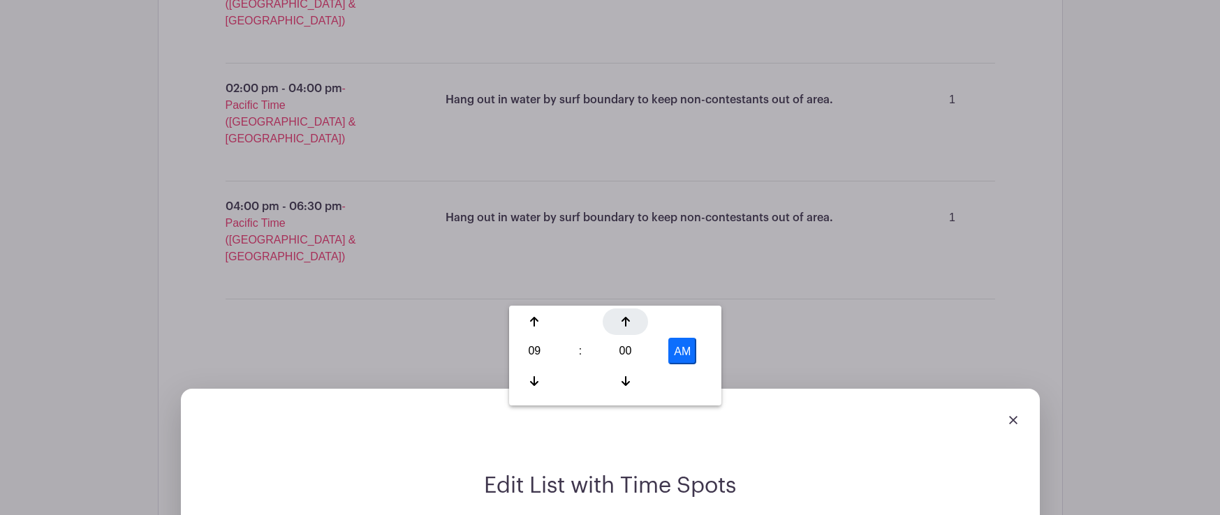
click at [624, 317] on icon at bounding box center [625, 321] width 8 height 11
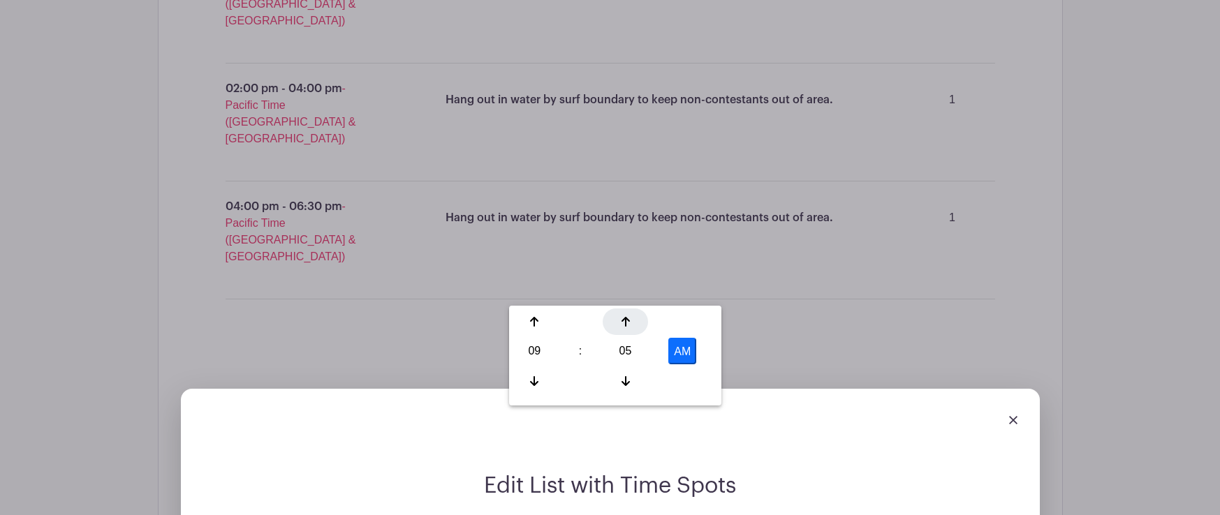
click at [624, 317] on icon at bounding box center [625, 321] width 8 height 11
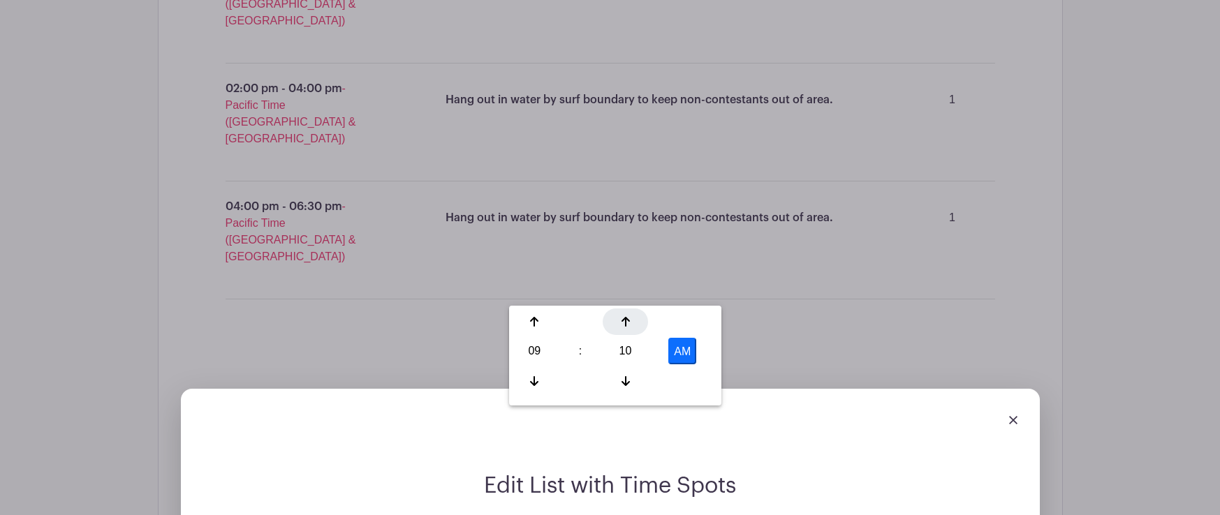
click at [624, 317] on icon at bounding box center [625, 321] width 8 height 11
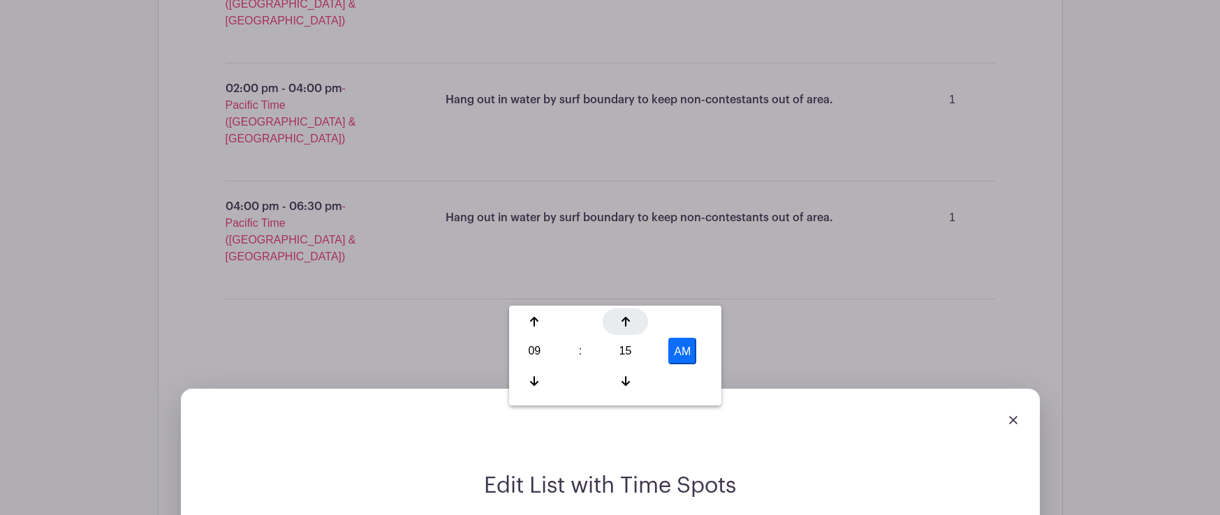
click at [624, 317] on icon at bounding box center [625, 321] width 8 height 11
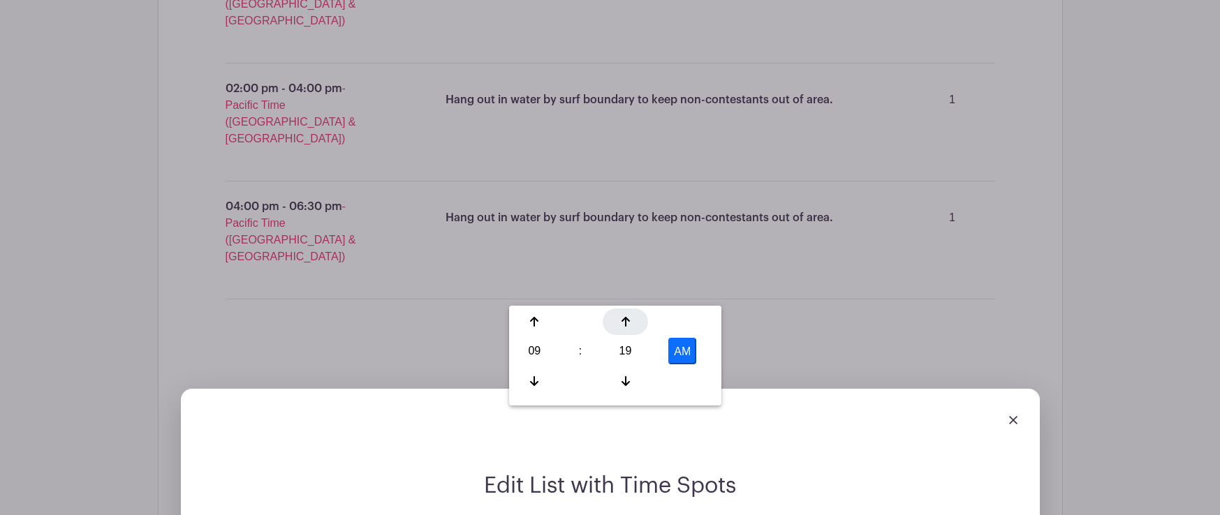
click at [624, 317] on icon at bounding box center [625, 321] width 8 height 11
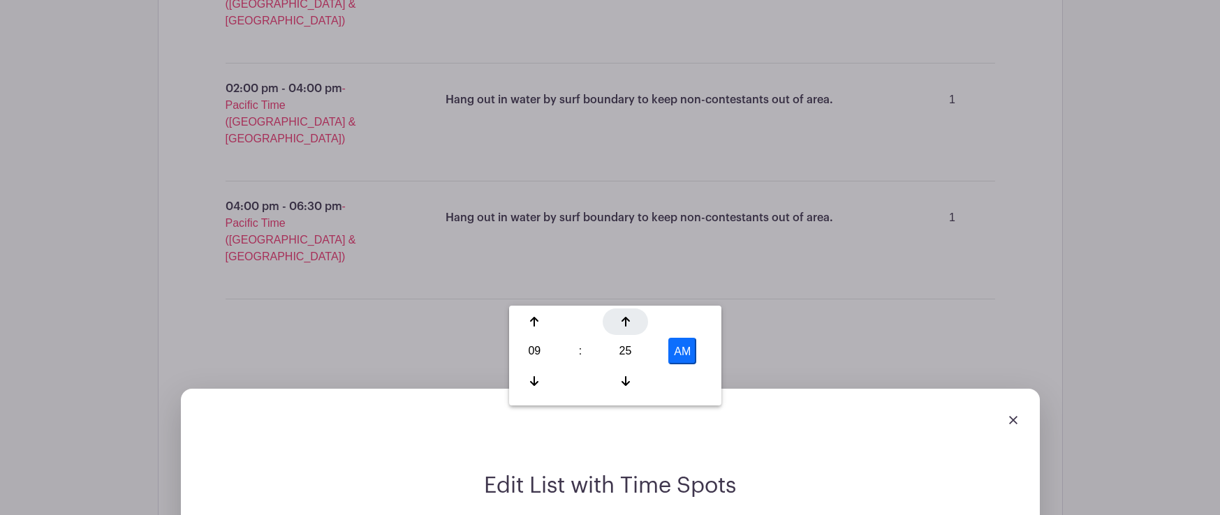
click at [624, 317] on icon at bounding box center [625, 321] width 8 height 11
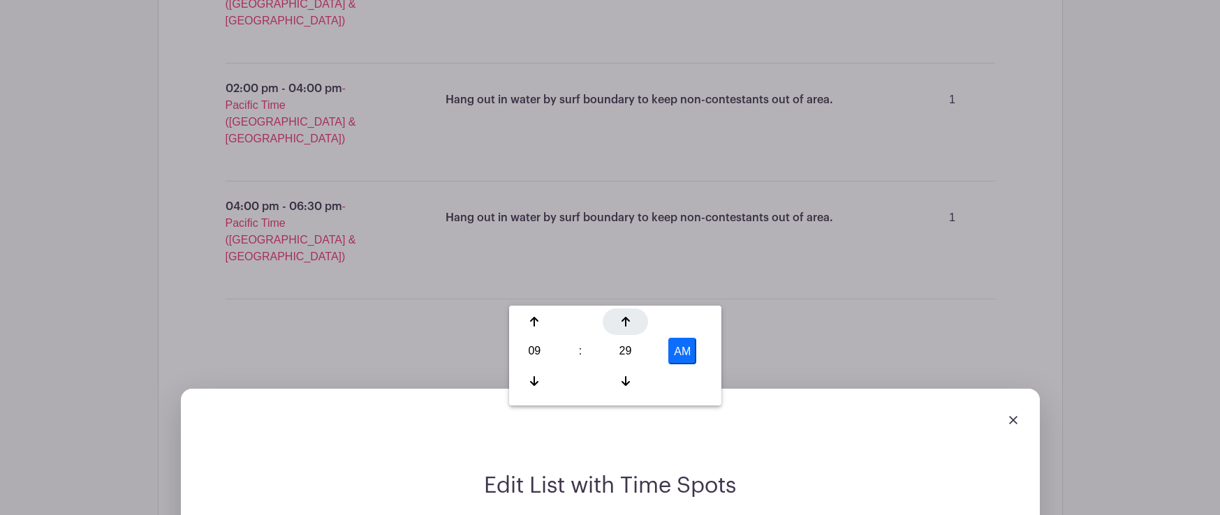
type input "9:30 AM"
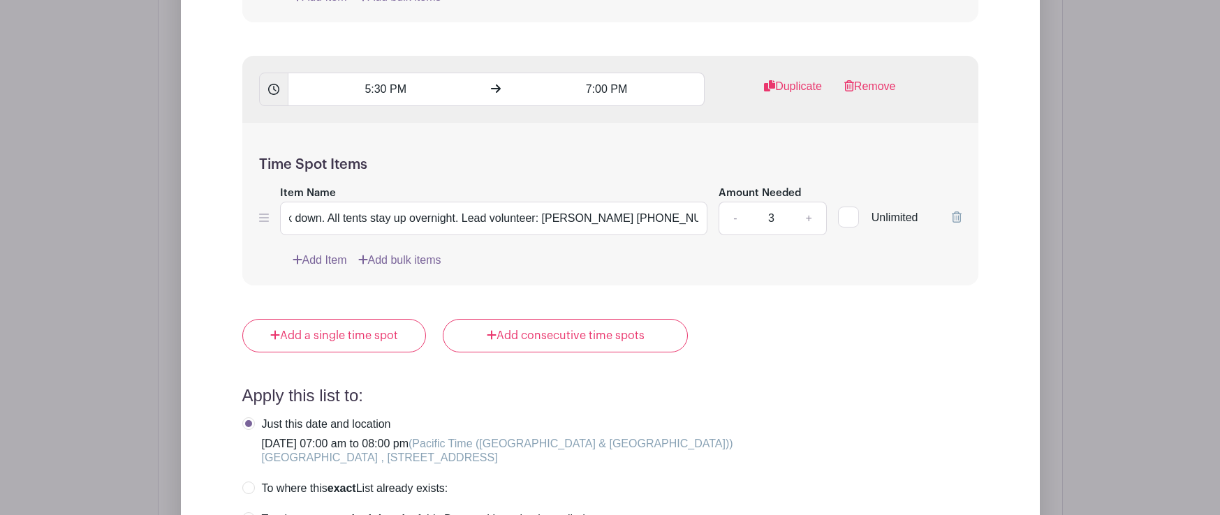
scroll to position [3966, 0]
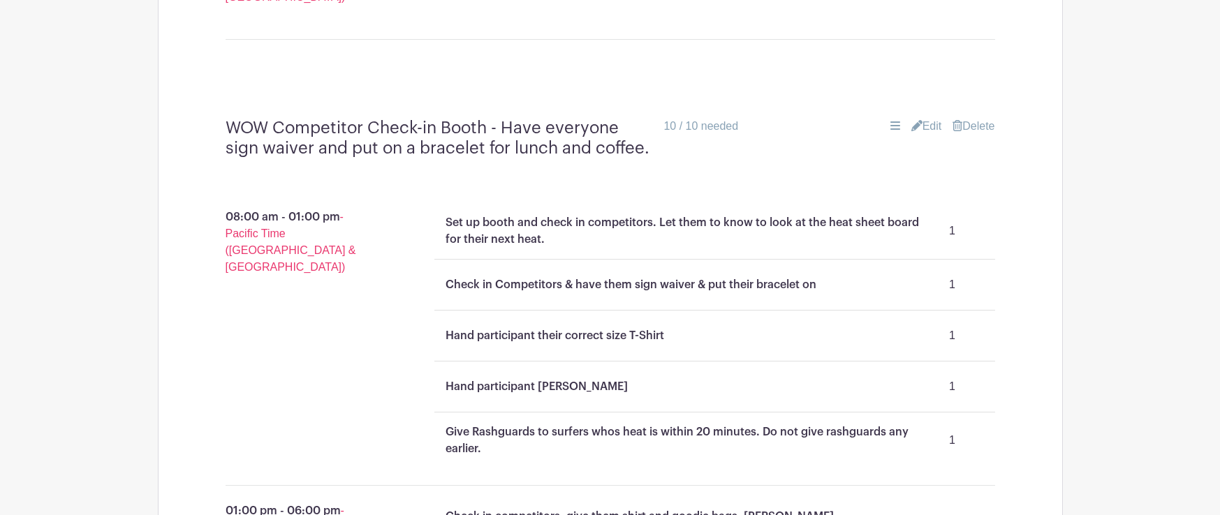
scroll to position [1602, 0]
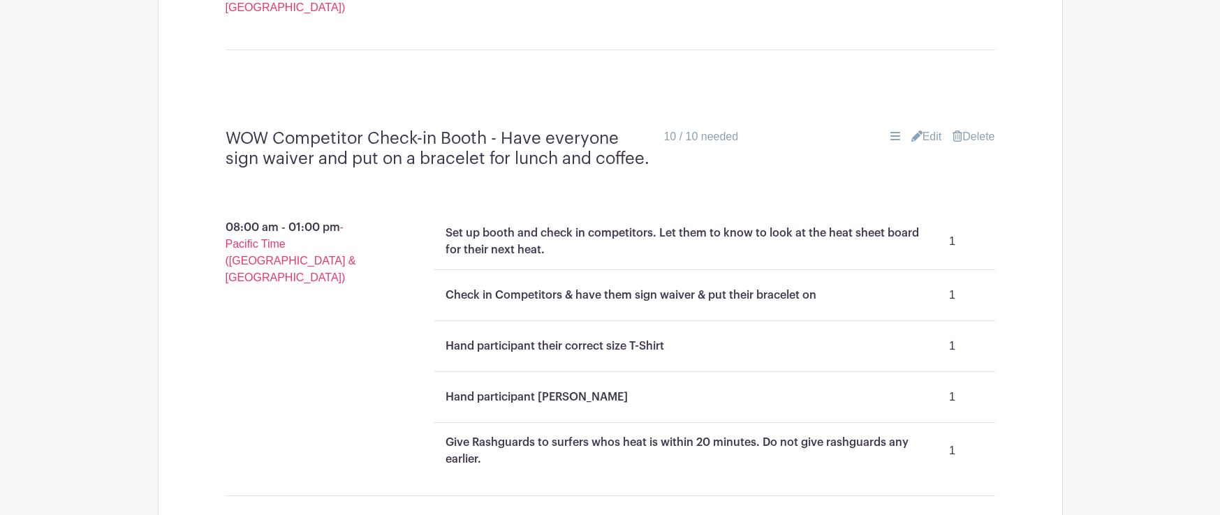
click at [929, 128] on link "Edit" at bounding box center [926, 136] width 31 height 17
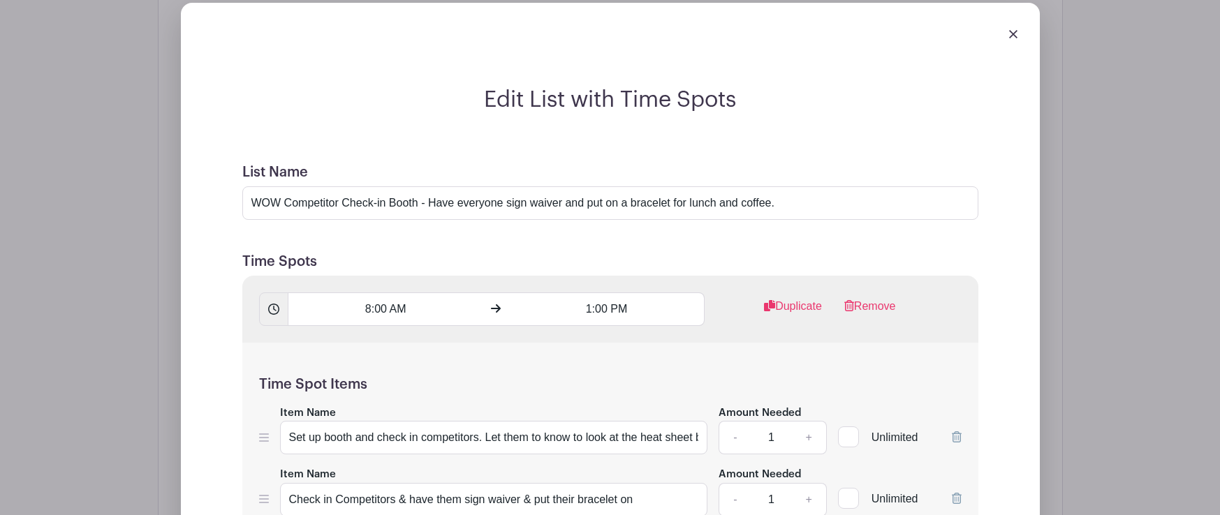
scroll to position [1743, 0]
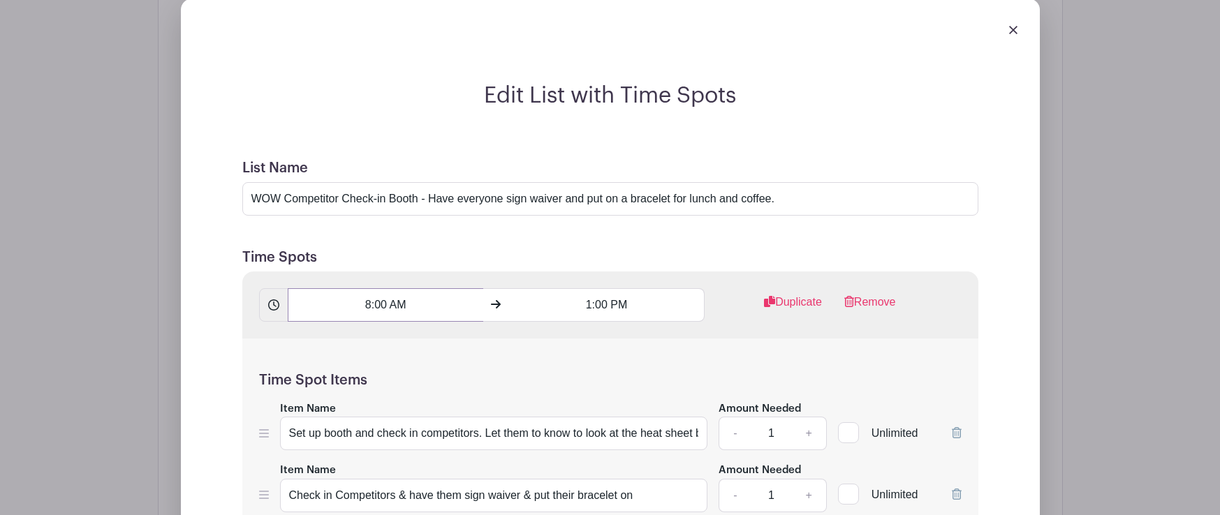
click at [386, 288] on input "8:00 AM" at bounding box center [386, 305] width 196 height 34
click at [319, 241] on div at bounding box center [312, 243] width 45 height 27
type input "9:00 AM"
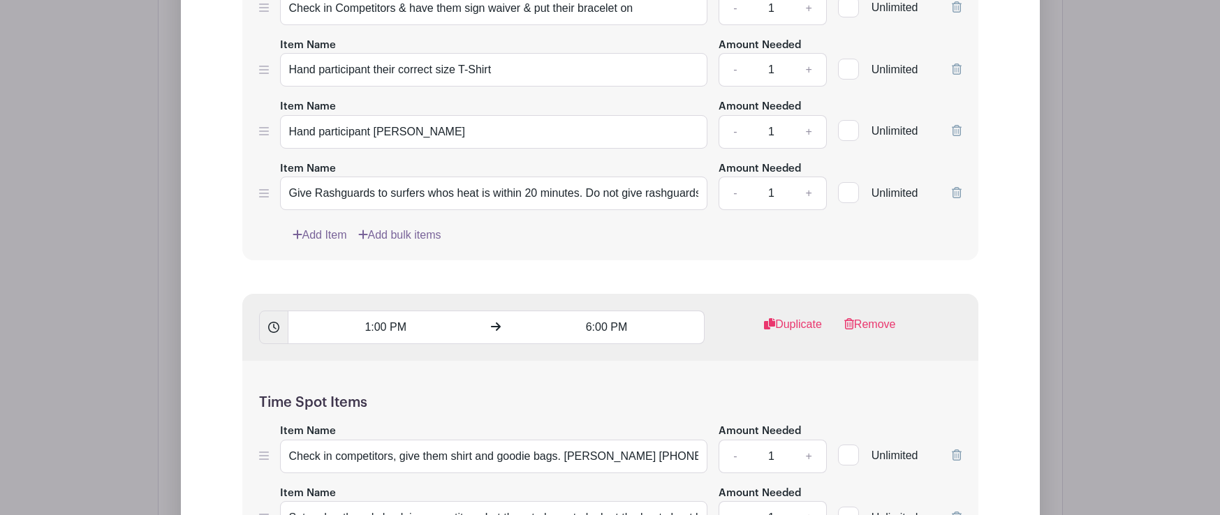
scroll to position [2232, 0]
click at [606, 309] on input "6:00 PM" at bounding box center [607, 326] width 196 height 34
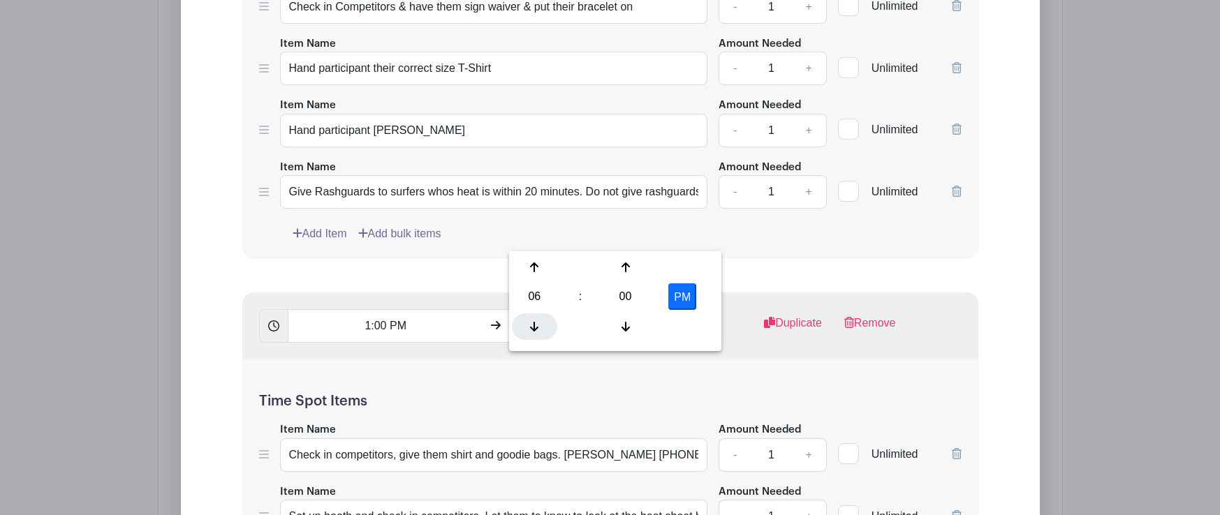
click at [540, 326] on div at bounding box center [534, 327] width 45 height 27
click at [622, 267] on icon at bounding box center [625, 268] width 8 height 10
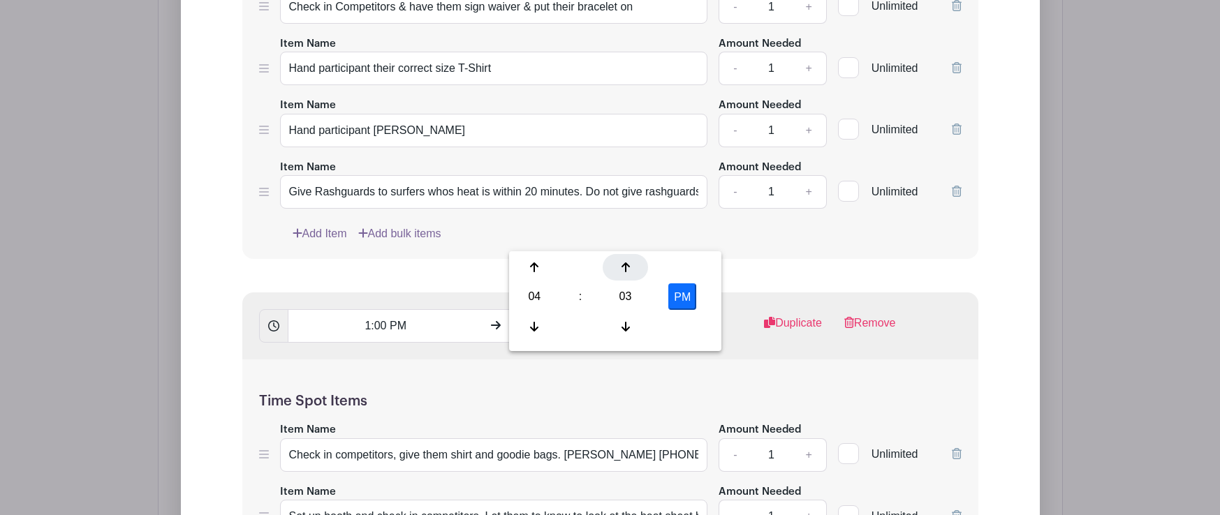
click at [622, 267] on icon at bounding box center [625, 268] width 8 height 10
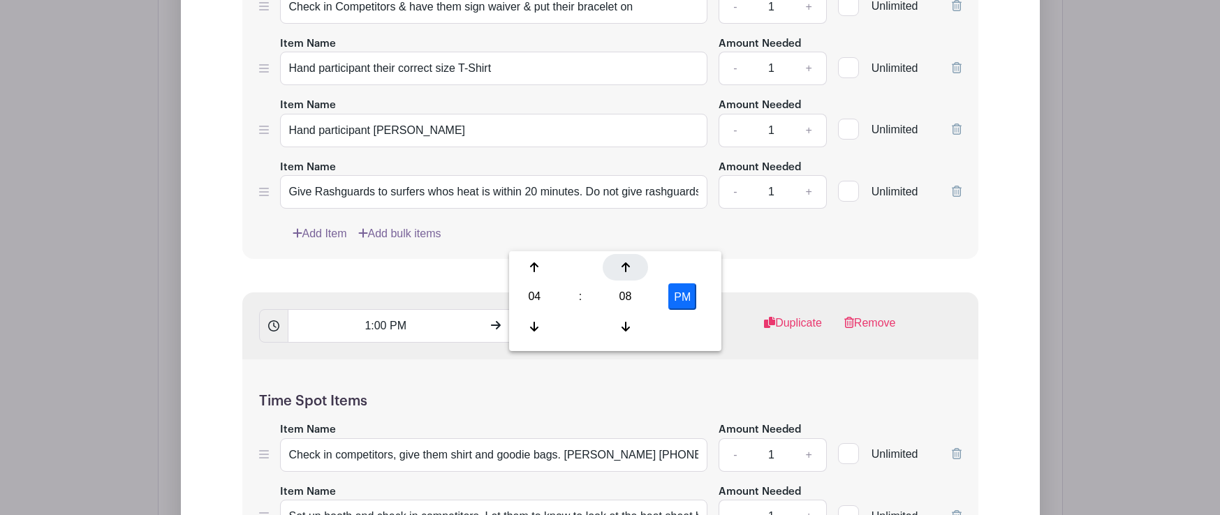
click at [622, 267] on icon at bounding box center [625, 268] width 8 height 10
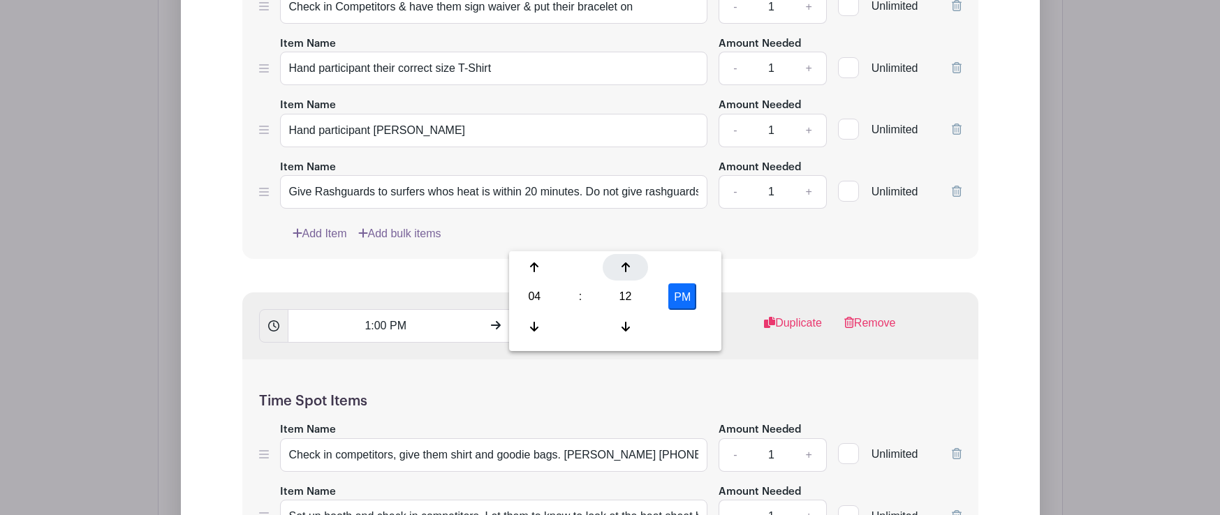
click at [622, 267] on icon at bounding box center [625, 268] width 8 height 10
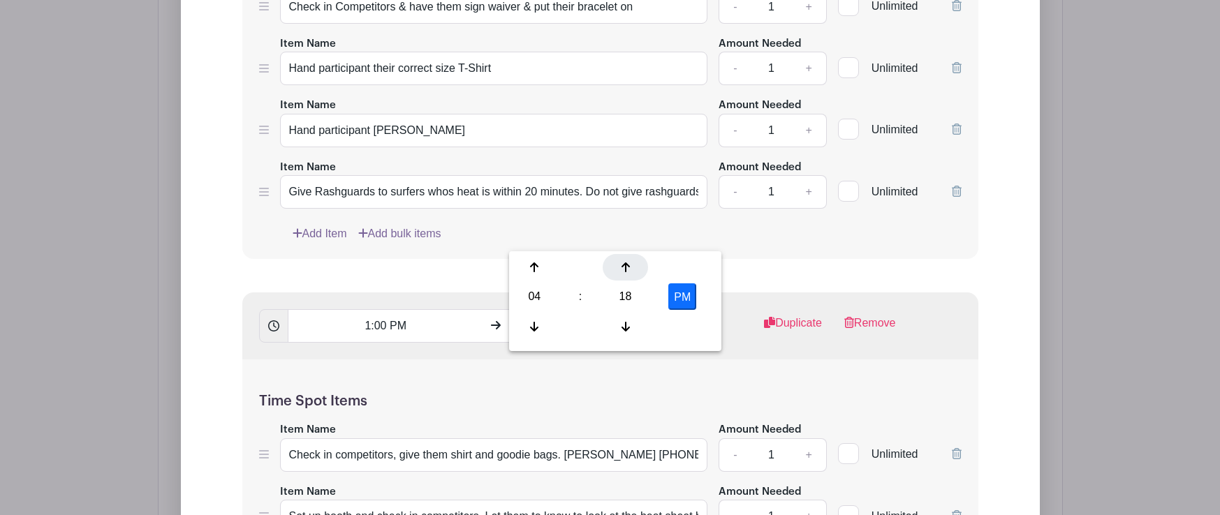
click at [622, 267] on icon at bounding box center [625, 268] width 8 height 10
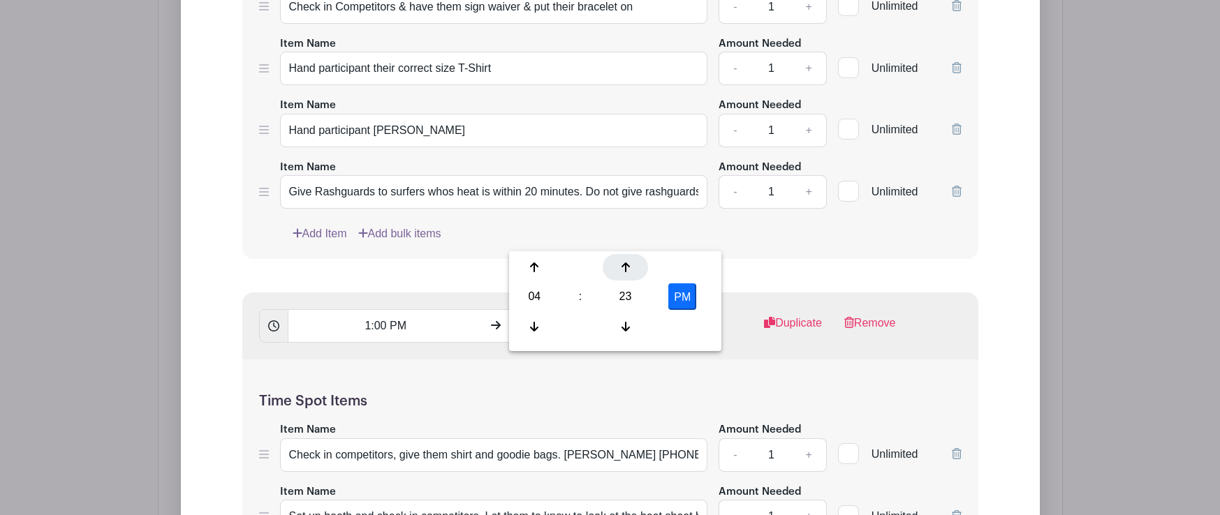
click at [622, 267] on icon at bounding box center [625, 268] width 8 height 10
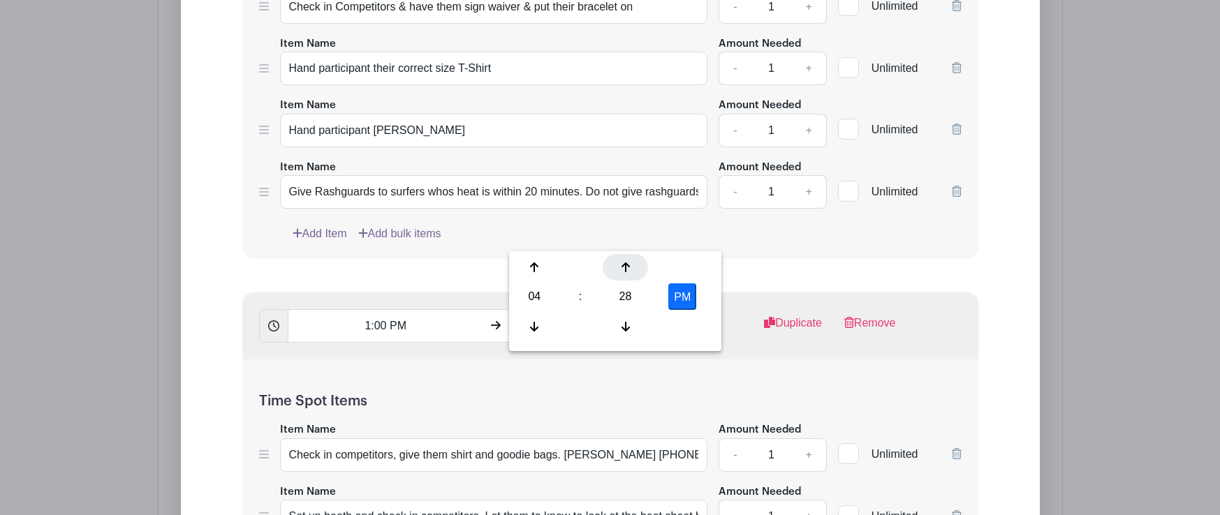
click at [622, 267] on icon at bounding box center [625, 268] width 8 height 10
click at [626, 324] on icon at bounding box center [625, 326] width 8 height 11
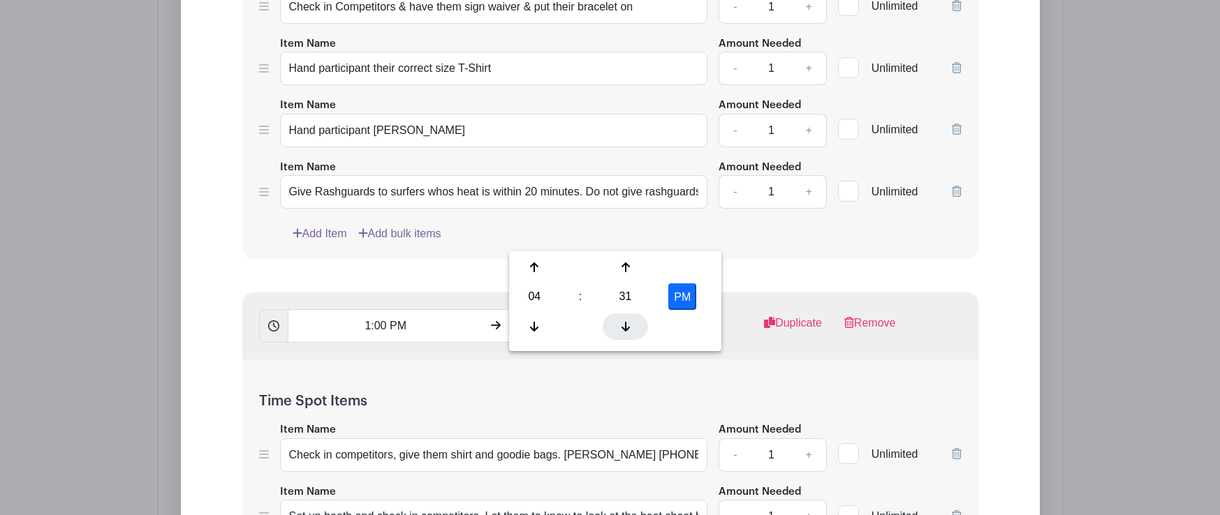
click at [627, 329] on icon at bounding box center [625, 327] width 8 height 10
type input "4:30 PM"
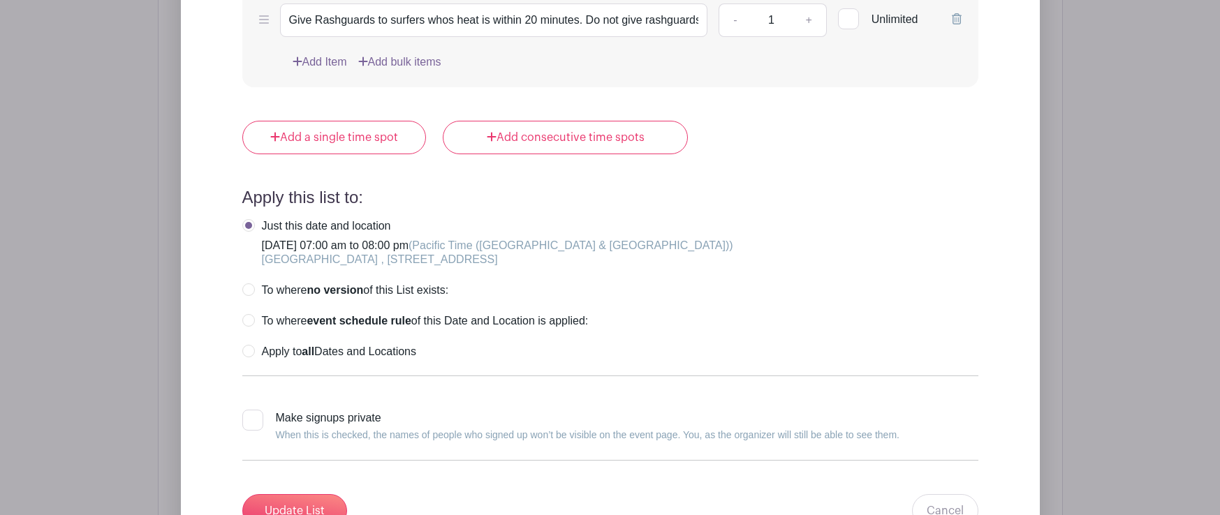
scroll to position [2919, 0]
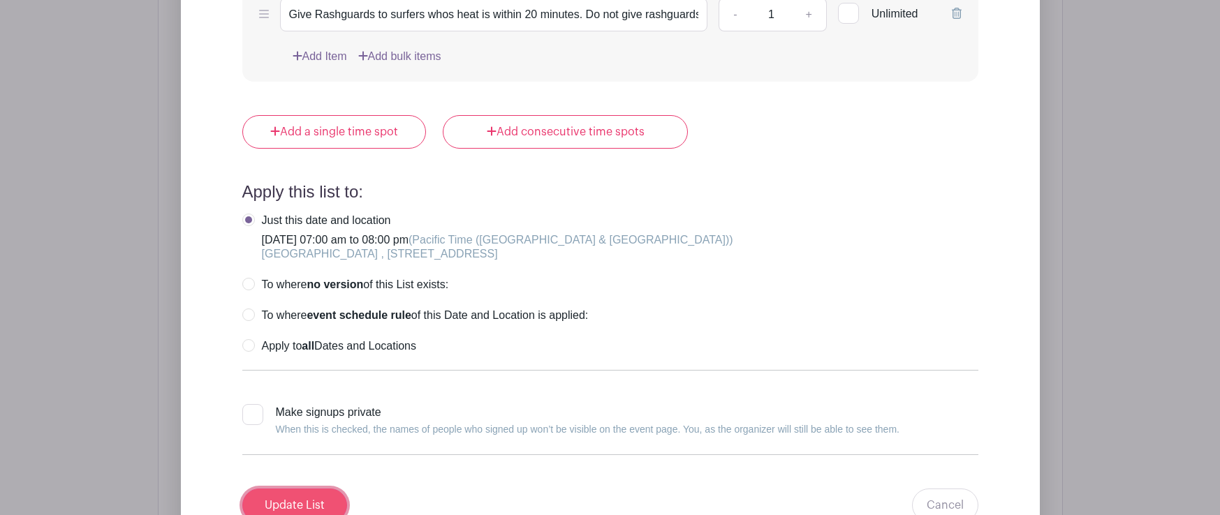
click at [309, 489] on input "Update List" at bounding box center [294, 506] width 105 height 34
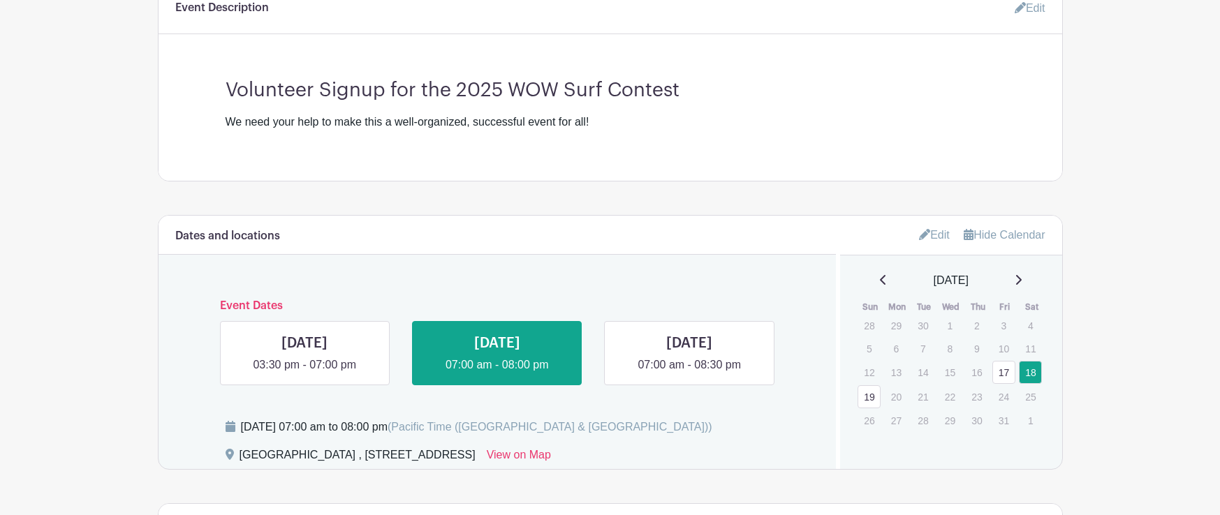
scroll to position [0, 0]
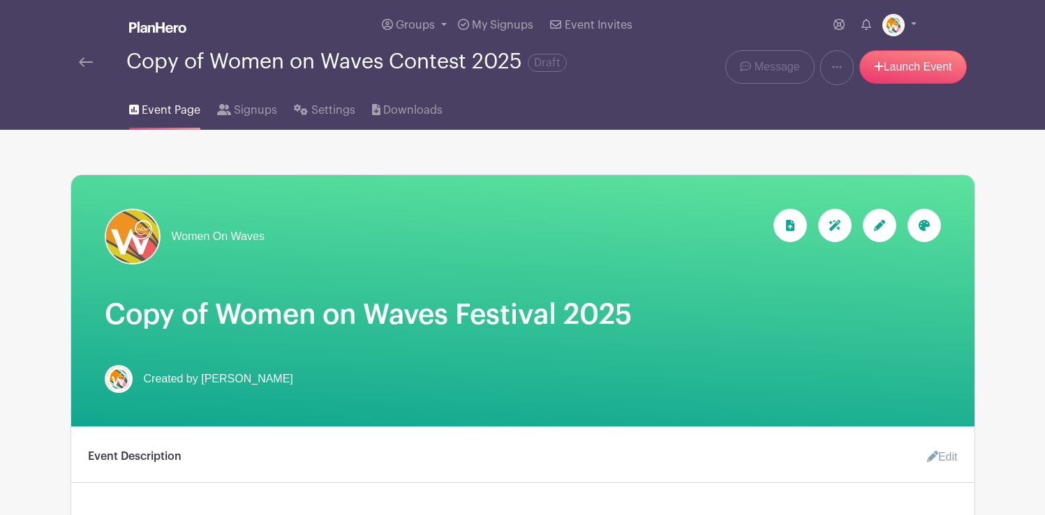
scroll to position [943, 0]
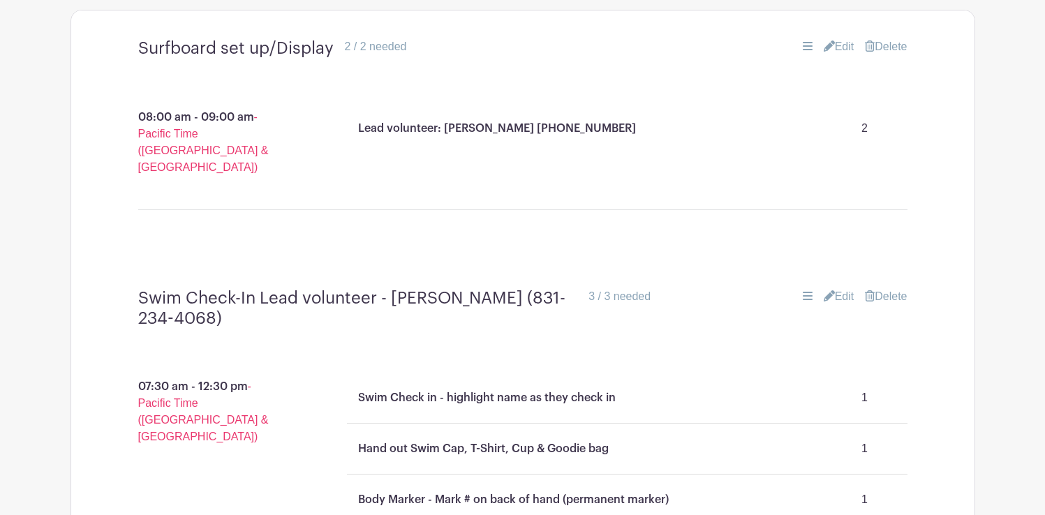
click at [845, 45] on link "Edit" at bounding box center [839, 46] width 31 height 17
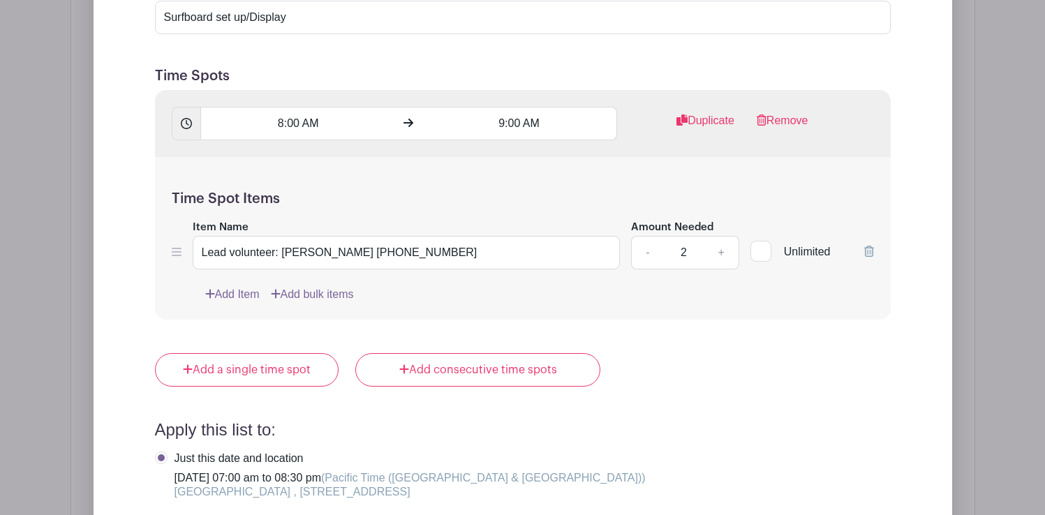
scroll to position [1169, 0]
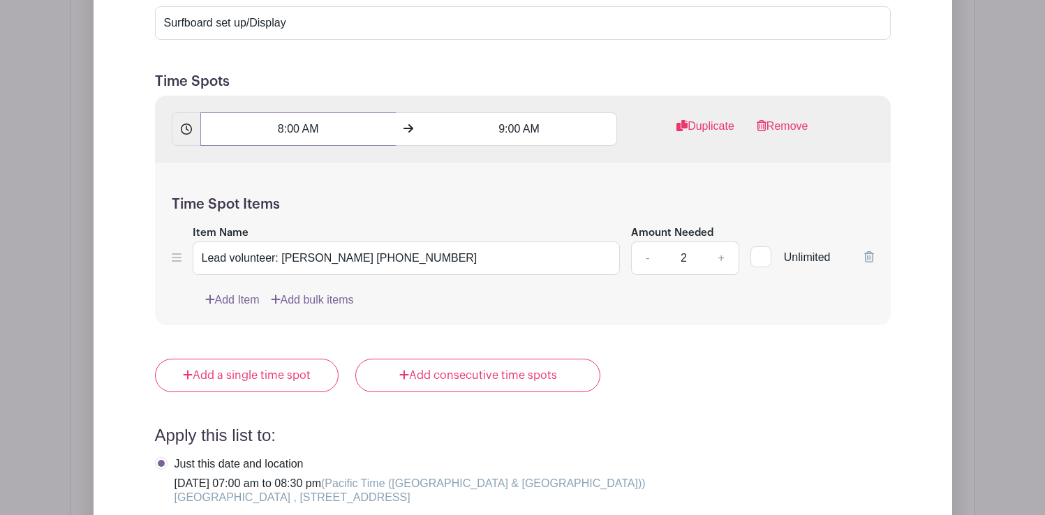
click at [308, 135] on input "8:00 AM" at bounding box center [298, 129] width 196 height 34
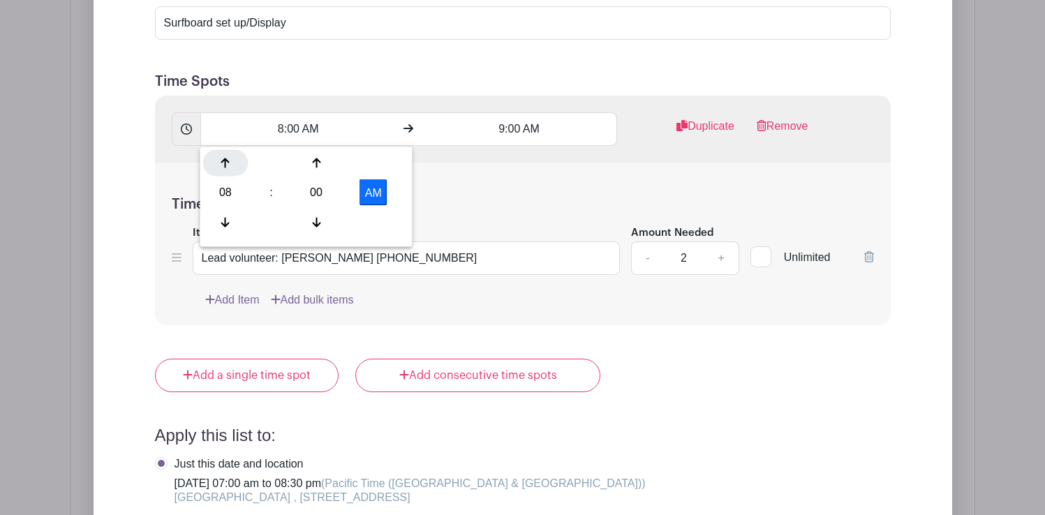
click at [224, 168] on icon at bounding box center [225, 163] width 8 height 11
type input "9:00 AM"
click at [468, 198] on h5 "Time Spot Items" at bounding box center [523, 204] width 702 height 17
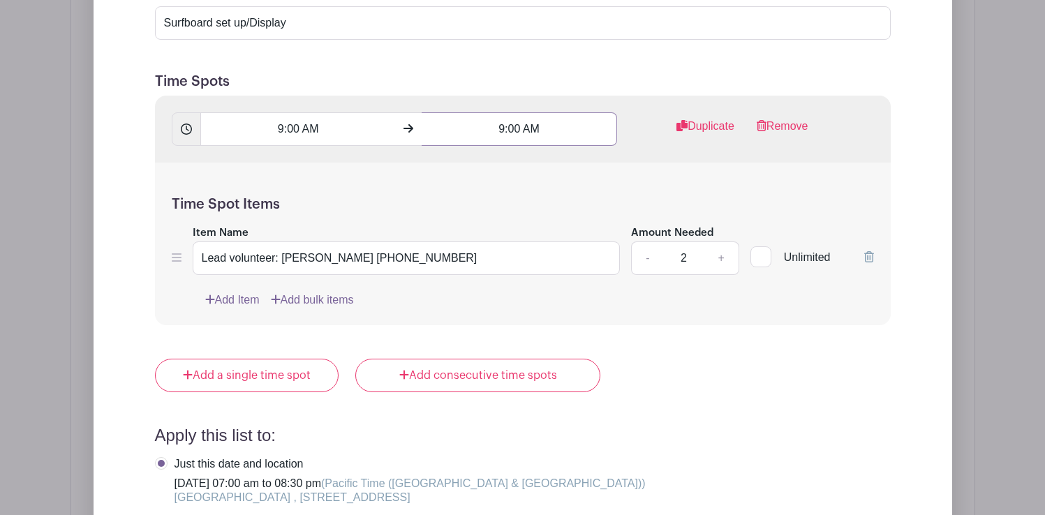
click at [531, 126] on input "9:00 AM" at bounding box center [520, 129] width 196 height 34
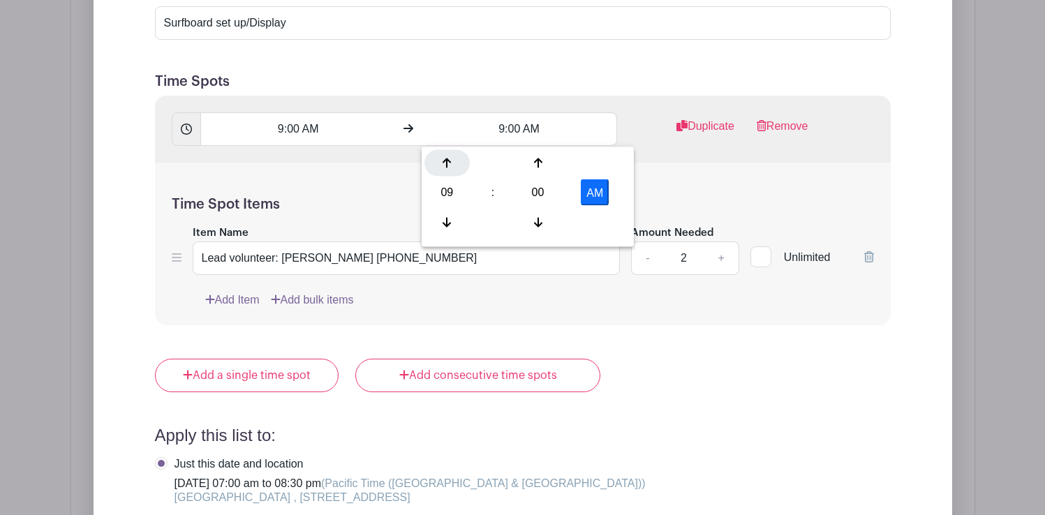
click at [445, 161] on icon at bounding box center [447, 163] width 8 height 11
type input "10:00 AM"
click at [642, 330] on form "List Name Surfboard set up/Display Time Spots 9:00 AM 10:00 AM Duplicate Remove…" at bounding box center [522, 390] width 769 height 846
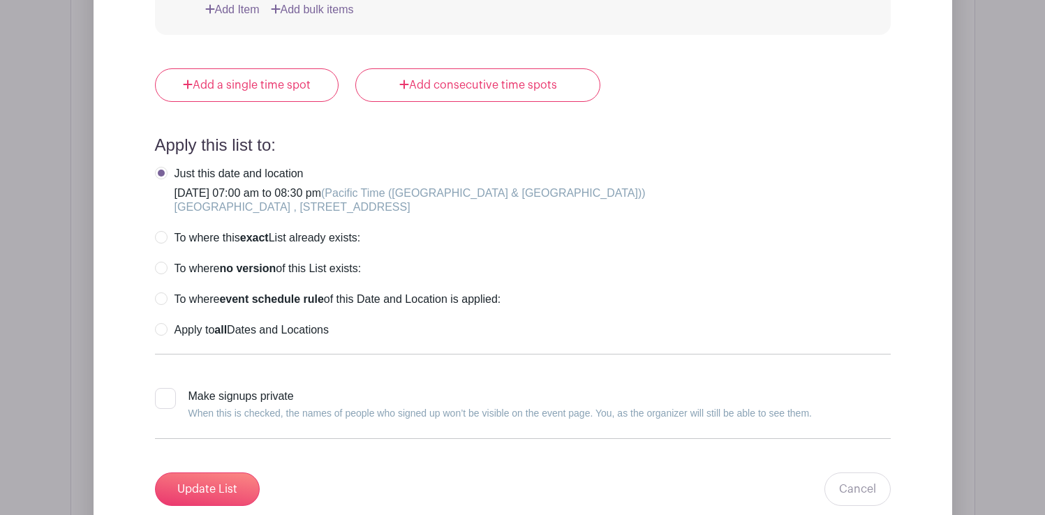
scroll to position [1482, 0]
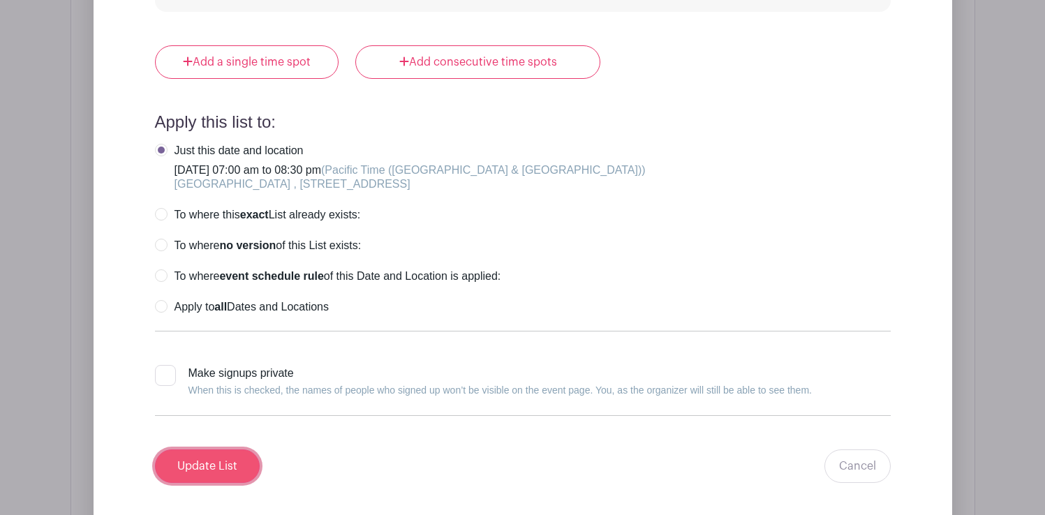
click at [226, 467] on input "Update List" at bounding box center [207, 467] width 105 height 34
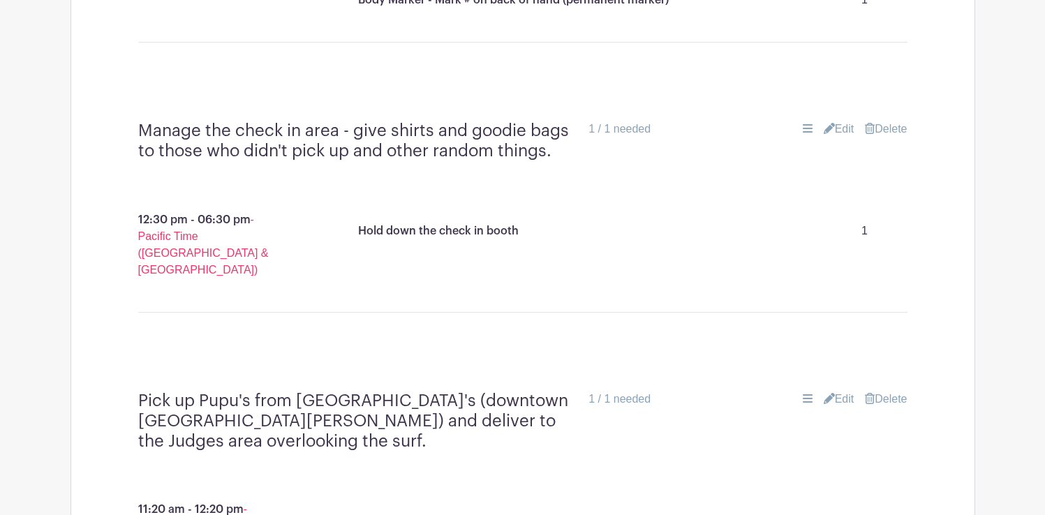
scroll to position [1443, 0]
click at [840, 120] on link "Edit" at bounding box center [839, 128] width 31 height 17
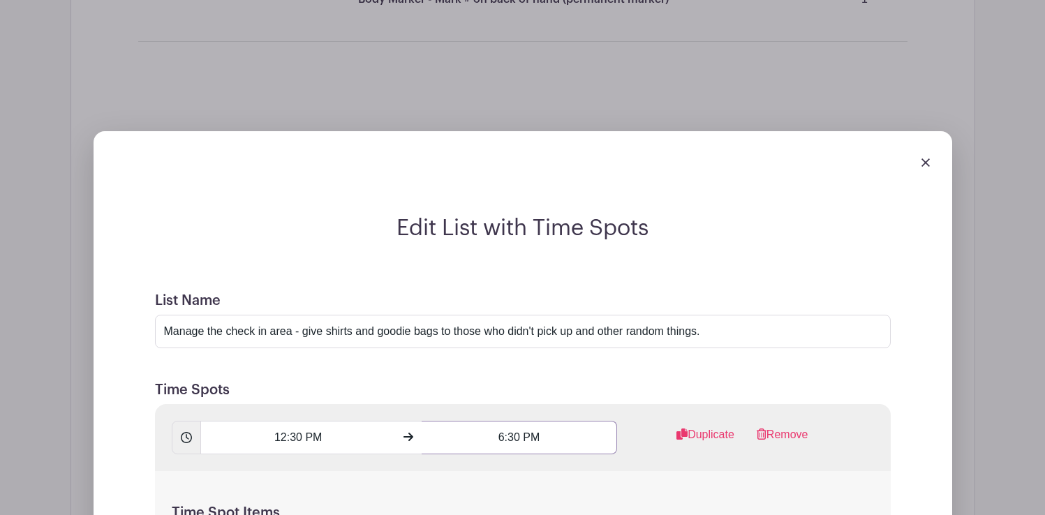
click at [511, 421] on input "6:30 PM" at bounding box center [520, 438] width 196 height 34
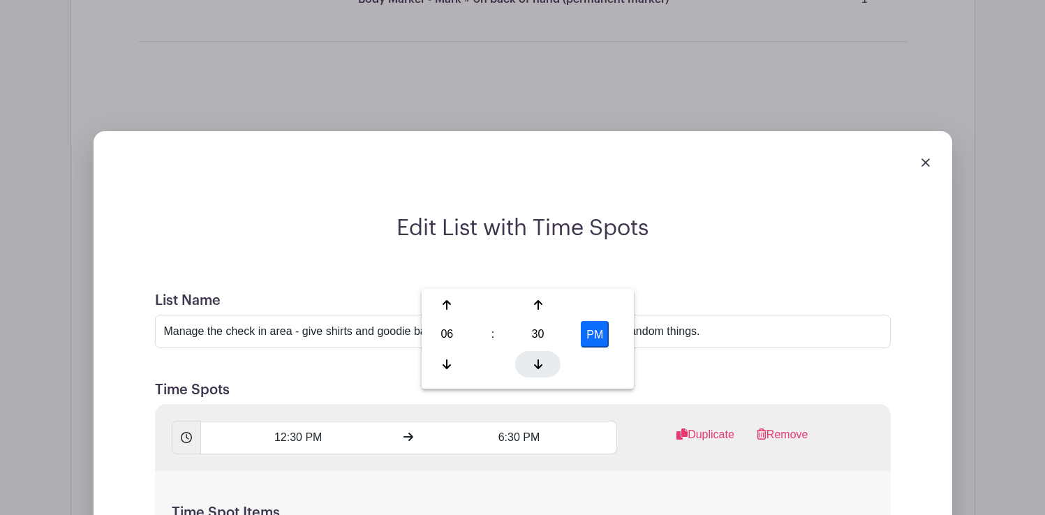
click at [539, 356] on div at bounding box center [537, 364] width 45 height 27
click at [538, 314] on div at bounding box center [537, 305] width 45 height 27
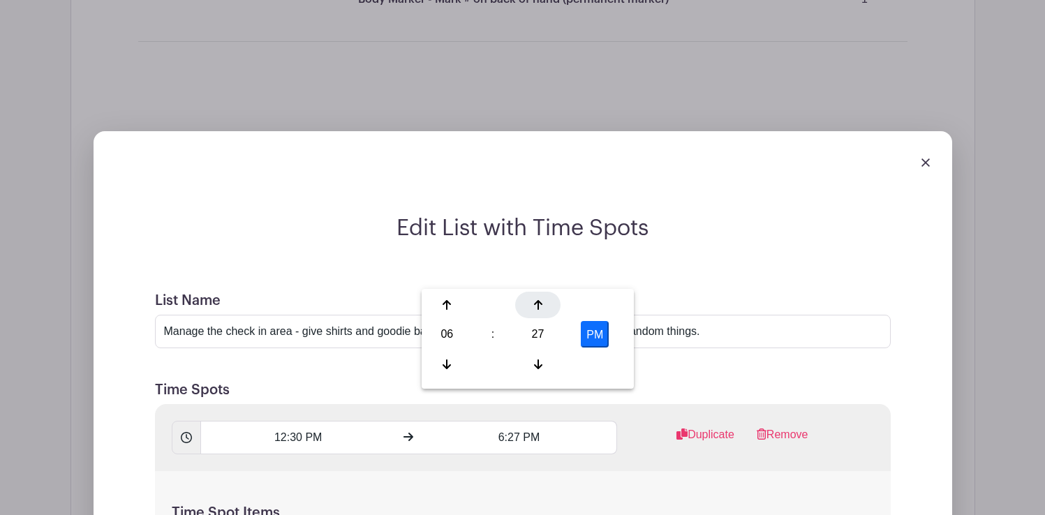
click at [538, 314] on div at bounding box center [537, 305] width 45 height 27
type input "6:30 PM"
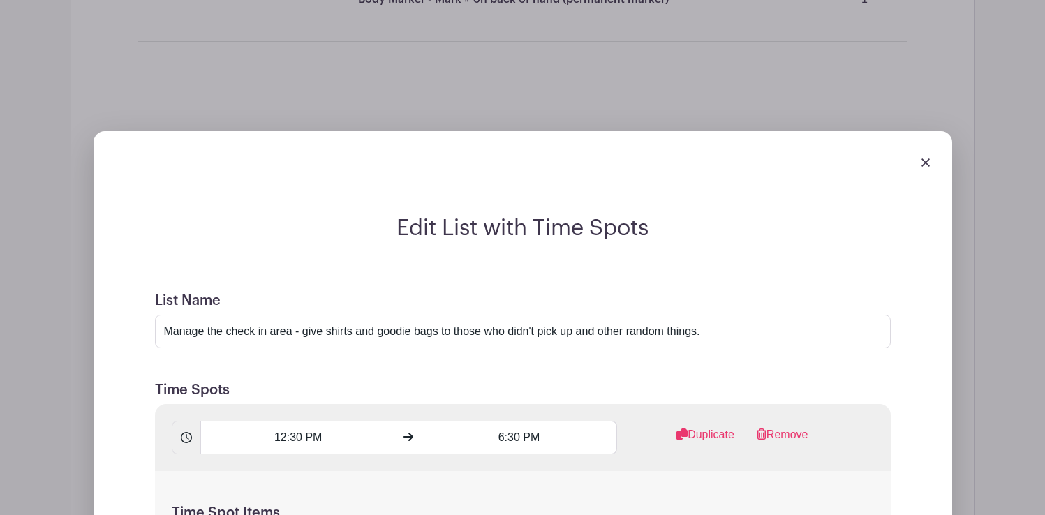
click at [922, 159] on img at bounding box center [926, 163] width 8 height 8
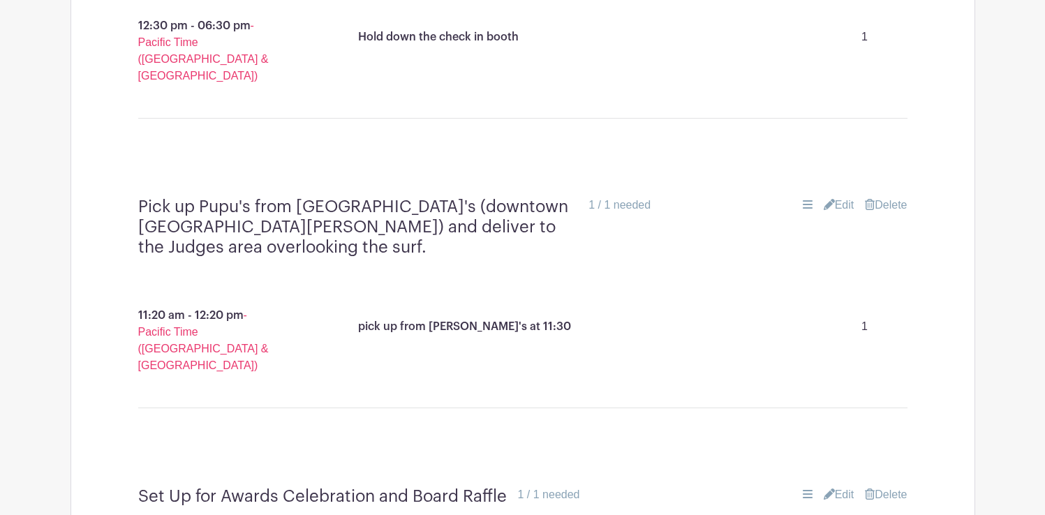
scroll to position [1638, 0]
click at [839, 196] on link "Edit" at bounding box center [839, 204] width 31 height 17
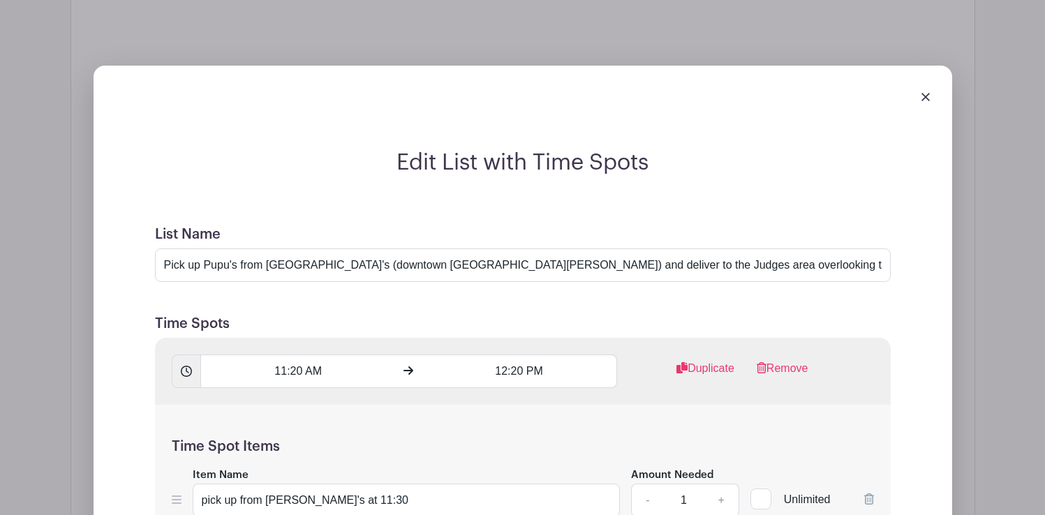
scroll to position [1797, 0]
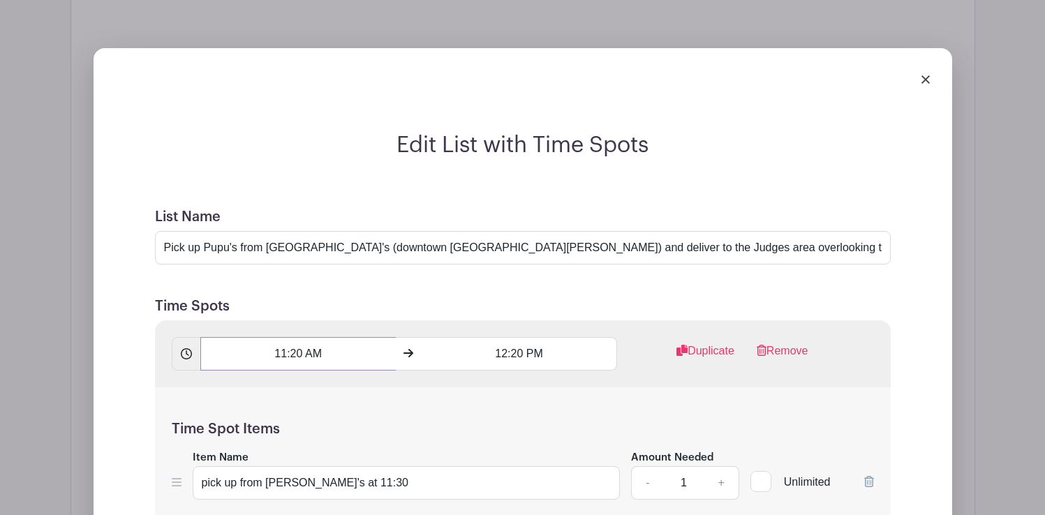
click at [306, 337] on input "11:20 AM" at bounding box center [298, 354] width 196 height 34
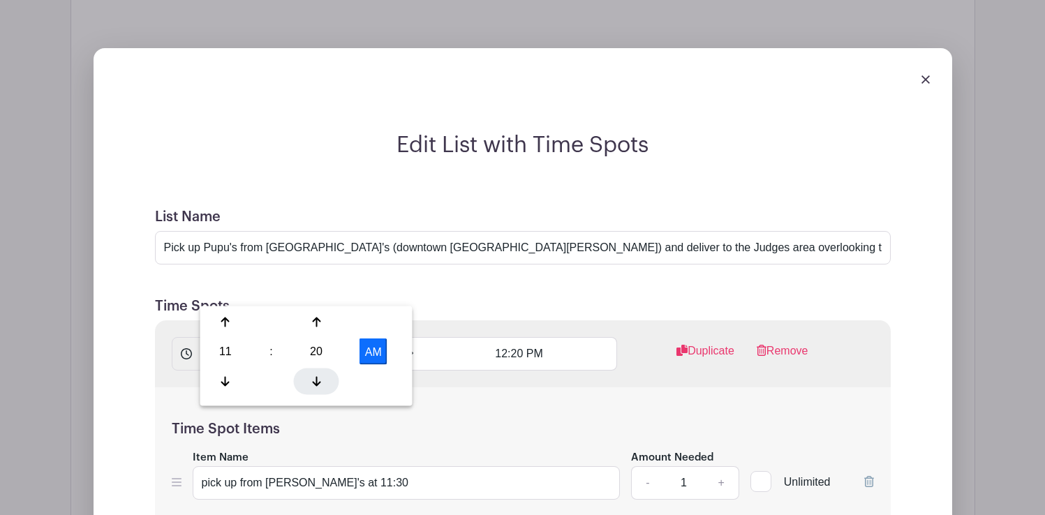
click at [319, 382] on icon at bounding box center [316, 381] width 8 height 10
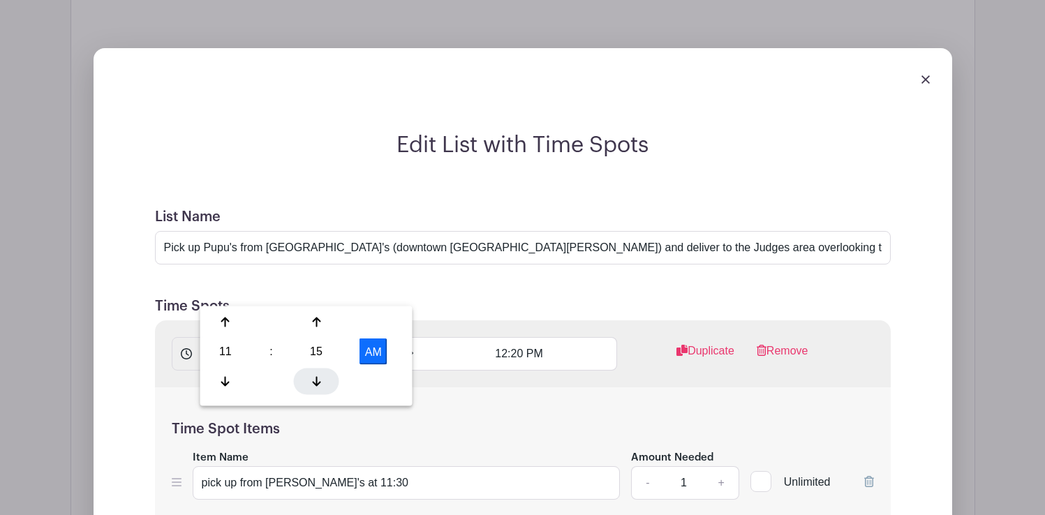
click at [319, 382] on icon at bounding box center [316, 381] width 8 height 10
click at [320, 325] on div at bounding box center [316, 322] width 45 height 27
type input "11:15 AM"
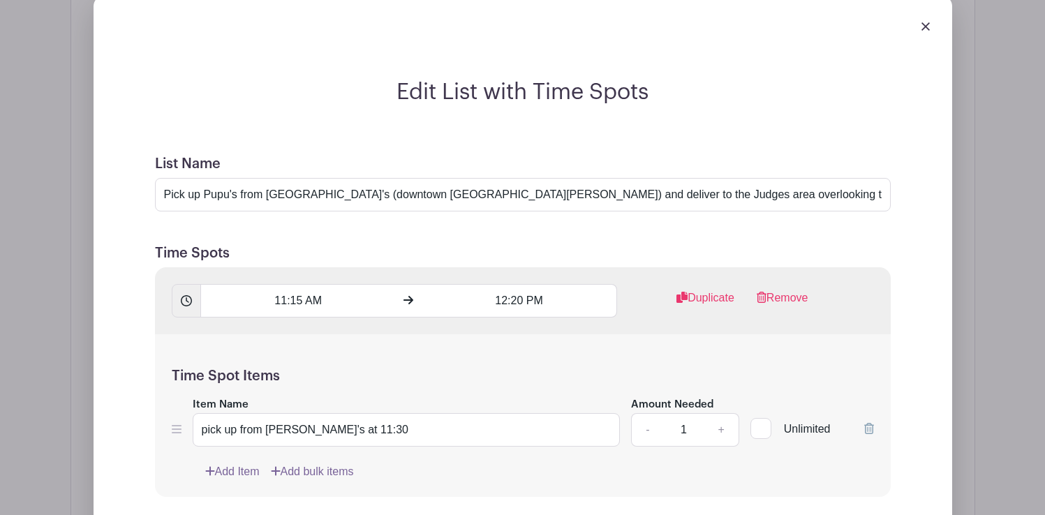
scroll to position [1844, 0]
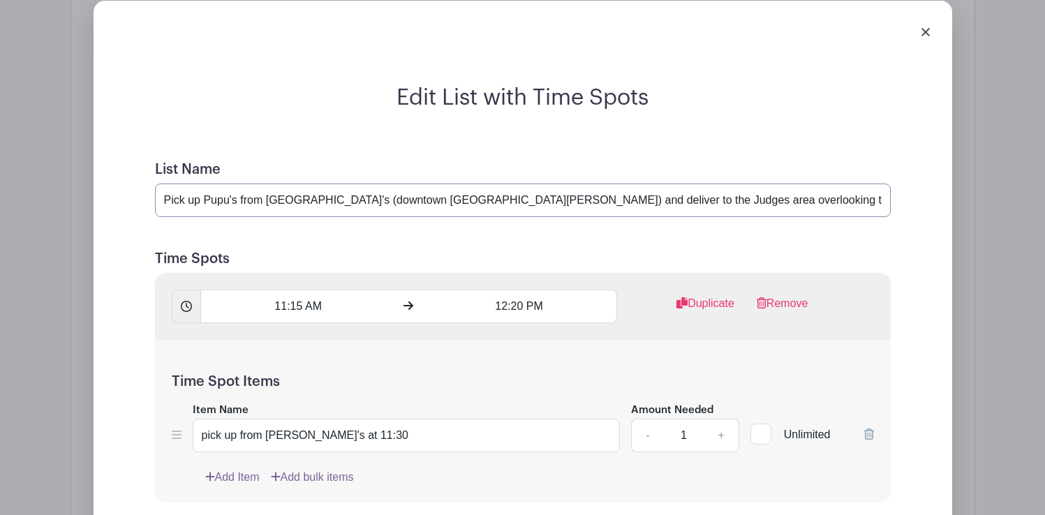
click at [240, 184] on input "Pick up Pupu's from [GEOGRAPHIC_DATA]'s (downtown [GEOGRAPHIC_DATA][PERSON_NAME…" at bounding box center [523, 201] width 736 height 34
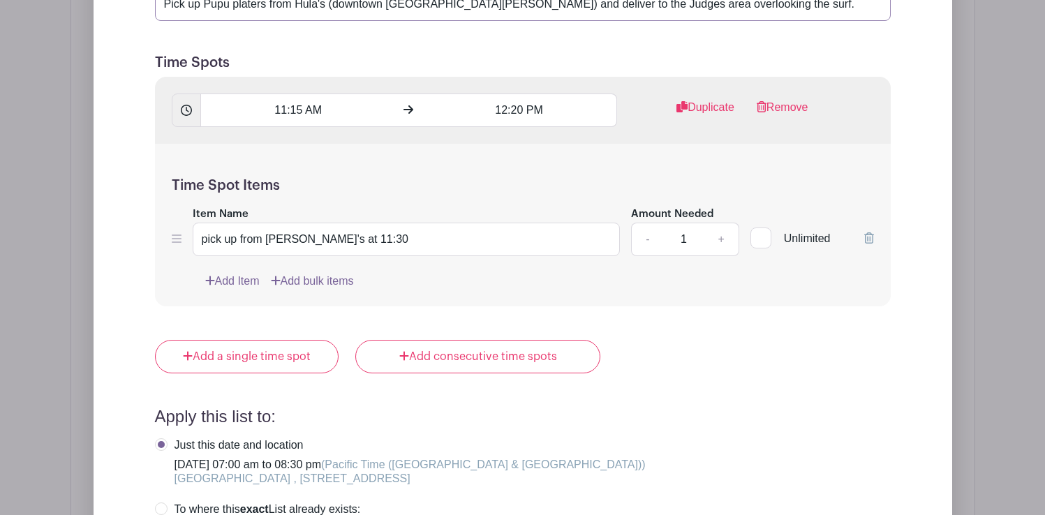
scroll to position [2042, 0]
type input "Pick up Pupu platers from Hula's (downtown Santa Cruz) and deliver to the Judge…"
click at [344, 221] on input "pick up from [PERSON_NAME]'s at 11:30" at bounding box center [407, 238] width 428 height 34
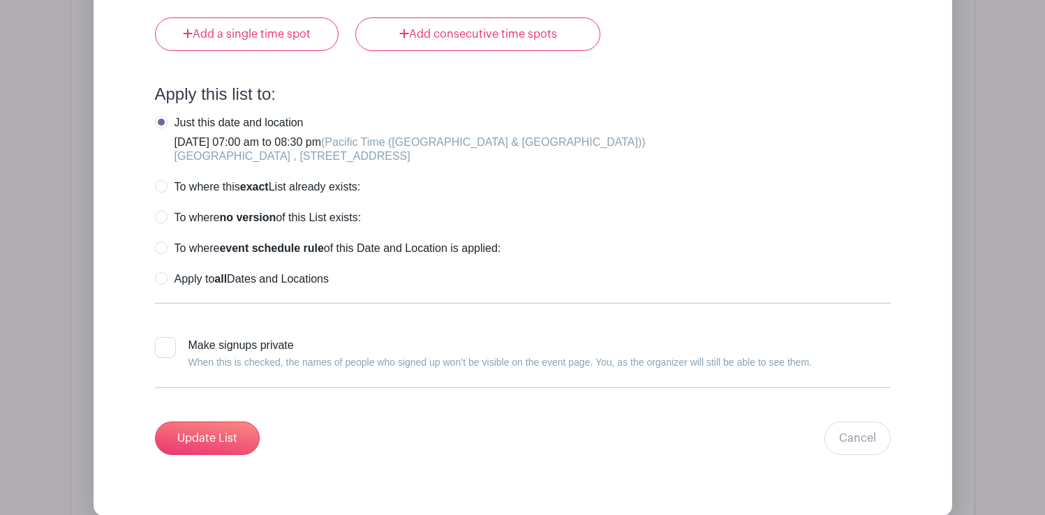
scroll to position [2387, 0]
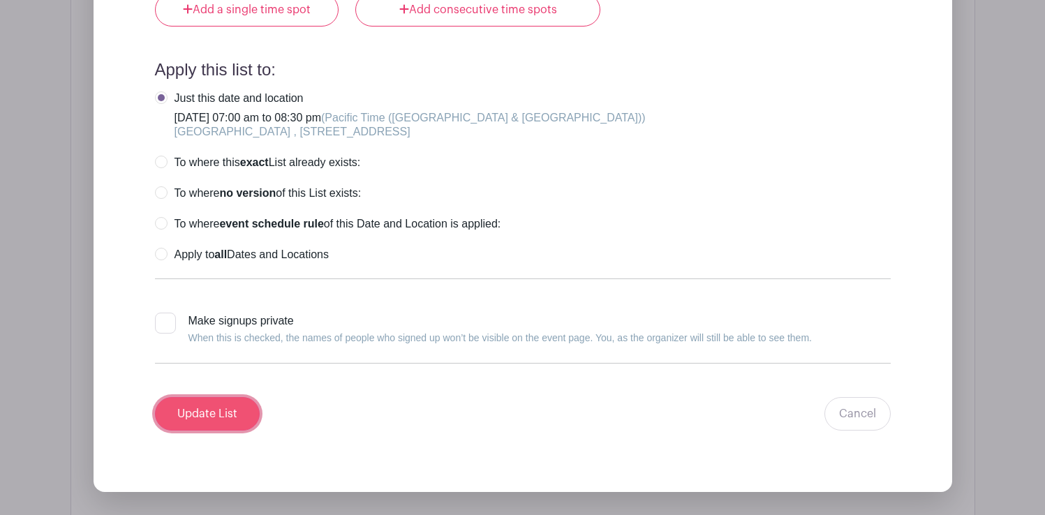
click at [215, 397] on input "Update List" at bounding box center [207, 414] width 105 height 34
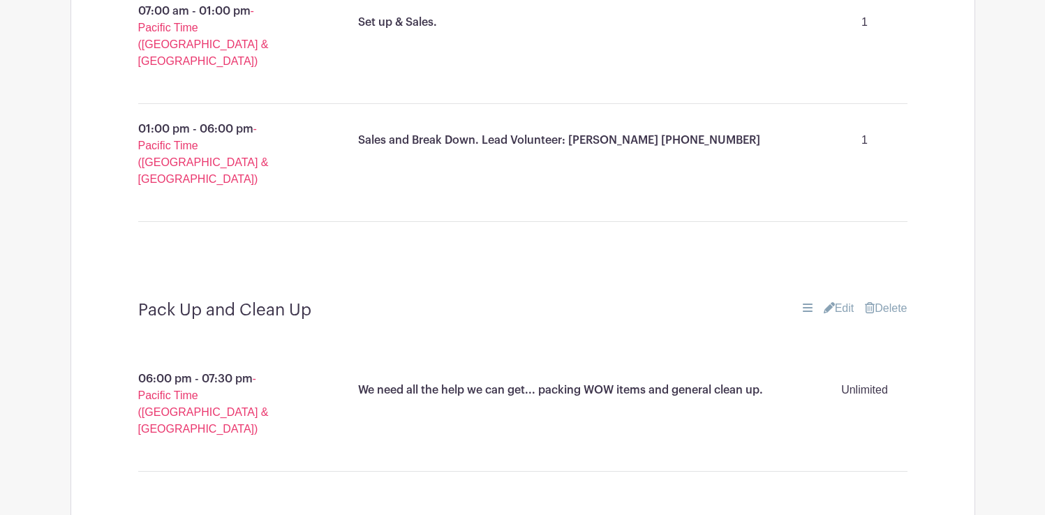
scroll to position [2448, 0]
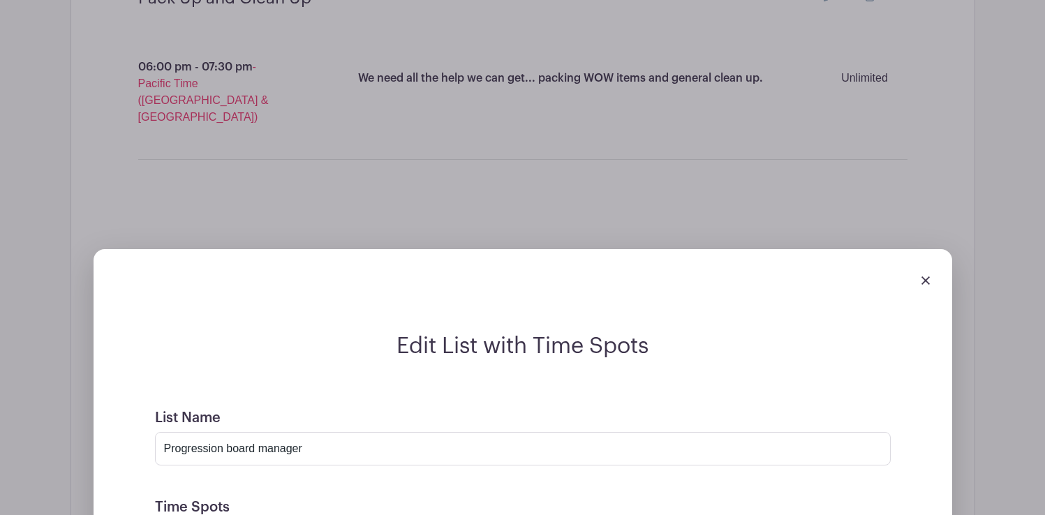
scroll to position [2755, 0]
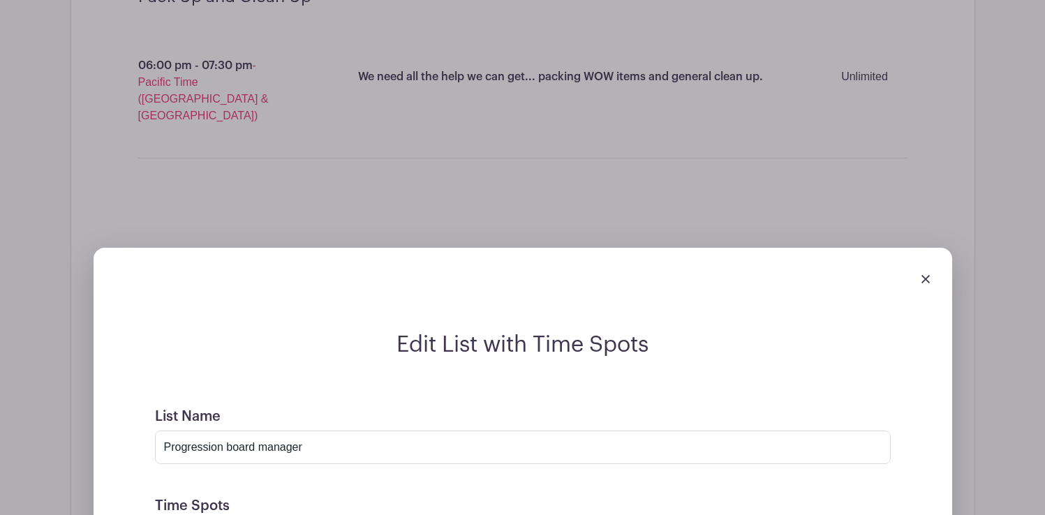
click at [229, 408] on div at bounding box center [225, 417] width 45 height 27
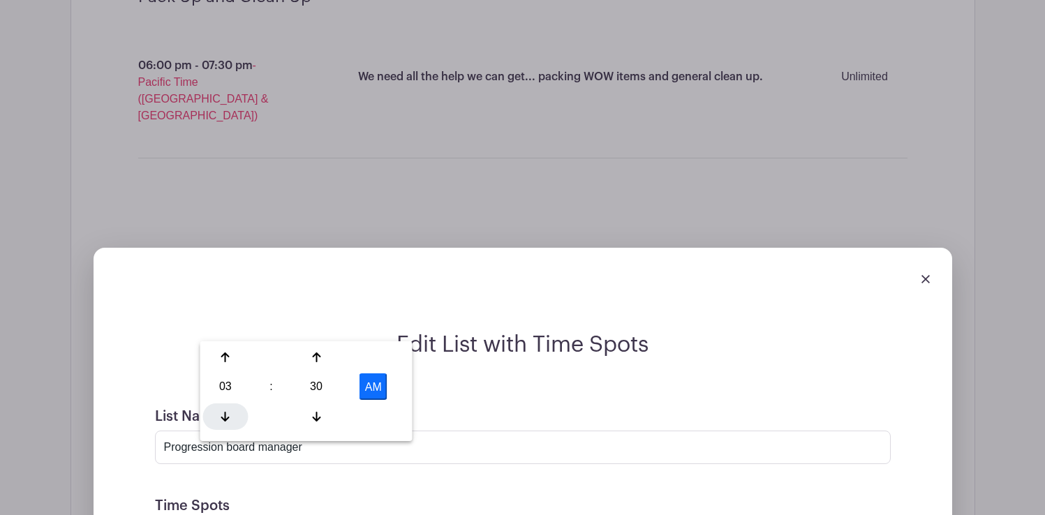
click at [229, 408] on div at bounding box center [225, 417] width 45 height 27
click at [228, 362] on icon at bounding box center [225, 357] width 8 height 11
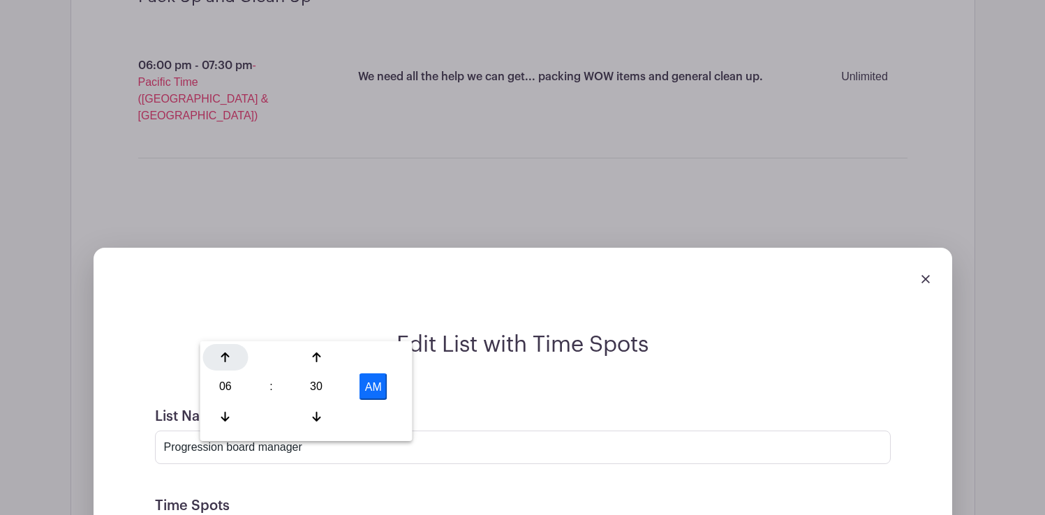
click at [228, 362] on icon at bounding box center [225, 357] width 8 height 11
click at [314, 413] on icon at bounding box center [316, 416] width 8 height 11
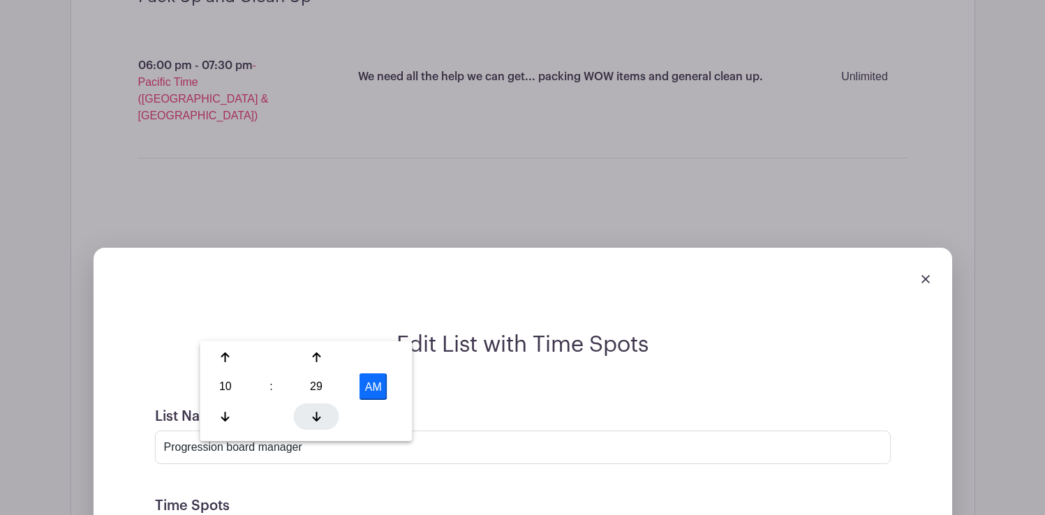
click at [314, 413] on icon at bounding box center [316, 416] width 8 height 11
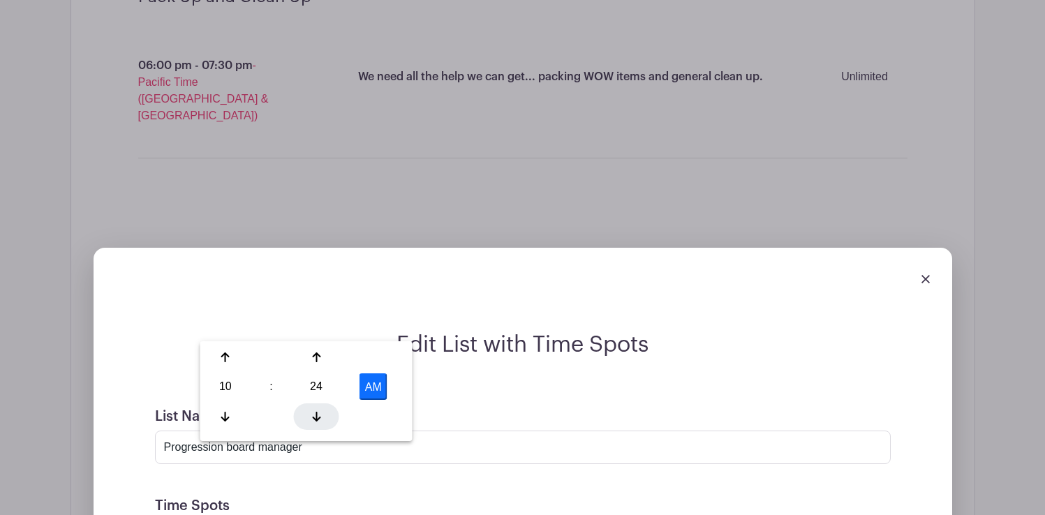
click at [314, 413] on icon at bounding box center [316, 416] width 8 height 11
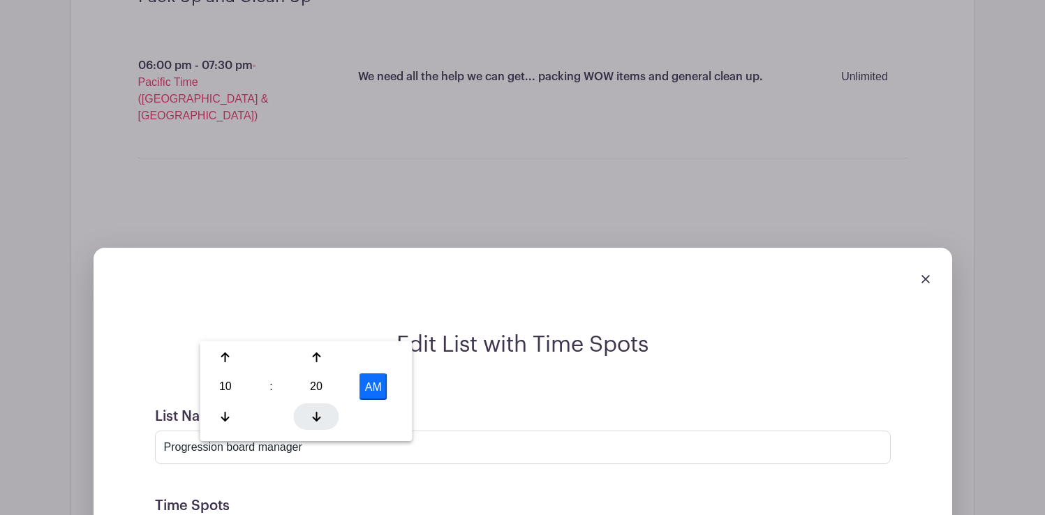
click at [314, 413] on icon at bounding box center [316, 416] width 8 height 11
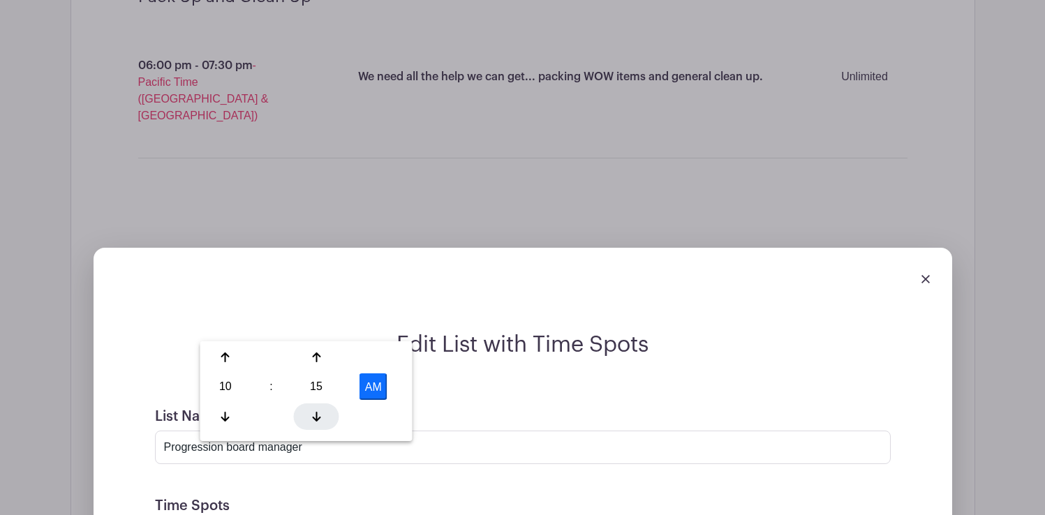
click at [314, 413] on icon at bounding box center [316, 416] width 8 height 11
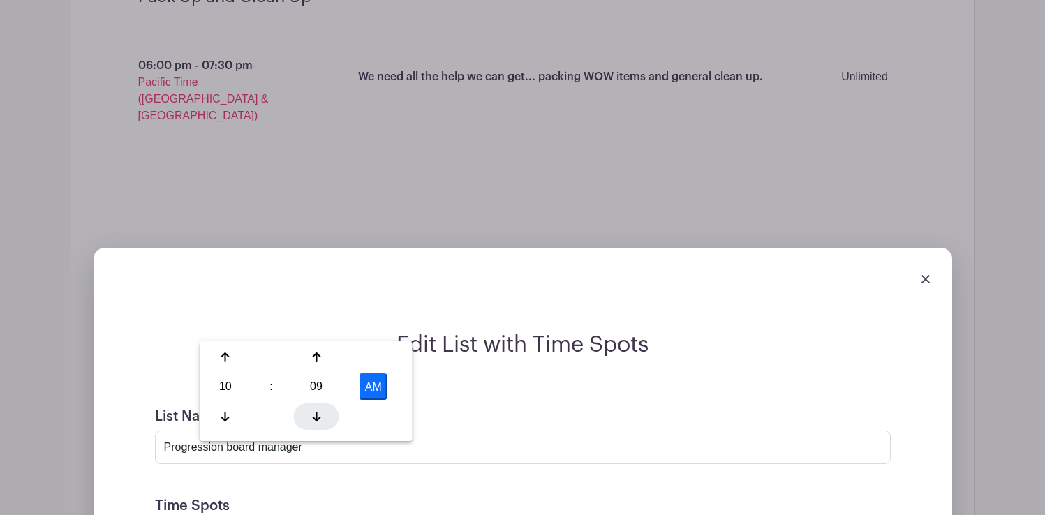
click at [314, 413] on icon at bounding box center [316, 416] width 8 height 11
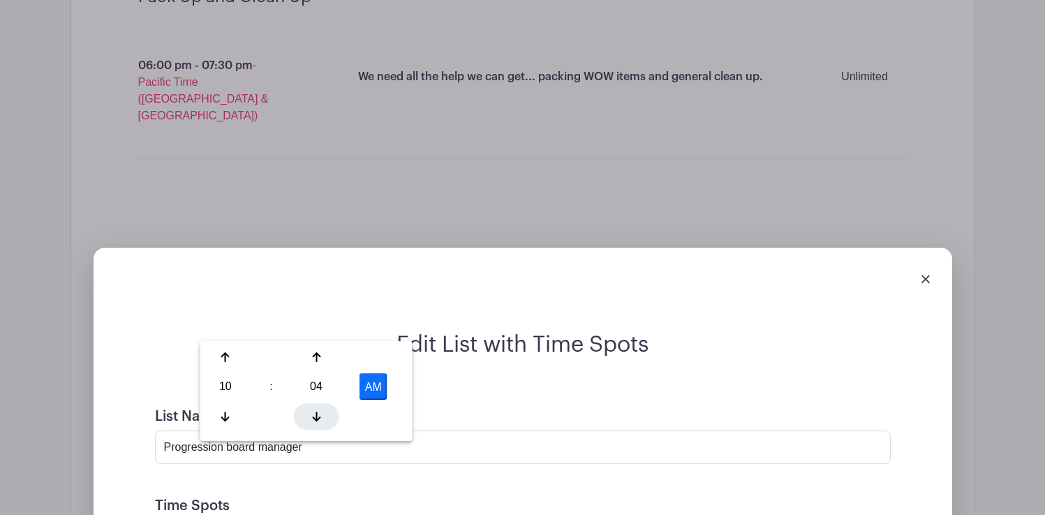
click at [314, 413] on icon at bounding box center [316, 416] width 8 height 11
type input "10:00 AM"
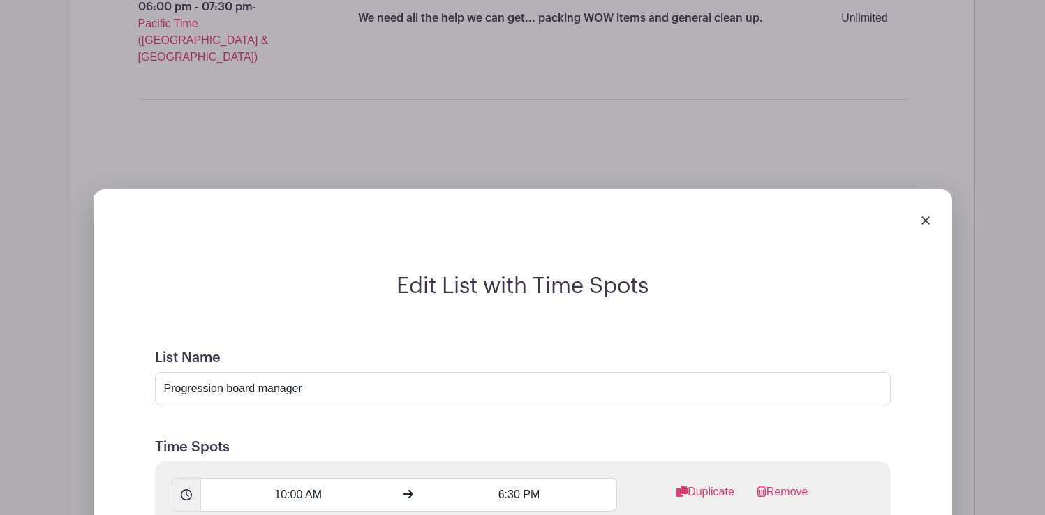
scroll to position [2817, 0]
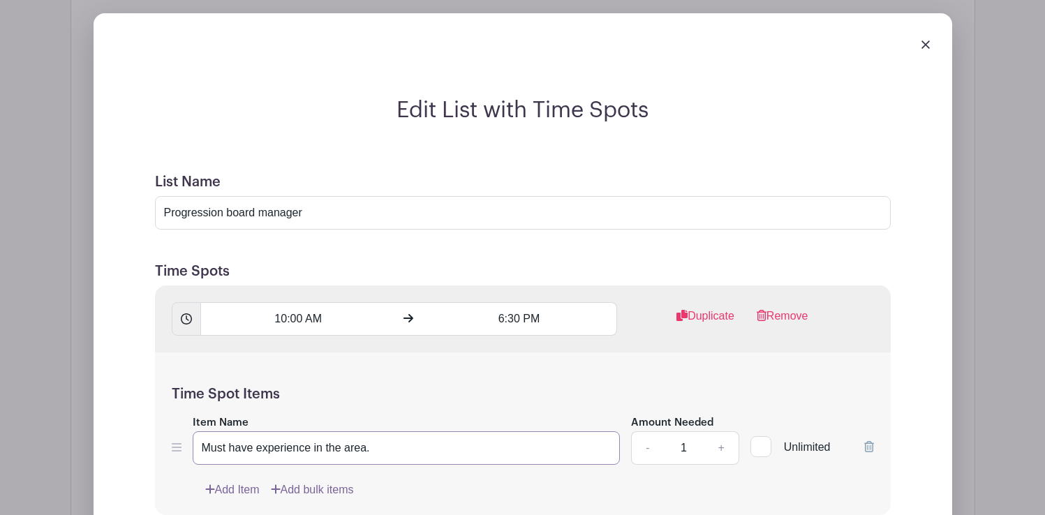
scroll to position [2992, 0]
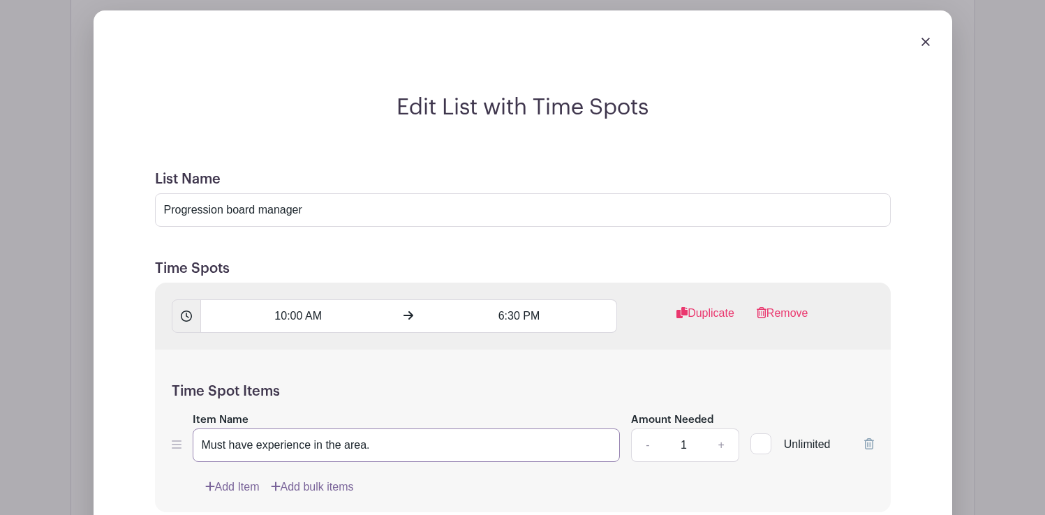
type input "Must have experience in the area."
click at [723, 429] on link "+" at bounding box center [721, 446] width 35 height 34
type input "2"
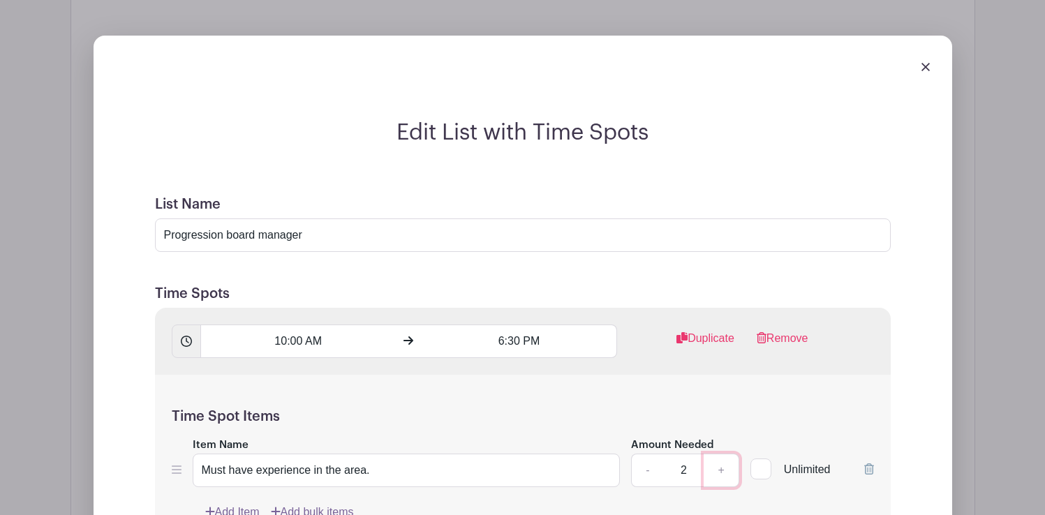
scroll to position [2970, 0]
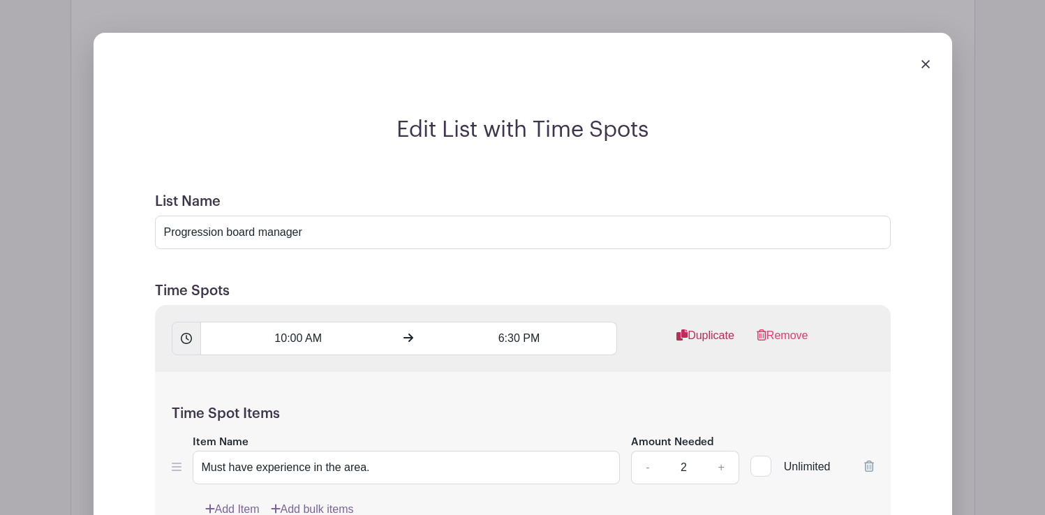
click at [705, 327] on link "Duplicate" at bounding box center [706, 341] width 58 height 28
type input "9:25 PM"
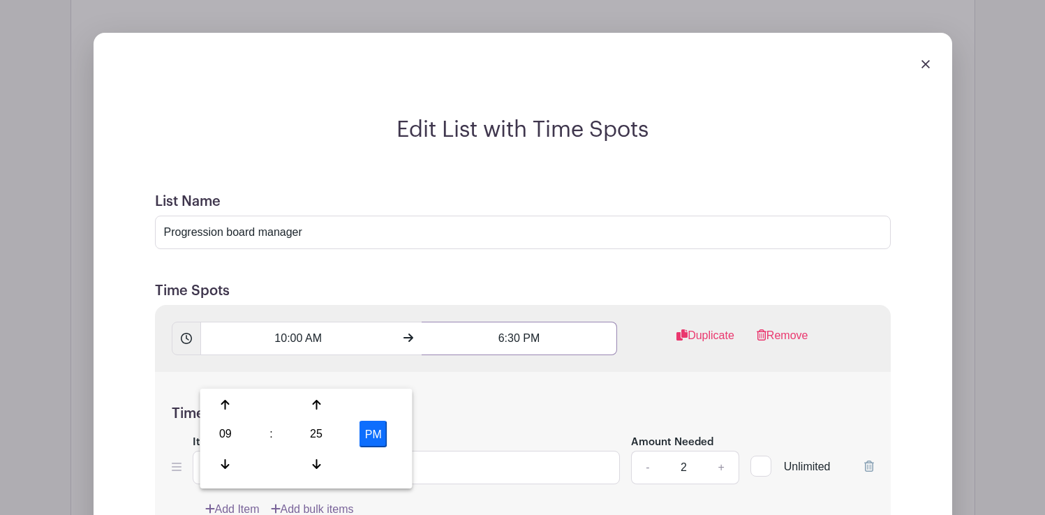
click at [525, 322] on input "6:30 PM" at bounding box center [520, 339] width 196 height 34
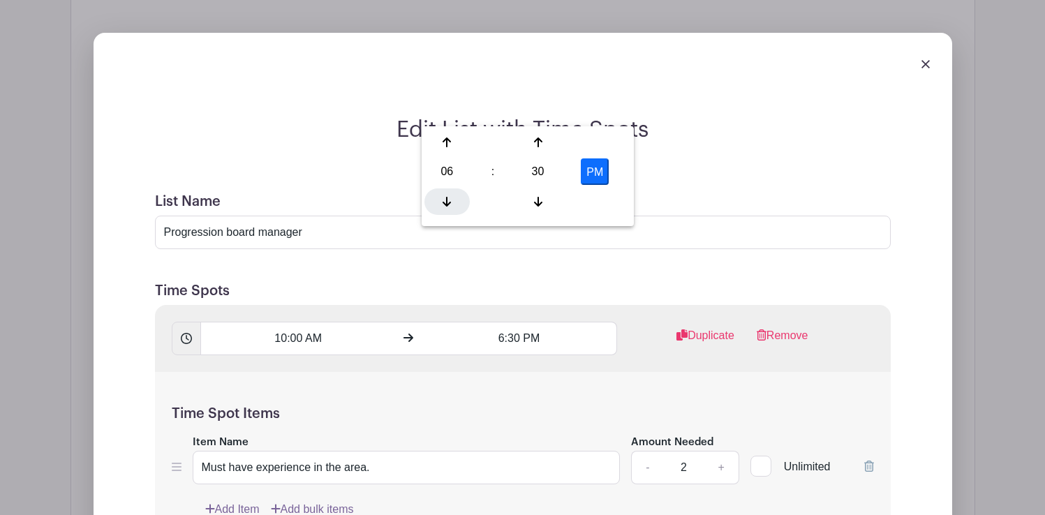
click at [440, 196] on div at bounding box center [447, 202] width 45 height 27
click at [536, 198] on icon at bounding box center [538, 201] width 8 height 11
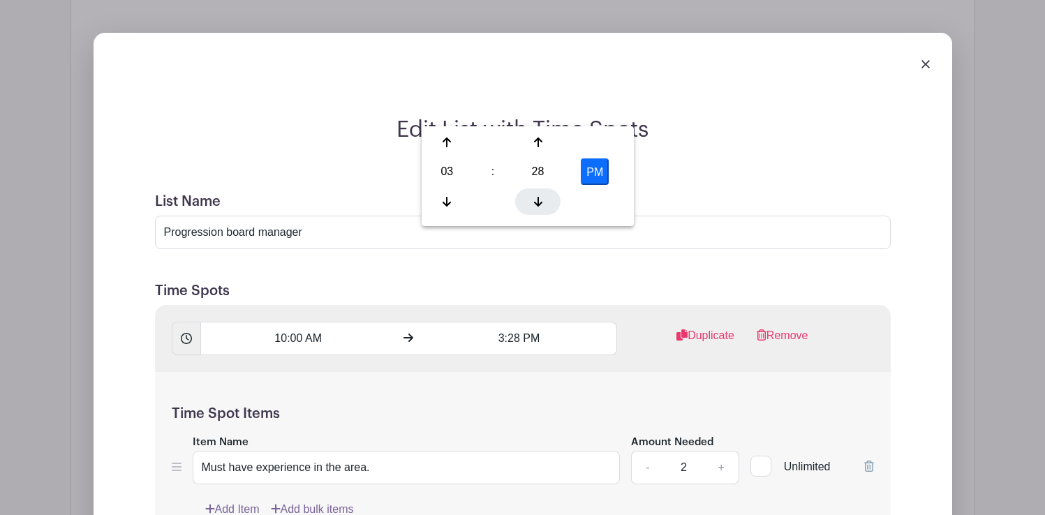
click at [536, 198] on icon at bounding box center [538, 201] width 8 height 11
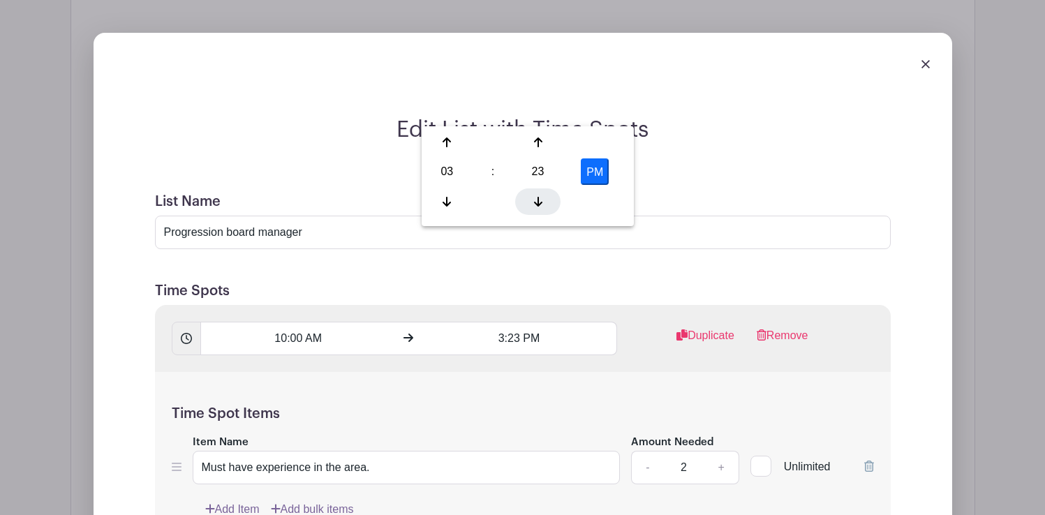
click at [536, 198] on icon at bounding box center [538, 201] width 8 height 11
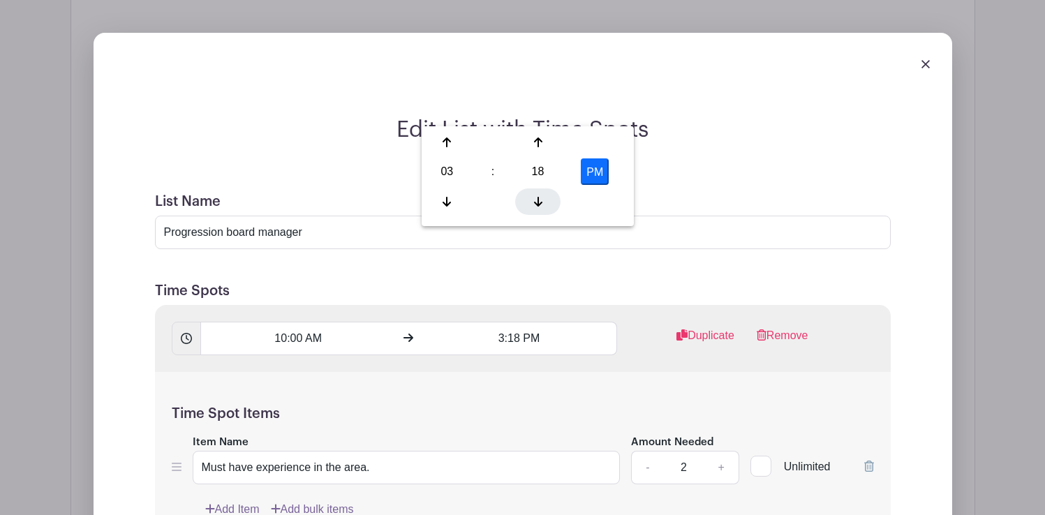
click at [536, 198] on icon at bounding box center [538, 201] width 8 height 11
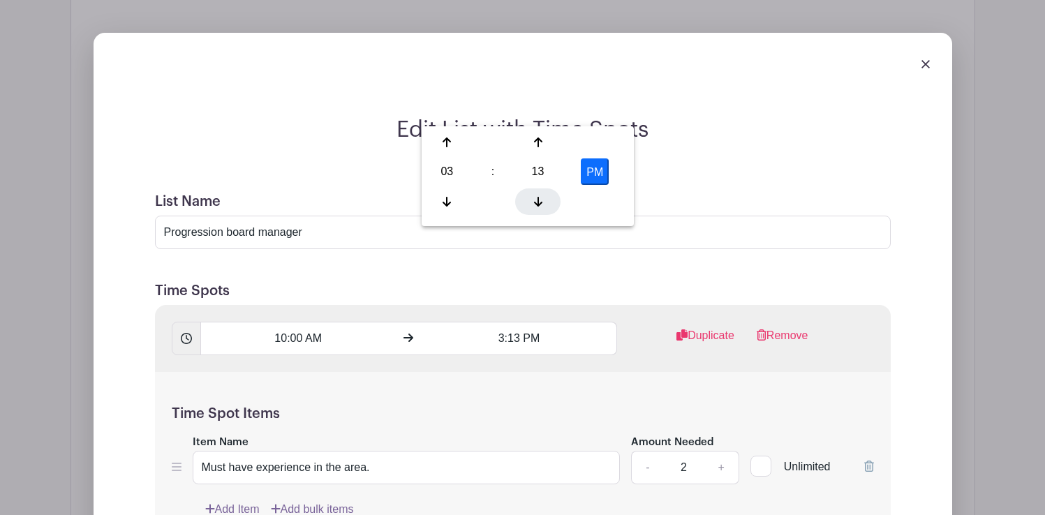
click at [536, 198] on icon at bounding box center [538, 201] width 8 height 11
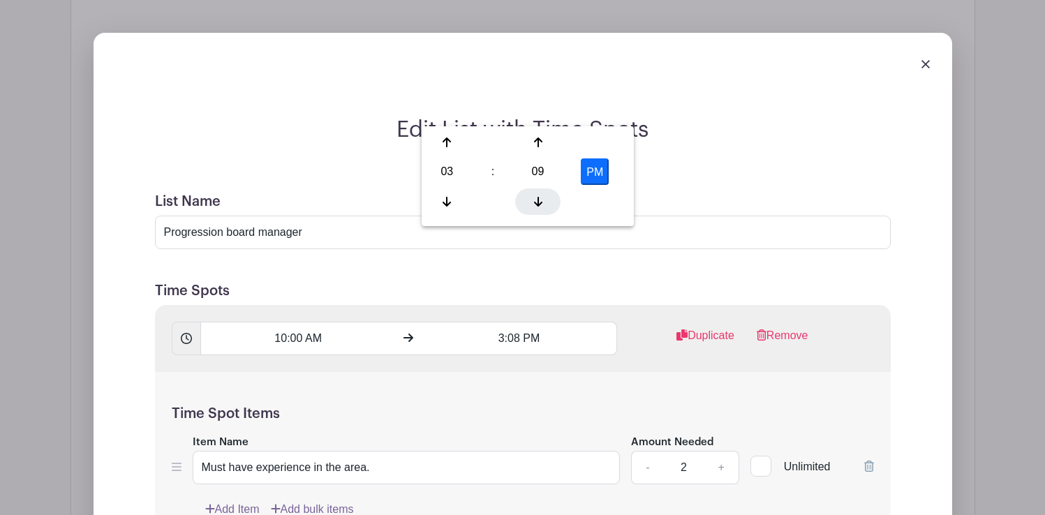
click at [536, 198] on icon at bounding box center [538, 201] width 8 height 11
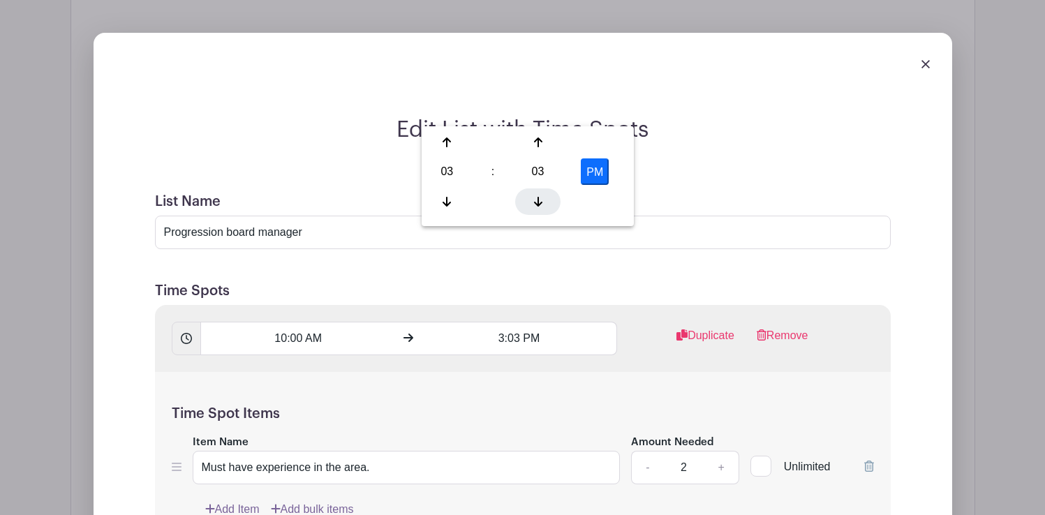
click at [536, 198] on icon at bounding box center [538, 201] width 8 height 11
type input "3:00 PM"
click at [667, 372] on div "Time Spot Items Item Name Must have experience in the area. Amount Needed - 2 +…" at bounding box center [523, 453] width 736 height 163
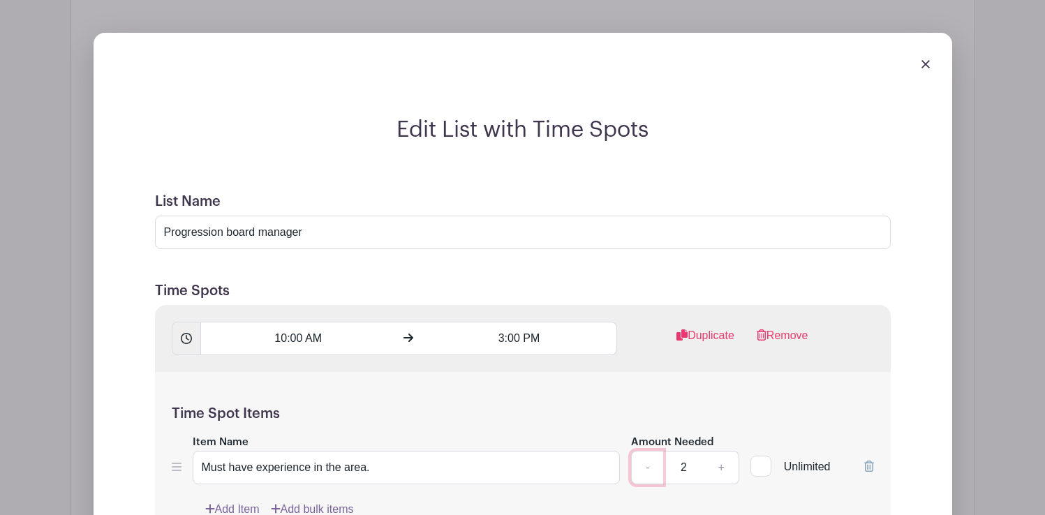
click at [644, 451] on link "-" at bounding box center [647, 468] width 32 height 34
type input "1"
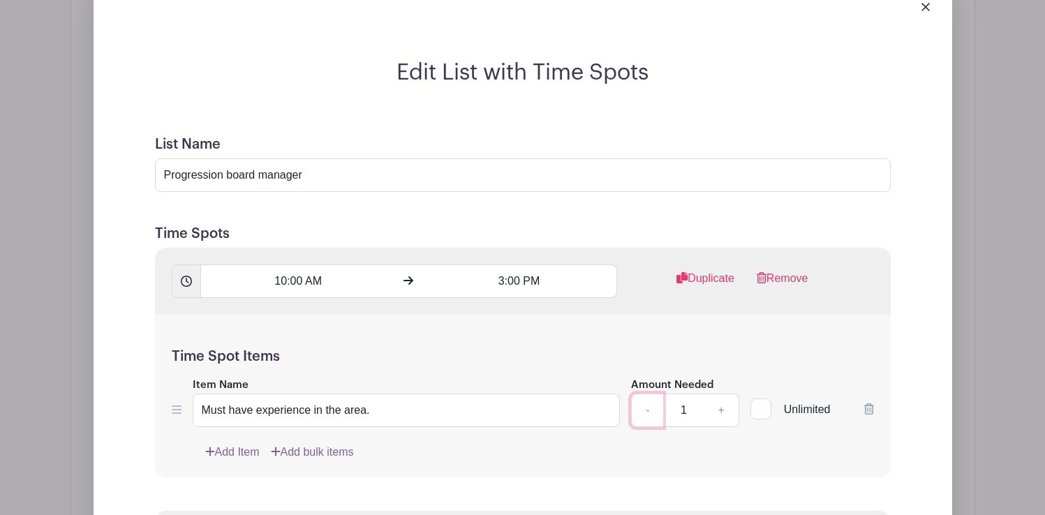
scroll to position [3033, 0]
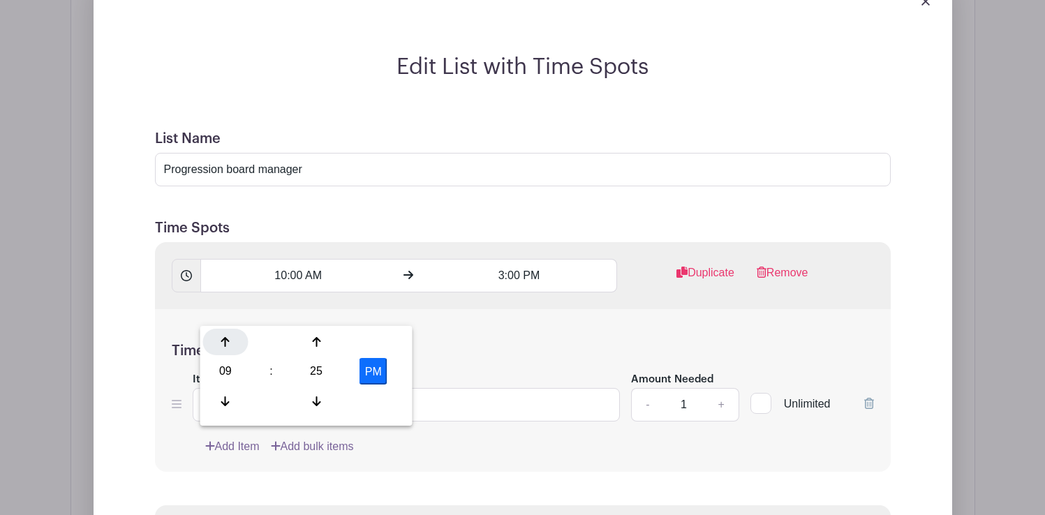
click at [235, 339] on div at bounding box center [225, 342] width 45 height 27
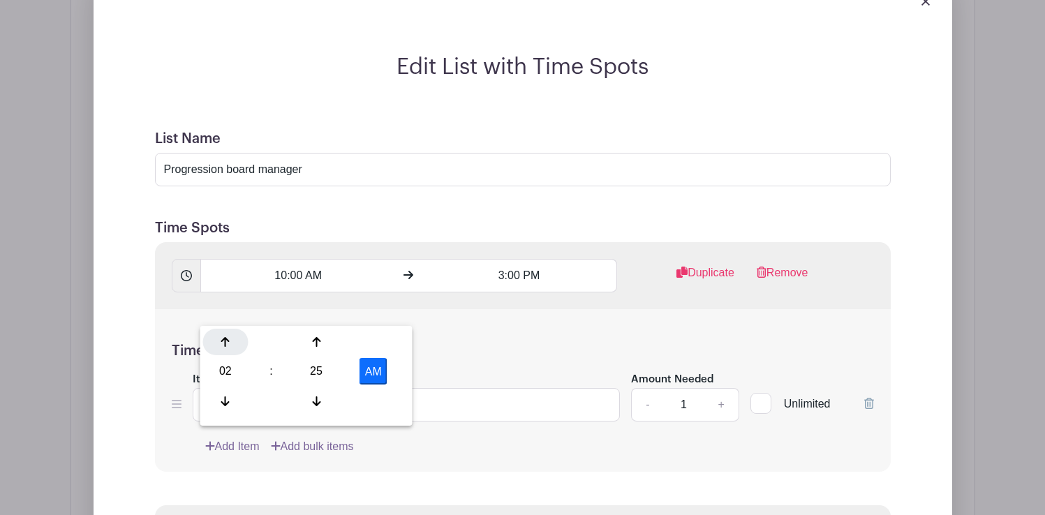
click at [235, 339] on div at bounding box center [225, 342] width 45 height 27
click at [318, 348] on div at bounding box center [316, 342] width 45 height 27
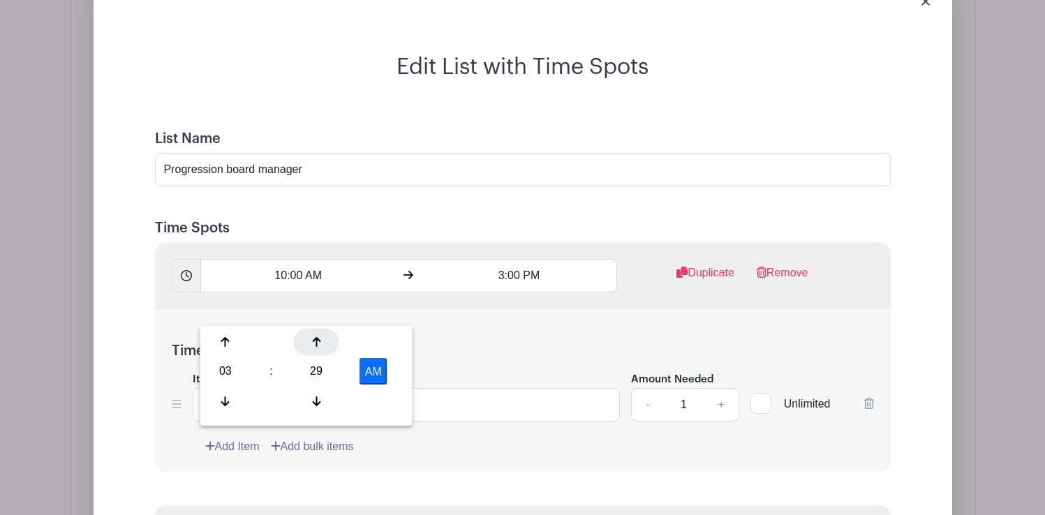
click at [318, 348] on div at bounding box center [316, 342] width 45 height 27
click at [372, 373] on button "AM" at bounding box center [374, 371] width 28 height 27
type input "3:30 PM"
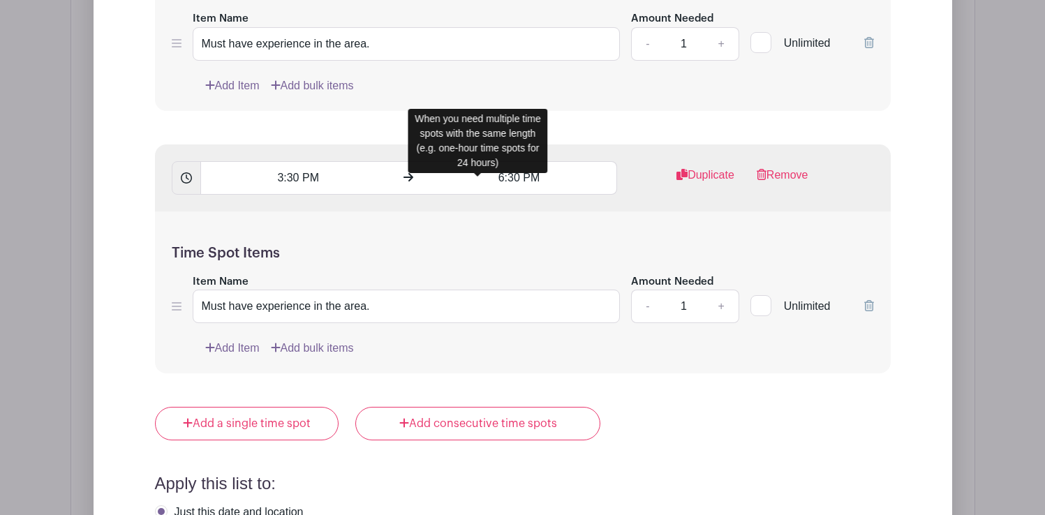
scroll to position [3394, 0]
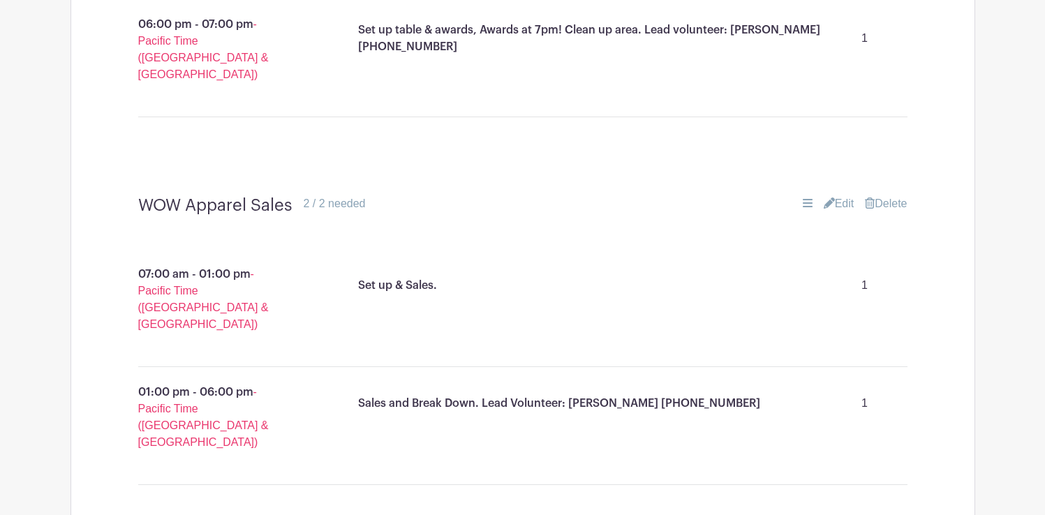
scroll to position [2188, 0]
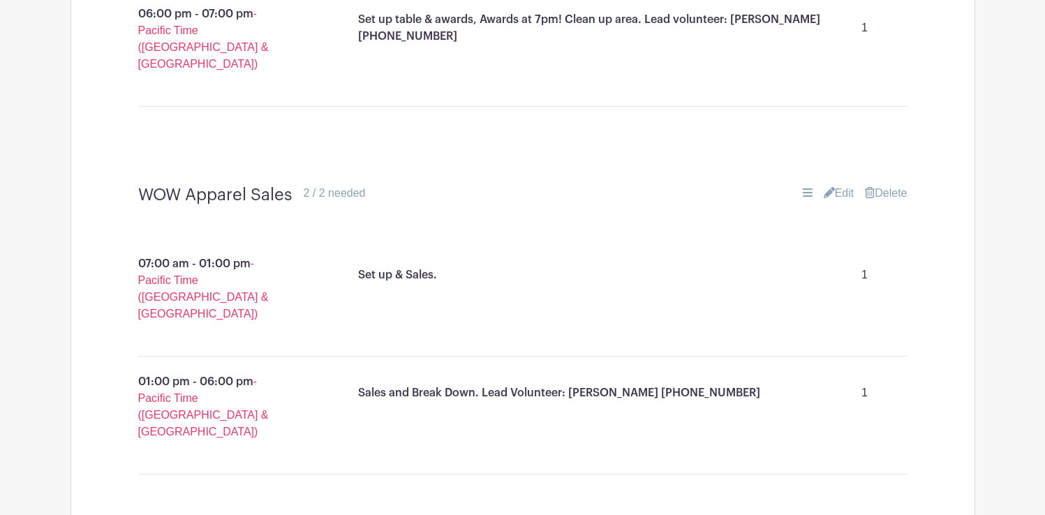
click at [839, 185] on link "Edit" at bounding box center [839, 193] width 31 height 17
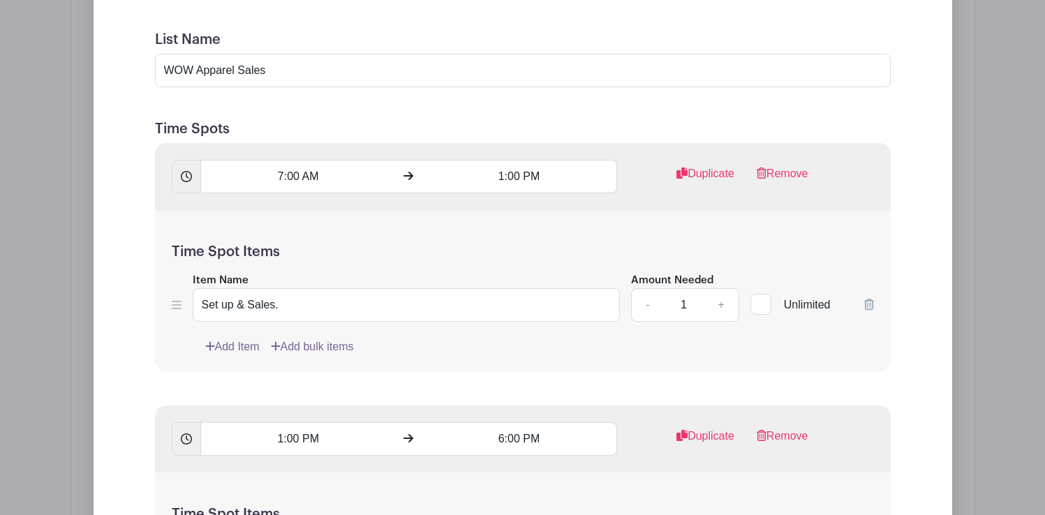
scroll to position [2498, 0]
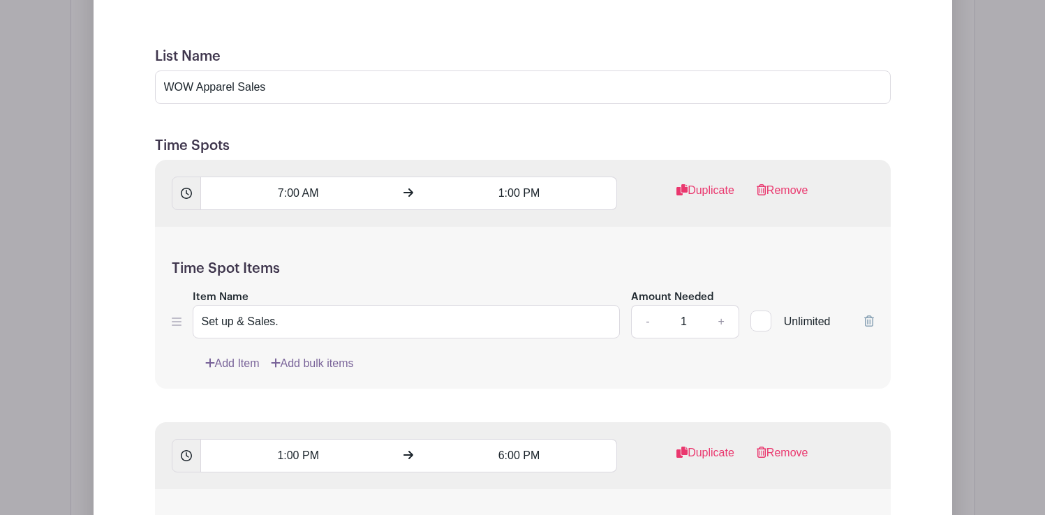
drag, startPoint x: 550, startPoint y: 450, endPoint x: 323, endPoint y: 453, distance: 227.0
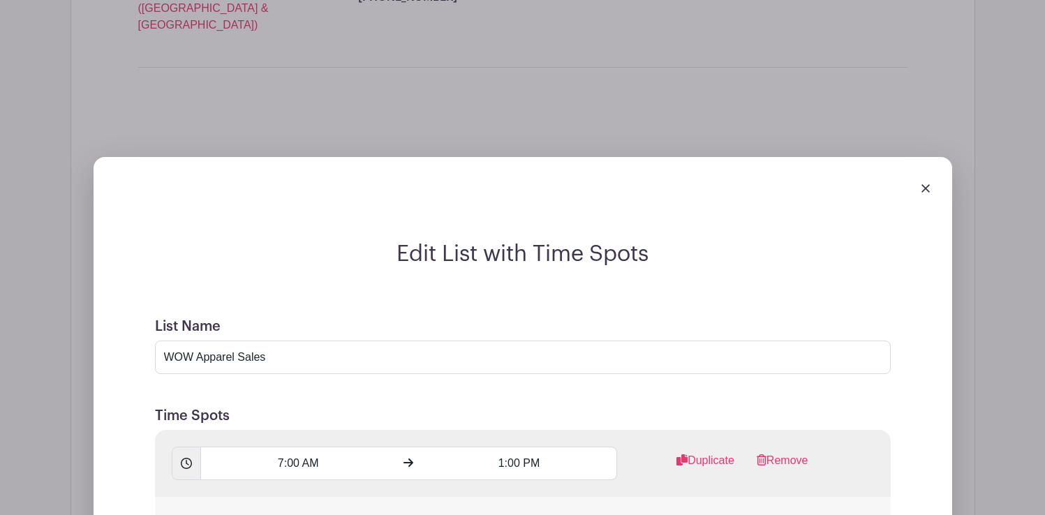
scroll to position [2231, 0]
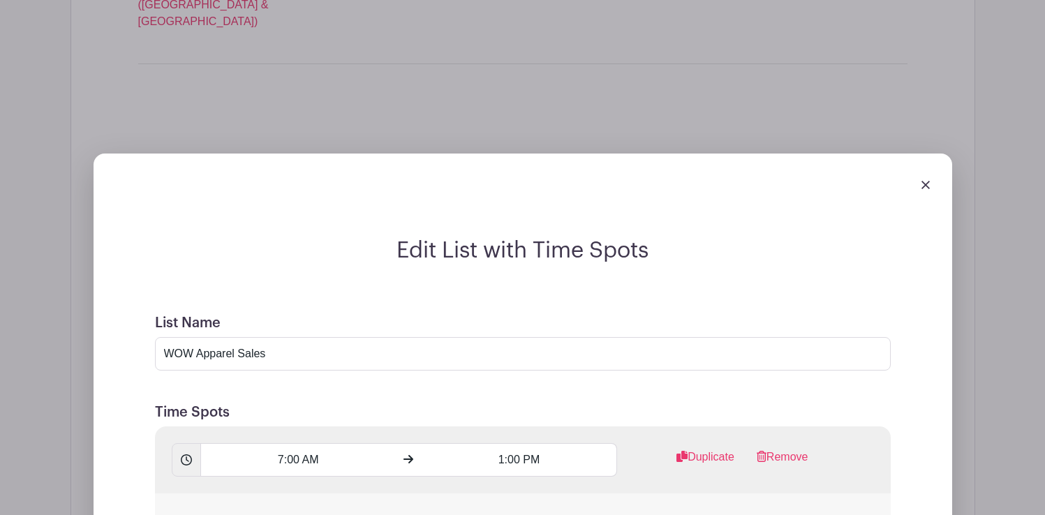
type input "Sales and Break Down."
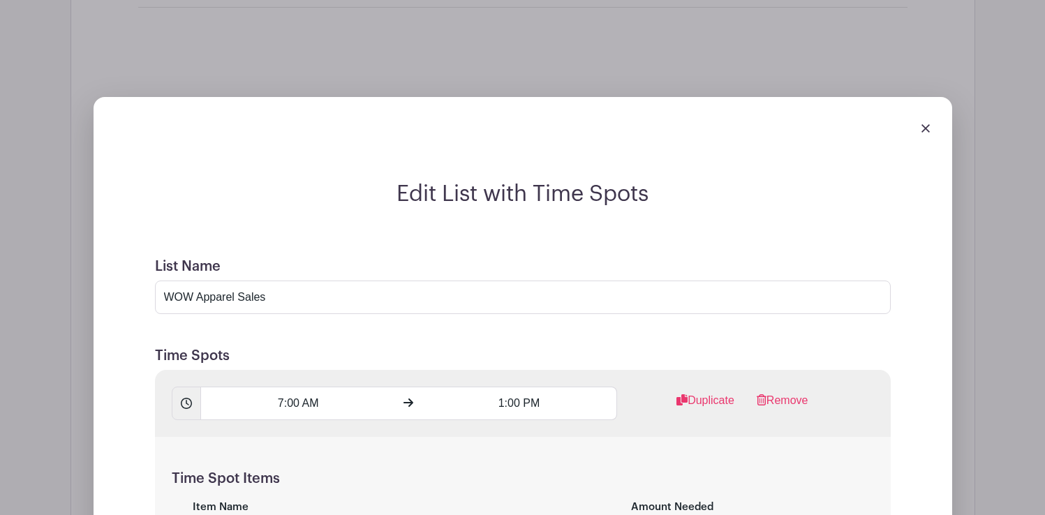
scroll to position [2286, 0]
click at [316, 388] on input "7:00 AM" at bounding box center [298, 405] width 196 height 34
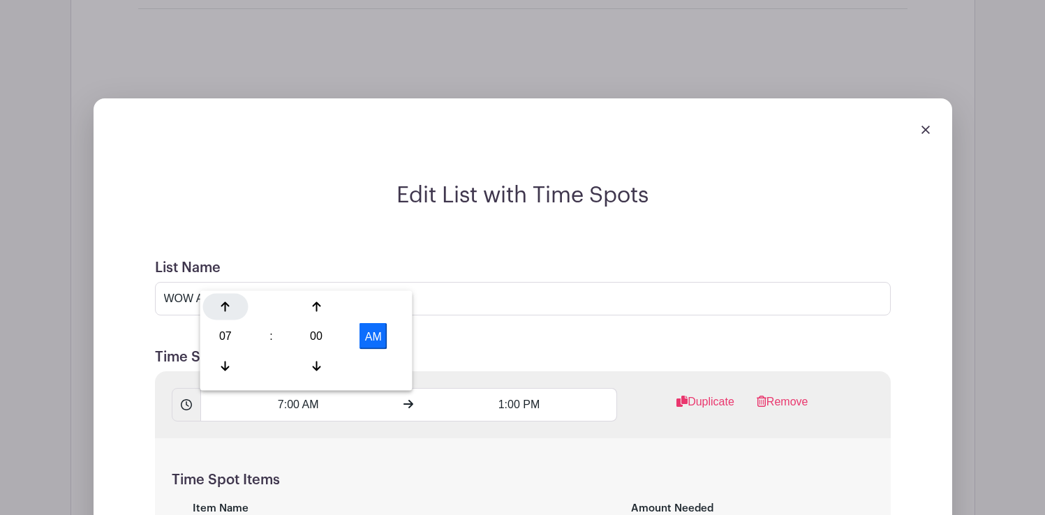
click at [228, 308] on icon at bounding box center [225, 307] width 8 height 11
type input "9:00 AM"
click at [526, 388] on input "1:00 PM" at bounding box center [520, 405] width 196 height 34
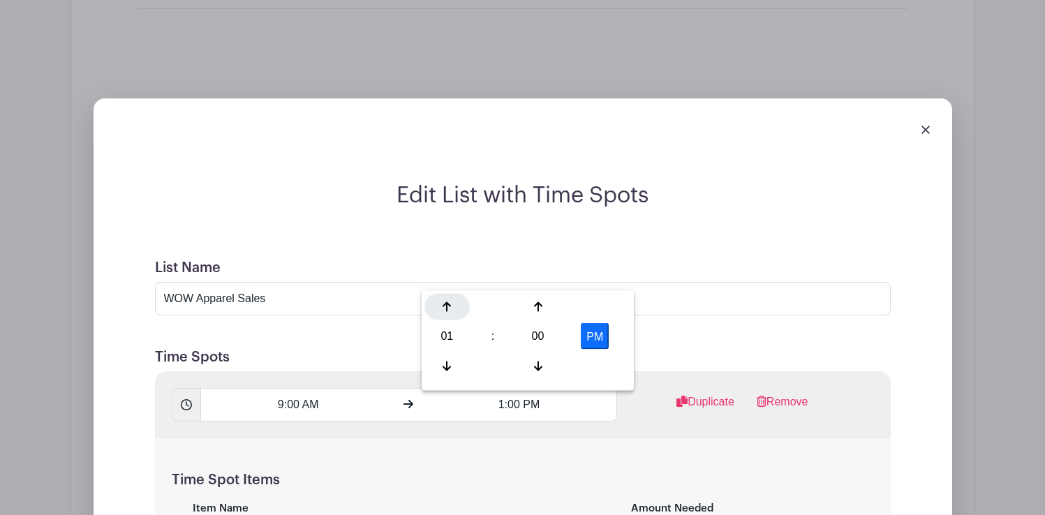
click at [451, 304] on icon at bounding box center [447, 307] width 8 height 11
type input "2:00 PM"
click at [633, 349] on h5 "Time Spots" at bounding box center [523, 357] width 736 height 17
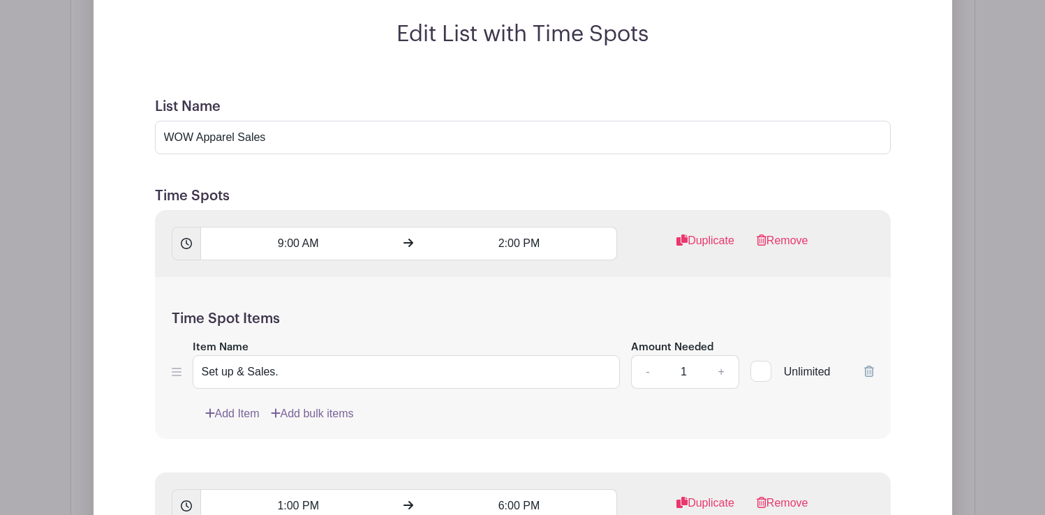
scroll to position [2456, 0]
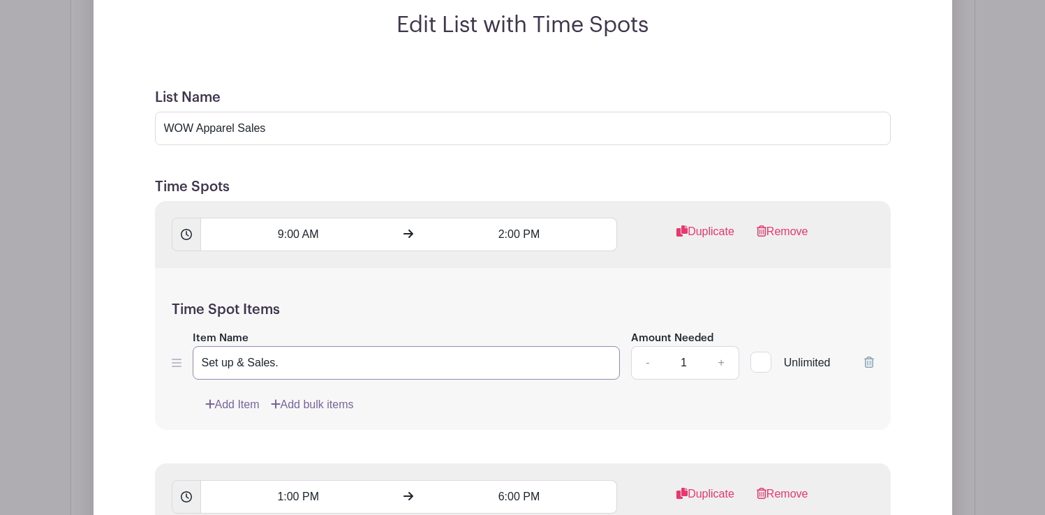
click at [299, 346] on input "Set up & Sales." at bounding box center [407, 363] width 428 height 34
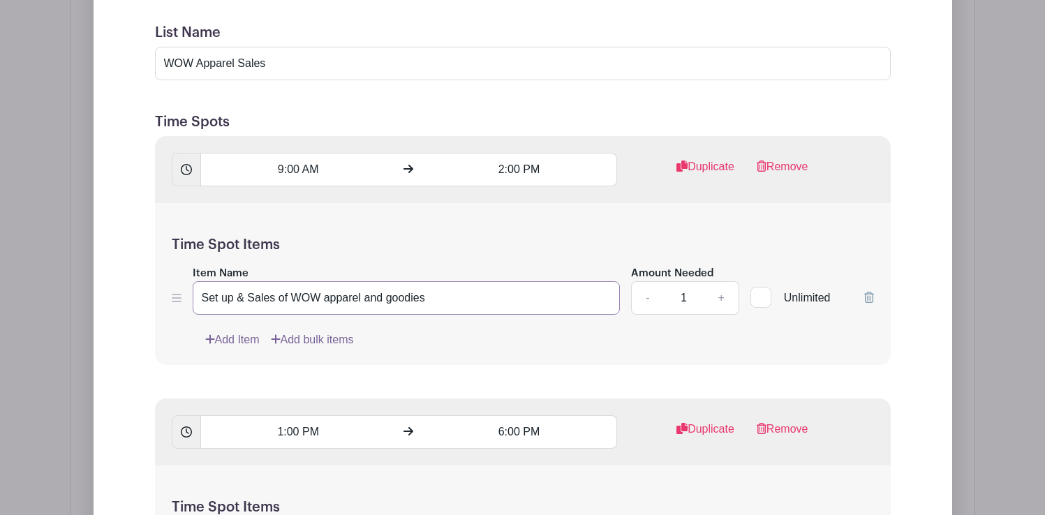
scroll to position [2519, 0]
type input "Set up & Sales of WOW apparel and goodies"
click at [300, 418] on input "1:00 PM" at bounding box center [298, 435] width 196 height 34
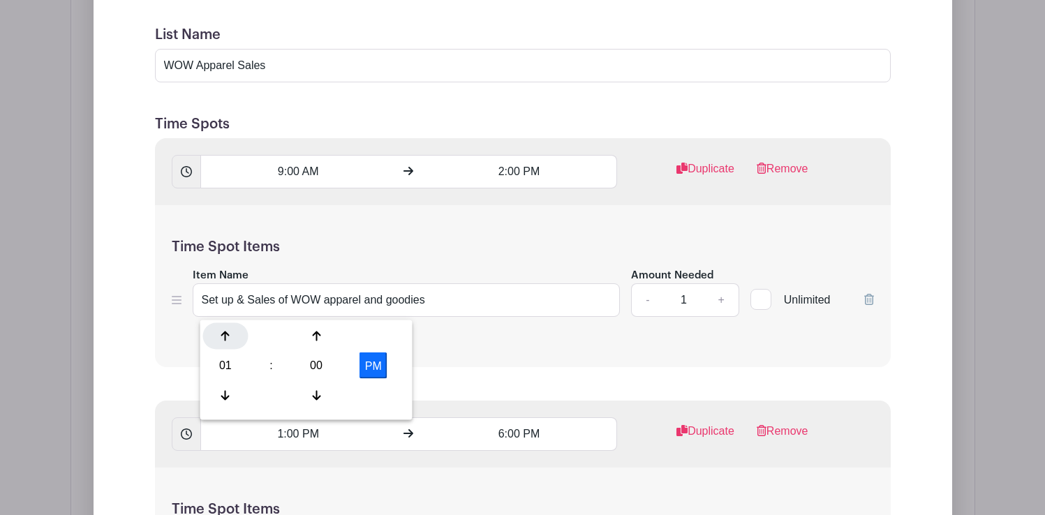
click at [236, 337] on div at bounding box center [225, 336] width 45 height 27
type input "2:00 PM"
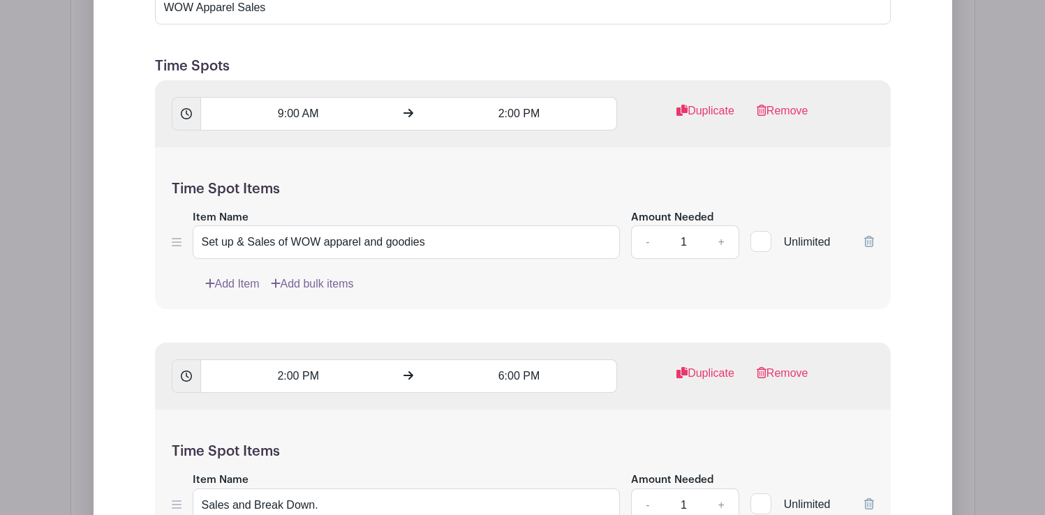
scroll to position [2577, 0]
click at [513, 360] on input "6:00 PM" at bounding box center [520, 377] width 196 height 34
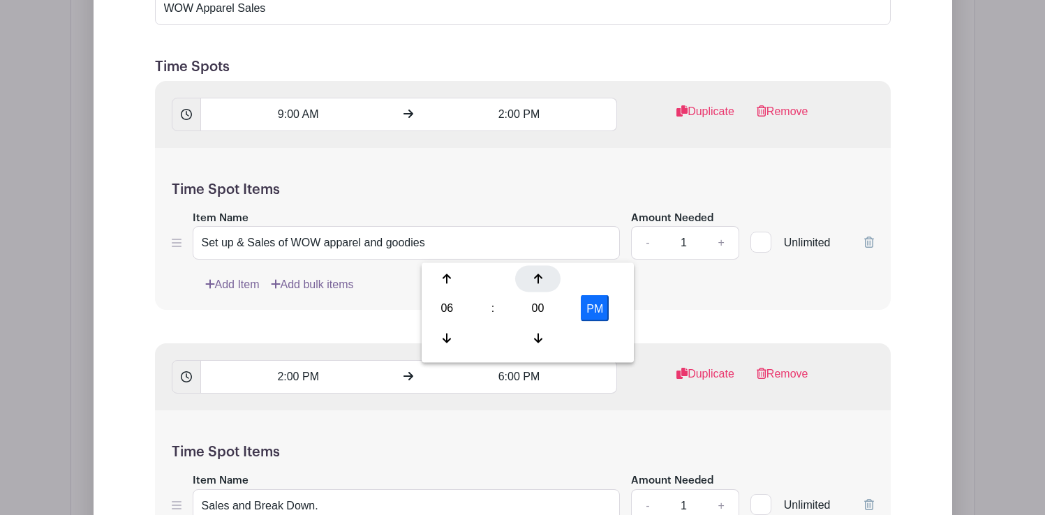
click at [539, 274] on icon at bounding box center [538, 279] width 8 height 11
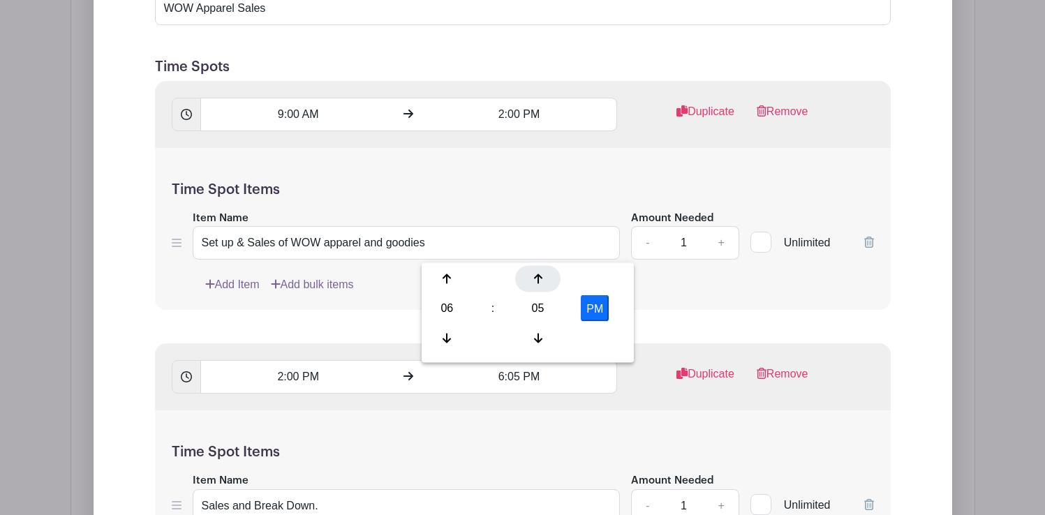
click at [539, 274] on icon at bounding box center [538, 279] width 8 height 11
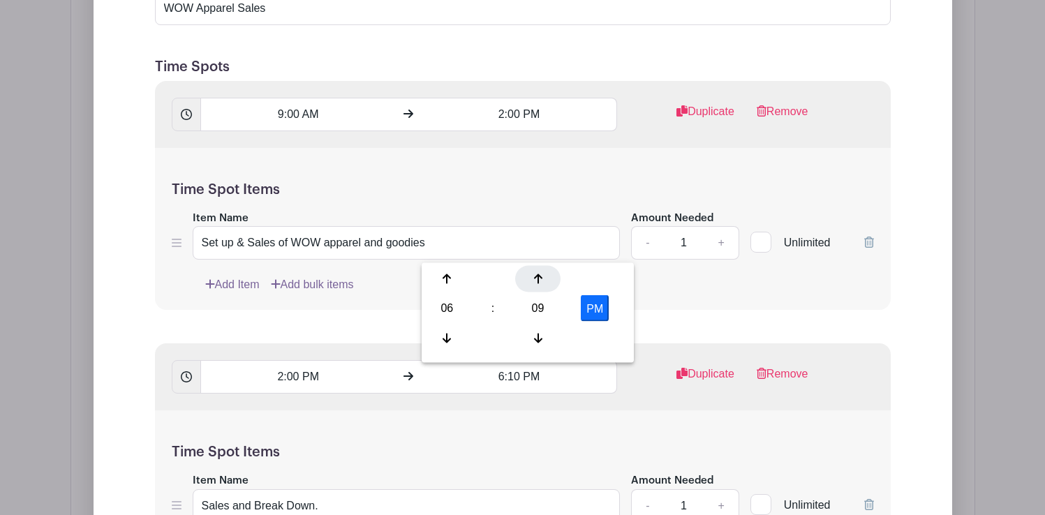
click at [539, 274] on icon at bounding box center [538, 279] width 8 height 11
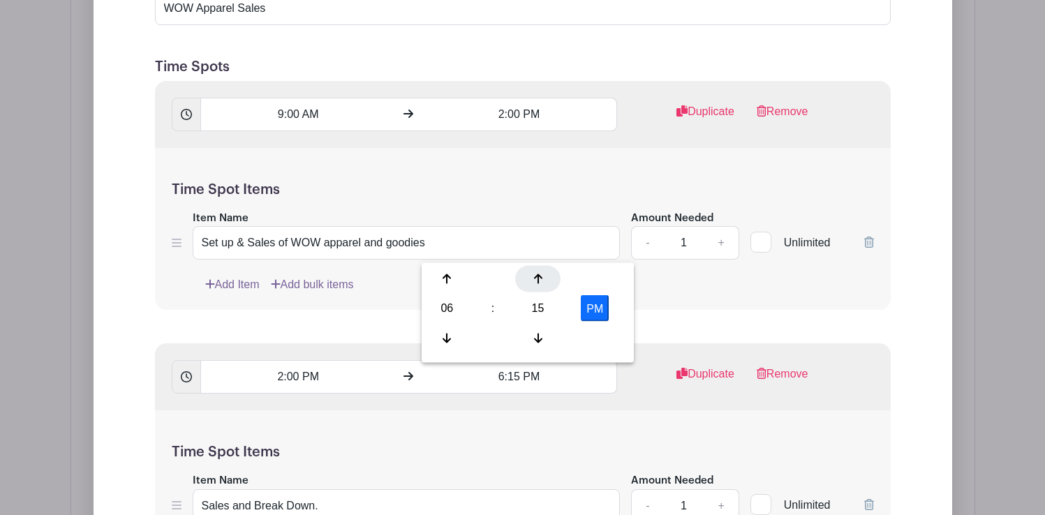
click at [539, 274] on icon at bounding box center [538, 279] width 8 height 11
click at [539, 278] on icon at bounding box center [538, 279] width 8 height 11
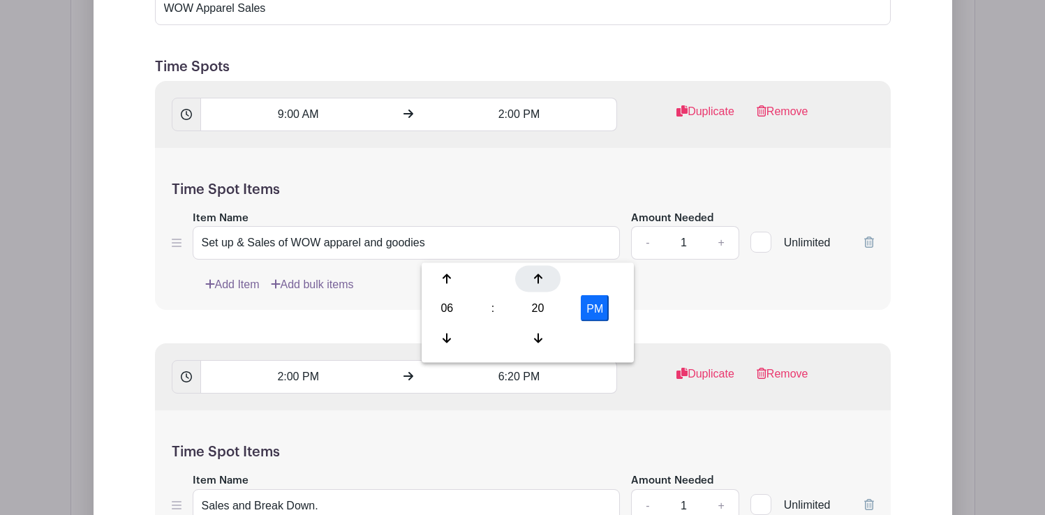
click at [539, 278] on icon at bounding box center [538, 279] width 8 height 11
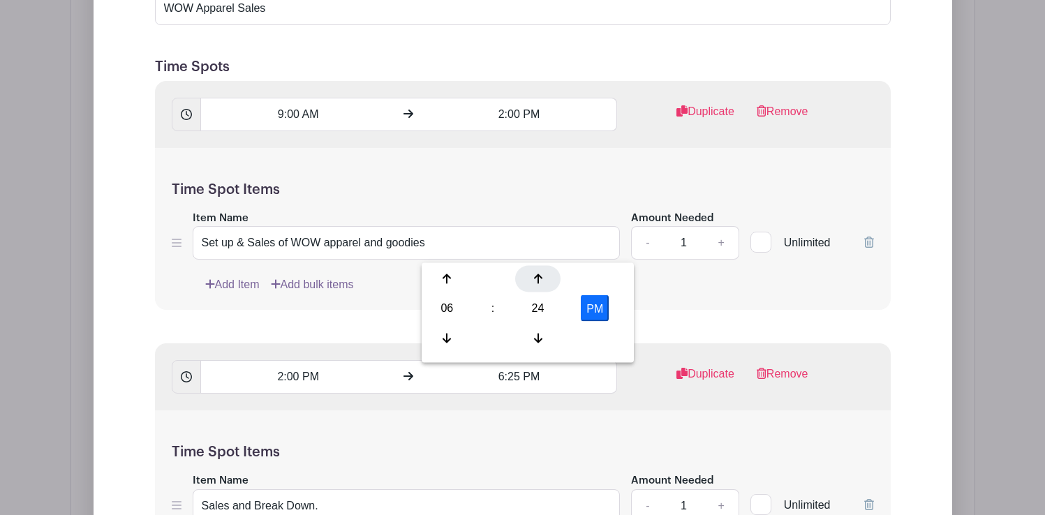
click at [539, 278] on icon at bounding box center [538, 279] width 8 height 11
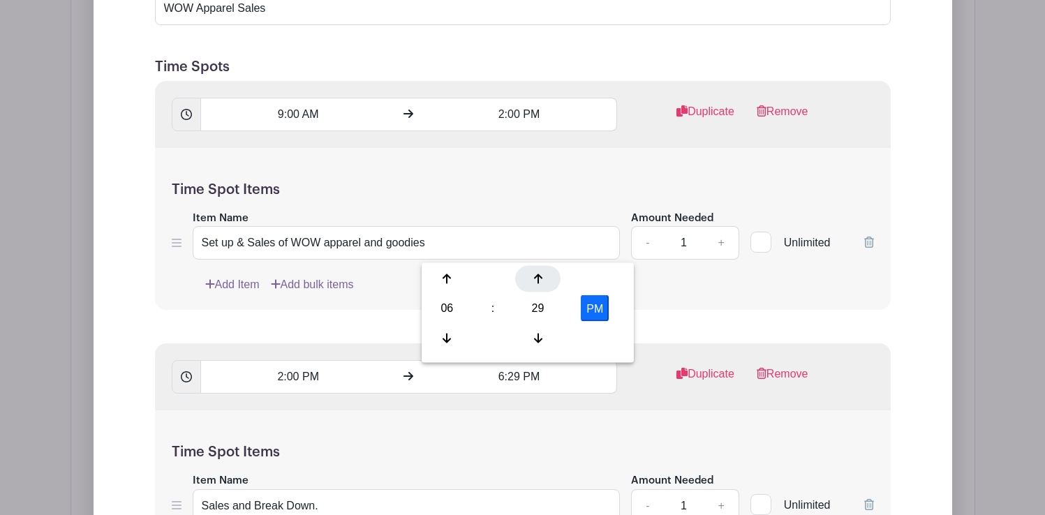
type input "6:30 PM"
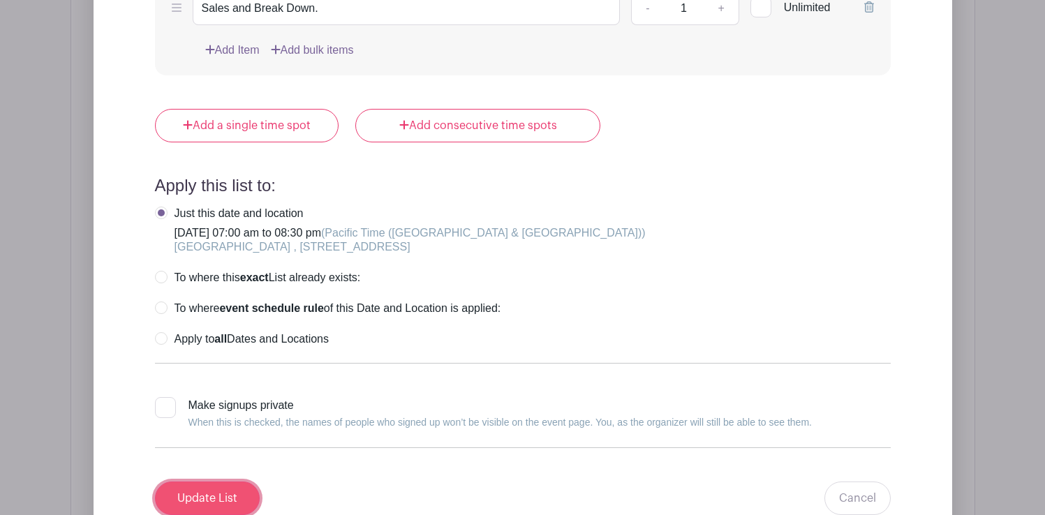
click at [220, 482] on input "Update List" at bounding box center [207, 499] width 105 height 34
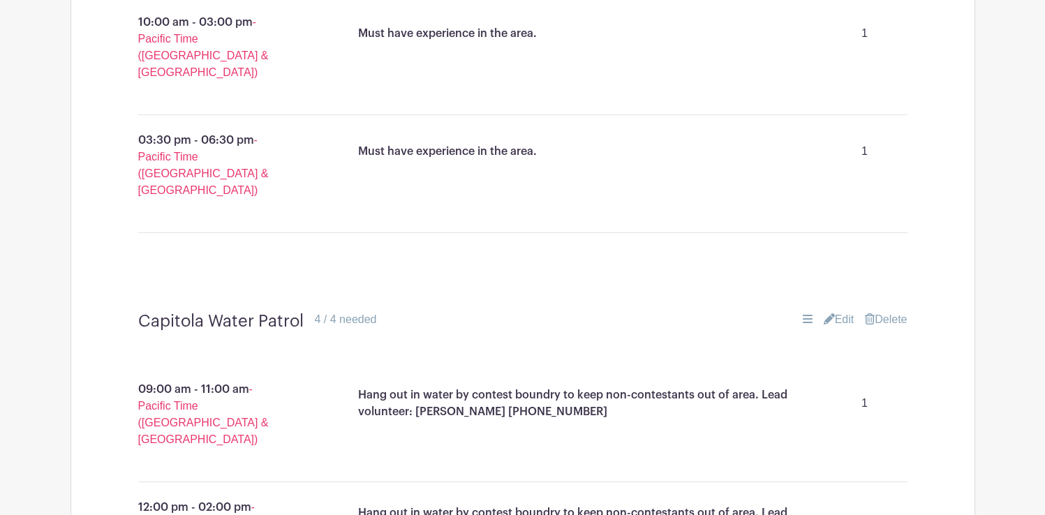
scroll to position [3046, 0]
click at [838, 313] on link "Edit" at bounding box center [839, 321] width 31 height 17
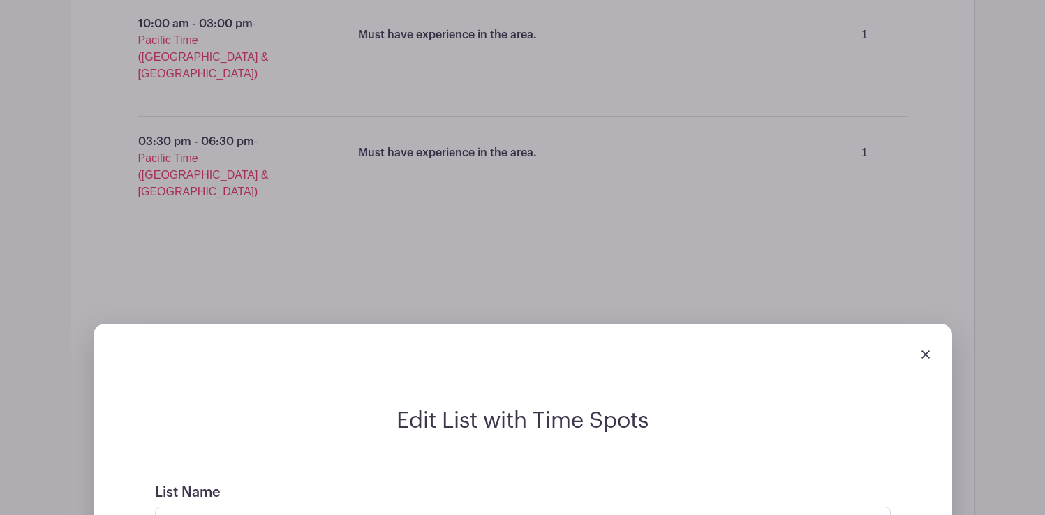
click at [228, 368] on icon at bounding box center [225, 367] width 8 height 11
click at [318, 369] on icon at bounding box center [316, 367] width 8 height 11
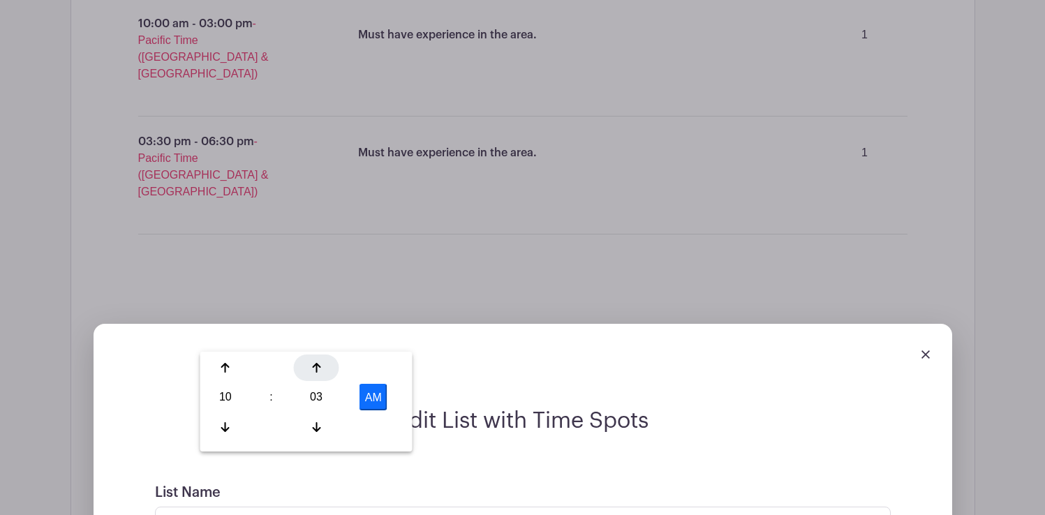
click at [318, 369] on icon at bounding box center [316, 367] width 8 height 11
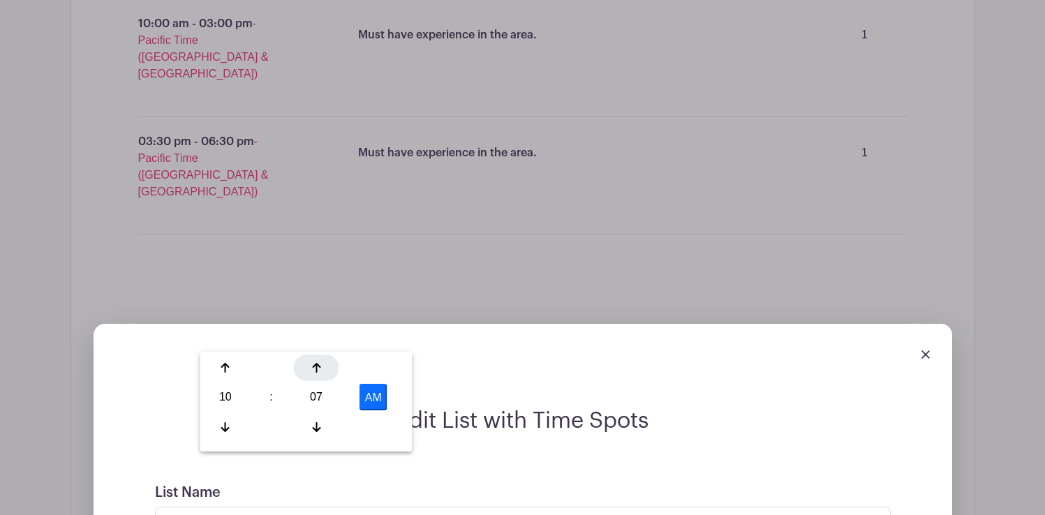
click at [318, 369] on icon at bounding box center [316, 367] width 8 height 11
click at [318, 375] on div at bounding box center [316, 368] width 45 height 27
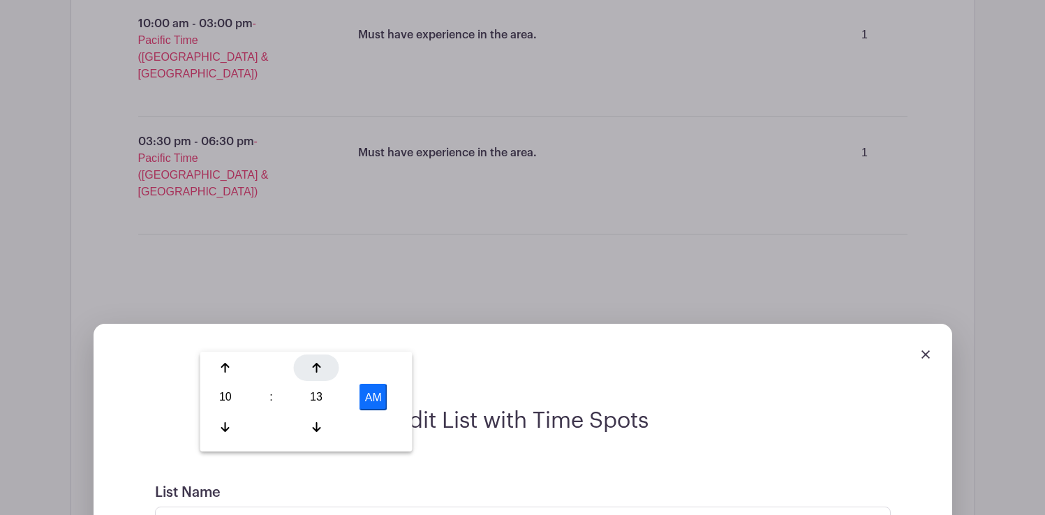
click at [318, 375] on div at bounding box center [316, 368] width 45 height 27
type input "10:15 AM"
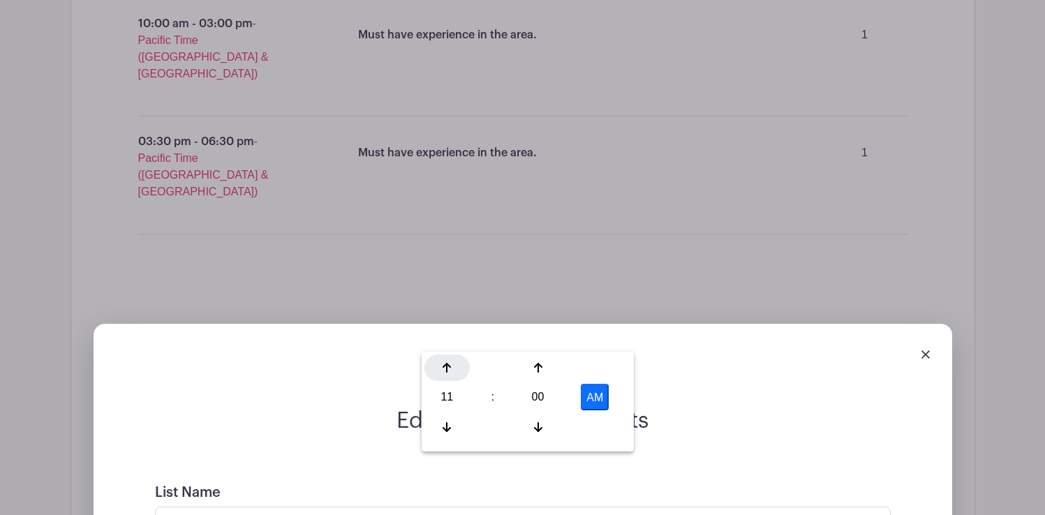
click at [445, 365] on icon at bounding box center [447, 367] width 8 height 11
click at [542, 360] on div at bounding box center [537, 368] width 45 height 27
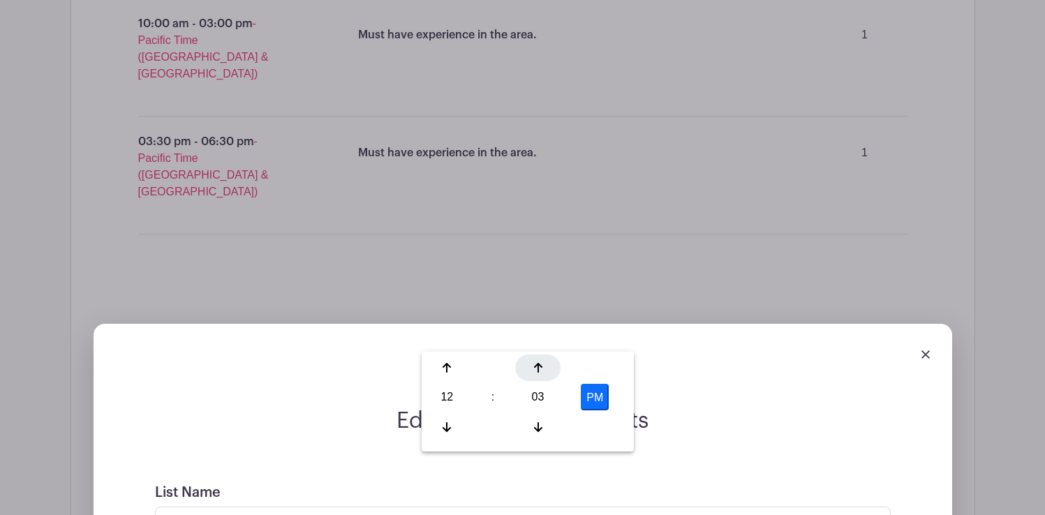
click at [542, 360] on div at bounding box center [537, 368] width 45 height 27
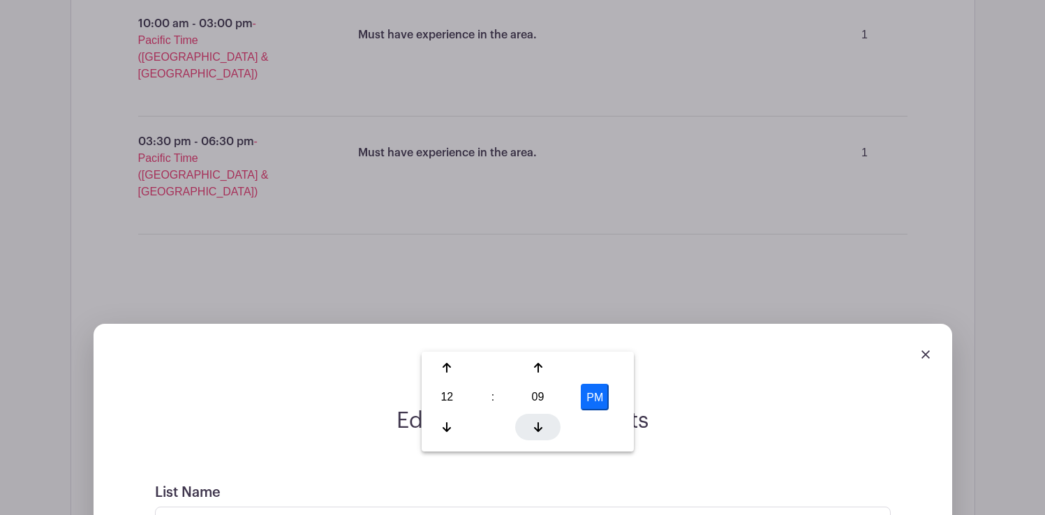
click at [538, 427] on icon at bounding box center [538, 427] width 8 height 10
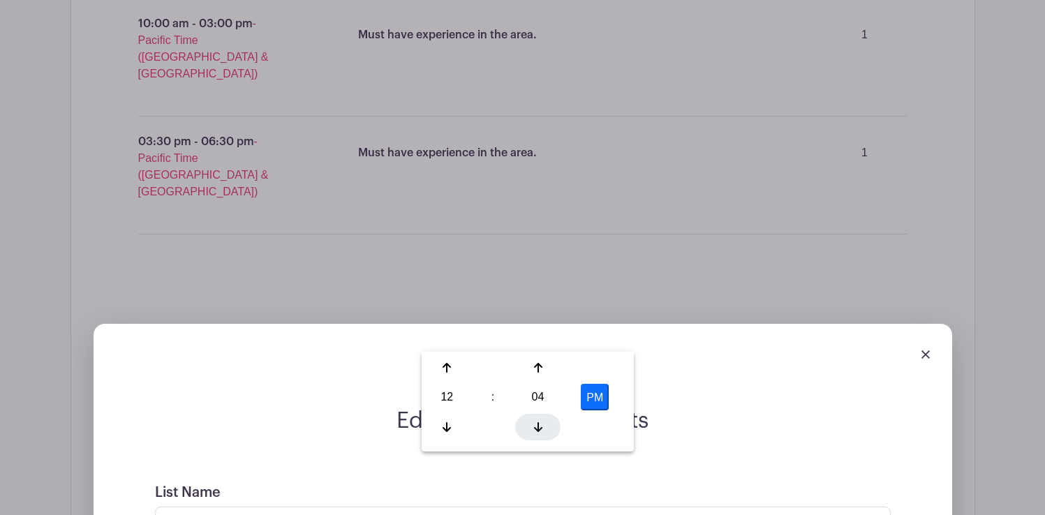
click at [538, 427] on icon at bounding box center [538, 427] width 8 height 10
type input "12:00 PM"
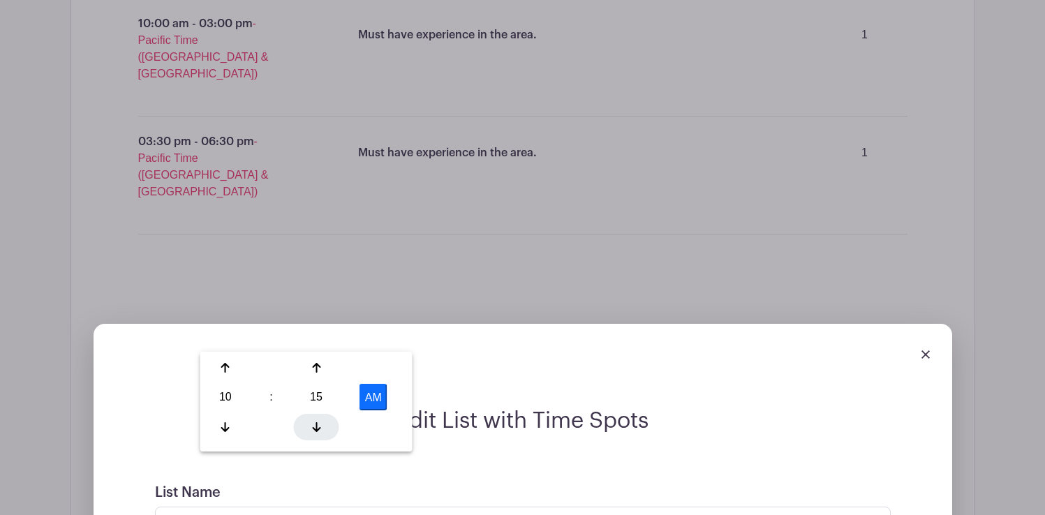
click at [306, 424] on div at bounding box center [316, 427] width 45 height 27
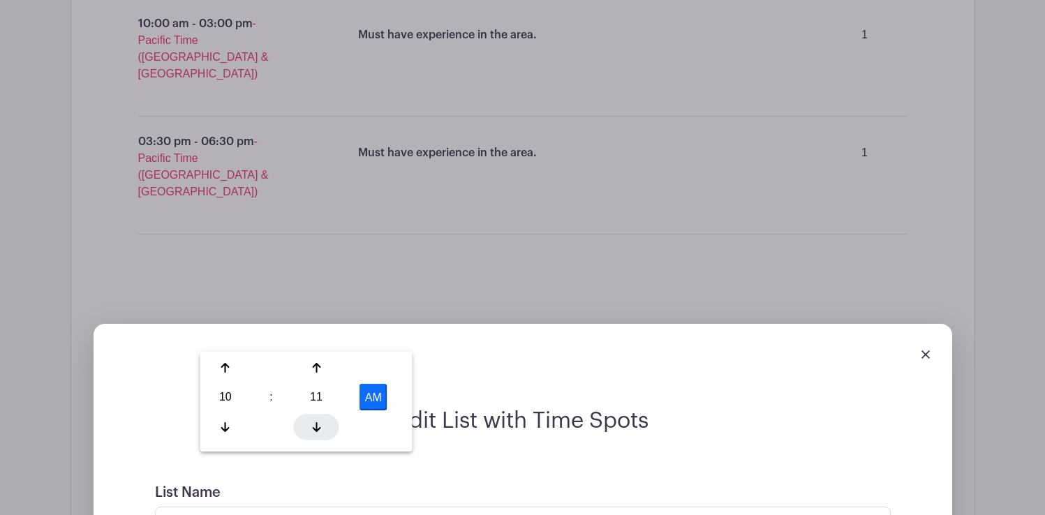
click at [306, 424] on div at bounding box center [316, 427] width 45 height 27
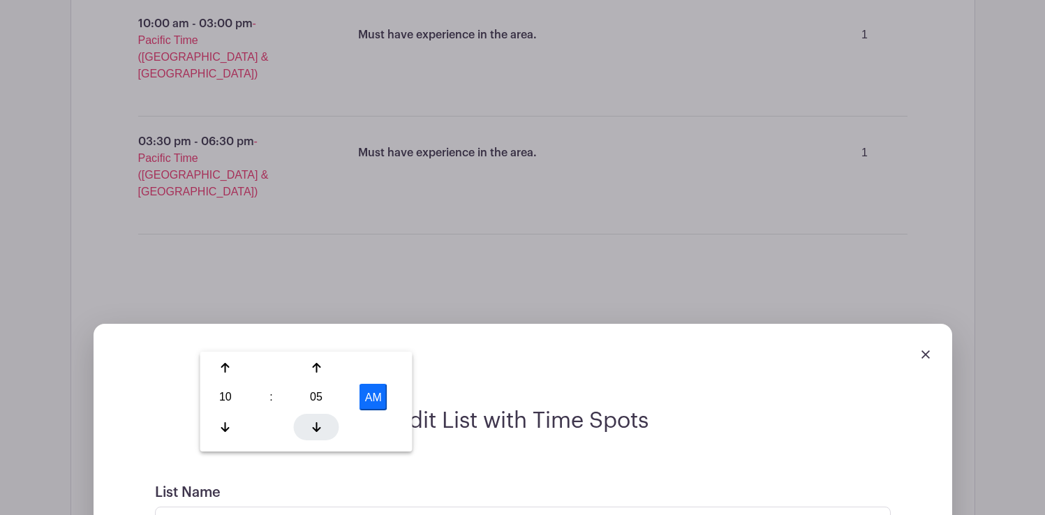
click at [306, 424] on div at bounding box center [316, 427] width 45 height 27
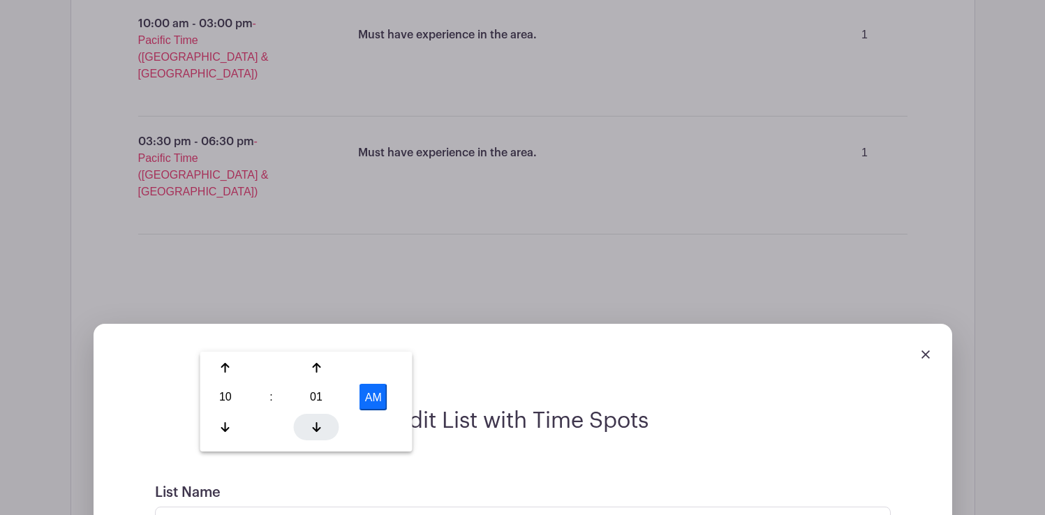
type input "10:00 AM"
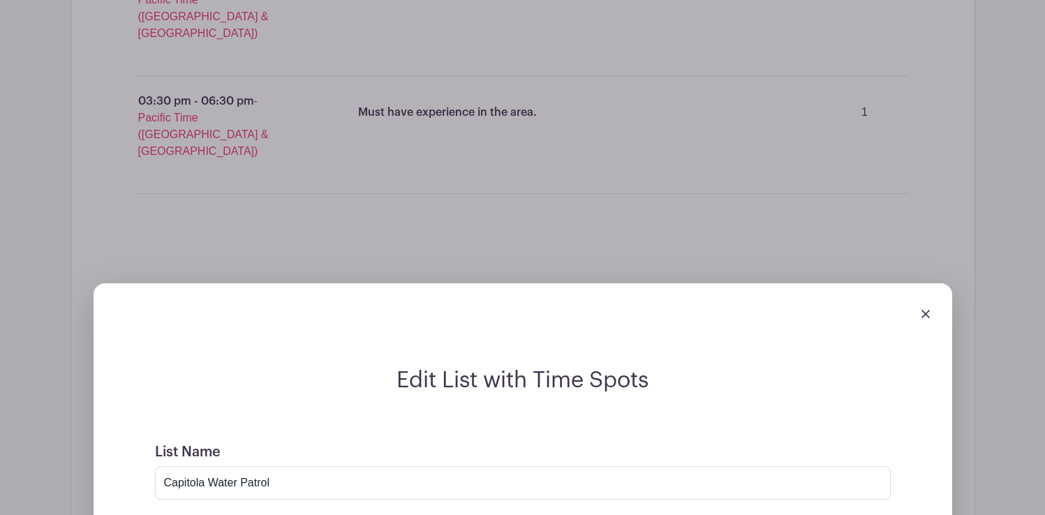
scroll to position [3094, 0]
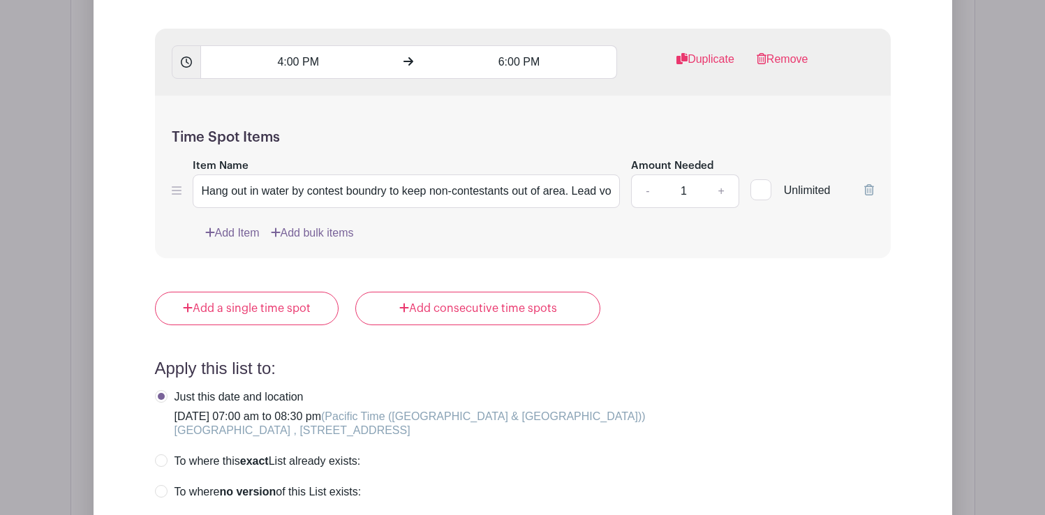
scroll to position [4444, 0]
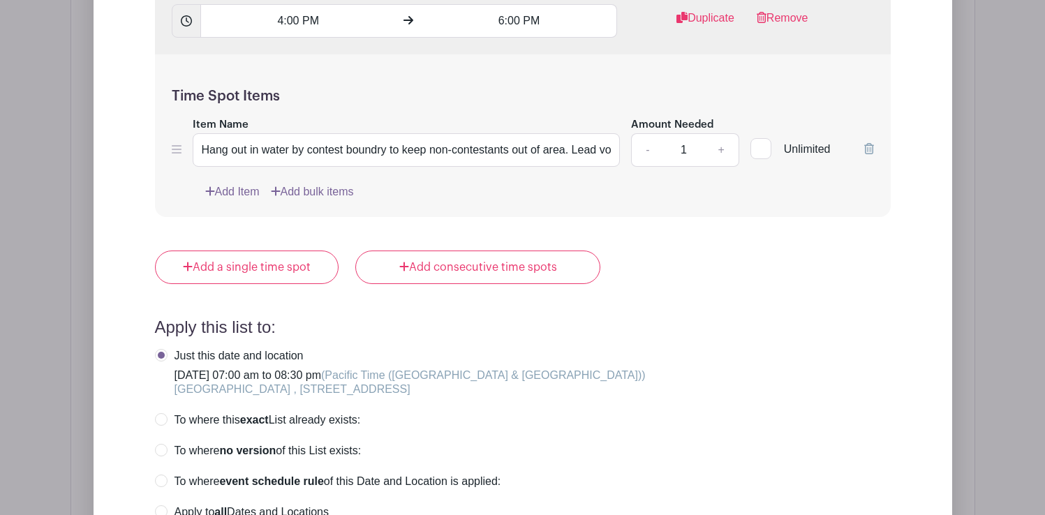
type input "Clear anyone out of the water who is not in the 1st heat. Hang out in water by …"
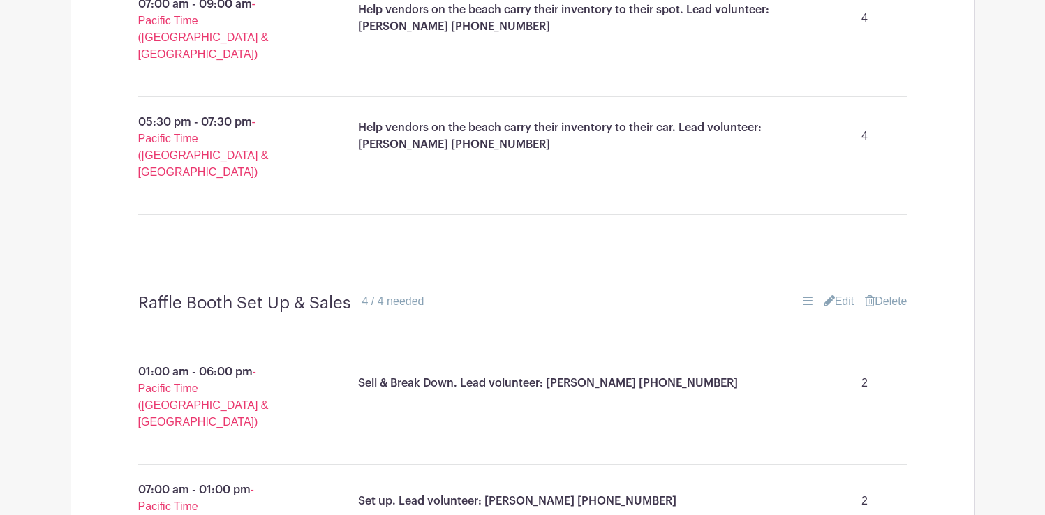
scroll to position [4291, 0]
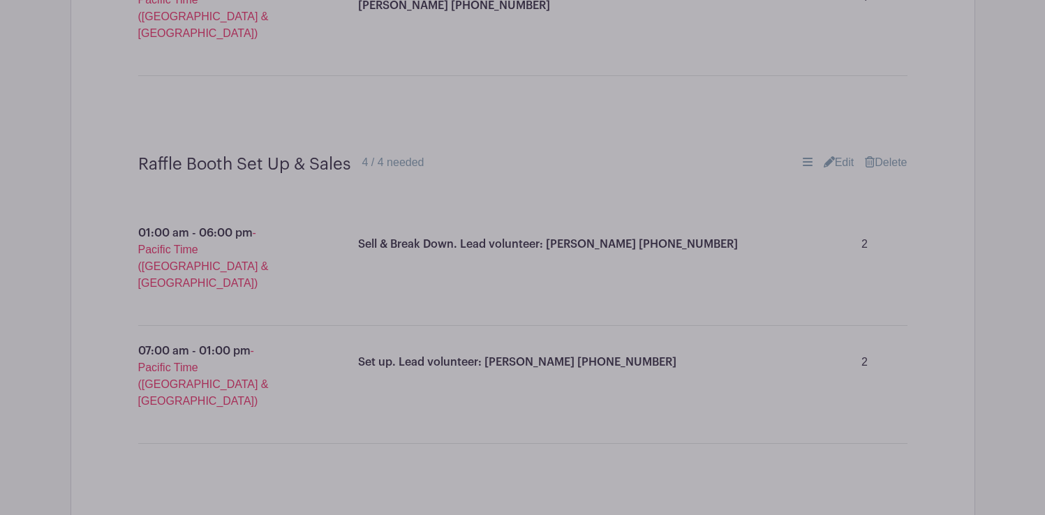
scroll to position [4430, 0]
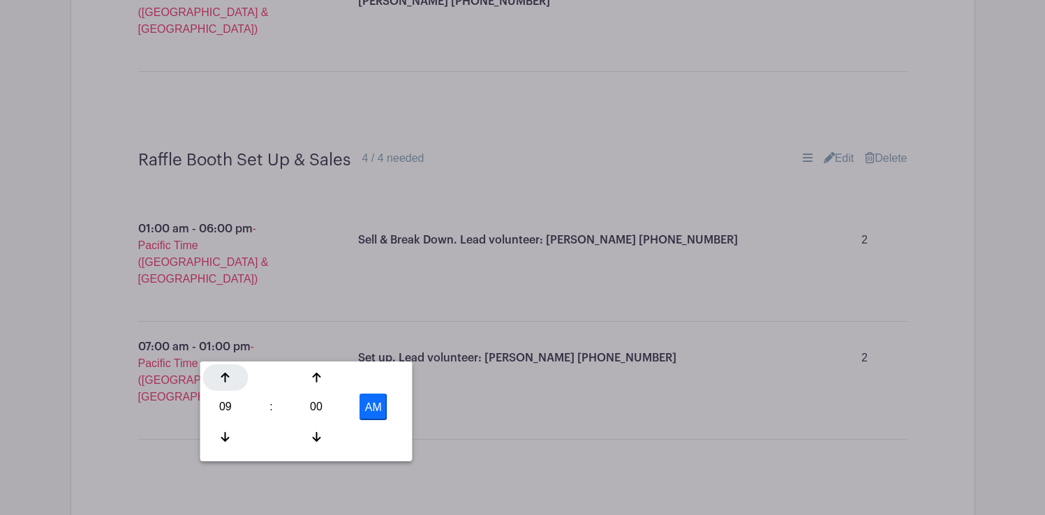
click at [236, 377] on div at bounding box center [225, 377] width 45 height 27
click at [314, 385] on div at bounding box center [316, 377] width 45 height 27
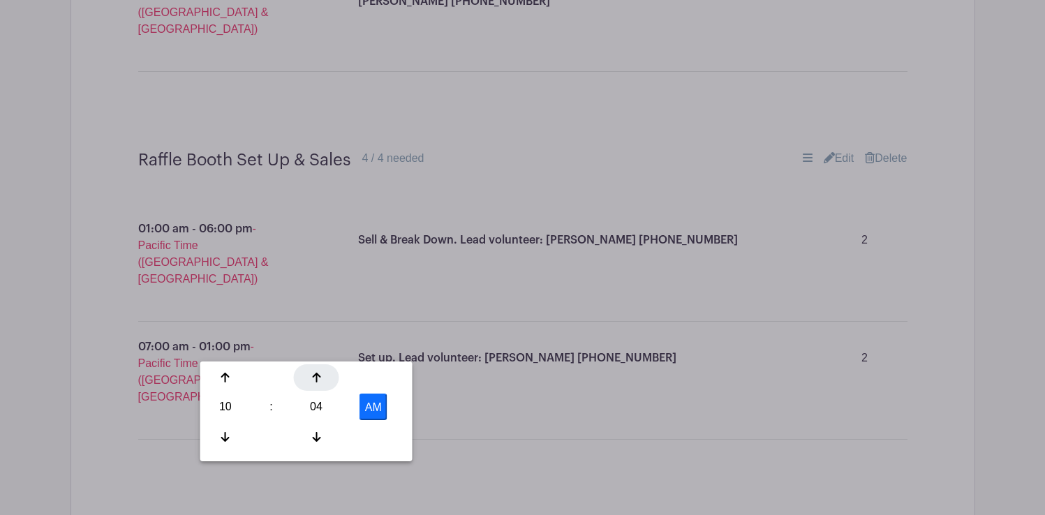
click at [314, 385] on div at bounding box center [316, 377] width 45 height 27
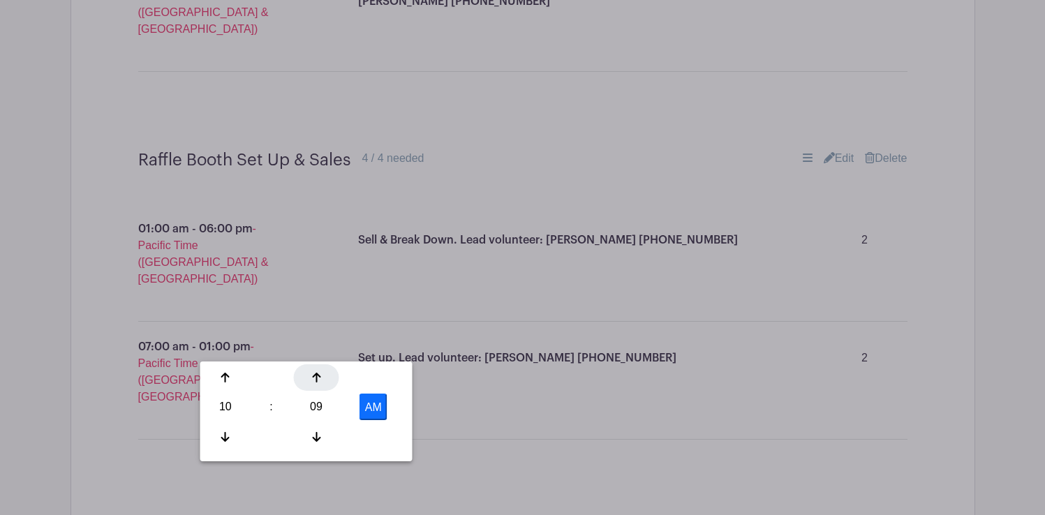
click at [314, 385] on div at bounding box center [316, 377] width 45 height 27
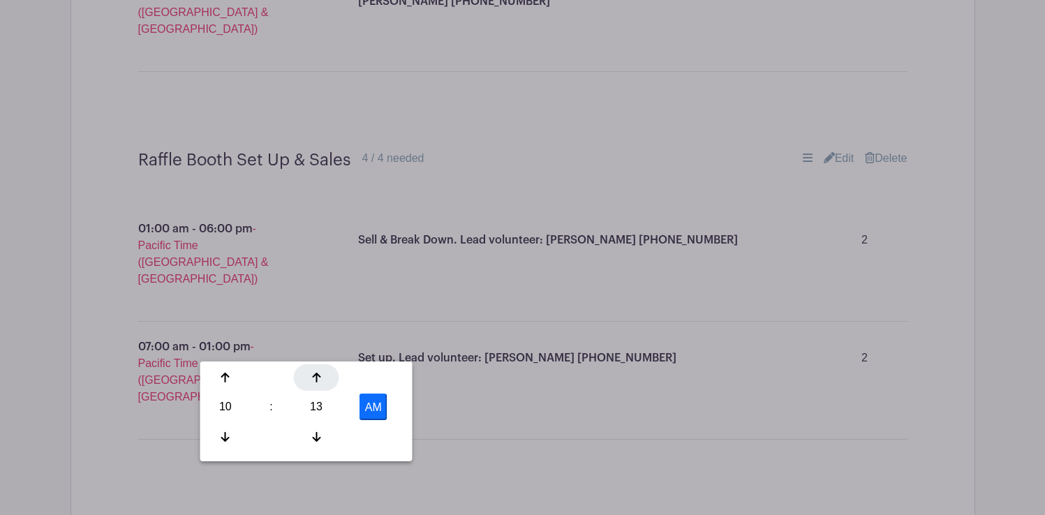
click at [314, 385] on div at bounding box center [316, 377] width 45 height 27
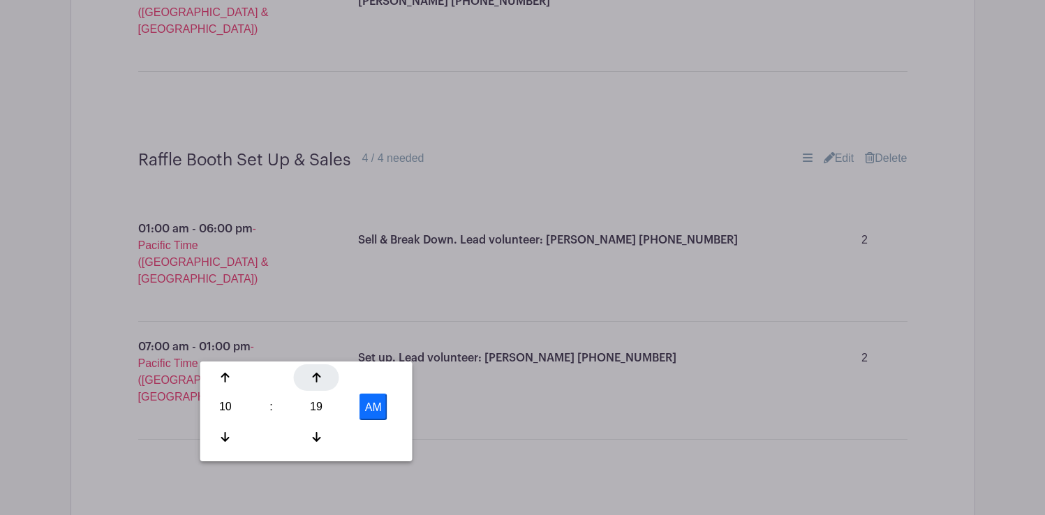
click at [314, 385] on div at bounding box center [316, 377] width 45 height 27
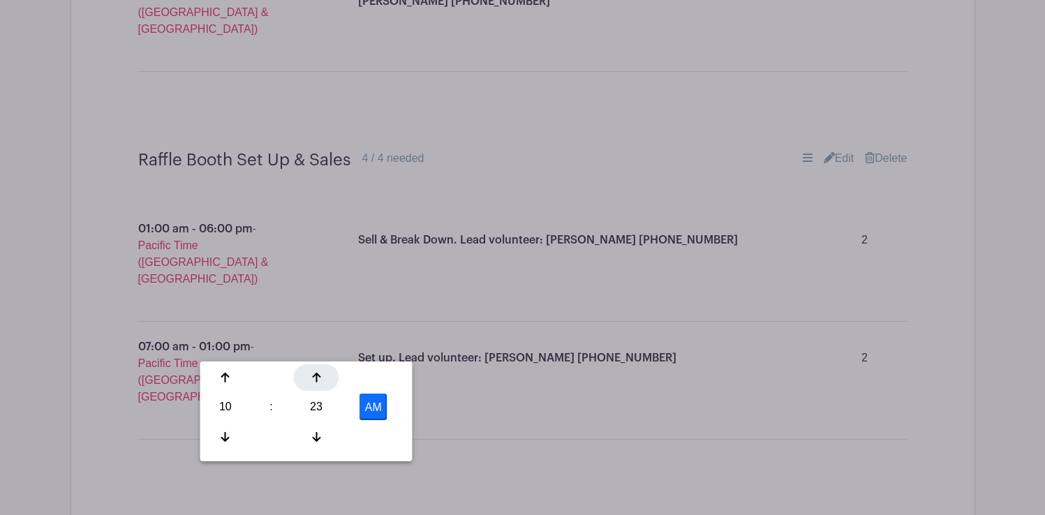
click at [314, 385] on div at bounding box center [316, 377] width 45 height 27
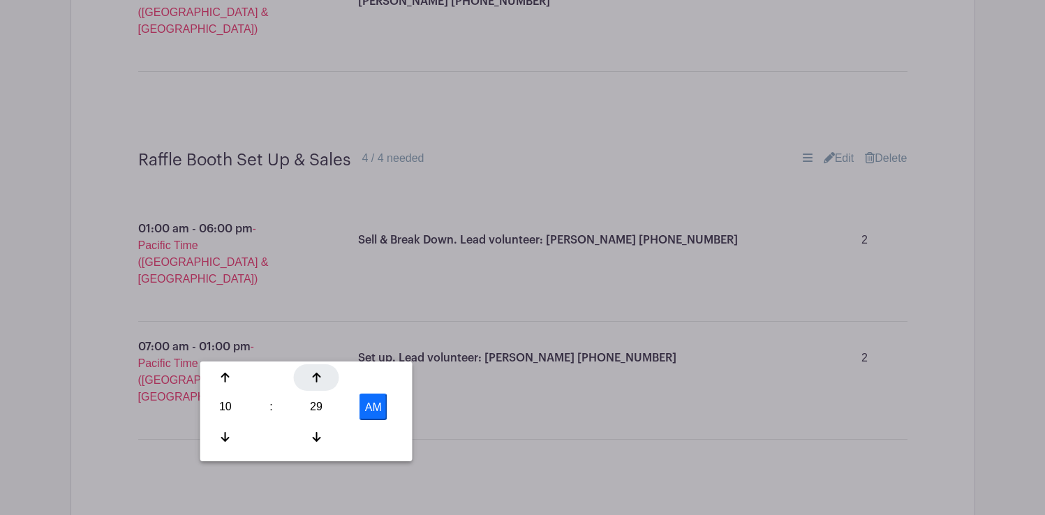
click at [314, 385] on div at bounding box center [316, 377] width 45 height 27
type input "10:30 AM"
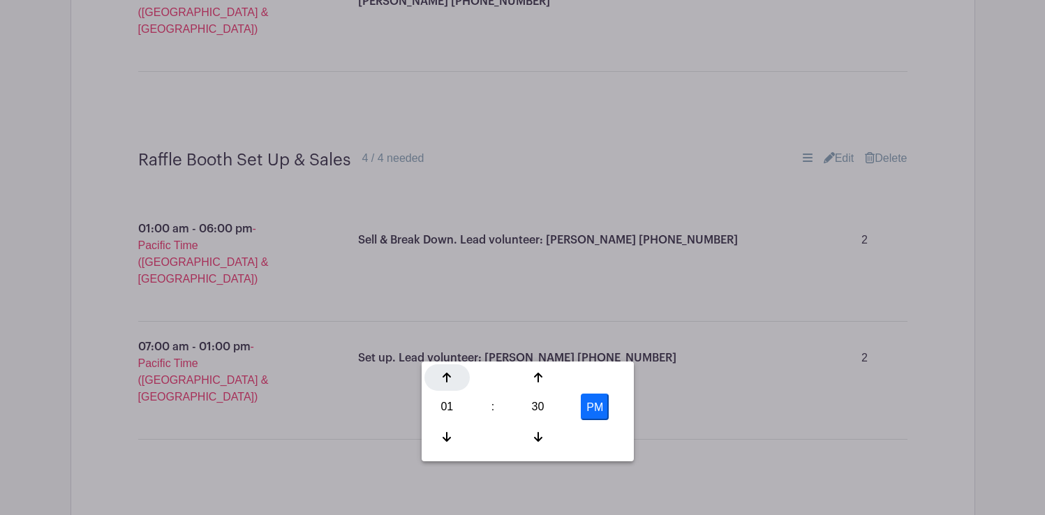
click at [452, 378] on div at bounding box center [447, 377] width 45 height 27
type input "2:30 PM"
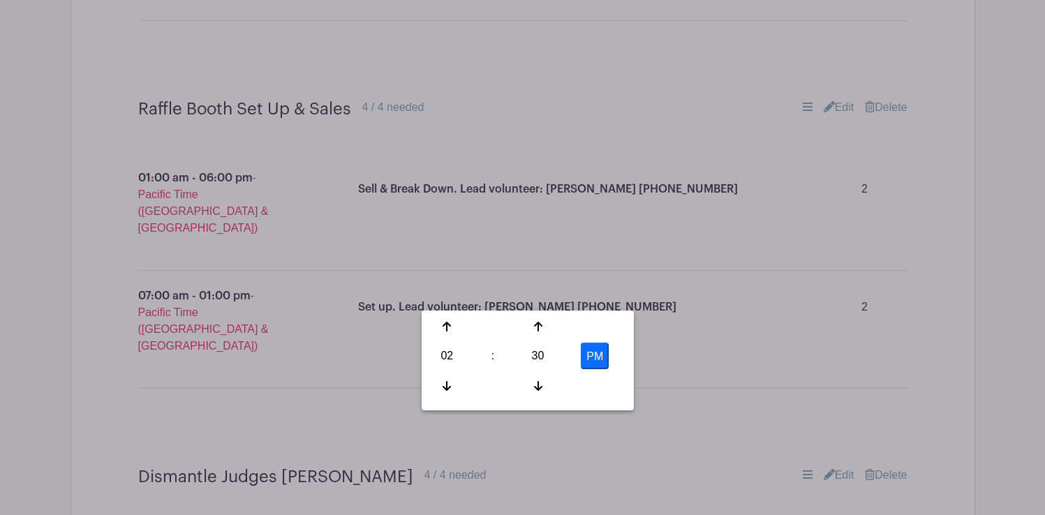
scroll to position [4482, 0]
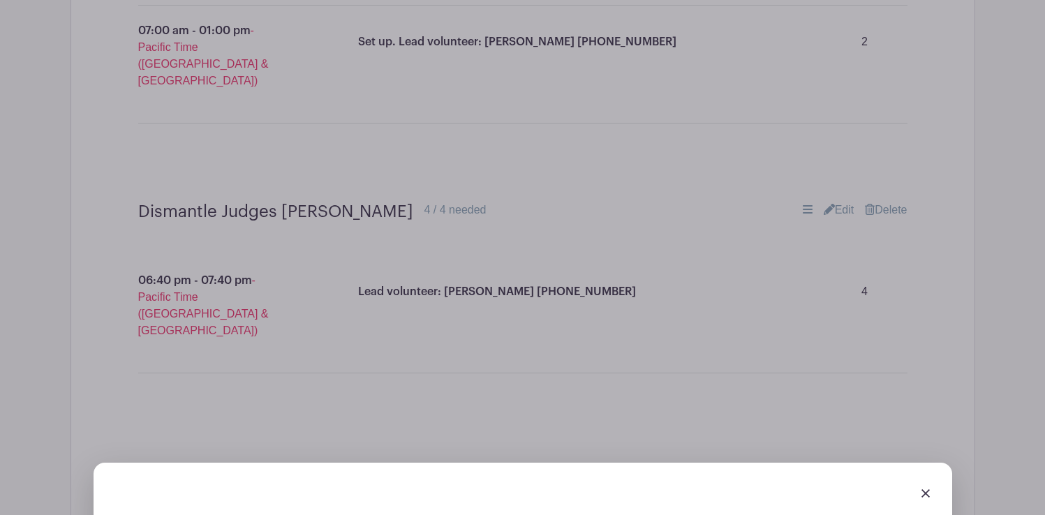
scroll to position [4761, 0]
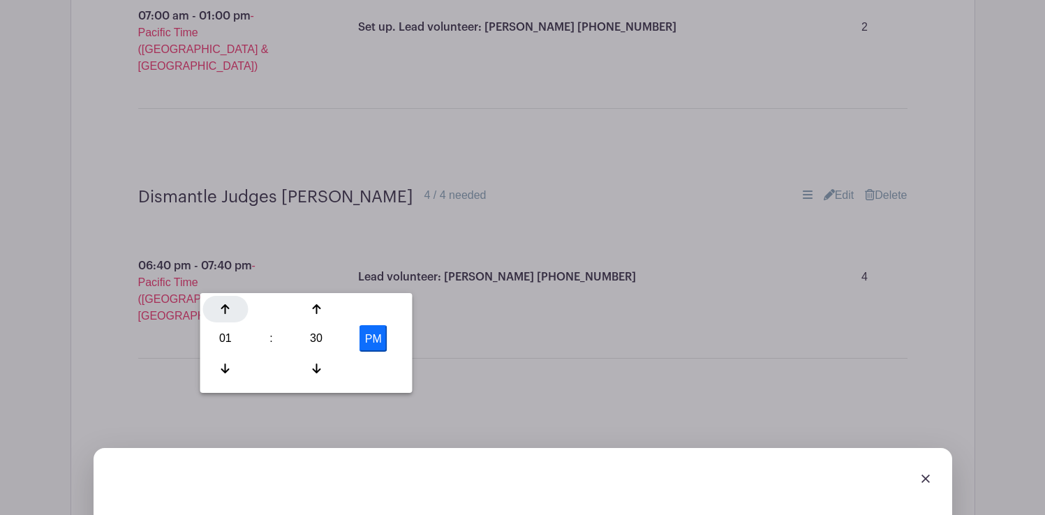
click at [233, 313] on div at bounding box center [225, 309] width 45 height 27
type input "2:30 PM"
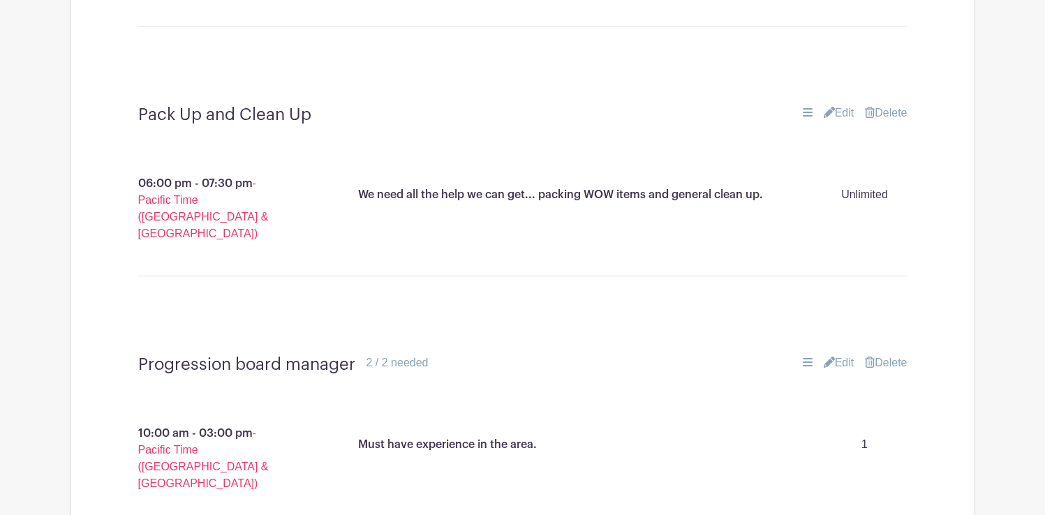
scroll to position [2643, 0]
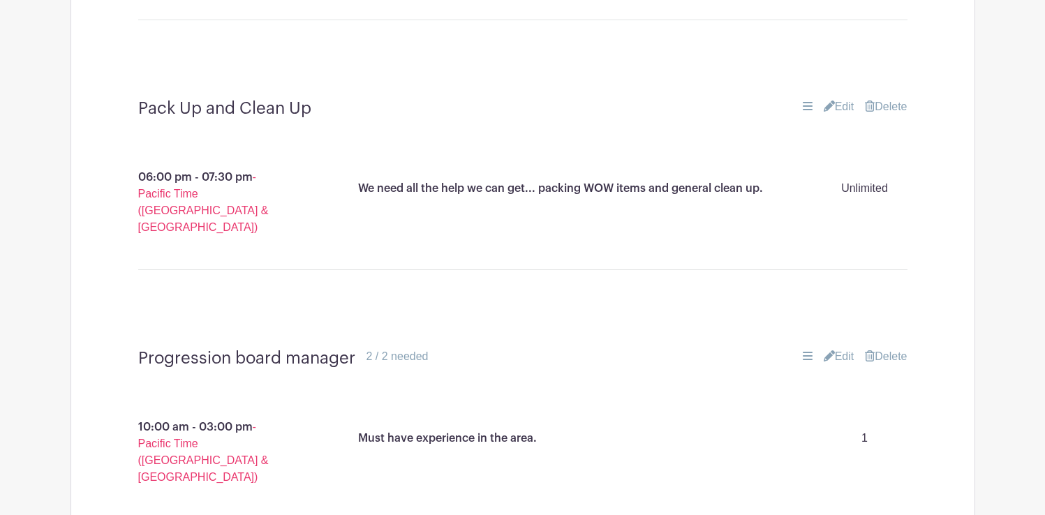
click at [845, 348] on link "Edit" at bounding box center [839, 356] width 31 height 17
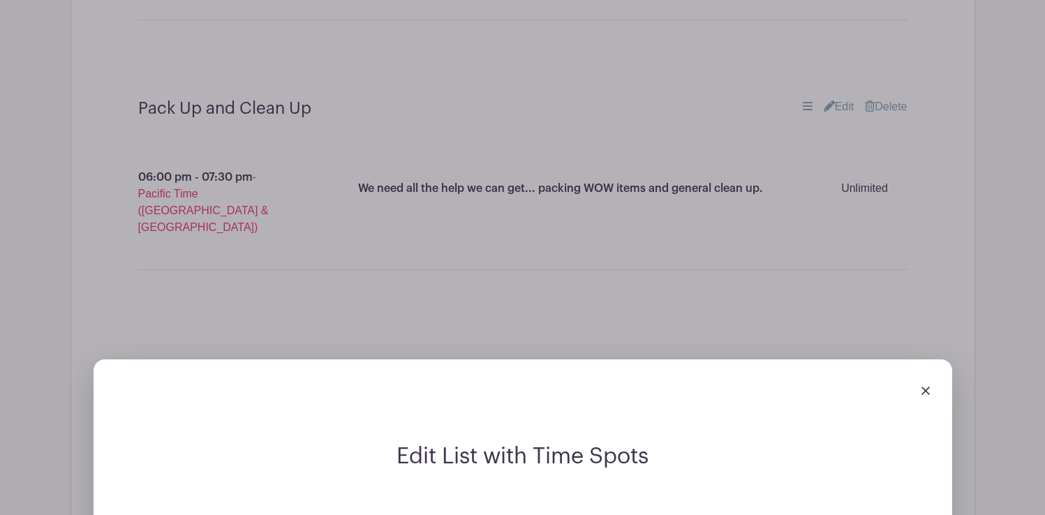
scroll to position [2703, 0]
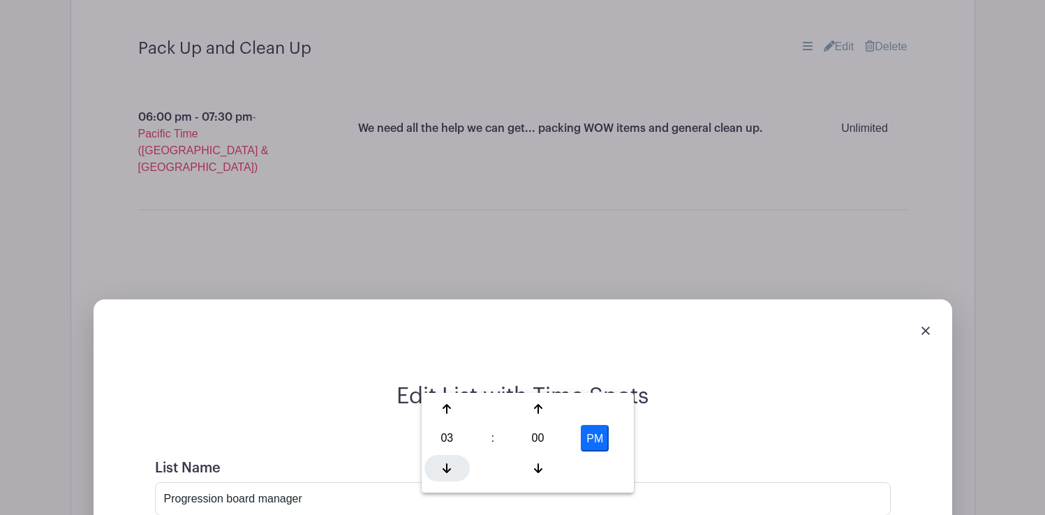
click at [444, 466] on icon at bounding box center [447, 468] width 8 height 11
type input "2:00 PM"
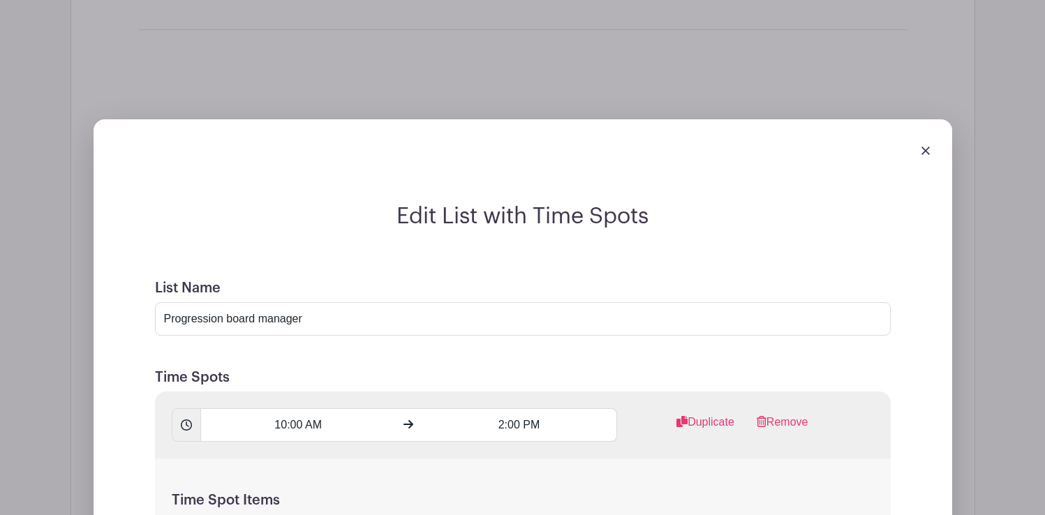
scroll to position [2894, 0]
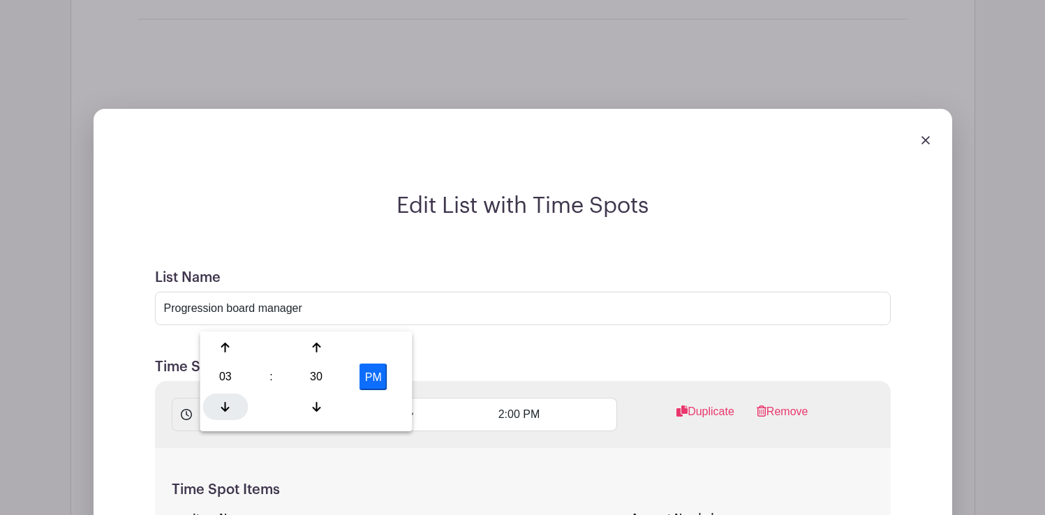
click at [226, 406] on icon at bounding box center [225, 406] width 8 height 11
click at [318, 401] on icon at bounding box center [316, 406] width 8 height 11
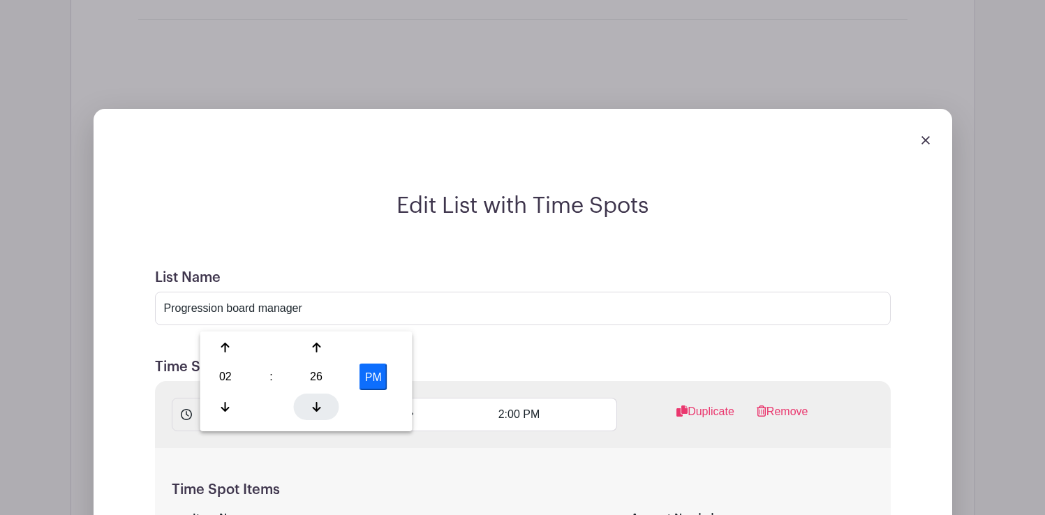
click at [318, 401] on icon at bounding box center [316, 406] width 8 height 11
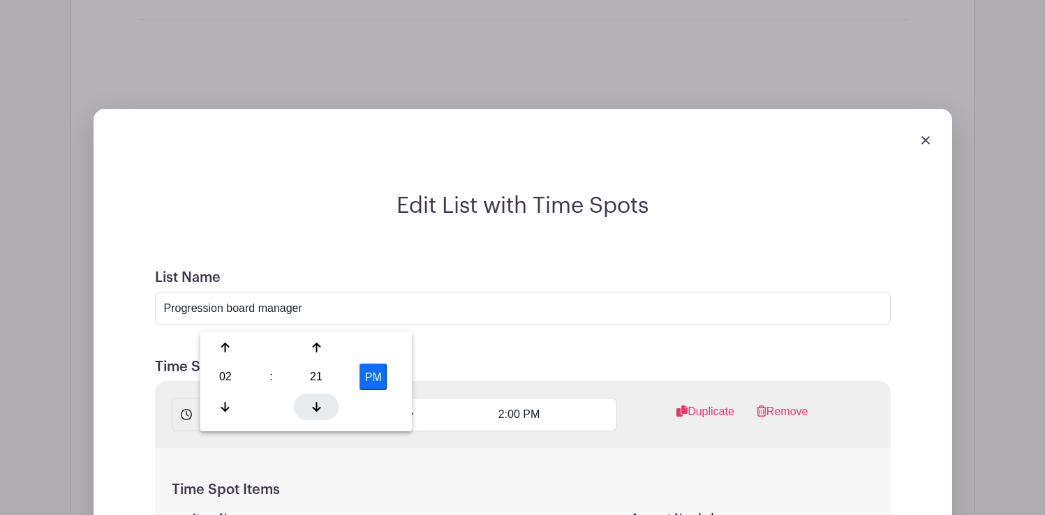
click at [318, 401] on icon at bounding box center [316, 406] width 8 height 11
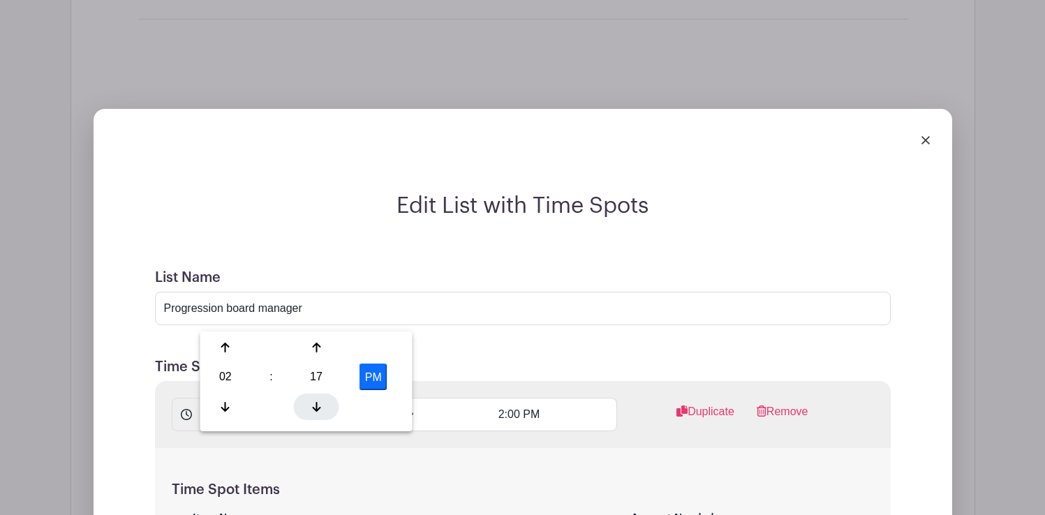
click at [318, 401] on icon at bounding box center [316, 406] width 8 height 11
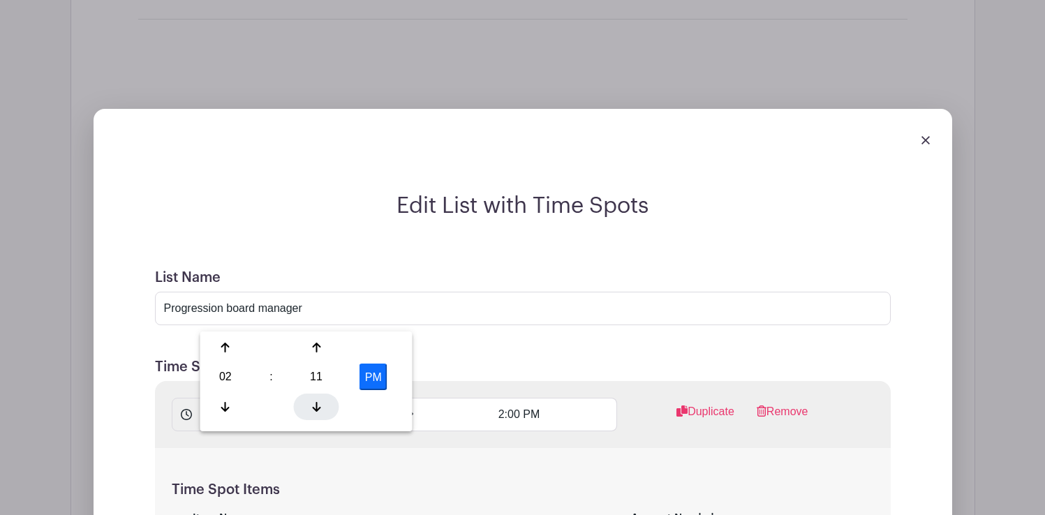
click at [318, 401] on icon at bounding box center [316, 406] width 8 height 11
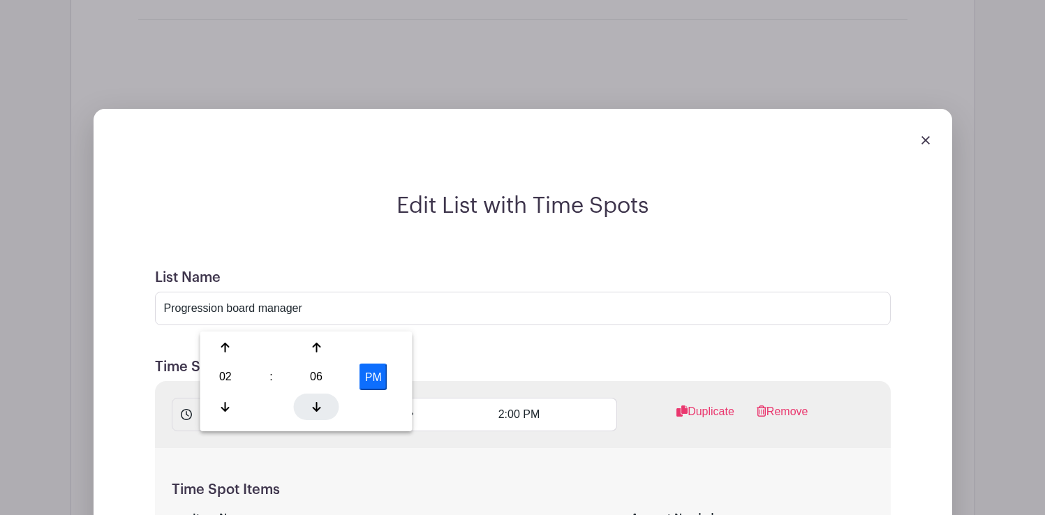
click at [318, 401] on icon at bounding box center [316, 406] width 8 height 11
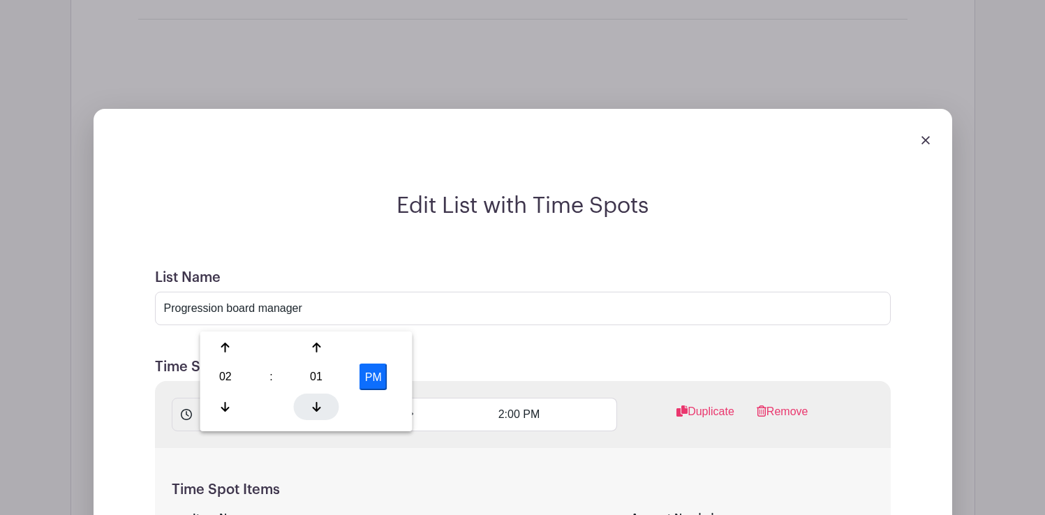
click at [318, 401] on icon at bounding box center [316, 406] width 8 height 11
type input "2:00 PM"
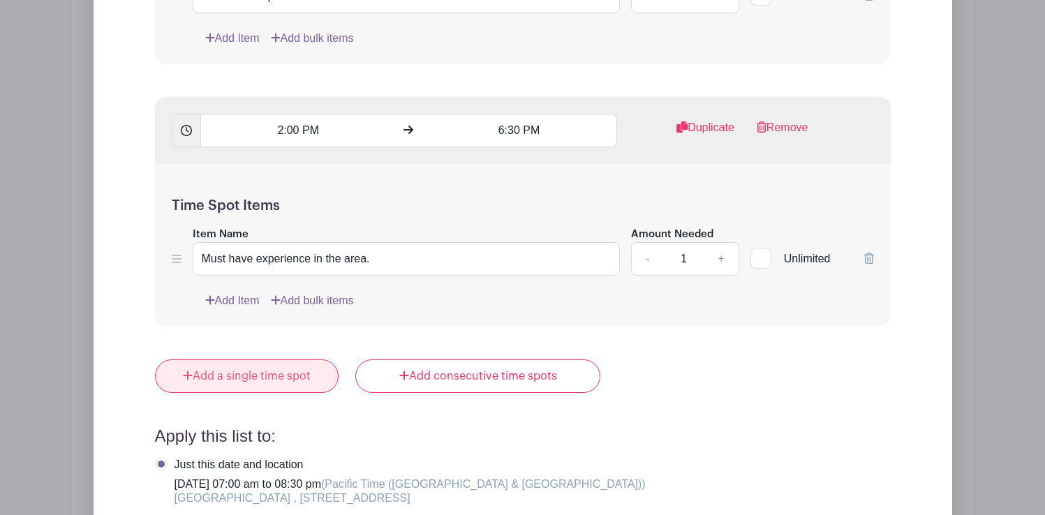
scroll to position [3478, 0]
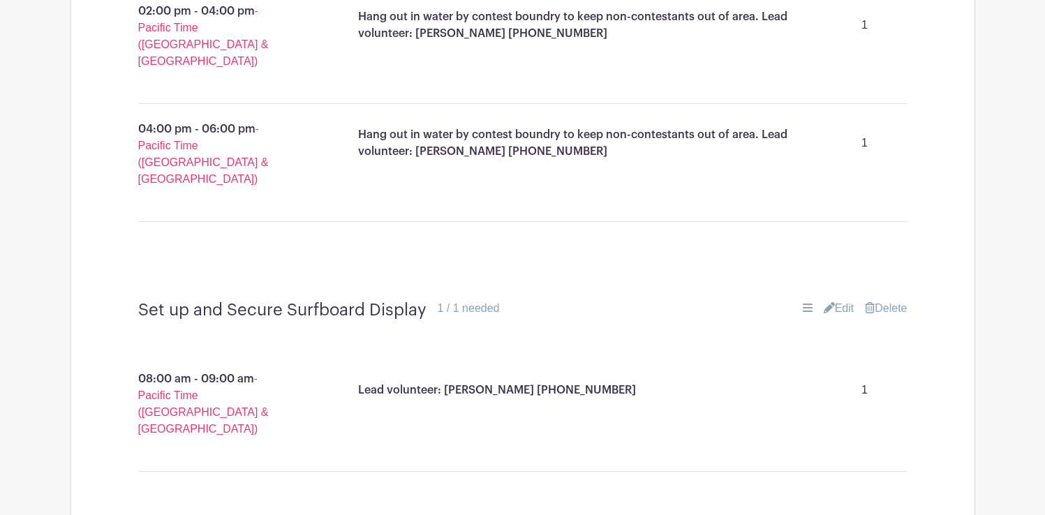
scroll to position [3661, 0]
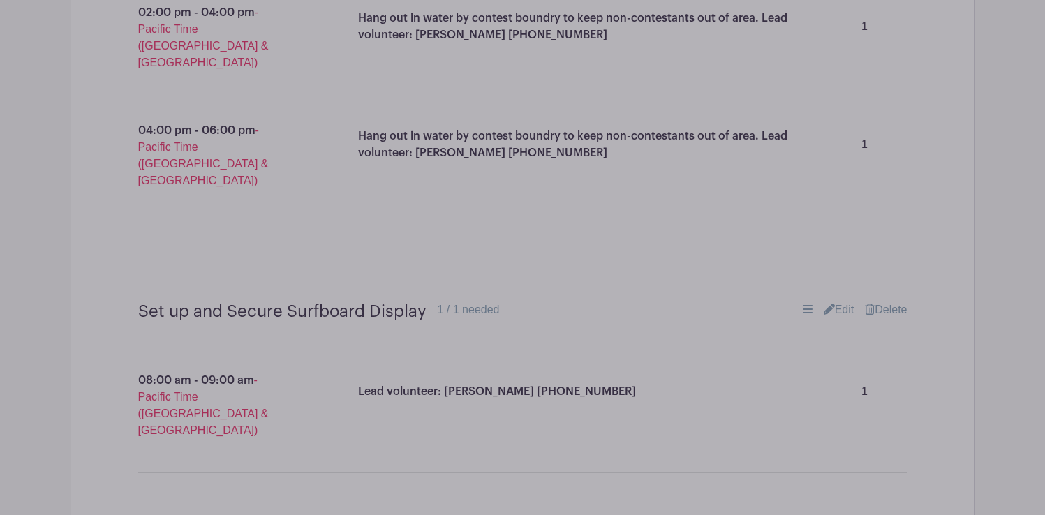
drag, startPoint x: 205, startPoint y: 319, endPoint x: 177, endPoint y: 319, distance: 28.6
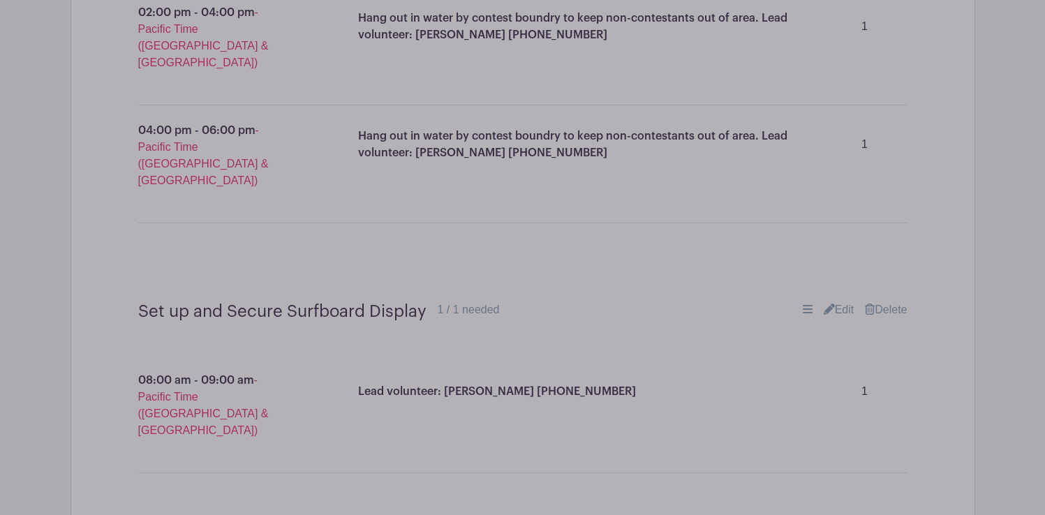
drag, startPoint x: 442, startPoint y: 321, endPoint x: 324, endPoint y: 323, distance: 118.0
type input "Help Vendor set up their booths. Help them carry items from the loading area to…"
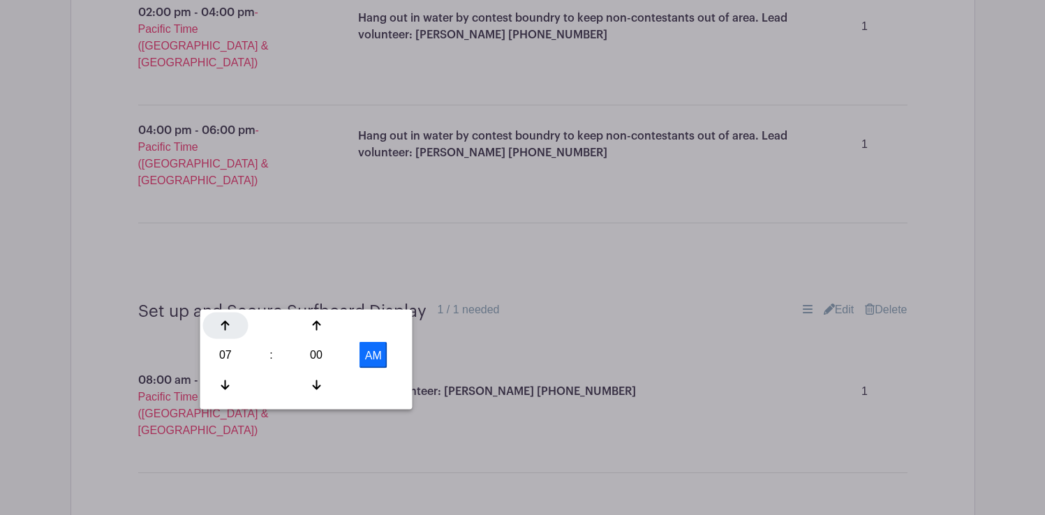
click at [227, 326] on icon at bounding box center [225, 325] width 8 height 11
type input "8:00 AM"
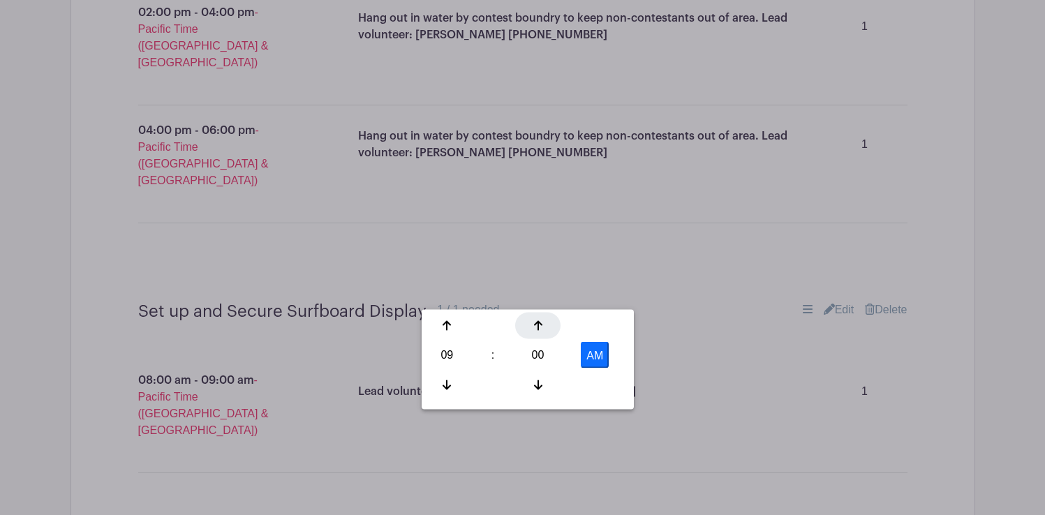
click at [540, 329] on icon at bounding box center [538, 325] width 8 height 11
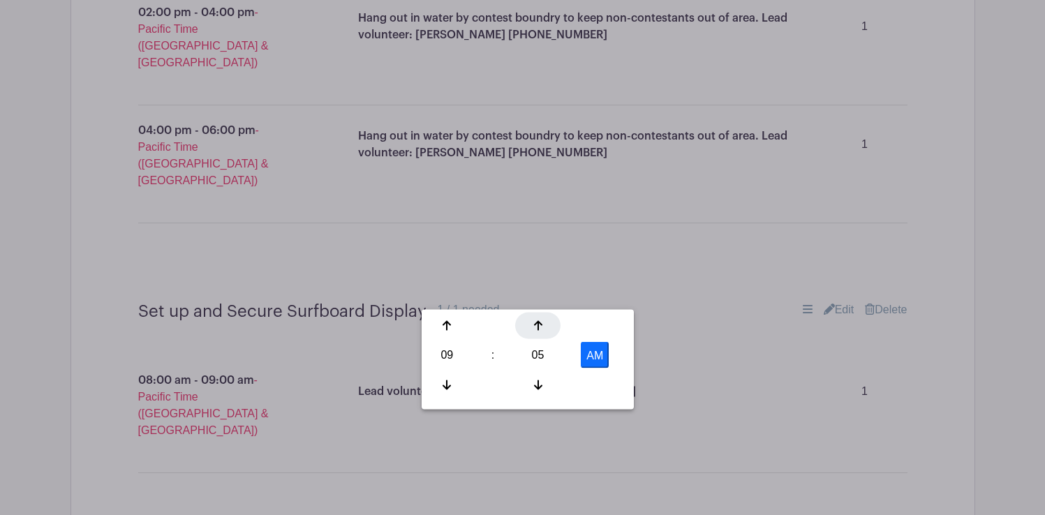
click at [540, 329] on icon at bounding box center [538, 325] width 8 height 11
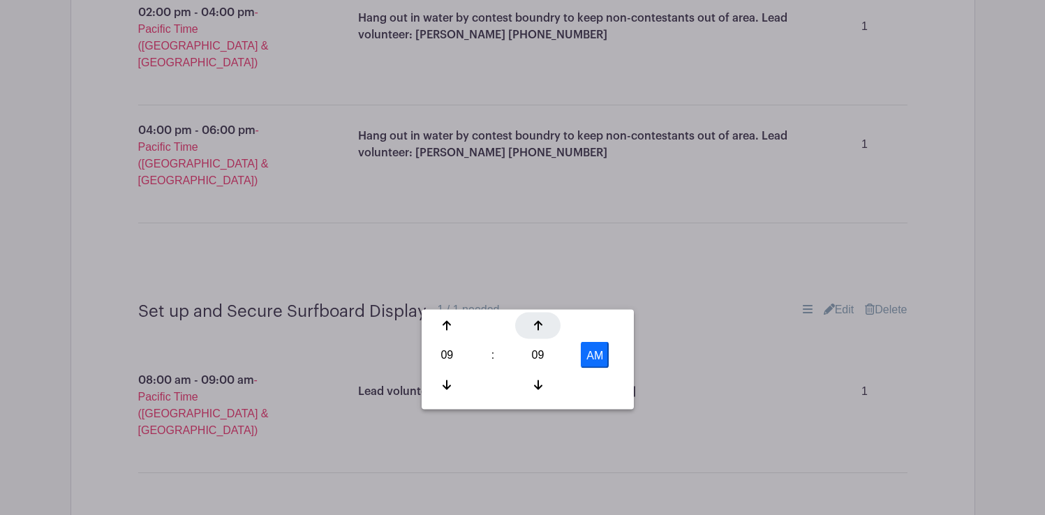
click at [540, 329] on icon at bounding box center [538, 325] width 8 height 11
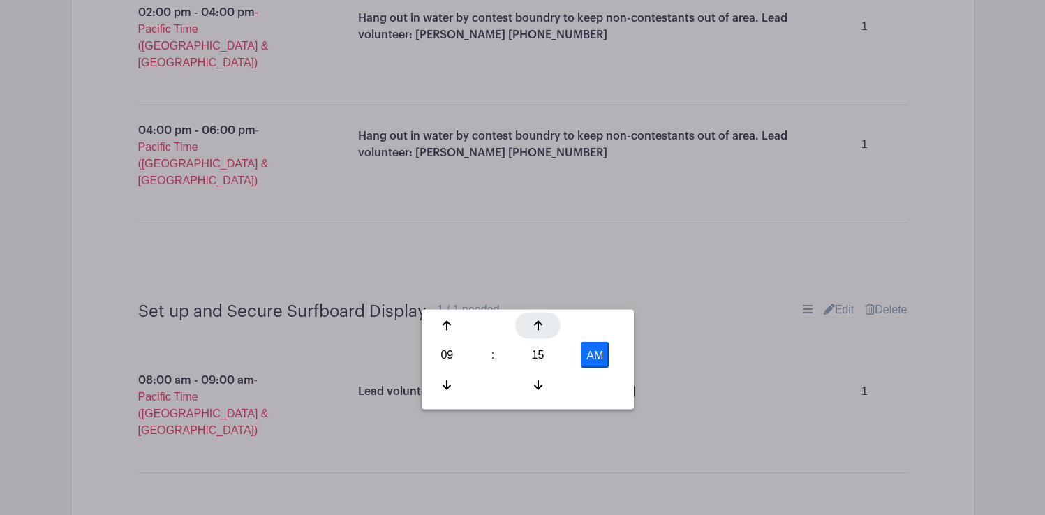
click at [540, 329] on icon at bounding box center [538, 325] width 8 height 11
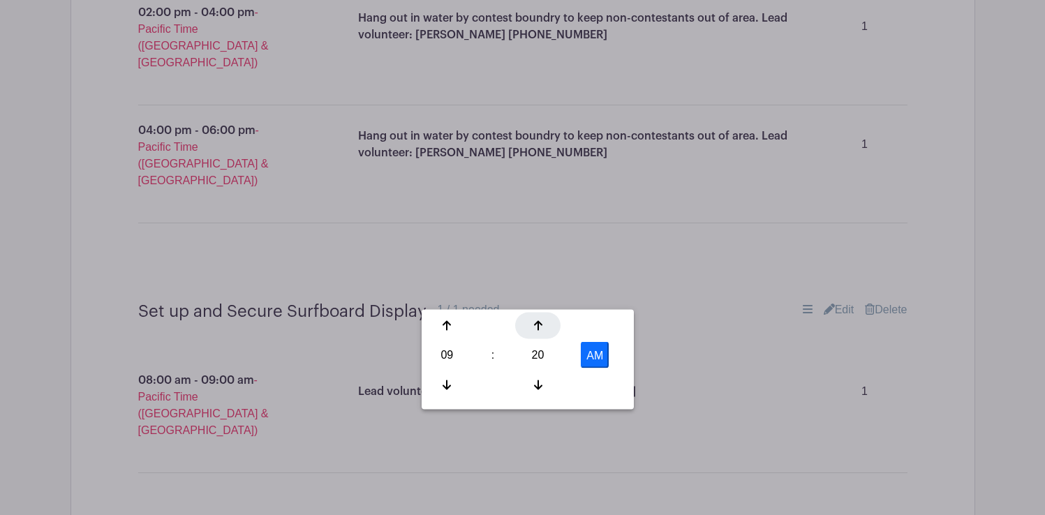
click at [540, 329] on icon at bounding box center [538, 325] width 8 height 11
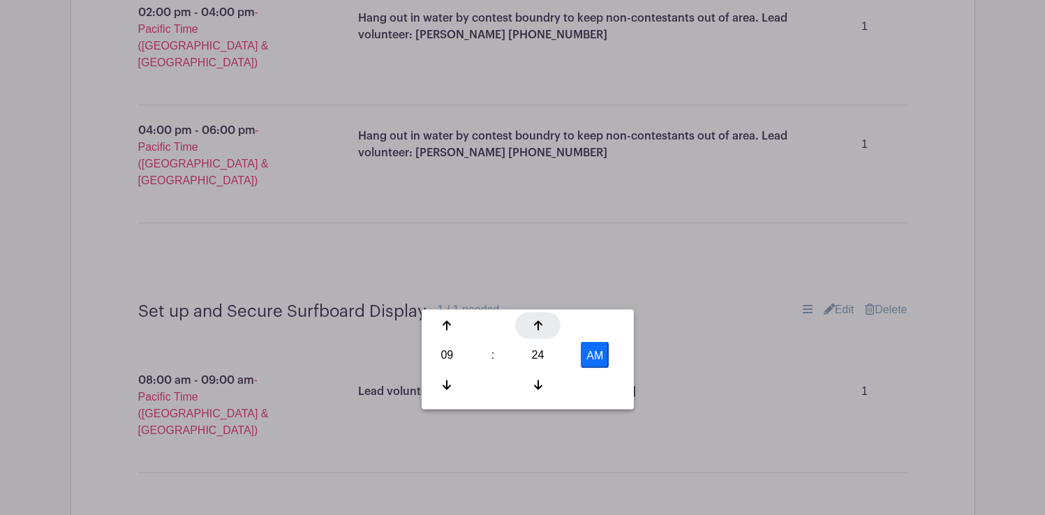
click at [540, 329] on icon at bounding box center [538, 325] width 8 height 11
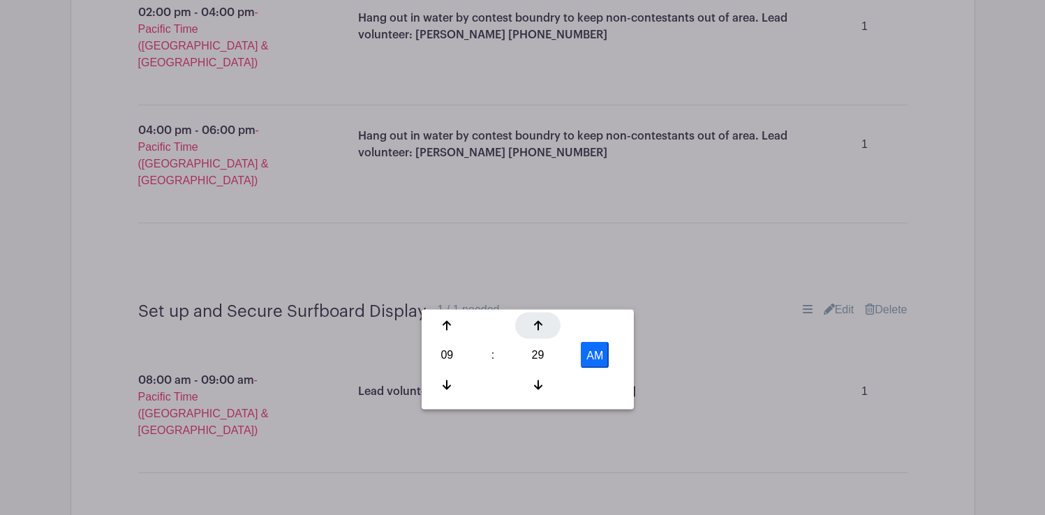
type input "9:30 AM"
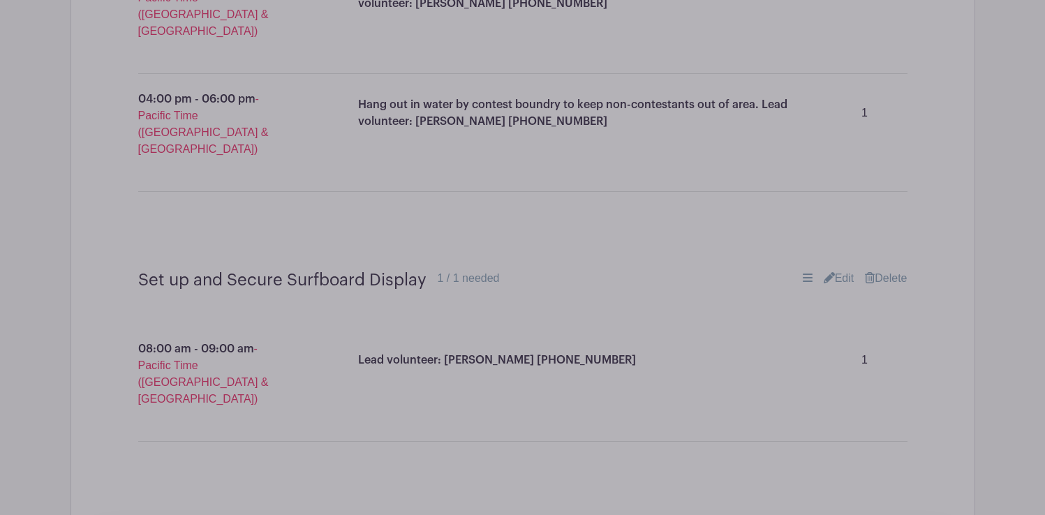
scroll to position [3696, 0]
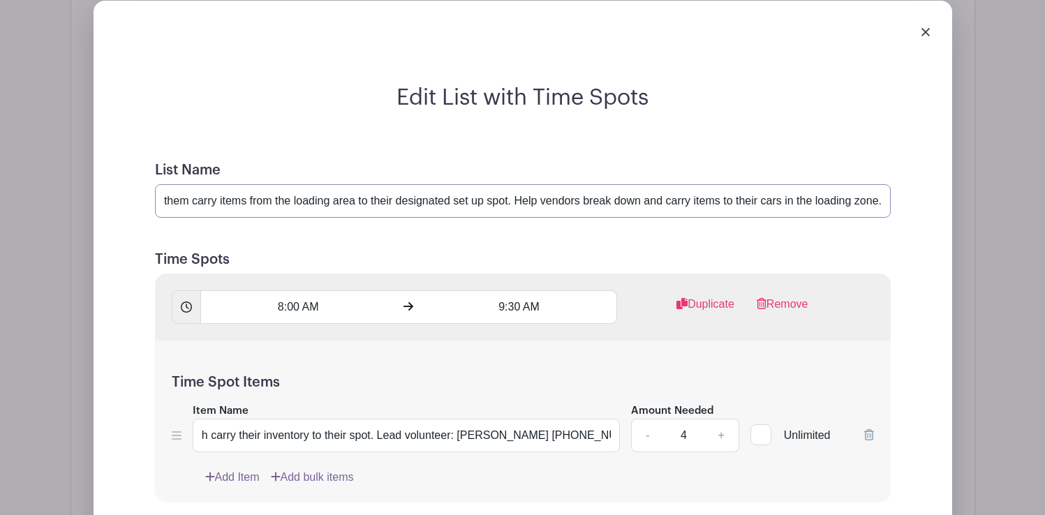
scroll to position [4234, 0]
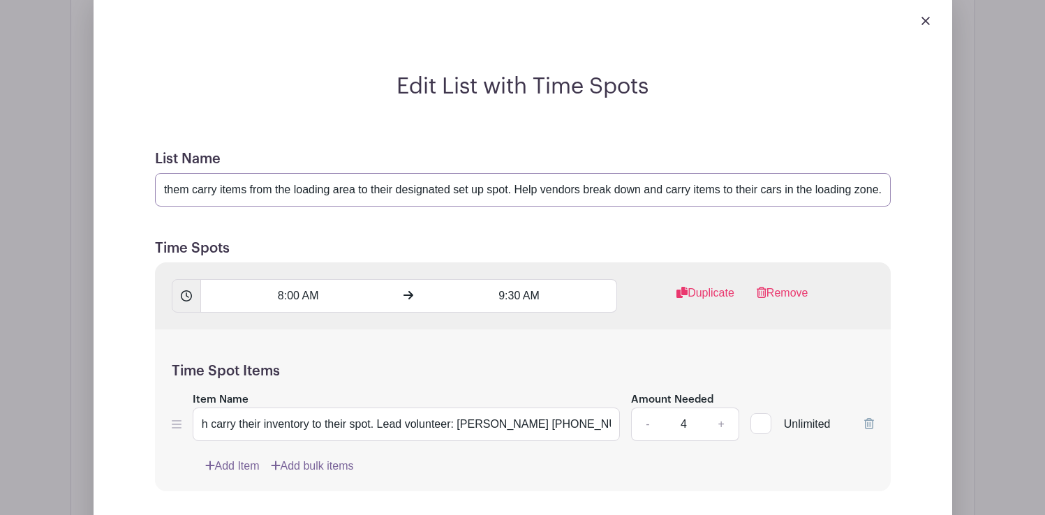
type input "Help Vendor set up their booths. Help them carry items from the loading area to…"
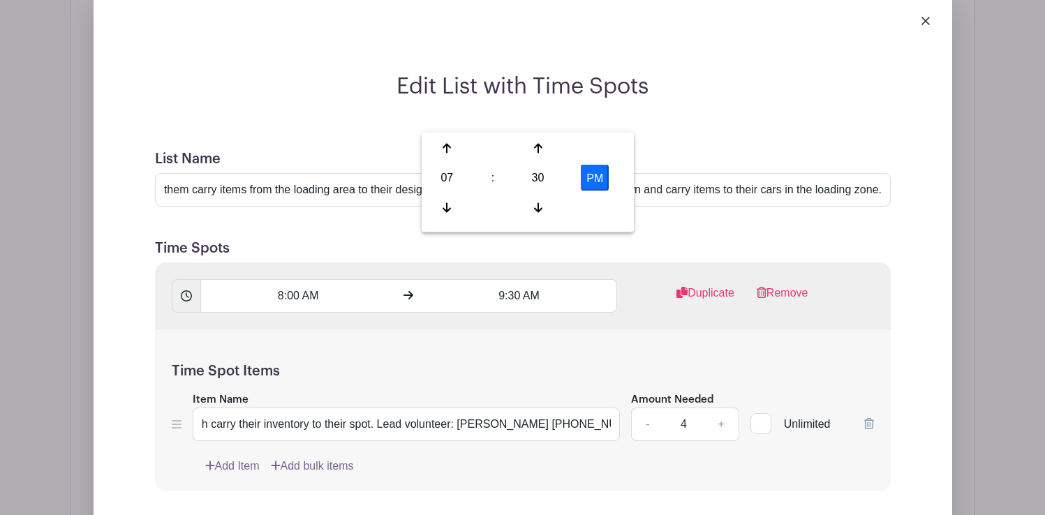
scroll to position [0, 0]
click at [540, 205] on icon at bounding box center [538, 207] width 8 height 11
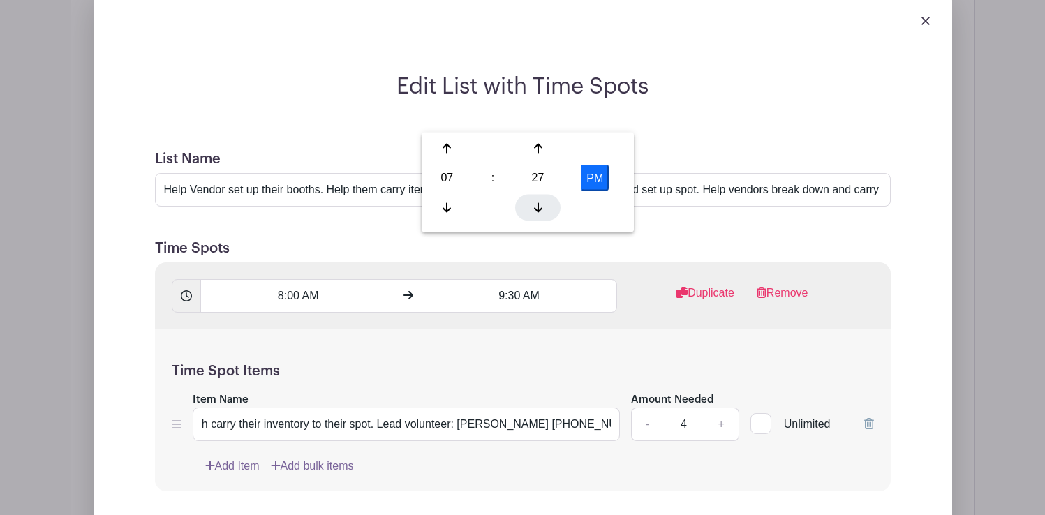
click at [540, 205] on icon at bounding box center [538, 207] width 8 height 11
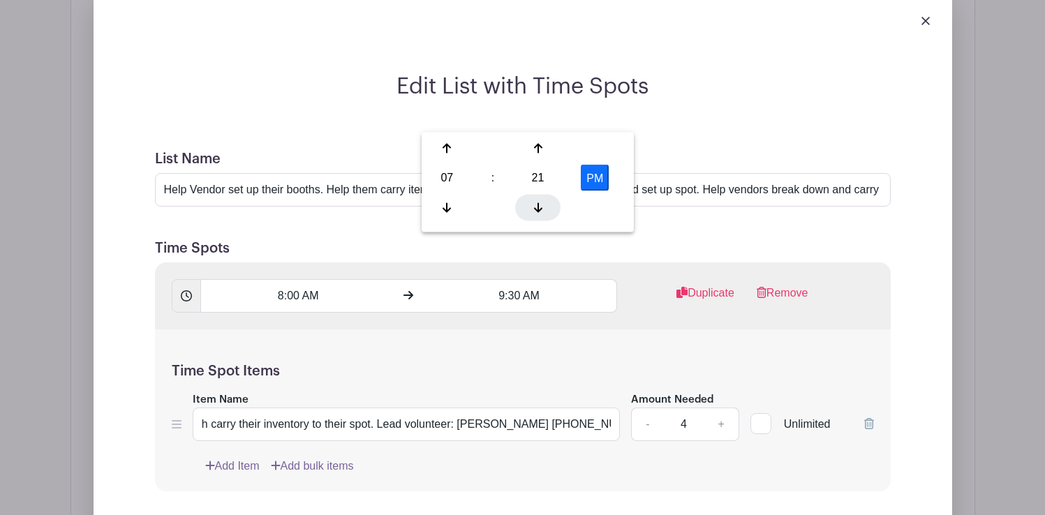
click at [540, 205] on icon at bounding box center [538, 207] width 8 height 11
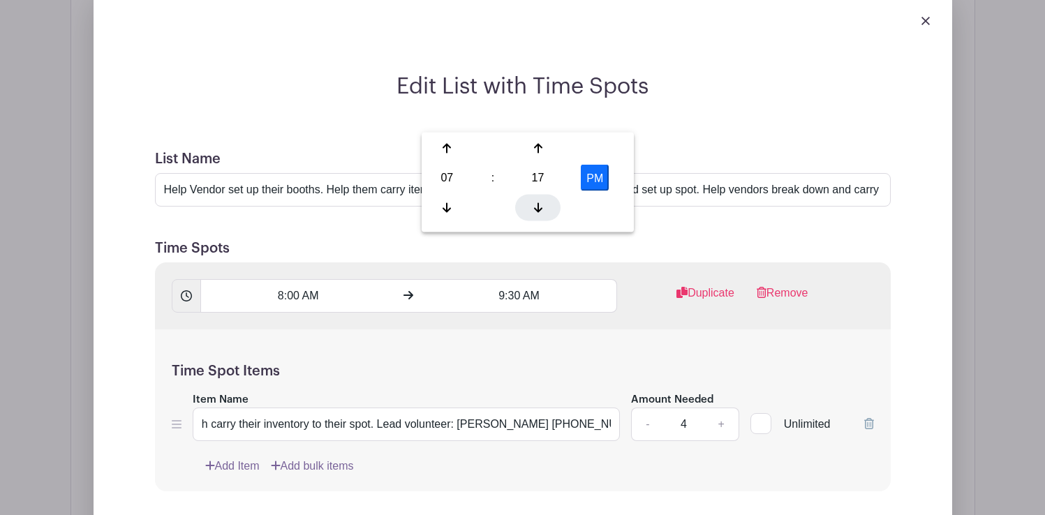
click at [540, 205] on icon at bounding box center [538, 207] width 8 height 11
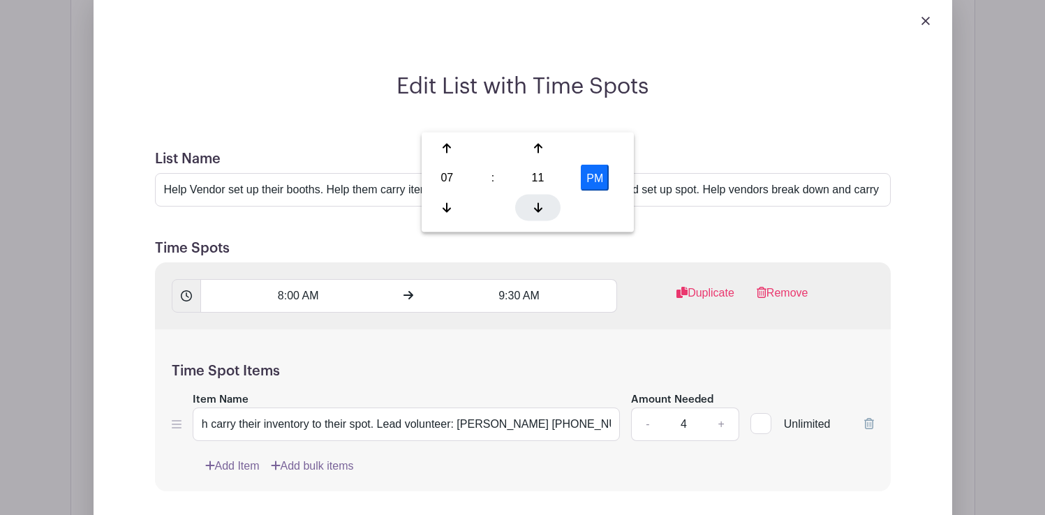
click at [540, 205] on icon at bounding box center [538, 207] width 8 height 11
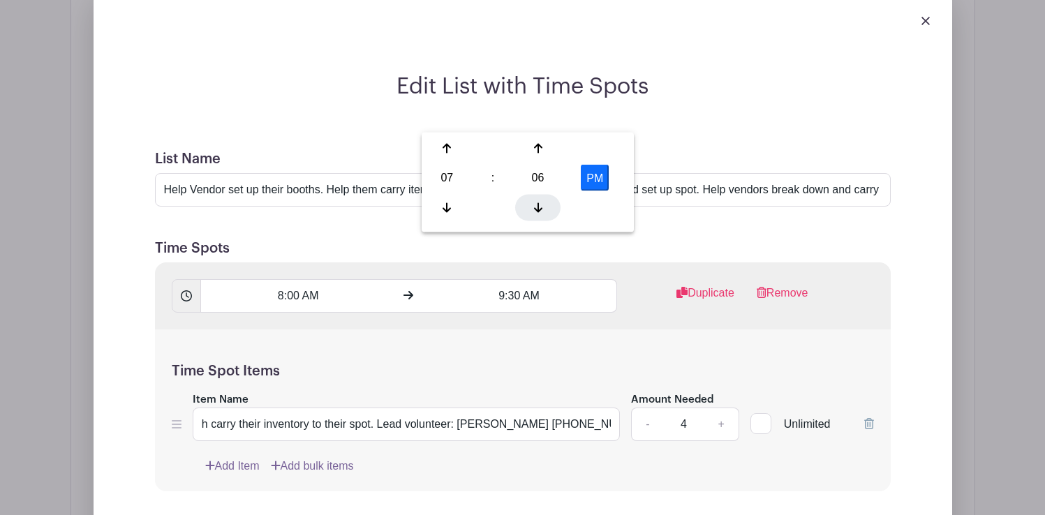
click at [540, 205] on icon at bounding box center [538, 207] width 8 height 11
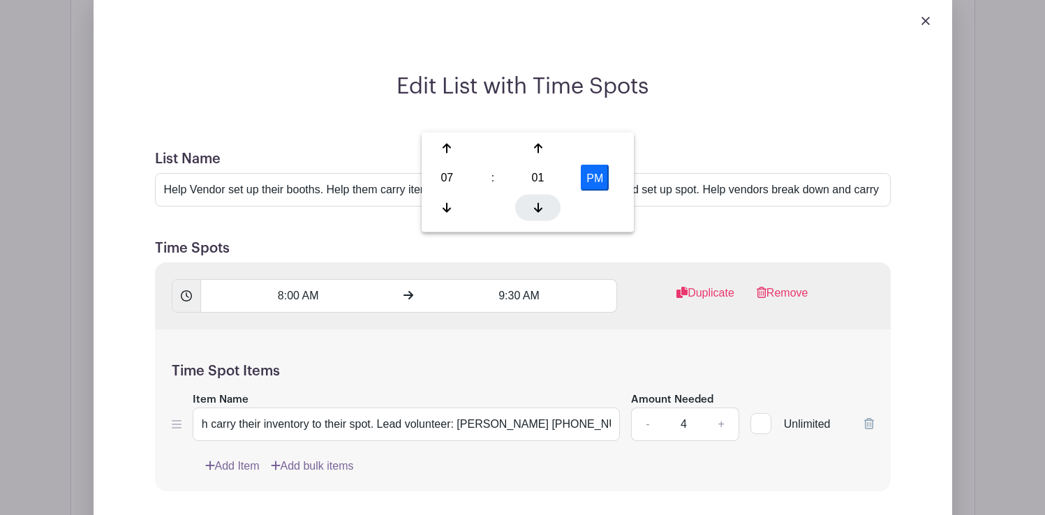
click at [540, 205] on icon at bounding box center [538, 207] width 8 height 11
type input "7:00 PM"
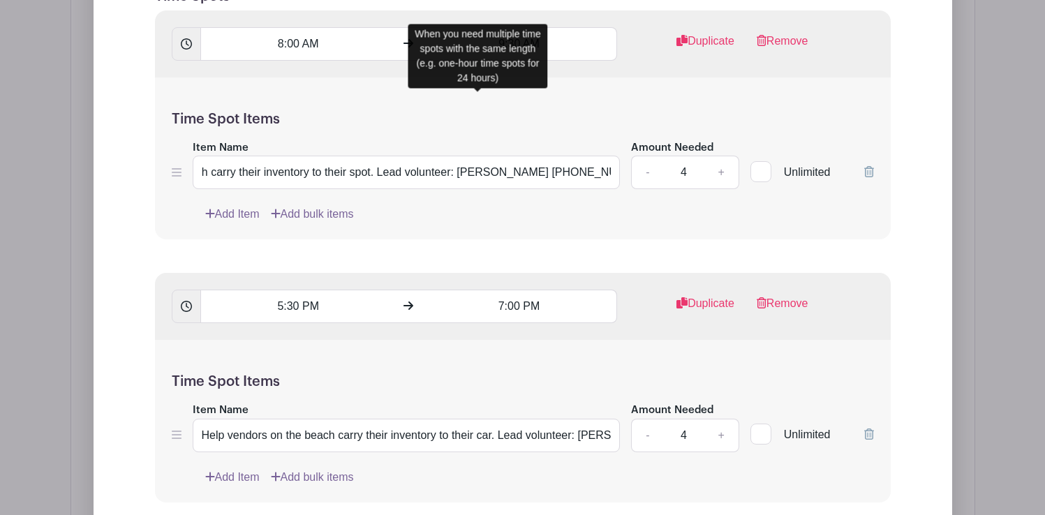
scroll to position [4501, 0]
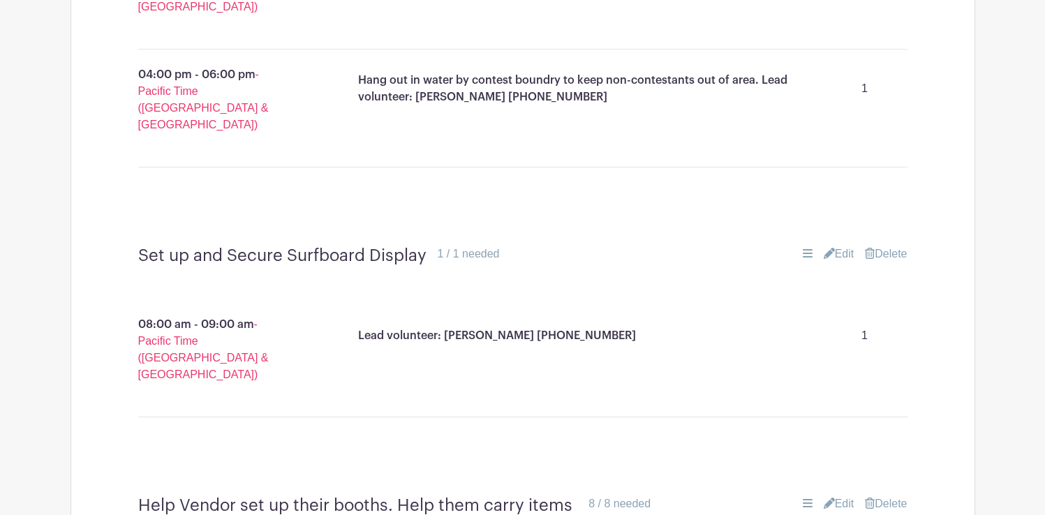
scroll to position [3715, 0]
click at [839, 497] on link "Edit" at bounding box center [839, 505] width 31 height 17
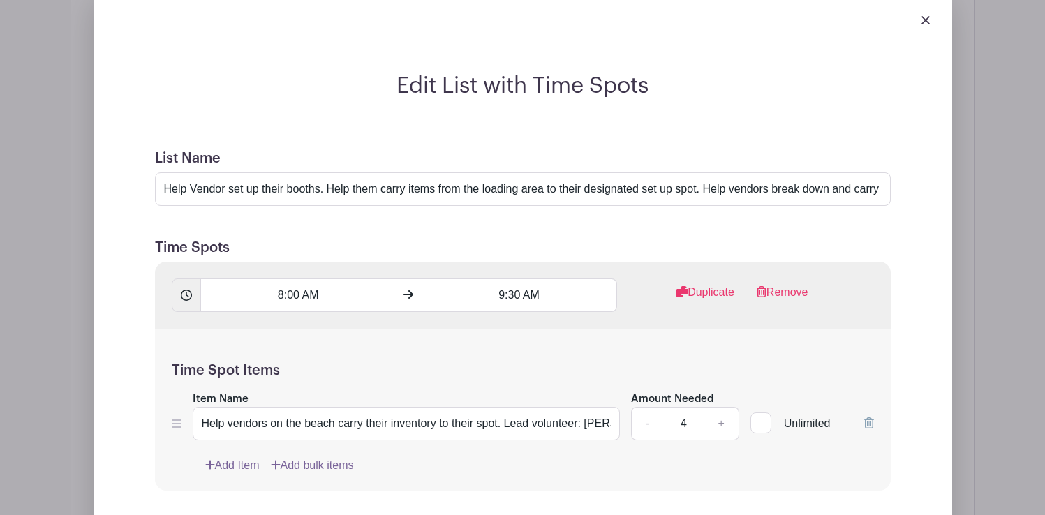
scroll to position [4237, 0]
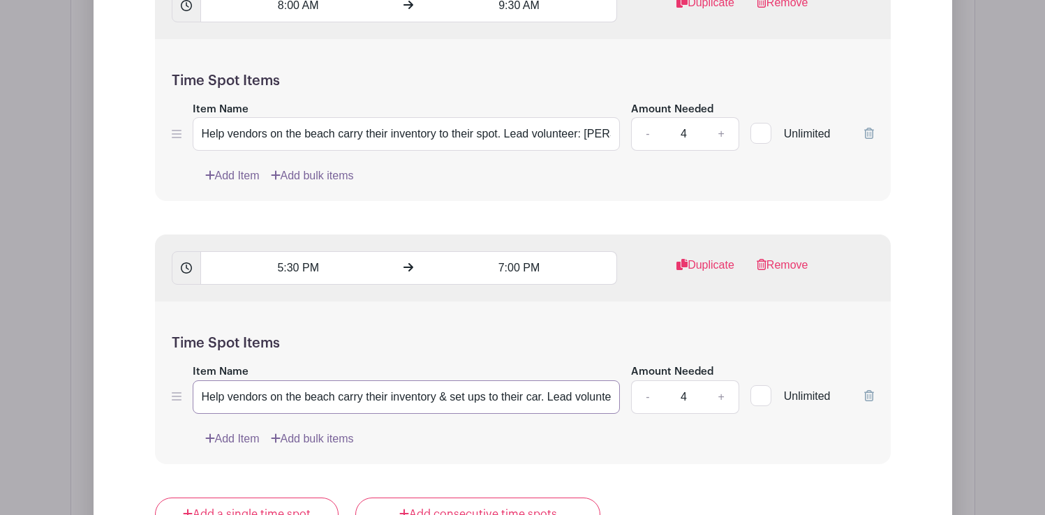
scroll to position [4527, 0]
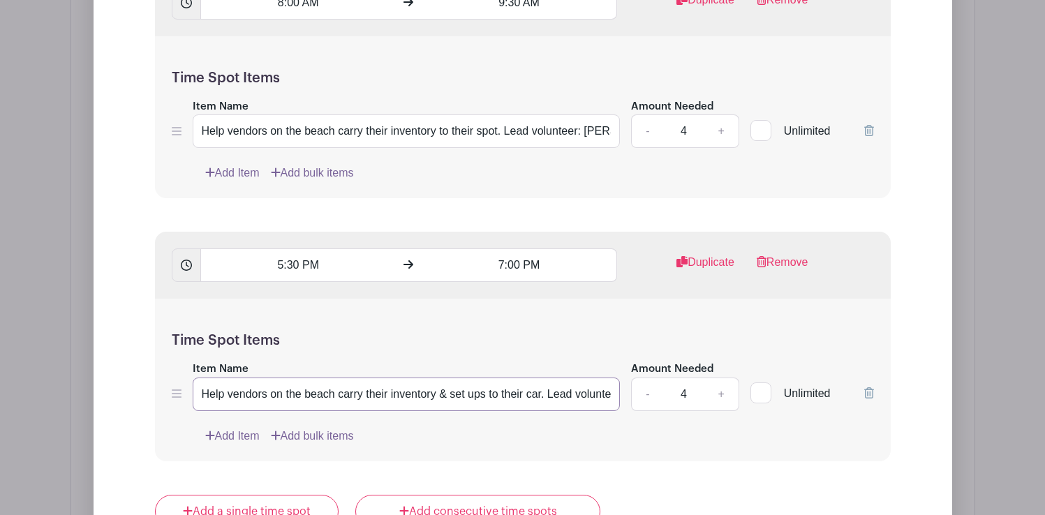
type input "Help vendors on the beach carry their inventory & set ups to their car. Lead vo…"
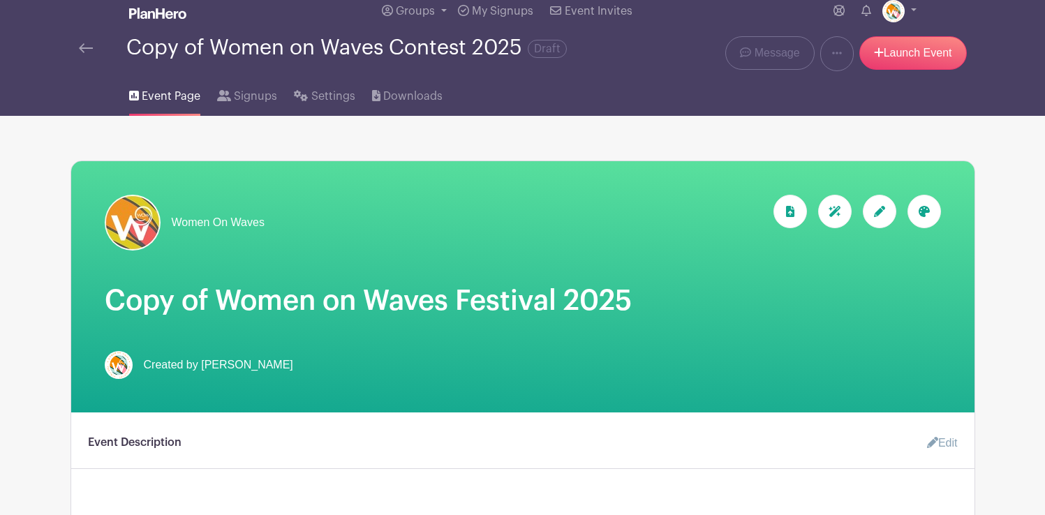
scroll to position [0, 0]
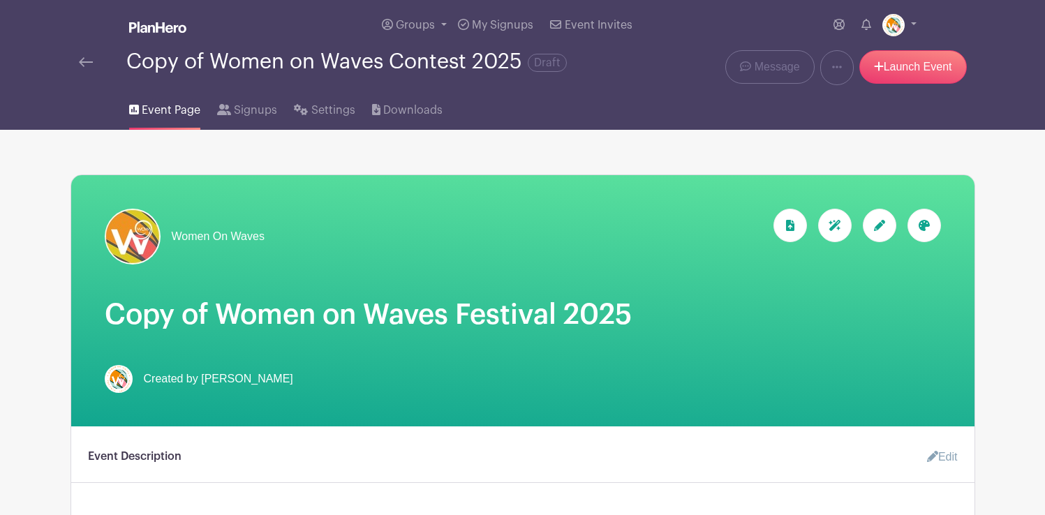
click at [86, 63] on img at bounding box center [86, 62] width 14 height 10
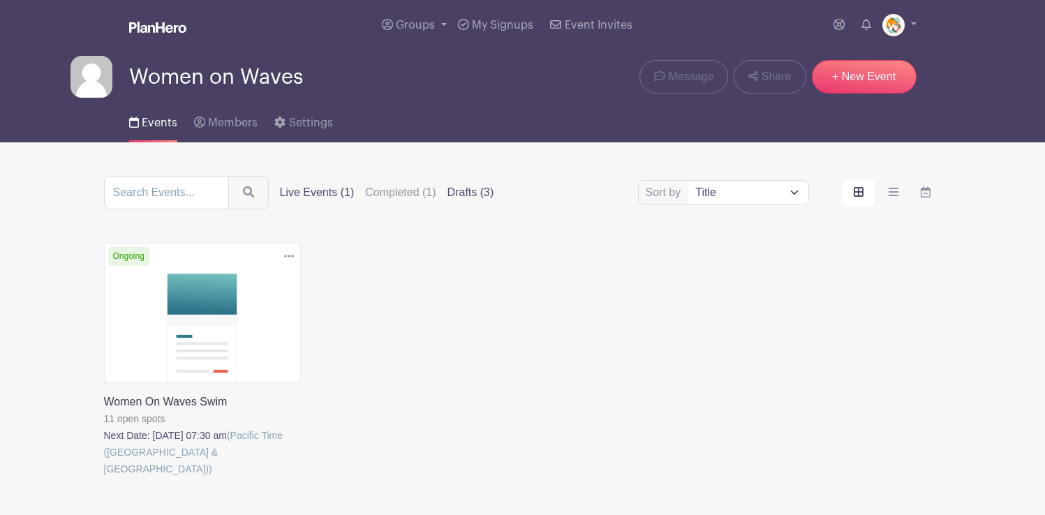
click at [448, 193] on label "Drafts (3)" at bounding box center [471, 192] width 47 height 17
click at [0, 0] on input "Drafts (3)" at bounding box center [0, 0] width 0 height 0
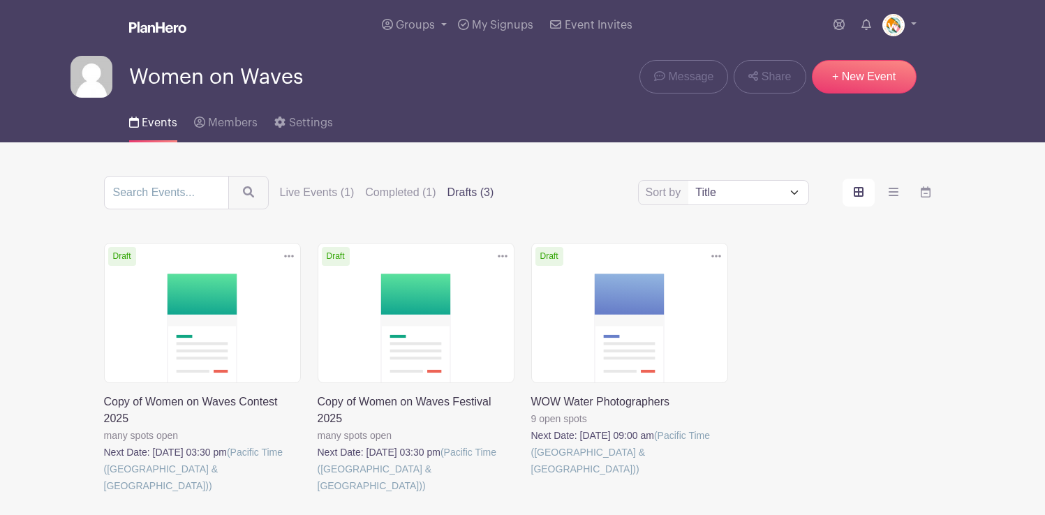
click at [318, 494] on link at bounding box center [318, 494] width 0 height 0
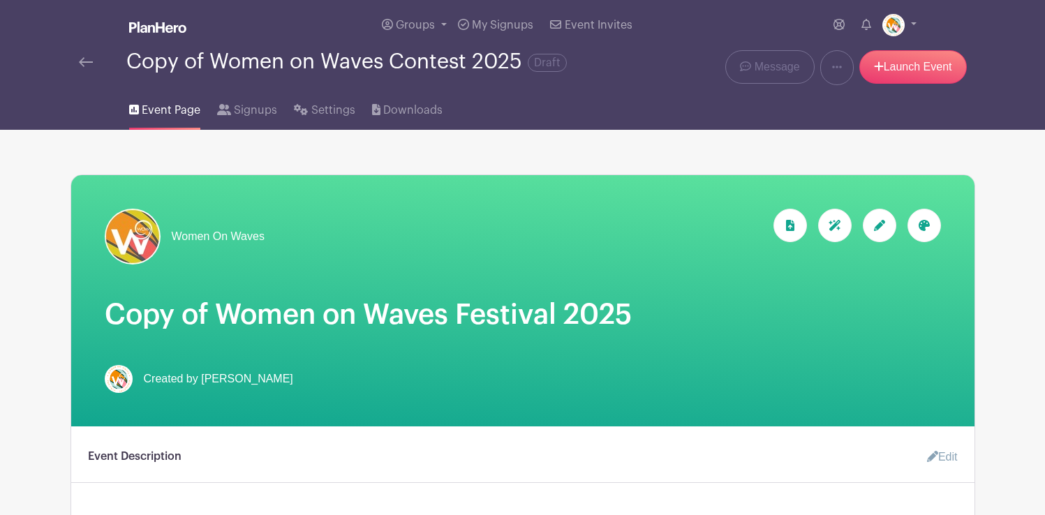
click at [418, 321] on h1 "Copy of Women on Waves Festival 2025" at bounding box center [523, 315] width 837 height 34
click at [911, 73] on link "Launch Event" at bounding box center [914, 67] width 108 height 34
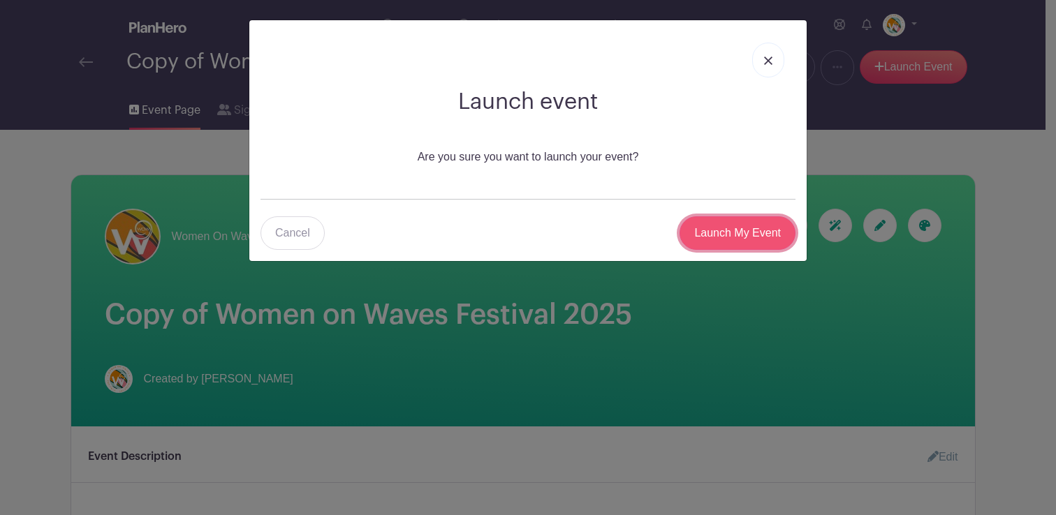
click at [725, 237] on input "Launch My Event" at bounding box center [737, 233] width 116 height 34
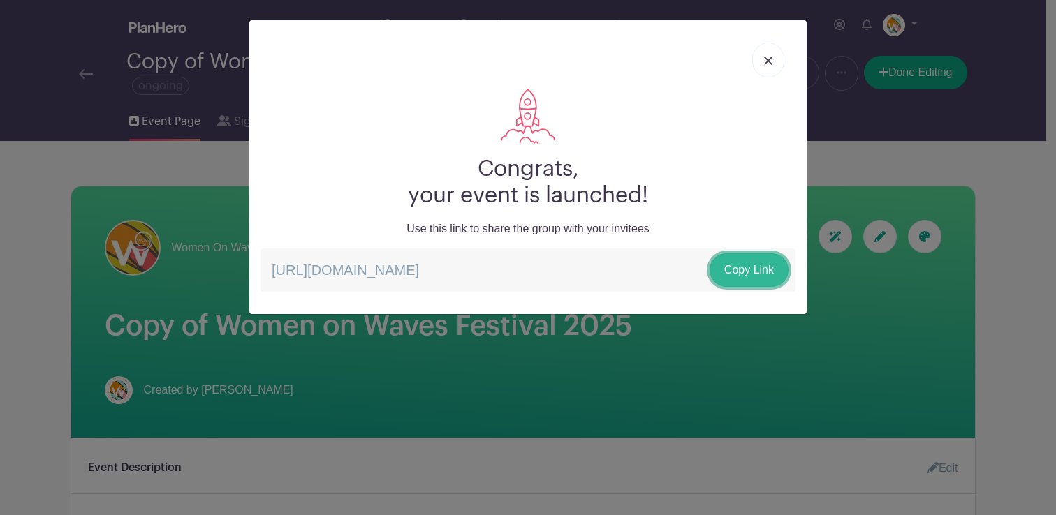
click at [742, 267] on link "Copy Link" at bounding box center [748, 270] width 79 height 34
click at [765, 62] on img at bounding box center [768, 61] width 8 height 8
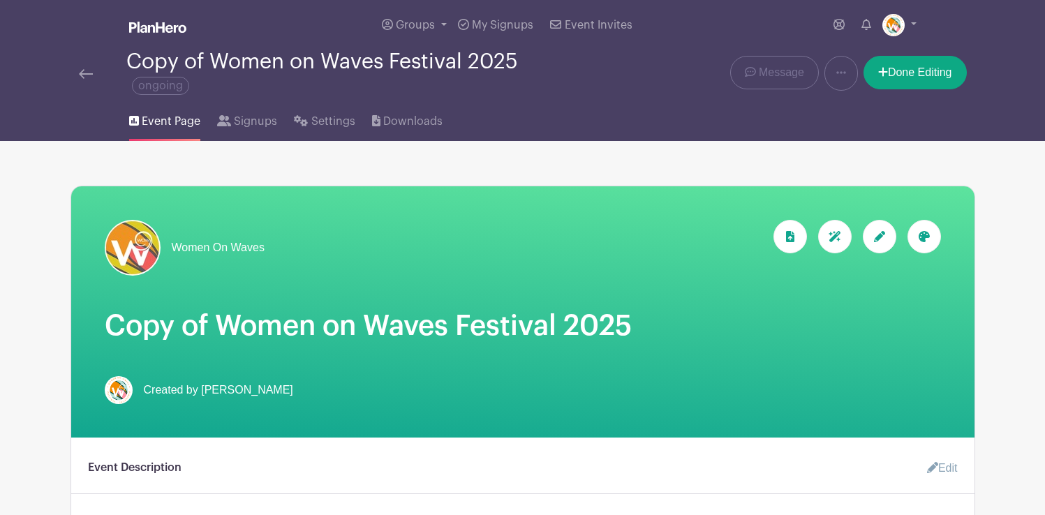
click at [437, 62] on div "Copy of Women on Waves Festival 2025 ongoing" at bounding box center [352, 73] width 452 height 46
click at [214, 66] on div "Copy of Women on Waves Festival 2025 ongoing" at bounding box center [352, 73] width 452 height 46
click at [337, 59] on div "Copy of Women on Waves Festival 2025 ongoing" at bounding box center [352, 73] width 452 height 46
click at [887, 236] on div at bounding box center [880, 237] width 34 height 34
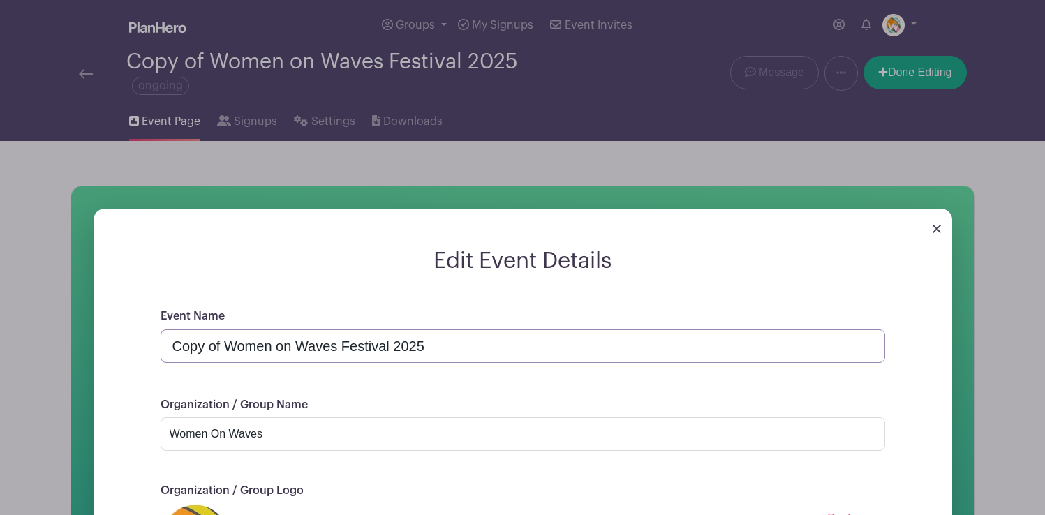
drag, startPoint x: 228, startPoint y: 345, endPoint x: 132, endPoint y: 345, distance: 95.7
click at [132, 345] on div "Event Name Copy of Women on Waves Festival 2025 Organization / Group Name Women…" at bounding box center [523, 508] width 792 height 400
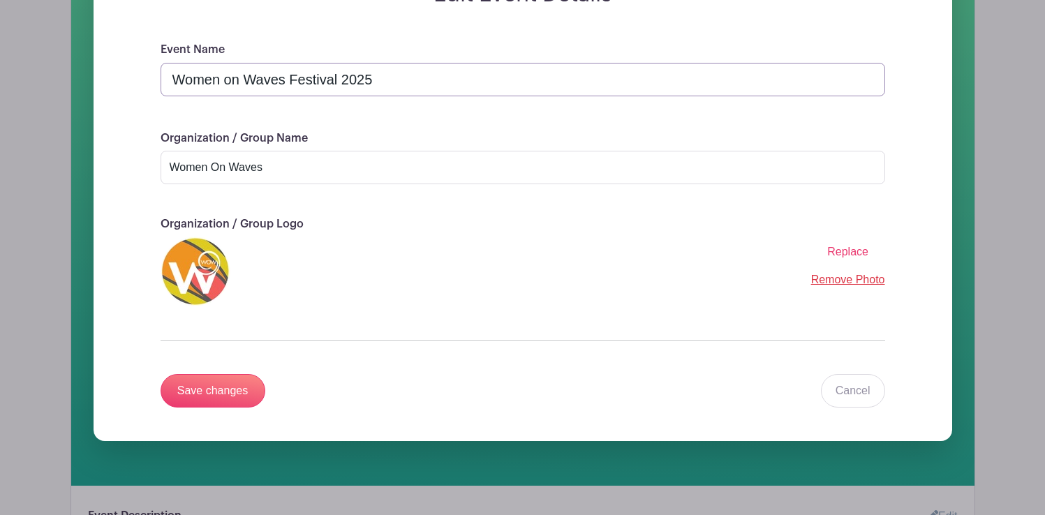
scroll to position [279, 0]
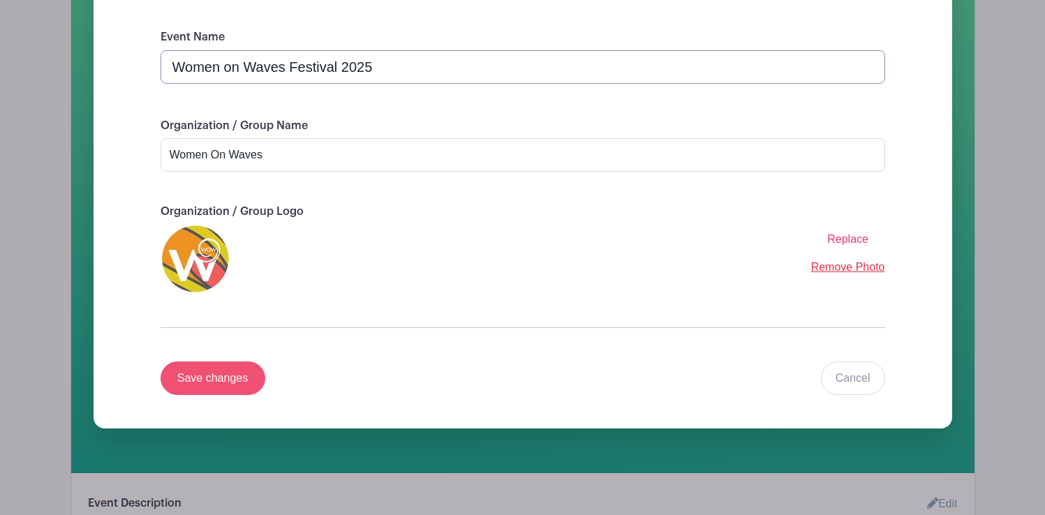
type input "Women on Waves Festival 2025"
click at [222, 382] on input "Save changes" at bounding box center [213, 379] width 105 height 34
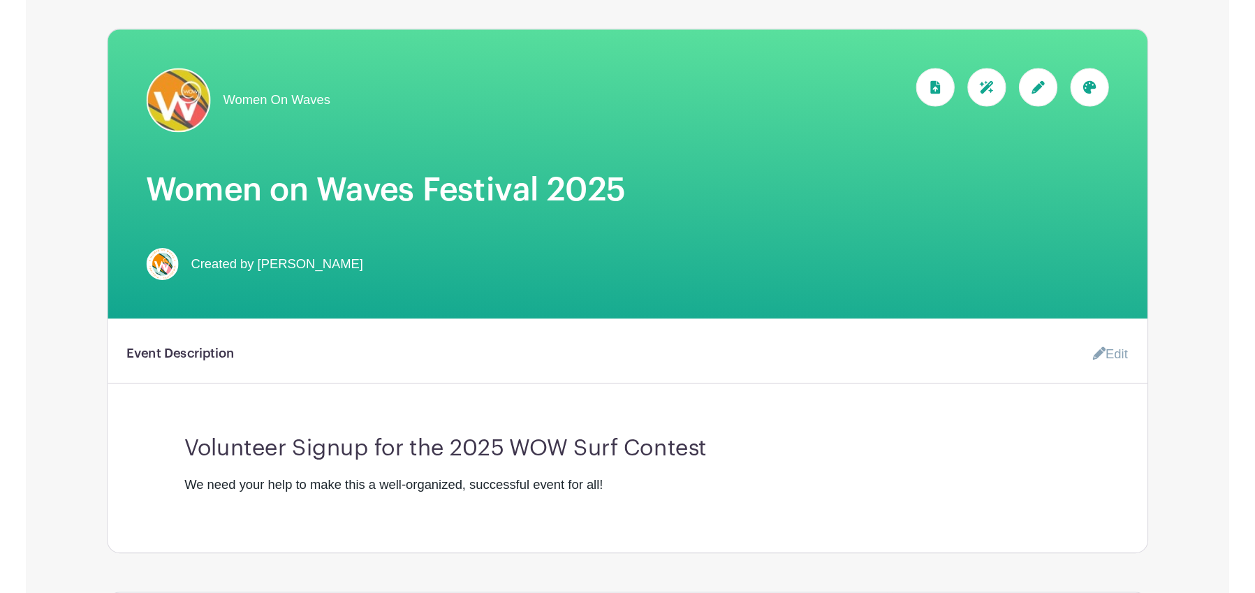
scroll to position [0, 0]
